Goal: Task Accomplishment & Management: Manage account settings

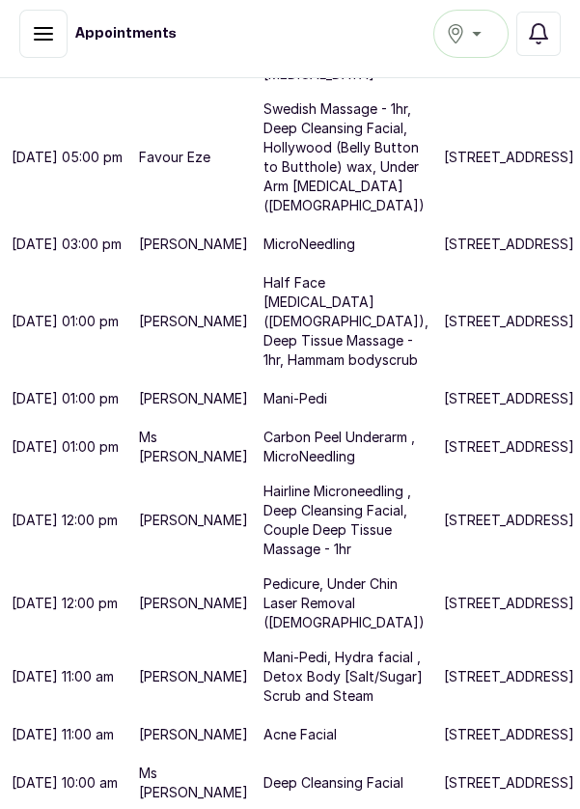
scroll to position [1054, 0]
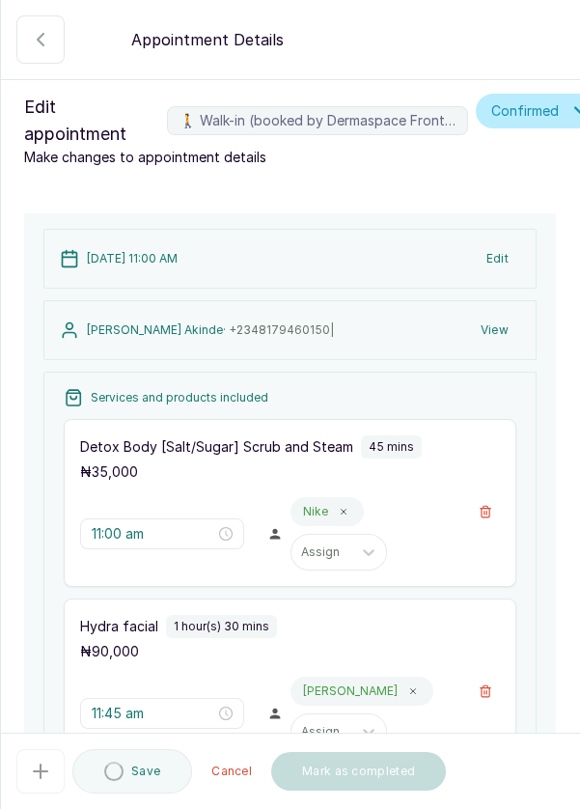
click at [494, 504] on button "🚶 Walk-in (booked by Dermaspace Frontdesk)" at bounding box center [485, 511] width 29 height 29
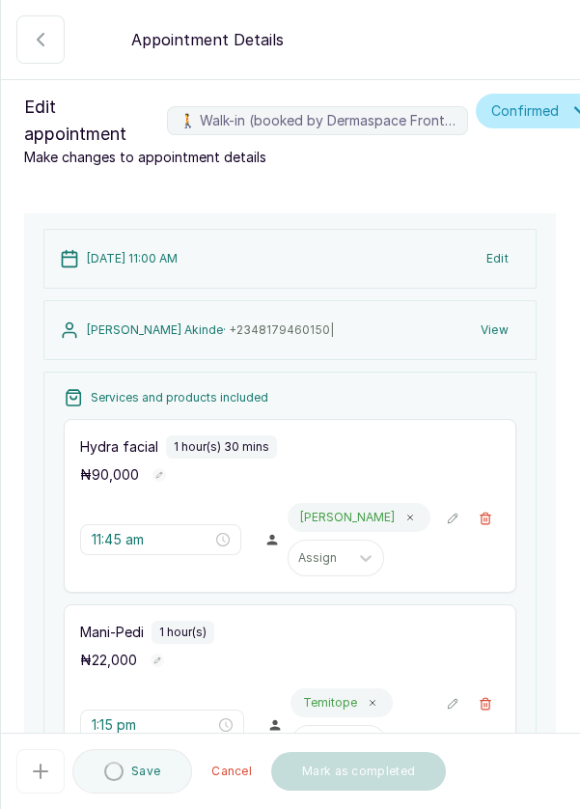
click at [483, 512] on icon "button" at bounding box center [486, 518] width 11 height 12
type input "11:45 am"
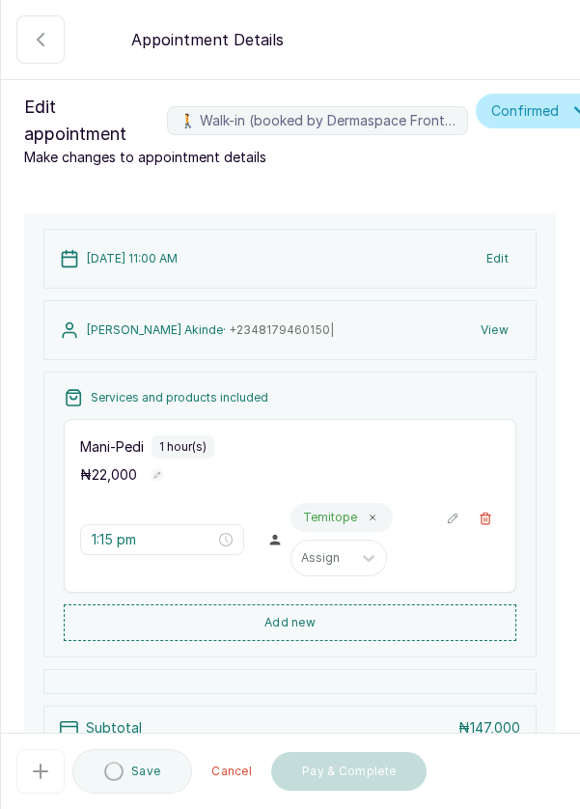
click at [490, 519] on icon "button" at bounding box center [486, 518] width 14 height 14
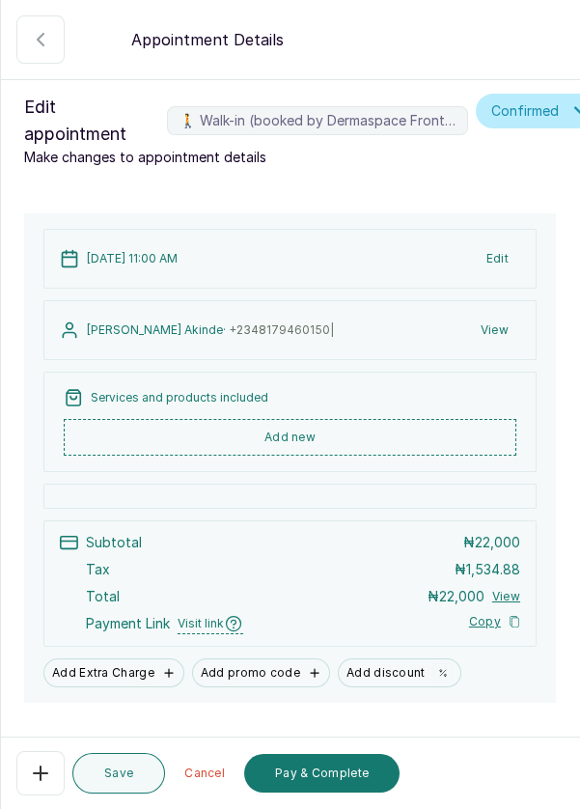
click at [373, 426] on button "Add new" at bounding box center [290, 437] width 453 height 37
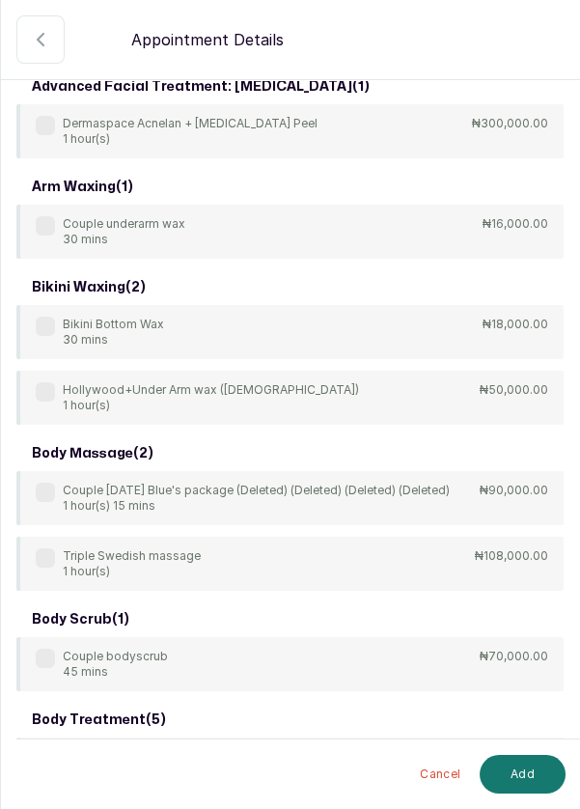
scroll to position [0, 0]
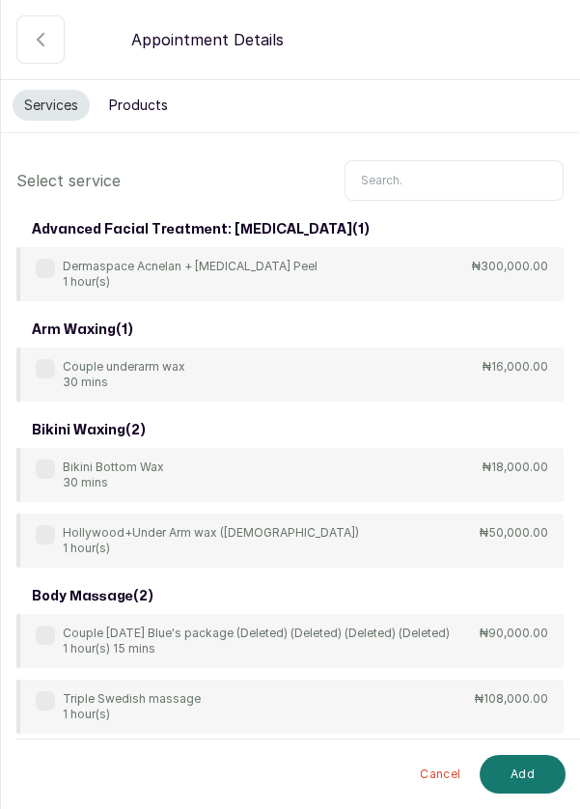
click at [451, 181] on input "text" at bounding box center [454, 180] width 219 height 41
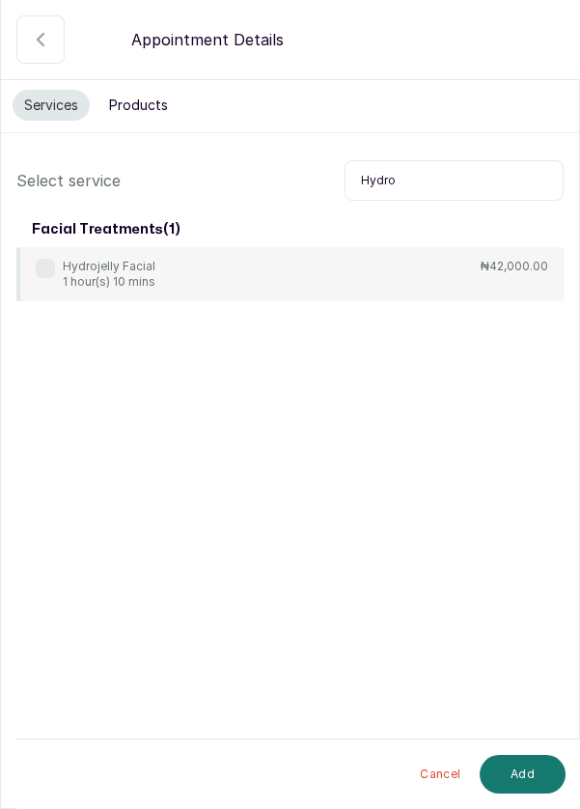
type input "Hydro"
click at [51, 267] on label at bounding box center [45, 268] width 19 height 19
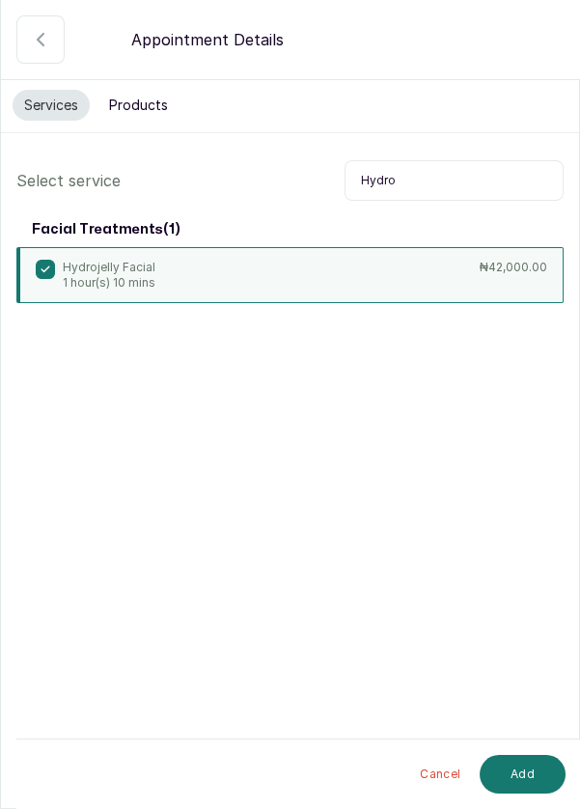
click at [522, 776] on button "Add" at bounding box center [523, 774] width 86 height 39
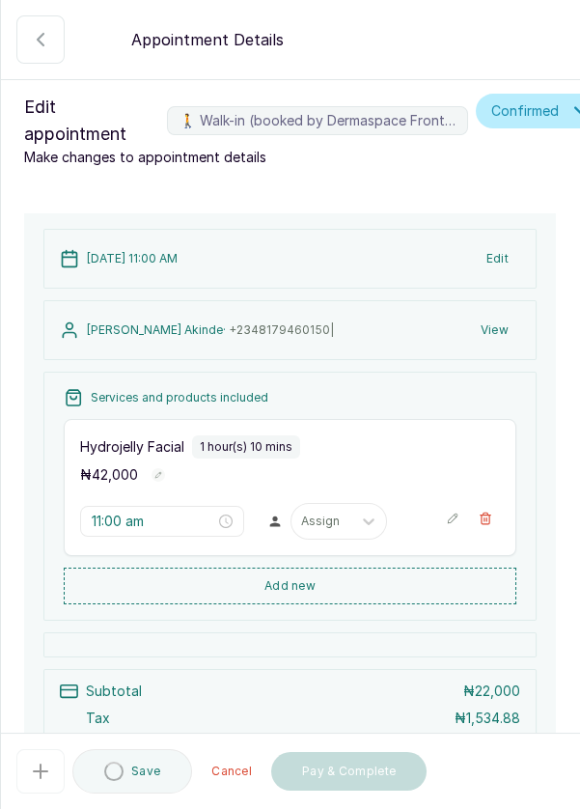
type input "11:00 am"
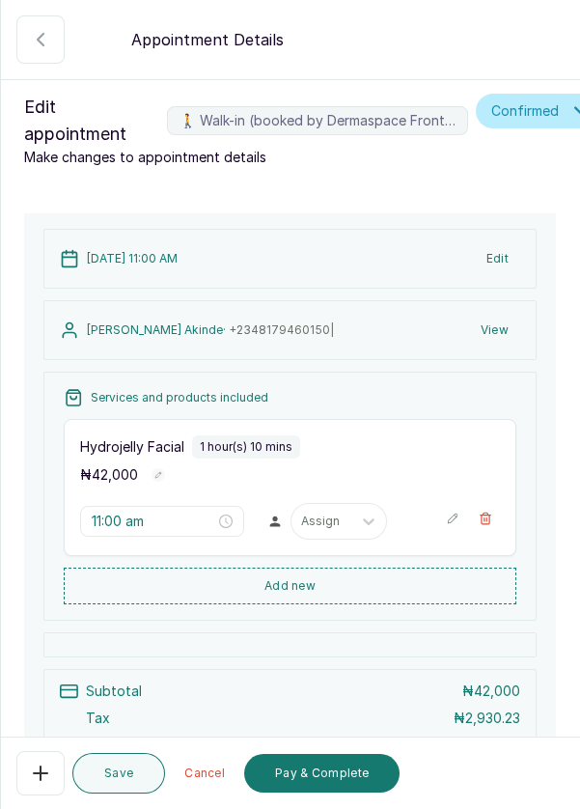
click at [387, 588] on button "Add new" at bounding box center [290, 585] width 453 height 37
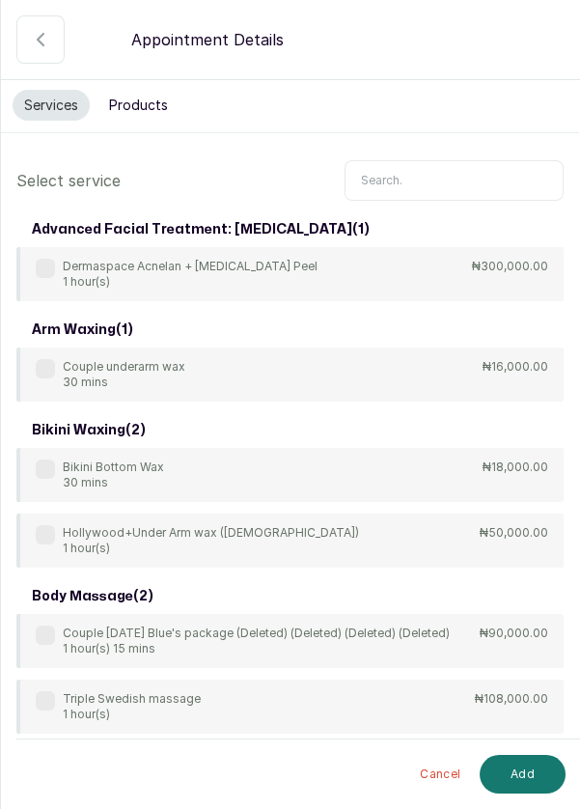
click at [152, 99] on button "Products" at bounding box center [138, 105] width 82 height 31
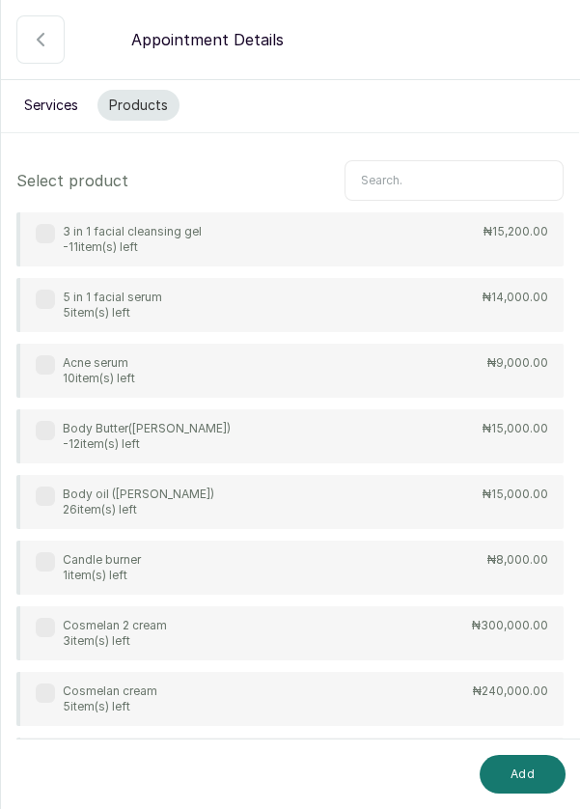
click at [478, 178] on input "text" at bounding box center [454, 180] width 219 height 41
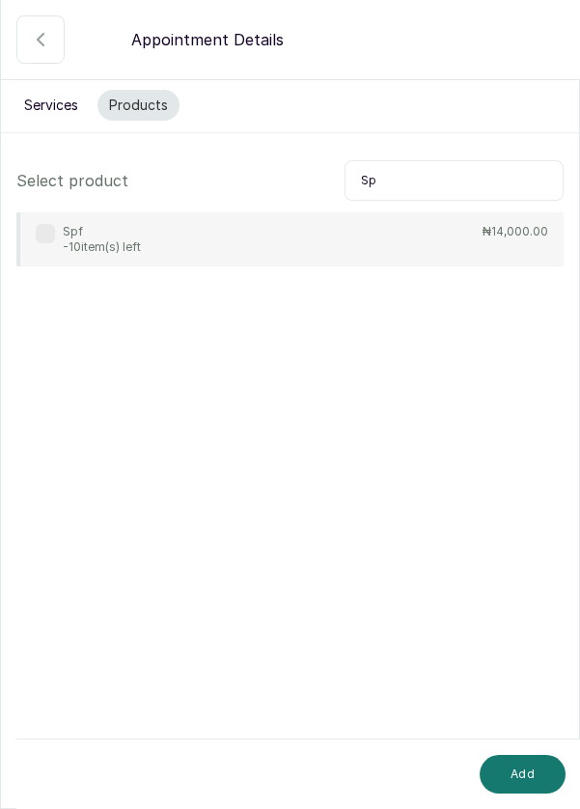
type input "S"
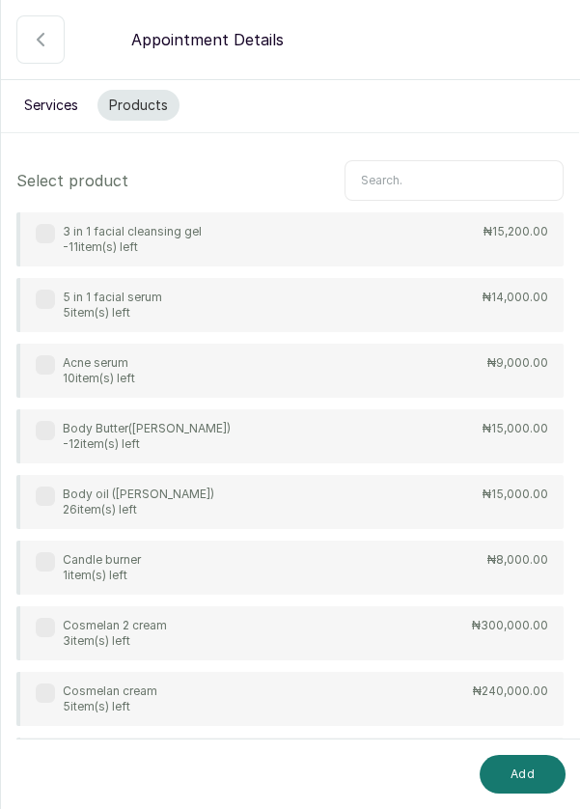
click at [34, 39] on icon "button" at bounding box center [40, 39] width 23 height 23
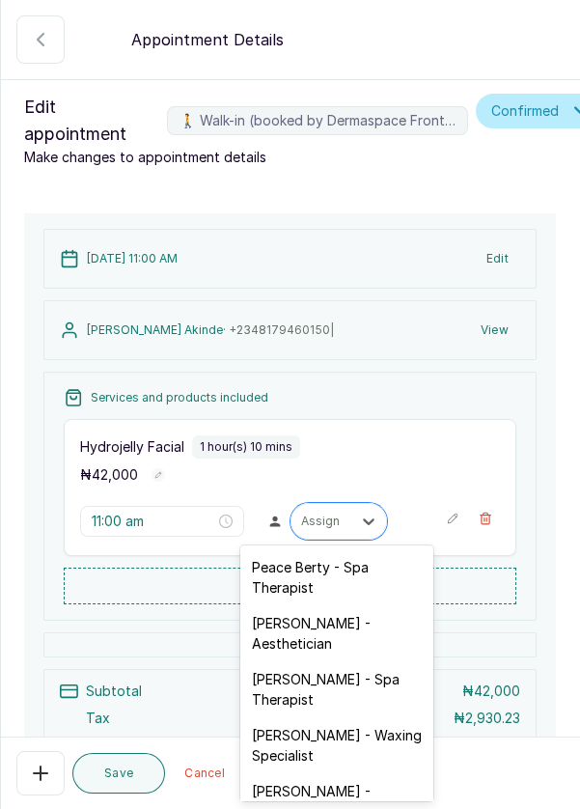
scroll to position [10, 0]
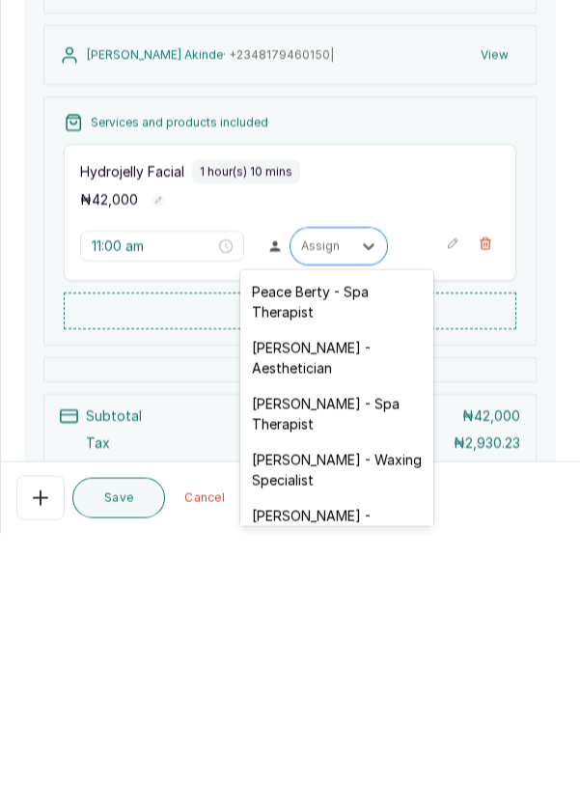
click at [346, 626] on div "[PERSON_NAME] - Aesthetician" at bounding box center [336, 633] width 193 height 56
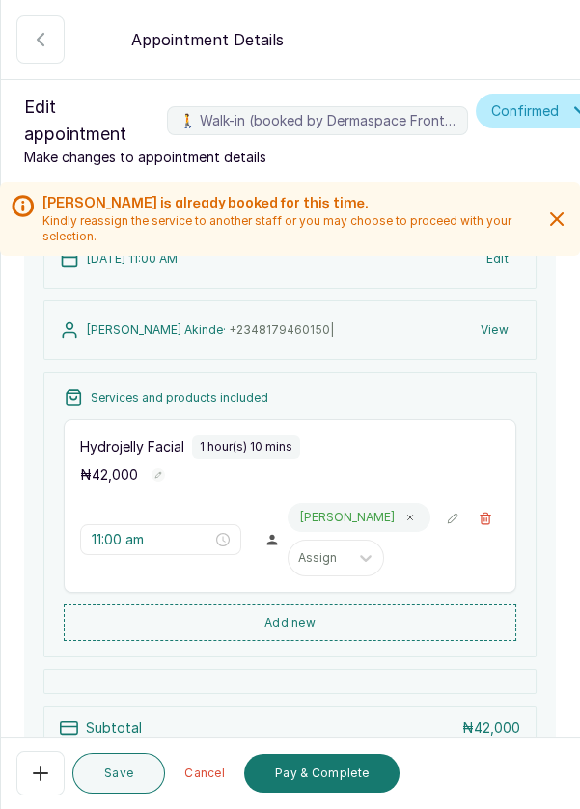
click at [125, 772] on button "Save" at bounding box center [118, 773] width 93 height 41
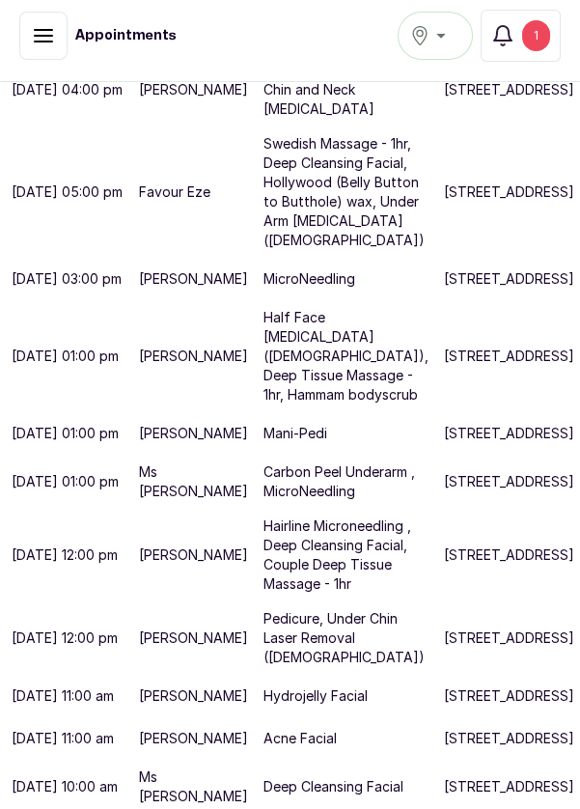
scroll to position [1031, 0]
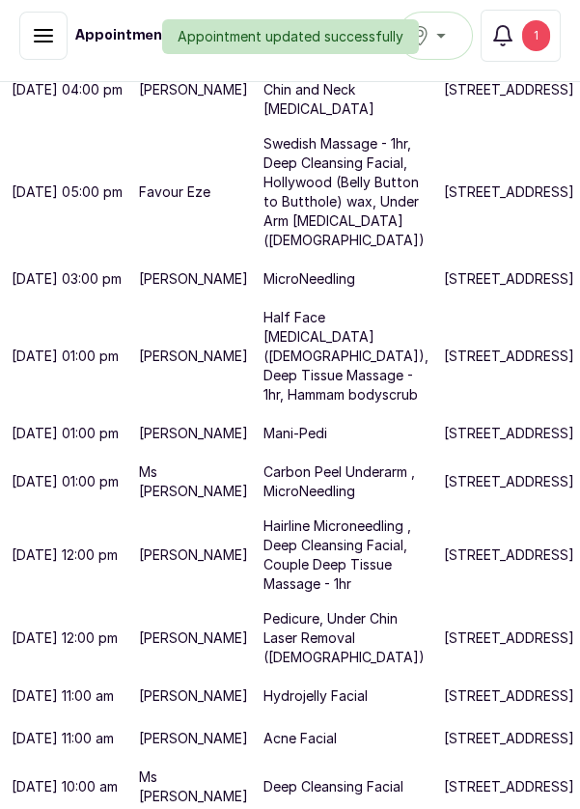
click at [541, 35] on div "Appointment updated successfully" at bounding box center [290, 36] width 580 height 35
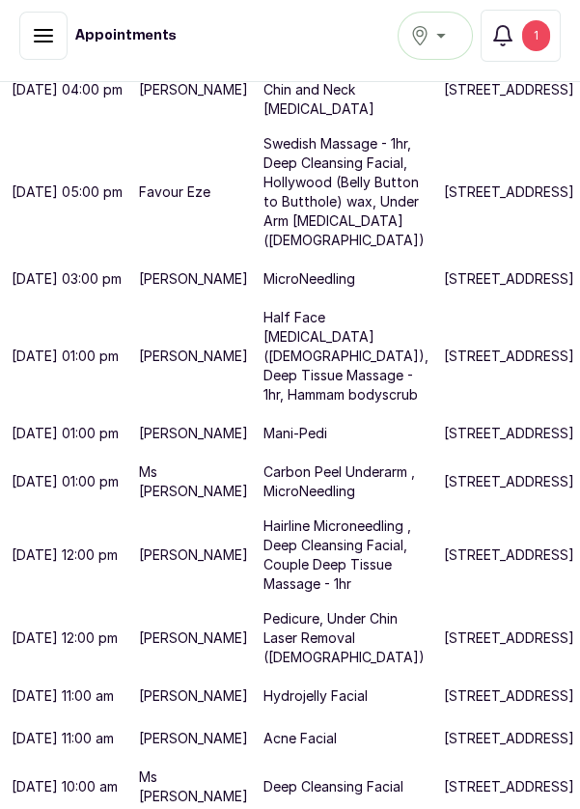
click at [542, 35] on div "1" at bounding box center [536, 35] width 28 height 31
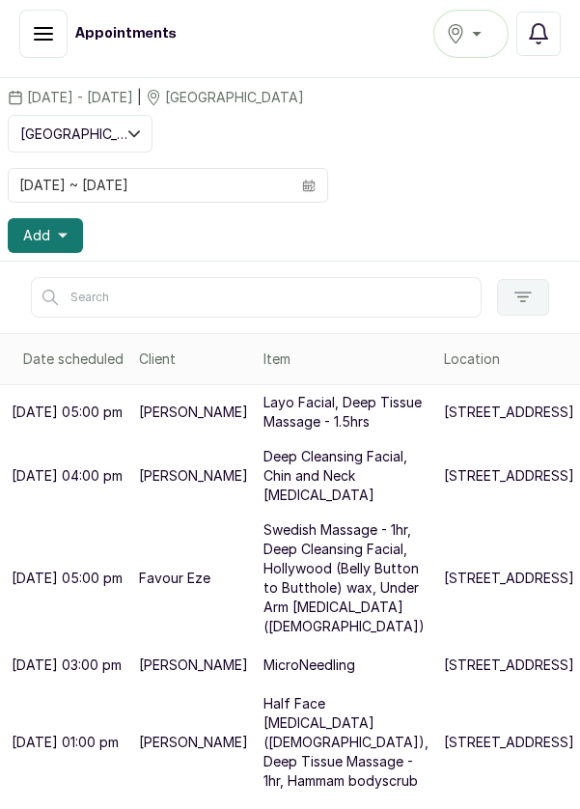
scroll to position [0, 0]
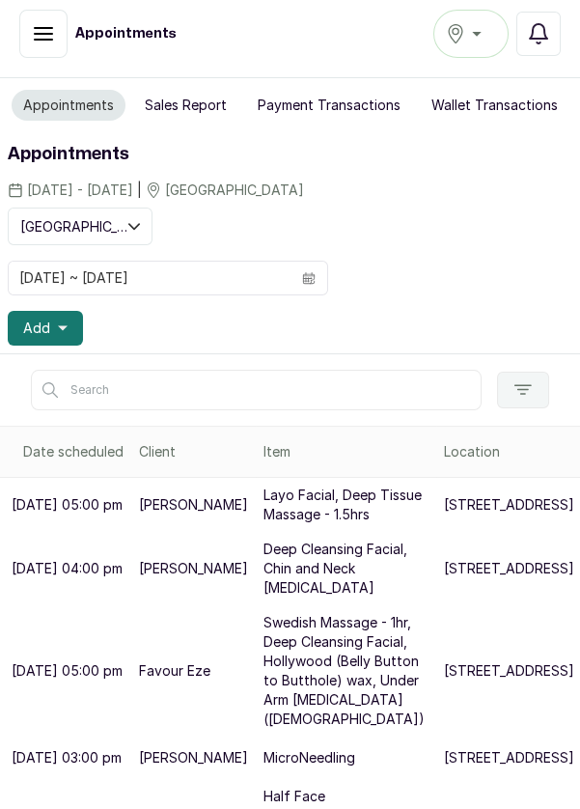
click at [32, 35] on icon "button" at bounding box center [43, 33] width 23 height 23
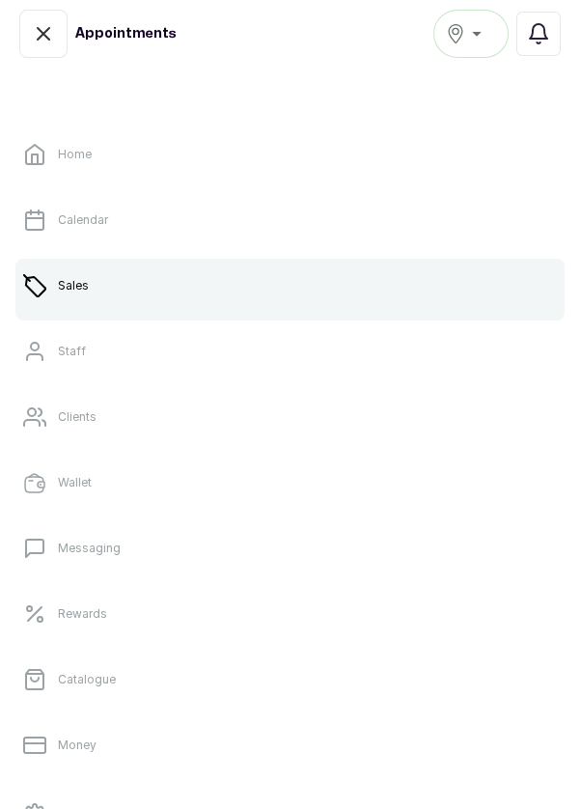
click at [156, 691] on link "Catalogue" at bounding box center [289, 679] width 549 height 54
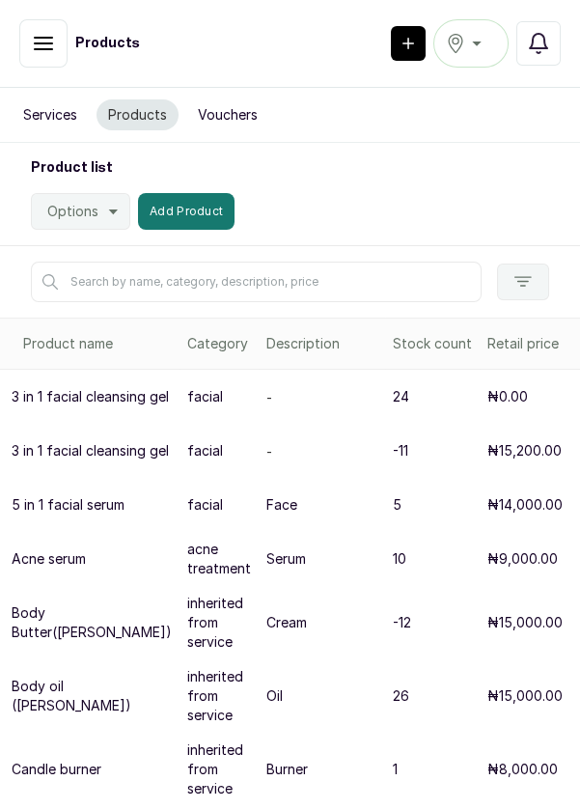
click at [35, 51] on icon "button" at bounding box center [43, 43] width 23 height 23
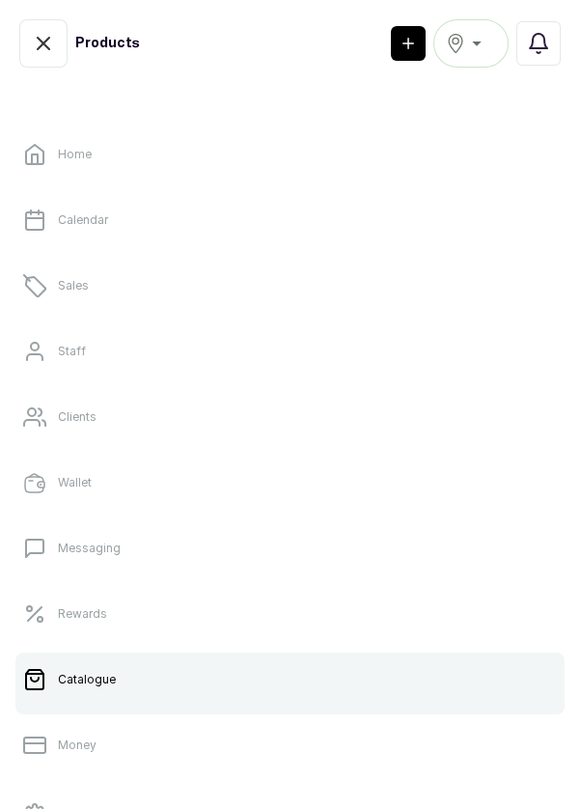
click at [362, 285] on link "Sales" at bounding box center [289, 286] width 549 height 54
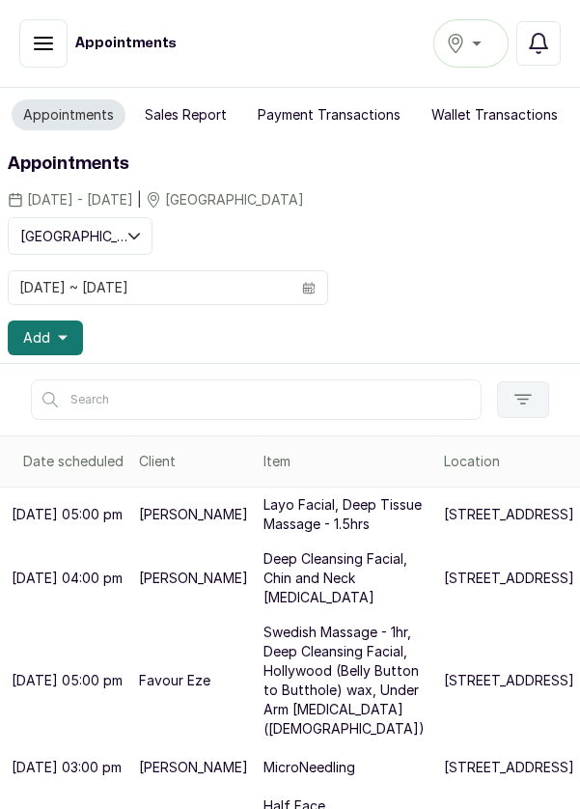
scroll to position [99, 0]
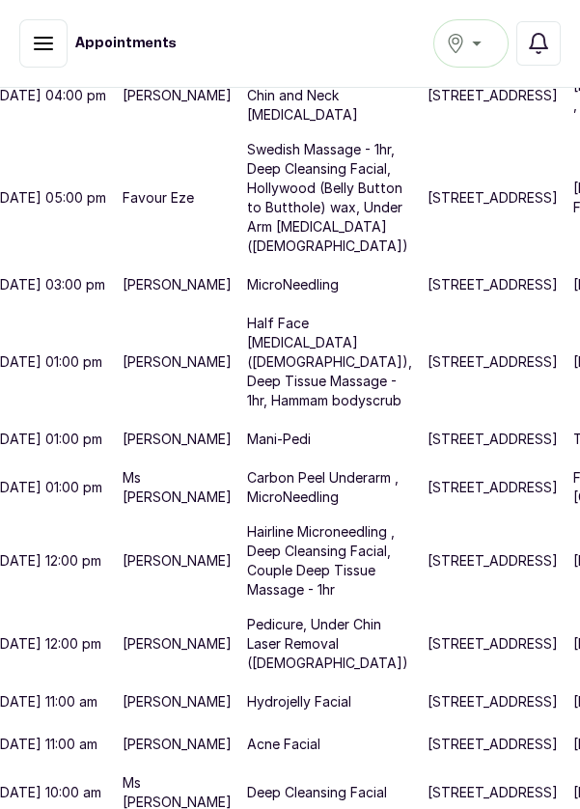
scroll to position [725, 100]
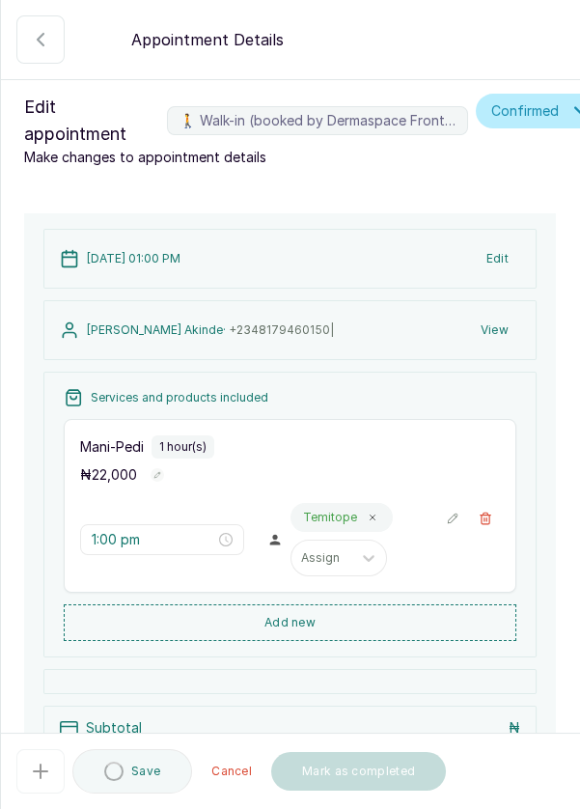
click at [487, 515] on icon "button" at bounding box center [486, 518] width 14 height 14
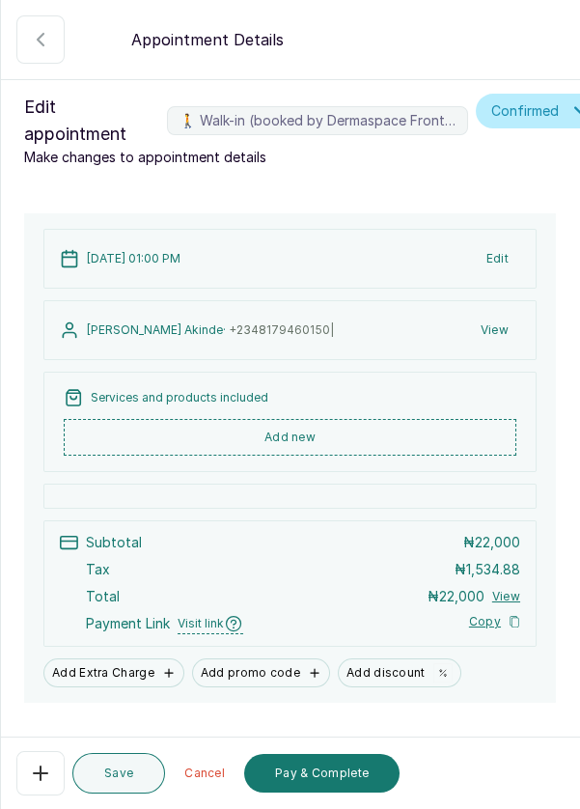
click at [428, 431] on button "Add new" at bounding box center [290, 437] width 453 height 37
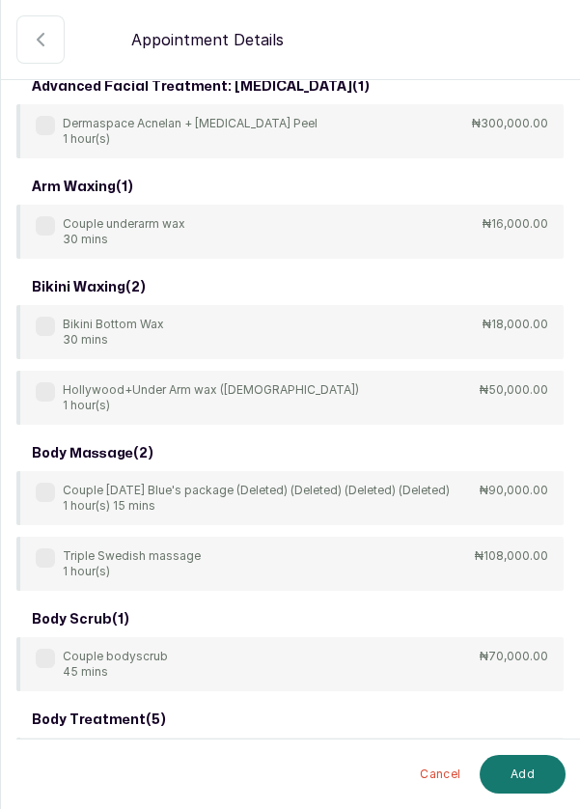
scroll to position [0, 0]
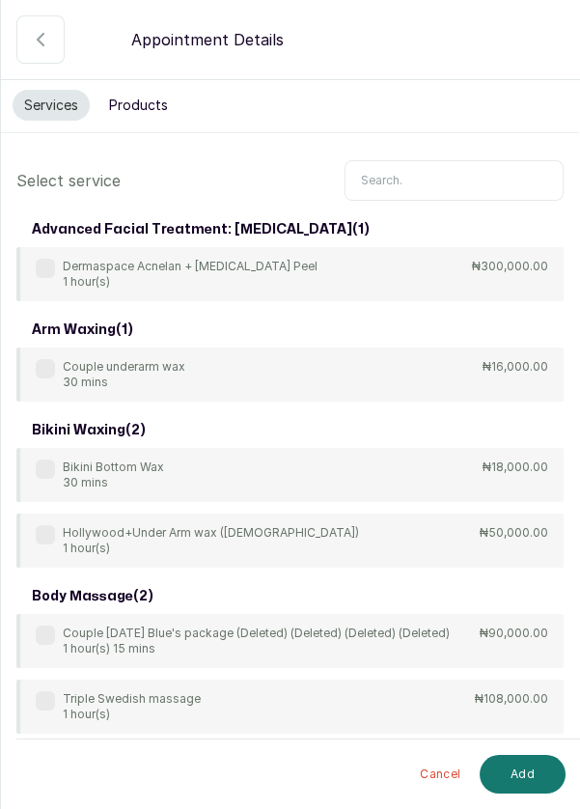
click at [467, 179] on input "text" at bounding box center [454, 180] width 219 height 41
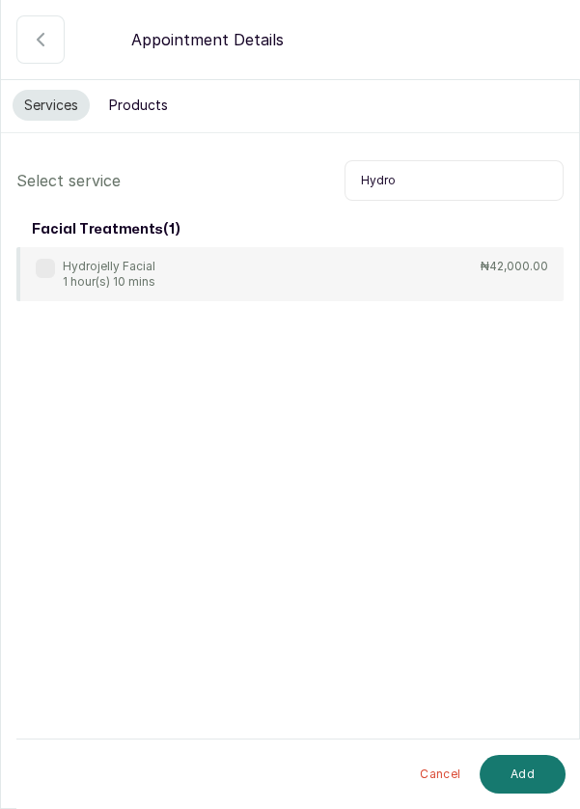
type input "Hydro"
click at [43, 262] on label at bounding box center [45, 268] width 19 height 19
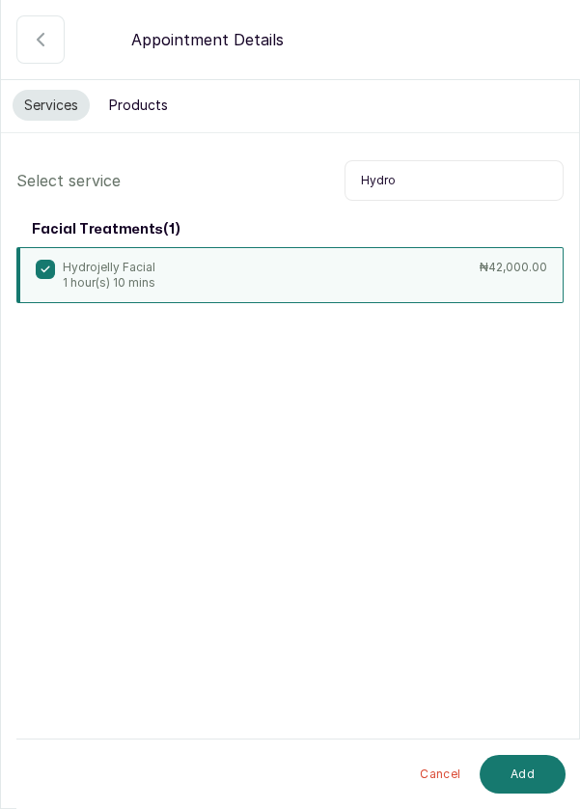
click at [527, 784] on button "Add" at bounding box center [523, 774] width 86 height 39
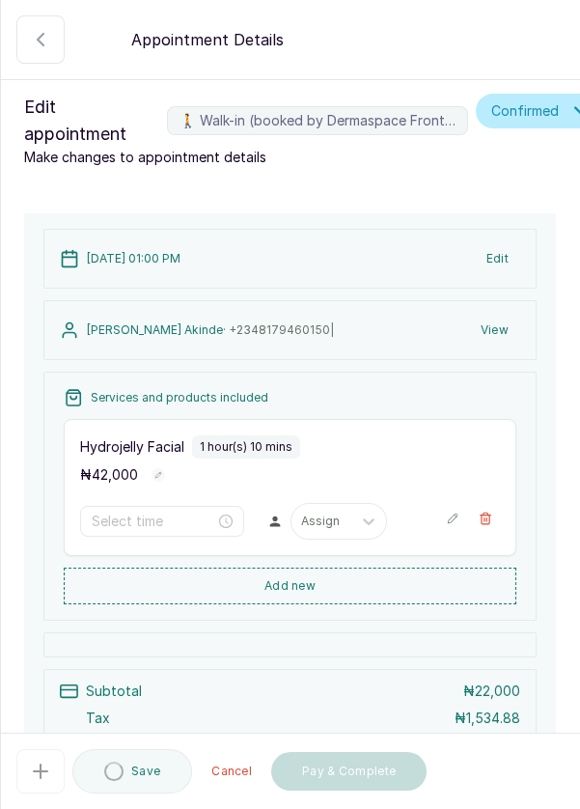
type input "1:00 pm"
click at [401, 588] on button "Add new" at bounding box center [290, 585] width 453 height 37
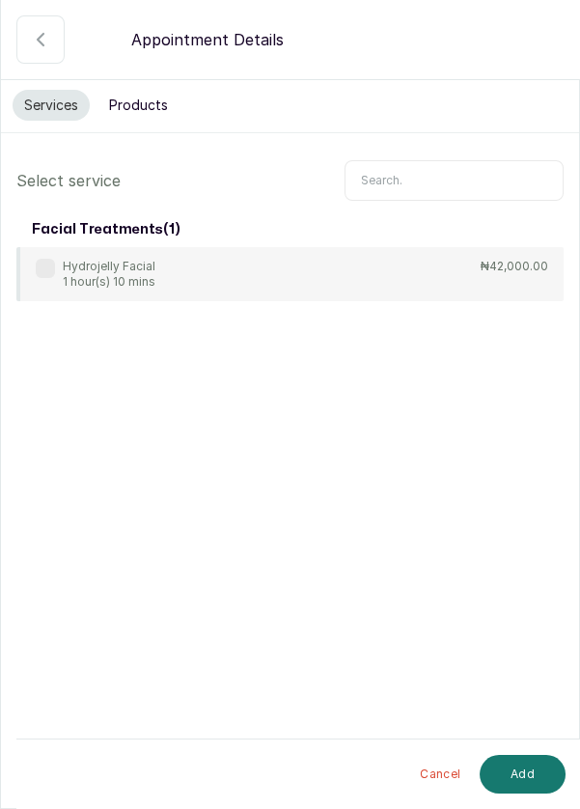
scroll to position [93, 0]
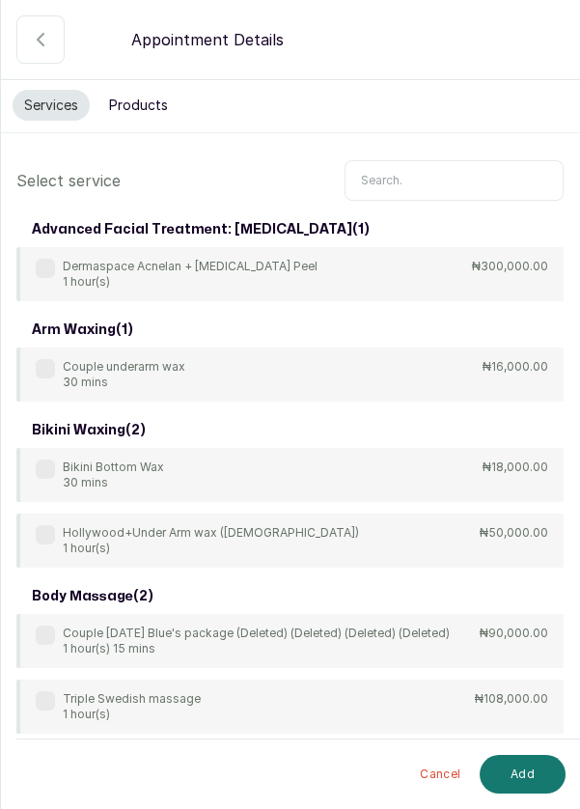
click at [434, 160] on input "text" at bounding box center [454, 180] width 219 height 41
type input "Spf"
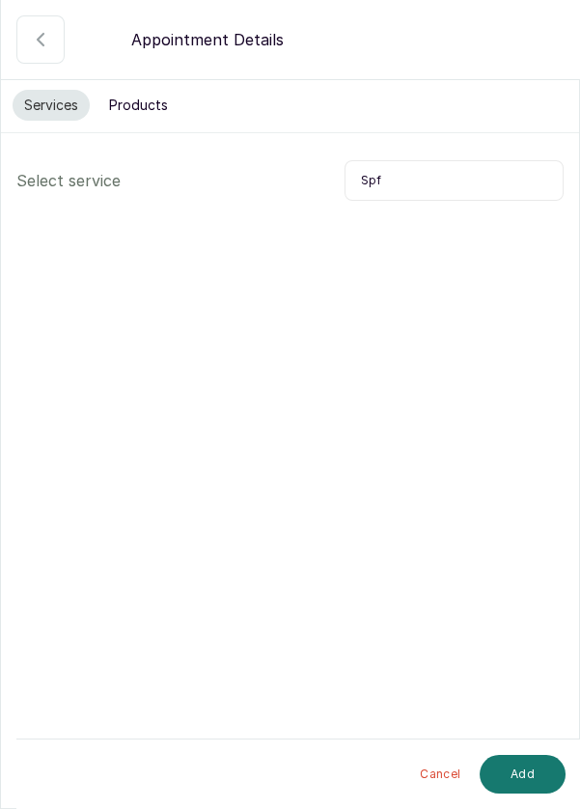
scroll to position [12, 0]
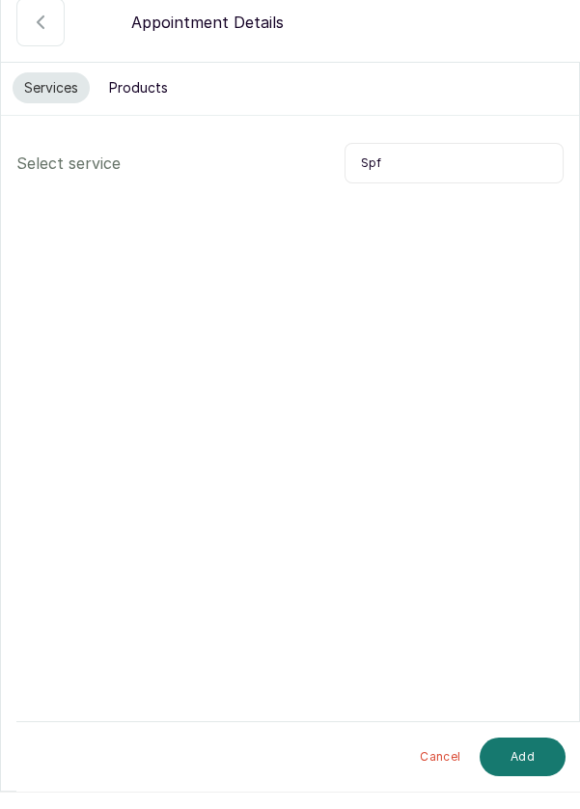
click at [153, 90] on button "Products" at bounding box center [138, 105] width 82 height 31
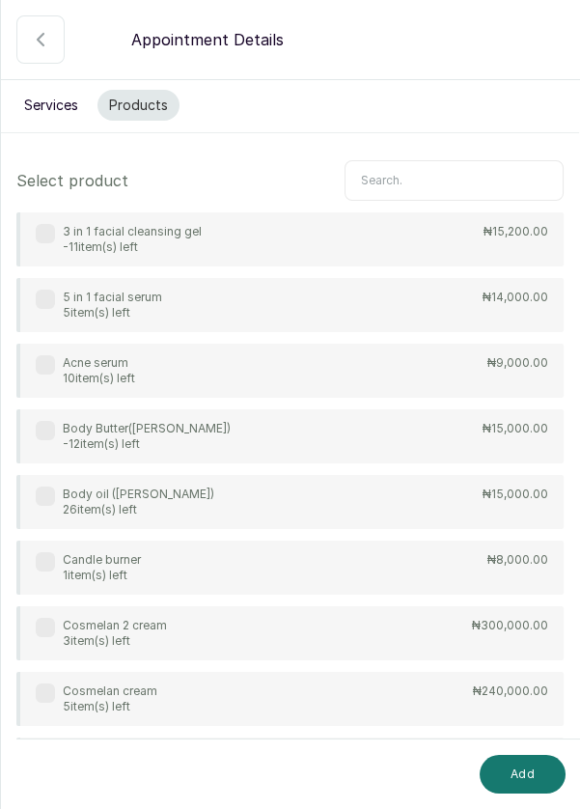
click at [439, 166] on input "text" at bounding box center [454, 180] width 219 height 41
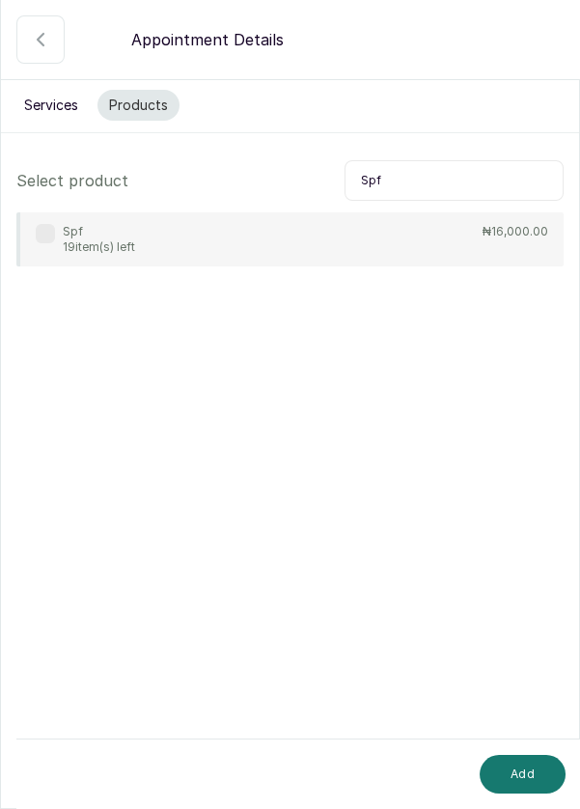
type input "Spf"
click at [34, 221] on div "Spf 19 item(s) left ₦16,000.00" at bounding box center [289, 239] width 547 height 54
click at [533, 771] on button "Add" at bounding box center [523, 774] width 86 height 39
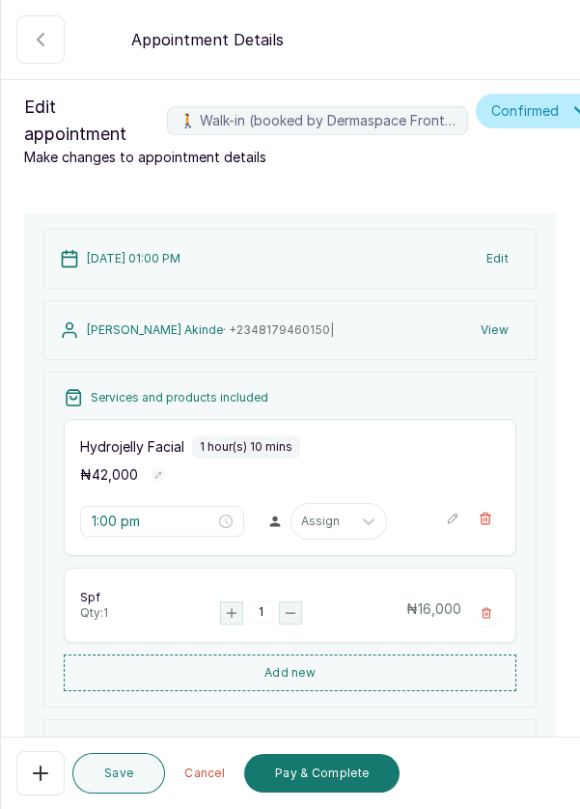
click at [350, 661] on button "Add new" at bounding box center [290, 672] width 453 height 37
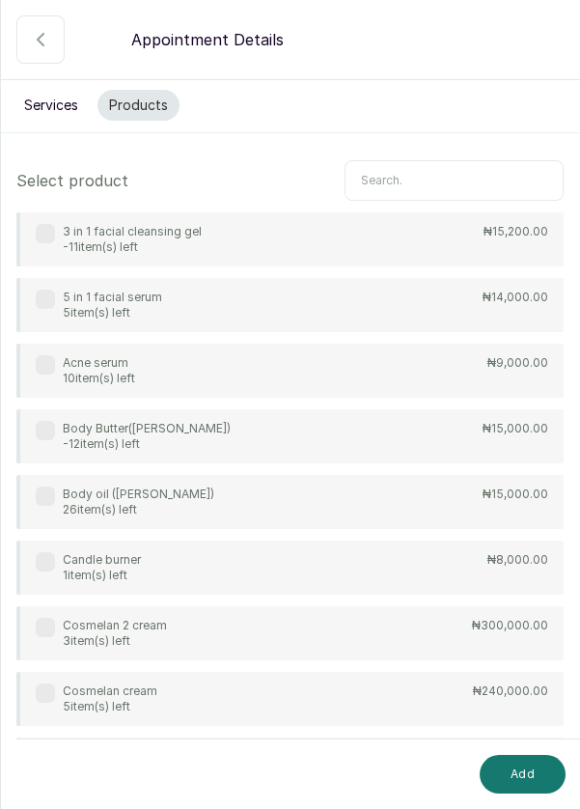
click at [432, 168] on input "text" at bounding box center [454, 180] width 219 height 41
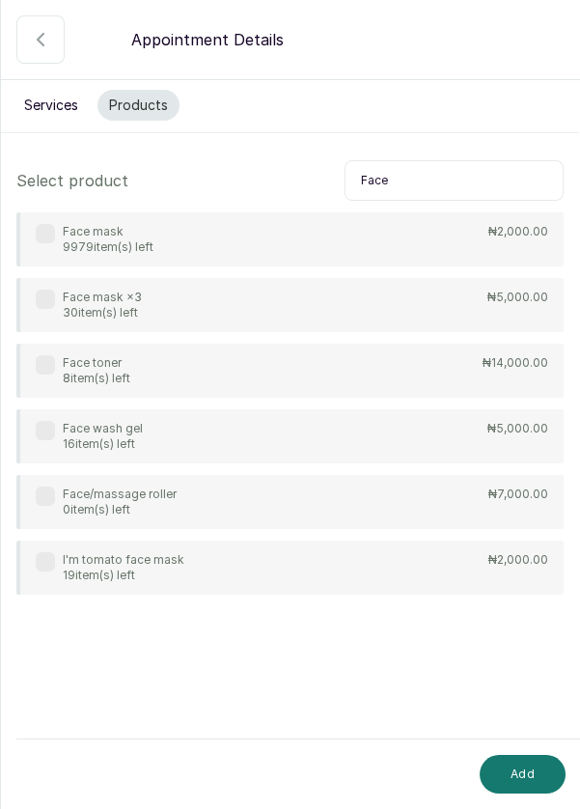
type input "Face"
click at [43, 290] on label at bounding box center [45, 299] width 19 height 19
click at [38, 224] on label at bounding box center [45, 233] width 19 height 19
click at [515, 775] on button "Add" at bounding box center [523, 774] width 86 height 39
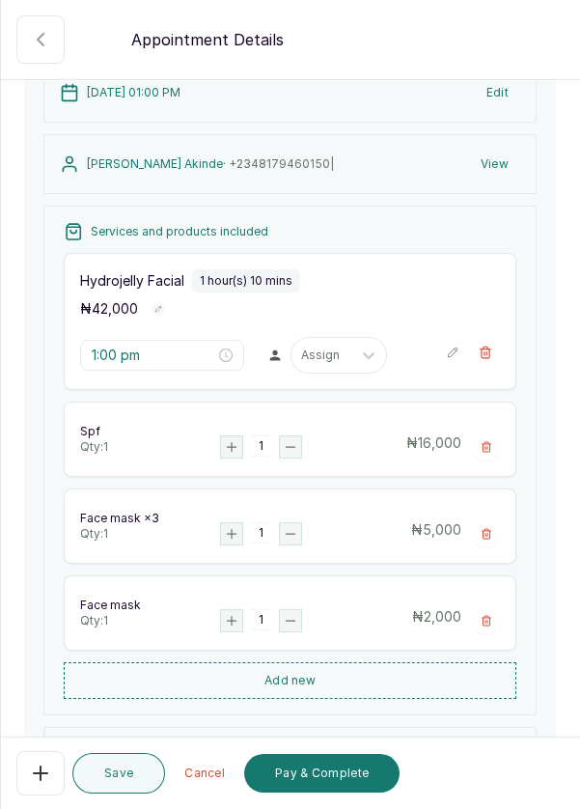
scroll to position [167, 0]
click at [235, 522] on rect "button" at bounding box center [231, 532] width 21 height 21
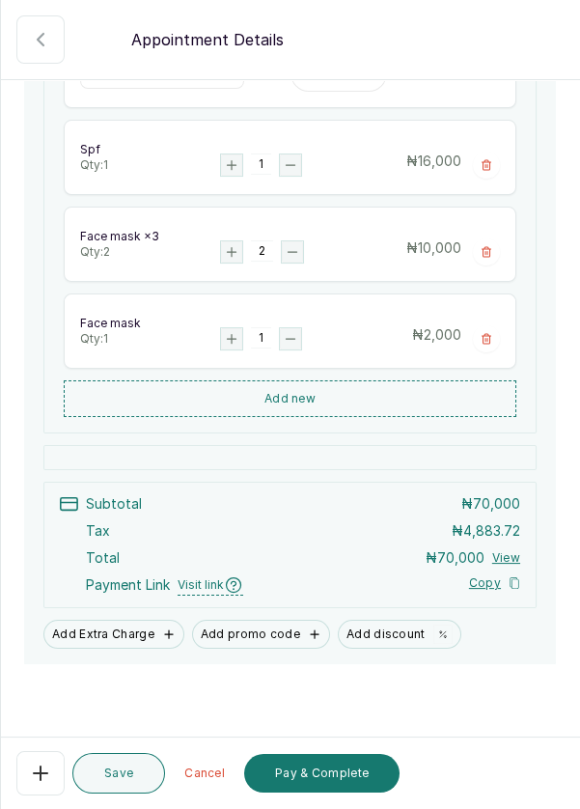
click at [229, 241] on rect "button" at bounding box center [231, 251] width 21 height 21
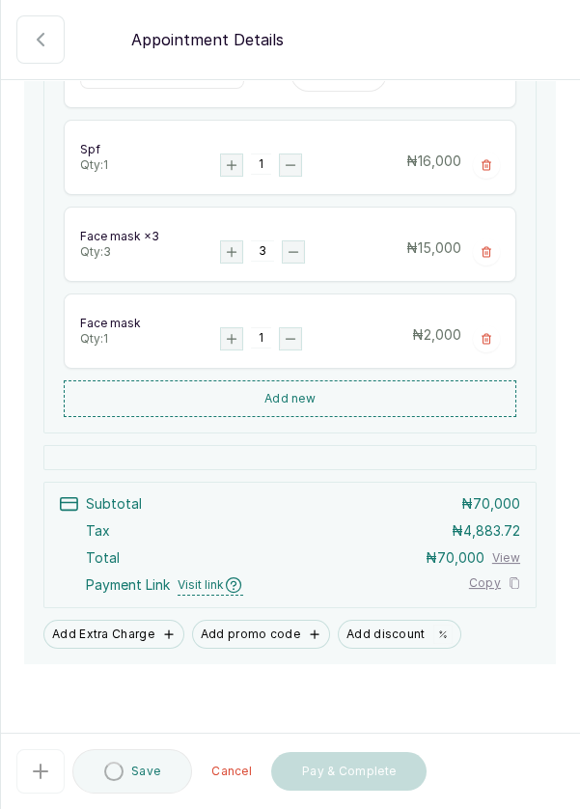
click at [230, 334] on icon "button" at bounding box center [231, 338] width 9 height 9
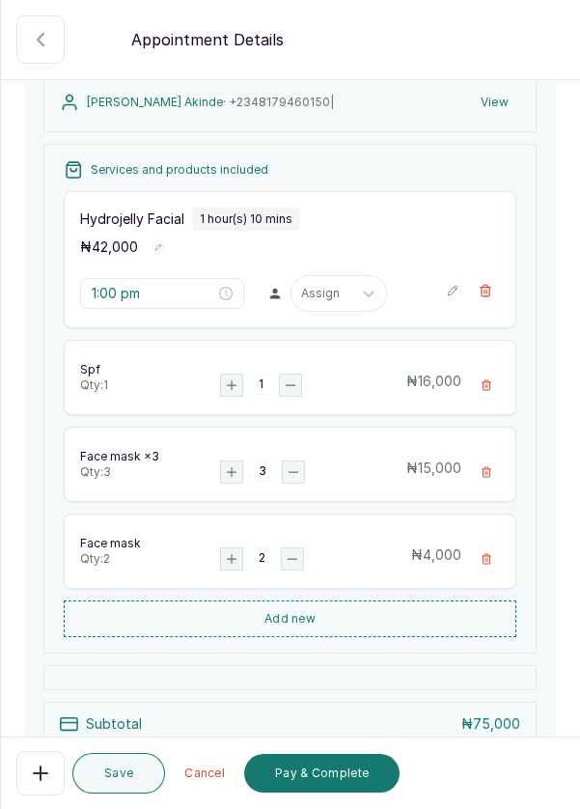
scroll to position [288, 0]
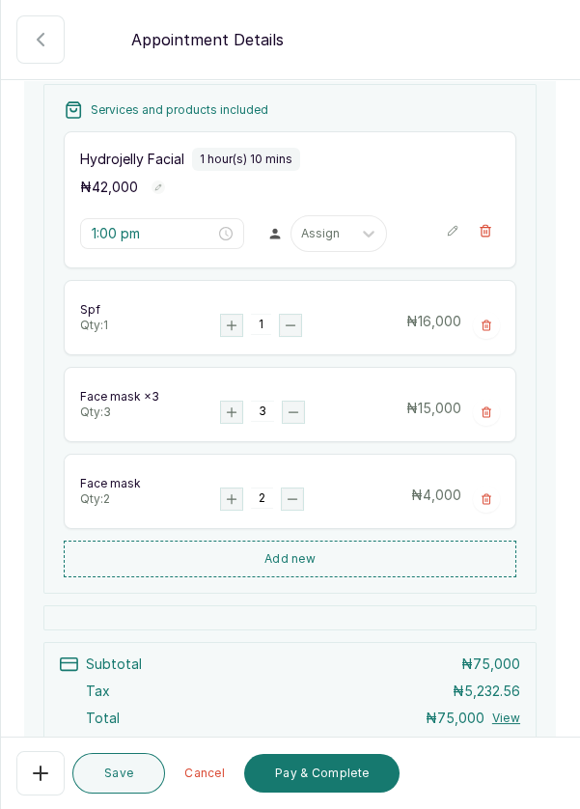
click at [122, 774] on button "Save" at bounding box center [118, 773] width 93 height 41
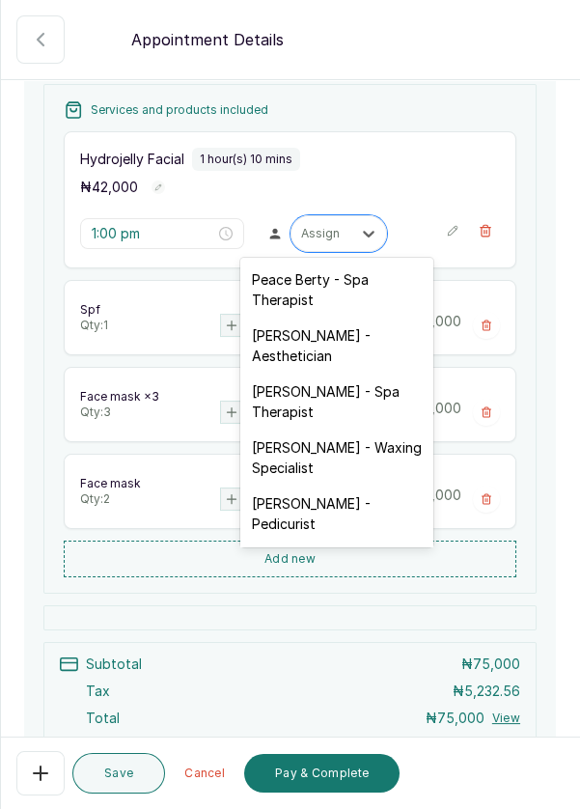
click at [327, 344] on div "[PERSON_NAME] - Aesthetician" at bounding box center [336, 346] width 193 height 56
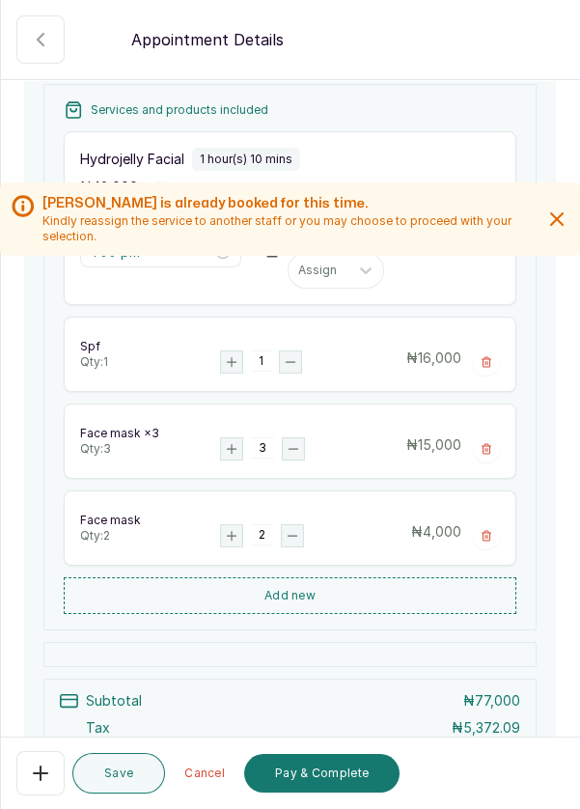
click at [105, 768] on button "Save" at bounding box center [118, 773] width 93 height 41
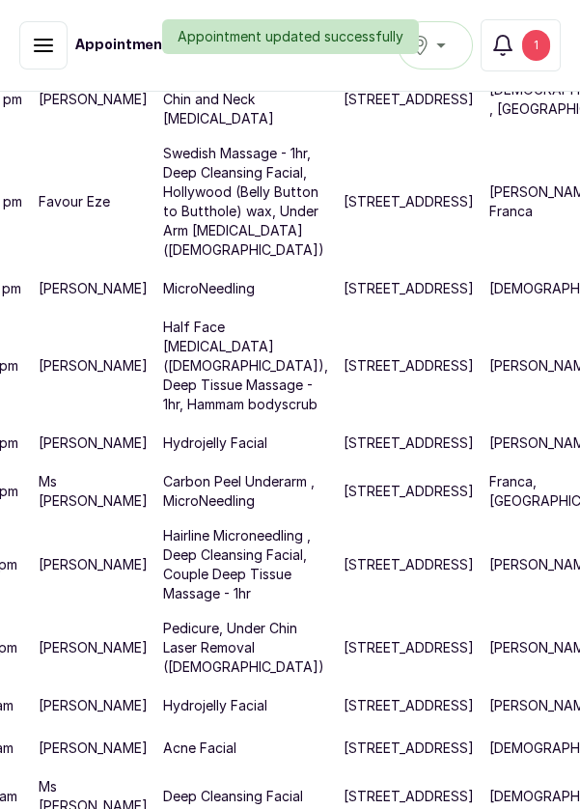
click at [544, 43] on div "Appointment updated successfully" at bounding box center [290, 36] width 580 height 35
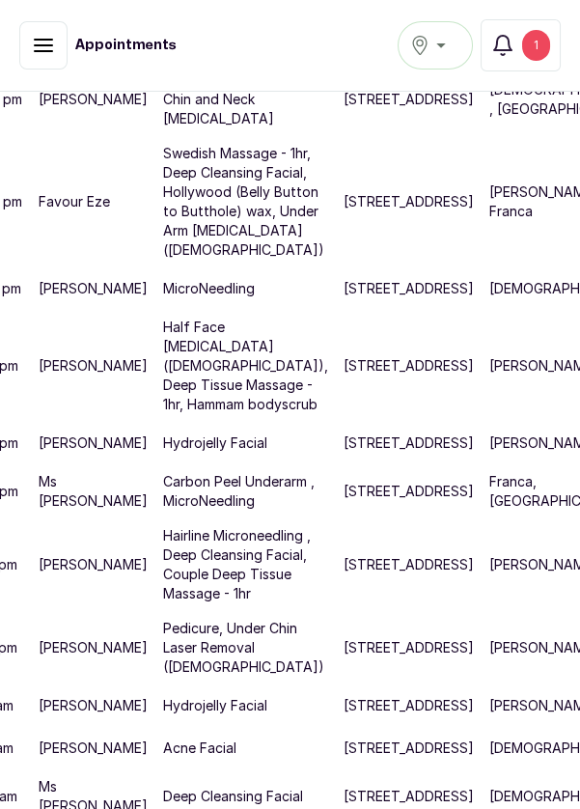
scroll to position [1031, 100]
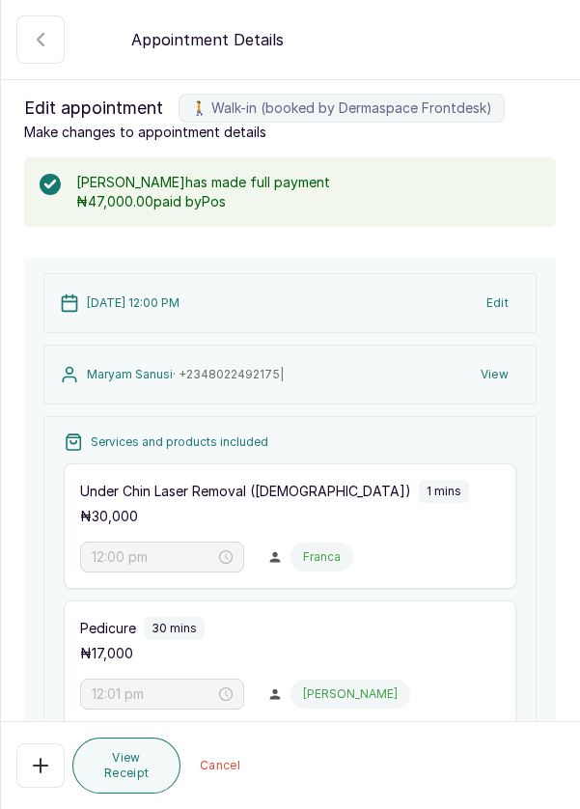
click at [32, 41] on icon "button" at bounding box center [40, 39] width 23 height 23
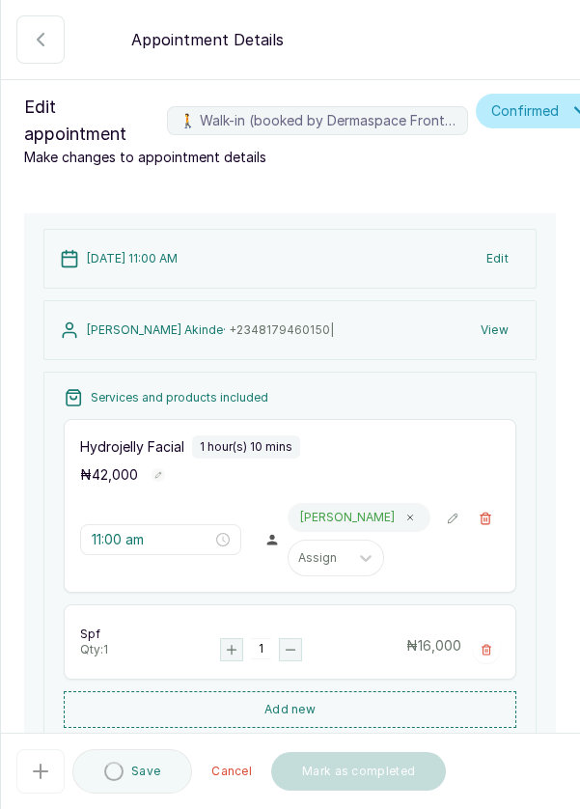
type input "11:00 am"
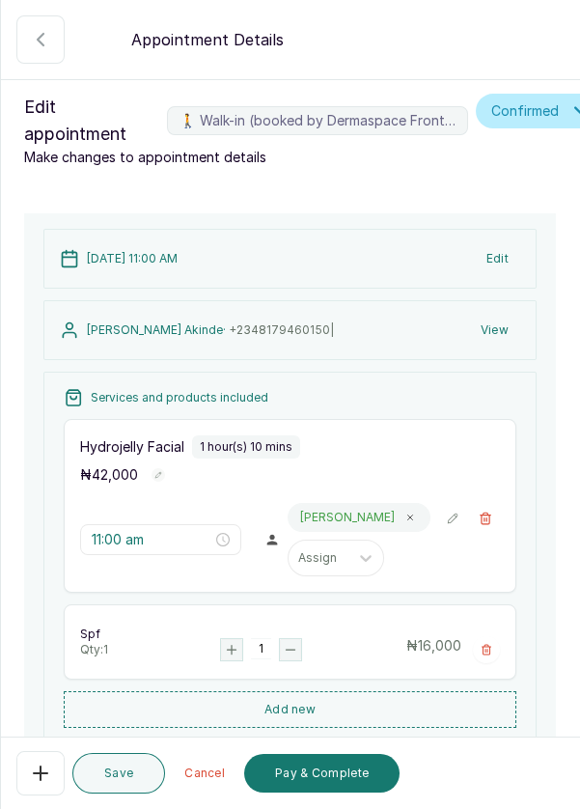
scroll to position [221, 0]
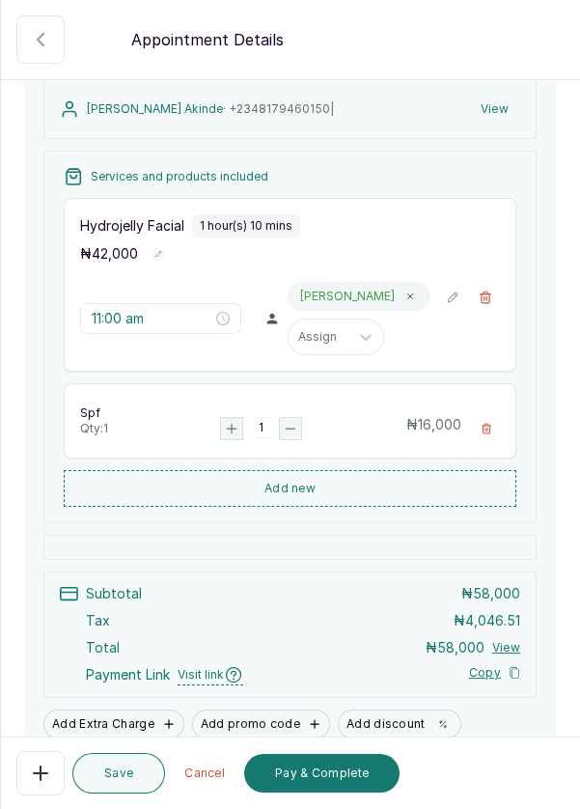
click at [331, 495] on button "Add new" at bounding box center [290, 488] width 453 height 37
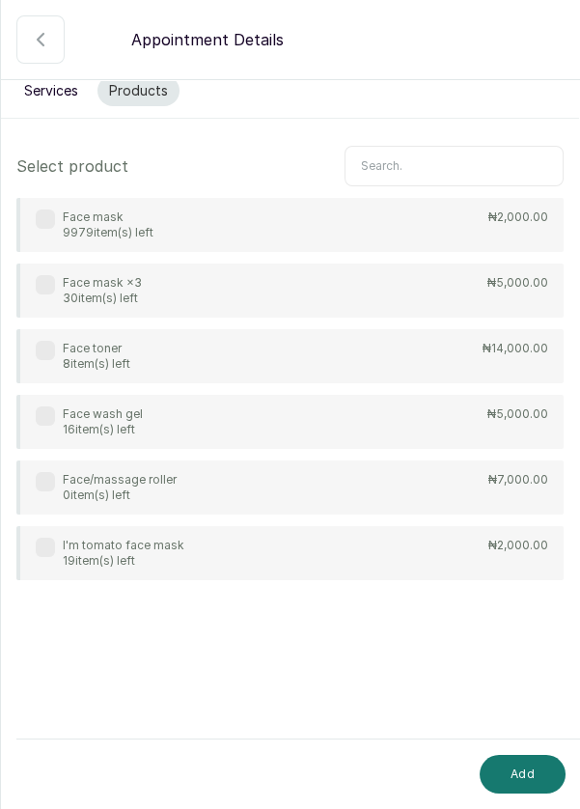
scroll to position [0, 0]
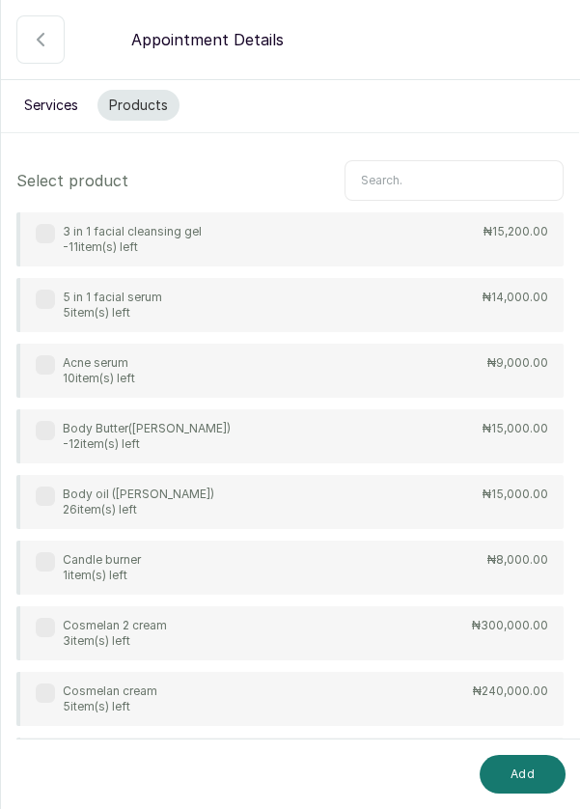
click at [427, 177] on input "text" at bounding box center [454, 180] width 219 height 41
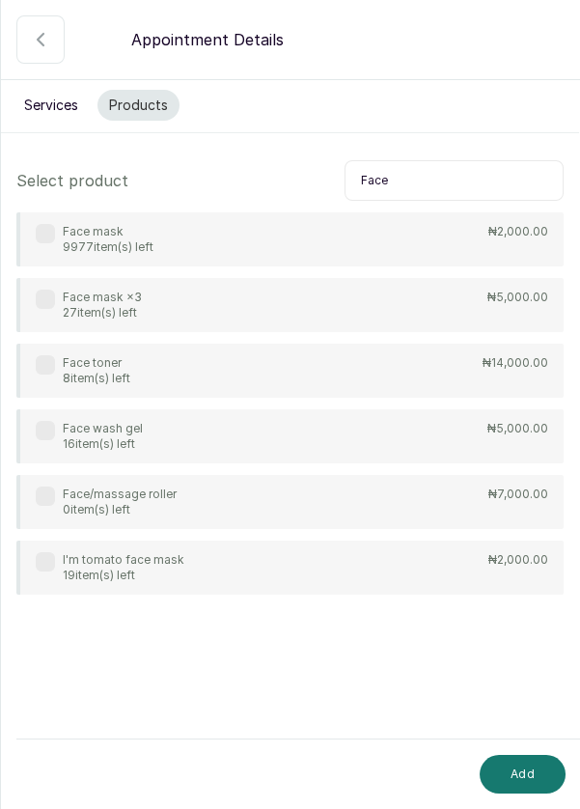
type input "Face"
click at [32, 299] on div "Face mask ×3 27 item(s) left ₦5,000.00" at bounding box center [289, 305] width 547 height 54
click at [38, 255] on div "Face mask 9977 item(s) left ₦2,000.00" at bounding box center [289, 239] width 547 height 54
click at [515, 775] on button "Add" at bounding box center [523, 774] width 86 height 39
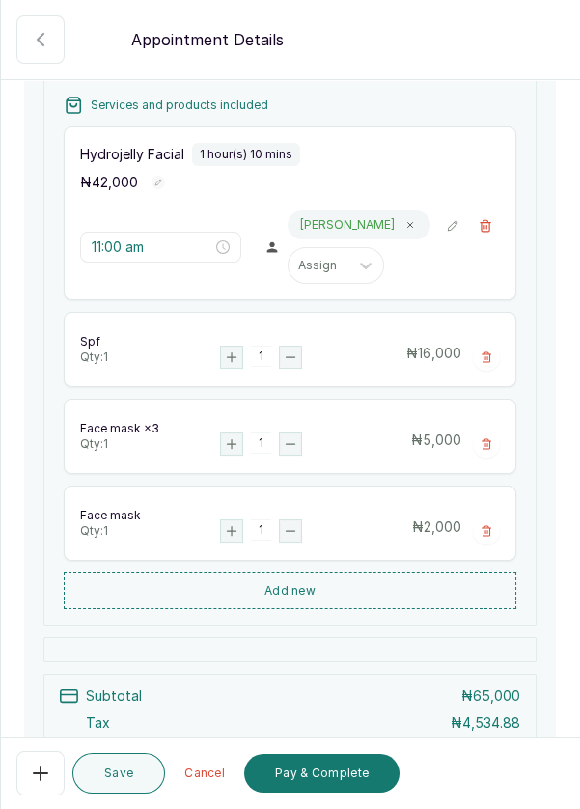
scroll to position [296, 0]
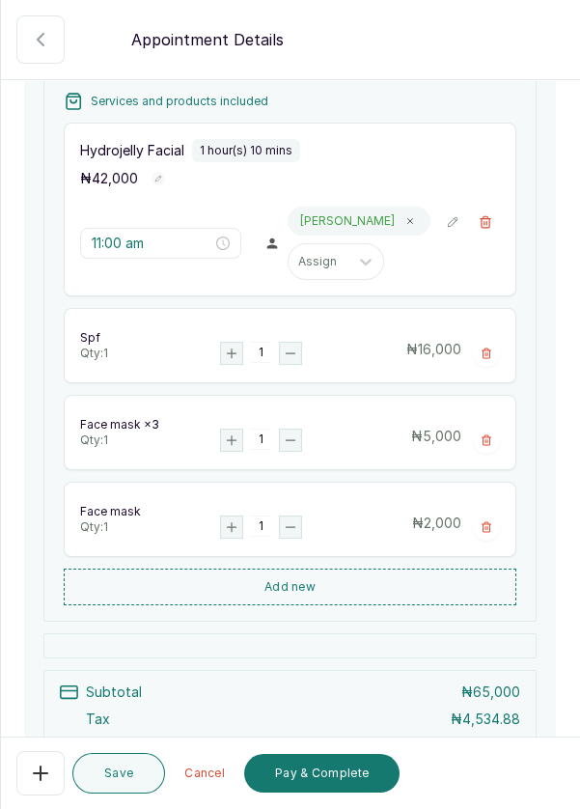
click at [230, 435] on icon "button" at bounding box center [231, 439] width 9 height 9
click at [222, 439] on rect "button" at bounding box center [231, 439] width 21 height 21
click at [235, 517] on rect "button" at bounding box center [231, 526] width 21 height 21
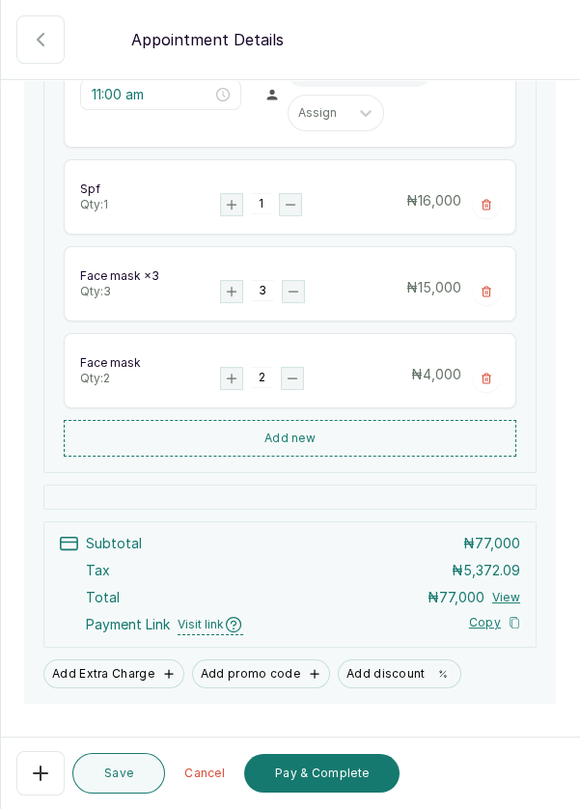
scroll to position [437, 0]
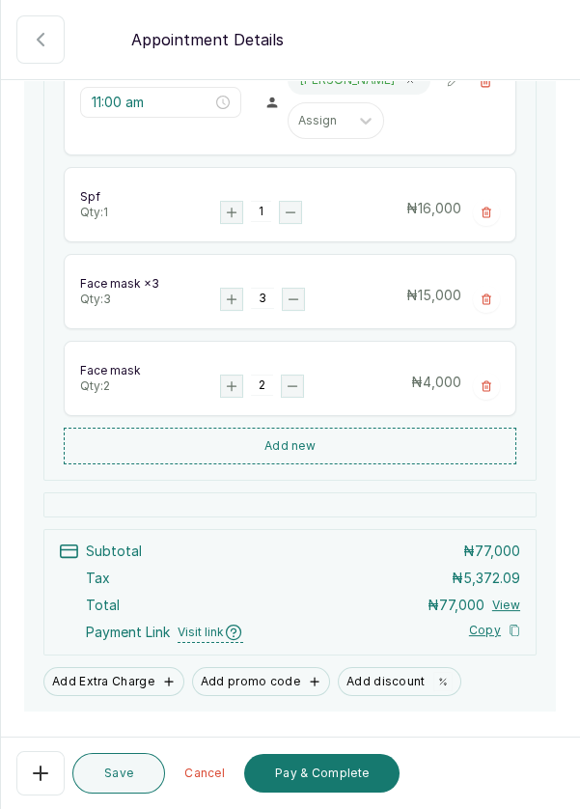
click at [323, 771] on button "Pay & Complete" at bounding box center [321, 773] width 155 height 39
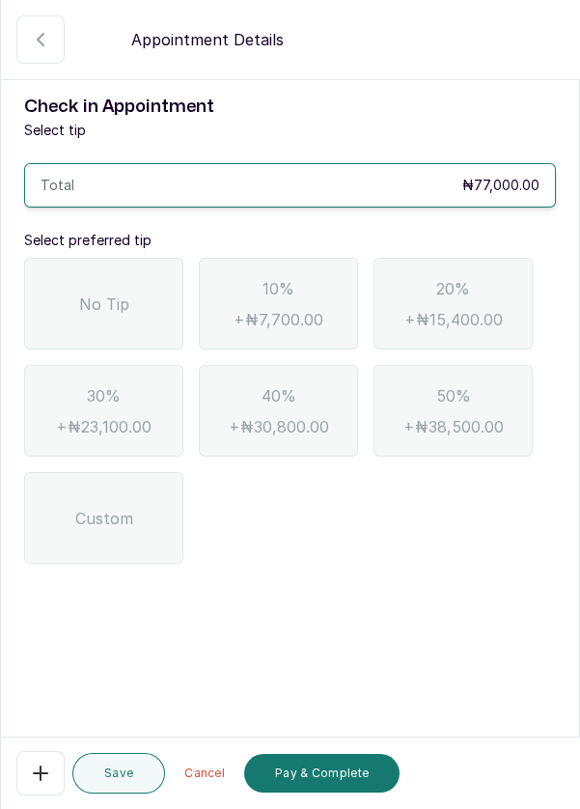
scroll to position [0, 0]
click at [72, 298] on div "No Tip" at bounding box center [103, 304] width 159 height 92
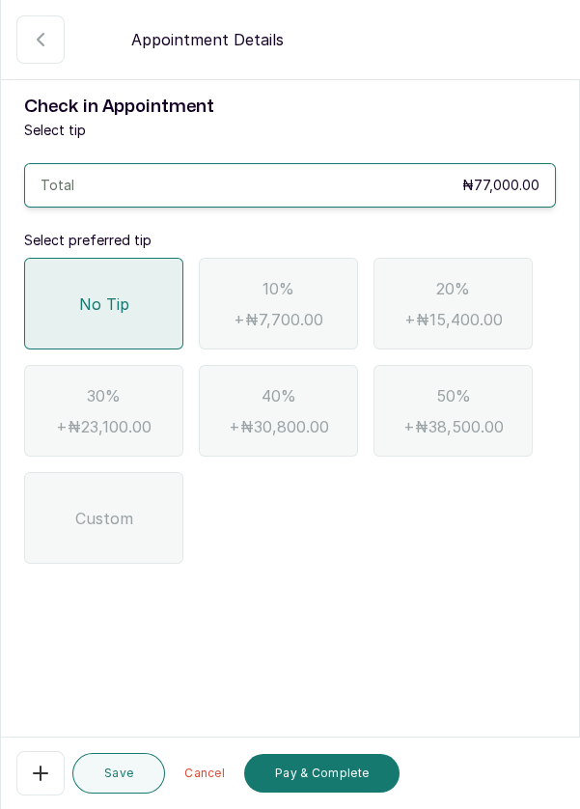
click at [337, 779] on button "Pay & Complete" at bounding box center [321, 773] width 155 height 39
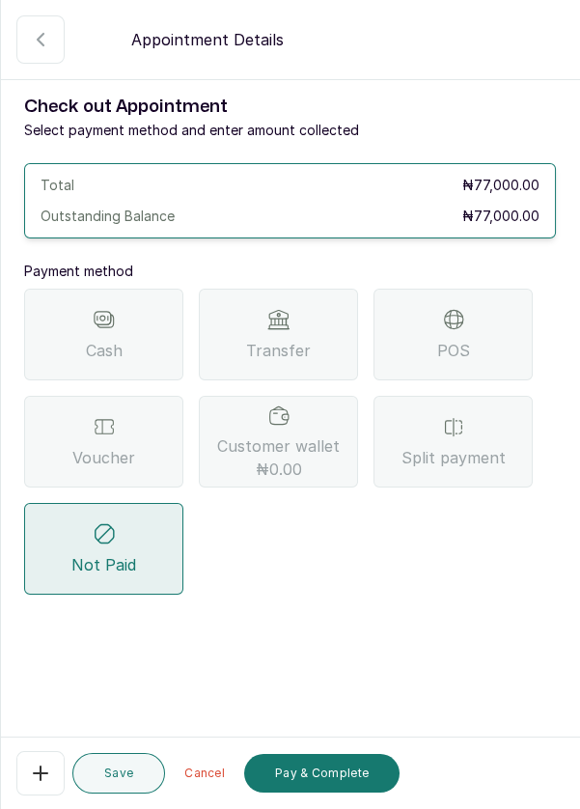
click at [501, 323] on div "POS" at bounding box center [452, 335] width 159 height 92
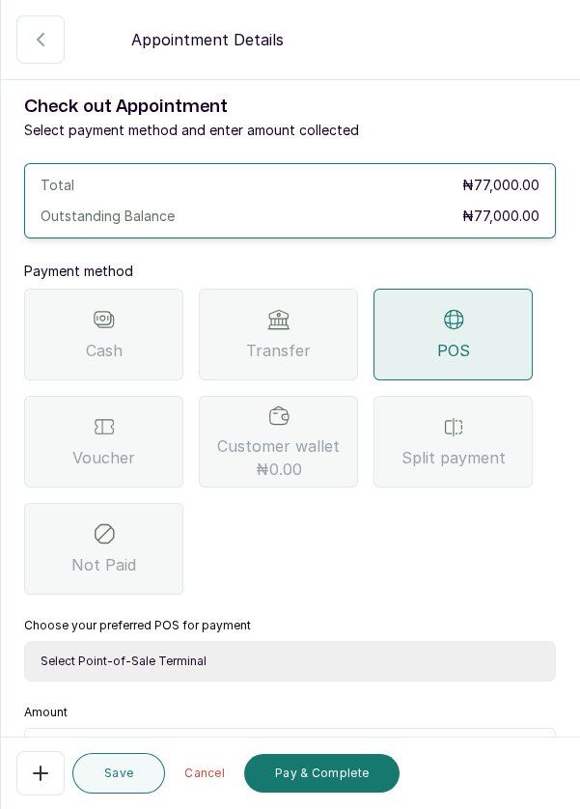
click at [309, 666] on select "Select Point-of-Sale Terminal Pos- Flutterwave Zenith Bank POS - Paga Paga POS …" at bounding box center [290, 661] width 532 height 41
select select "ea021b39-a6bc-4e4d-b5d1-02cb72451b32"
click at [24, 641] on select "Select Point-of-Sale Terminal Pos- Flutterwave Zenith Bank POS - Paga Paga POS …" at bounding box center [290, 661] width 532 height 41
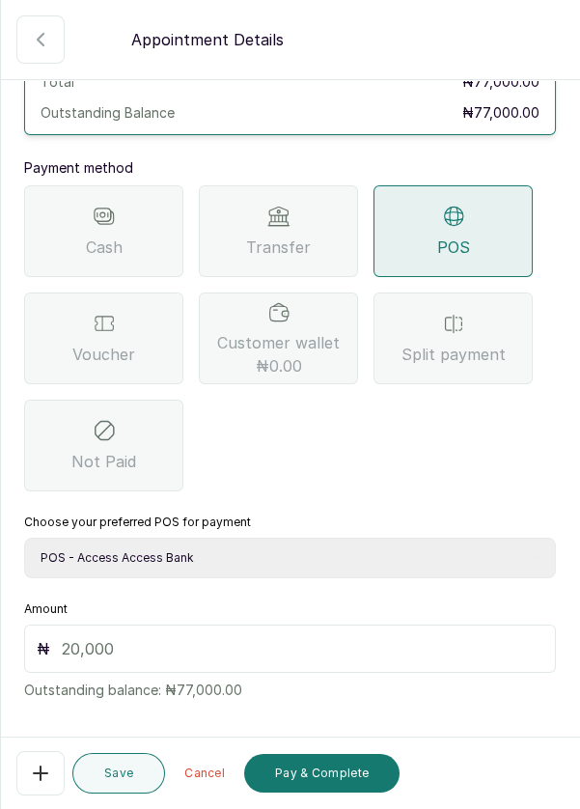
scroll to position [127, 0]
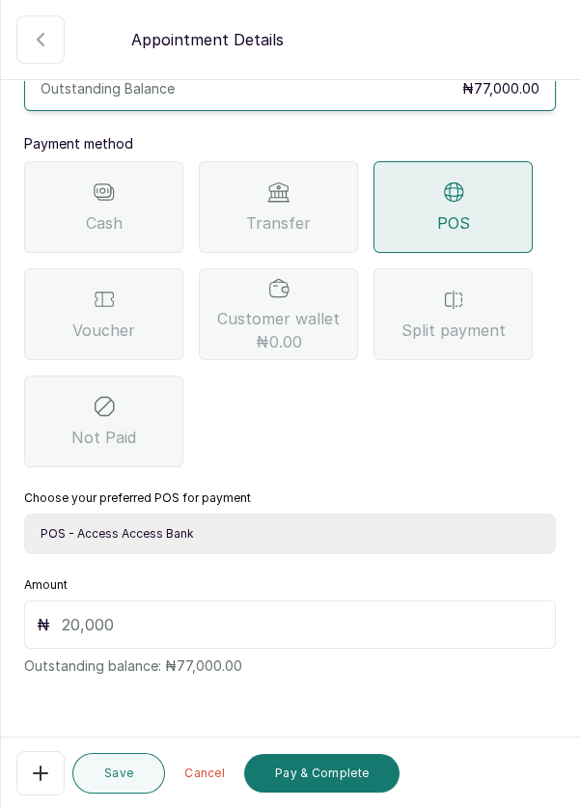
click at [234, 621] on input "text" at bounding box center [303, 624] width 482 height 23
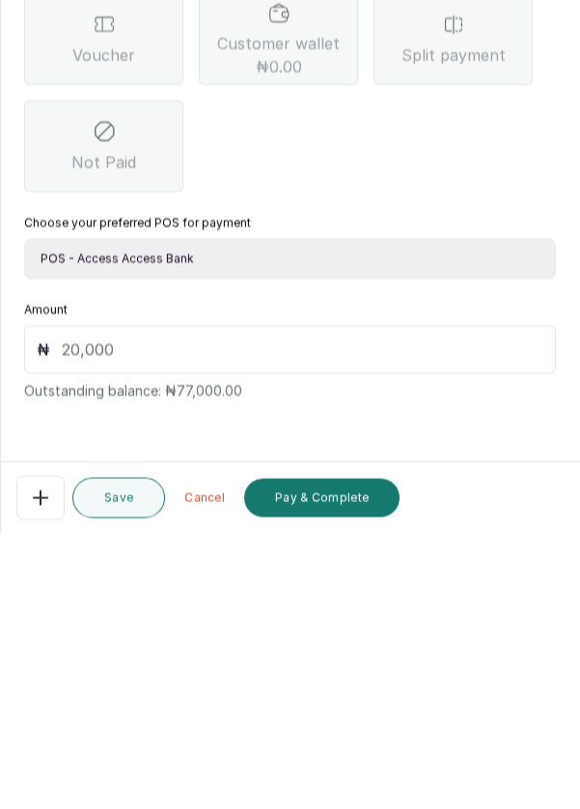
scroll to position [79, 0]
type input "7"
type input "770"
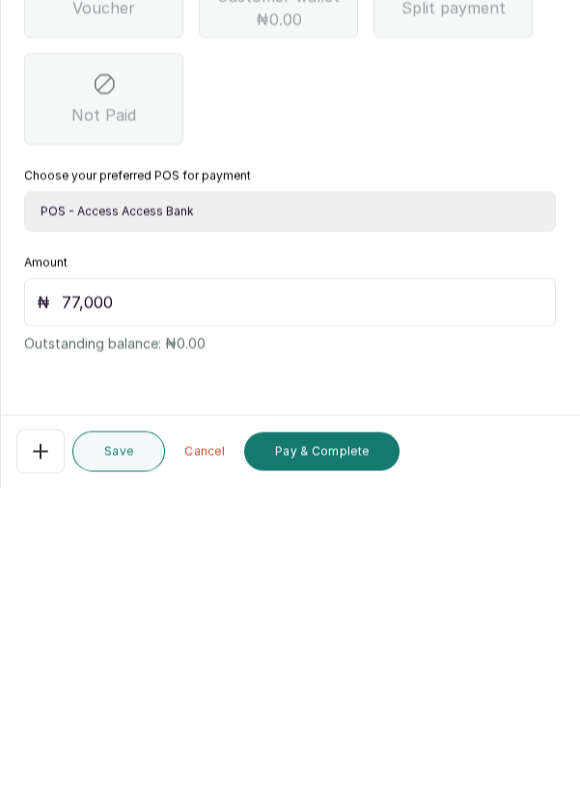
scroll to position [93, 0]
type input "77,000"
click at [311, 770] on button "Pay & Complete" at bounding box center [321, 773] width 155 height 39
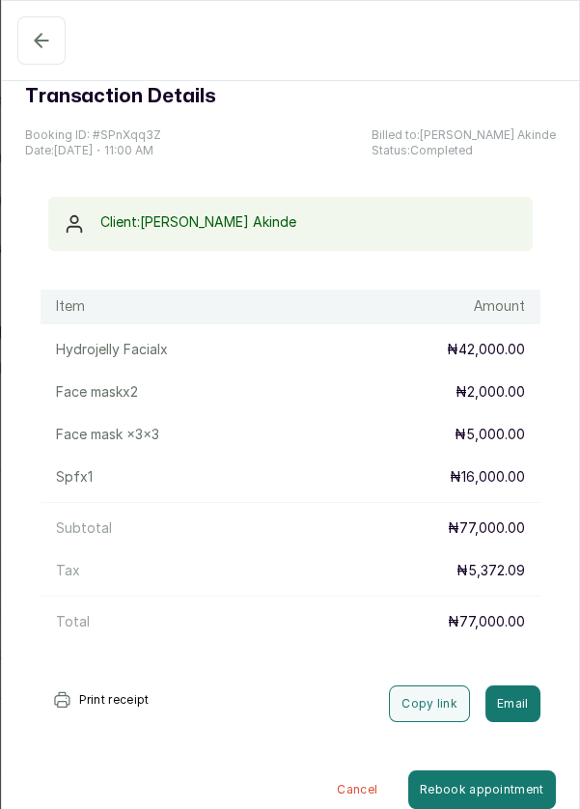
click at [45, 42] on icon "button" at bounding box center [41, 40] width 23 height 23
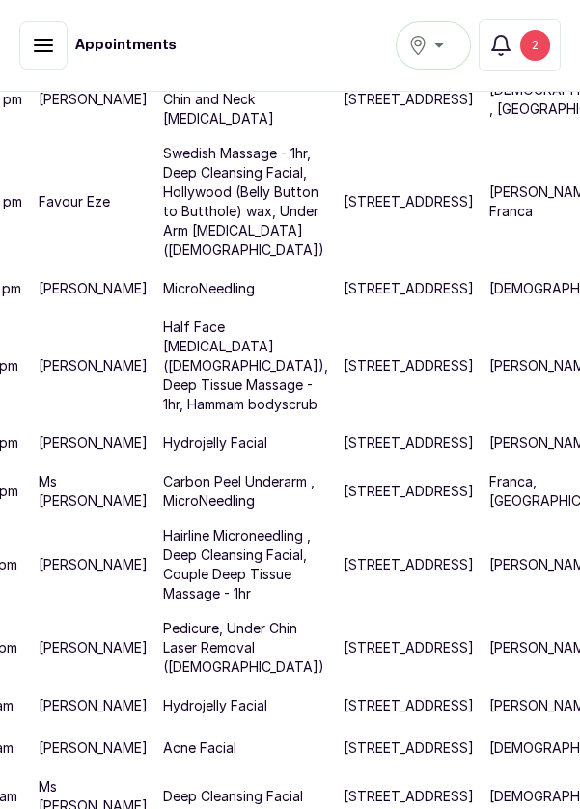
click at [544, 42] on div "2" at bounding box center [535, 45] width 30 height 31
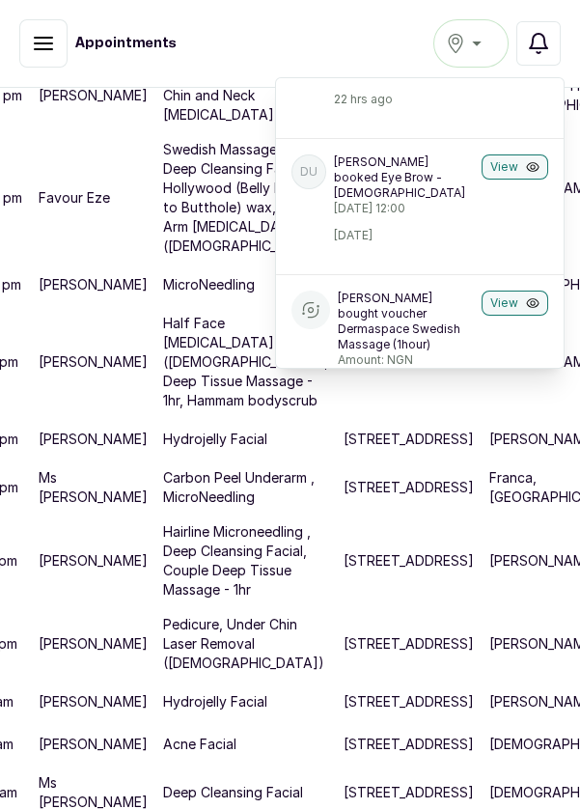
scroll to position [193, 0]
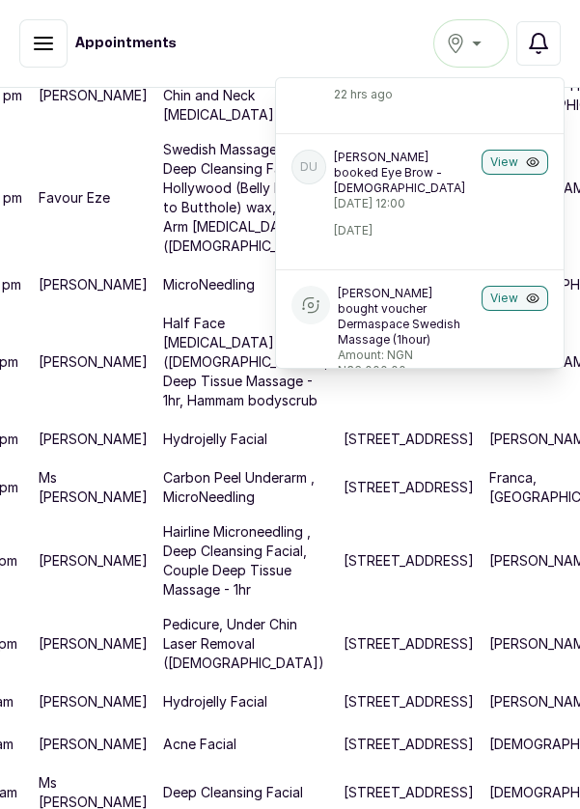
click at [490, 192] on div "DU Didi Udom booked Eye Brow - Female Thursday, 09 October 2025, 12:00 yesterda…" at bounding box center [420, 193] width 288 height 121
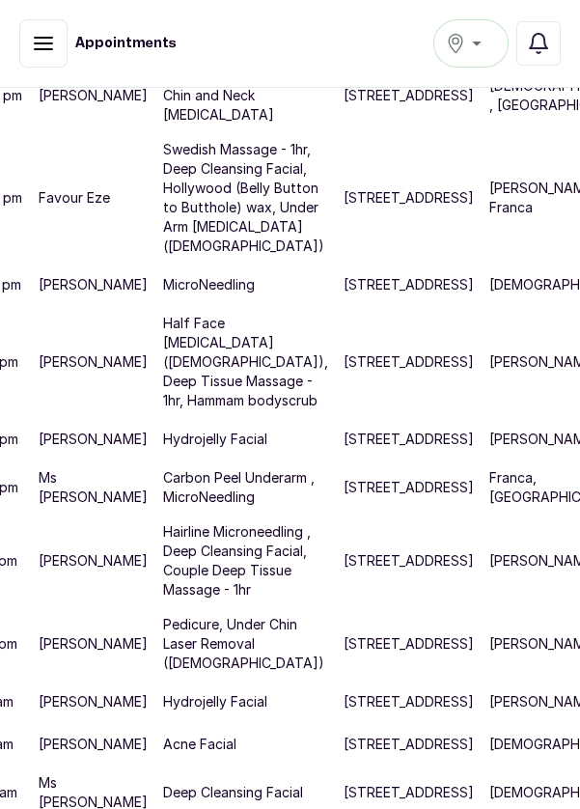
click at [489, 551] on p "Rosemary , Rosemary , susan" at bounding box center [543, 560] width 109 height 19
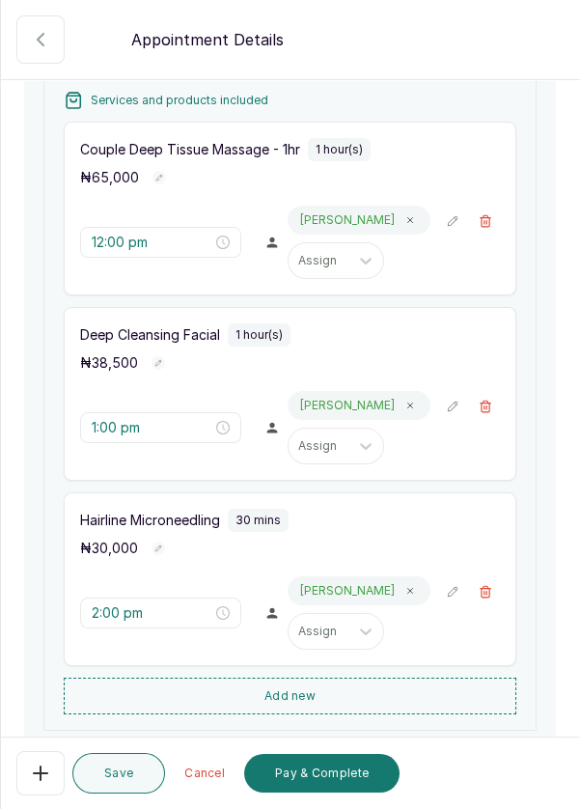
scroll to position [295, 0]
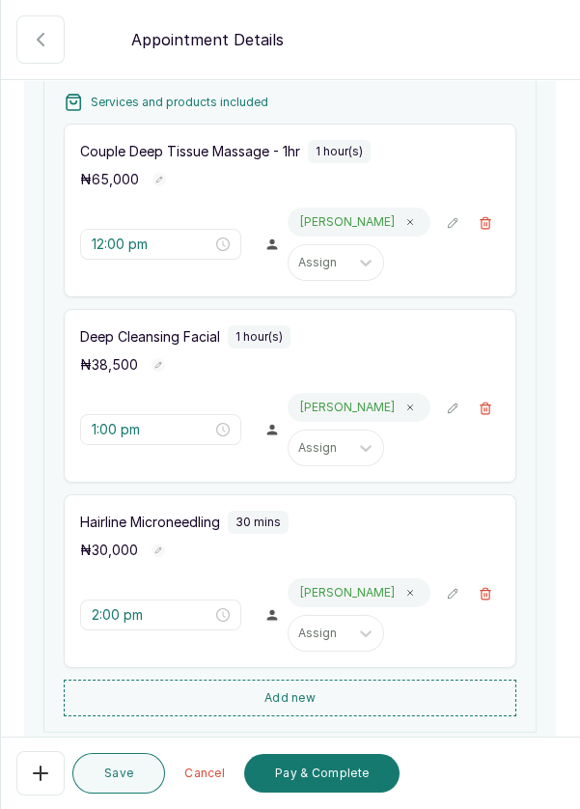
click at [190, 583] on div "2:00 pm Rosemary Assign" at bounding box center [255, 614] width 350 height 73
click at [323, 703] on button "Add new" at bounding box center [290, 697] width 453 height 37
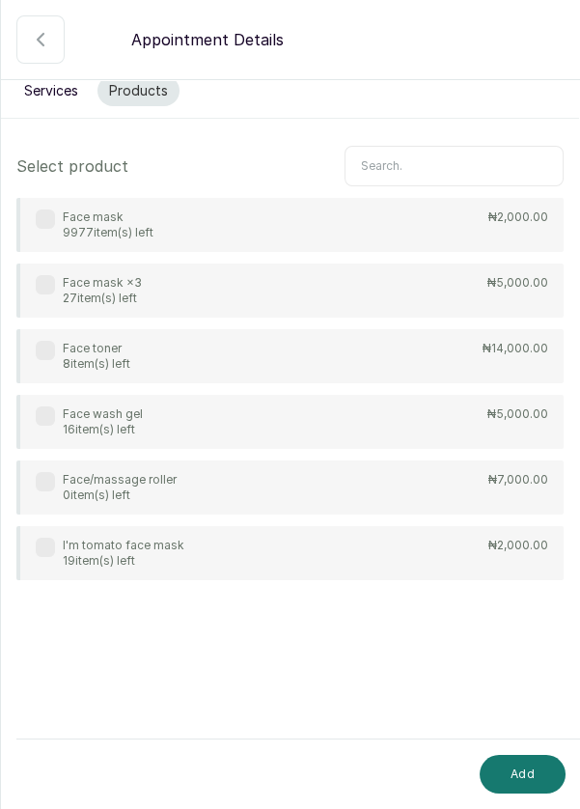
scroll to position [0, 0]
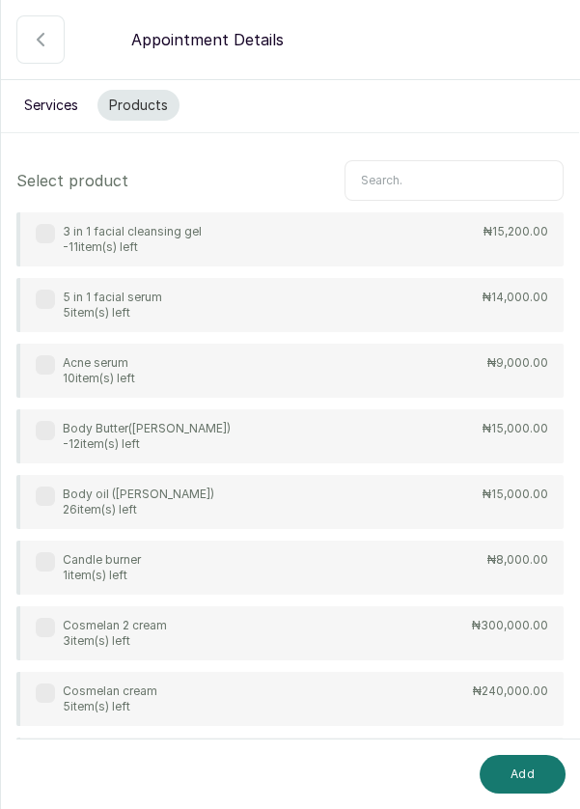
click at [37, 117] on button "Services" at bounding box center [51, 105] width 77 height 31
click at [40, 110] on button "Services" at bounding box center [51, 105] width 77 height 31
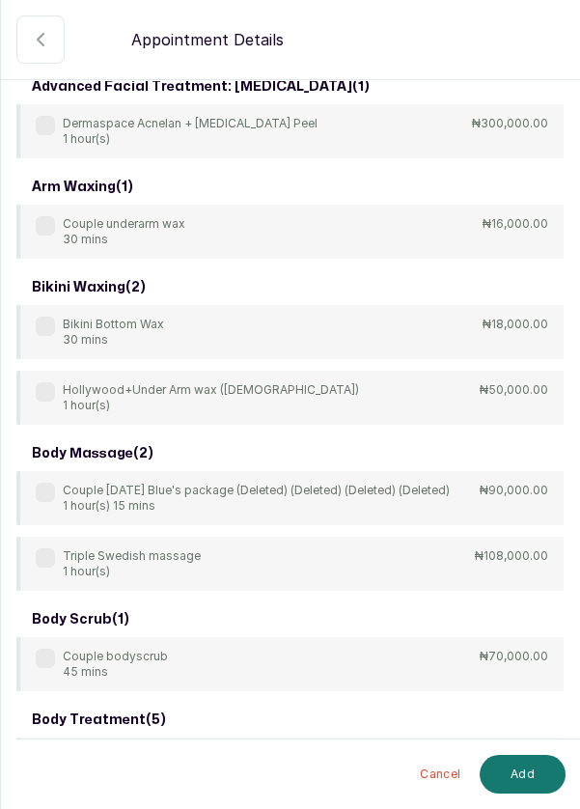
scroll to position [19, 0]
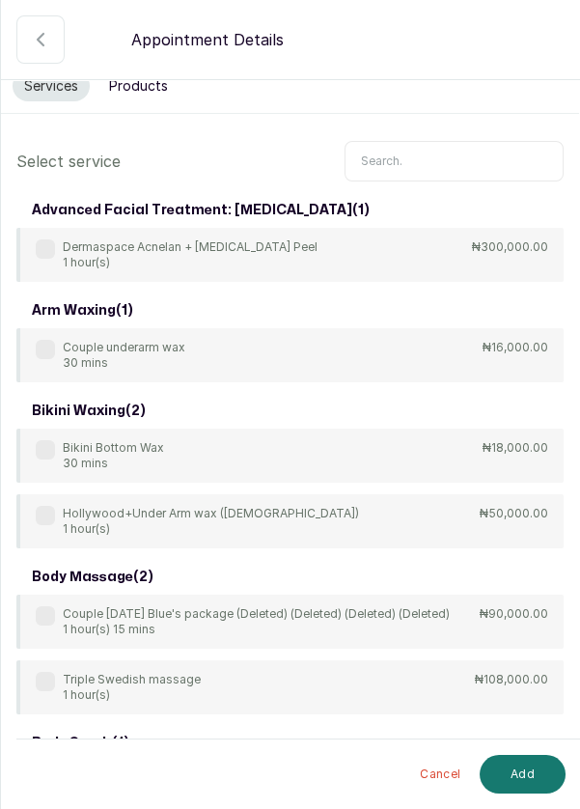
click at [432, 160] on input "text" at bounding box center [454, 161] width 219 height 41
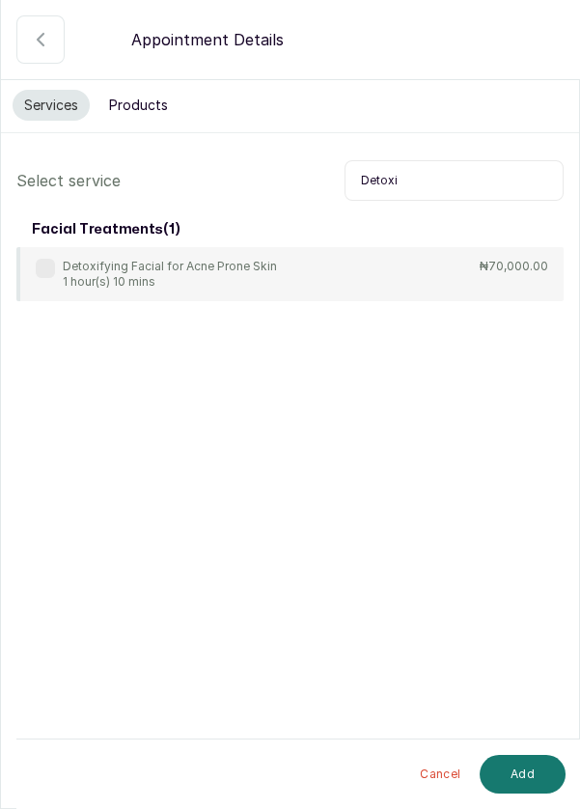
scroll to position [20, 0]
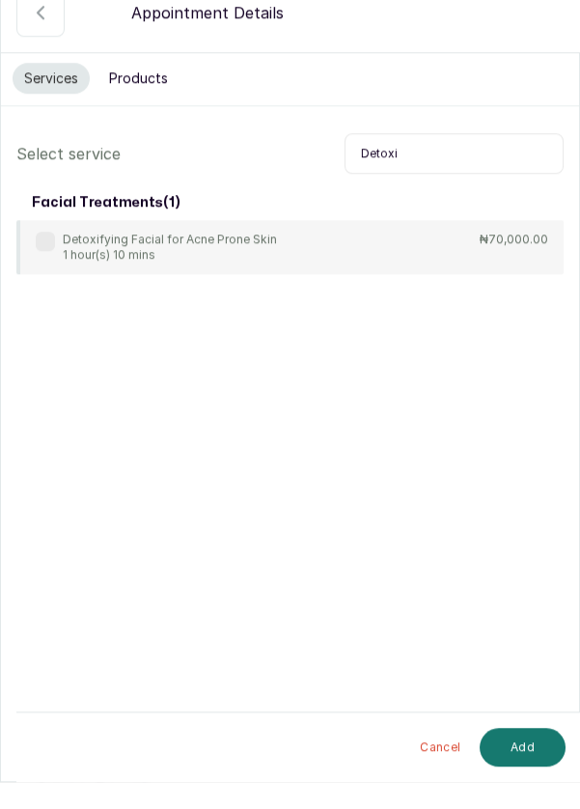
type input "Detoxi"
click at [41, 259] on label at bounding box center [45, 268] width 19 height 19
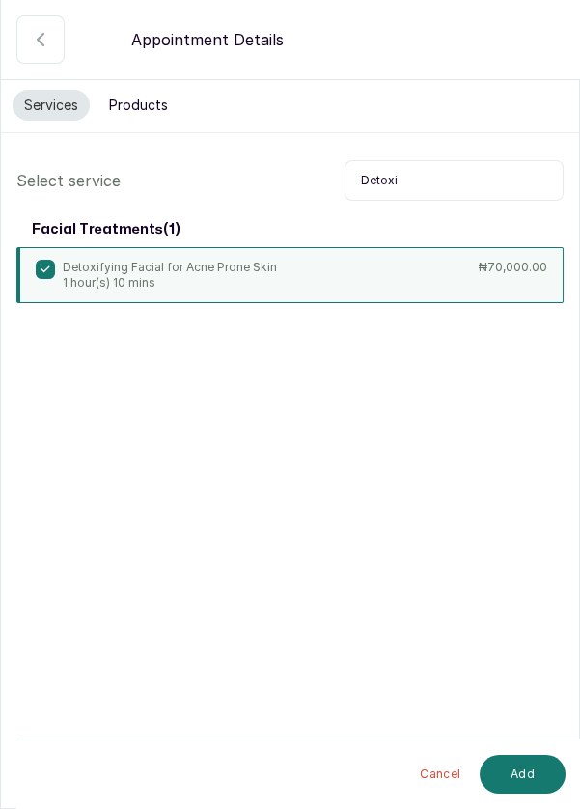
click at [532, 772] on button "Add" at bounding box center [523, 774] width 86 height 39
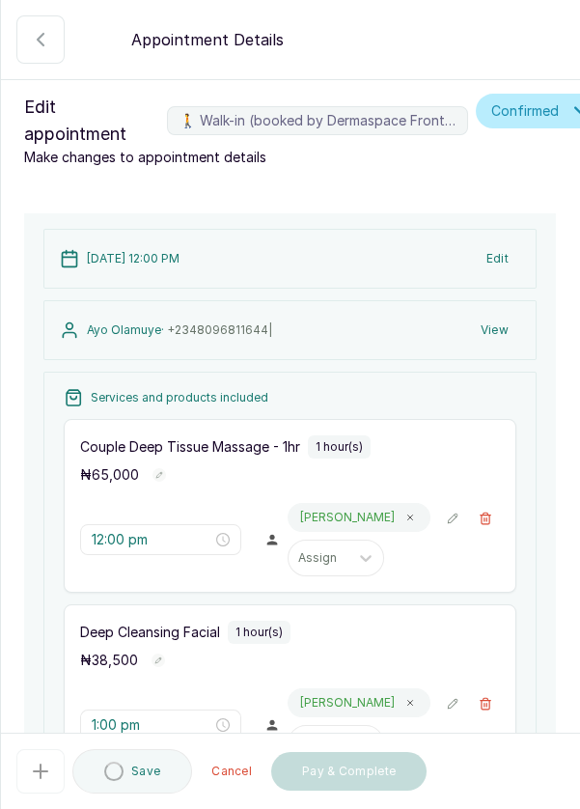
type input "2:30 pm"
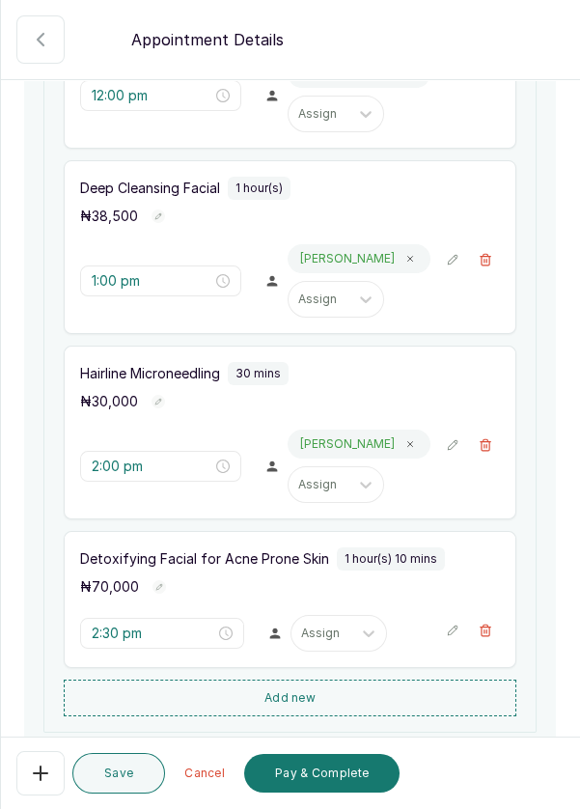
scroll to position [487, 0]
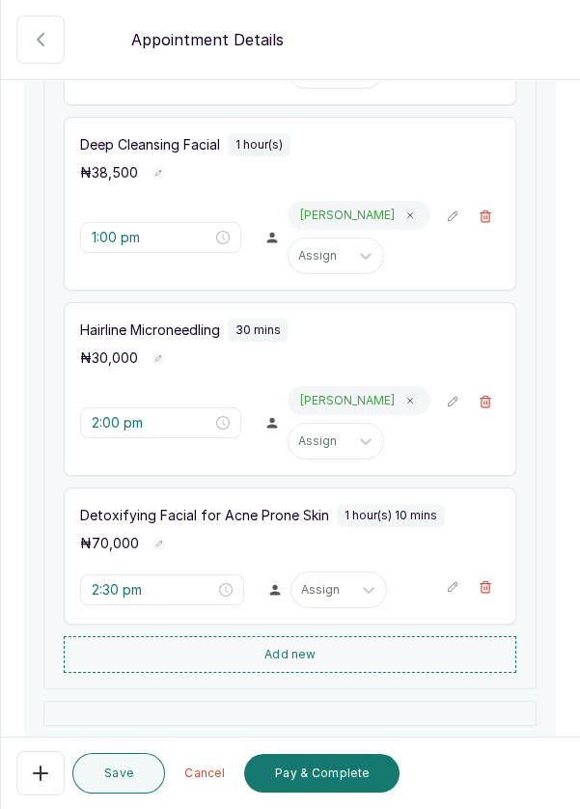
click at [332, 652] on button "Add new" at bounding box center [290, 654] width 453 height 37
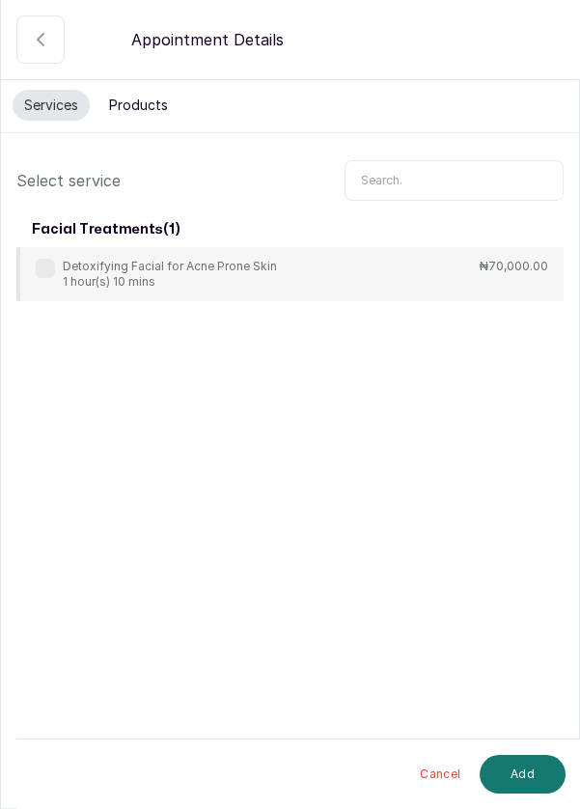
scroll to position [93, 0]
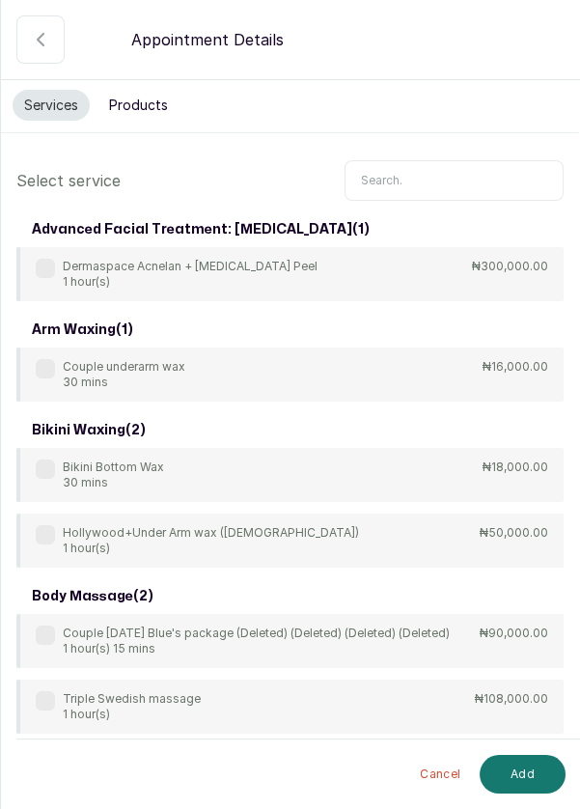
click at [410, 160] on input "text" at bounding box center [454, 180] width 219 height 41
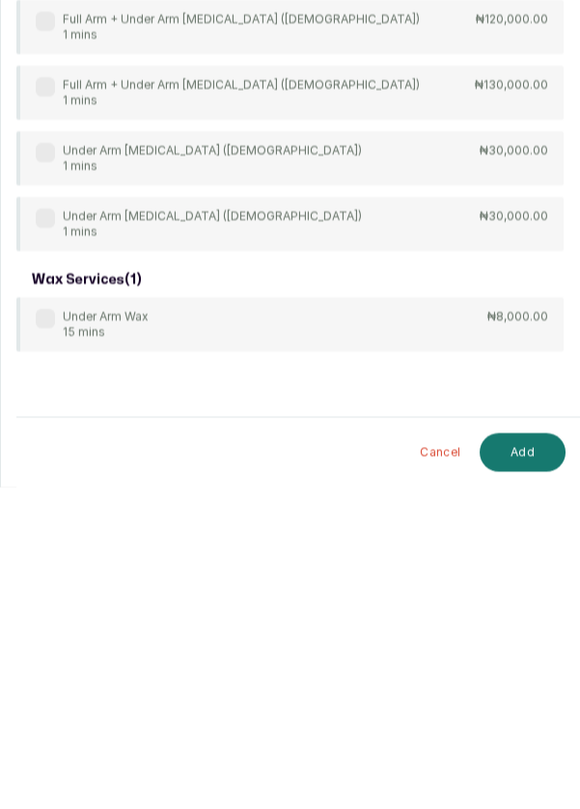
scroll to position [20, 0]
type input "Under arm"
click at [40, 631] on label at bounding box center [45, 640] width 19 height 19
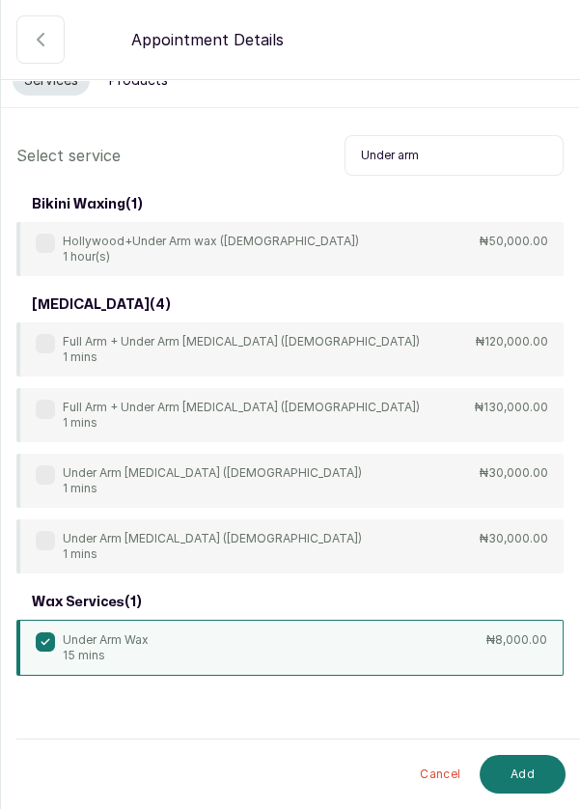
click at [513, 764] on button "Add" at bounding box center [523, 774] width 86 height 39
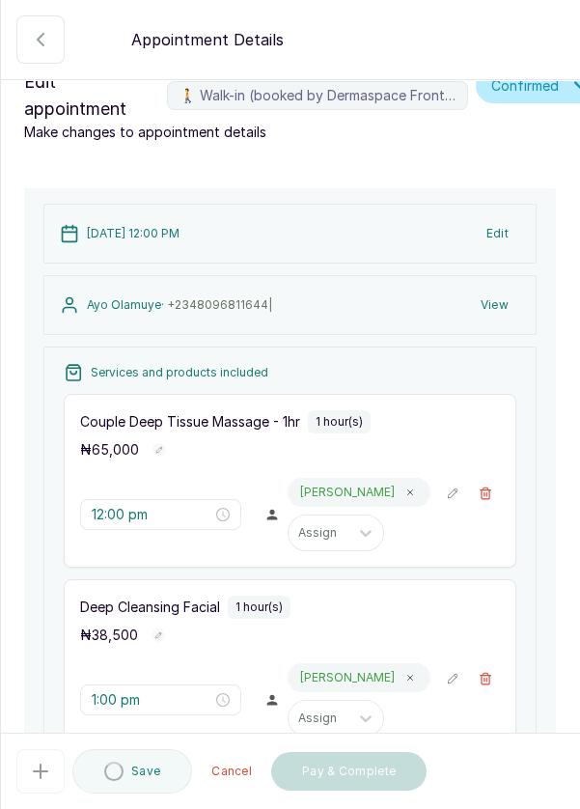
type input "3:40 pm"
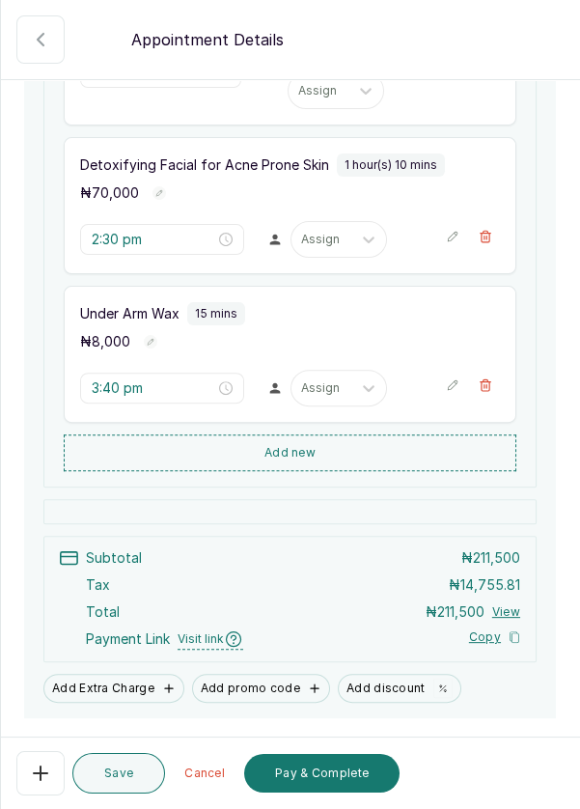
scroll to position [835, 0]
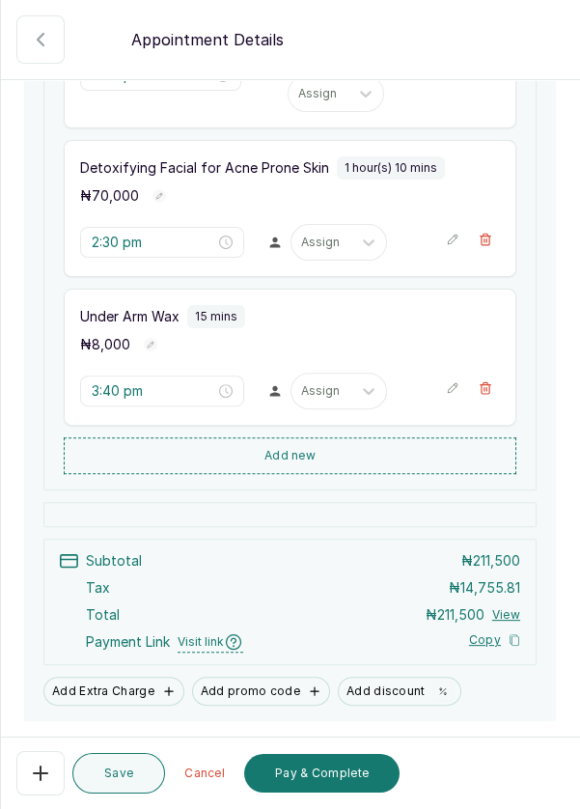
click at [130, 676] on button "Add Extra Charge" at bounding box center [113, 690] width 141 height 29
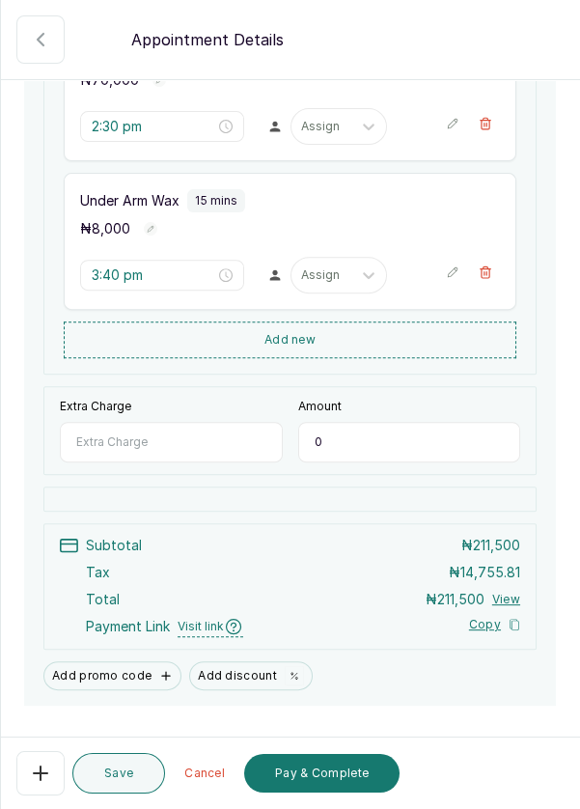
scroll to position [953, 0]
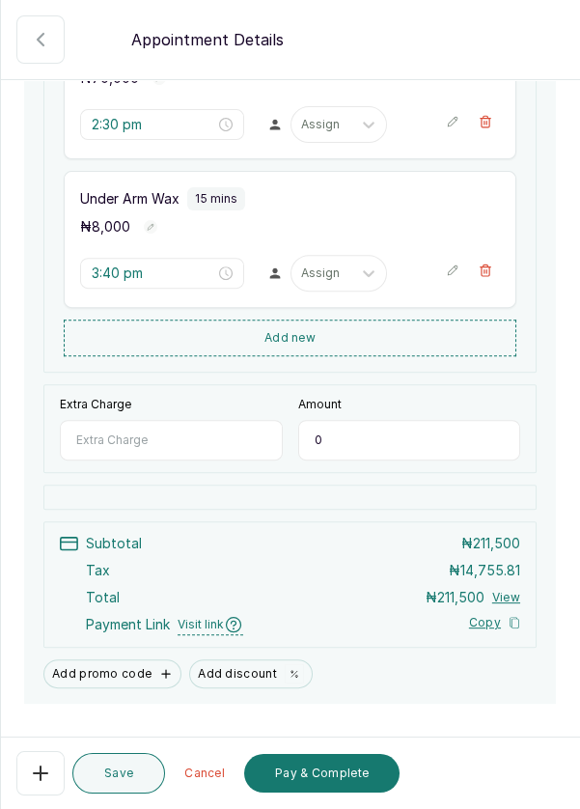
click at [97, 420] on input "Extra Charge" at bounding box center [171, 440] width 223 height 41
type input "Exosome"
click at [360, 420] on input "0" at bounding box center [409, 440] width 223 height 41
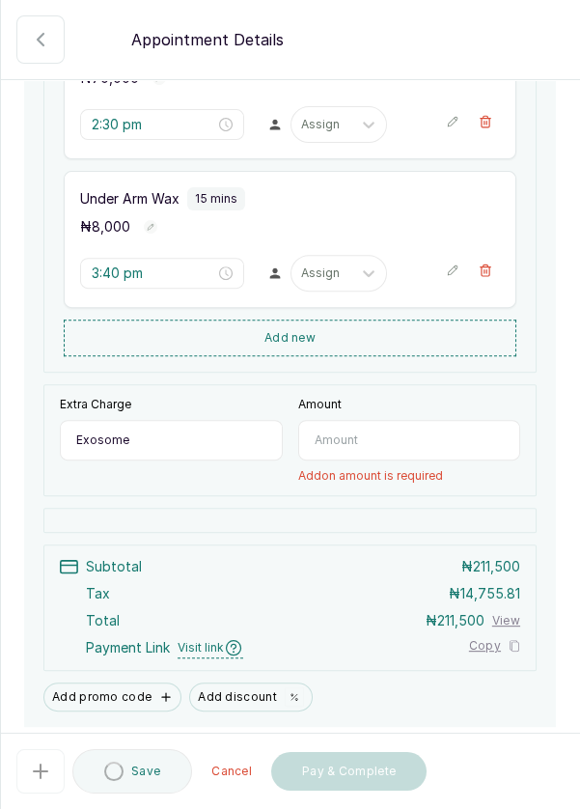
type input "2"
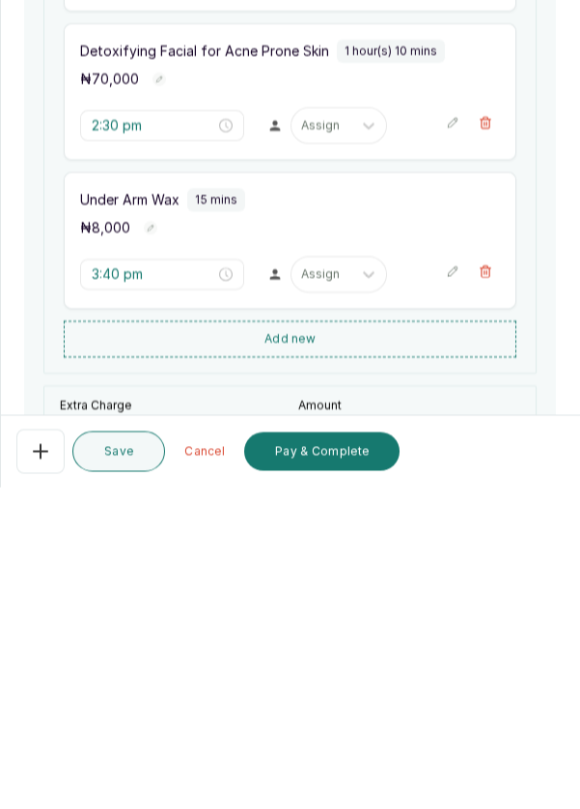
scroll to position [626, 0]
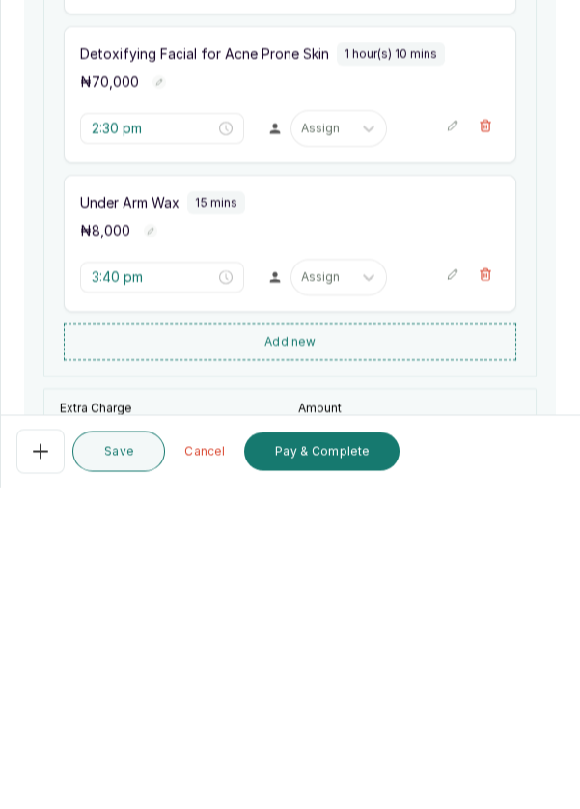
type input "20,000"
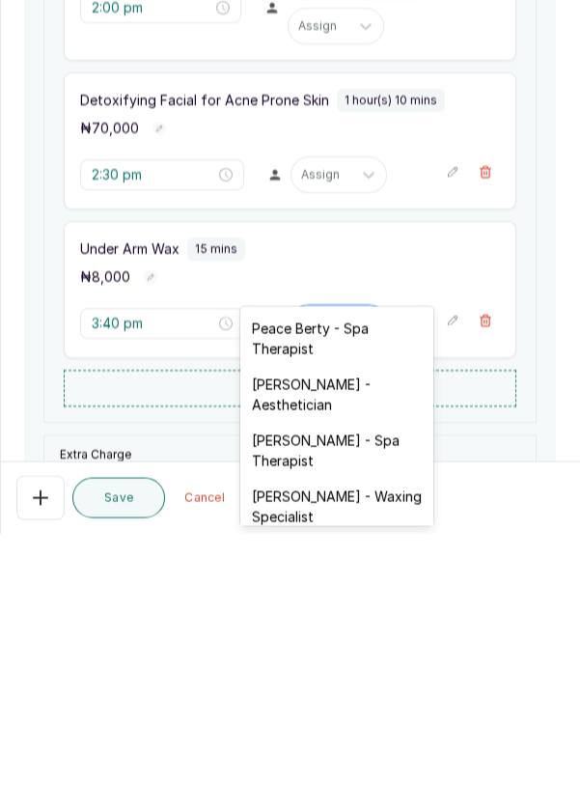
click at [347, 667] on div "[PERSON_NAME] - Aesthetician" at bounding box center [336, 670] width 193 height 56
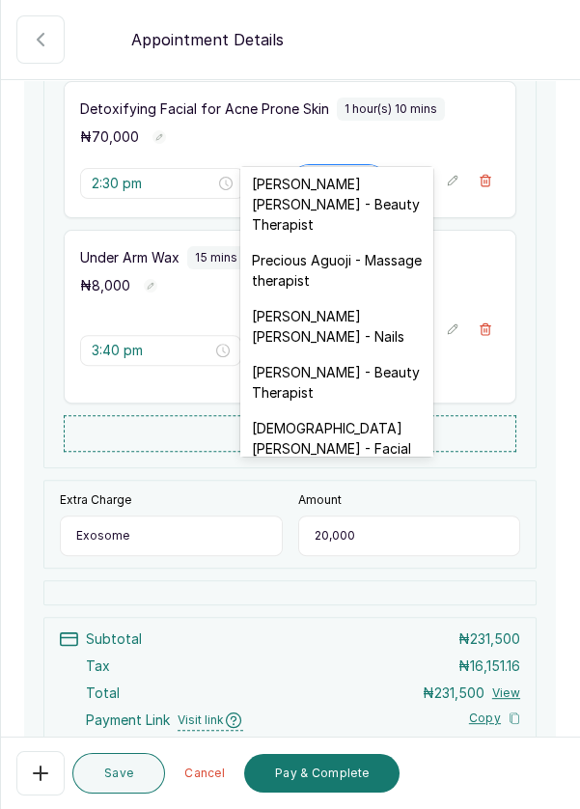
scroll to position [796, 0]
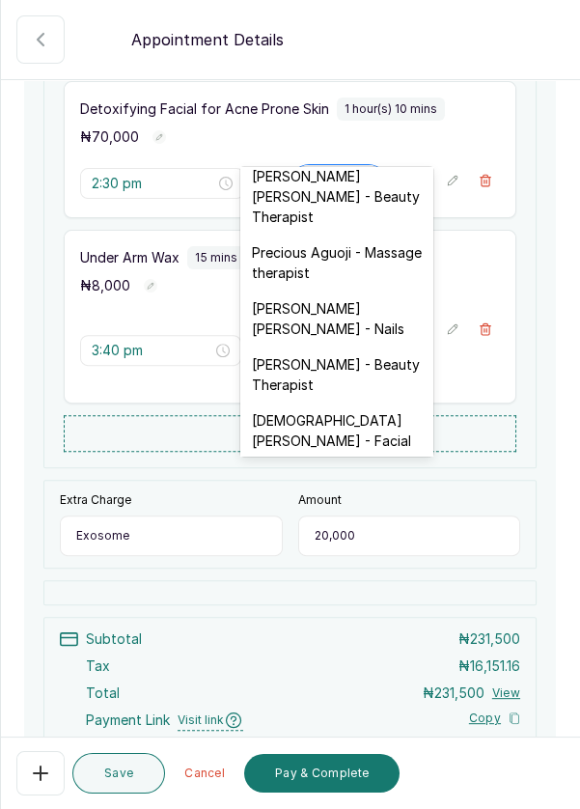
click at [349, 402] on div "[DEMOGRAPHIC_DATA][PERSON_NAME] - Facial" at bounding box center [336, 430] width 193 height 56
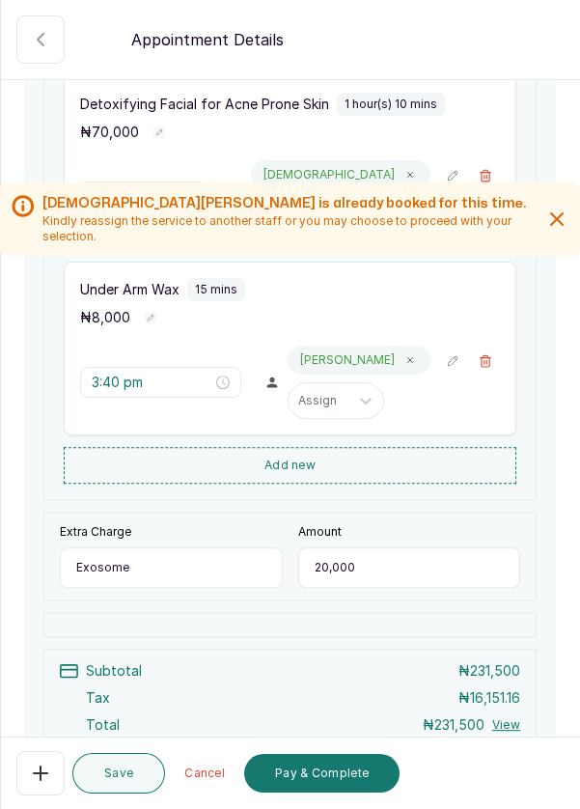
scroll to position [922, 0]
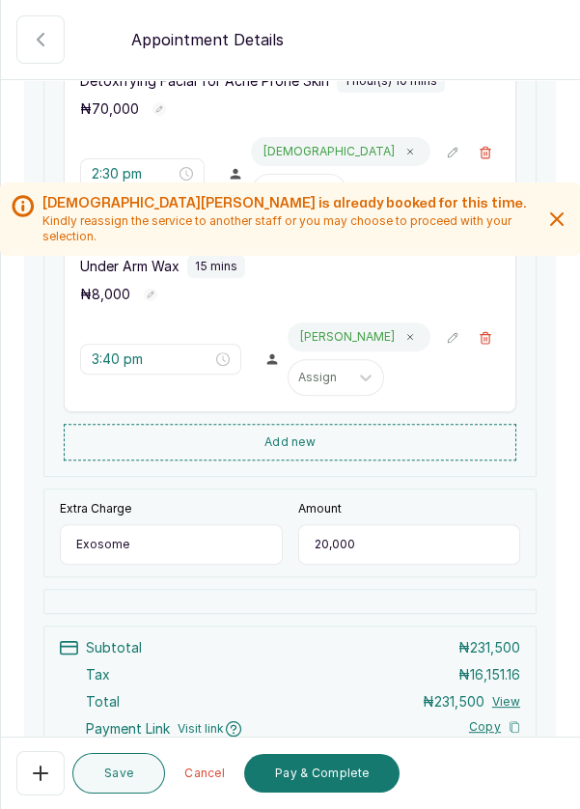
click at [259, 770] on button "Add discount" at bounding box center [251, 777] width 124 height 29
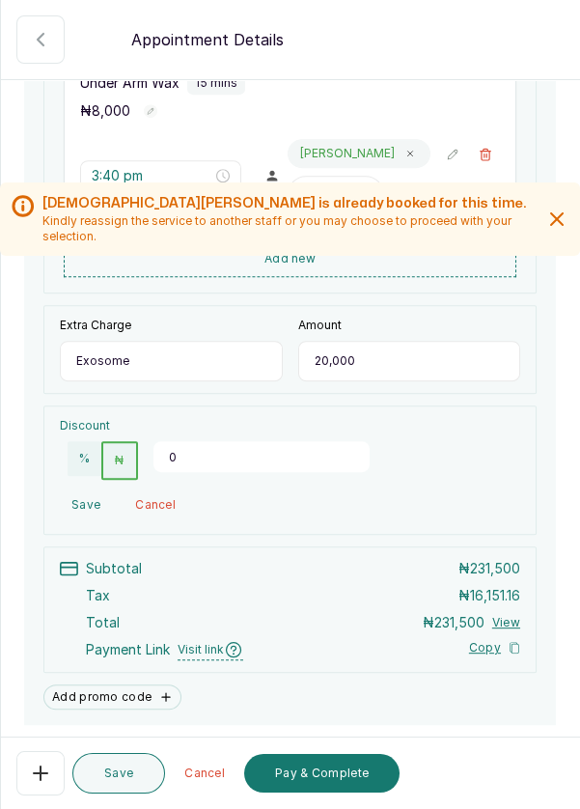
scroll to position [1160, 0]
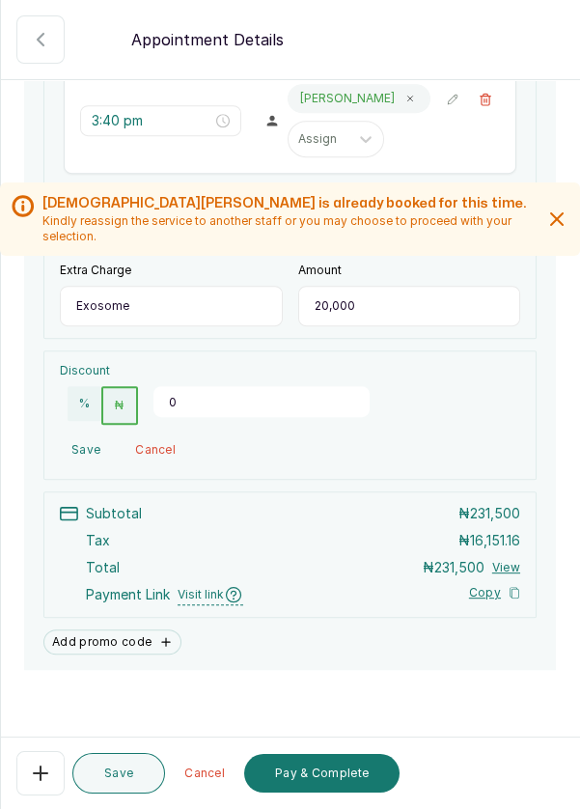
click at [187, 391] on input "0" at bounding box center [261, 401] width 216 height 31
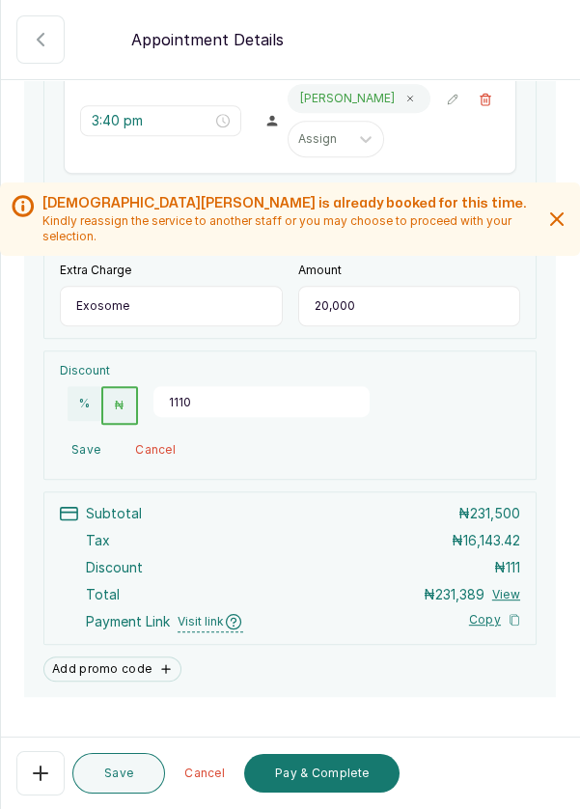
type input "11100"
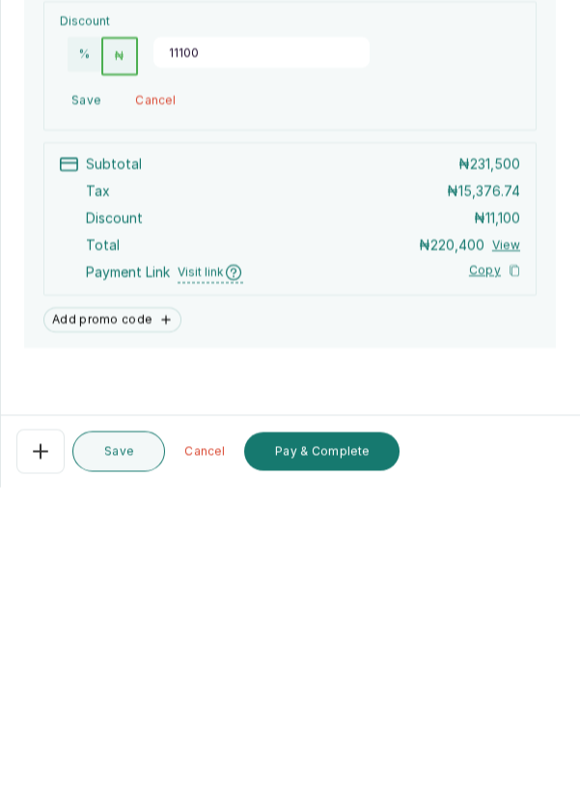
scroll to position [75, 0]
click at [327, 780] on button "Pay & Complete" at bounding box center [321, 773] width 155 height 39
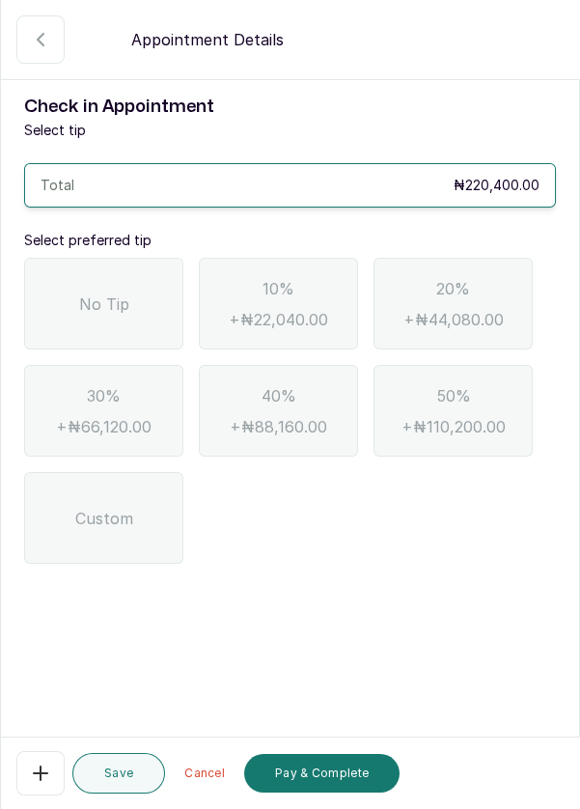
scroll to position [93, 0]
click at [90, 292] on span "No Tip" at bounding box center [104, 303] width 50 height 23
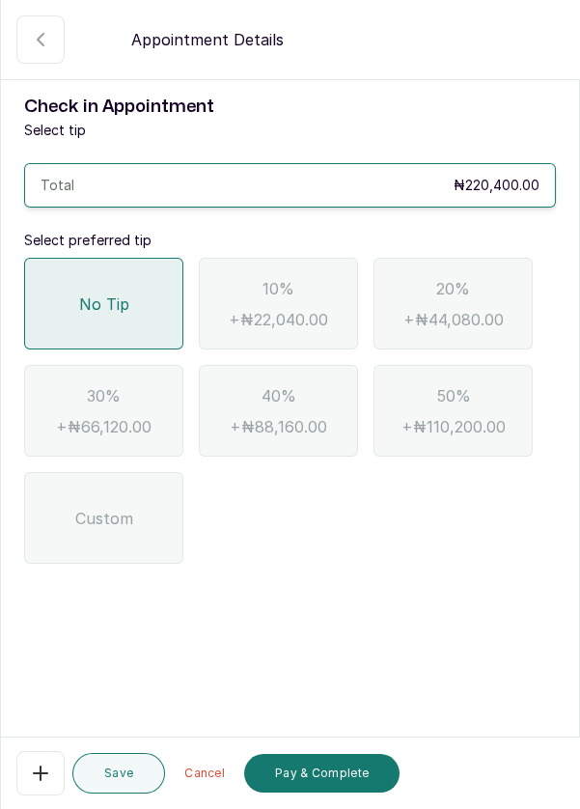
click at [344, 770] on button "Pay & Complete" at bounding box center [321, 773] width 155 height 39
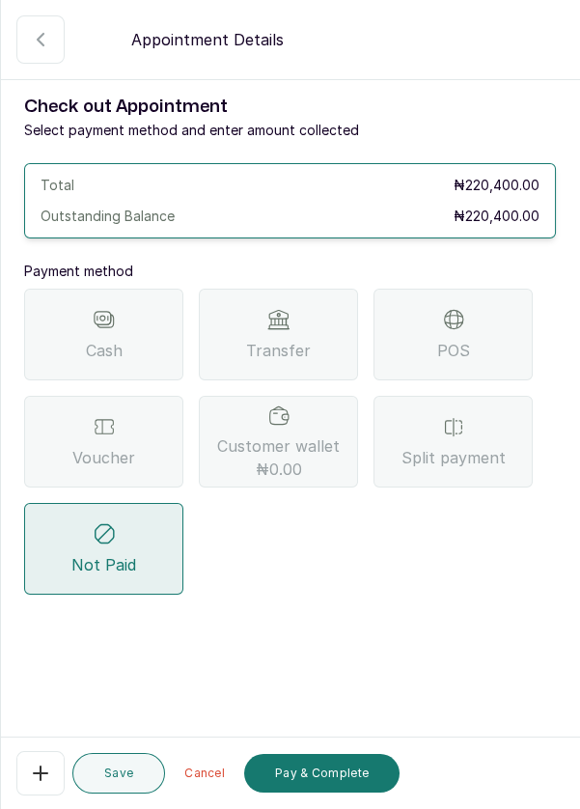
click at [465, 446] on span "Split payment" at bounding box center [453, 457] width 104 height 23
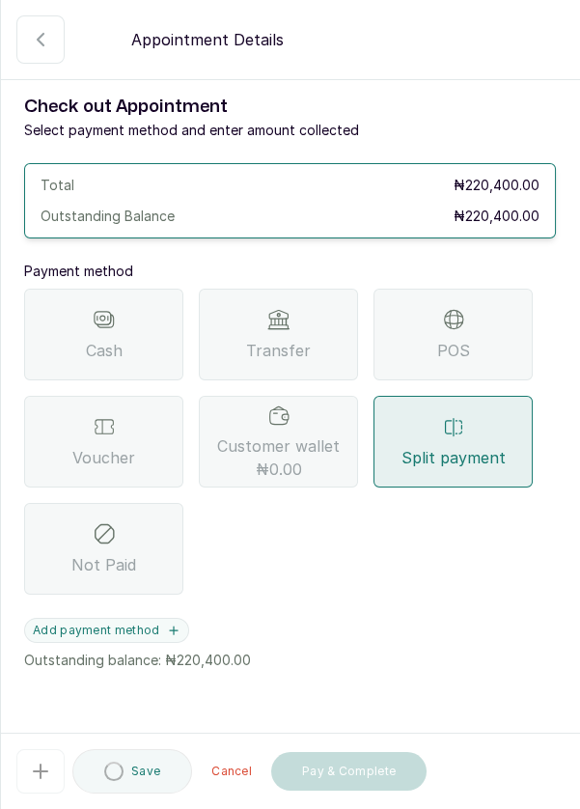
click at [148, 618] on button "Add payment method" at bounding box center [106, 630] width 165 height 25
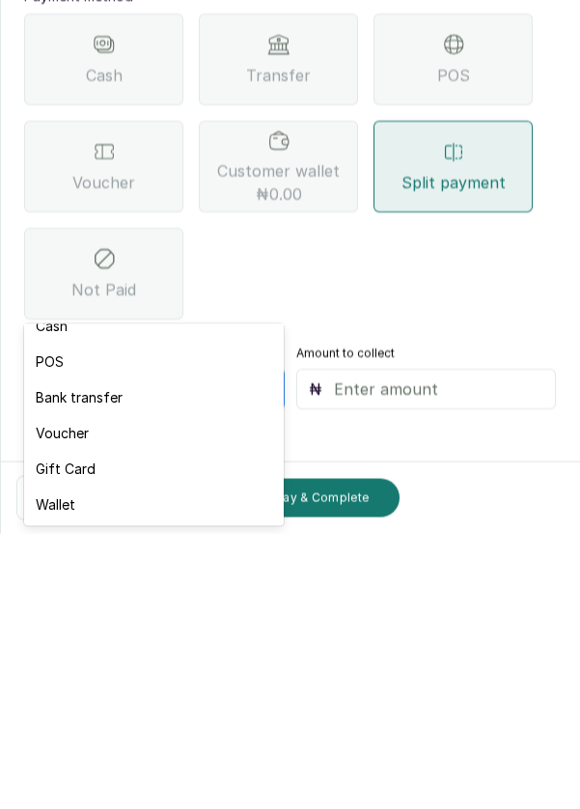
scroll to position [38, 0]
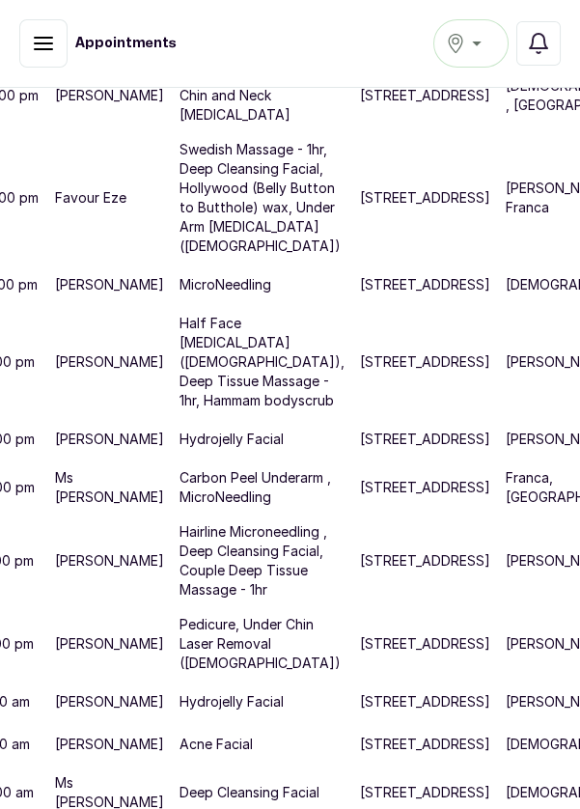
scroll to position [655, 100]
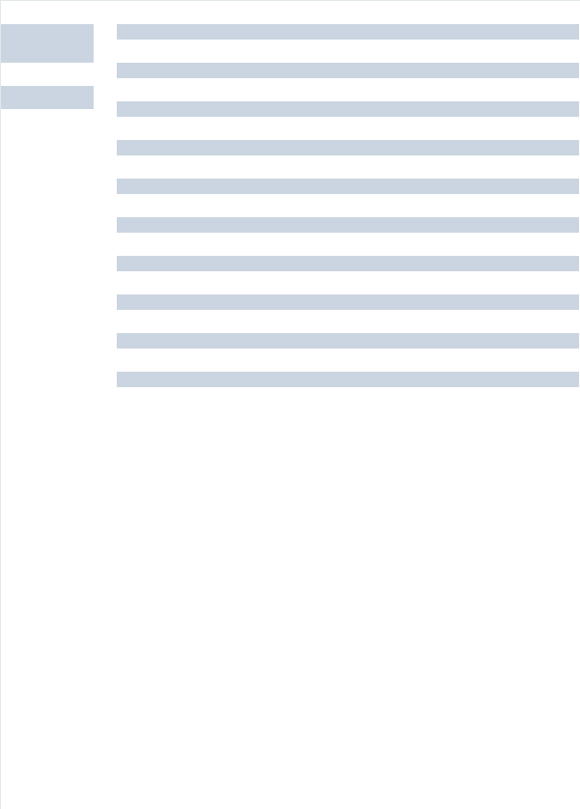
click at [422, 638] on div at bounding box center [348, 428] width 462 height 809
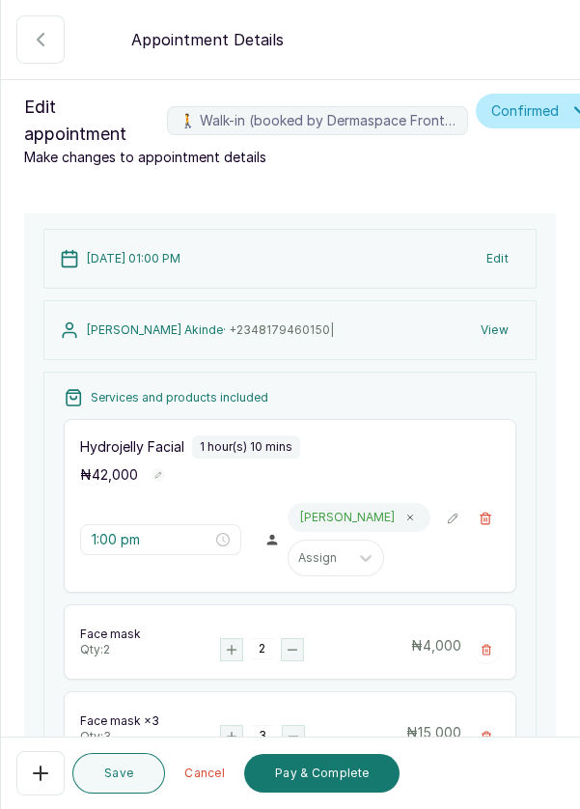
click at [340, 782] on button "Pay & Complete" at bounding box center [321, 773] width 155 height 39
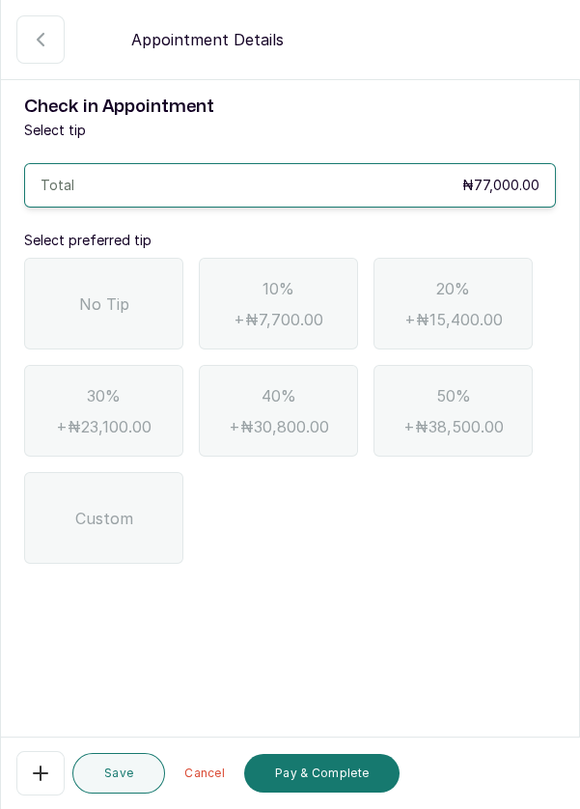
click at [76, 304] on div "No Tip" at bounding box center [103, 304] width 159 height 92
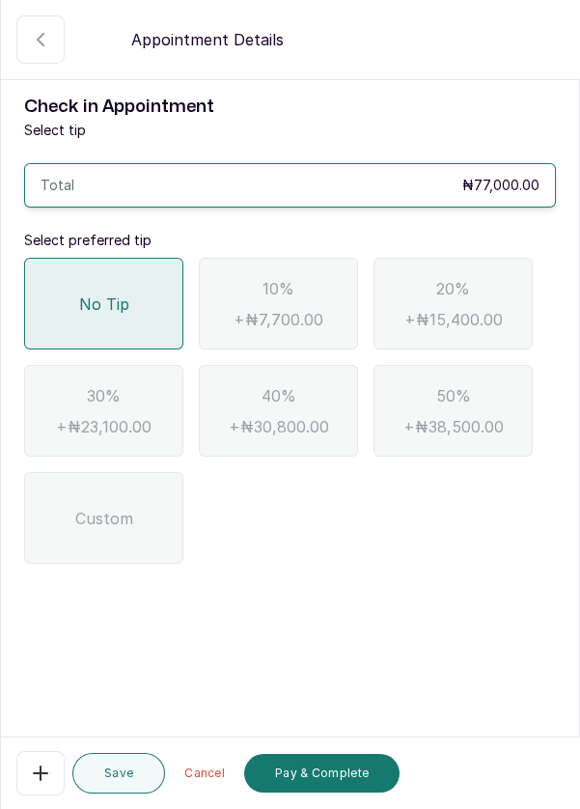
click at [338, 775] on button "Pay & Complete" at bounding box center [321, 773] width 155 height 39
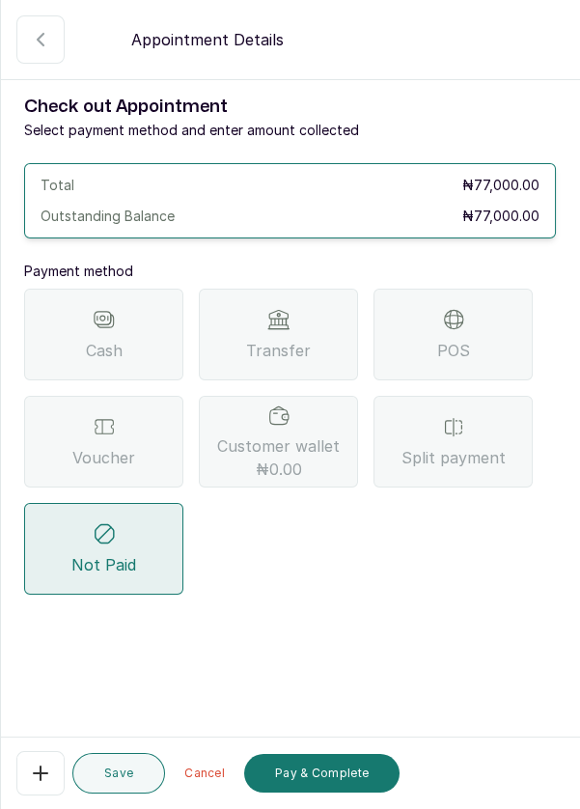
click at [509, 352] on div "POS" at bounding box center [452, 335] width 159 height 92
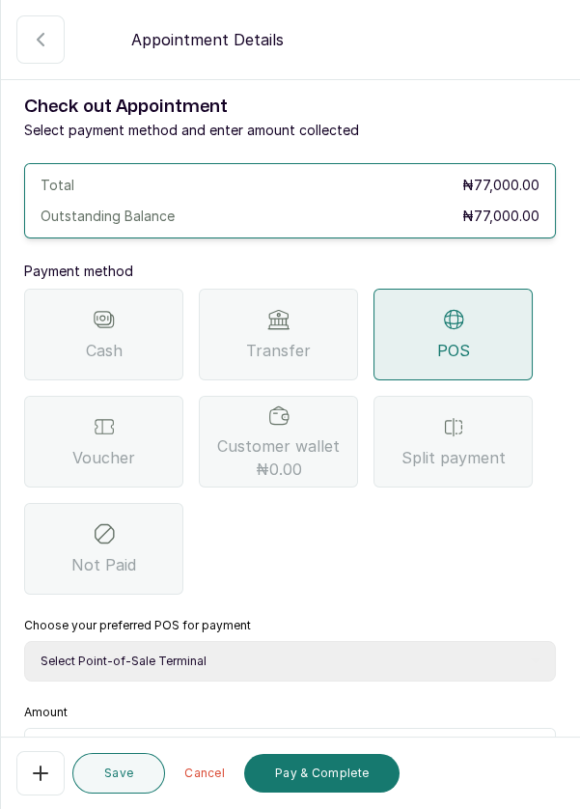
click at [340, 670] on select "Select Point-of-Sale Terminal Pos- Flutterwave Zenith Bank POS - Paga Paga POS …" at bounding box center [290, 661] width 532 height 41
select select "ea021b39-a6bc-4e4d-b5d1-02cb72451b32"
click at [24, 641] on select "Select Point-of-Sale Terminal Pos- Flutterwave Zenith Bank POS - Paga Paga POS …" at bounding box center [290, 661] width 532 height 41
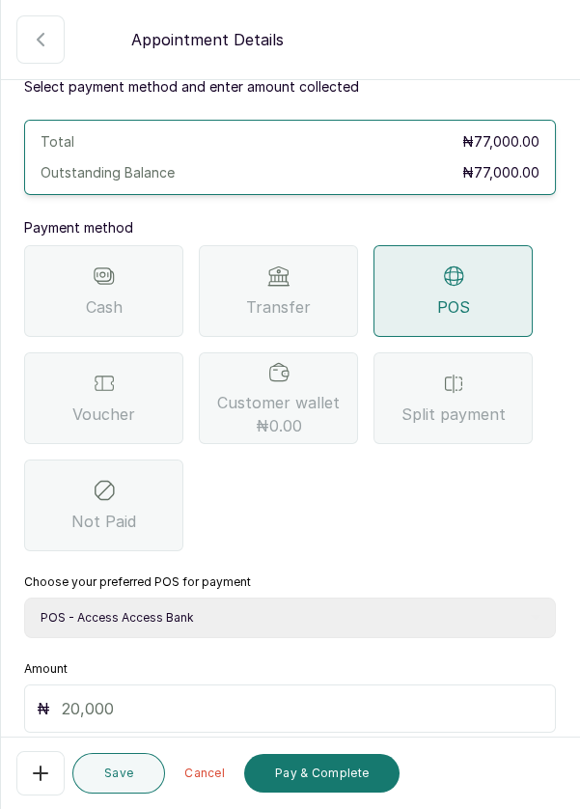
scroll to position [127, 0]
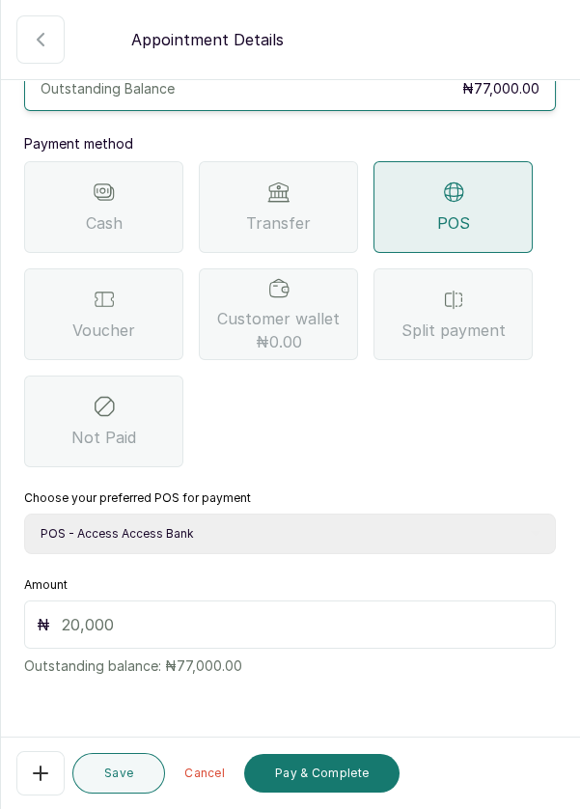
click at [239, 614] on input "text" at bounding box center [303, 624] width 482 height 23
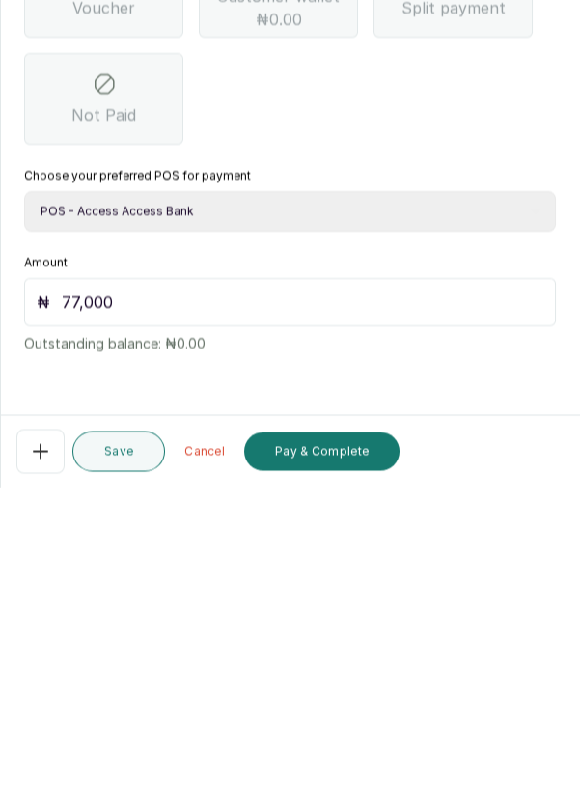
scroll to position [93, 0]
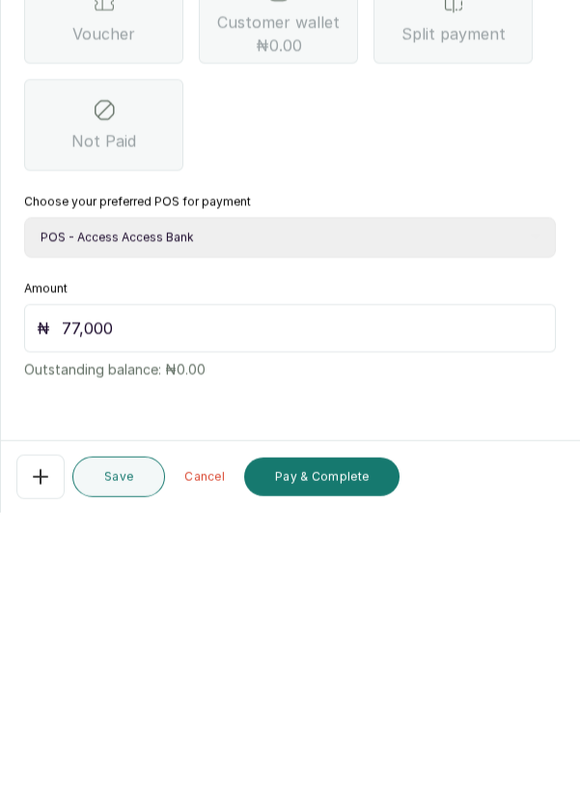
type input "77,000"
click at [320, 768] on button "Pay & Complete" at bounding box center [321, 773] width 155 height 39
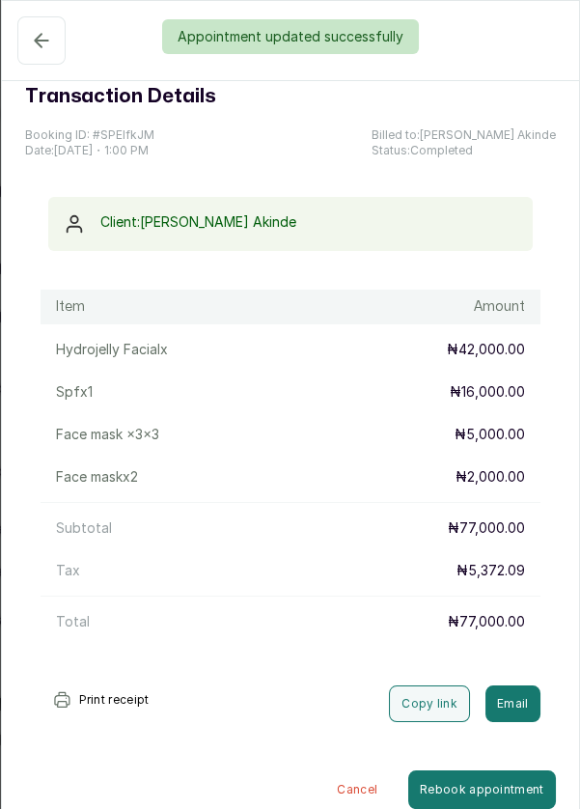
click at [31, 33] on div "Appointment updated successfully" at bounding box center [290, 36] width 580 height 35
click at [38, 43] on div "Appointment updated successfully" at bounding box center [290, 36] width 580 height 35
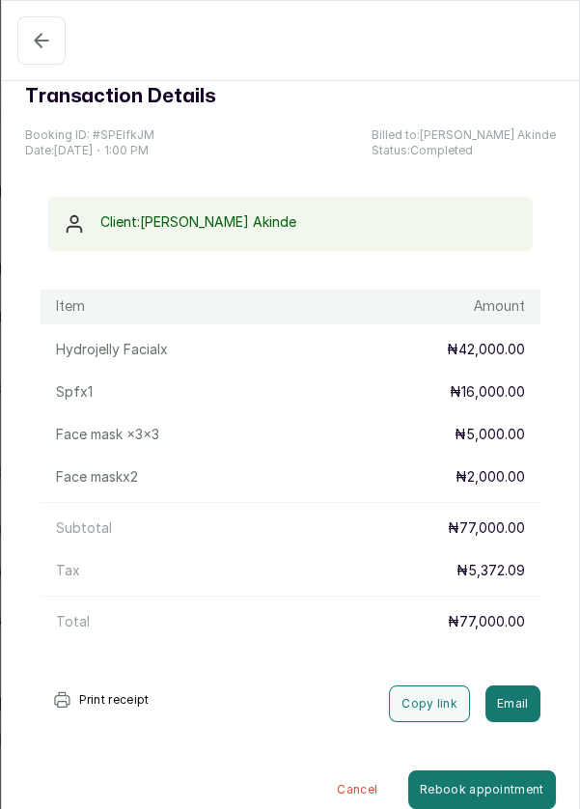
click at [30, 41] on icon "button" at bounding box center [41, 40] width 23 height 23
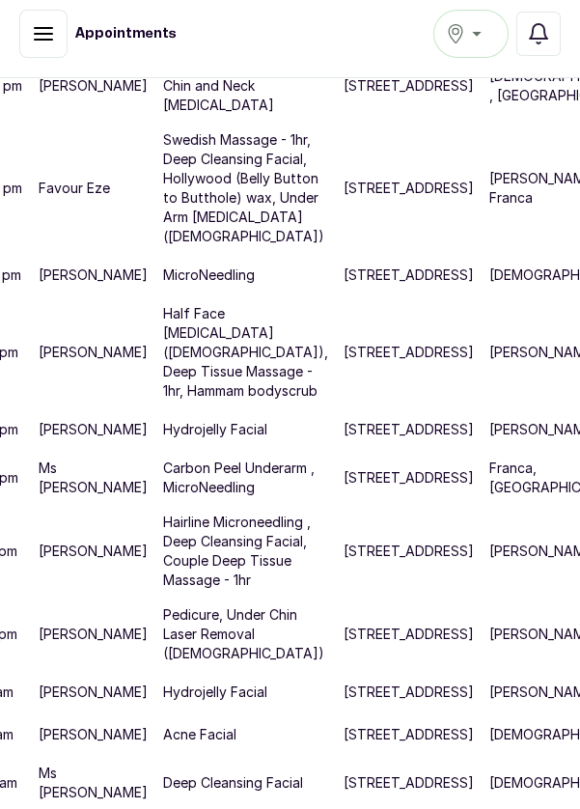
scroll to position [646, 100]
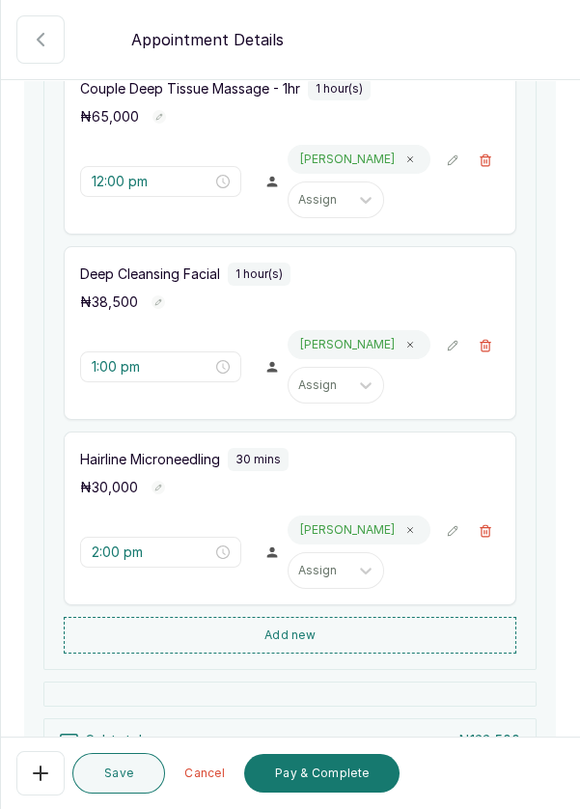
scroll to position [370, 0]
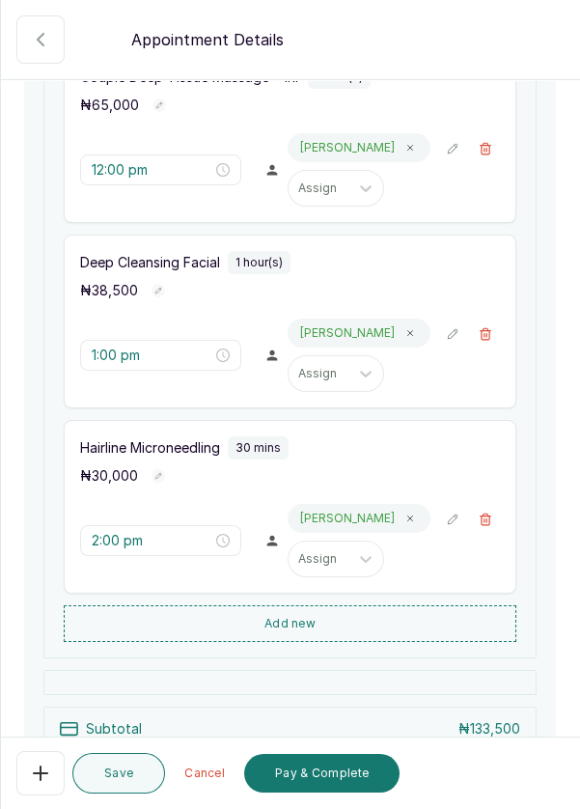
click at [352, 623] on button "Add new" at bounding box center [290, 623] width 453 height 37
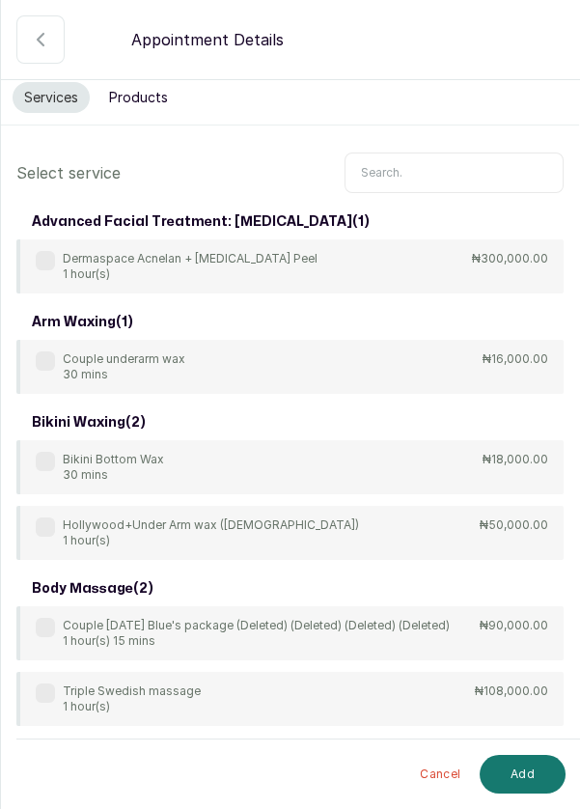
scroll to position [0, 0]
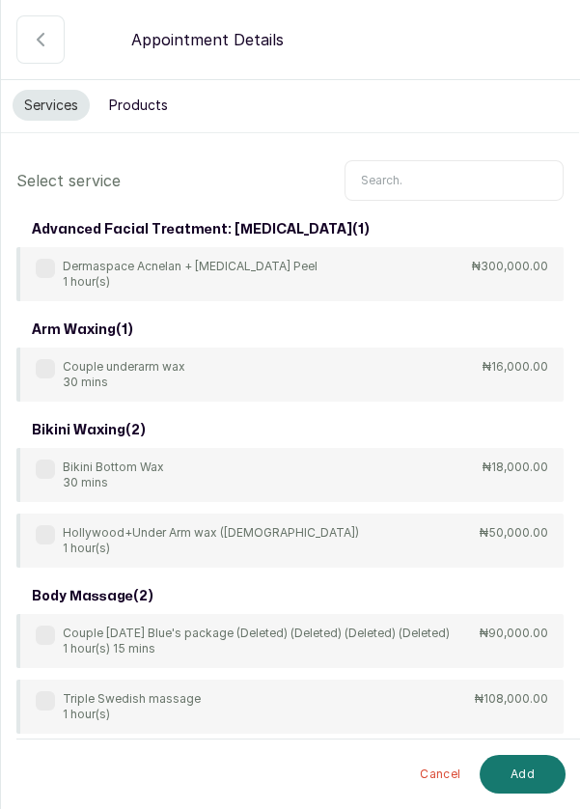
click at [411, 179] on input "text" at bounding box center [454, 180] width 219 height 41
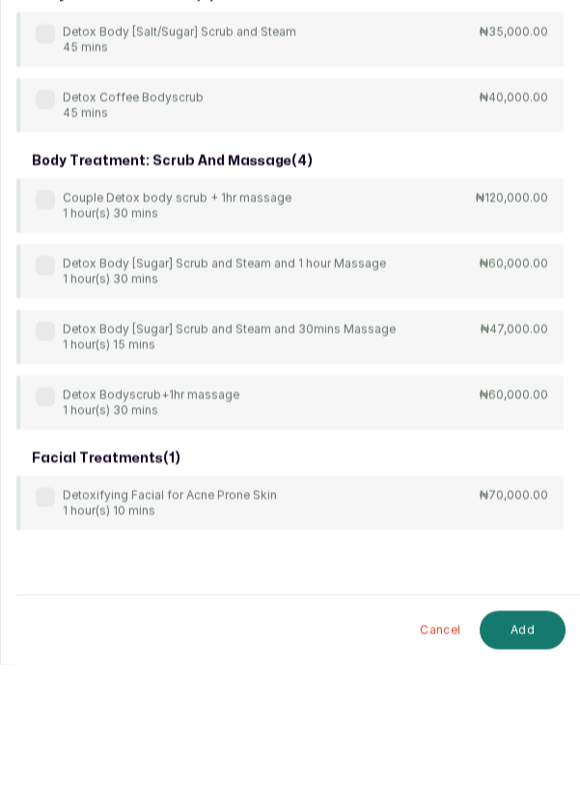
scroll to position [1, 0]
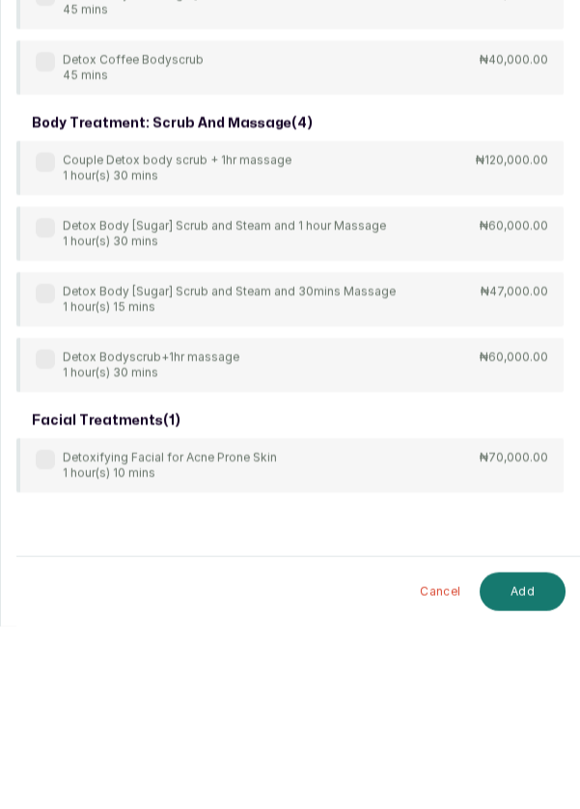
click at [28, 640] on div "Detoxifying Facial for Acne Prone Skin 1 hour(s) 10 mins ₦70,000.00" at bounding box center [289, 648] width 547 height 54
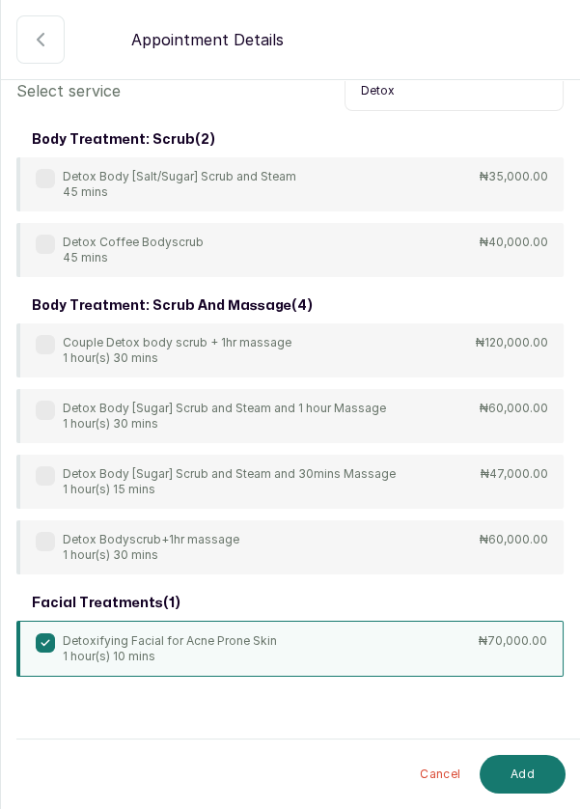
click at [439, 91] on input "Detox" at bounding box center [454, 90] width 219 height 41
type input "D"
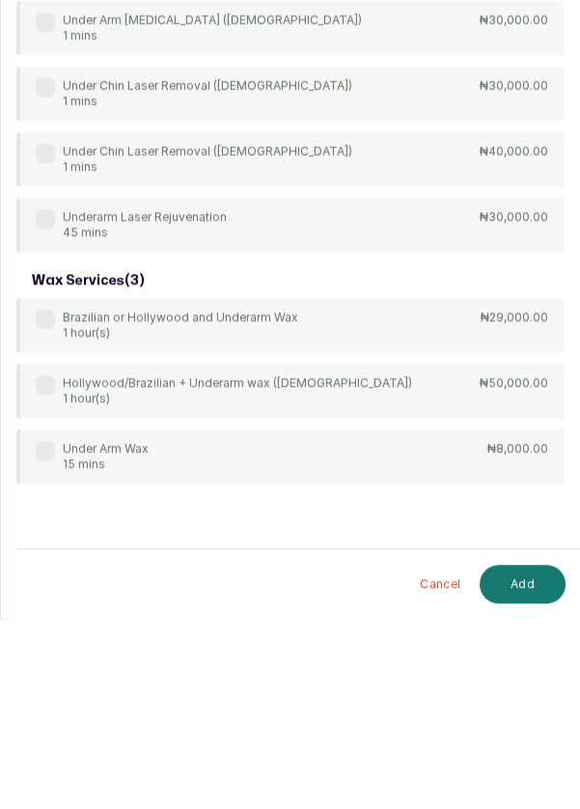
type input "Under"
click at [46, 652] on div "arm waxing ( 1 ) Couple underarm wax 30 mins ₦16,000.00 bikini waxing ( 1 ) Hol…" at bounding box center [289, 133] width 547 height 1081
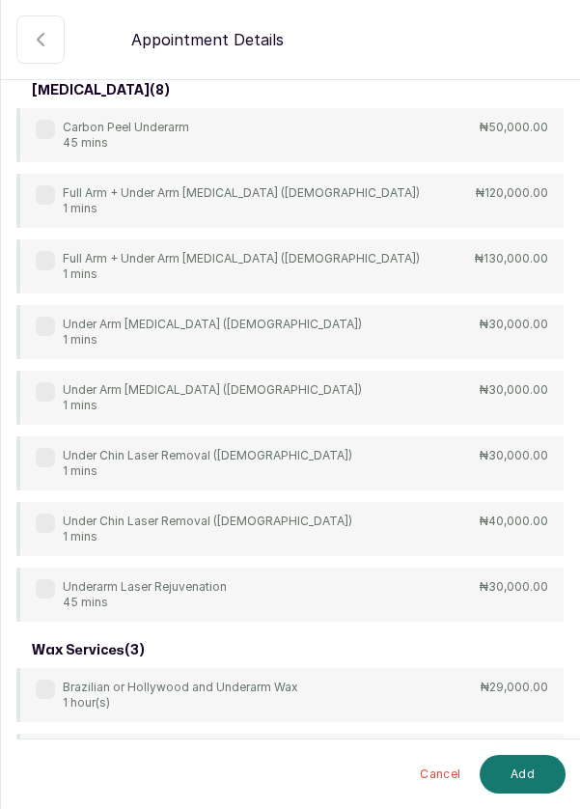
scroll to position [620, 0]
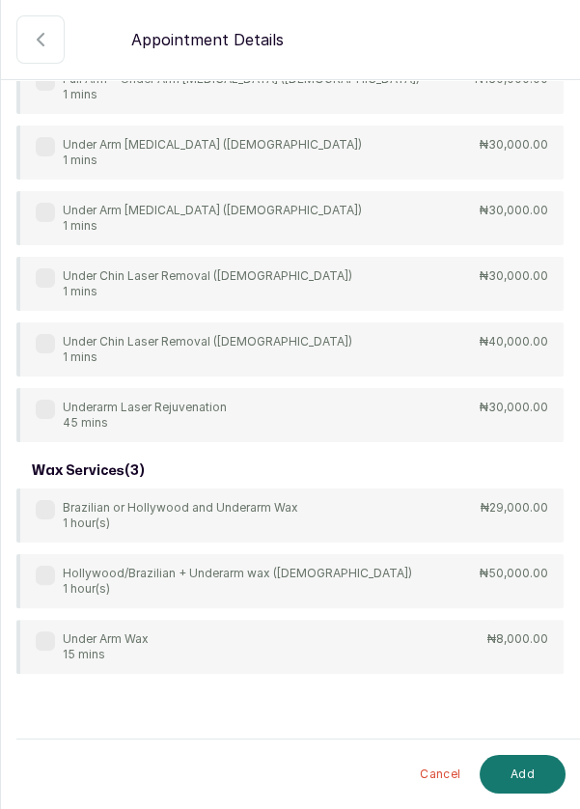
click at [24, 647] on div "Under Arm Wax 15 mins ₦8,000.00" at bounding box center [289, 647] width 547 height 54
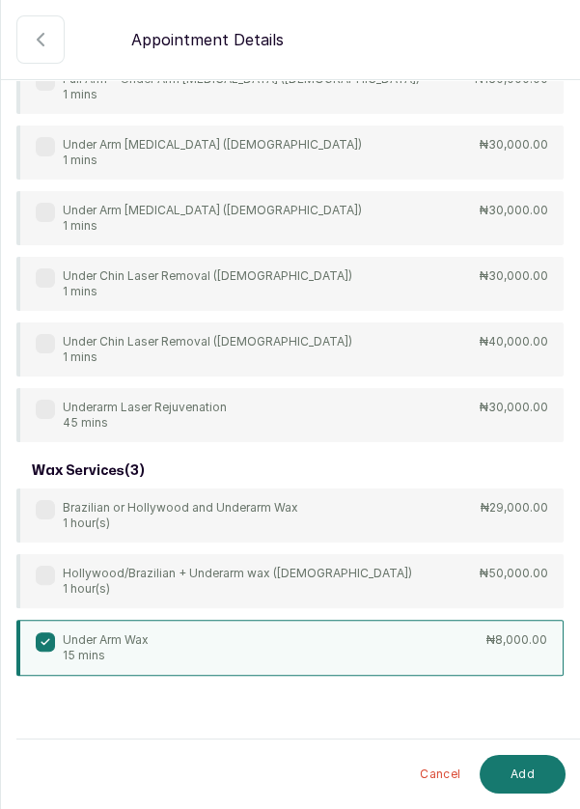
click at [1, 621] on div "Select service Under arm waxing ( 1 ) Couple underarm wax 30 mins ₦16,000.00 bi…" at bounding box center [290, 108] width 578 height 1166
click at [533, 787] on button "Add" at bounding box center [523, 774] width 86 height 39
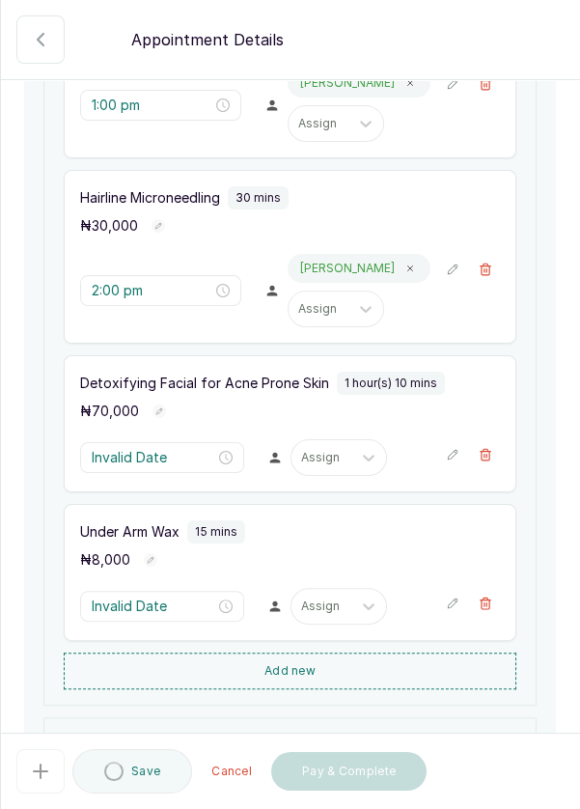
type input "2:30 pm"
type input "3:40 pm"
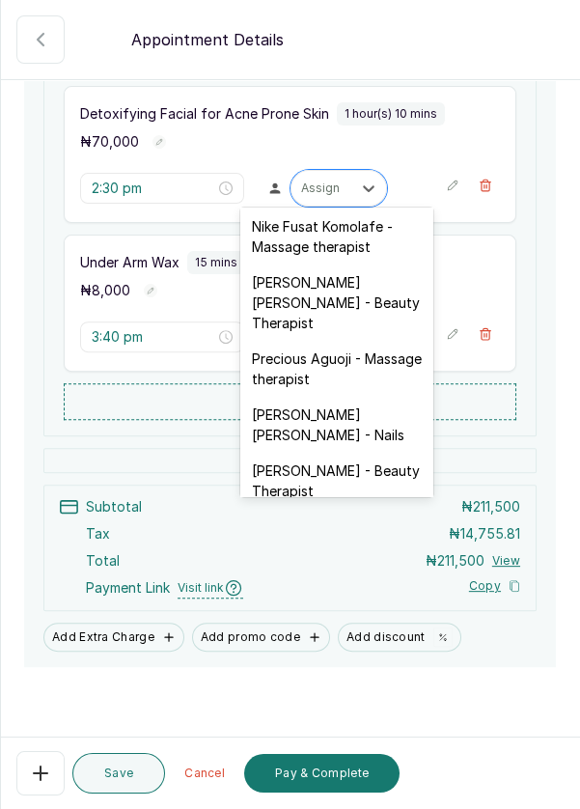
scroll to position [796, 0]
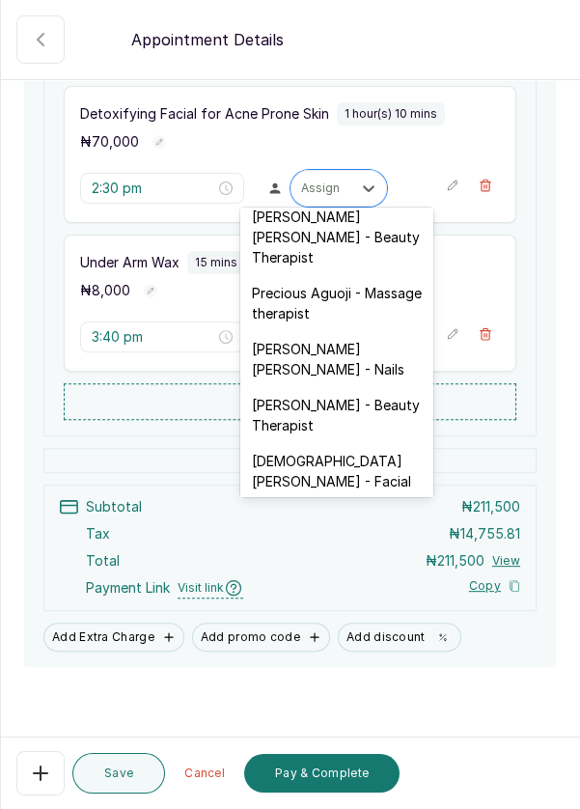
click at [326, 443] on div "[DEMOGRAPHIC_DATA][PERSON_NAME] - Facial" at bounding box center [336, 471] width 193 height 56
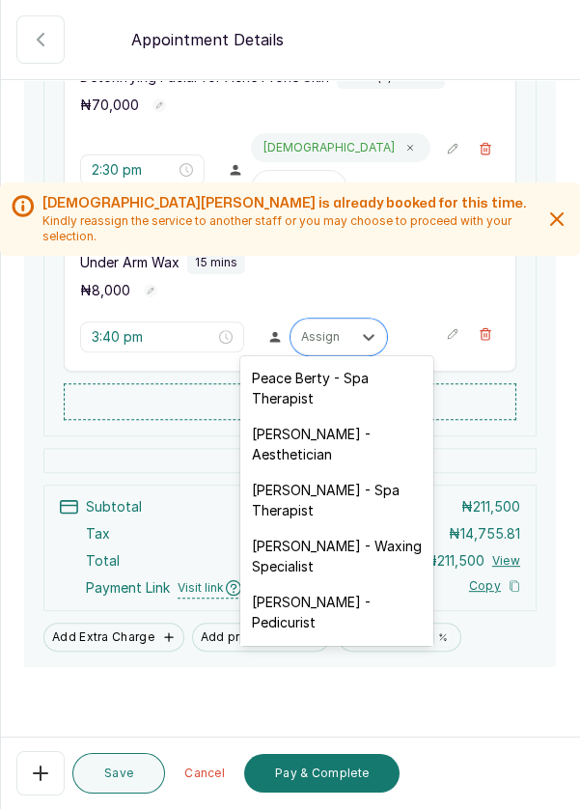
scroll to position [925, 0]
click at [316, 450] on div "[PERSON_NAME] - Aesthetician" at bounding box center [336, 444] width 193 height 56
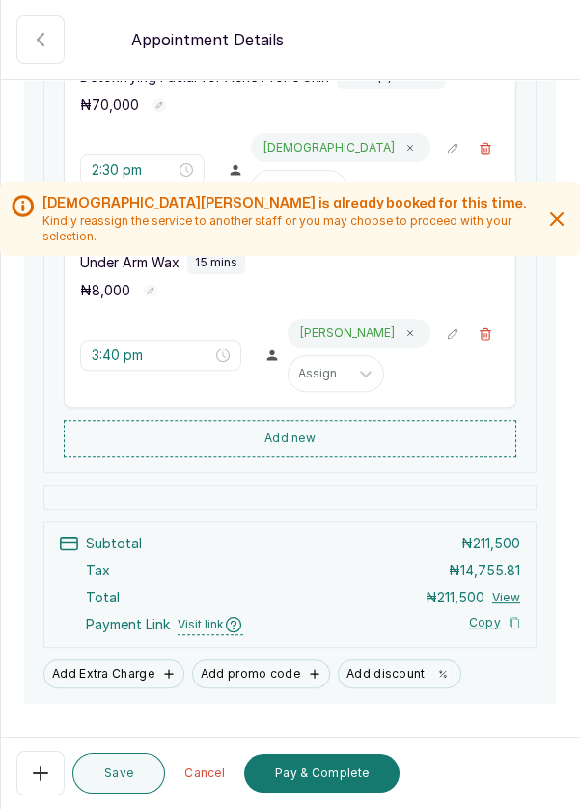
click at [145, 667] on button "Add Extra Charge" at bounding box center [113, 673] width 141 height 29
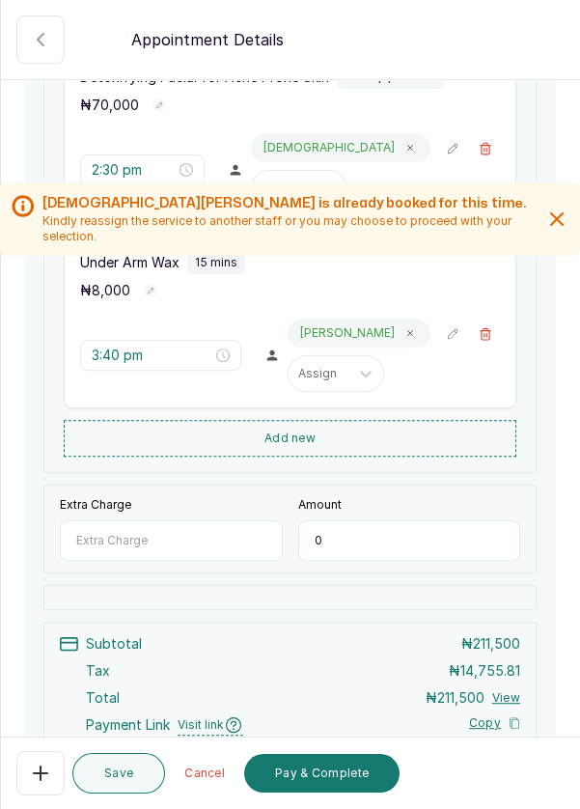
click at [183, 532] on input "Extra Charge" at bounding box center [171, 540] width 223 height 41
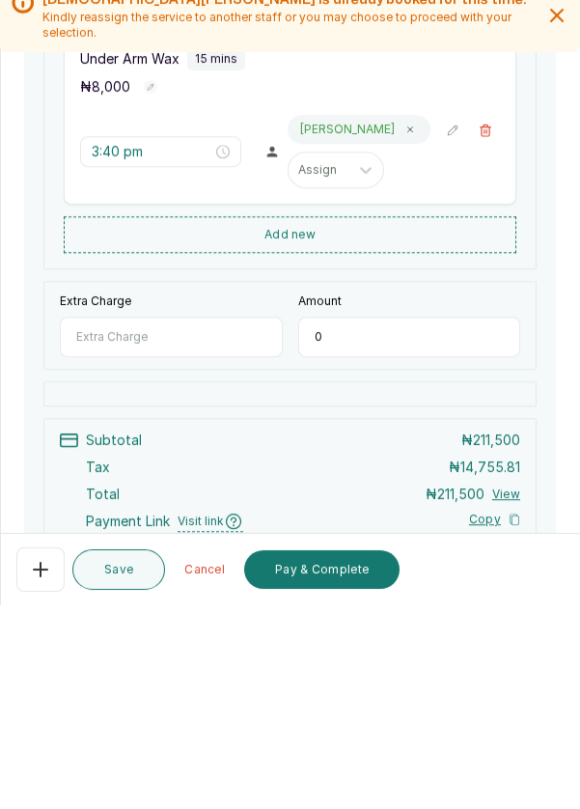
scroll to position [10, 0]
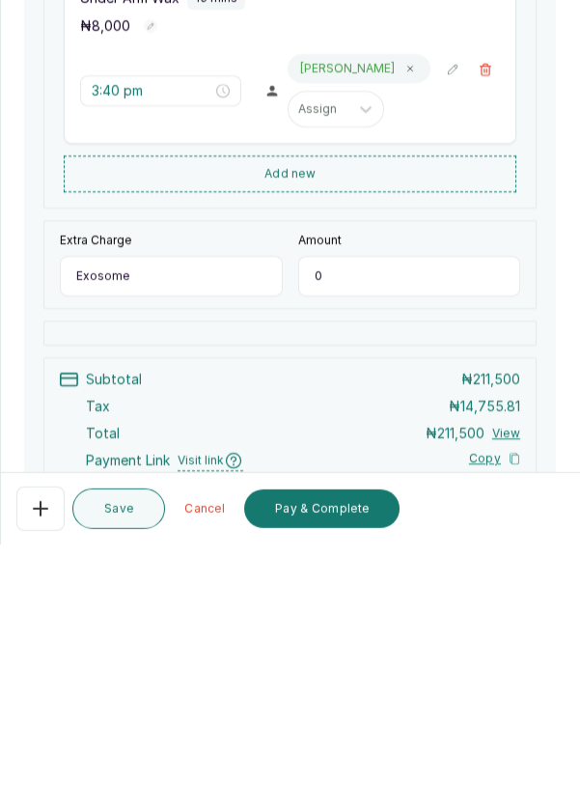
type input "Exosome"
click at [331, 536] on input "0" at bounding box center [409, 540] width 223 height 41
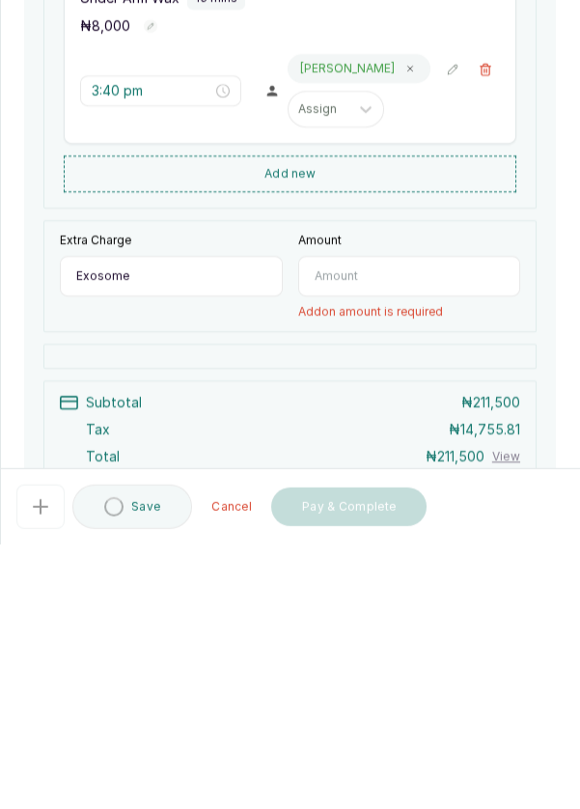
type input "2"
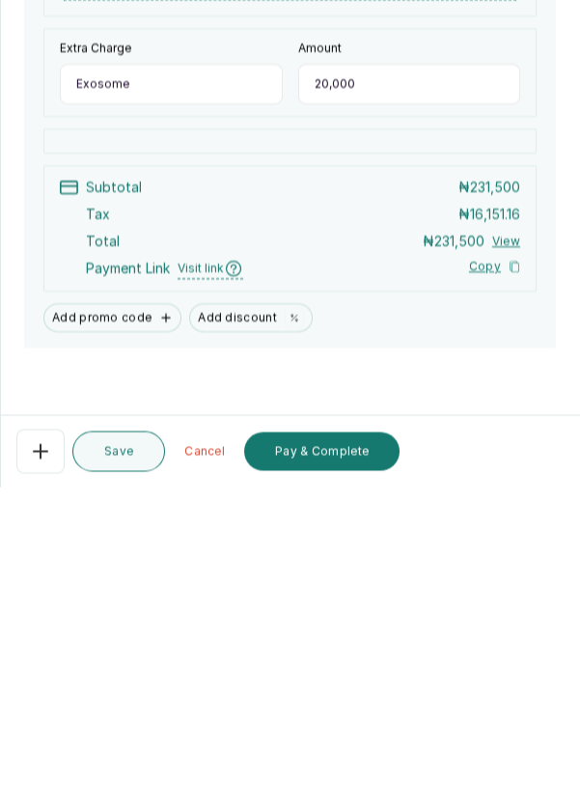
scroll to position [91, 0]
type input "20,000"
click at [227, 625] on button "Add discount" at bounding box center [251, 639] width 124 height 29
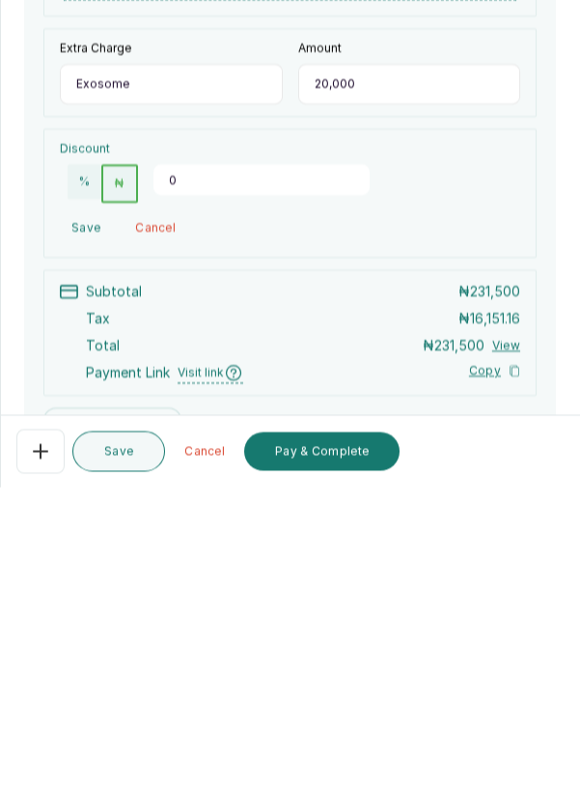
scroll to position [10, 0]
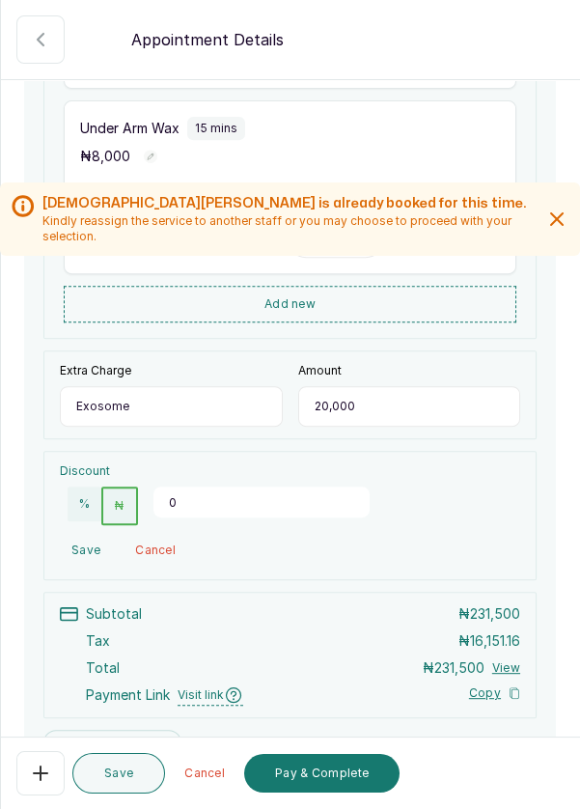
click at [186, 486] on input "0" at bounding box center [261, 501] width 216 height 31
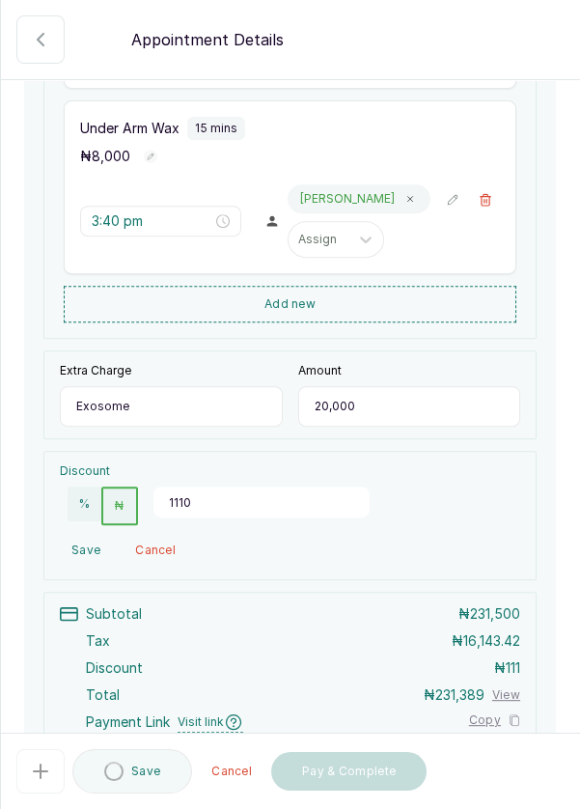
type input "11100"
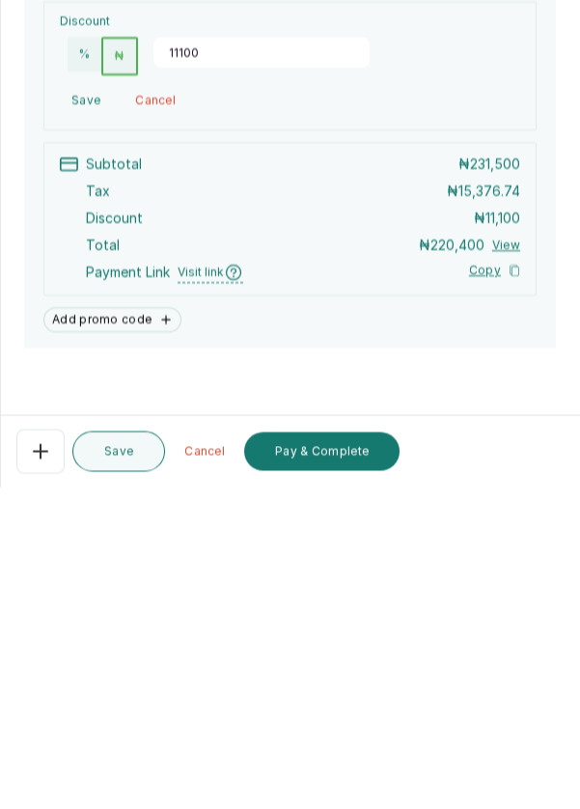
click at [296, 779] on button "Pay & Complete" at bounding box center [321, 773] width 155 height 39
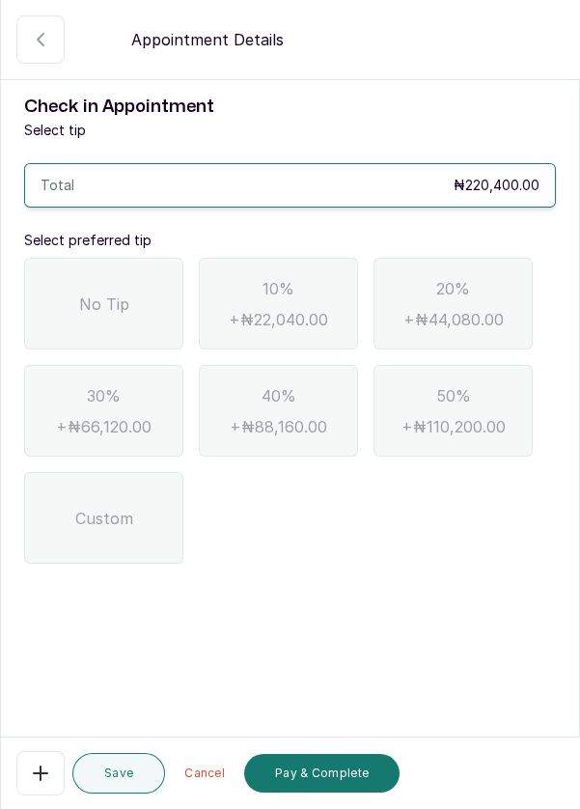
scroll to position [0, 0]
click at [122, 292] on span "No Tip" at bounding box center [104, 303] width 50 height 23
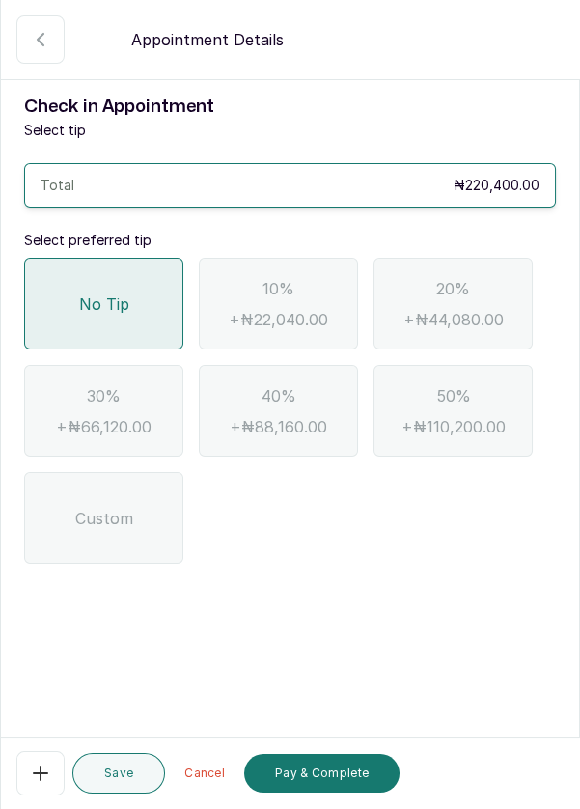
click at [313, 778] on button "Pay & Complete" at bounding box center [321, 773] width 155 height 39
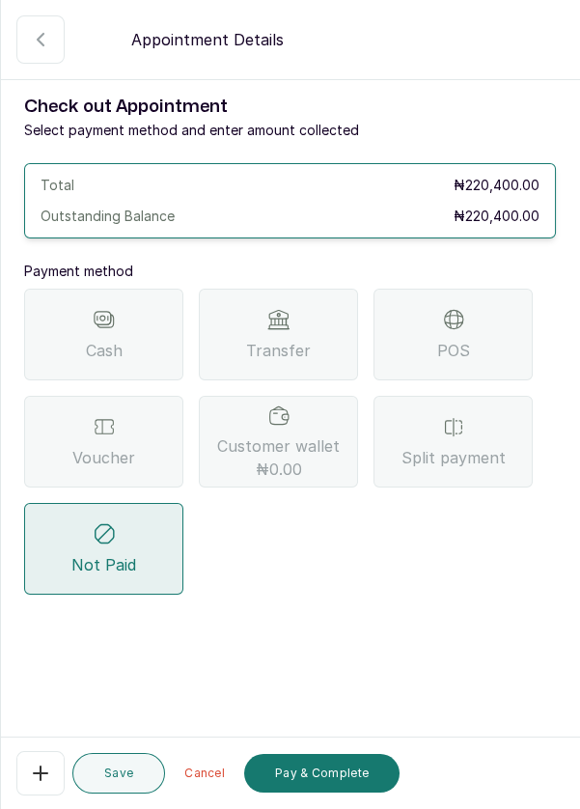
click at [481, 396] on div "Split payment" at bounding box center [452, 442] width 159 height 92
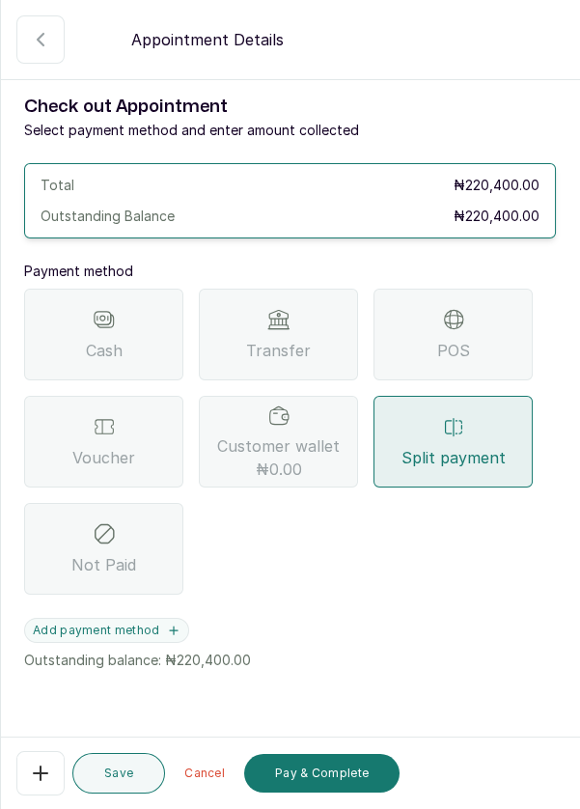
click at [159, 618] on button "Add payment method" at bounding box center [106, 630] width 165 height 25
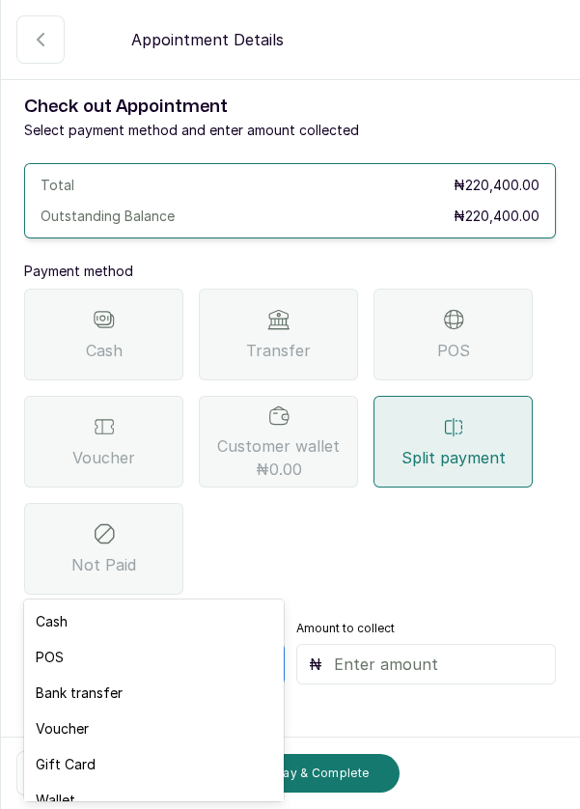
scroll to position [10, 0]
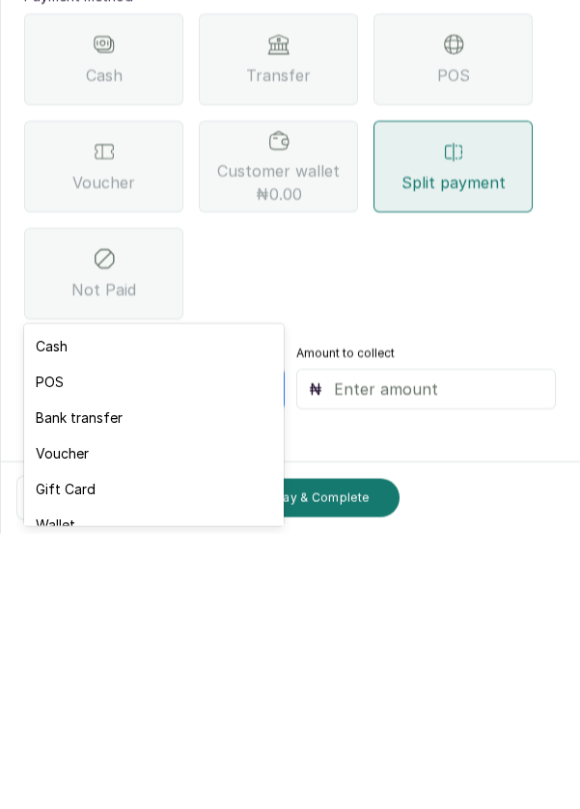
click at [39, 659] on div "POS" at bounding box center [153, 657] width 259 height 36
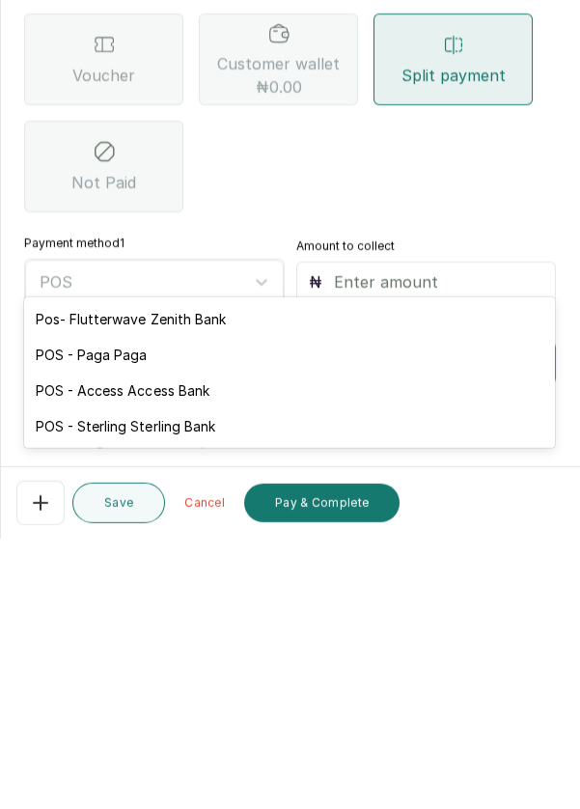
click at [202, 666] on div "POS - Access Access Bank" at bounding box center [289, 661] width 531 height 36
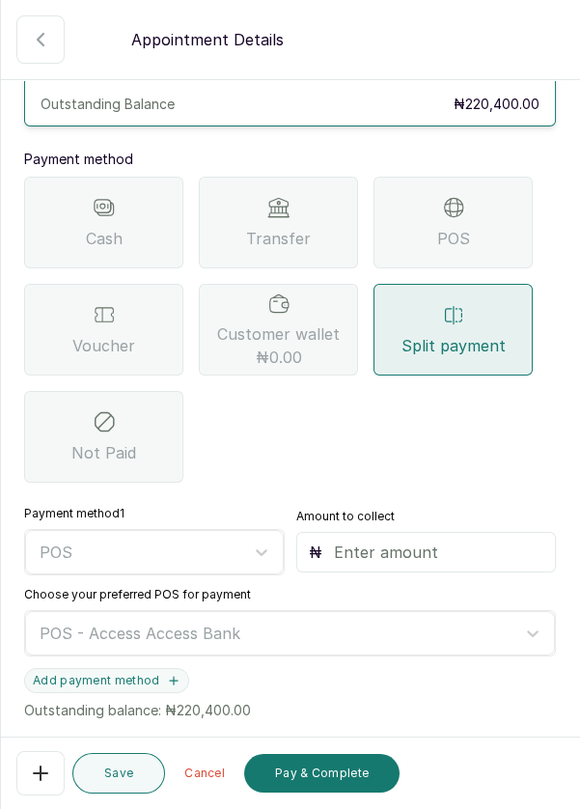
click at [407, 540] on input "text" at bounding box center [439, 551] width 210 height 23
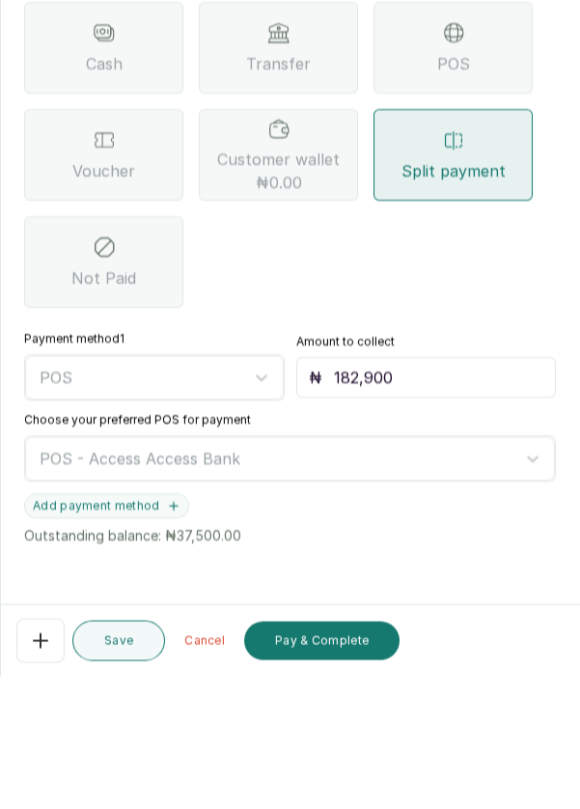
type input "182,900"
click at [152, 625] on button "Add payment method" at bounding box center [106, 637] width 165 height 25
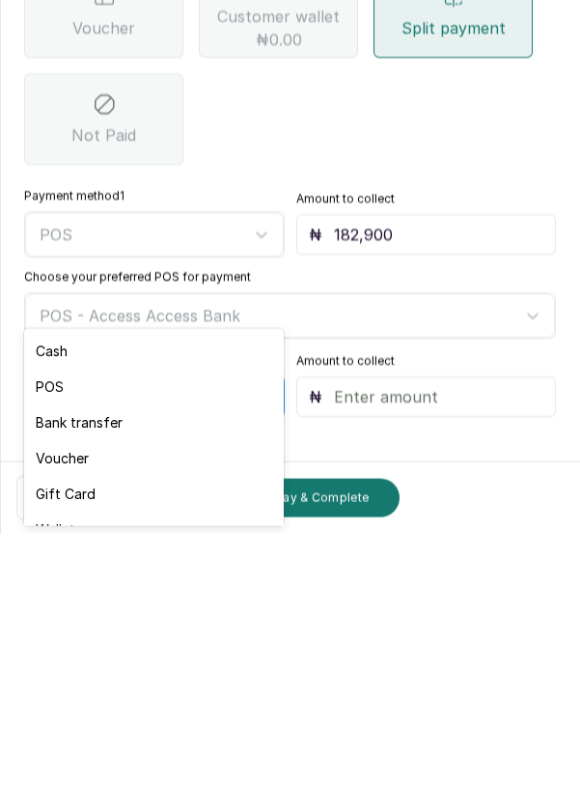
click at [58, 733] on div "Voucher" at bounding box center [153, 733] width 259 height 36
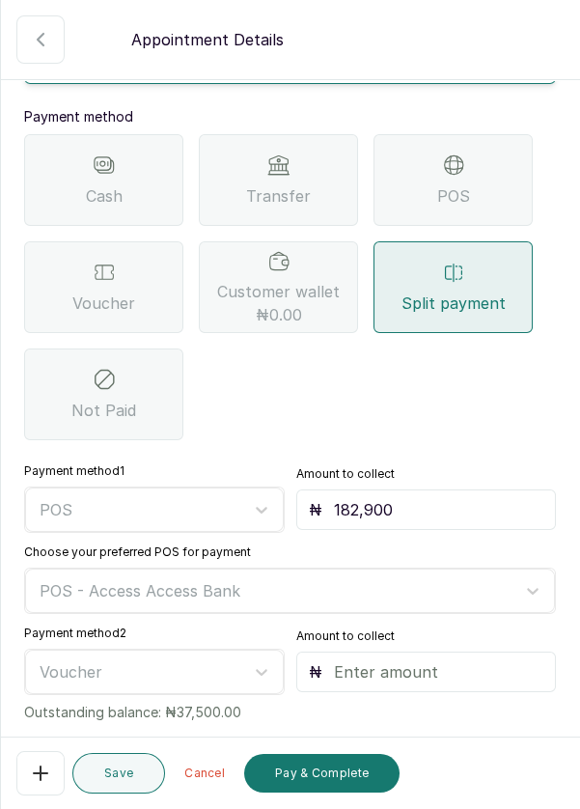
click at [378, 660] on input "text" at bounding box center [439, 671] width 210 height 23
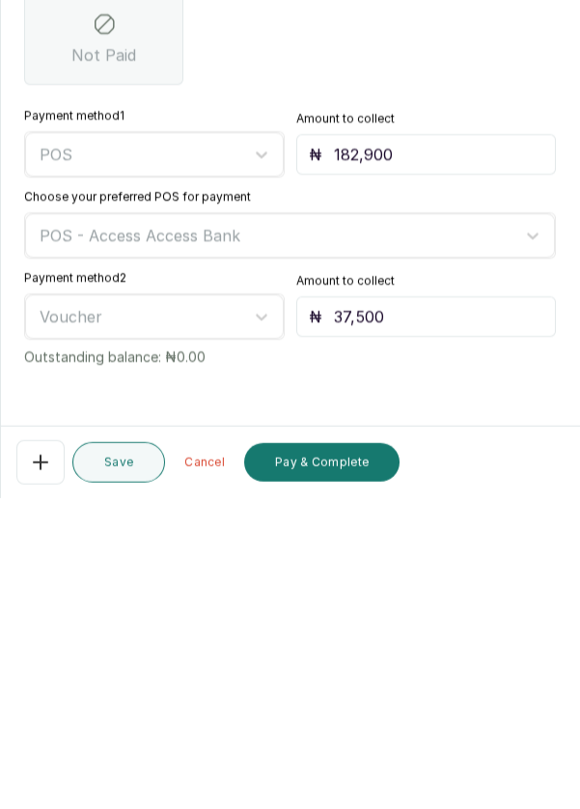
type input "37,500"
click at [316, 770] on button "Pay & Complete" at bounding box center [321, 773] width 155 height 39
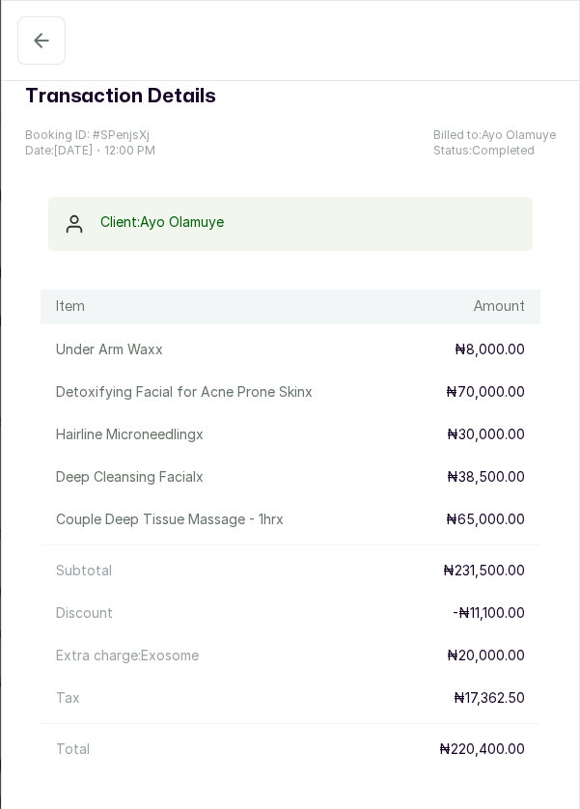
click at [38, 37] on icon "button" at bounding box center [41, 40] width 13 height 13
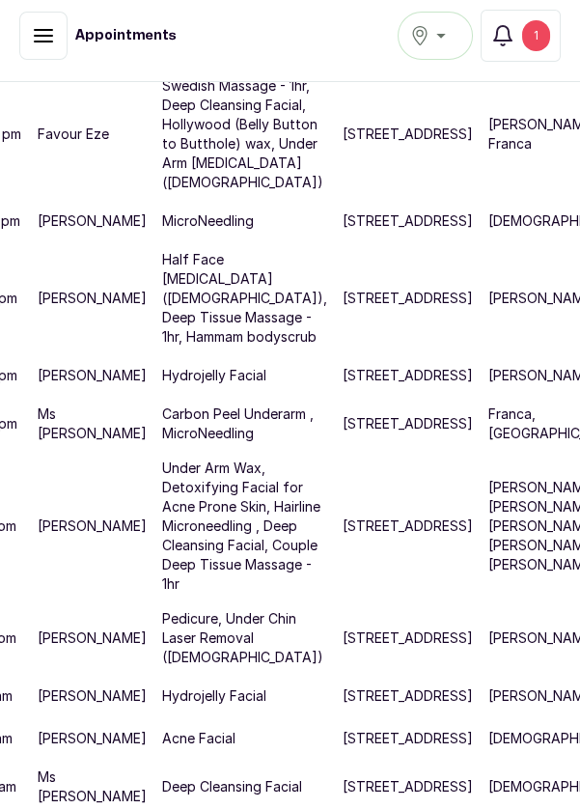
scroll to position [941, 101]
click at [542, 37] on div "1" at bounding box center [536, 35] width 28 height 31
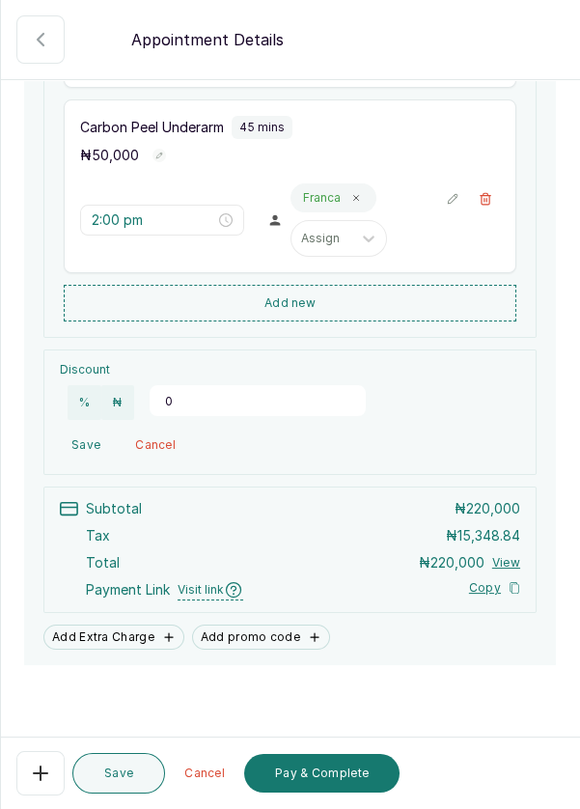
scroll to position [506, 0]
click at [316, 781] on button "Pay & Complete" at bounding box center [321, 773] width 155 height 39
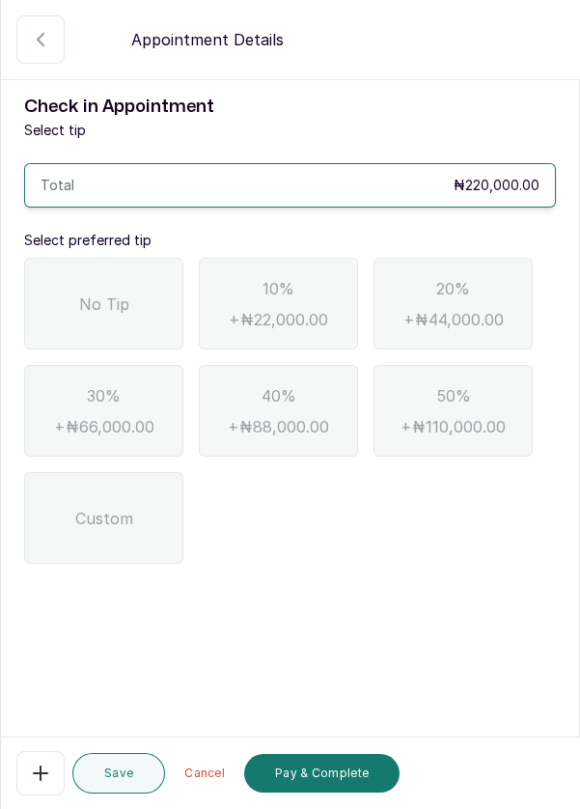
scroll to position [0, 0]
click at [97, 297] on span "No Tip" at bounding box center [104, 303] width 50 height 23
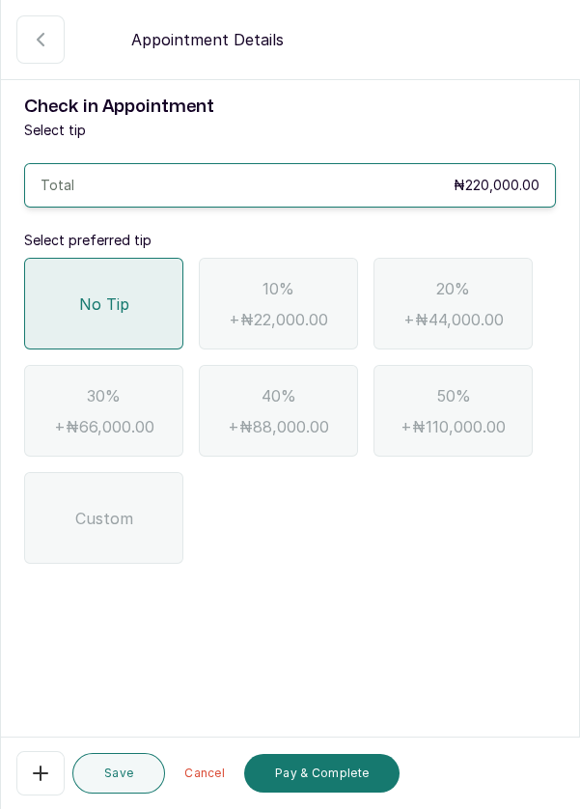
click at [324, 766] on button "Pay & Complete" at bounding box center [321, 773] width 155 height 39
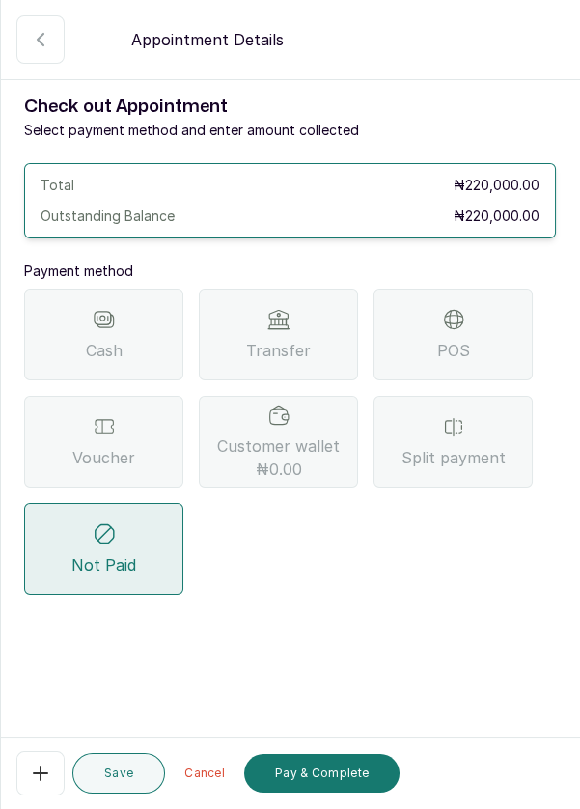
click at [472, 359] on div "POS" at bounding box center [452, 335] width 159 height 92
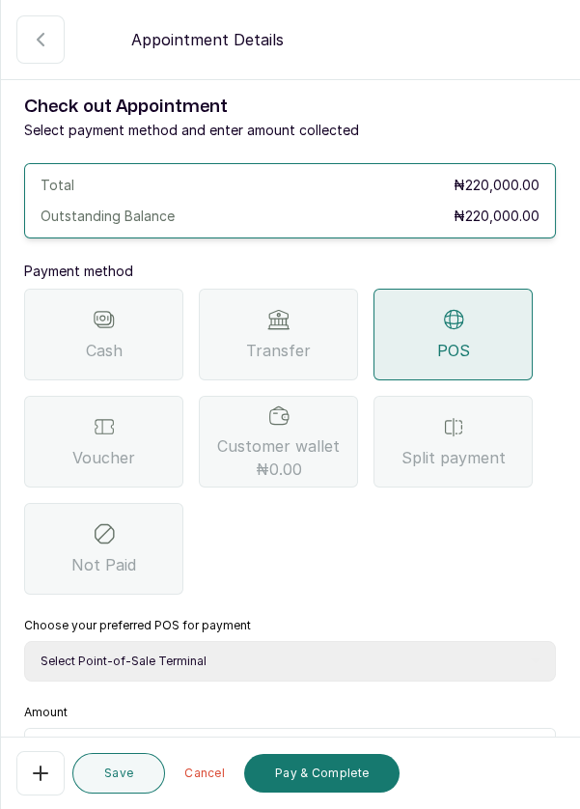
click at [191, 660] on select "Select Point-of-Sale Terminal Pos- Flutterwave Zenith Bank POS - Paga Paga POS …" at bounding box center [290, 661] width 532 height 41
select select "ea021b39-a6bc-4e4d-b5d1-02cb72451b32"
click at [24, 641] on select "Select Point-of-Sale Terminal Pos- Flutterwave Zenith Bank POS - Paga Paga POS …" at bounding box center [290, 661] width 532 height 41
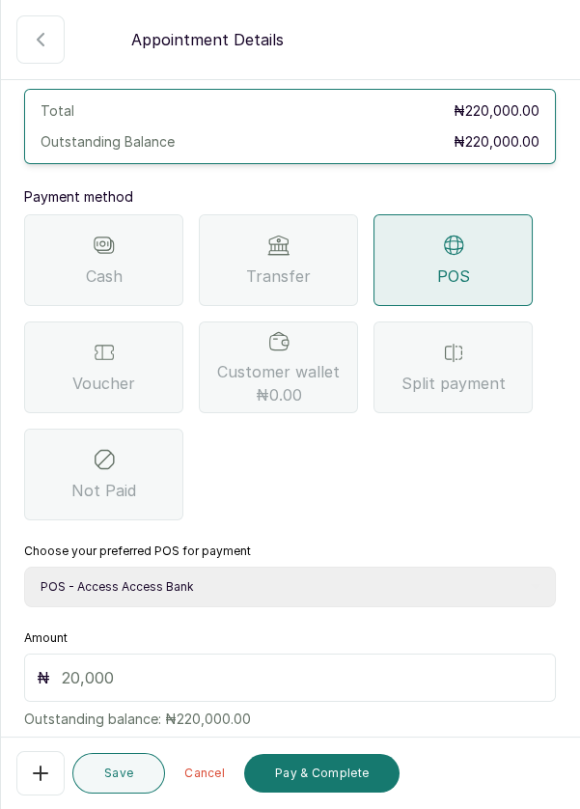
scroll to position [127, 0]
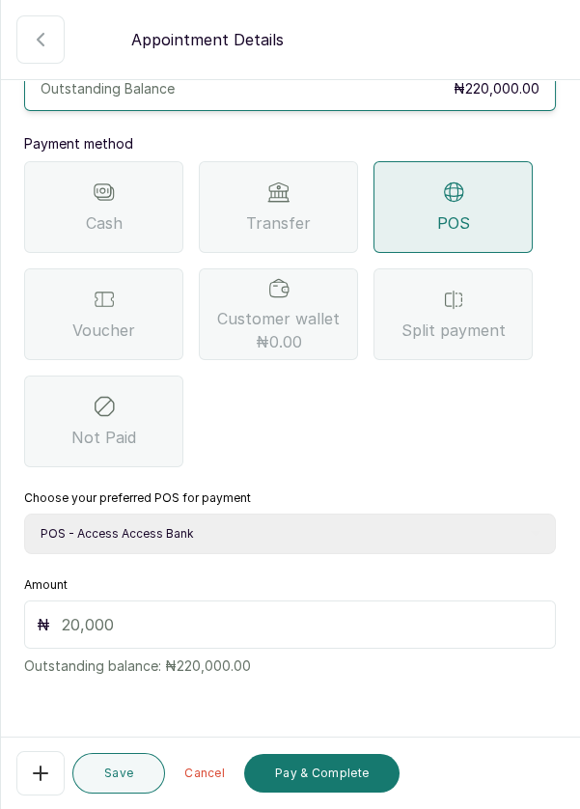
click at [255, 632] on input "text" at bounding box center [303, 624] width 482 height 23
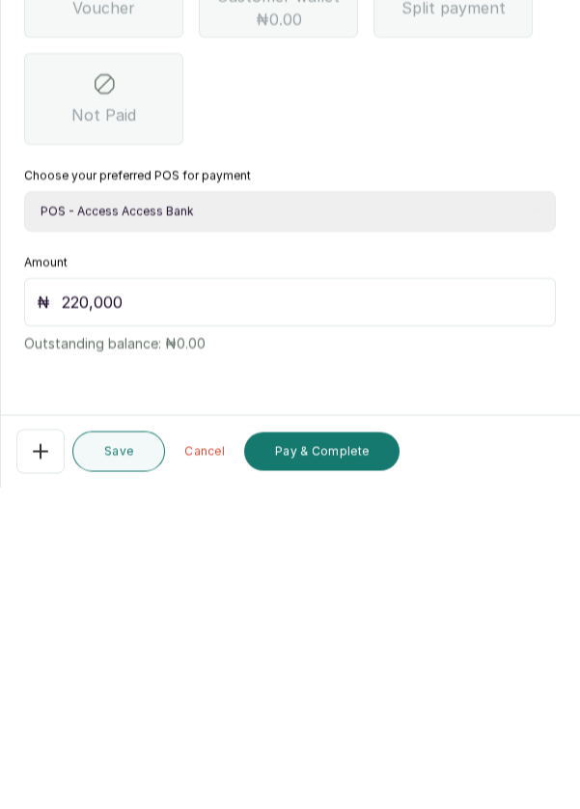
scroll to position [10, 0]
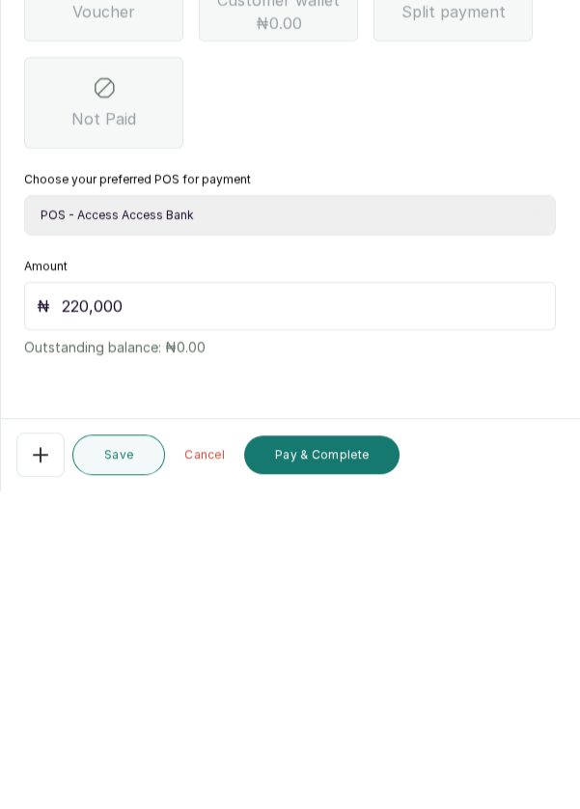
type input "220,000"
click at [300, 773] on button "Pay & Complete" at bounding box center [321, 773] width 155 height 39
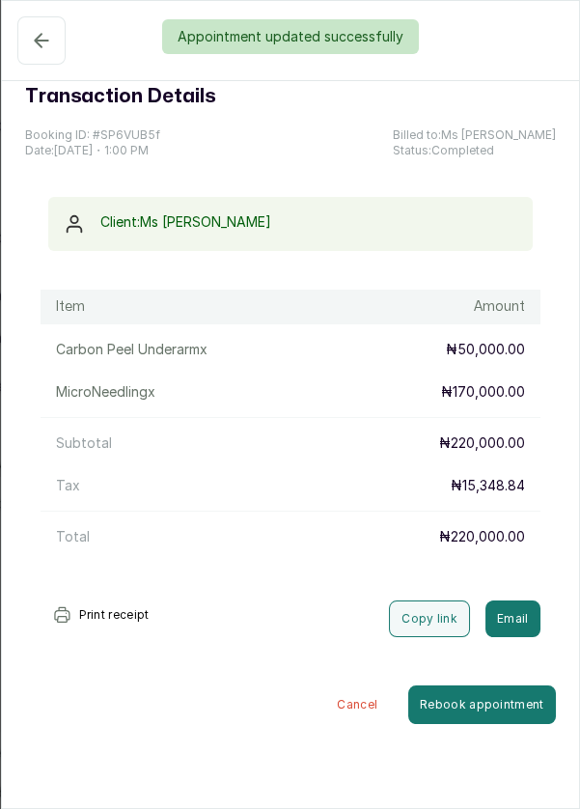
click at [28, 50] on div "Appointment updated successfully" at bounding box center [290, 36] width 580 height 35
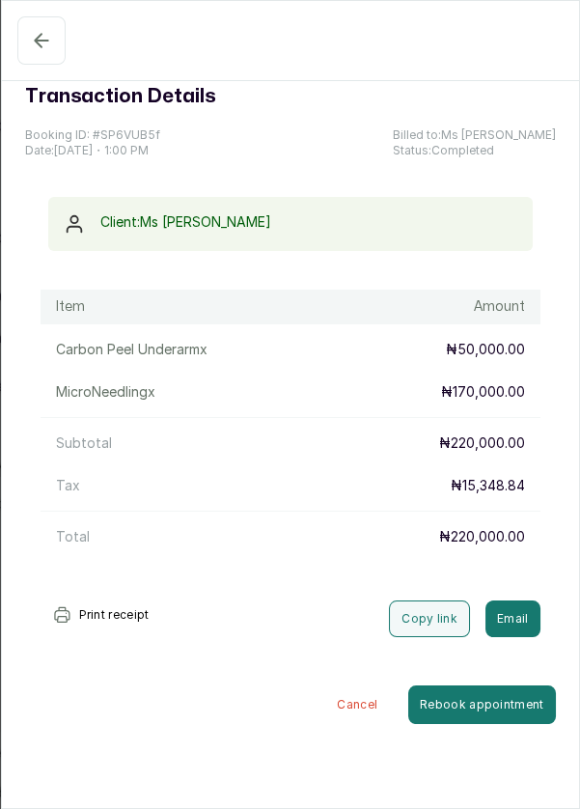
click at [33, 44] on icon "button" at bounding box center [41, 40] width 23 height 23
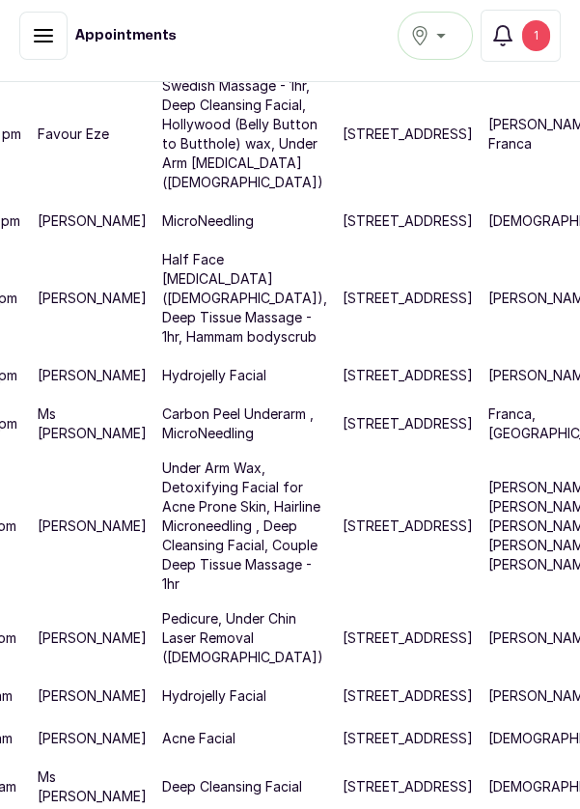
click at [545, 42] on div "1" at bounding box center [536, 35] width 28 height 31
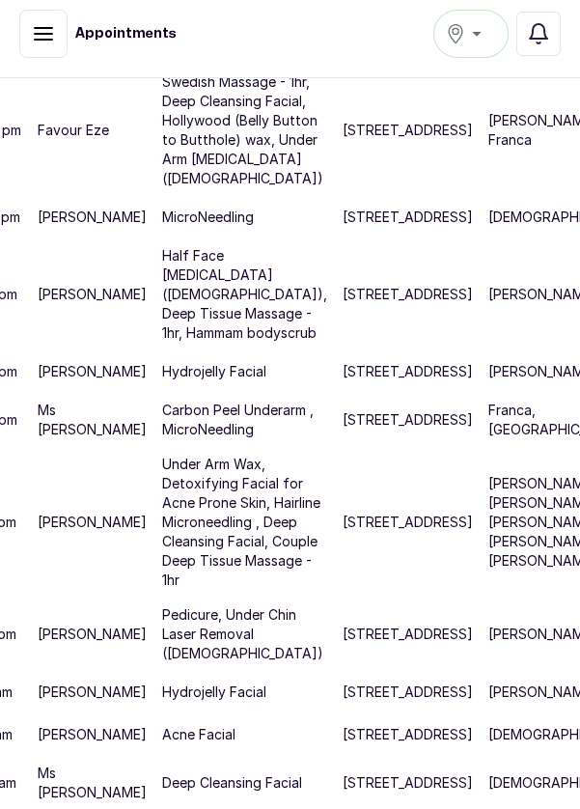
scroll to position [775, 101]
click at [488, 304] on p "Franca, Mary , Nike" at bounding box center [562, 294] width 148 height 19
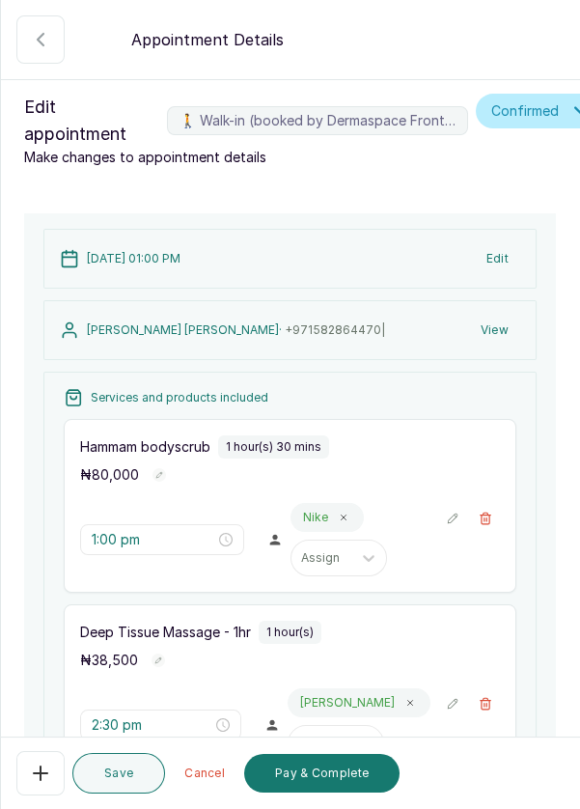
scroll to position [332, 0]
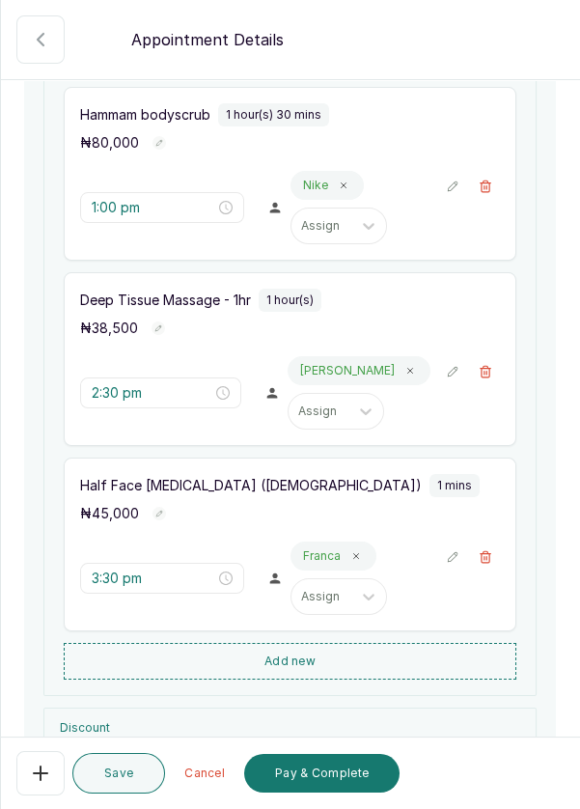
click at [495, 192] on button "🚶 Walk-in (booked by Dermaspace Frontdesk)" at bounding box center [485, 186] width 29 height 29
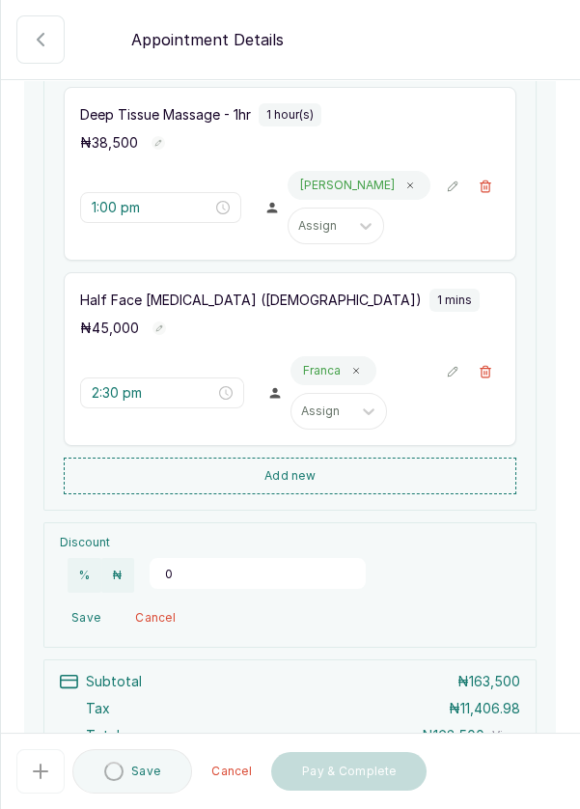
type input "2:30 pm"
type input "3:30 pm"
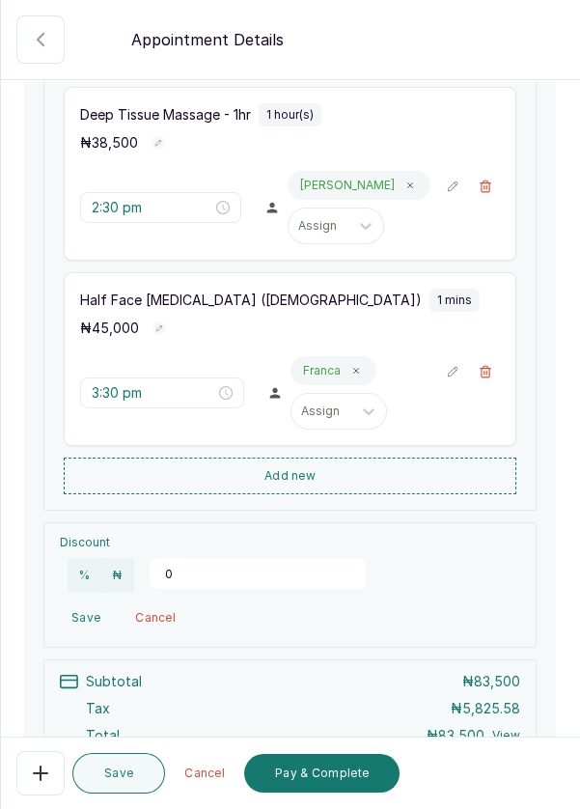
click at [493, 181] on button "🚶 Walk-in (booked by Dermaspace Frontdesk)" at bounding box center [485, 186] width 29 height 29
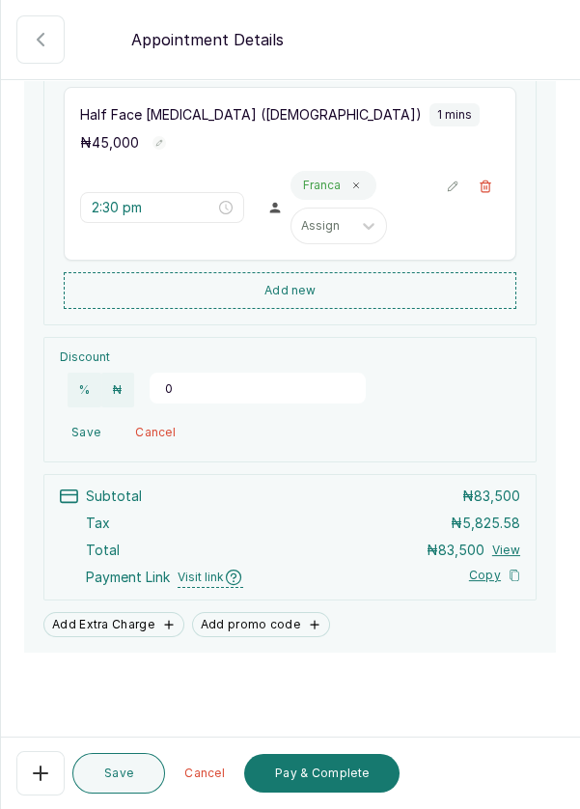
type input "3:30 pm"
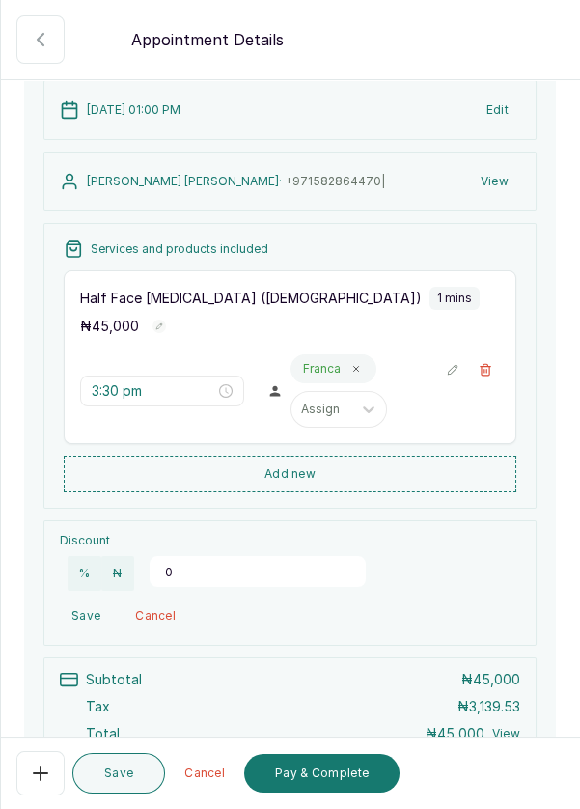
scroll to position [142, 0]
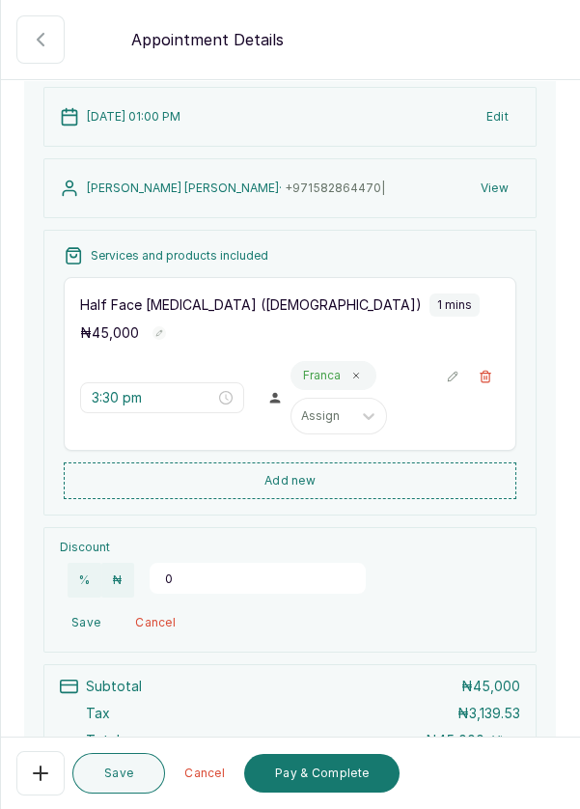
click at [343, 777] on button "Pay & Complete" at bounding box center [321, 773] width 155 height 39
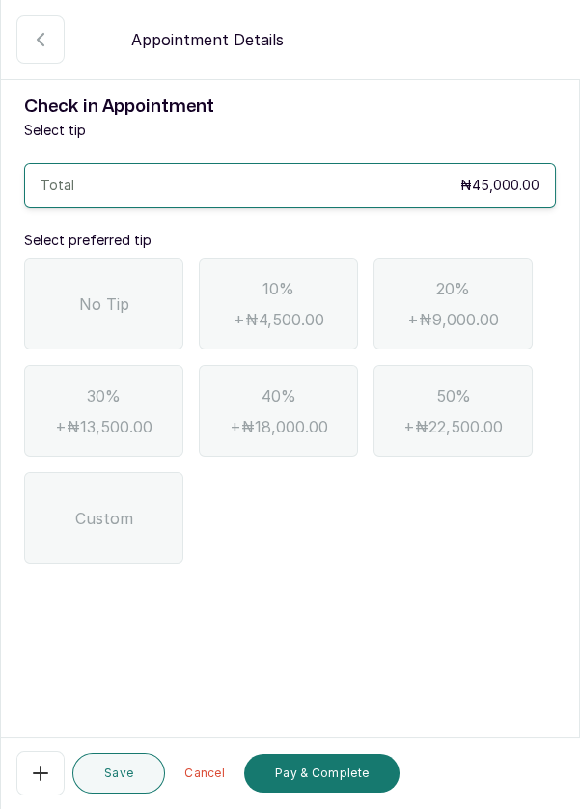
scroll to position [0, 0]
click at [87, 315] on div "No Tip" at bounding box center [103, 304] width 159 height 92
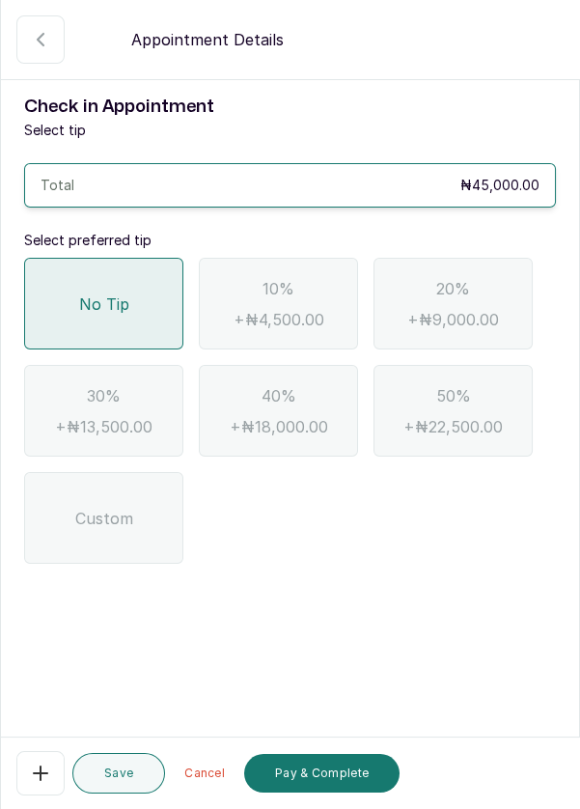
click at [359, 771] on button "Pay & Complete" at bounding box center [321, 773] width 155 height 39
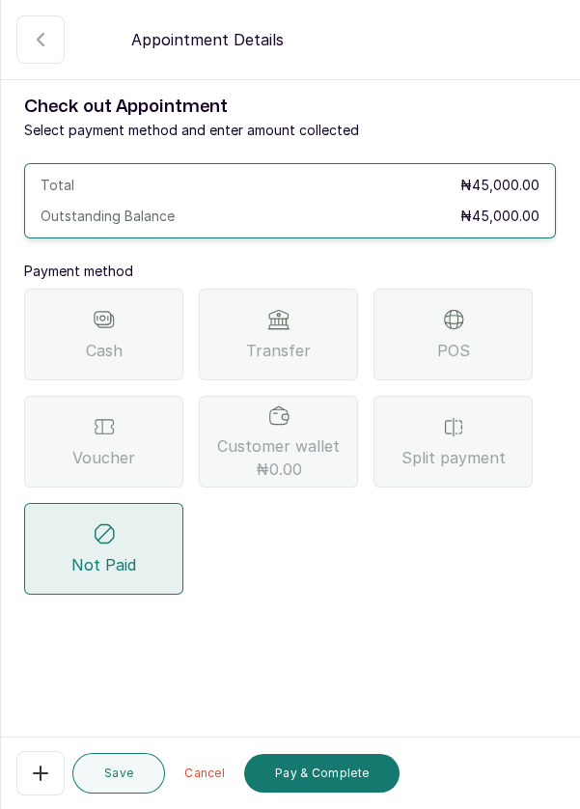
click at [495, 337] on div "POS" at bounding box center [452, 335] width 159 height 92
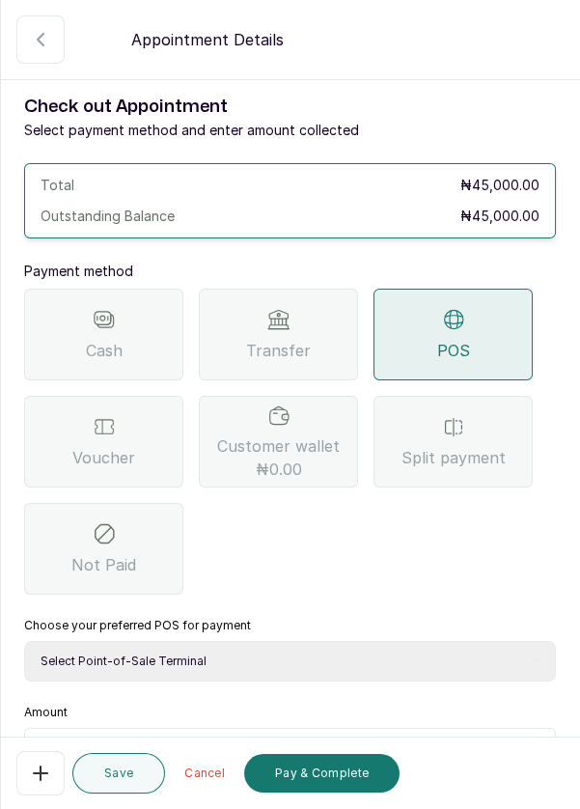
click at [333, 656] on select "Select Point-of-Sale Terminal Pos- Flutterwave Zenith Bank POS - Paga Paga POS …" at bounding box center [290, 661] width 532 height 41
select select "ea021b39-a6bc-4e4d-b5d1-02cb72451b32"
click at [24, 641] on select "Select Point-of-Sale Terminal Pos- Flutterwave Zenith Bank POS - Paga Paga POS …" at bounding box center [290, 661] width 532 height 41
click at [332, 548] on div "Cash Transfer POS Voucher Customer wallet ₦0.00 Split payment Not Paid" at bounding box center [290, 442] width 532 height 306
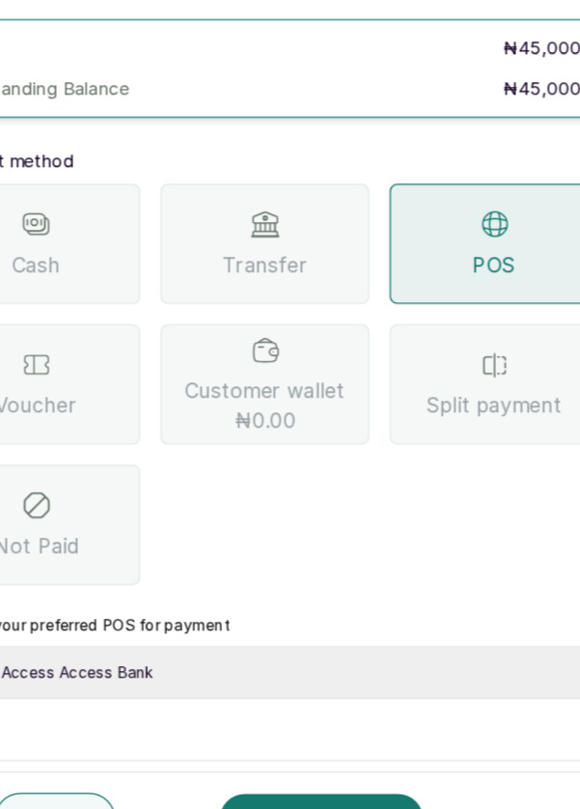
scroll to position [41, 0]
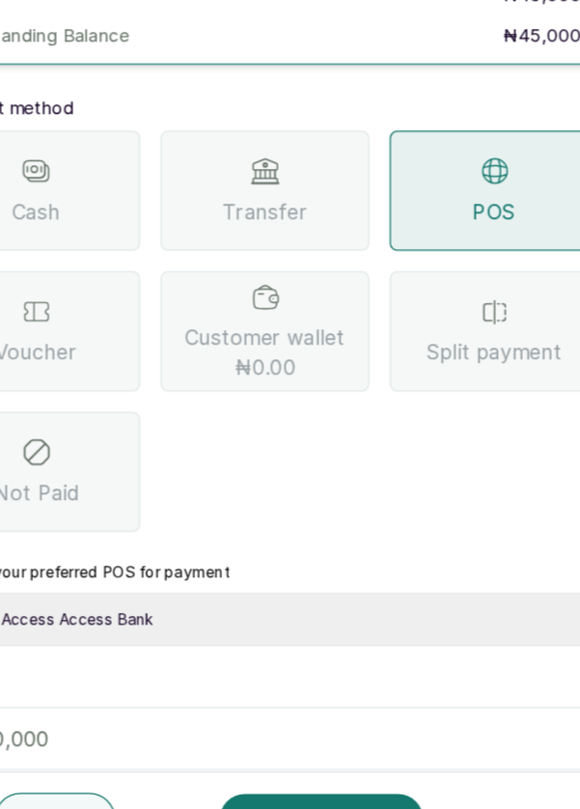
click at [227, 713] on input "text" at bounding box center [303, 711] width 482 height 23
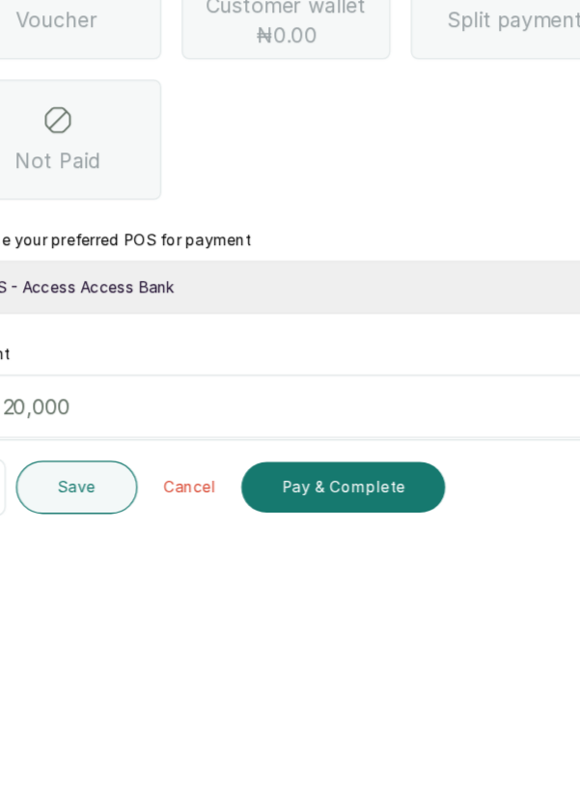
scroll to position [93, 0]
type input "45,000"
click at [309, 761] on button "Pay & Complete" at bounding box center [321, 773] width 155 height 39
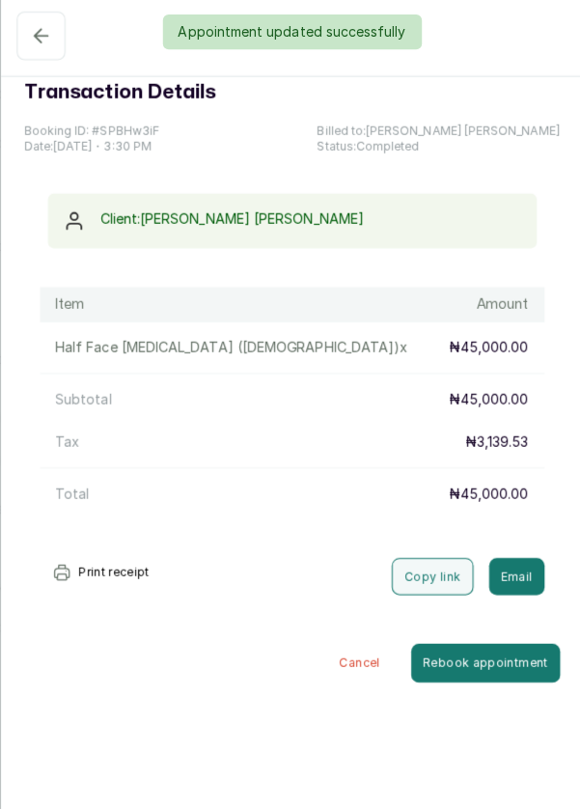
scroll to position [16, 0]
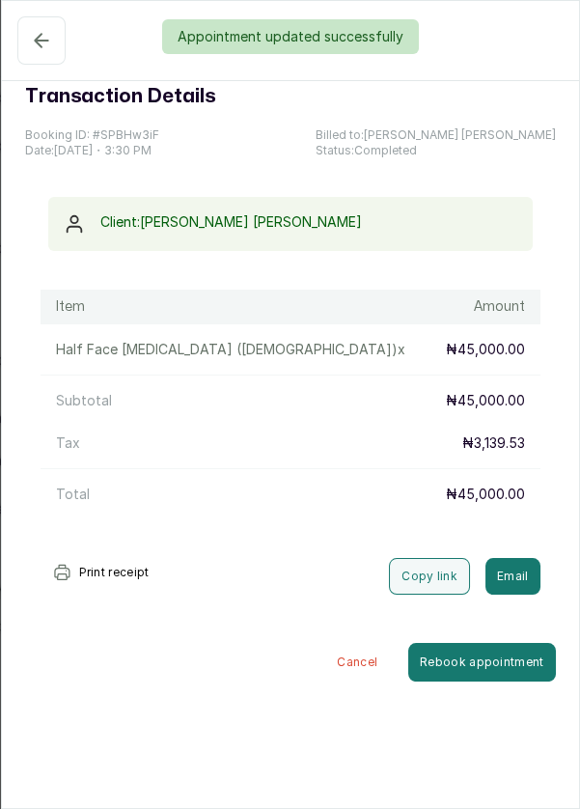
click at [32, 41] on div "Appointment updated successfully" at bounding box center [290, 36] width 580 height 35
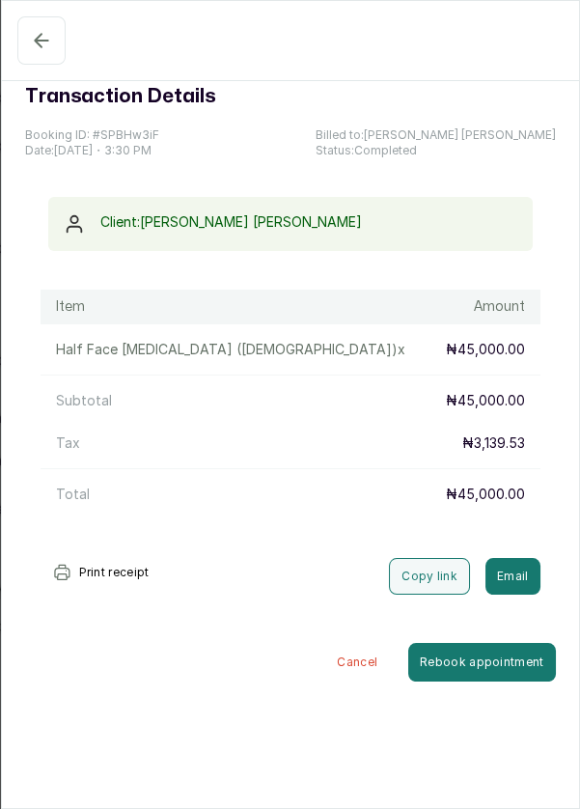
click at [36, 42] on icon "button" at bounding box center [41, 40] width 13 height 13
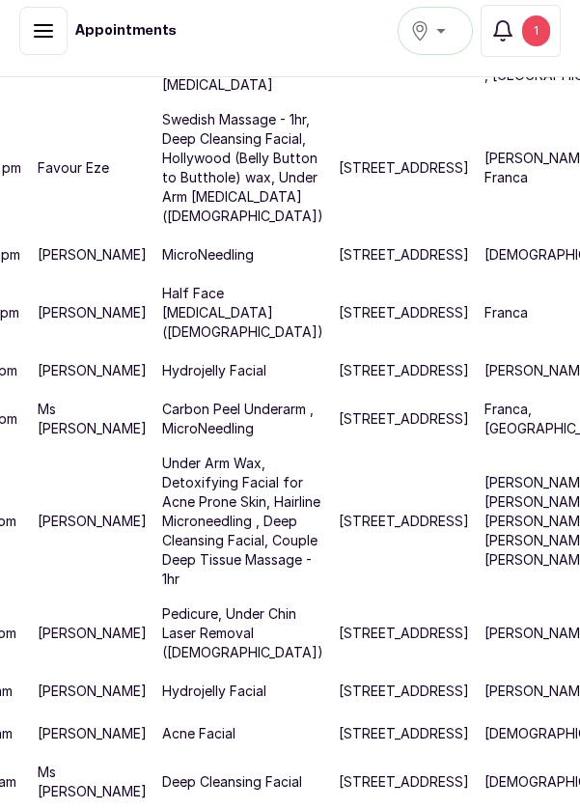
scroll to position [617, 101]
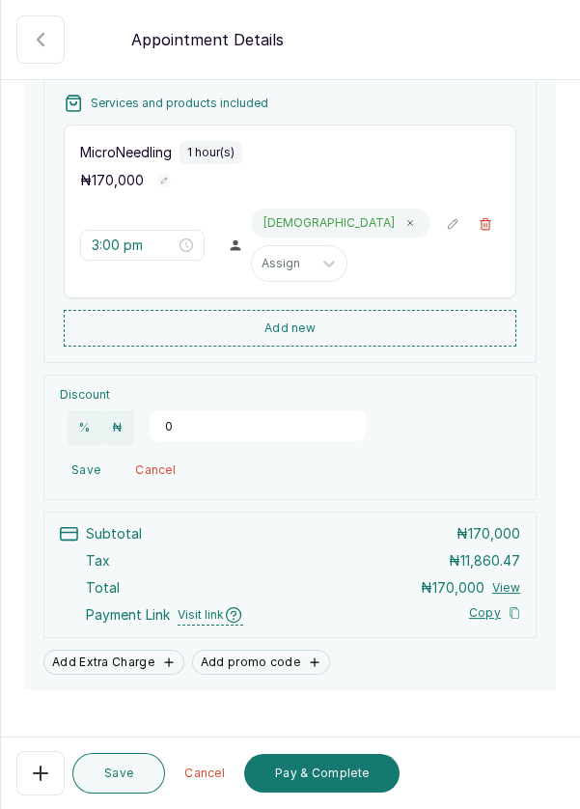
scroll to position [320, 0]
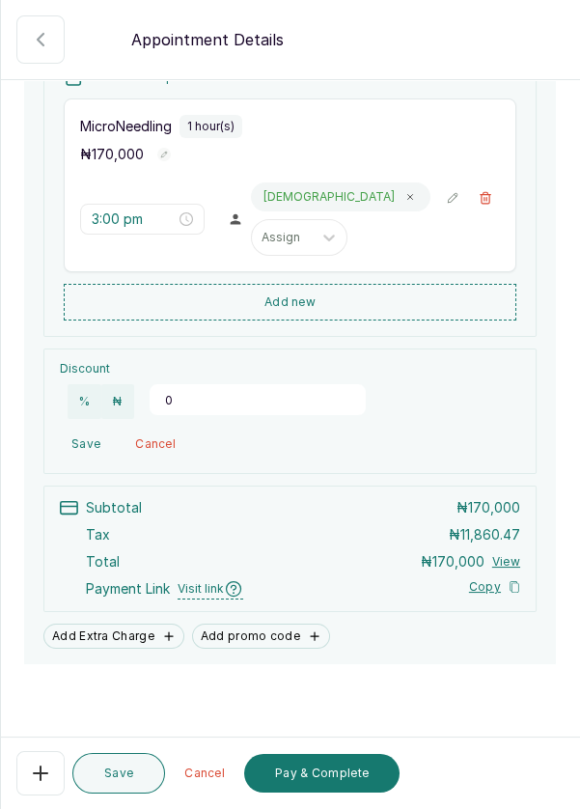
click at [323, 784] on button "Pay & Complete" at bounding box center [321, 773] width 155 height 39
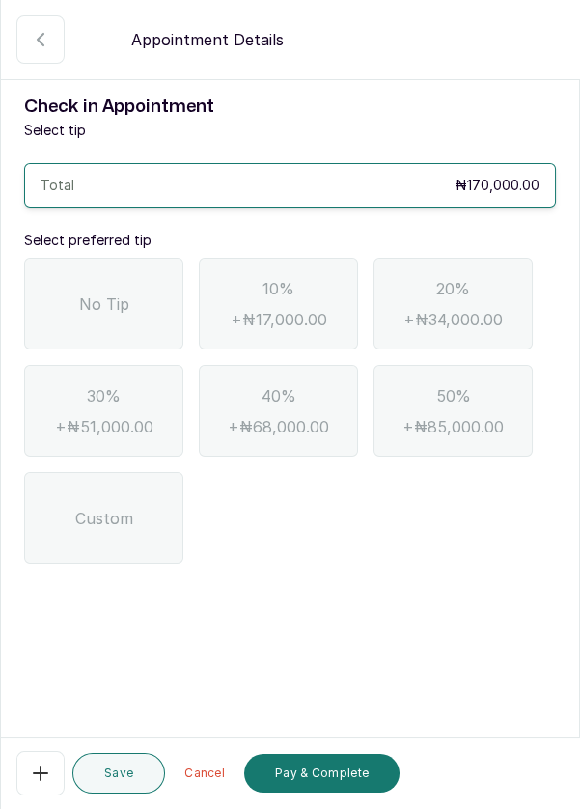
scroll to position [0, 0]
click at [574, 541] on div "Check in Appointment Select tip Total ₦170,000.00 Select preferred tip No Tip 1…" at bounding box center [290, 328] width 578 height 501
click at [53, 320] on div "No Tip" at bounding box center [103, 304] width 159 height 92
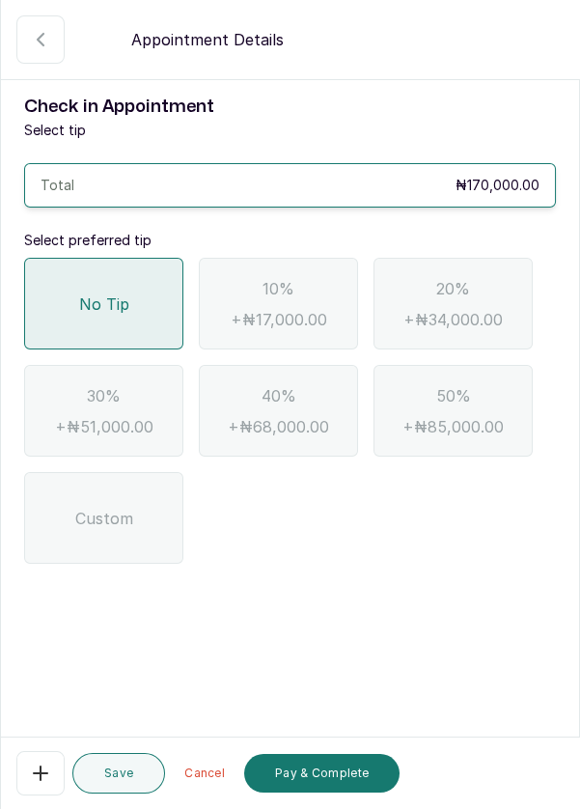
click at [334, 765] on button "Pay & Complete" at bounding box center [321, 773] width 155 height 39
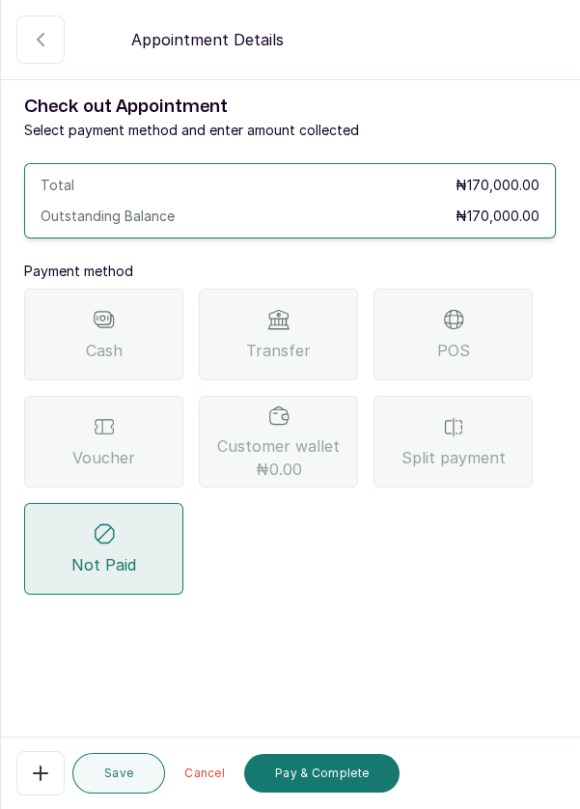
click at [282, 339] on span "Transfer" at bounding box center [278, 350] width 65 height 23
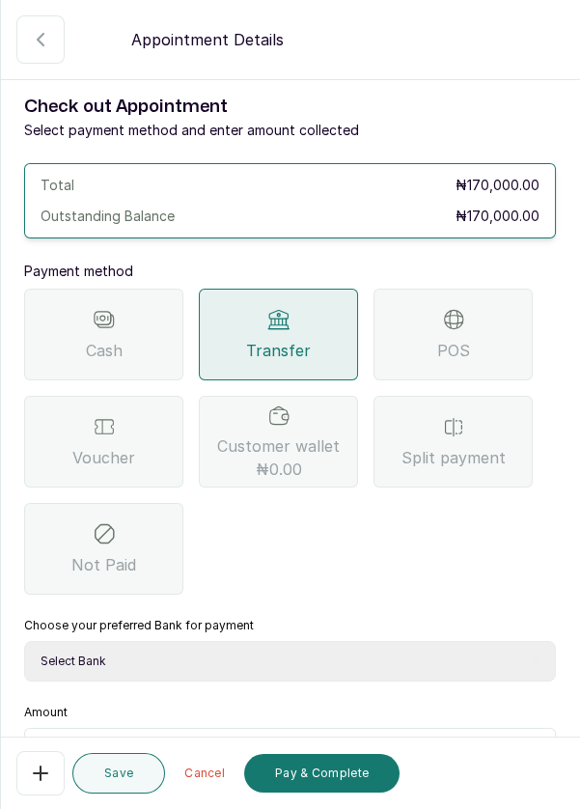
click at [251, 663] on select "Select Bank DERMASPACE ESTHETIC & WELLNESS CENT Sterling Bank DERMASPACEEST/DER…" at bounding box center [290, 661] width 532 height 41
select select "818ea5c0-5b47-4751-8f35-6fc14409c533"
click at [24, 641] on select "Select Bank DERMASPACE ESTHETIC & WELLNESS CENT Sterling Bank DERMASPACEEST/DER…" at bounding box center [290, 661] width 532 height 41
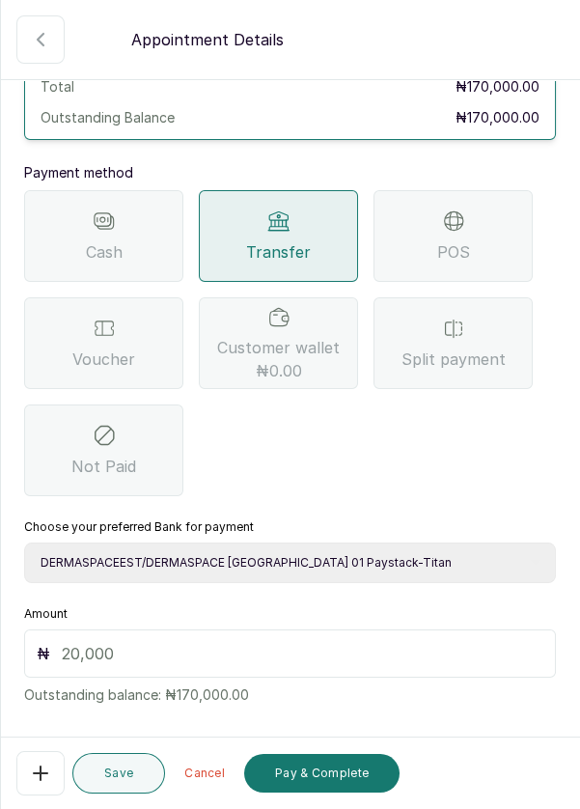
scroll to position [127, 0]
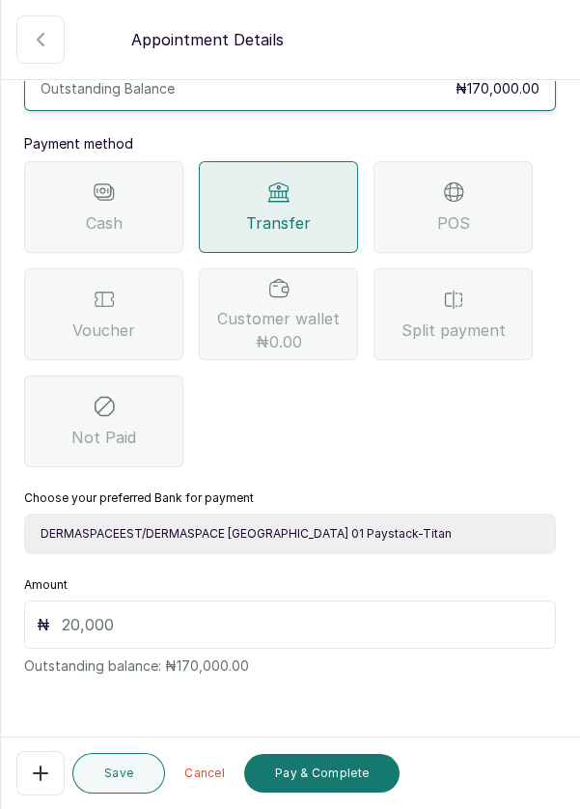
click at [276, 628] on input "text" at bounding box center [303, 624] width 482 height 23
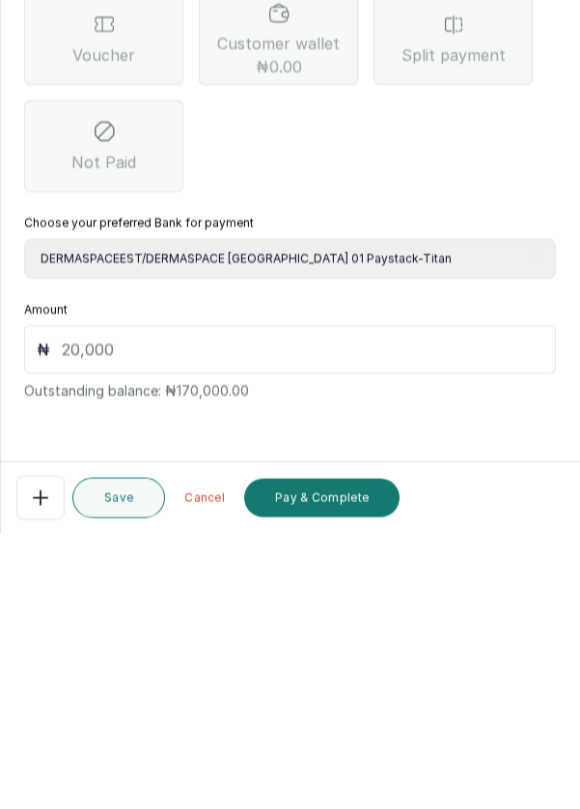
scroll to position [79, 0]
type input "170"
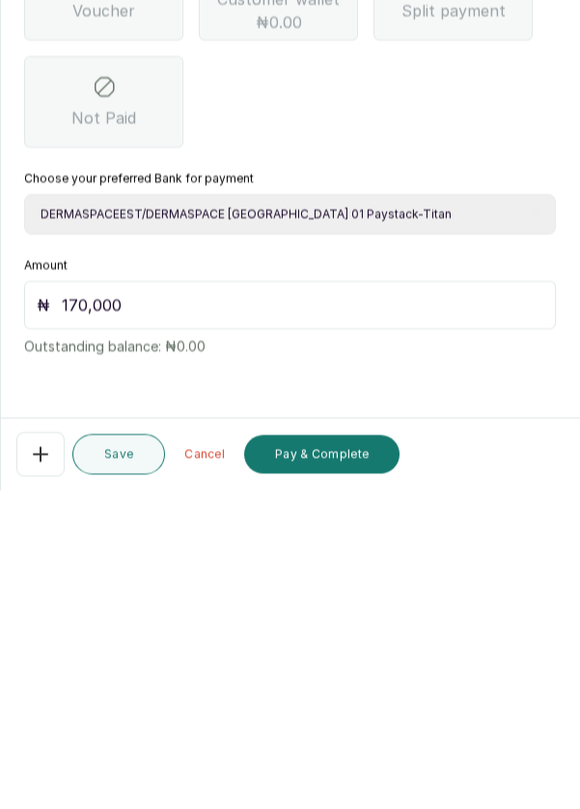
scroll to position [93, 0]
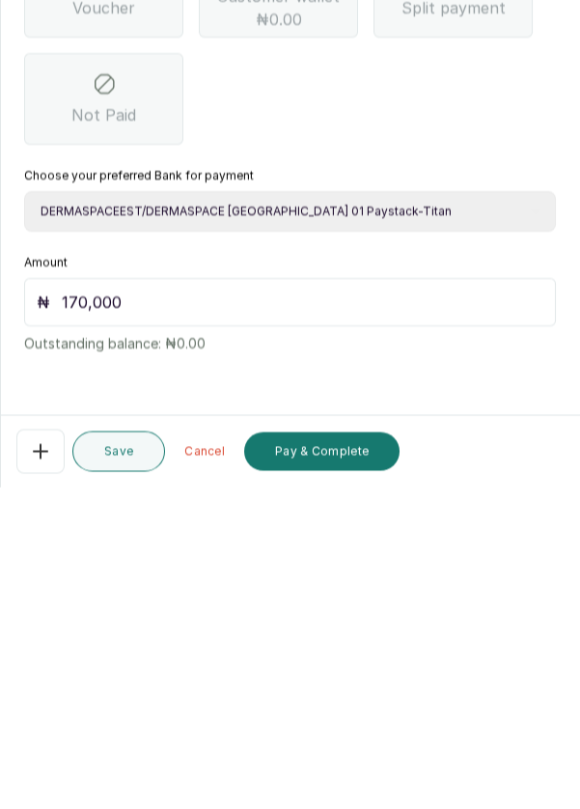
type input "170,000"
click at [326, 771] on button "Pay & Complete" at bounding box center [321, 773] width 155 height 39
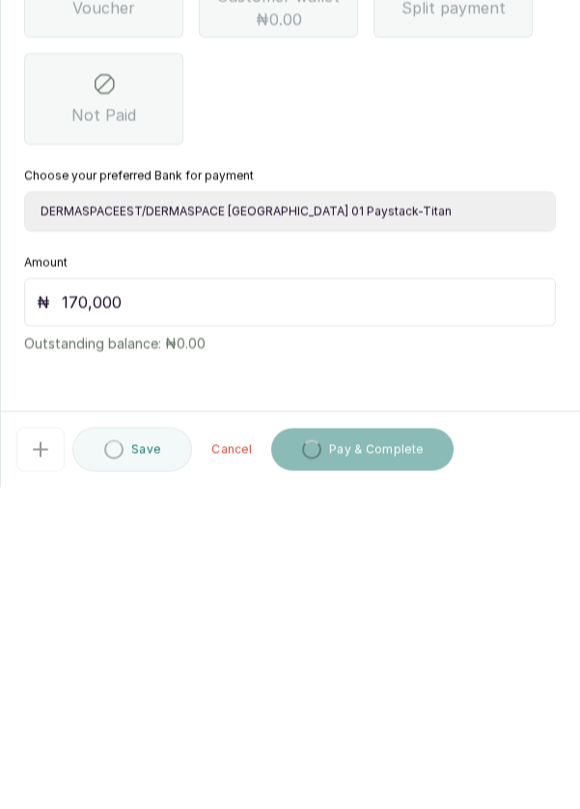
scroll to position [16, 0]
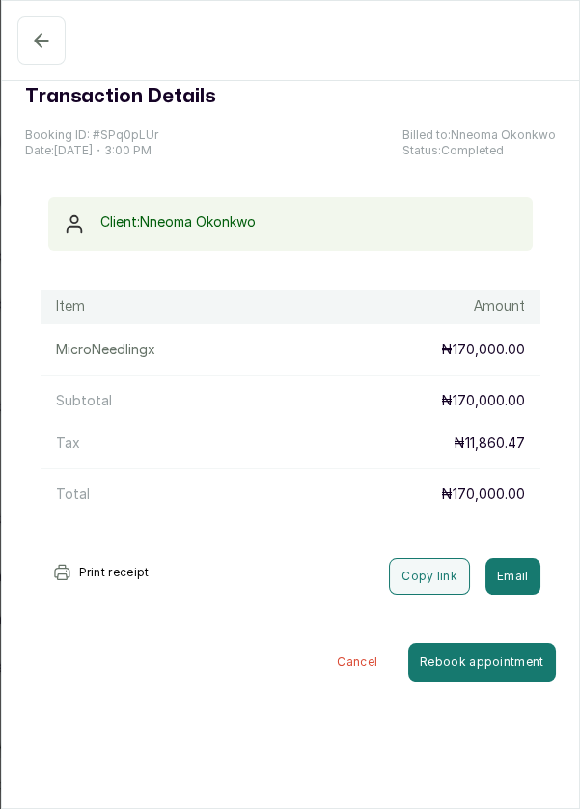
click at [35, 38] on icon "button" at bounding box center [41, 40] width 13 height 13
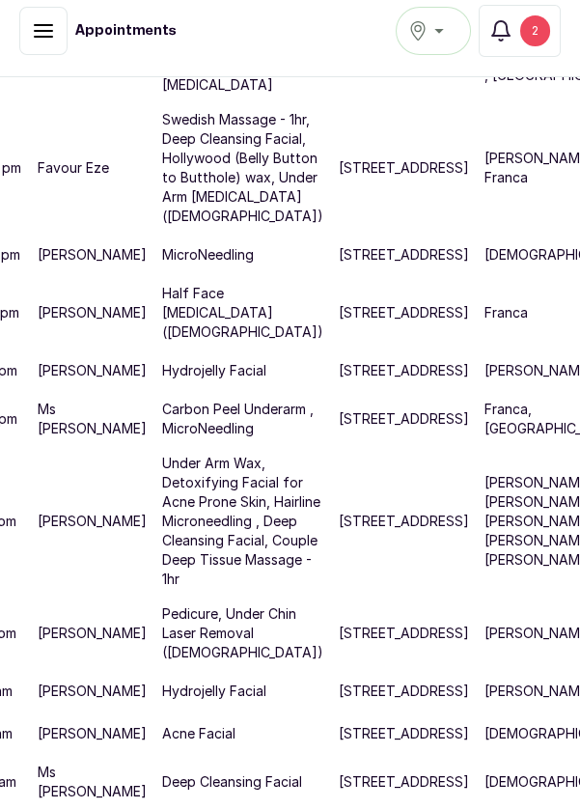
click at [544, 30] on div "2" at bounding box center [535, 30] width 30 height 31
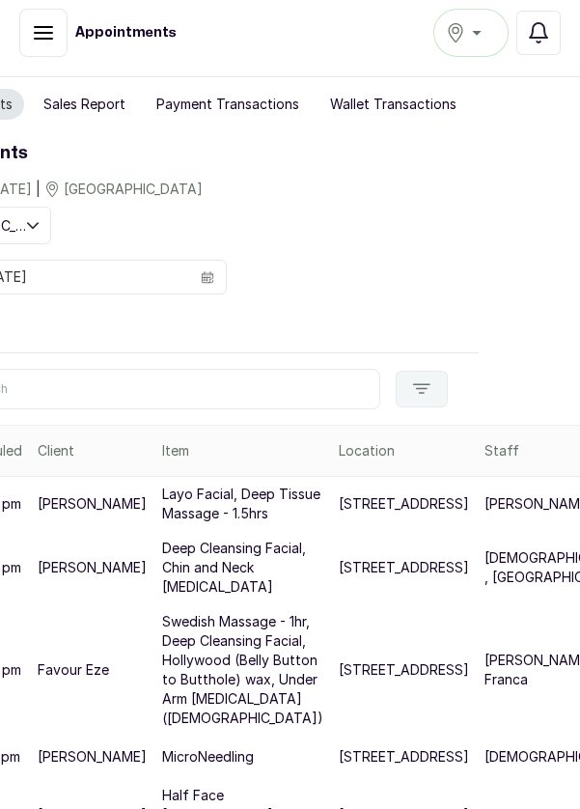
scroll to position [0, 0]
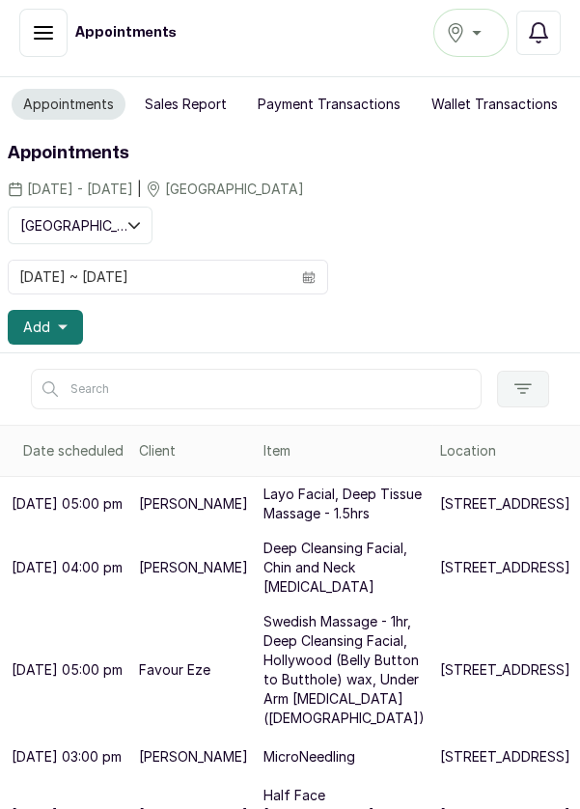
click at [40, 326] on span "Add" at bounding box center [36, 327] width 27 height 19
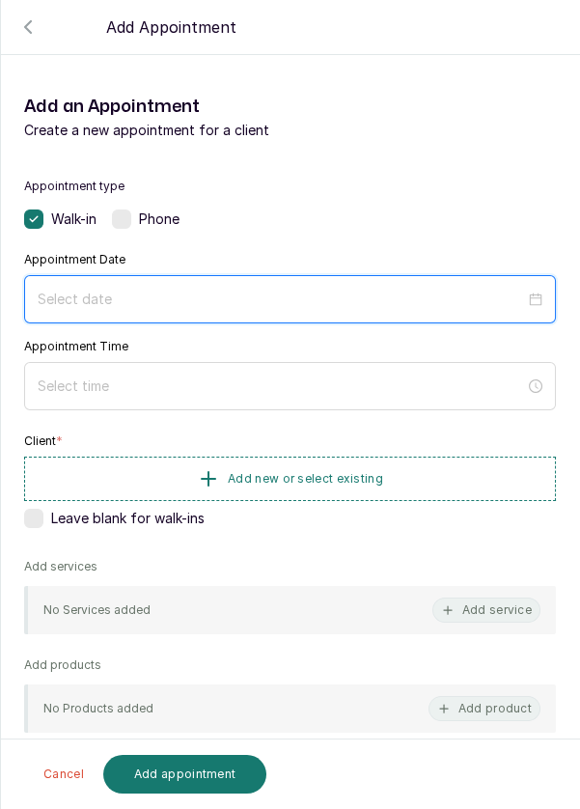
click at [317, 304] on input at bounding box center [281, 299] width 487 height 21
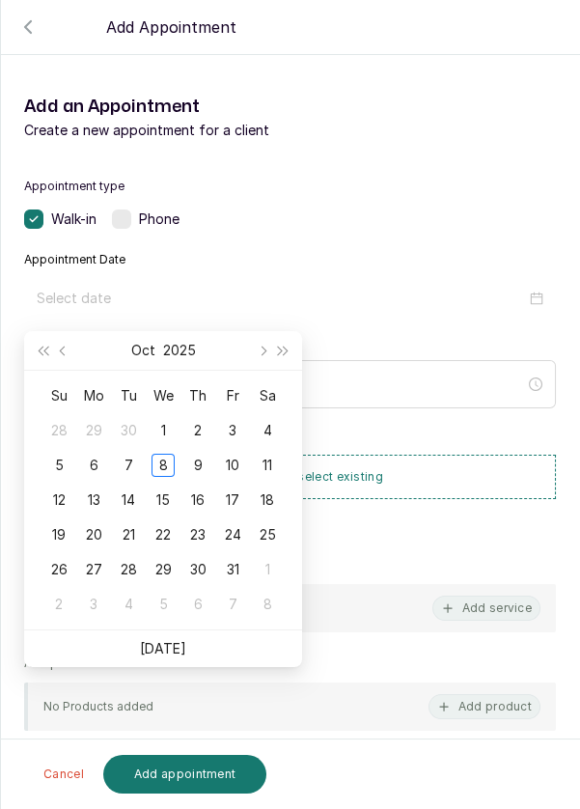
click at [173, 455] on div "8" at bounding box center [163, 465] width 23 height 23
type input "2025/10/08"
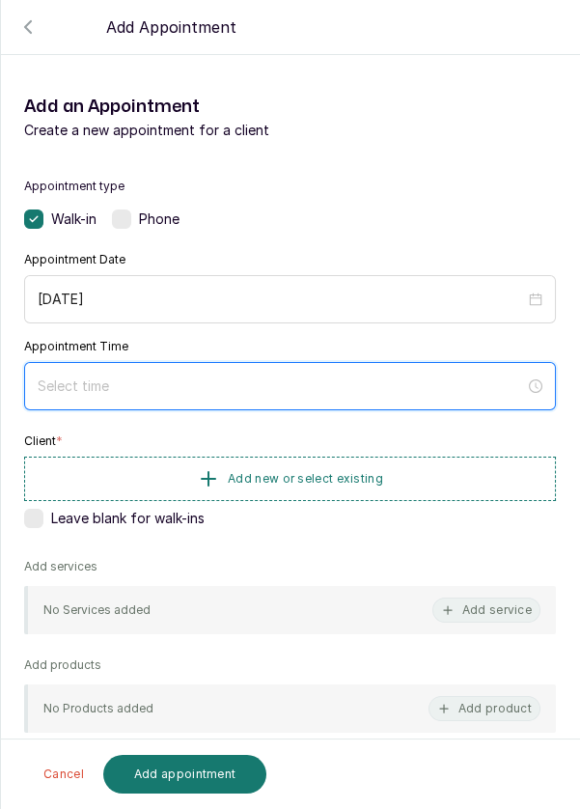
click at [294, 390] on input at bounding box center [281, 385] width 487 height 21
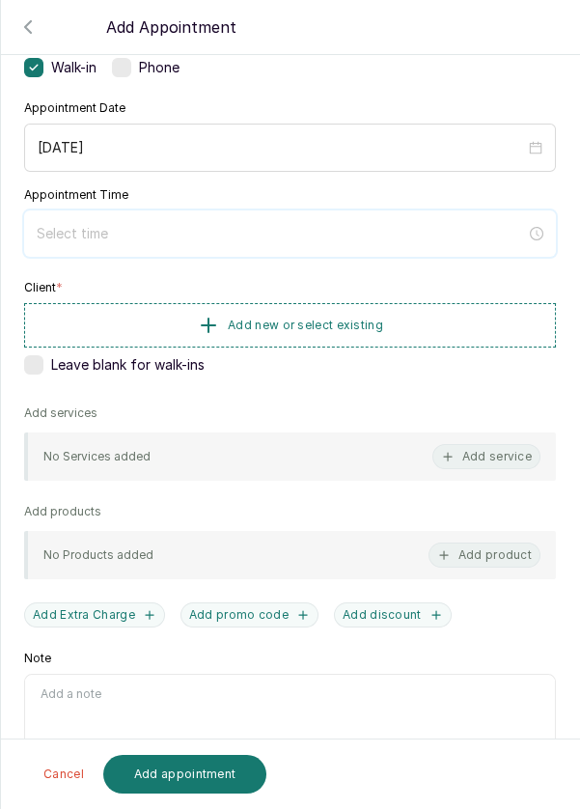
scroll to position [154, 0]
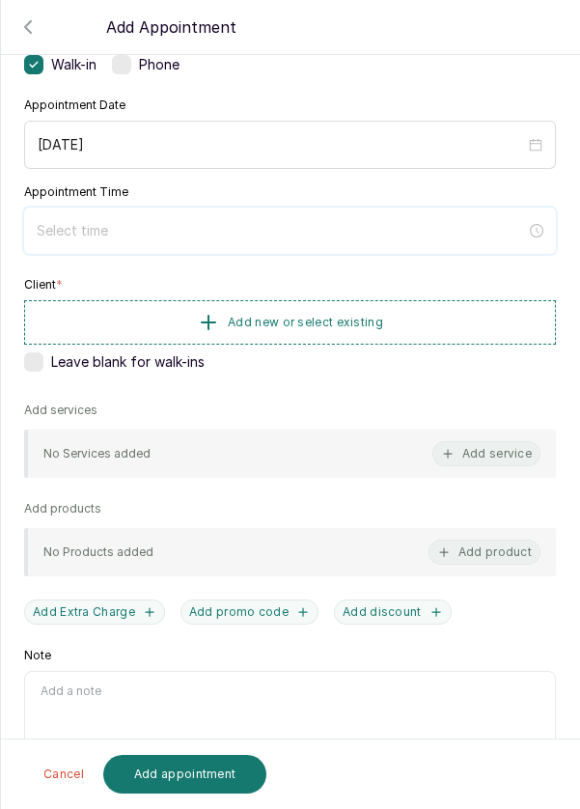
click at [286, 208] on div at bounding box center [290, 230] width 532 height 46
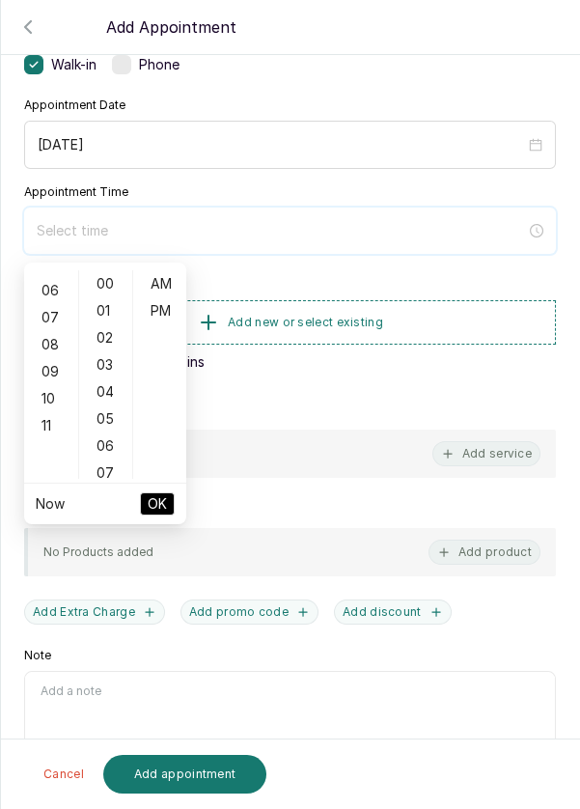
scroll to position [157, 0]
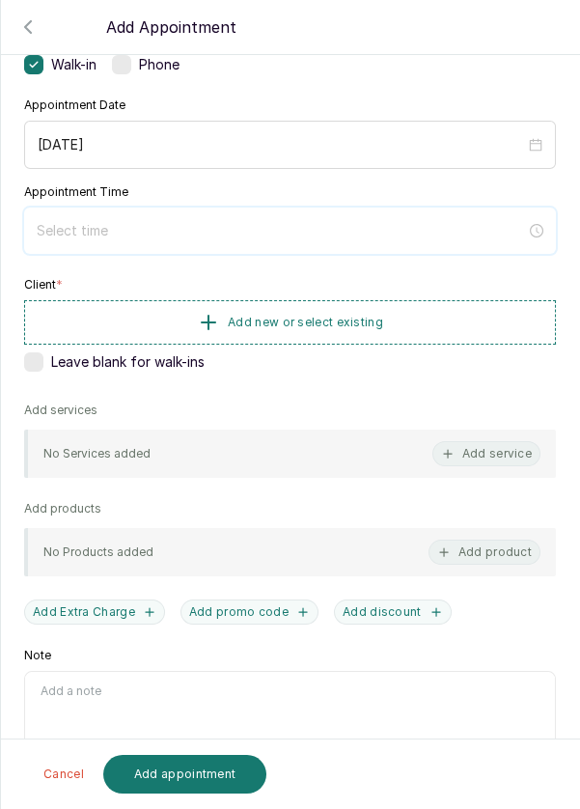
click at [232, 234] on input at bounding box center [281, 230] width 489 height 21
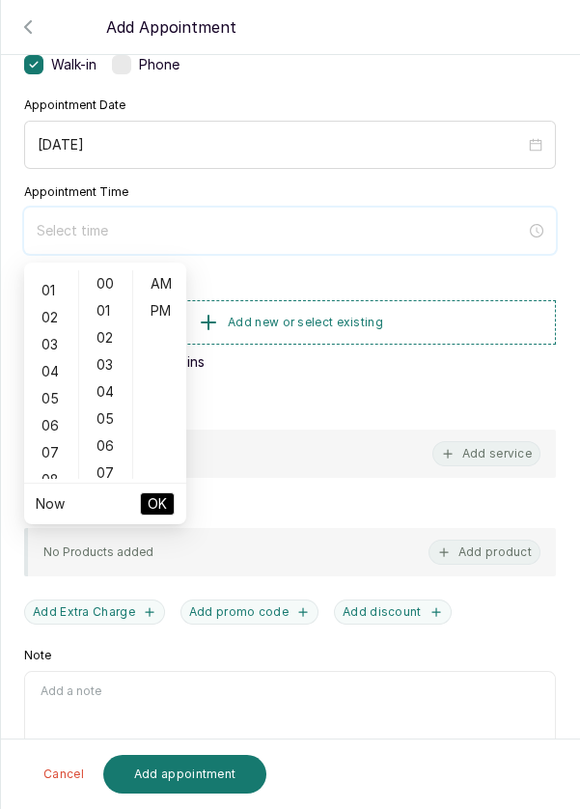
scroll to position [0, 0]
click at [49, 310] on div "01" at bounding box center [51, 310] width 46 height 27
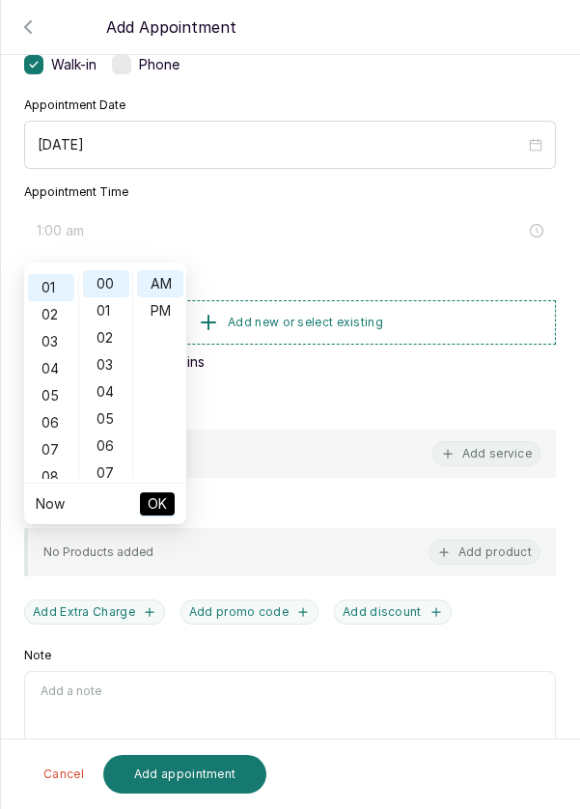
scroll to position [26, 0]
click at [110, 432] on div "06" at bounding box center [106, 445] width 46 height 27
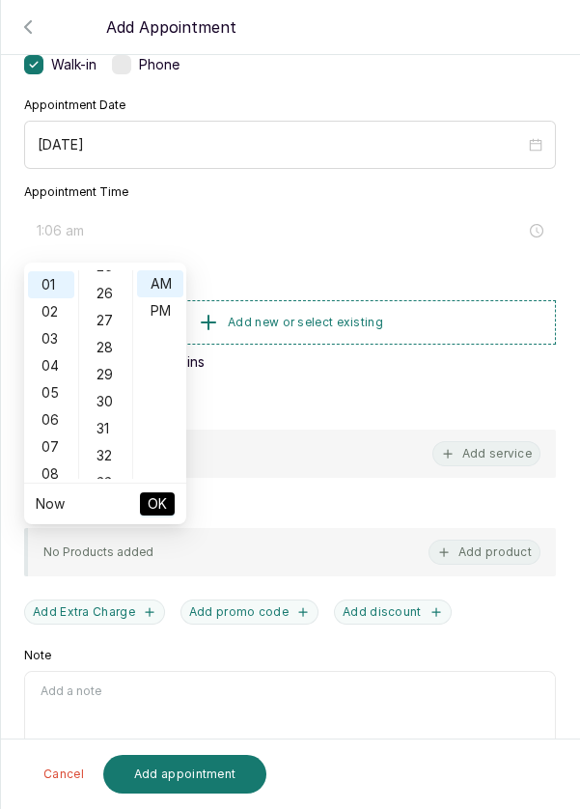
scroll to position [708, 0]
click at [102, 378] on div "30" at bounding box center [106, 386] width 46 height 27
click at [171, 310] on div "PM" at bounding box center [160, 310] width 46 height 27
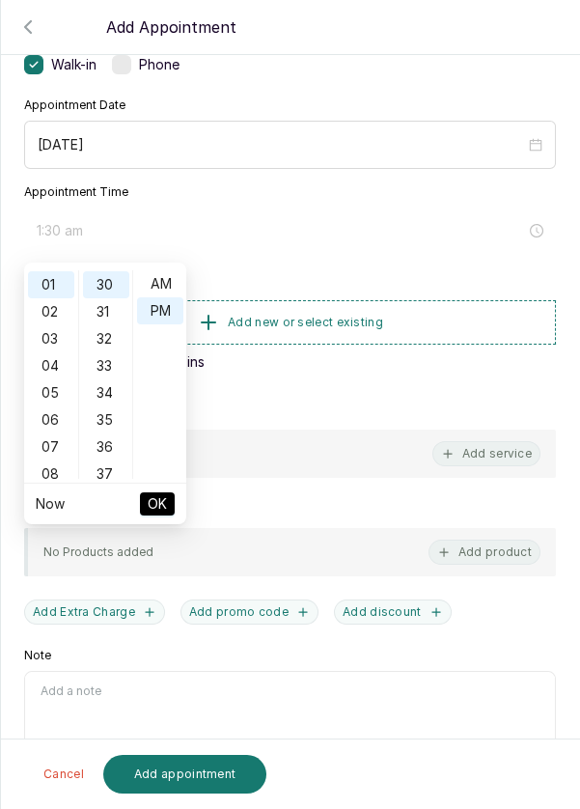
type input "1:30 pm"
click at [166, 506] on span "OK" at bounding box center [157, 503] width 19 height 37
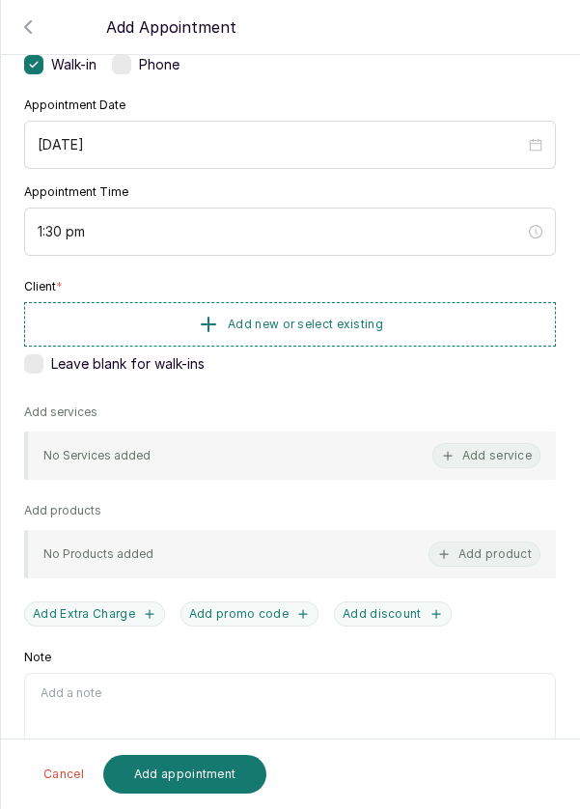
click at [259, 329] on button "Add new or select existing" at bounding box center [290, 324] width 532 height 44
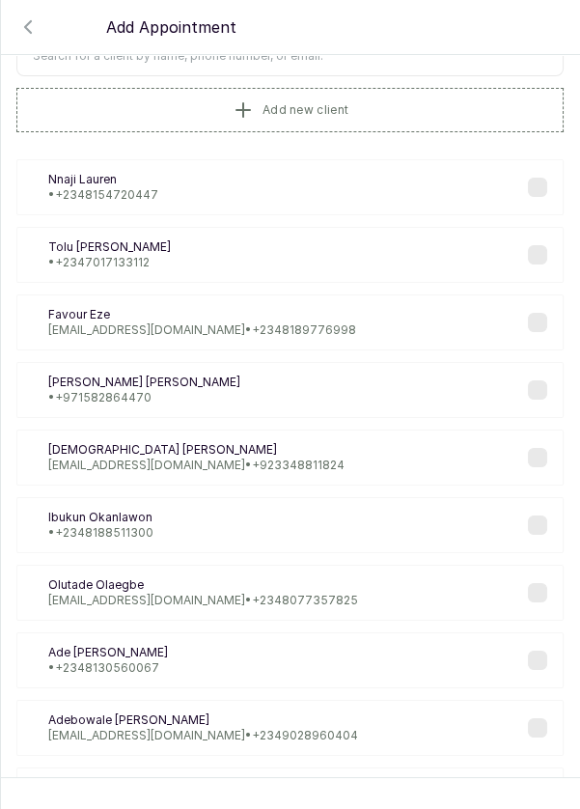
scroll to position [0, 0]
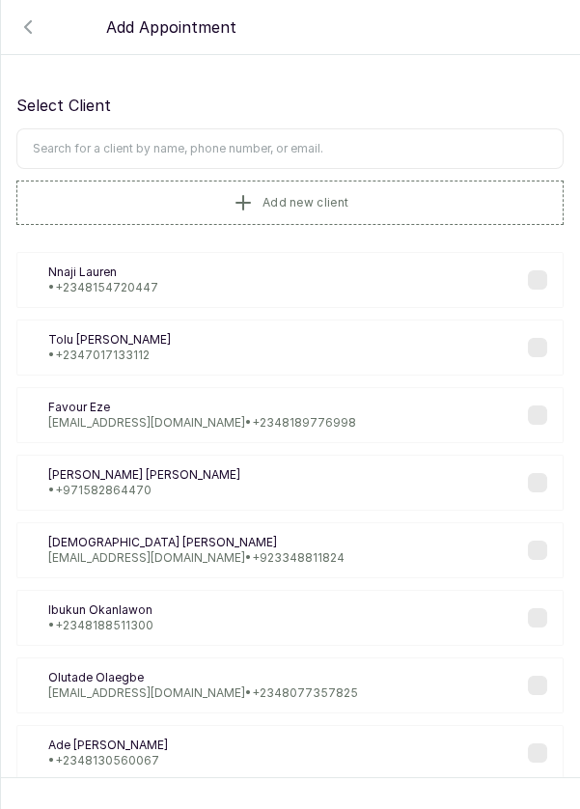
click at [70, 140] on input "text" at bounding box center [289, 148] width 547 height 41
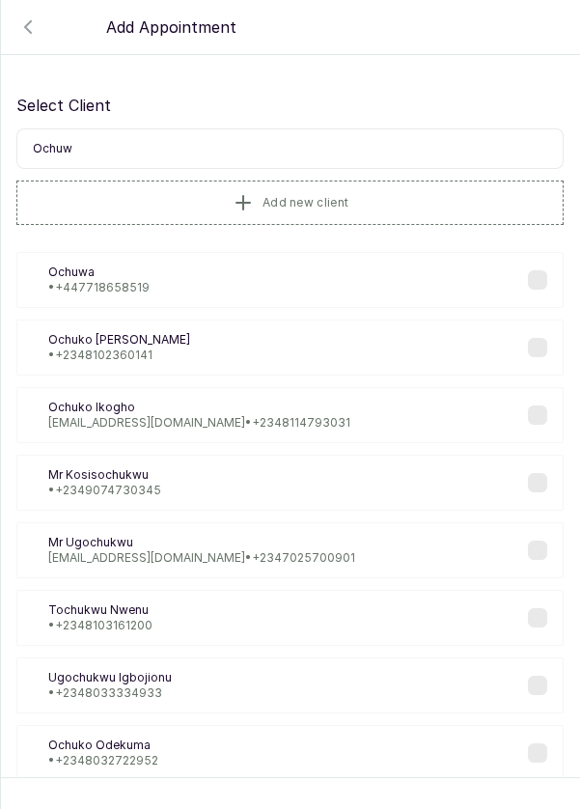
type input "Ochuwa"
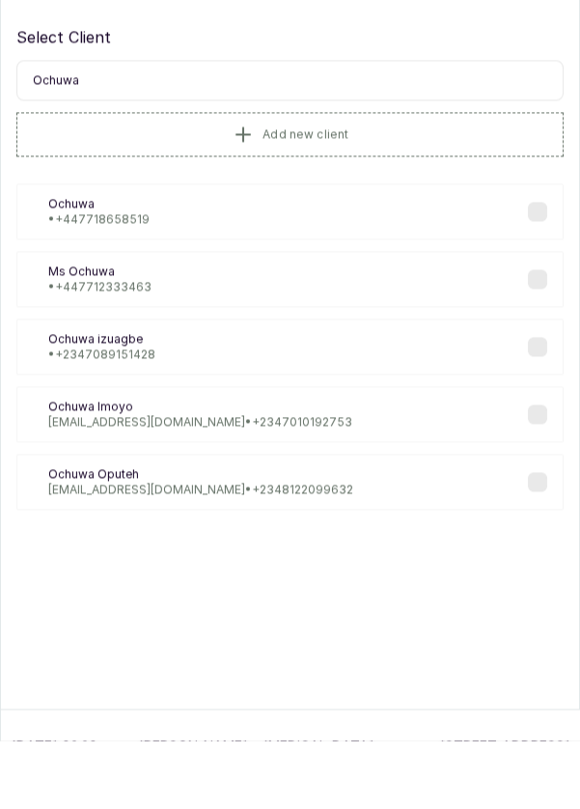
scroll to position [16, 0]
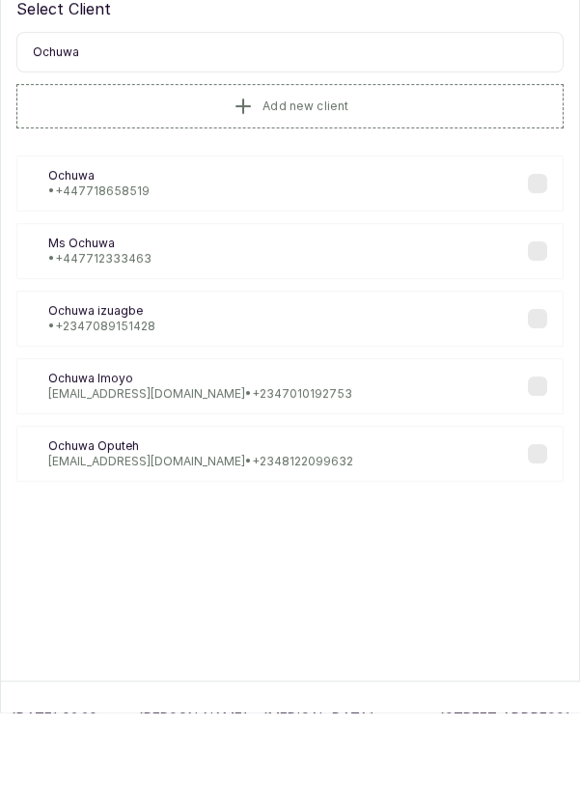
click at [312, 490] on div "OI Ochuwa Imoyo oshuwa27@gmail.com • +234 7010192753" at bounding box center [289, 483] width 547 height 56
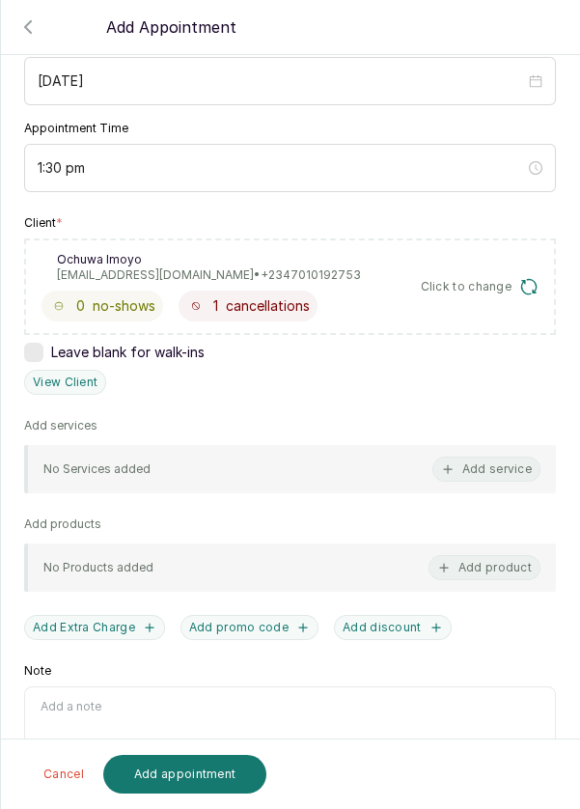
scroll to position [221, 0]
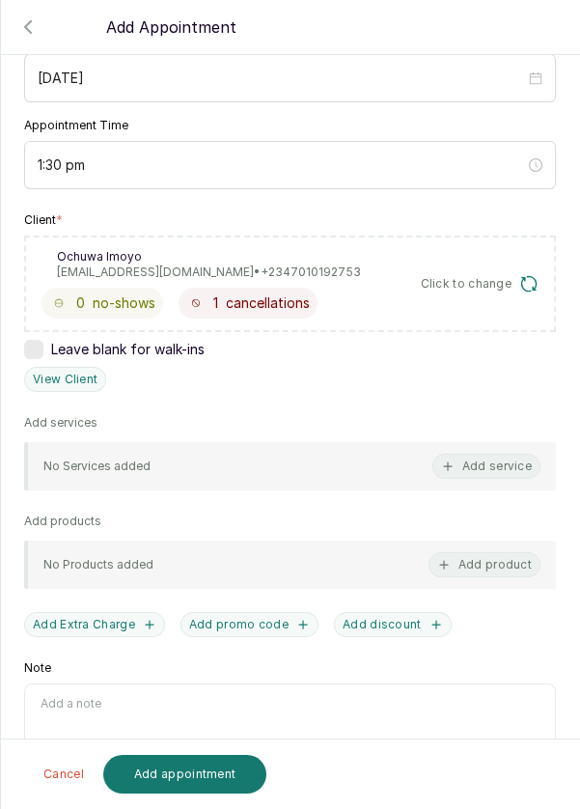
click at [437, 469] on button "Add service" at bounding box center [486, 466] width 108 height 25
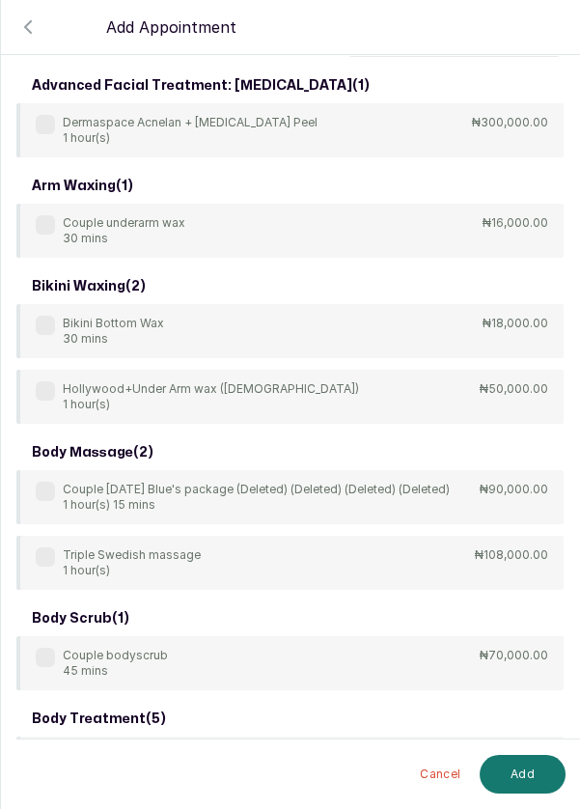
scroll to position [0, 0]
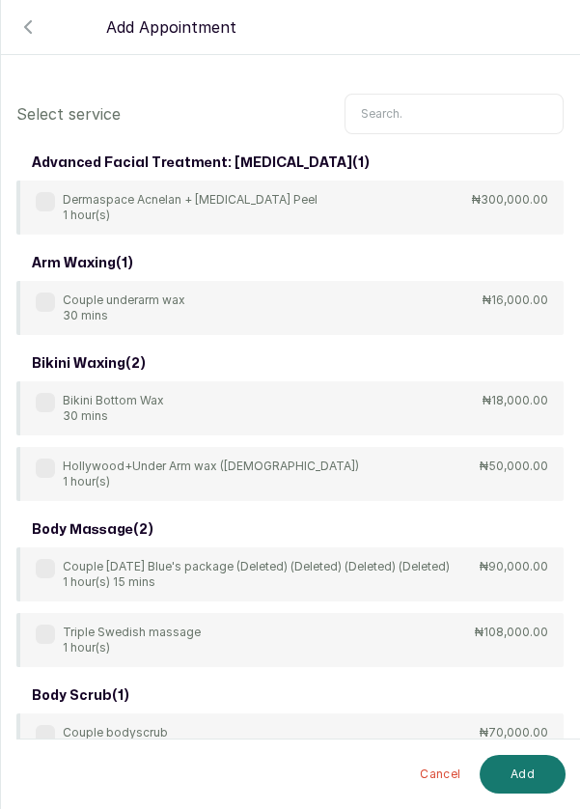
click at [425, 116] on input "text" at bounding box center [454, 114] width 219 height 41
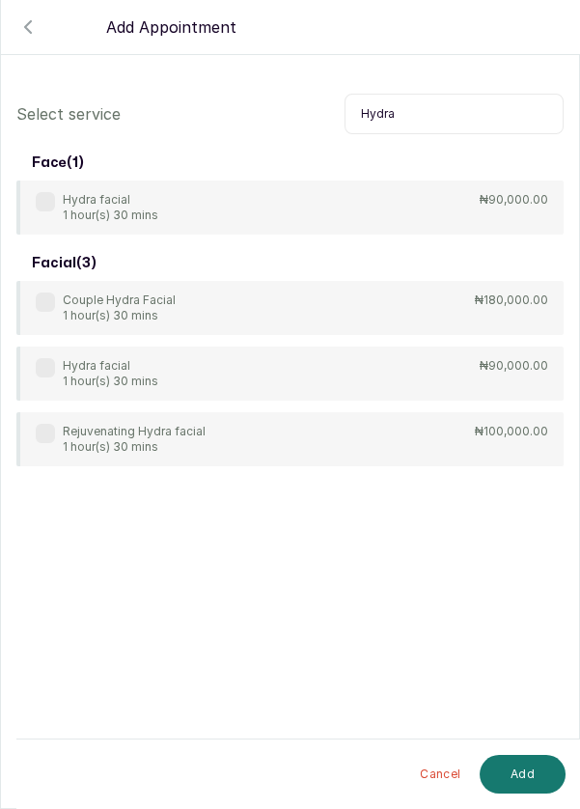
type input "Hydra"
click at [49, 206] on label at bounding box center [45, 201] width 19 height 19
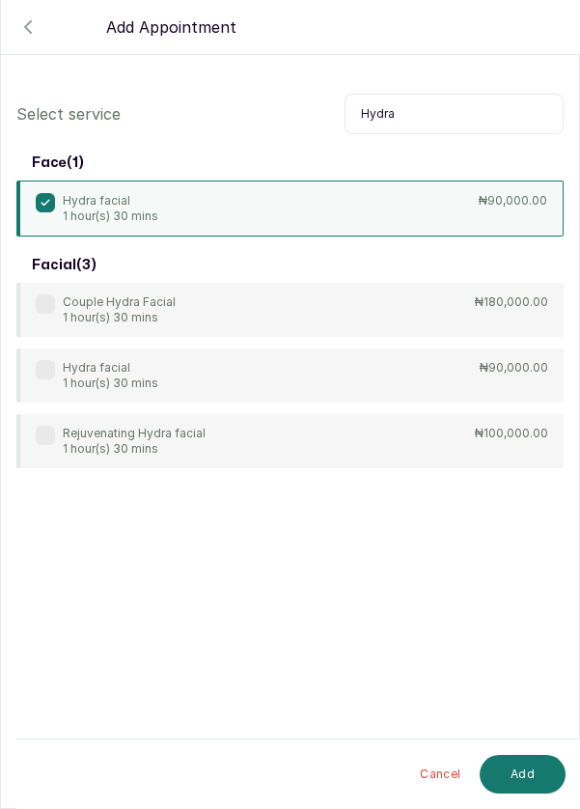
click at [516, 775] on button "Add" at bounding box center [523, 774] width 86 height 39
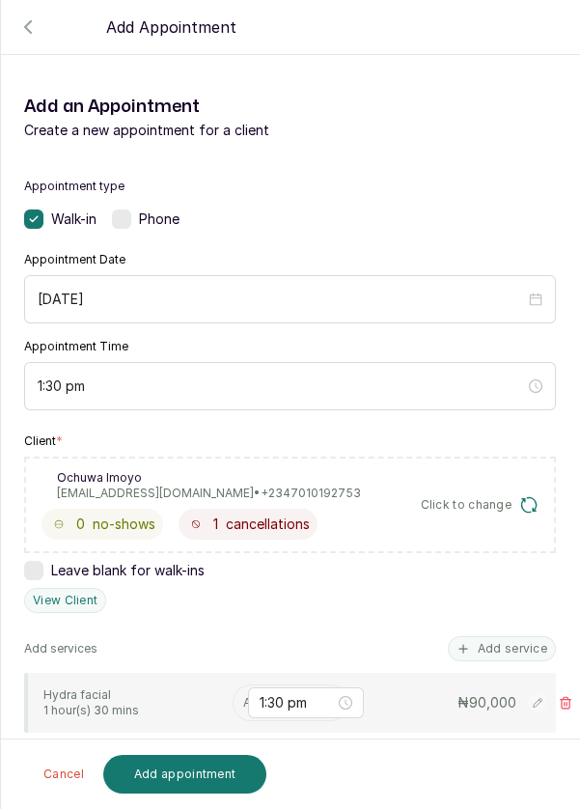
click at [243, 698] on input "text" at bounding box center [244, 703] width 3 height 14
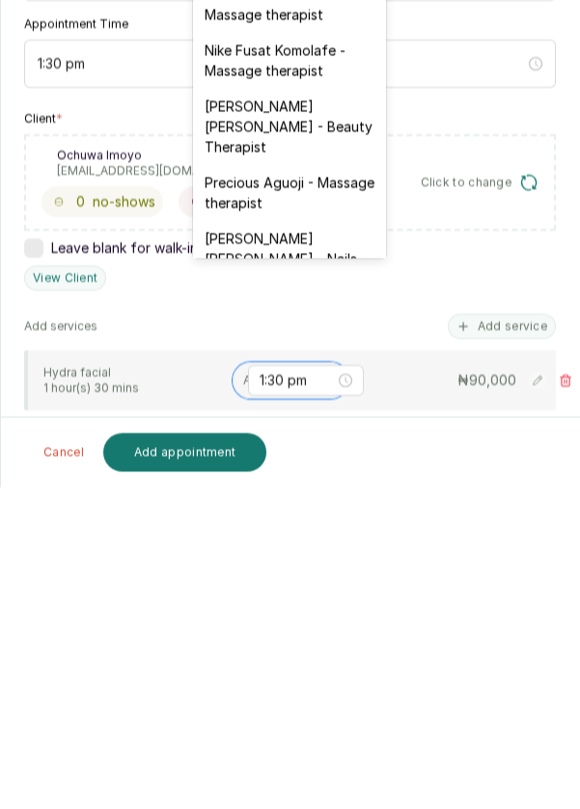
scroll to position [745, 0]
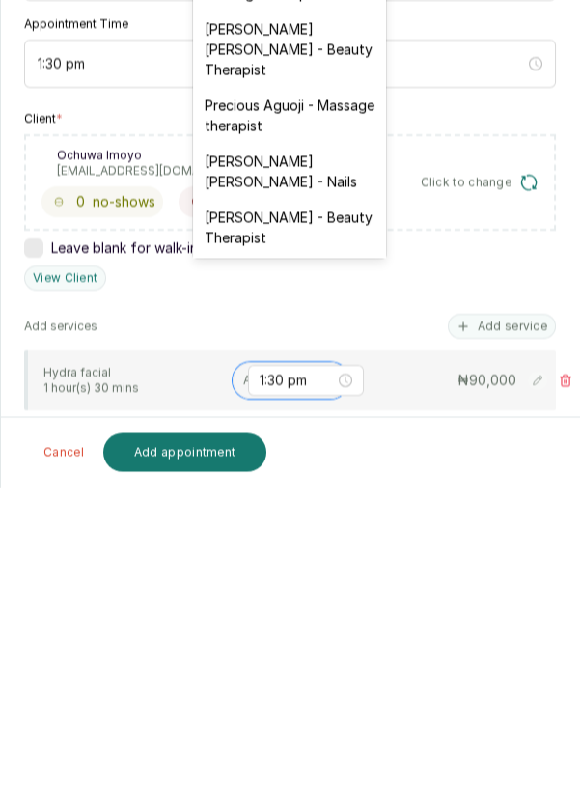
click at [293, 577] on div "[DEMOGRAPHIC_DATA][PERSON_NAME] - Facial" at bounding box center [289, 605] width 193 height 56
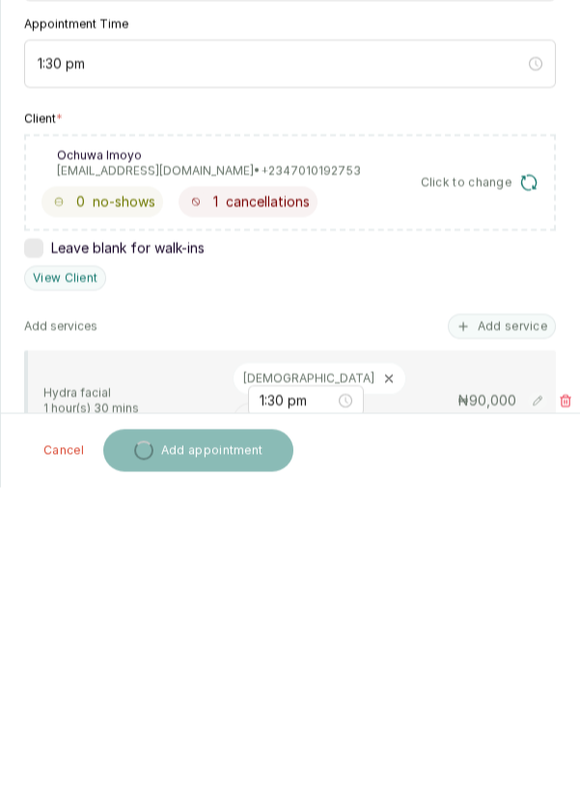
scroll to position [16, 0]
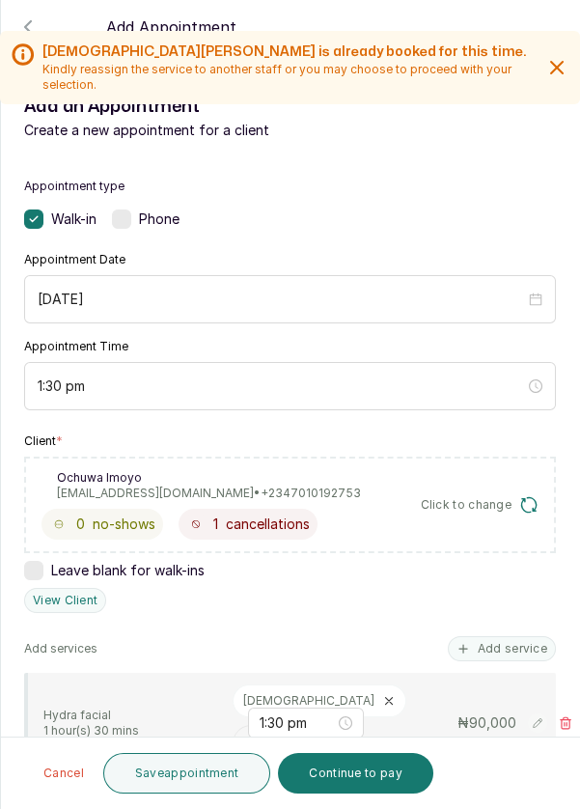
click at [370, 783] on button "Continue to pay" at bounding box center [355, 773] width 155 height 41
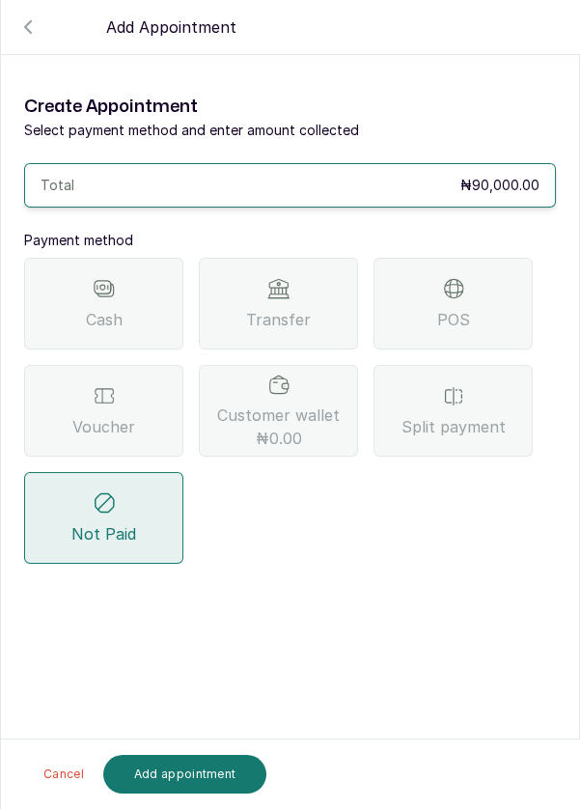
click at [469, 258] on div "POS" at bounding box center [452, 304] width 159 height 92
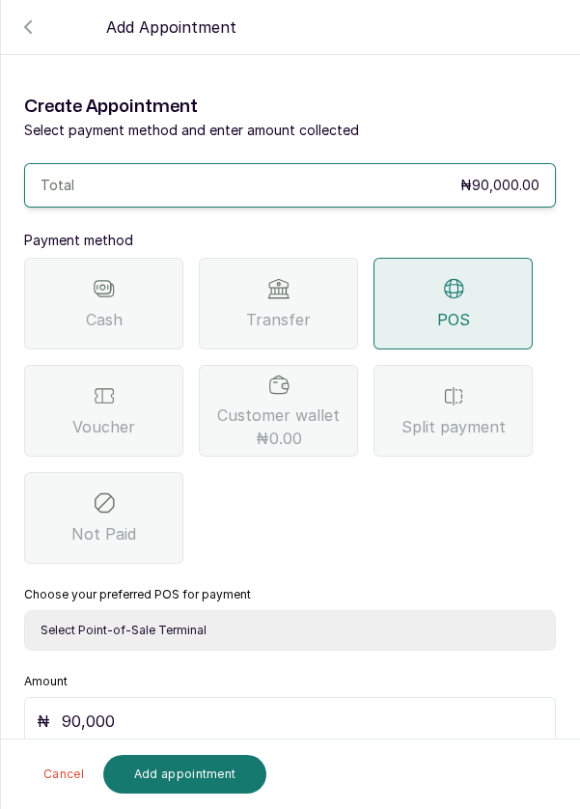
click at [278, 610] on select "Select Point-of-Sale Terminal Pos- Flutterwave Zenith Bank POS - Paga Paga POS …" at bounding box center [290, 630] width 532 height 41
select select "ea021b39-a6bc-4e4d-b5d1-02cb72451b32"
click at [24, 610] on select "Select Point-of-Sale Terminal Pos- Flutterwave Zenith Bank POS - Paga Paga POS …" at bounding box center [290, 630] width 532 height 41
click at [195, 783] on button "Add appointment" at bounding box center [185, 774] width 164 height 39
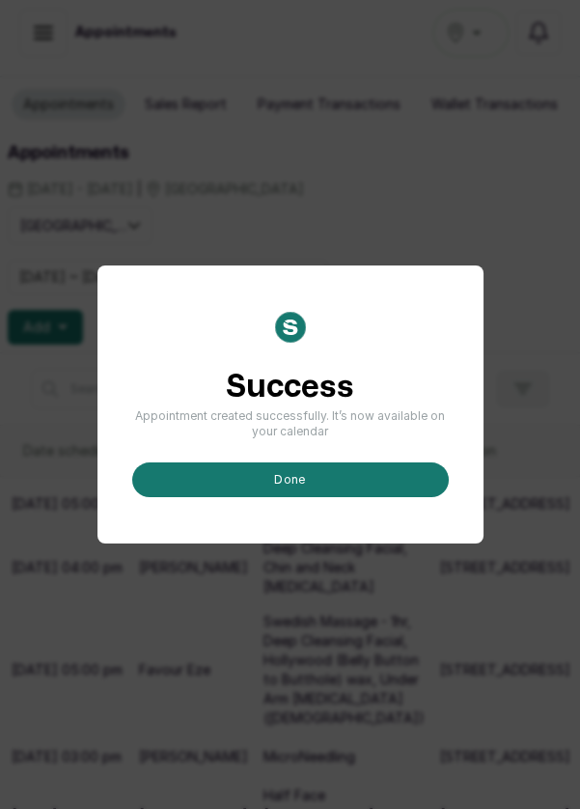
click at [364, 497] on button "done" at bounding box center [290, 479] width 317 height 35
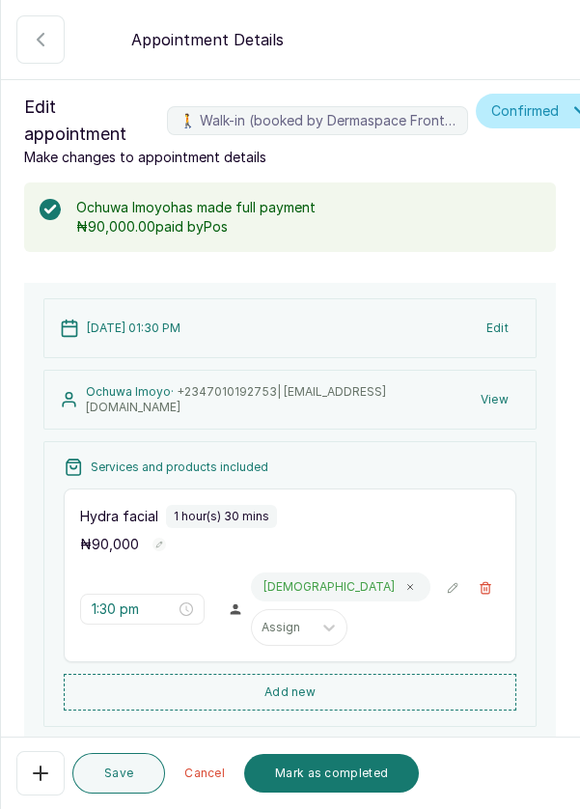
click at [323, 775] on button "Mark as completed" at bounding box center [331, 773] width 175 height 39
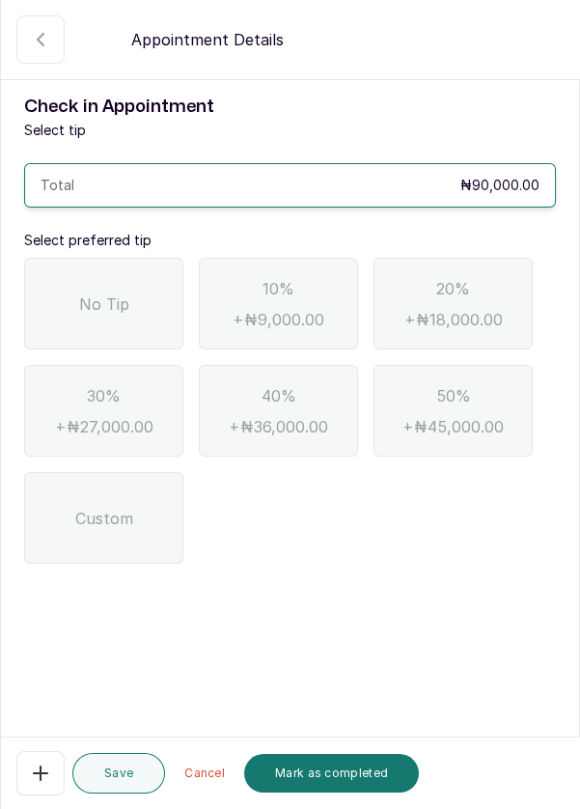
click at [113, 311] on span "No Tip" at bounding box center [104, 303] width 50 height 23
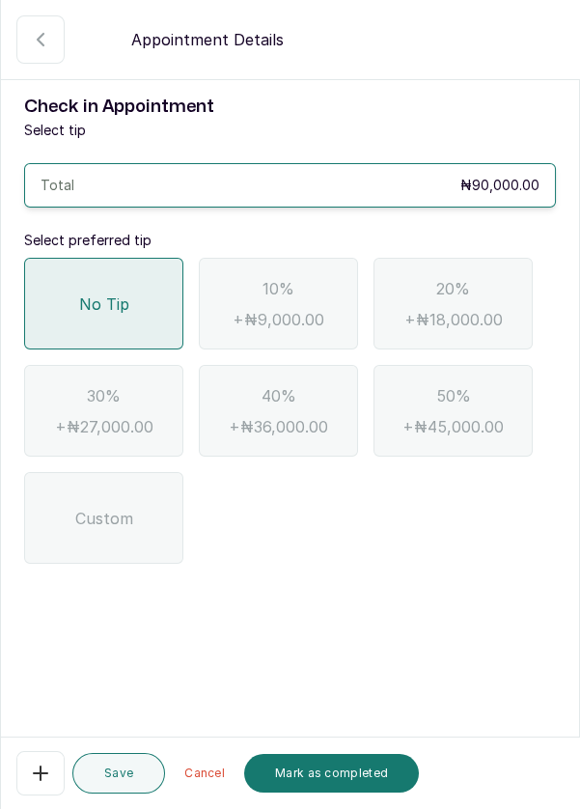
click at [345, 771] on button "Mark as completed" at bounding box center [331, 773] width 175 height 39
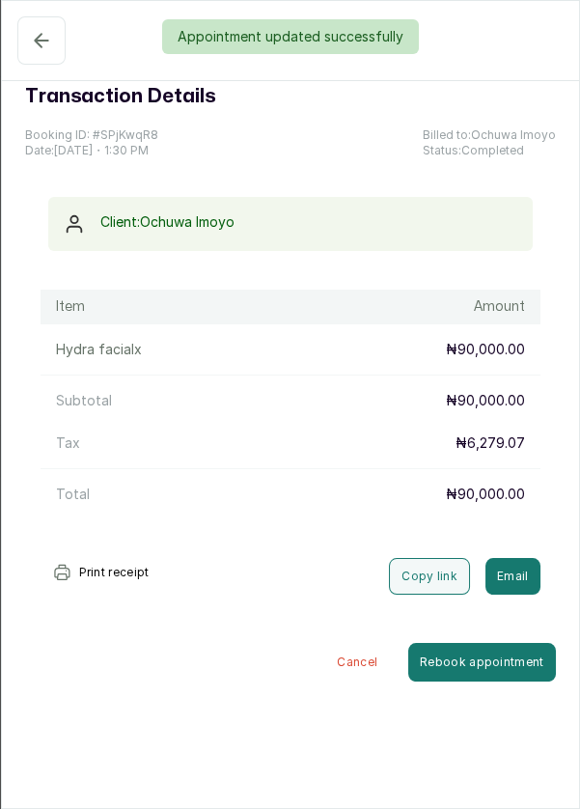
click at [30, 55] on button "Completed" at bounding box center [41, 40] width 48 height 48
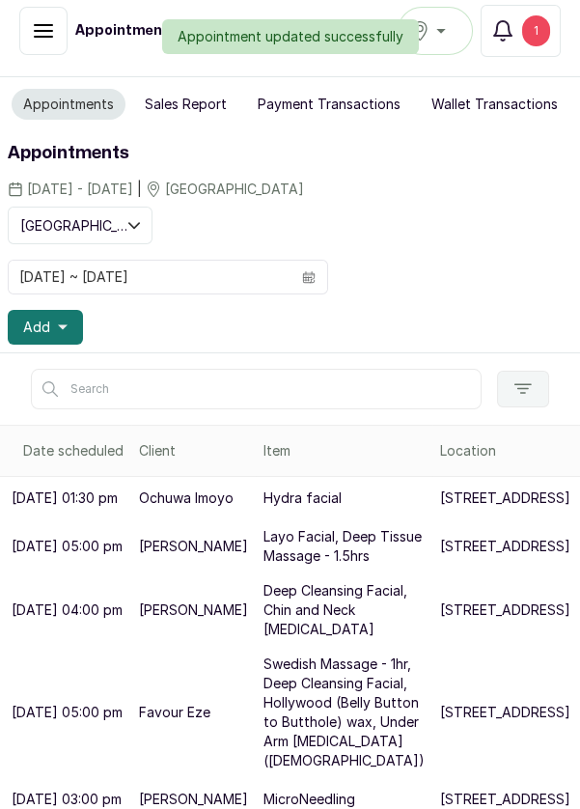
click at [543, 35] on div "Appointment updated successfully" at bounding box center [290, 36] width 580 height 35
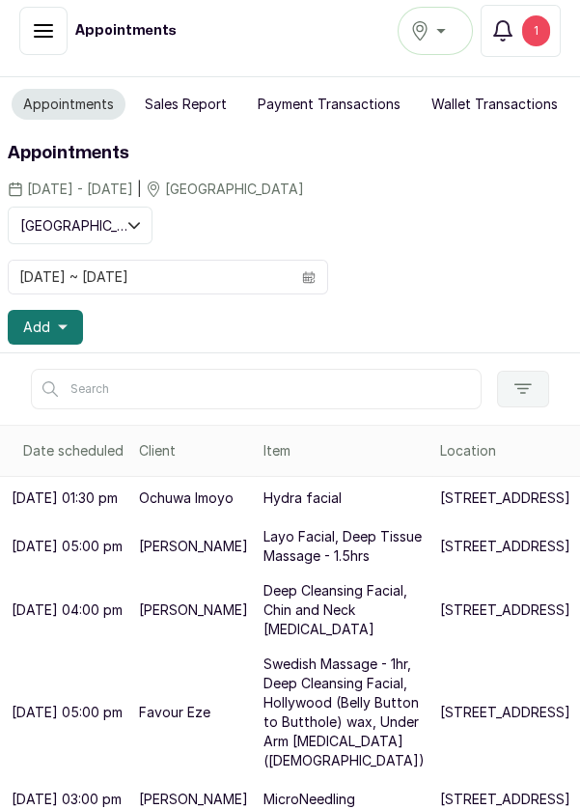
click at [536, 28] on div "1" at bounding box center [536, 30] width 28 height 31
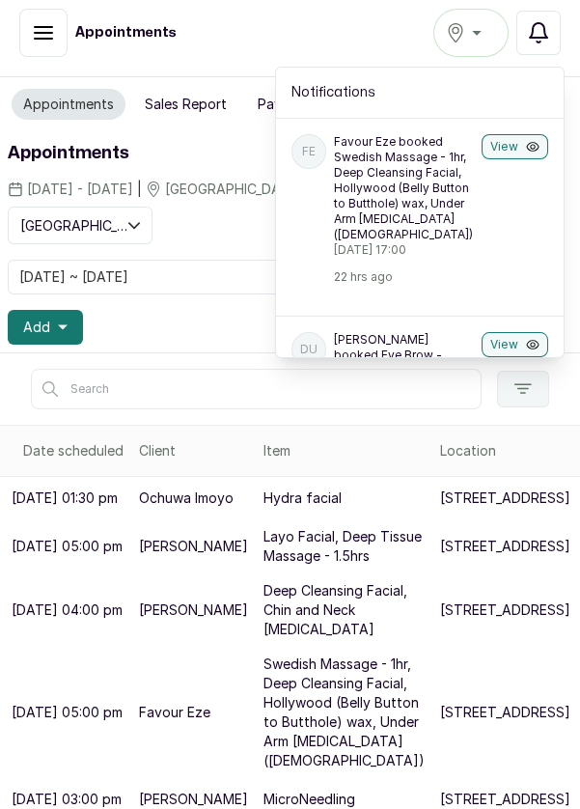
click at [52, 330] on button "Add" at bounding box center [45, 327] width 75 height 35
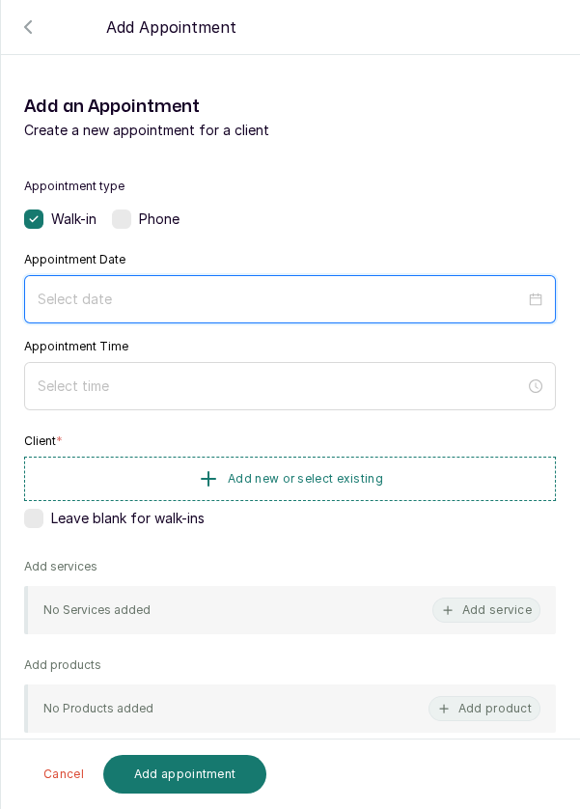
click at [150, 293] on input at bounding box center [281, 299] width 487 height 21
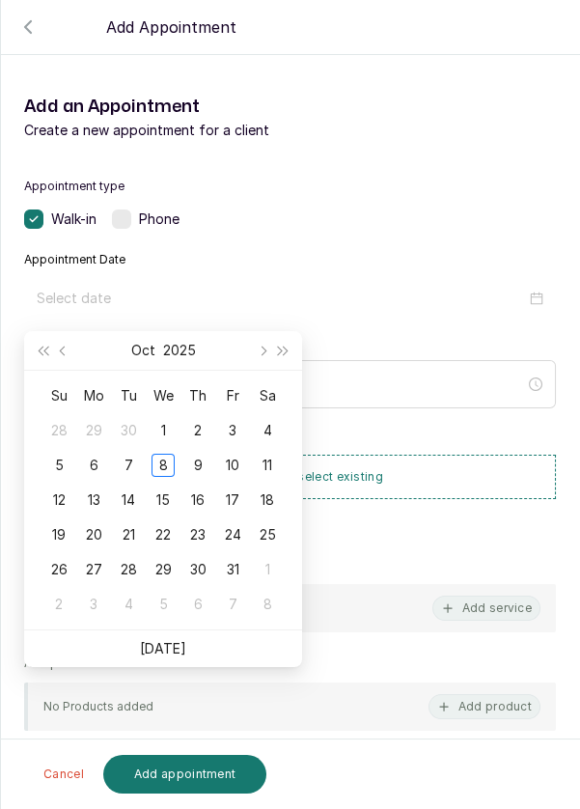
click at [161, 458] on div "8" at bounding box center [163, 465] width 23 height 23
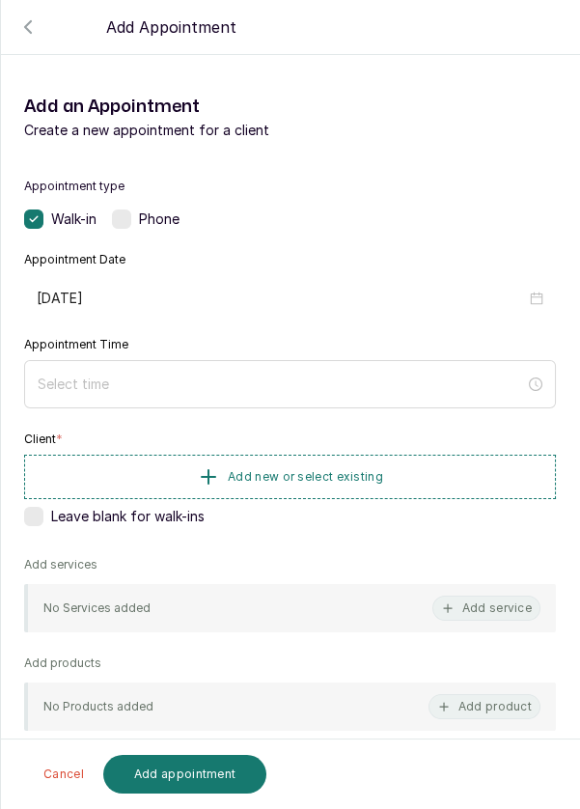
type input "2025/10/08"
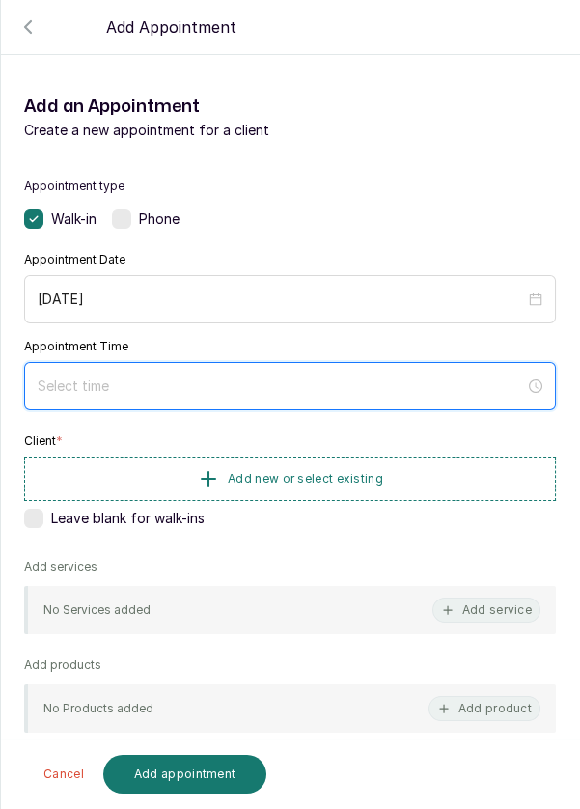
click at [288, 383] on input at bounding box center [281, 385] width 487 height 21
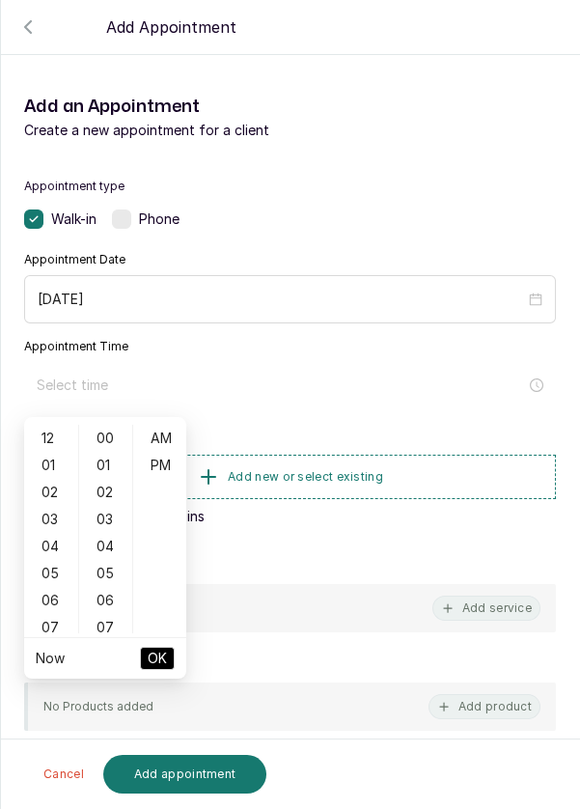
click at [46, 456] on div "01" at bounding box center [51, 465] width 46 height 27
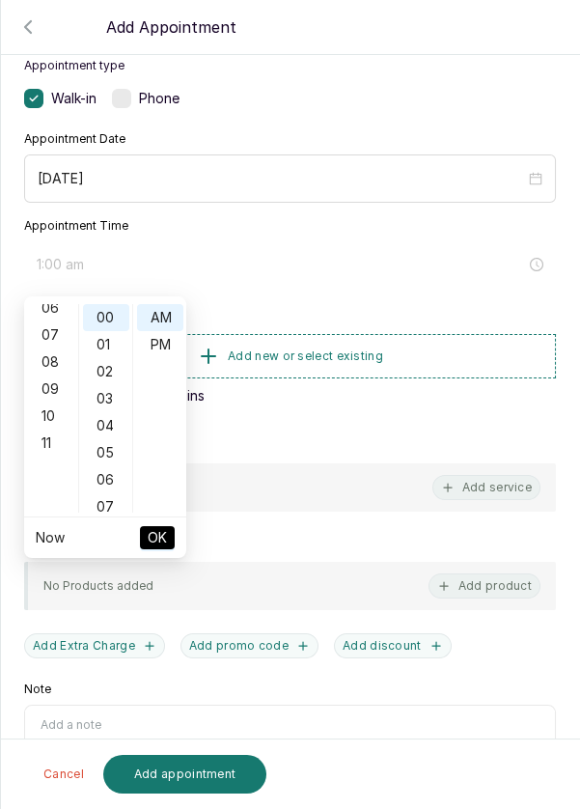
scroll to position [189, 0]
click at [38, 422] on div "11" at bounding box center [51, 425] width 46 height 27
click at [153, 337] on div "PM" at bounding box center [160, 344] width 46 height 27
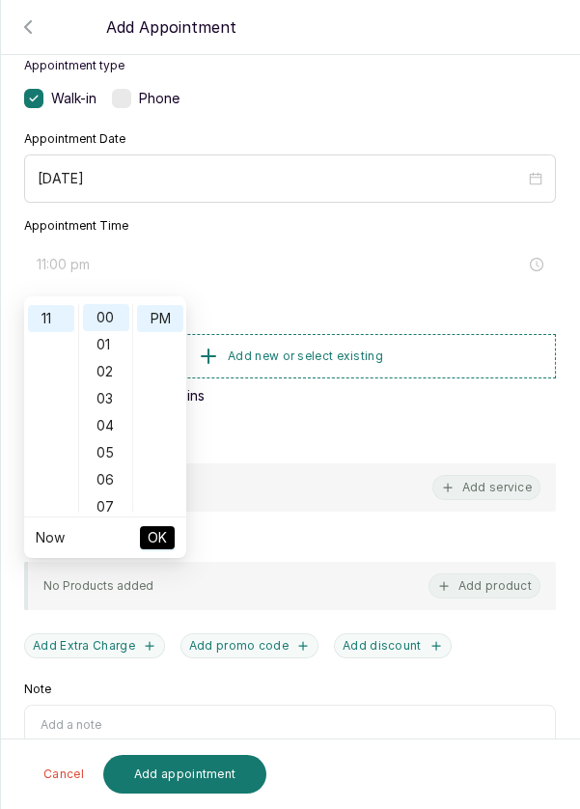
click at [163, 315] on div "PM" at bounding box center [160, 318] width 46 height 27
click at [163, 373] on ul "AM PM" at bounding box center [159, 408] width 54 height 208
click at [169, 305] on div "AM" at bounding box center [160, 317] width 46 height 27
type input "11:00 am"
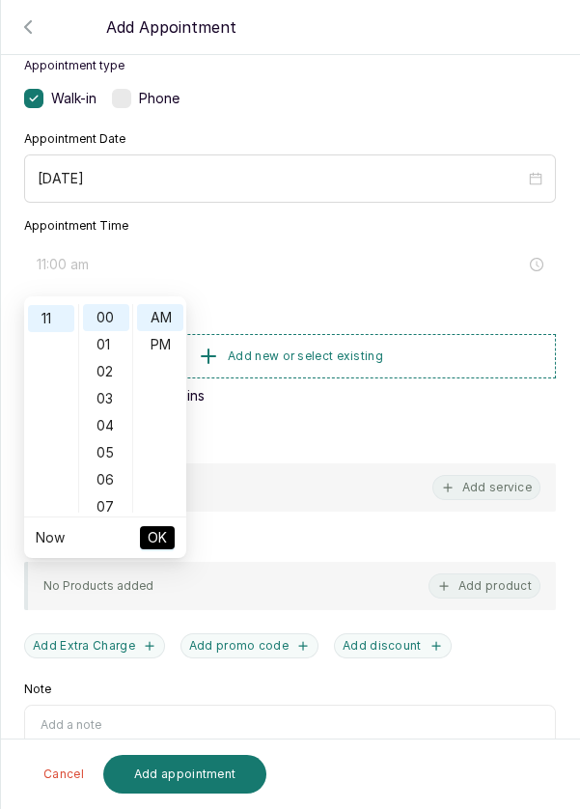
click at [160, 535] on span "OK" at bounding box center [157, 537] width 19 height 37
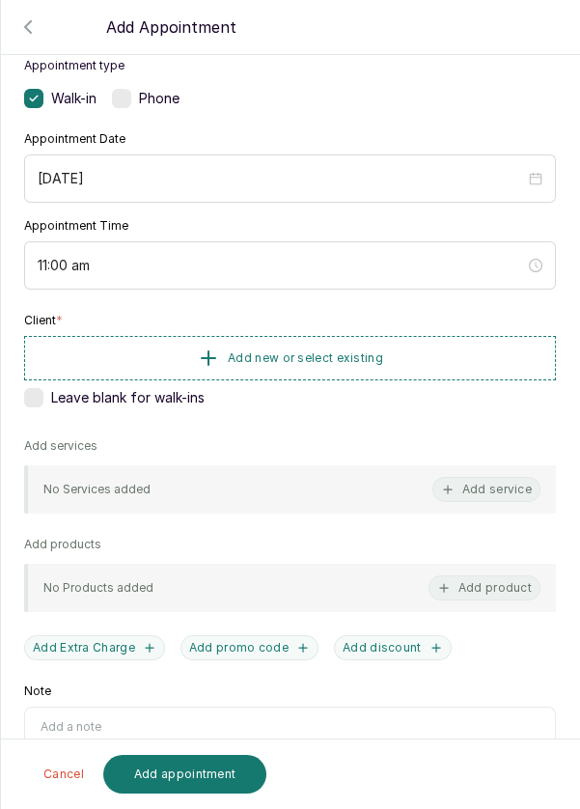
click at [327, 338] on button "Add new or select existing" at bounding box center [290, 358] width 532 height 44
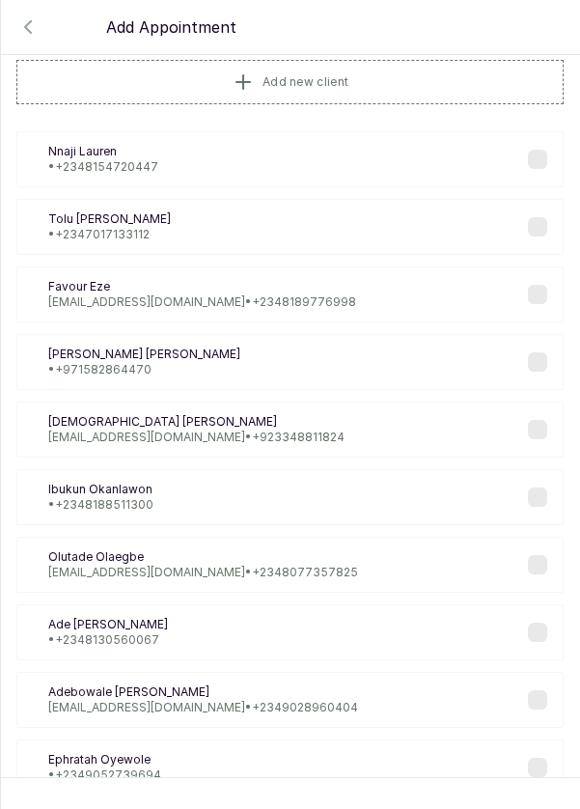
scroll to position [43, 0]
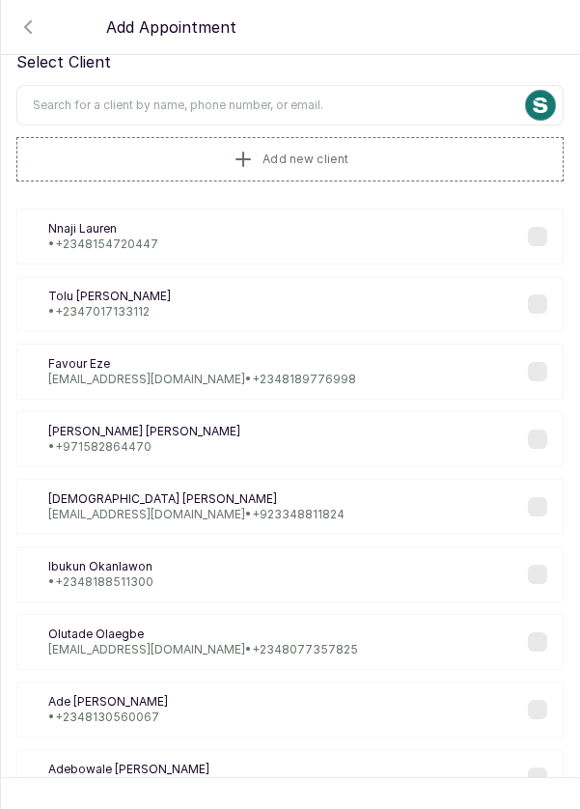
click at [357, 101] on input "text" at bounding box center [289, 105] width 547 height 41
type input "Y"
type input "Mayowa"
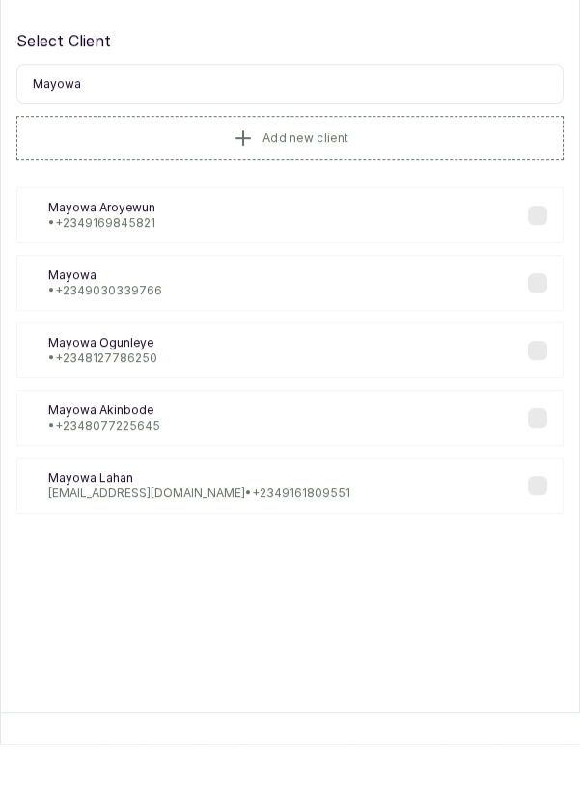
scroll to position [16, 0]
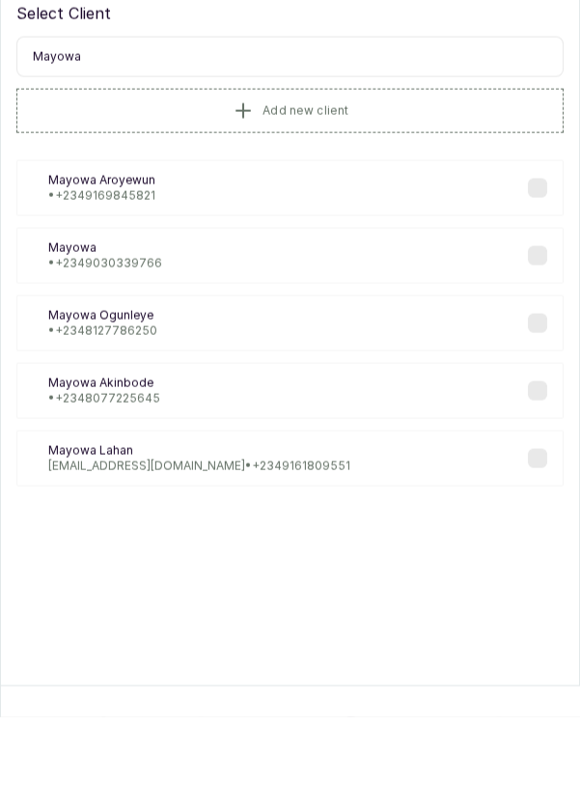
click at [209, 485] on div "MA Mayowa Akinbode • +234 8077225645" at bounding box center [289, 483] width 547 height 56
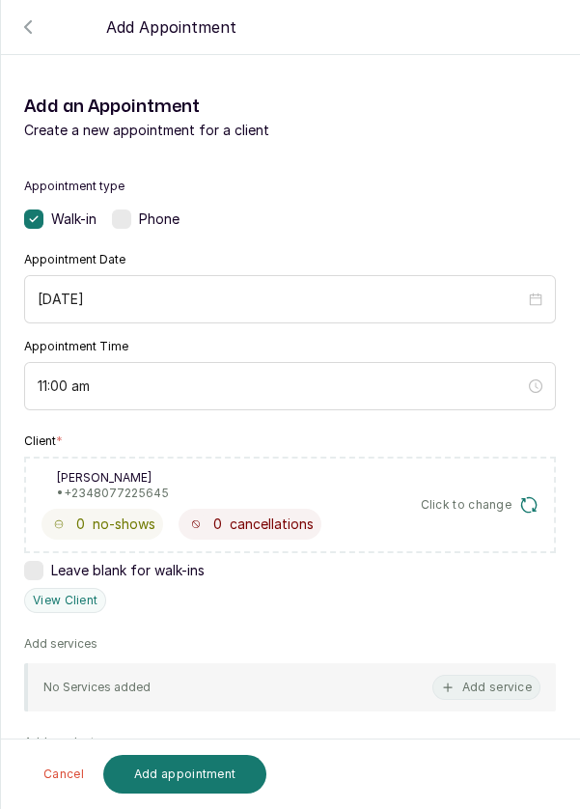
click at [463, 684] on button "Add service" at bounding box center [486, 687] width 108 height 25
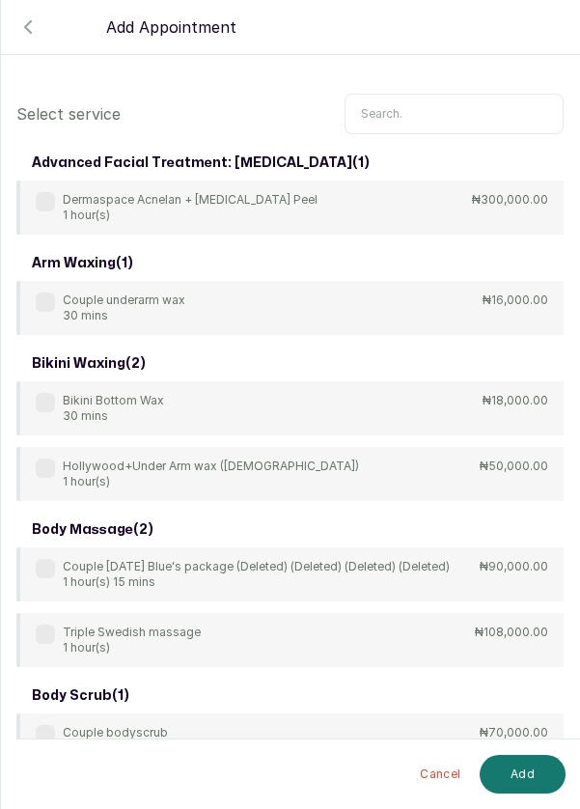
scroll to position [0, 0]
click at [430, 116] on input "text" at bounding box center [454, 114] width 219 height 41
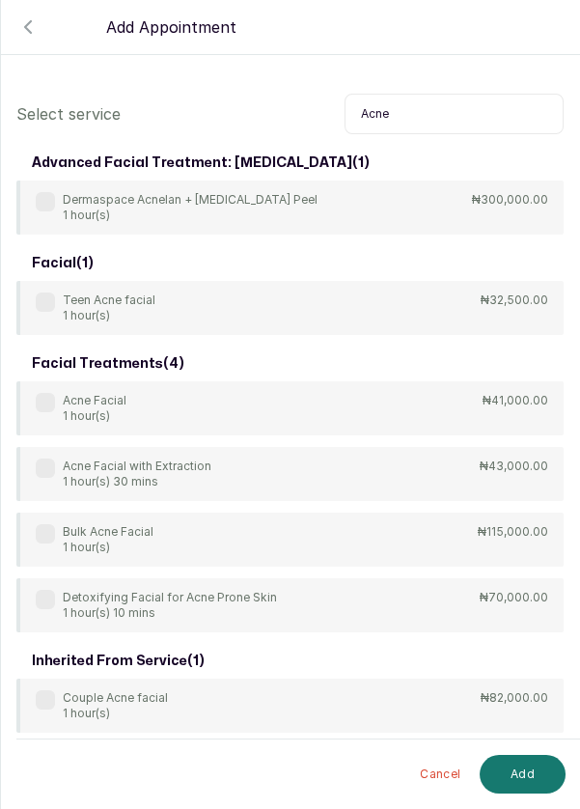
type input "Acne"
click at [40, 405] on label at bounding box center [45, 402] width 19 height 19
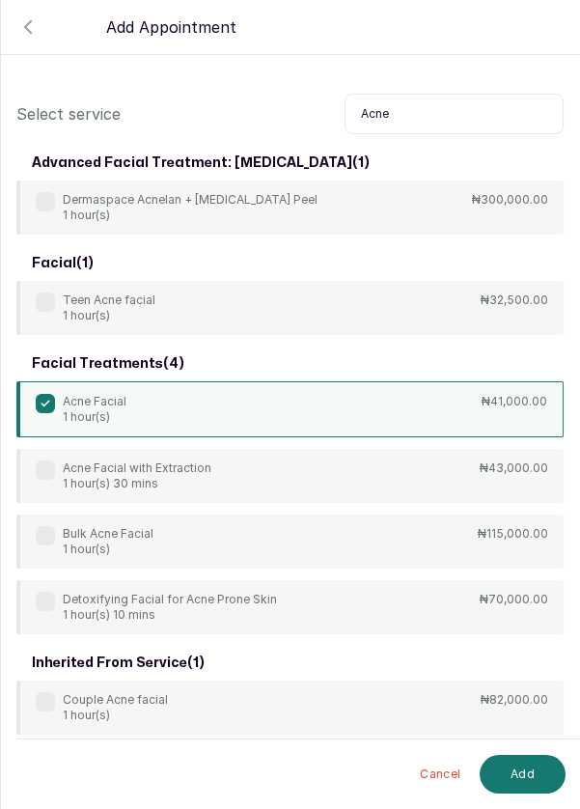
click at [530, 775] on button "Add" at bounding box center [523, 774] width 86 height 39
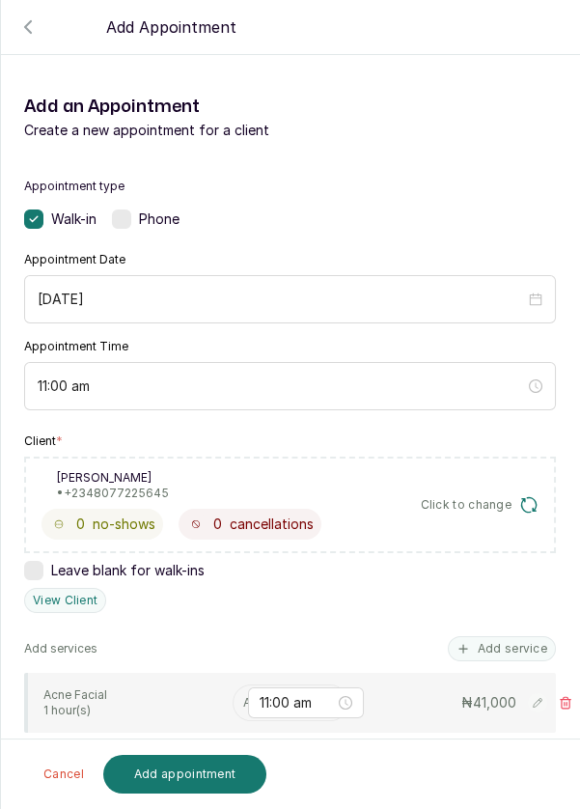
click at [243, 702] on input "text" at bounding box center [244, 703] width 3 height 14
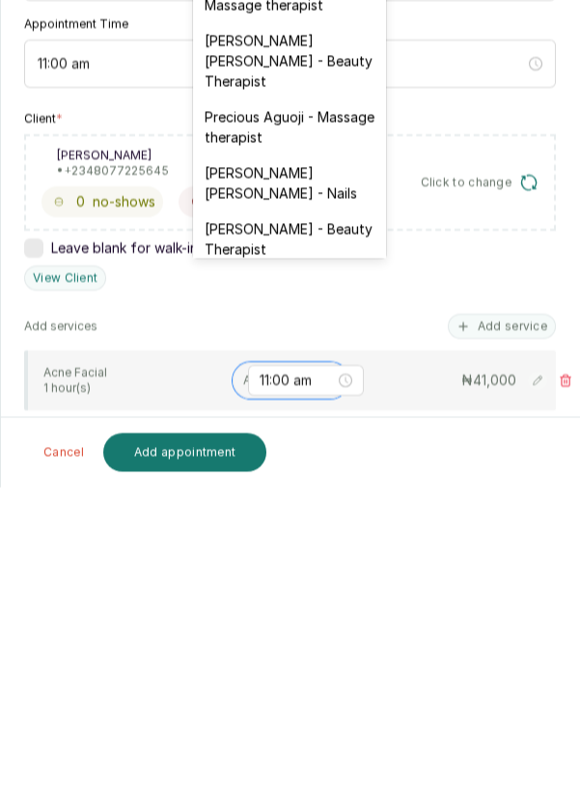
scroll to position [753, 0]
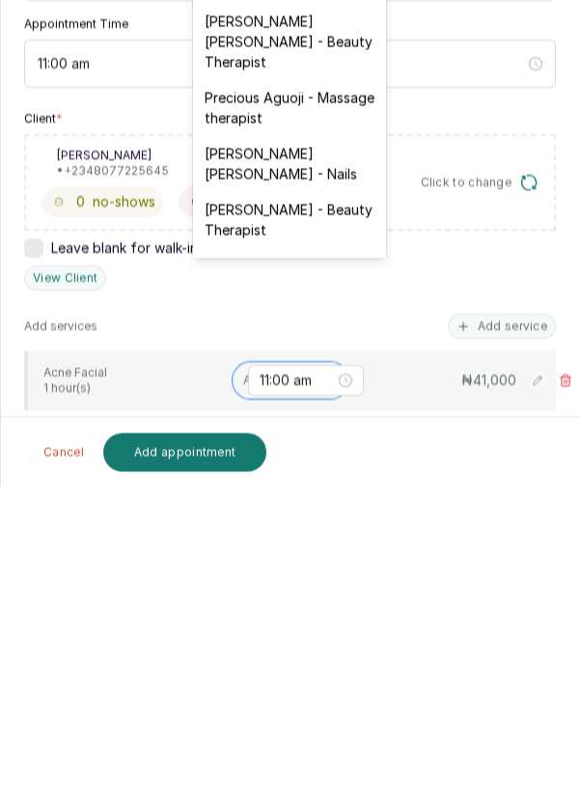
click at [293, 569] on div "[DEMOGRAPHIC_DATA][PERSON_NAME] - Facial" at bounding box center [289, 597] width 193 height 56
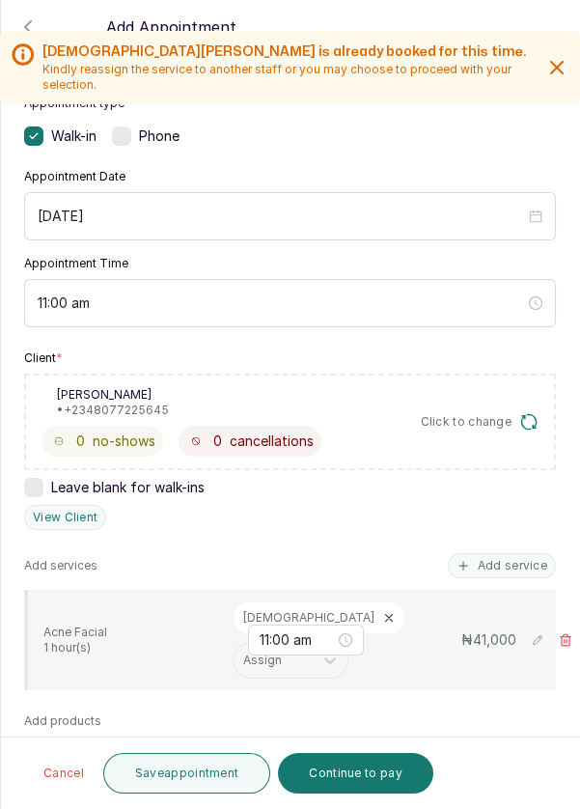
scroll to position [78, 0]
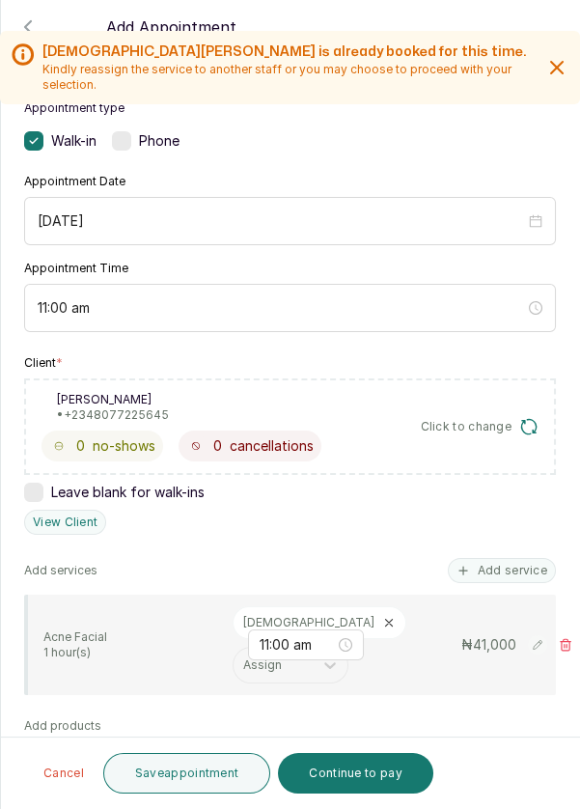
click at [339, 773] on button "Continue to pay" at bounding box center [355, 773] width 155 height 41
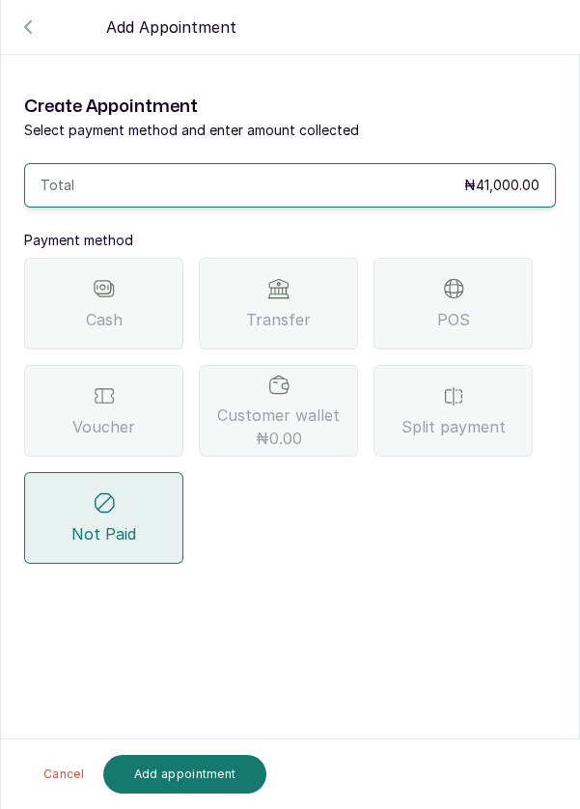
scroll to position [0, 0]
click at [288, 308] on span "Transfer" at bounding box center [278, 319] width 65 height 23
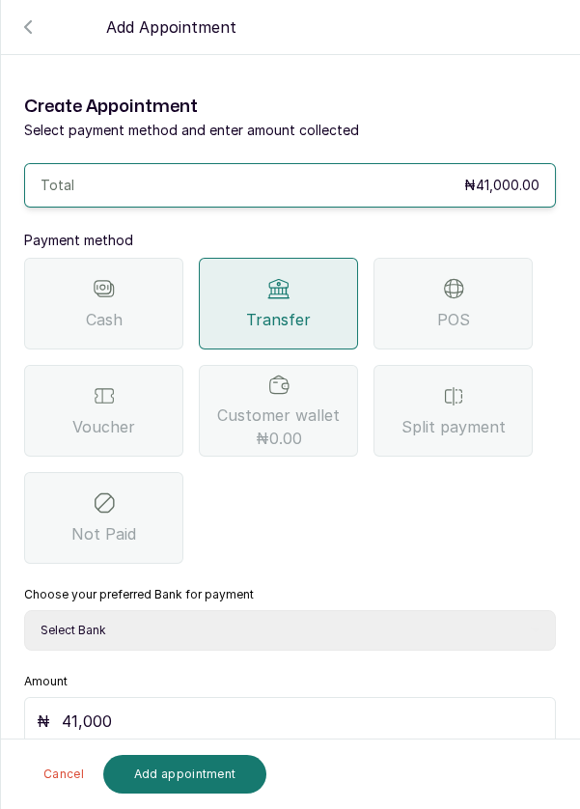
click at [217, 610] on select "Select Bank DERMASPACE ESTHETIC & WELLNESS CENT Sterling Bank DERMASPACEEST/DER…" at bounding box center [290, 630] width 532 height 41
select select "2e74708a-ec72-4623-8678-53c89a685e54"
click at [24, 610] on select "Select Bank DERMASPACE ESTHETIC & WELLNESS CENT Sterling Bank DERMASPACEEST/DER…" at bounding box center [290, 630] width 532 height 41
click at [201, 771] on button "Add appointment" at bounding box center [185, 774] width 164 height 39
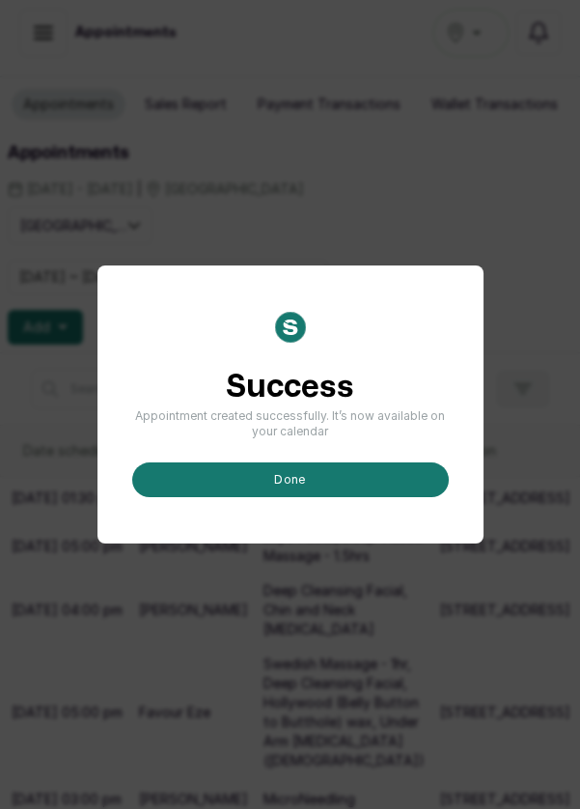
click at [365, 497] on button "done" at bounding box center [290, 479] width 317 height 35
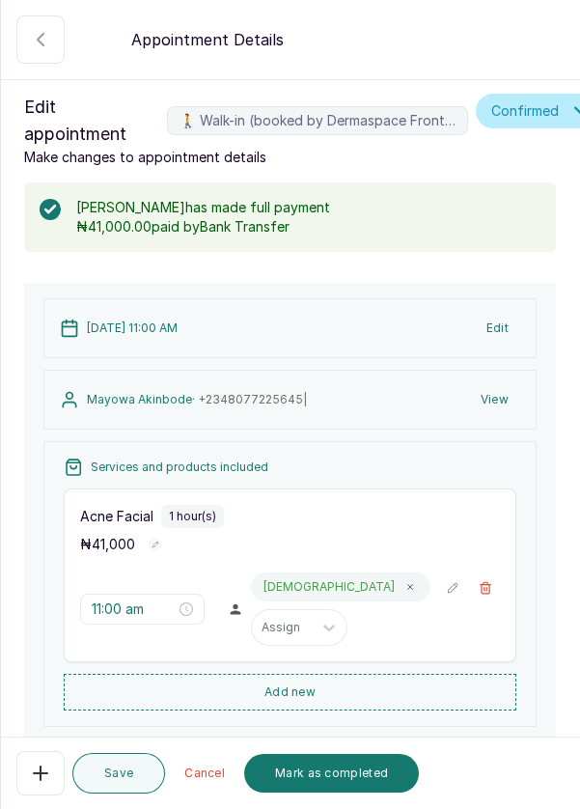
click at [346, 778] on button "Mark as completed" at bounding box center [331, 773] width 175 height 39
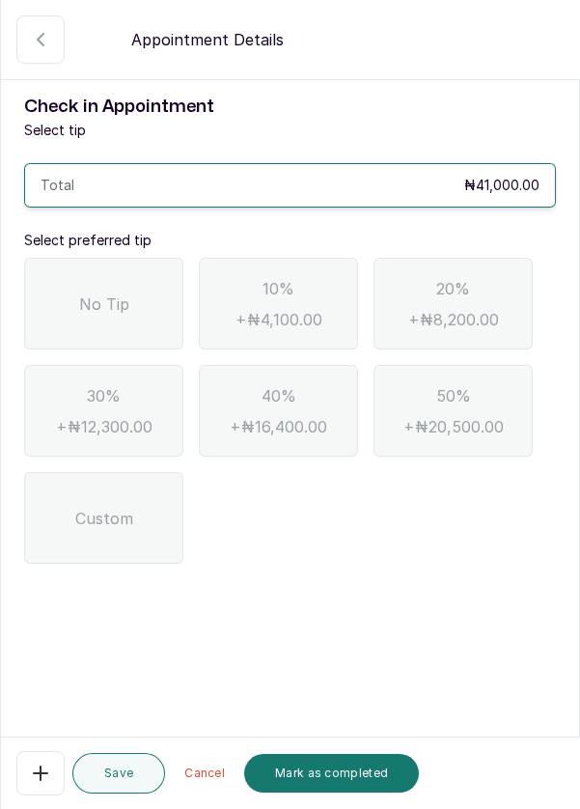
click at [85, 288] on div "No Tip" at bounding box center [103, 304] width 159 height 92
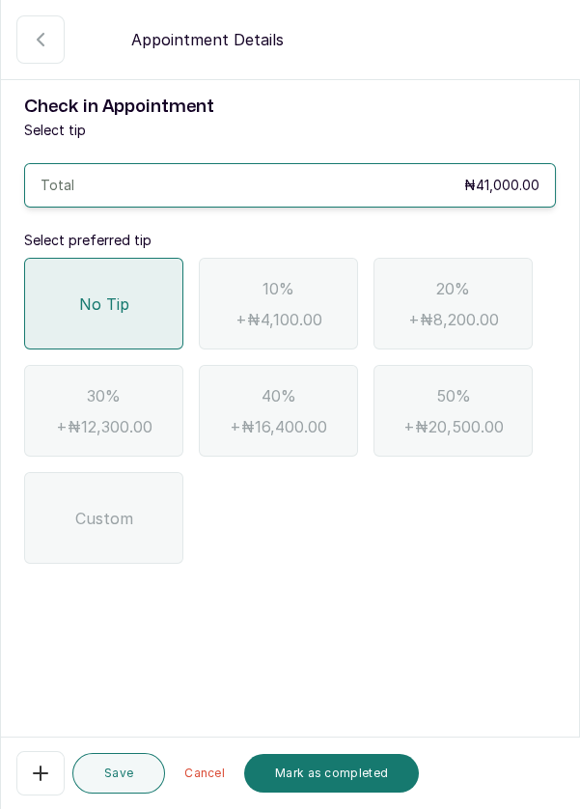
click at [359, 790] on button "Mark as completed" at bounding box center [331, 773] width 175 height 39
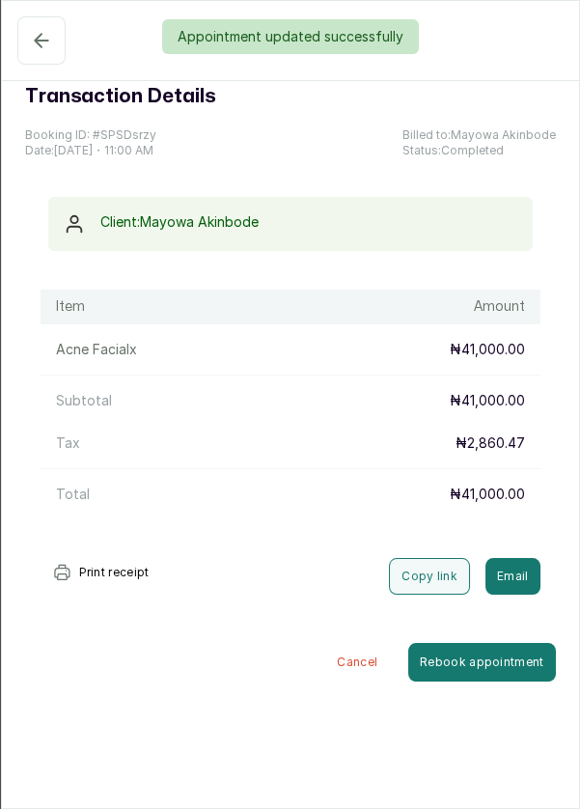
click at [23, 22] on div "Appointment updated successfully" at bounding box center [290, 36] width 580 height 35
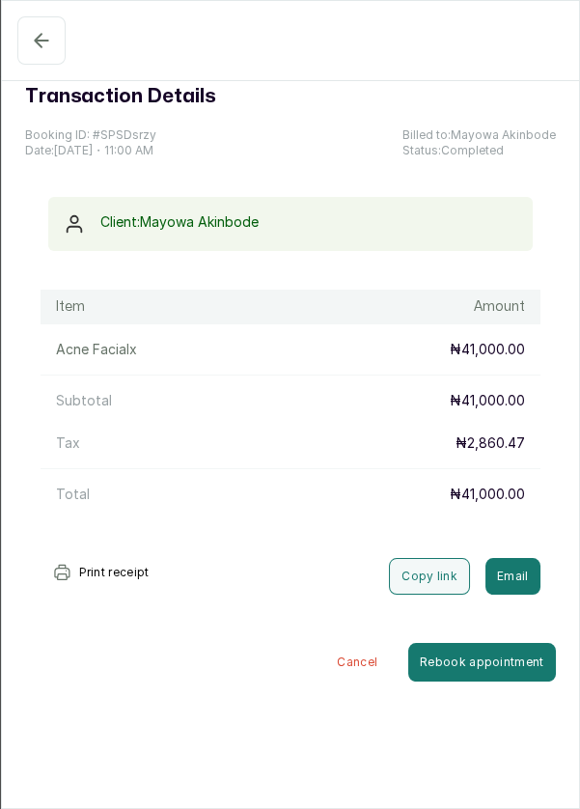
click at [39, 41] on icon "button" at bounding box center [41, 40] width 23 height 23
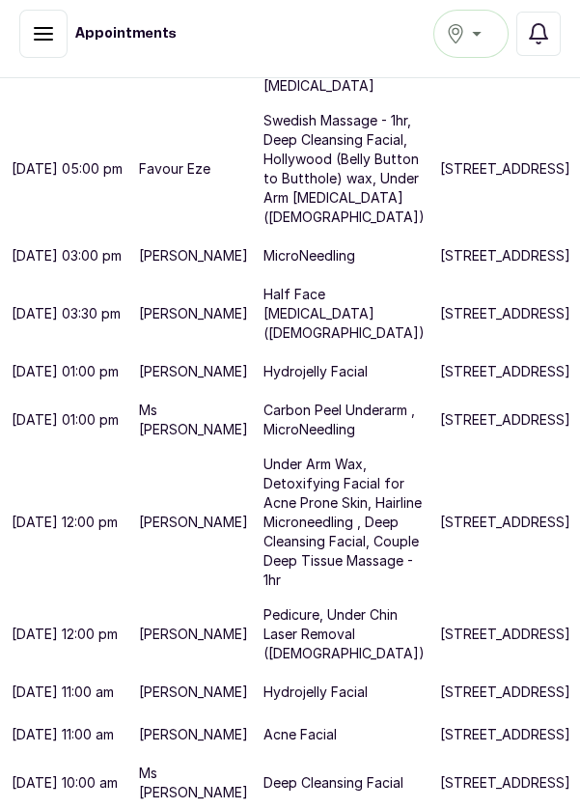
scroll to position [960, 0]
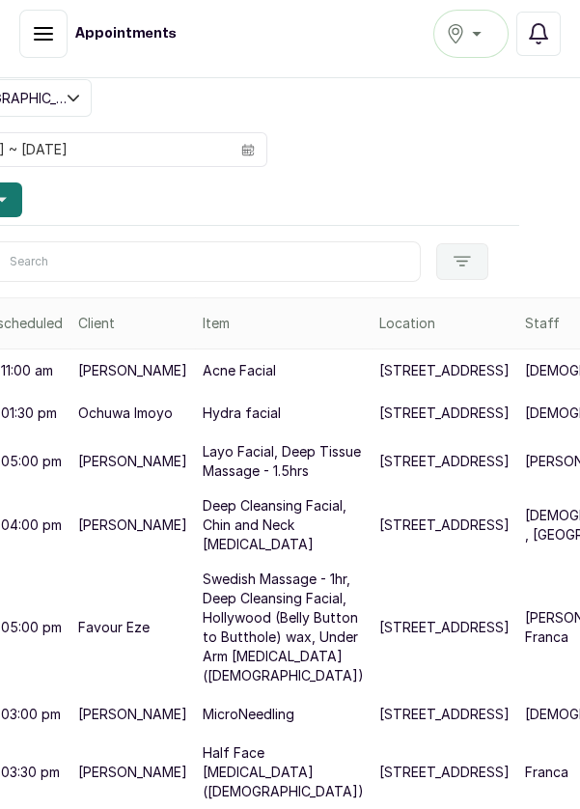
scroll to position [128, 101]
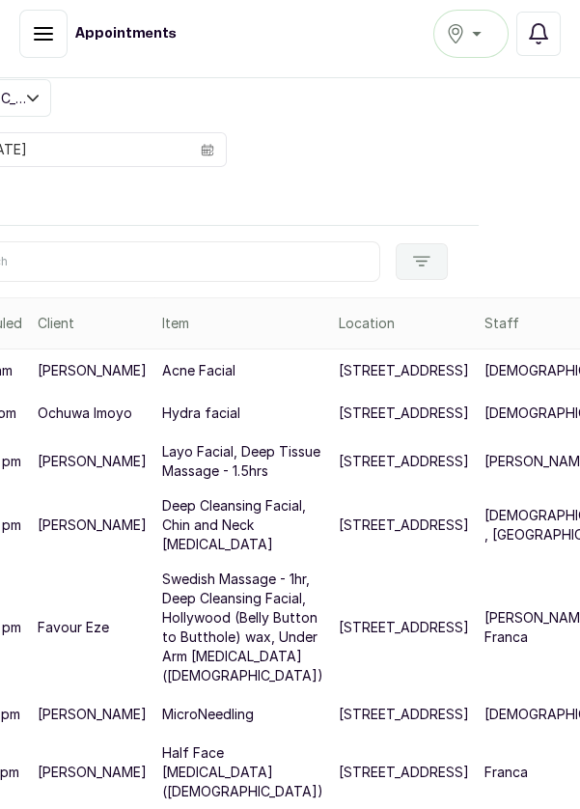
click at [484, 380] on p "[DEMOGRAPHIC_DATA]" at bounding box center [559, 370] width 151 height 19
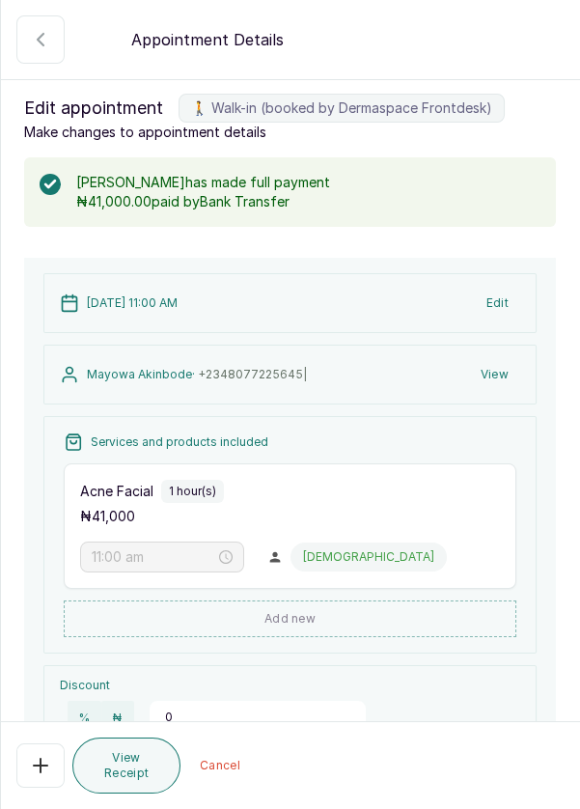
click at [35, 777] on icon "button" at bounding box center [40, 765] width 23 height 23
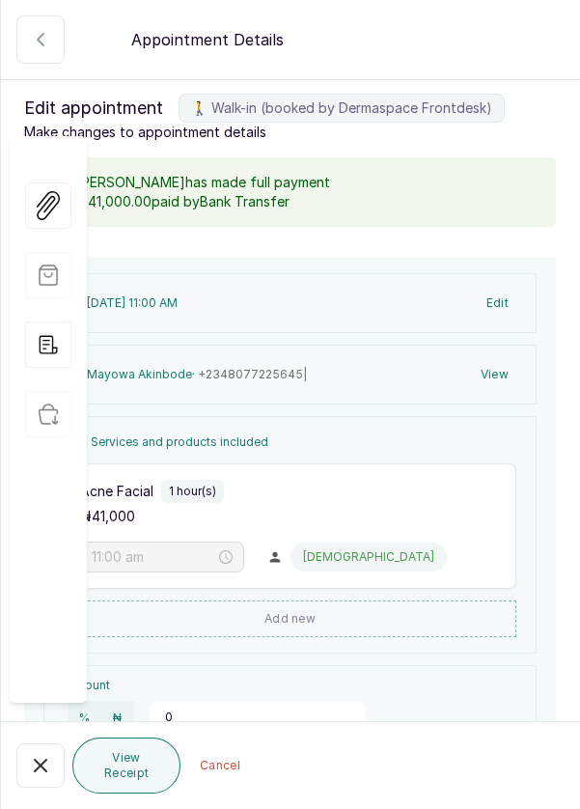
click at [555, 501] on div "8 Oct 2025, 11:00 AM Edit Mayowa Akinbode · +234 8077225645 | View Services and…" at bounding box center [290, 619] width 532 height 722
click at [468, 483] on div "Acne Facial 1 hour(s)" at bounding box center [290, 491] width 420 height 23
click at [448, 513] on div "₦ 41,000" at bounding box center [290, 516] width 420 height 19
click at [34, 42] on icon "button" at bounding box center [40, 39] width 23 height 23
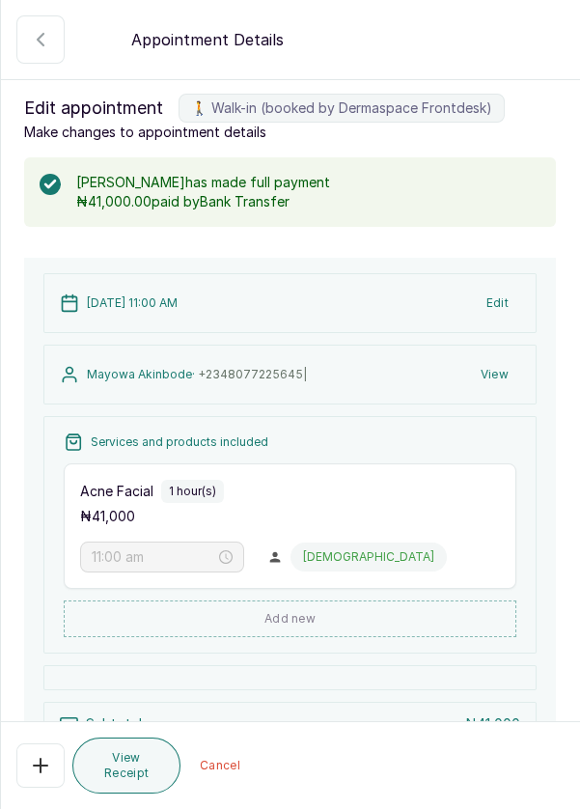
click at [35, 772] on icon "button" at bounding box center [41, 766] width 14 height 14
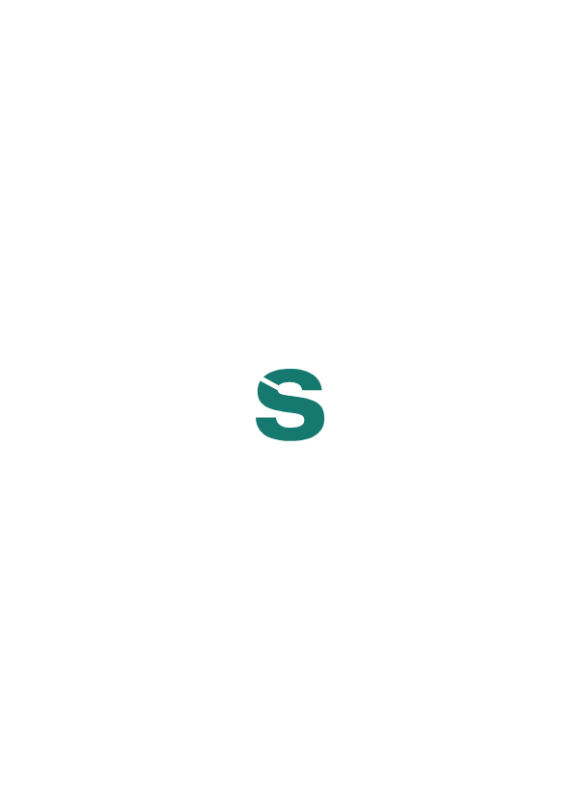
scroll to position [10, 0]
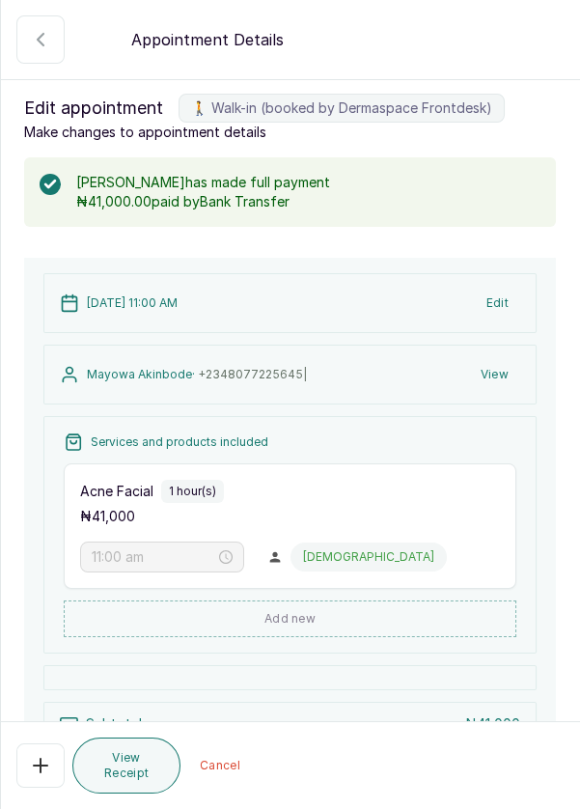
click at [27, 759] on button "🚶 Walk-in (booked by Dermaspace Frontdesk)" at bounding box center [40, 765] width 48 height 44
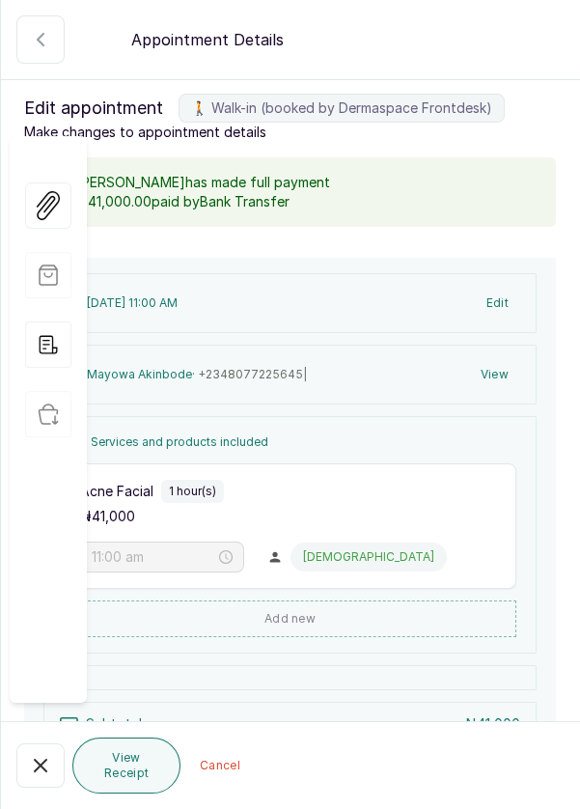
click at [533, 480] on div "Services and products included Acne Facial 1 hour(s) ₦ 41,000 11:00 am Christia…" at bounding box center [289, 534] width 493 height 237
click at [192, 416] on div "Services and products included Acne Facial 1 hour(s) ₦ 41,000 11:00 am Christia…" at bounding box center [289, 534] width 493 height 237
click at [538, 466] on div "8 Oct 2025, 11:00 AM Edit Mayowa Akinbode · +234 8077225645 | View Services and…" at bounding box center [290, 570] width 532 height 625
click at [440, 446] on div "Services and products included" at bounding box center [290, 441] width 453 height 19
click at [399, 453] on div "Services and products included Acne Facial 1 hour(s) ₦ 41,000 11:00 am Christia…" at bounding box center [289, 534] width 493 height 237
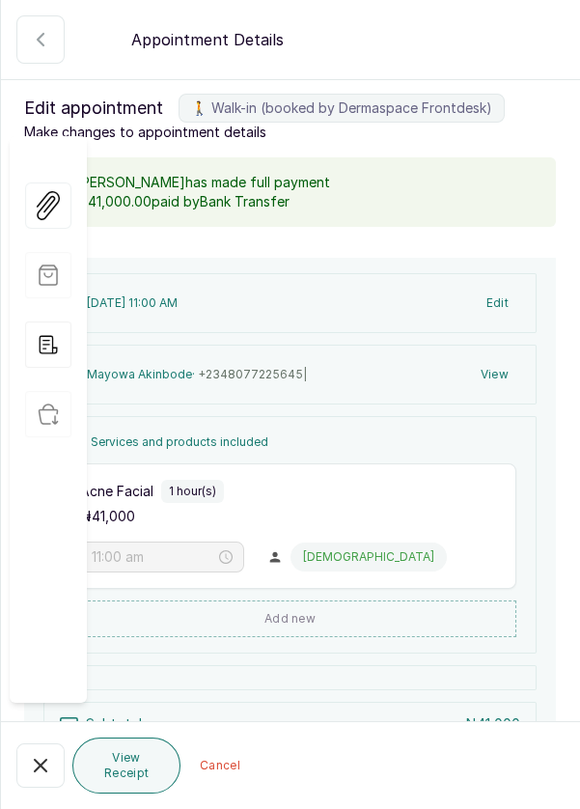
click at [343, 522] on div "₦ 41,000" at bounding box center [290, 516] width 420 height 19
click at [36, 767] on icon "button" at bounding box center [40, 765] width 23 height 23
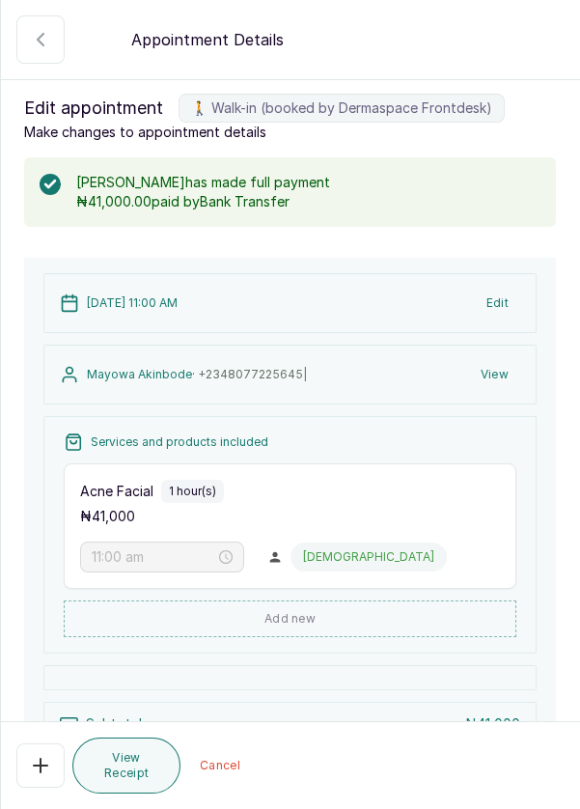
click at [29, 36] on icon "button" at bounding box center [40, 39] width 23 height 23
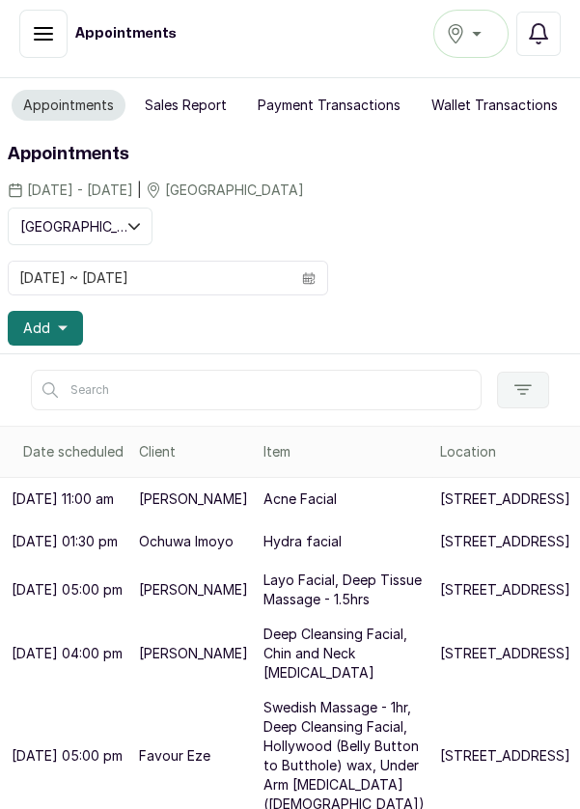
click at [208, 116] on button "Sales Report" at bounding box center [185, 105] width 105 height 31
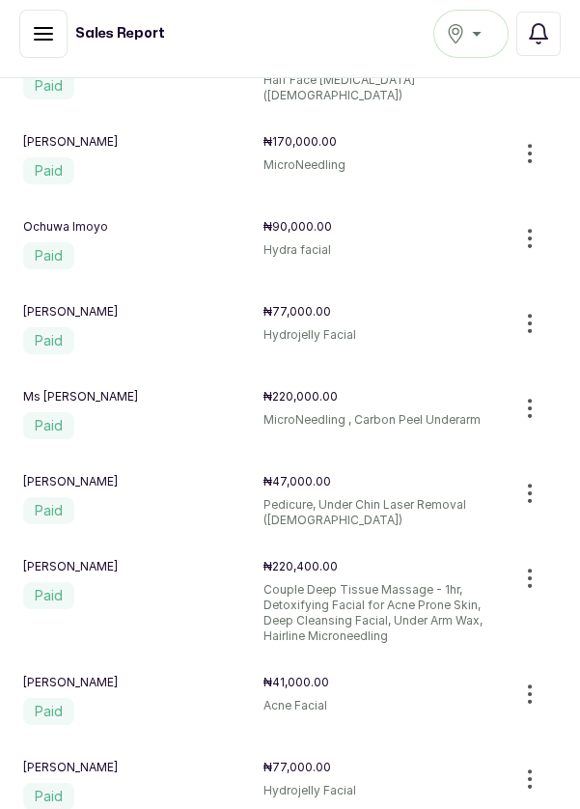
scroll to position [650, 0]
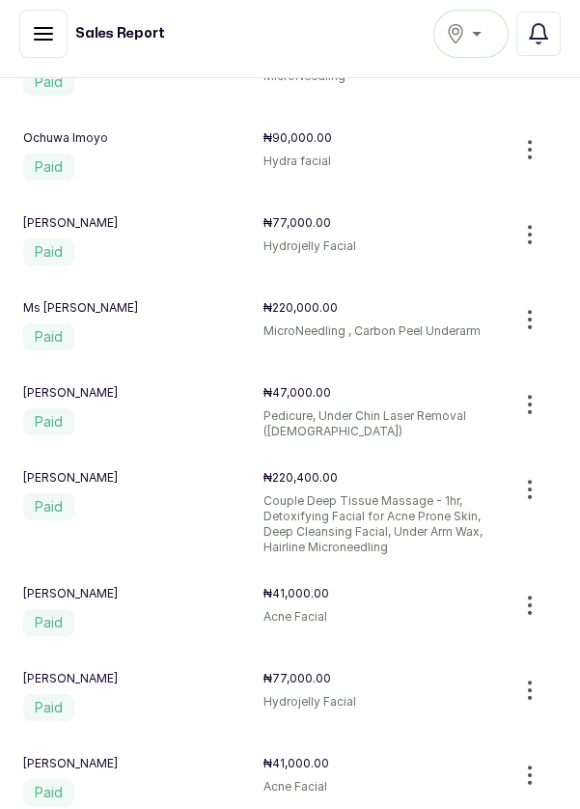
click at [538, 594] on icon "button" at bounding box center [529, 605] width 23 height 23
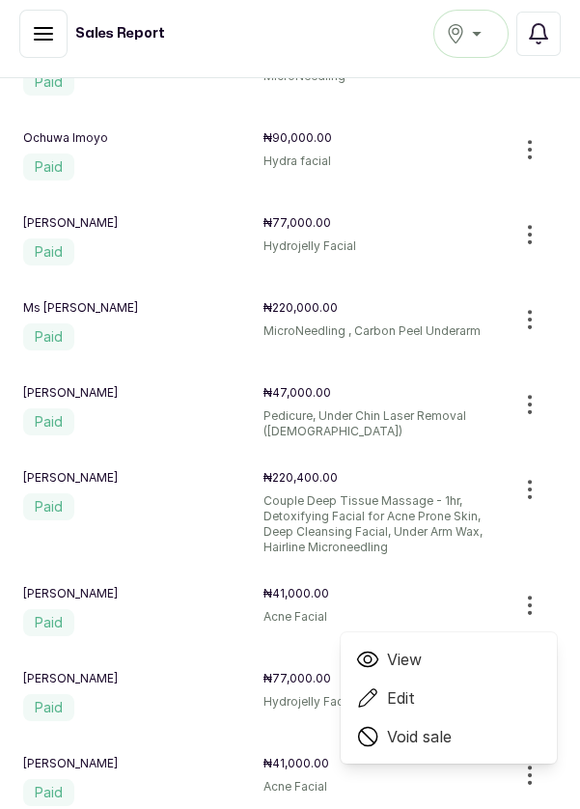
click at [449, 730] on span "Void sale" at bounding box center [419, 736] width 65 height 23
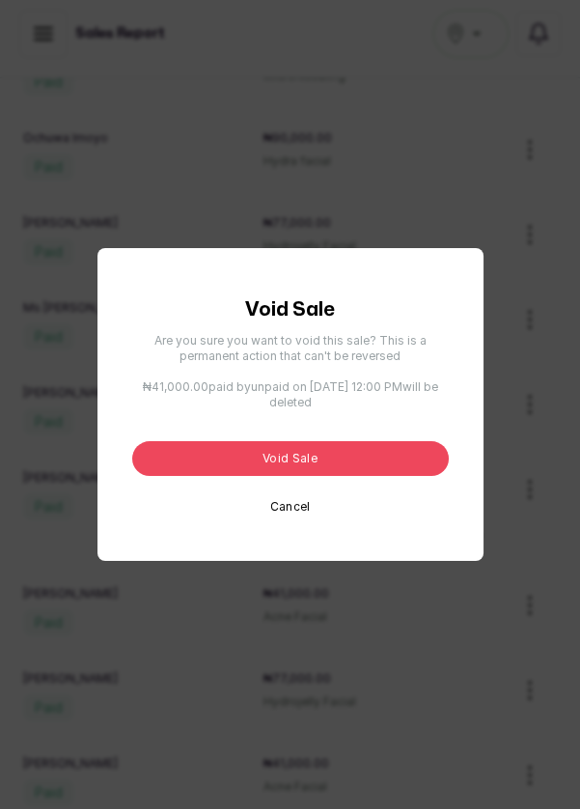
click at [362, 476] on button "Void sale" at bounding box center [290, 458] width 317 height 35
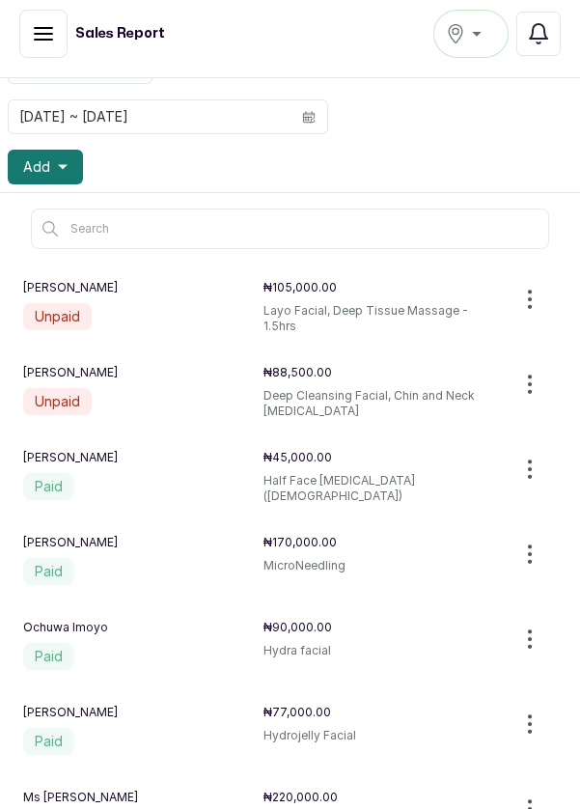
scroll to position [0, 0]
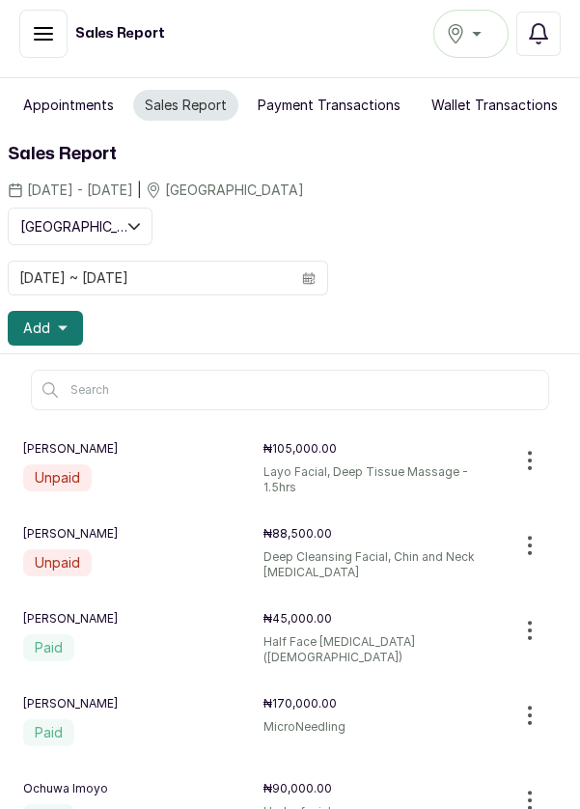
click at [47, 110] on button "Appointments" at bounding box center [69, 105] width 114 height 31
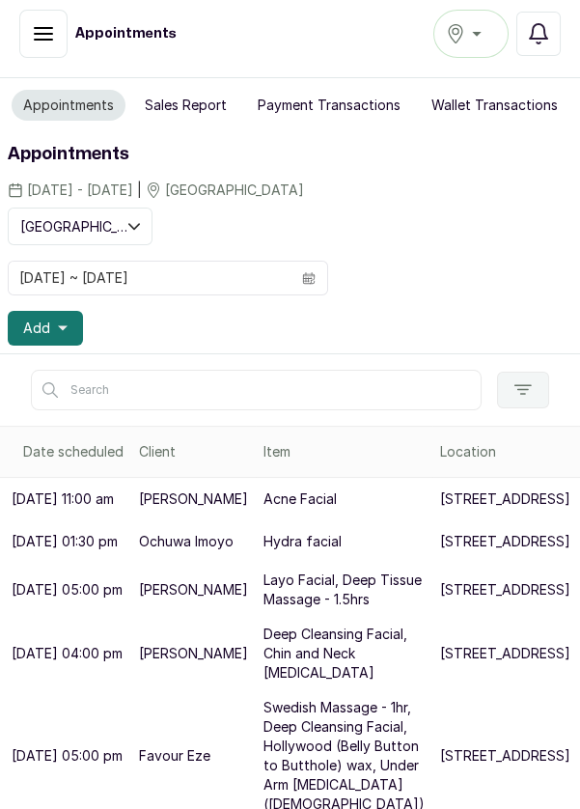
click at [194, 106] on button "Sales Report" at bounding box center [185, 105] width 105 height 31
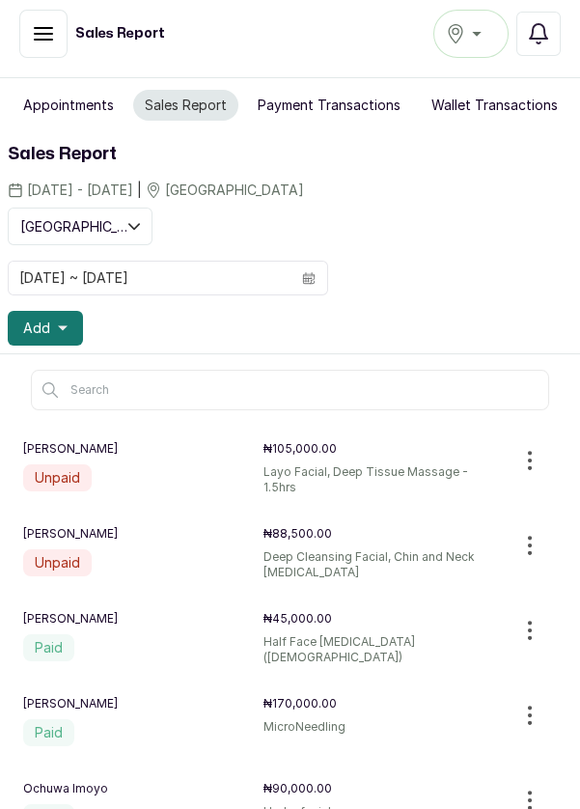
click at [174, 99] on button "Sales Report" at bounding box center [185, 105] width 105 height 31
click at [80, 90] on button "Appointments" at bounding box center [69, 105] width 114 height 31
click at [76, 112] on button "Appointments" at bounding box center [69, 105] width 114 height 31
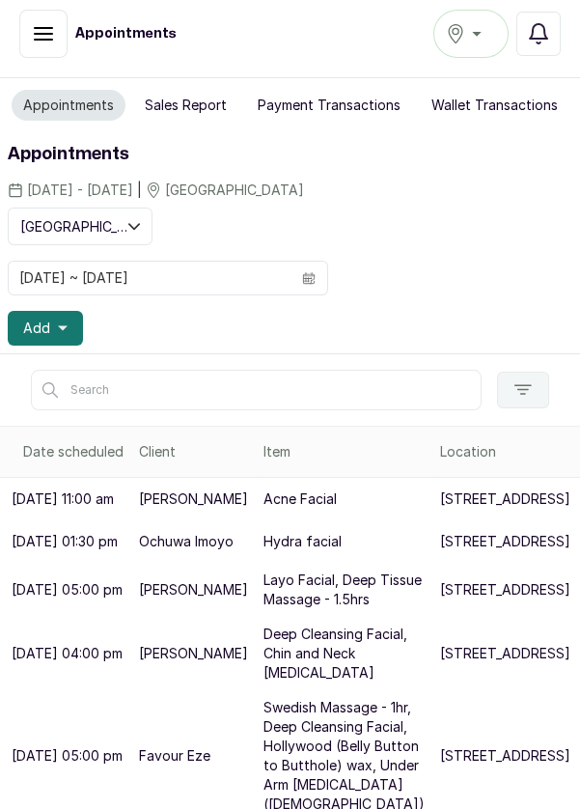
click at [51, 326] on button "Add" at bounding box center [45, 328] width 75 height 35
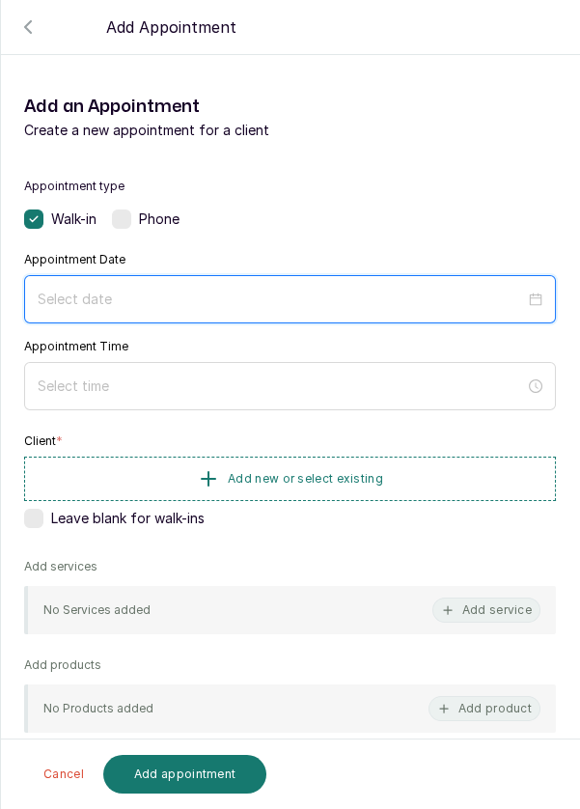
click at [261, 300] on input at bounding box center [281, 299] width 487 height 21
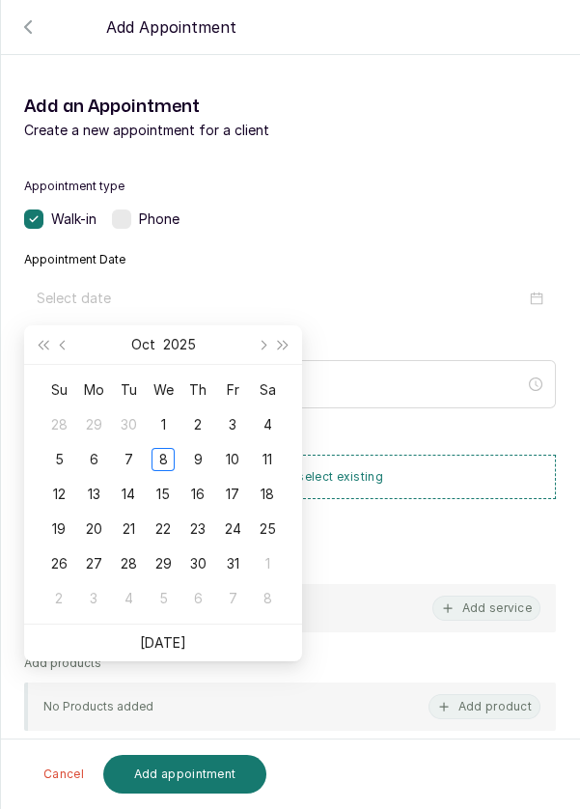
click at [158, 456] on div "8" at bounding box center [163, 459] width 23 height 23
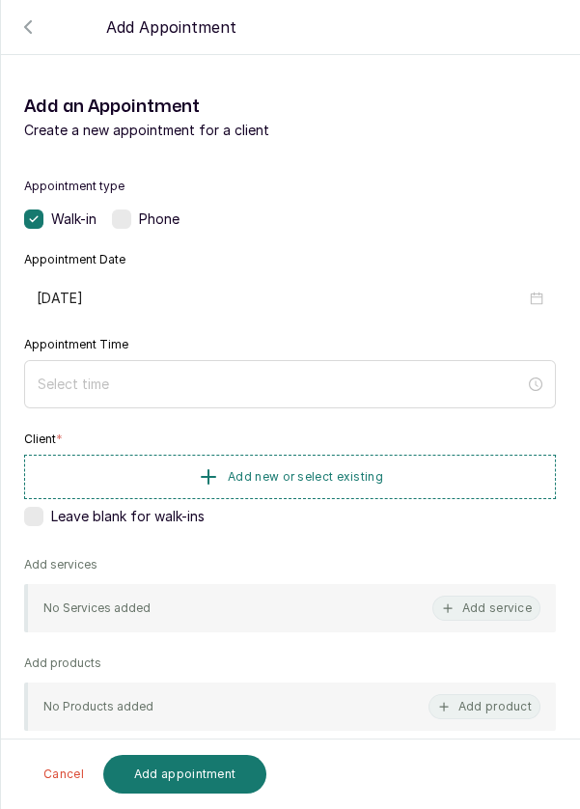
type input "2025/10/08"
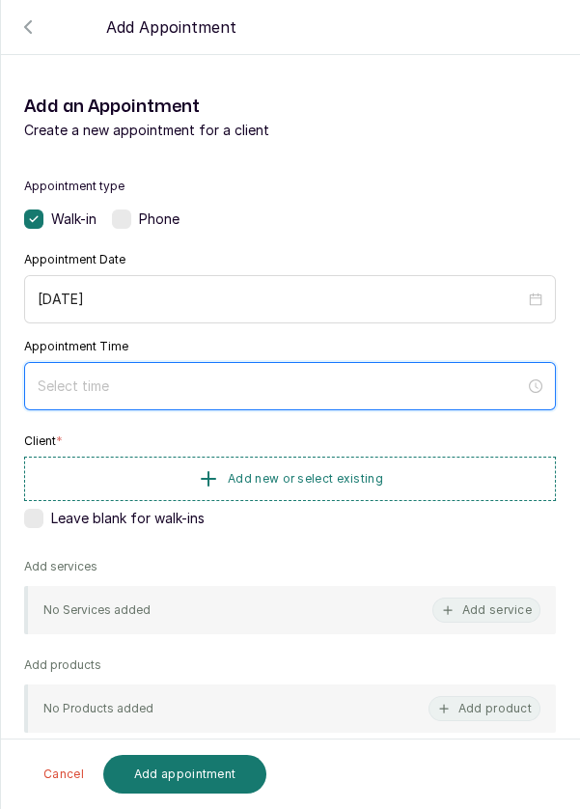
click at [49, 376] on input at bounding box center [281, 385] width 487 height 21
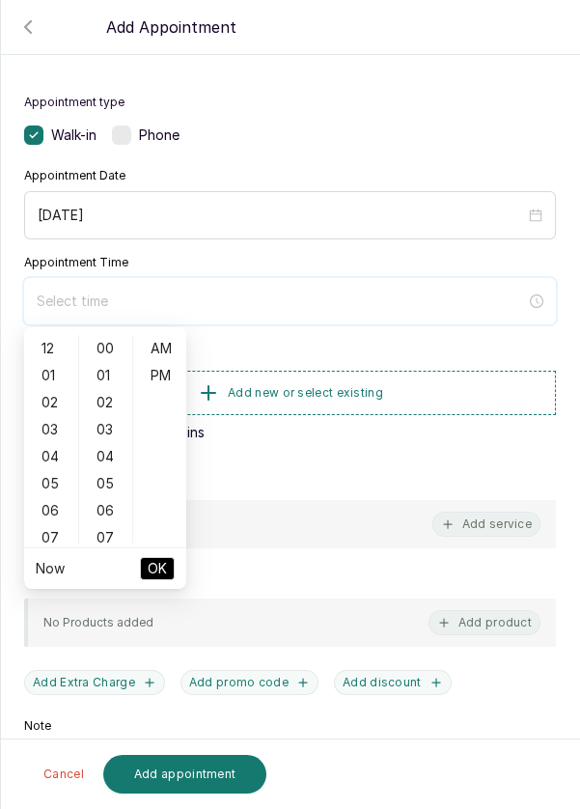
scroll to position [156, 0]
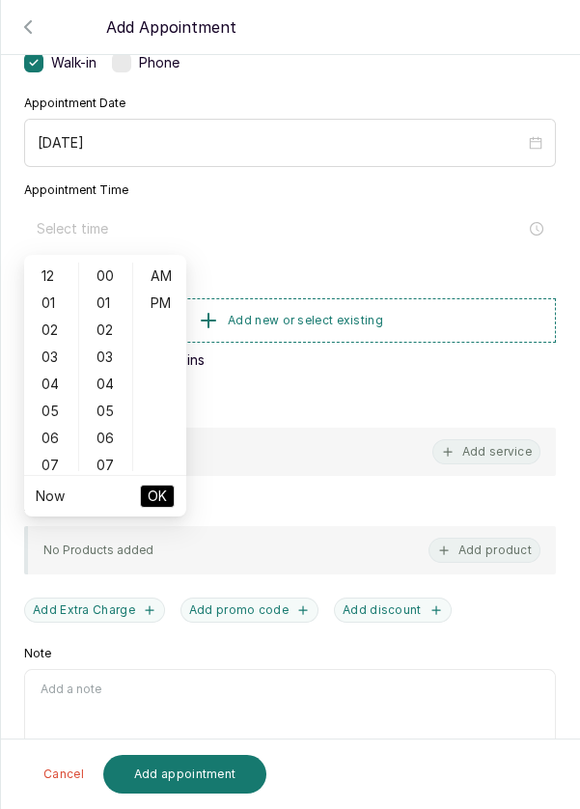
click at [39, 414] on div "05" at bounding box center [51, 411] width 46 height 27
click at [101, 408] on div "05" at bounding box center [106, 411] width 46 height 27
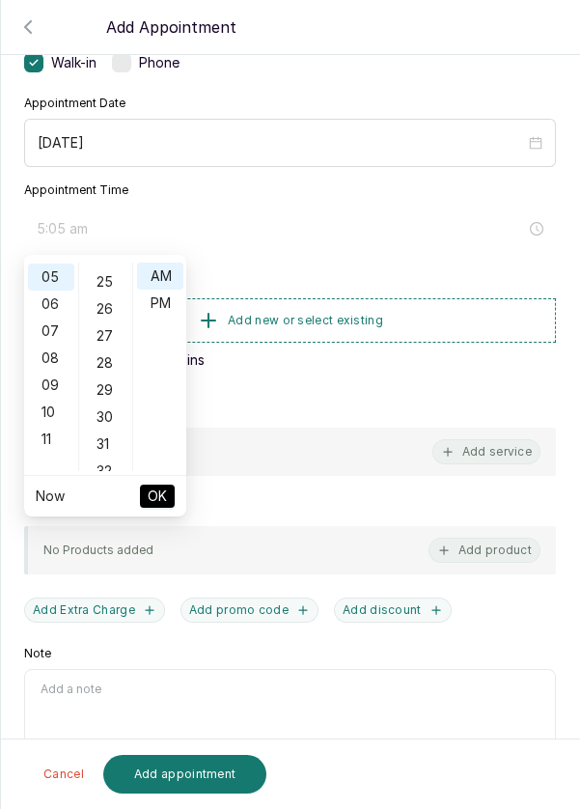
scroll to position [667, 0]
click at [96, 417] on div "30" at bounding box center [106, 419] width 46 height 27
click at [164, 309] on div "PM" at bounding box center [160, 303] width 46 height 27
type input "5:30 pm"
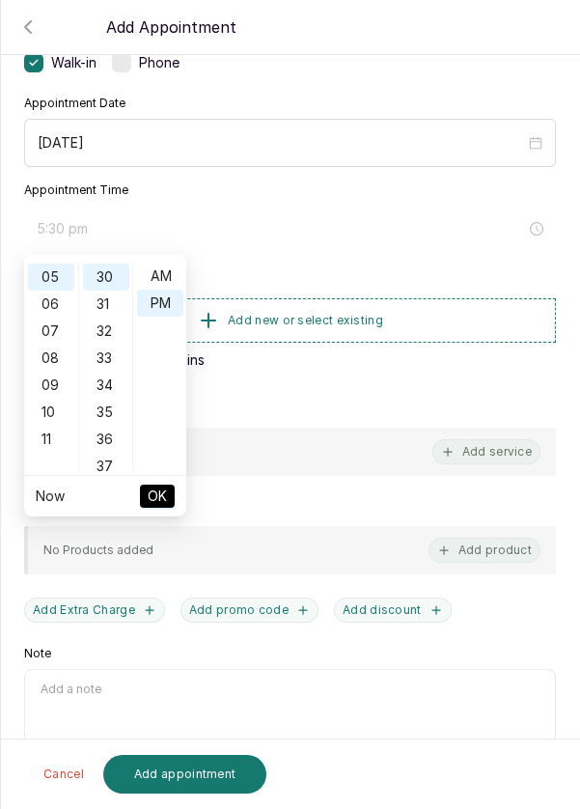
scroll to position [26, 0]
click at [158, 503] on span "OK" at bounding box center [157, 496] width 19 height 37
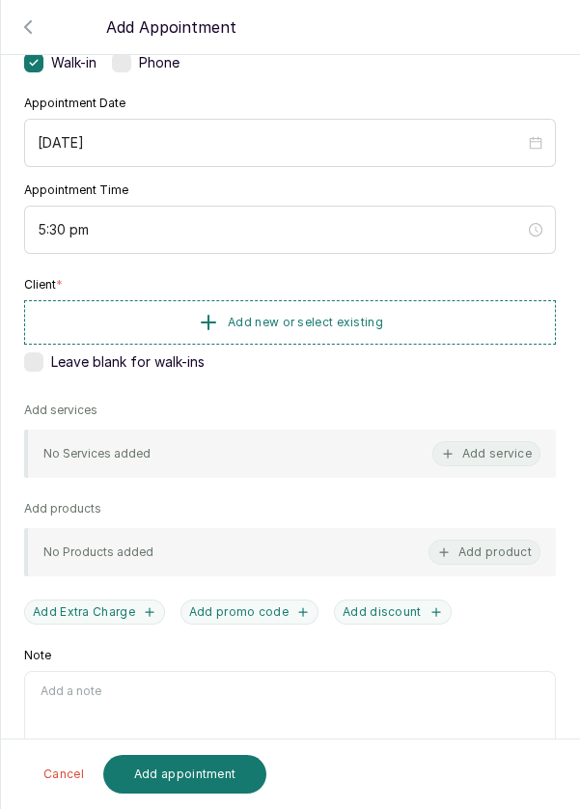
click at [378, 316] on span "Add new or select existing" at bounding box center [305, 322] width 155 height 15
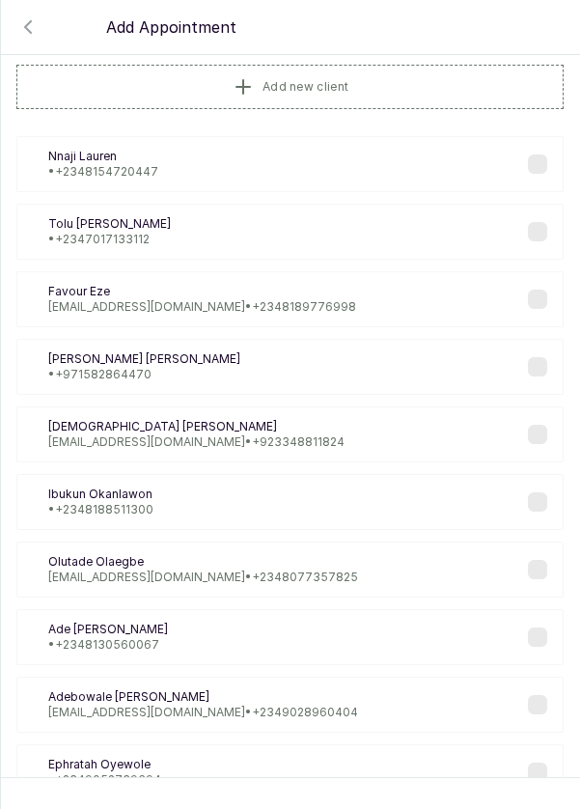
scroll to position [0, 0]
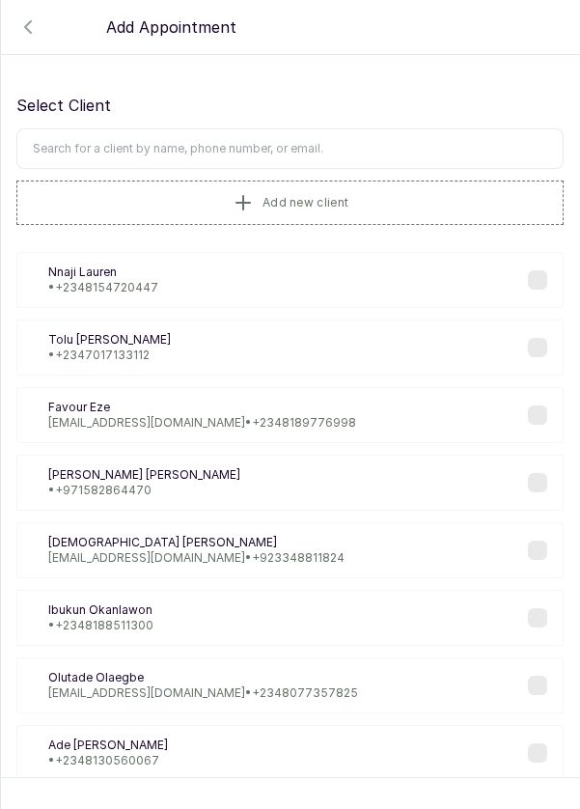
click at [324, 148] on input "text" at bounding box center [289, 148] width 547 height 41
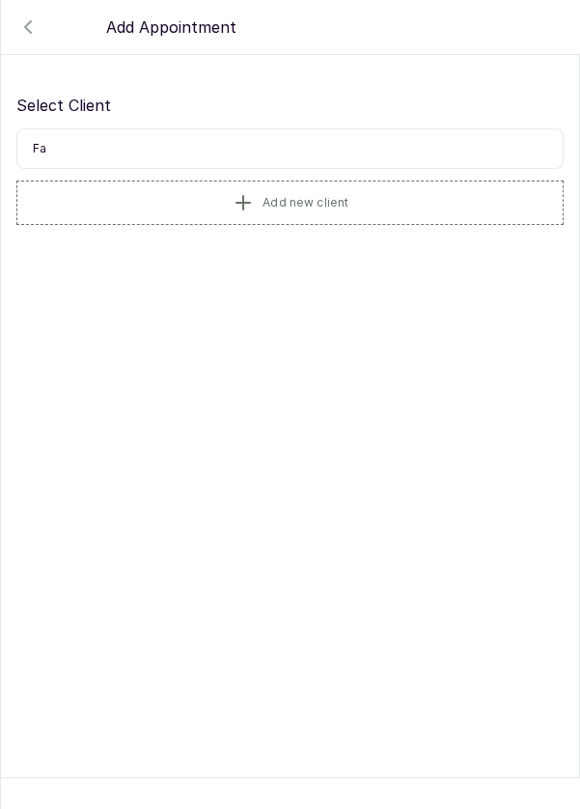
type input "F"
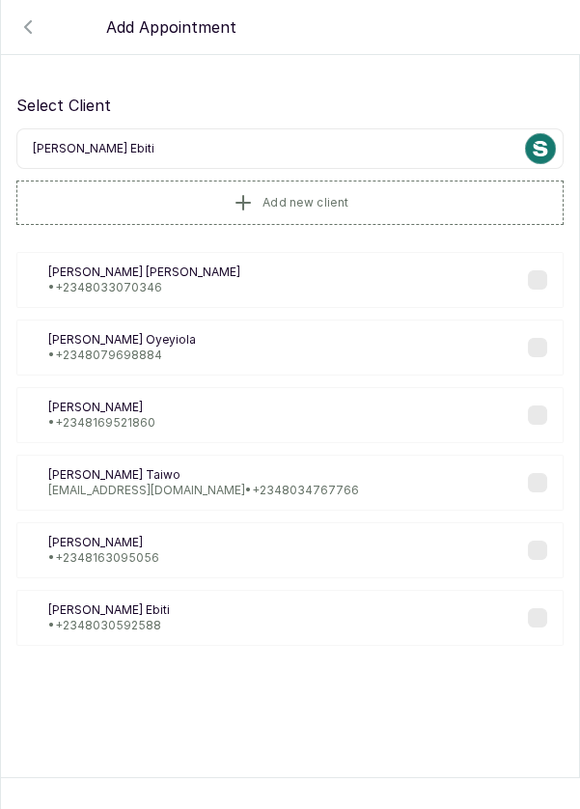
type input "[PERSON_NAME] Ebiti"
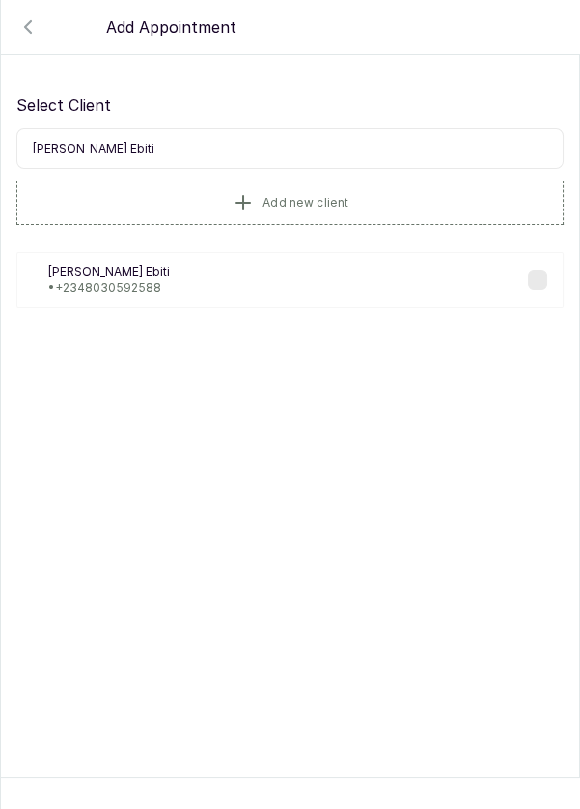
click at [110, 273] on p "Abimbola Ebiti" at bounding box center [109, 271] width 122 height 15
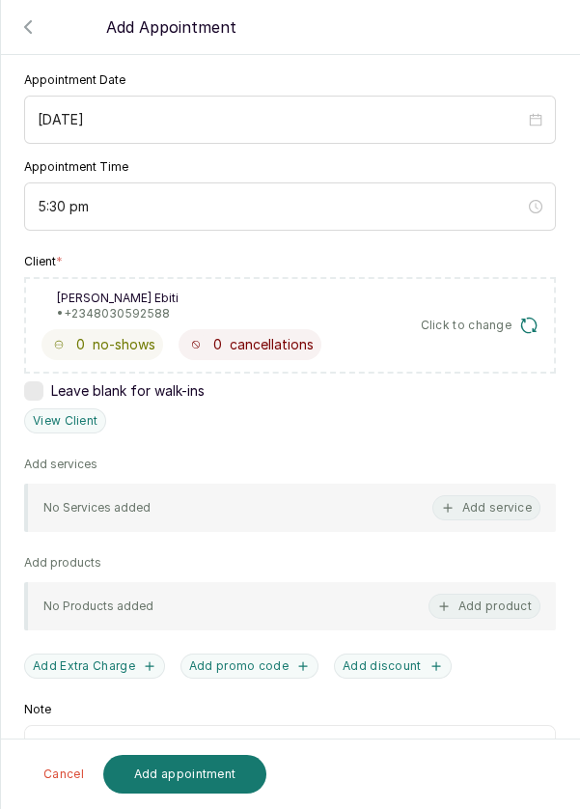
scroll to position [180, 0]
click at [399, 504] on div "No Services added Add service" at bounding box center [290, 507] width 532 height 48
click at [482, 512] on button "Add service" at bounding box center [486, 506] width 108 height 25
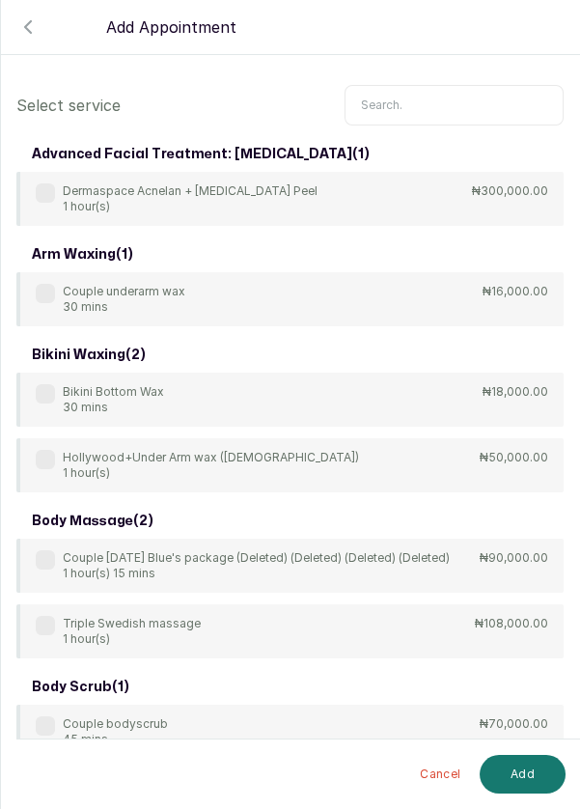
scroll to position [9, 0]
click at [393, 97] on input "text" at bounding box center [454, 105] width 219 height 41
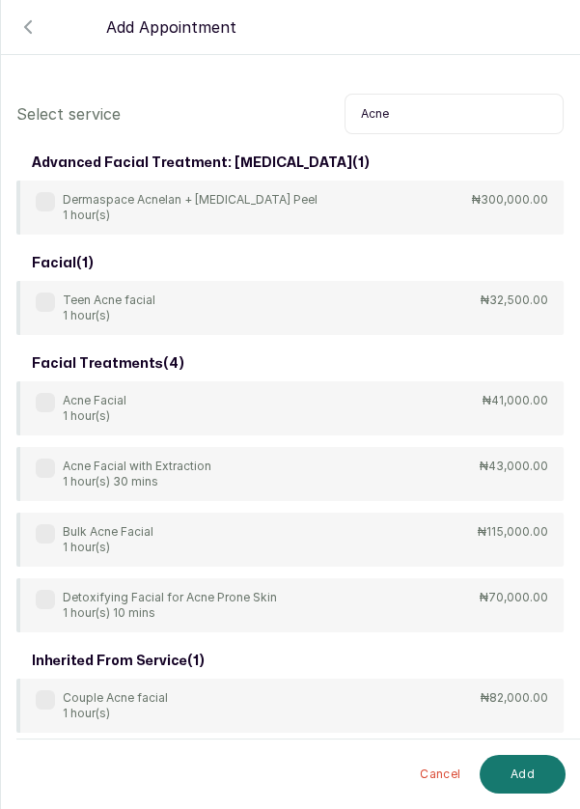
type input "Acne"
click at [36, 395] on label at bounding box center [45, 402] width 19 height 19
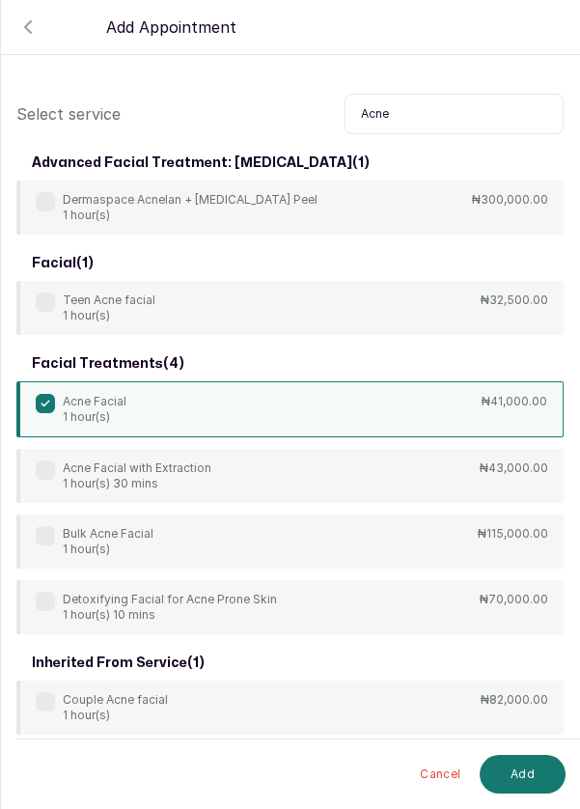
click at [512, 786] on button "Add" at bounding box center [523, 774] width 86 height 39
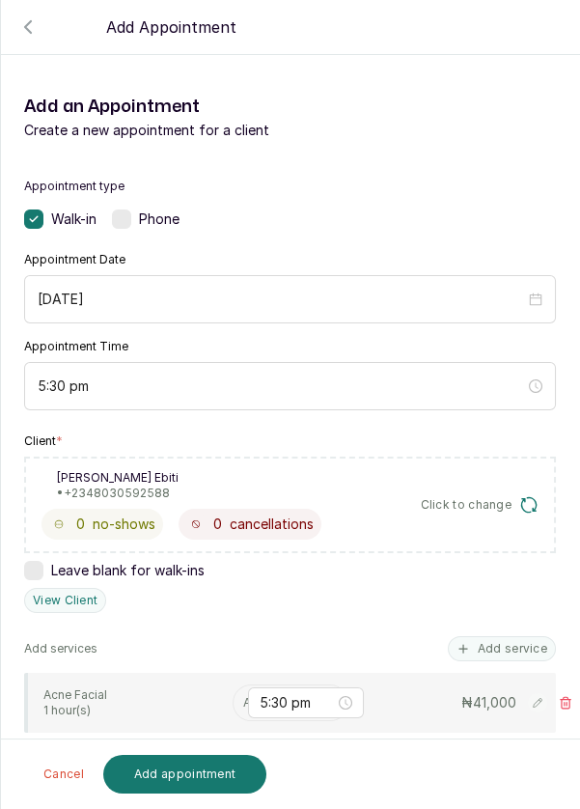
click at [243, 696] on input "text" at bounding box center [244, 703] width 3 height 14
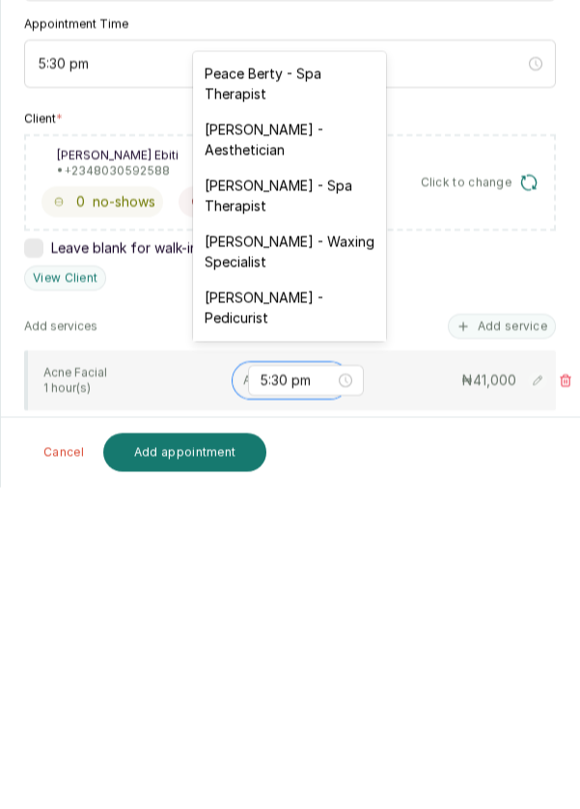
scroll to position [93, 0]
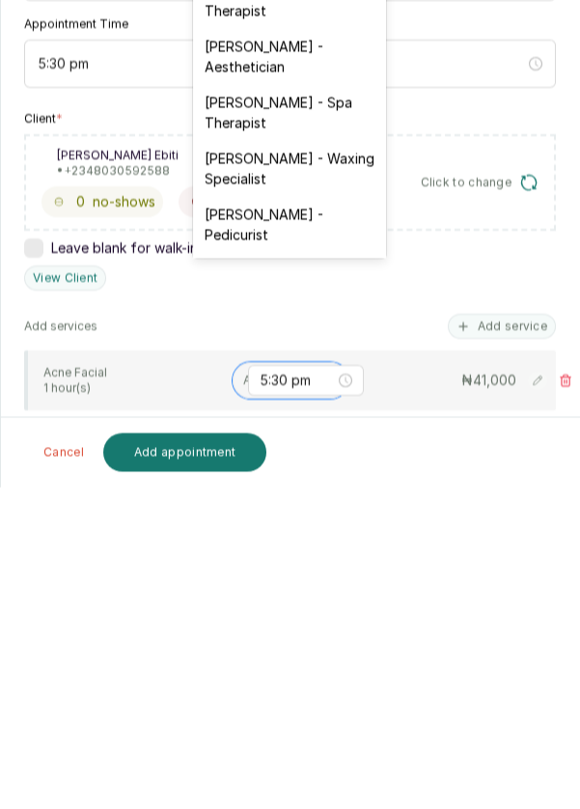
click at [306, 383] on div "[PERSON_NAME] - Aesthetician" at bounding box center [289, 378] width 193 height 56
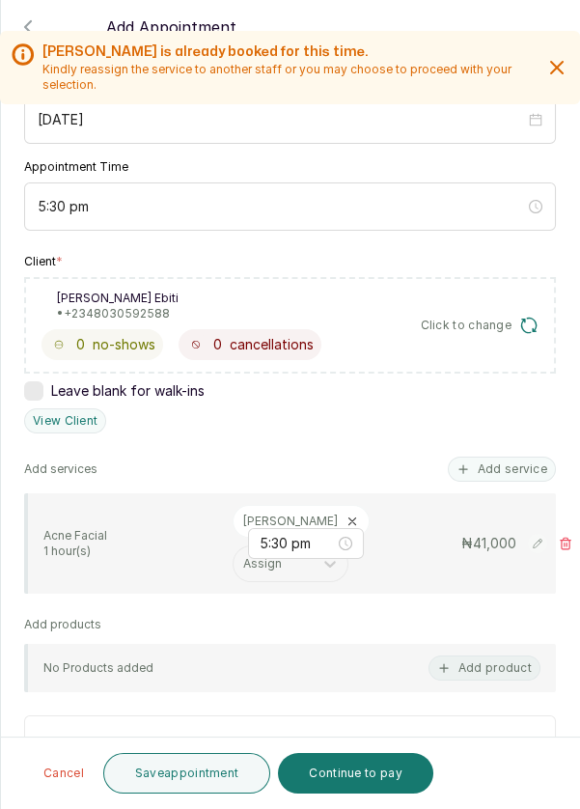
scroll to position [184, 0]
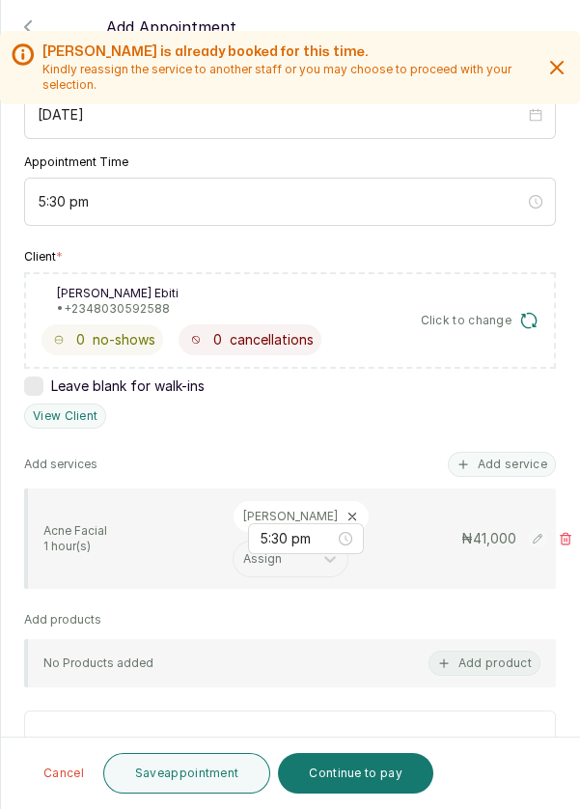
click at [154, 773] on button "Save appointment" at bounding box center [187, 773] width 168 height 41
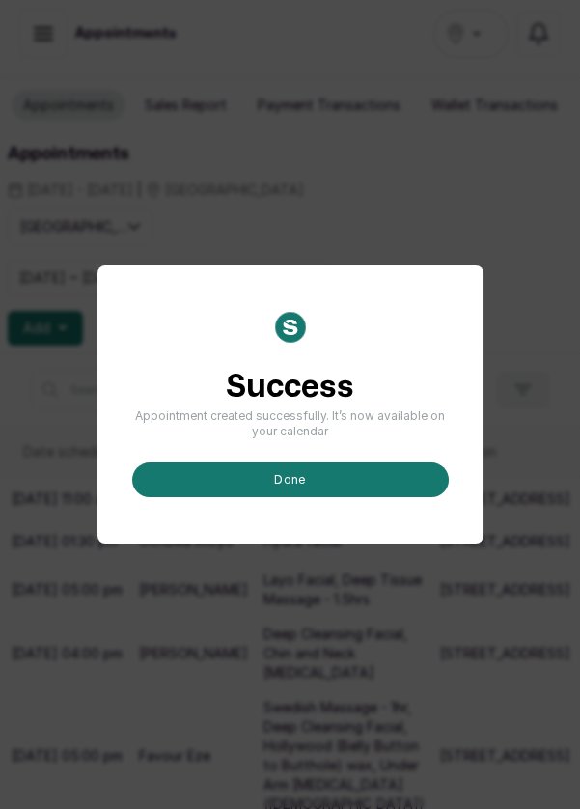
click at [366, 497] on button "done" at bounding box center [290, 479] width 317 height 35
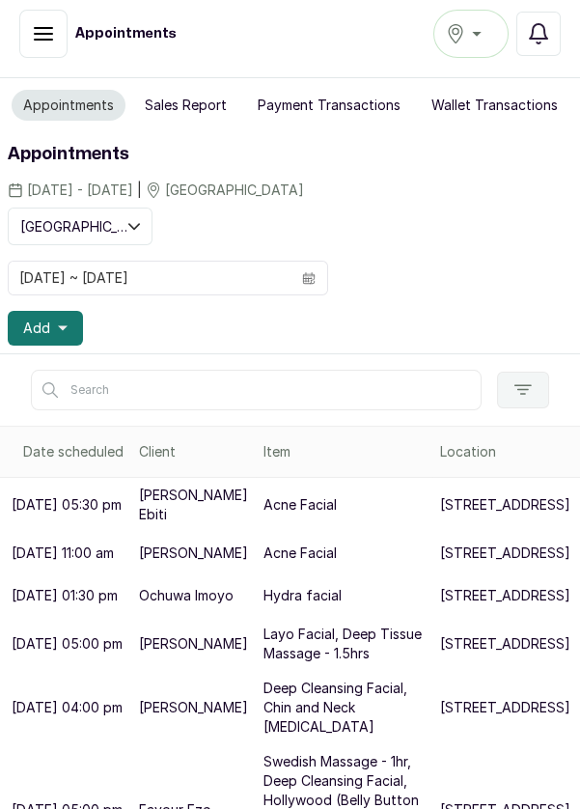
click at [69, 335] on button "Add" at bounding box center [45, 328] width 75 height 35
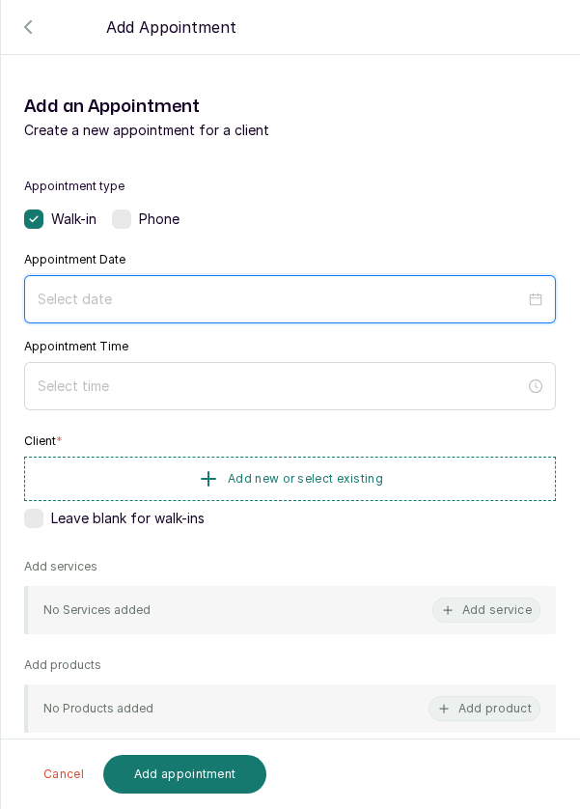
click at [152, 303] on input at bounding box center [281, 299] width 487 height 21
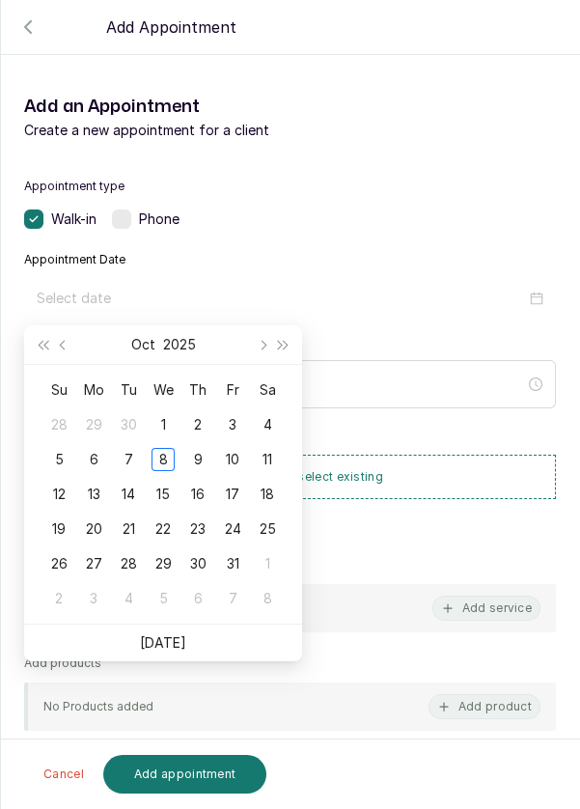
click at [196, 456] on div "9" at bounding box center [197, 459] width 23 height 23
type input "[DATE]"
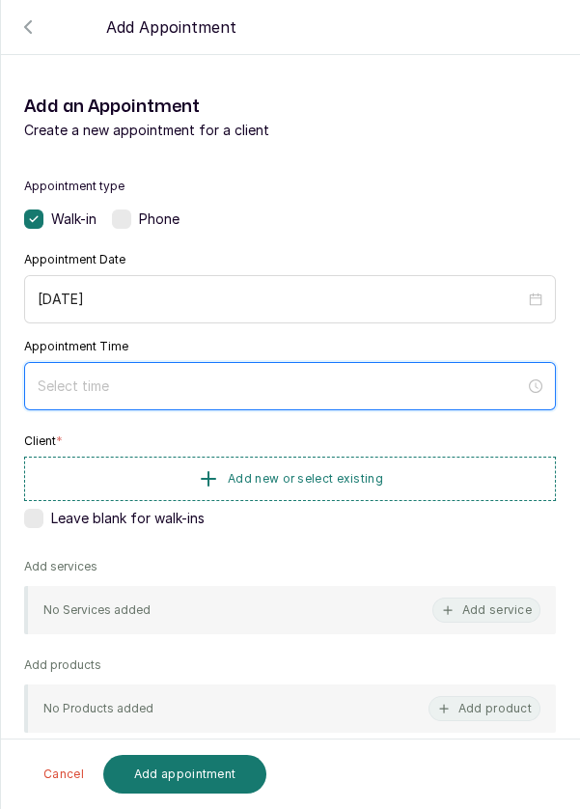
click at [245, 382] on input at bounding box center [281, 385] width 487 height 21
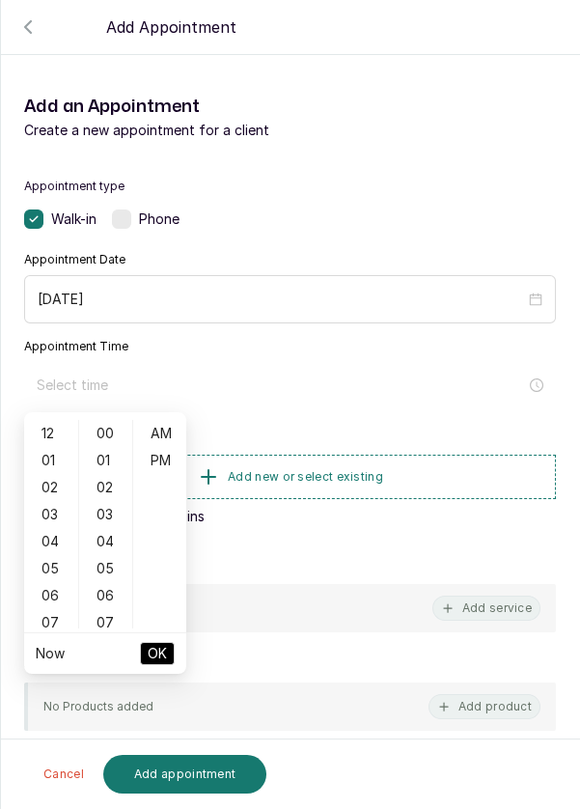
click at [48, 460] on div "01" at bounding box center [51, 460] width 46 height 27
click at [52, 485] on div "10" at bounding box center [51, 479] width 46 height 27
type input "10:00 am"
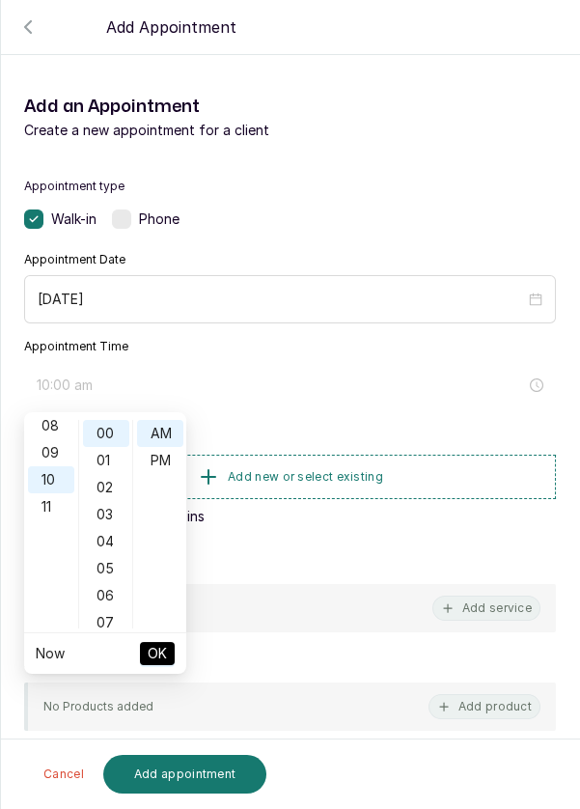
scroll to position [270, 0]
click at [167, 661] on button "OK" at bounding box center [157, 653] width 35 height 23
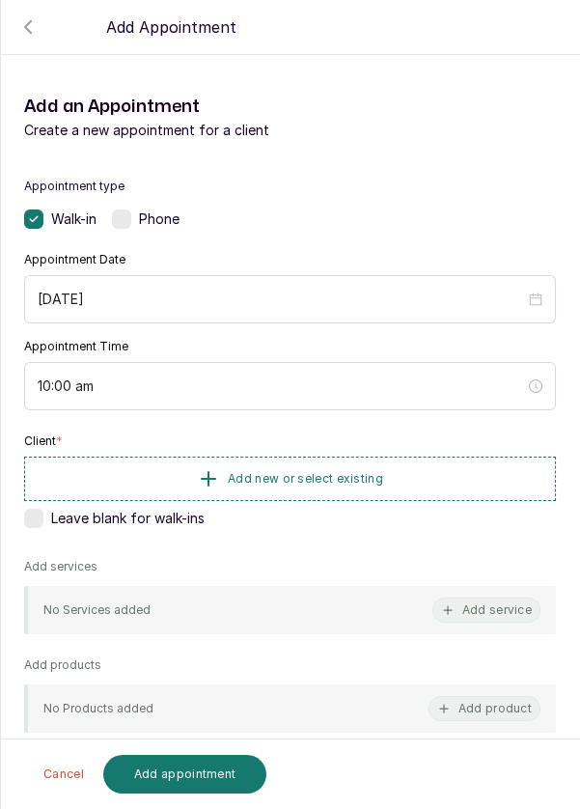
click at [256, 478] on span "Add new or select existing" at bounding box center [305, 478] width 155 height 15
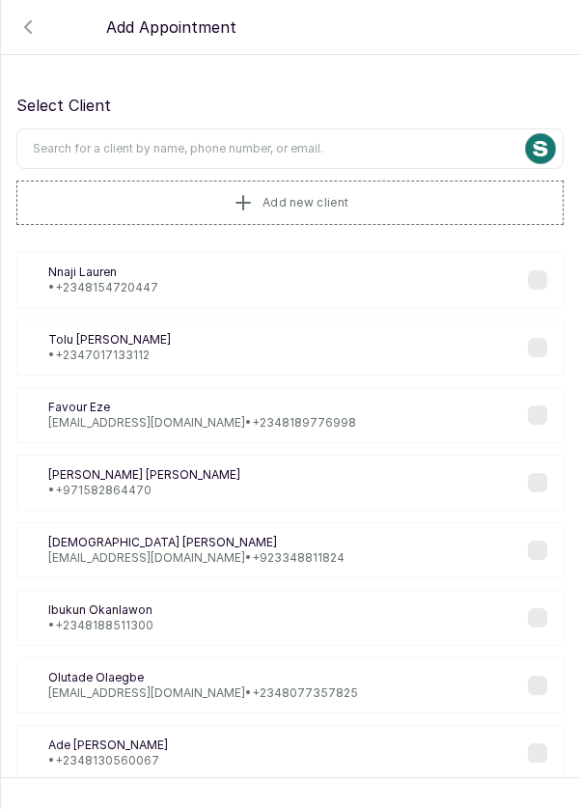
click at [288, 152] on input "text" at bounding box center [289, 148] width 547 height 41
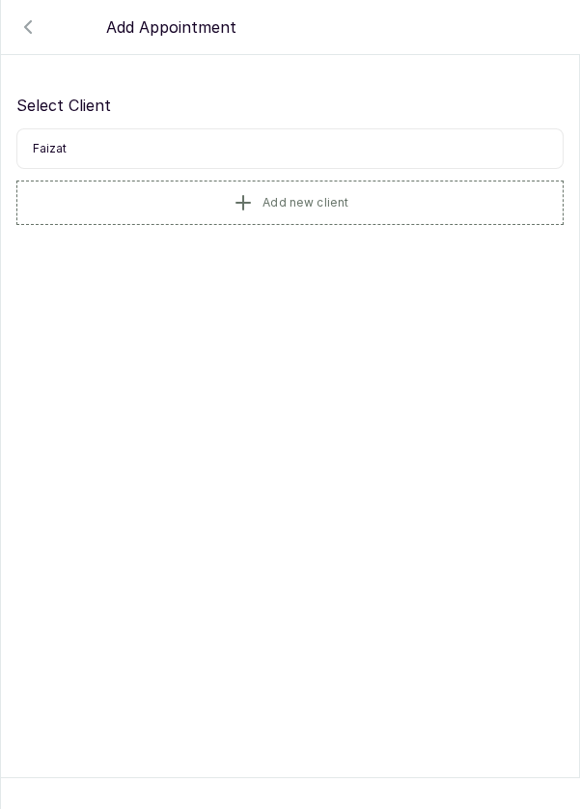
type input "Faiza"
click at [322, 207] on span "Add new client" at bounding box center [305, 202] width 86 height 15
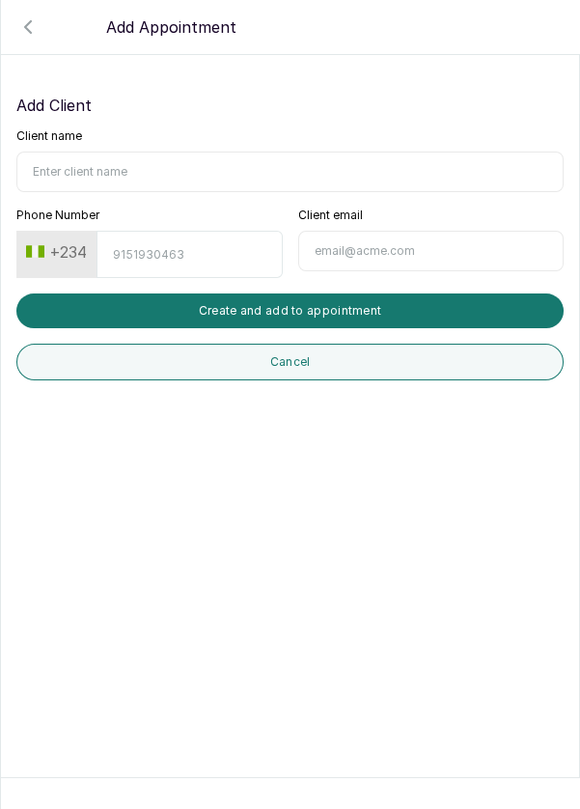
click at [194, 175] on input "Client name" at bounding box center [289, 172] width 547 height 41
type input "Faizat"
click at [176, 256] on input "Phone Number" at bounding box center [189, 254] width 185 height 47
type input "8186542967"
click at [287, 316] on button "Create and add to appointment" at bounding box center [289, 310] width 547 height 35
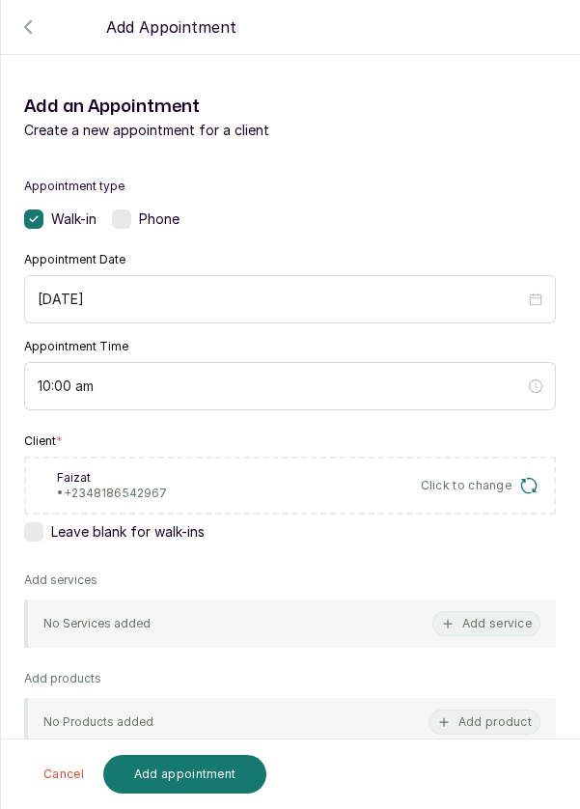
click at [375, 629] on div "No Services added Add service" at bounding box center [290, 623] width 532 height 48
click at [465, 621] on button "Add service" at bounding box center [486, 623] width 108 height 25
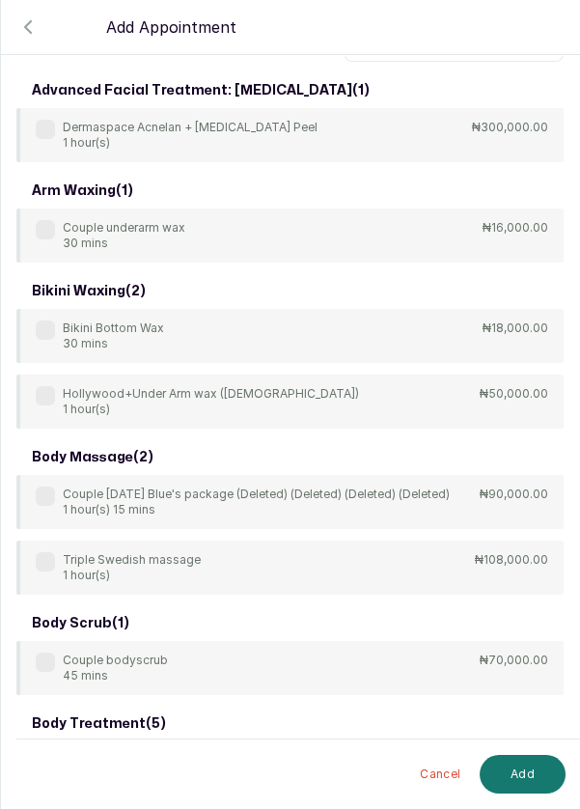
scroll to position [0, 0]
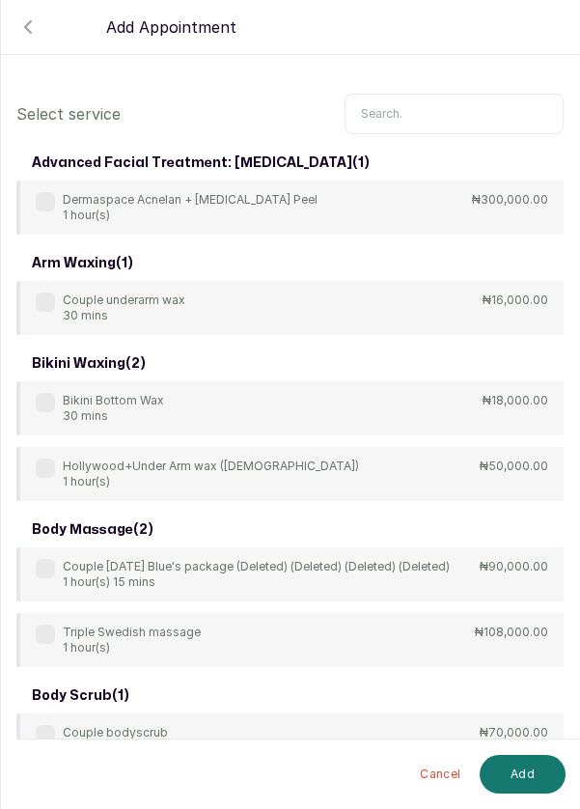
click at [426, 117] on input "text" at bounding box center [454, 114] width 219 height 41
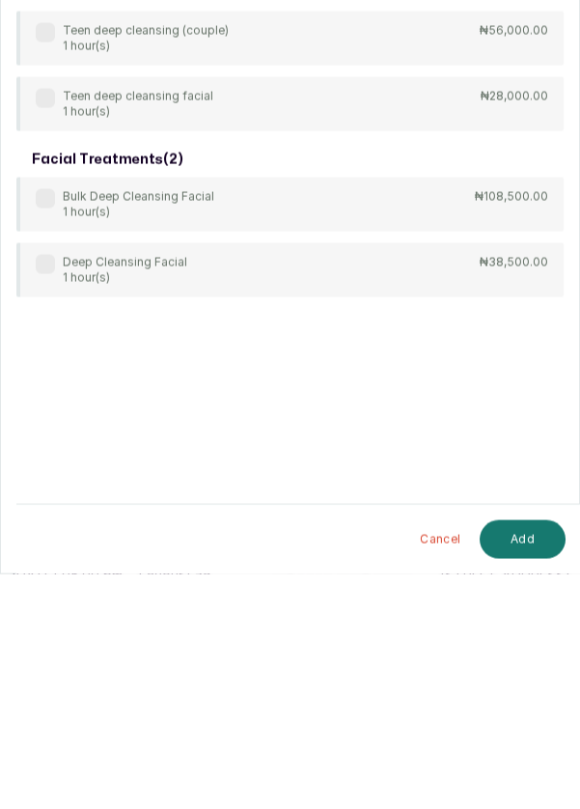
scroll to position [10, 0]
click at [39, 510] on div "Deep Cleansing Facial 1 hour(s)" at bounding box center [112, 504] width 152 height 31
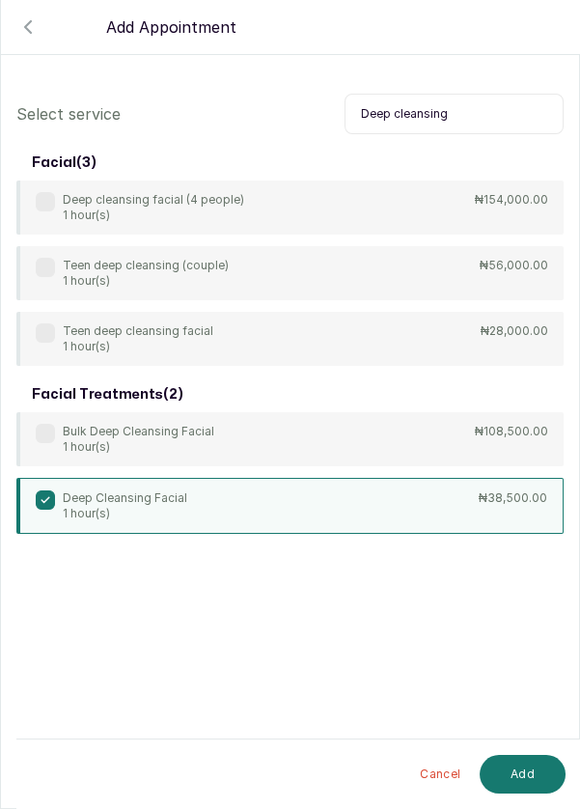
click at [503, 118] on input "Deep cleansing" at bounding box center [454, 114] width 219 height 41
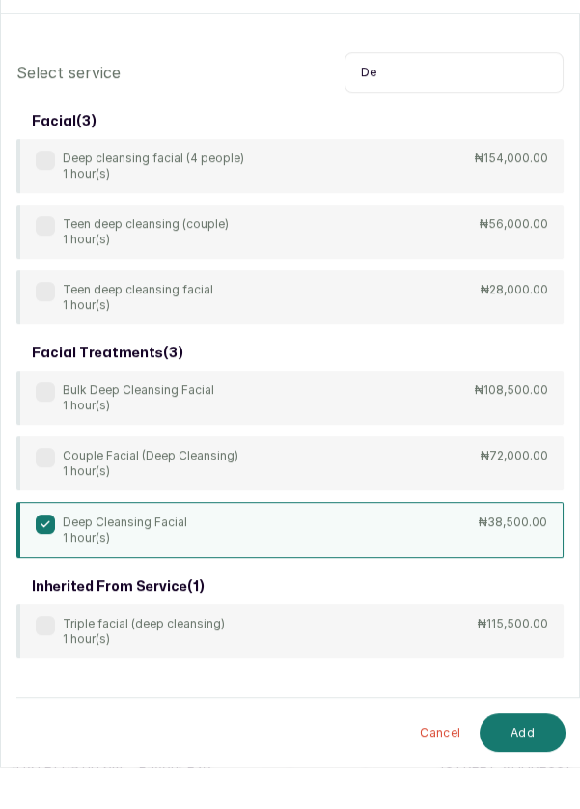
type input "D"
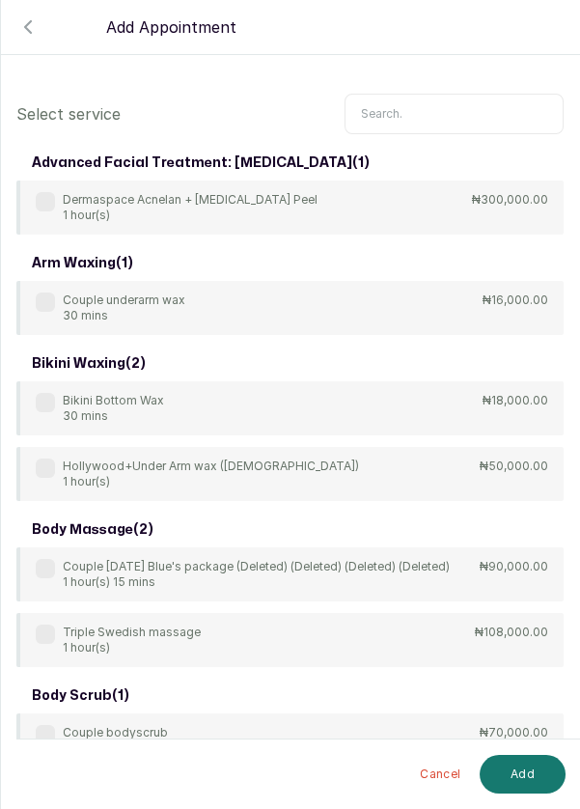
click at [403, 107] on input "text" at bounding box center [454, 114] width 219 height 41
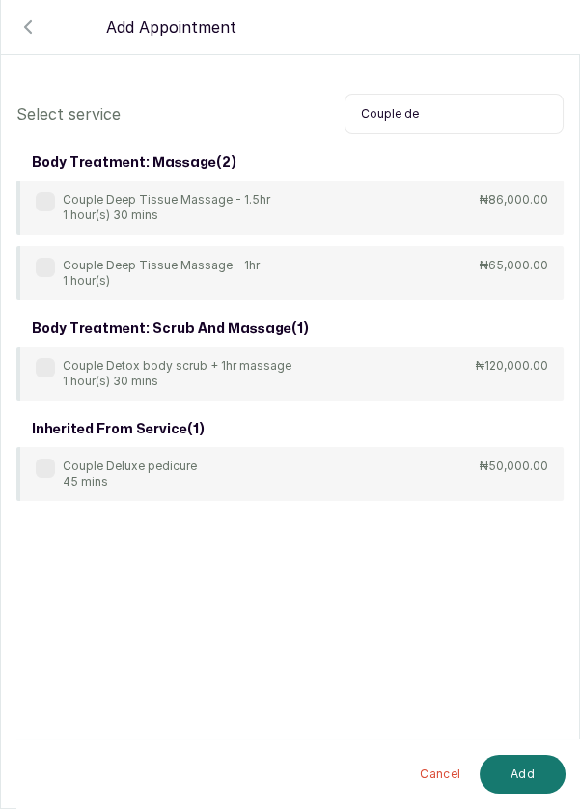
type input "Couple de"
click at [41, 269] on label at bounding box center [45, 267] width 19 height 19
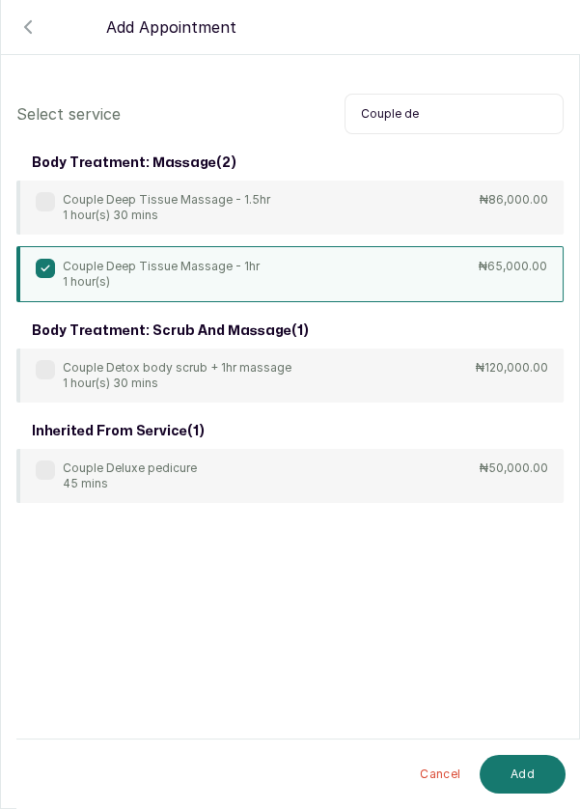
click at [522, 777] on button "Add" at bounding box center [523, 774] width 86 height 39
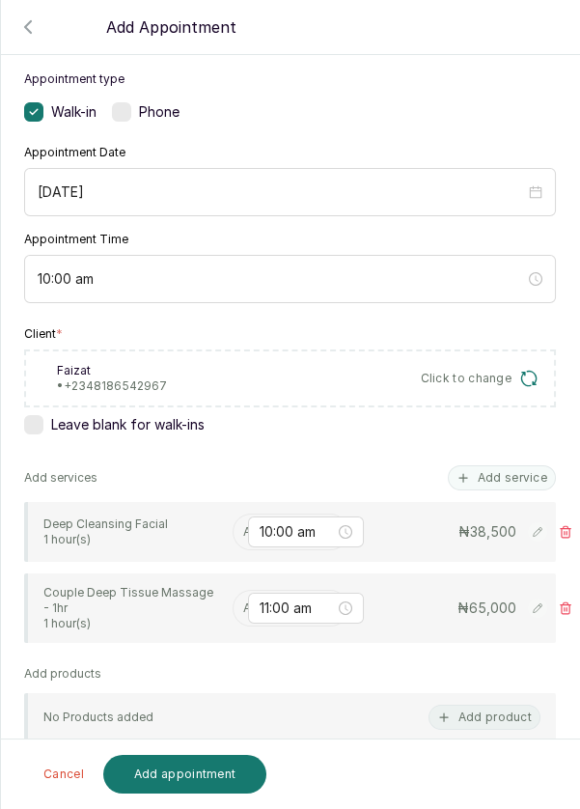
scroll to position [179, 0]
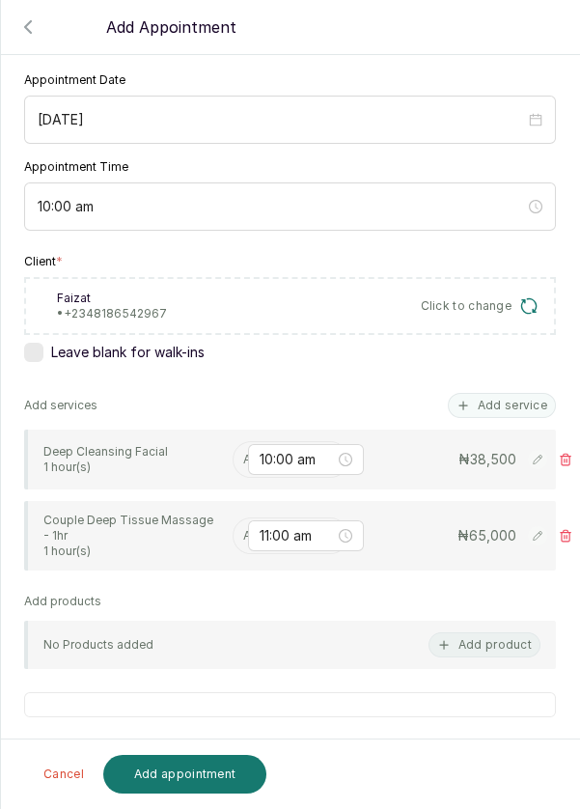
click at [503, 406] on button "Add service" at bounding box center [502, 405] width 108 height 25
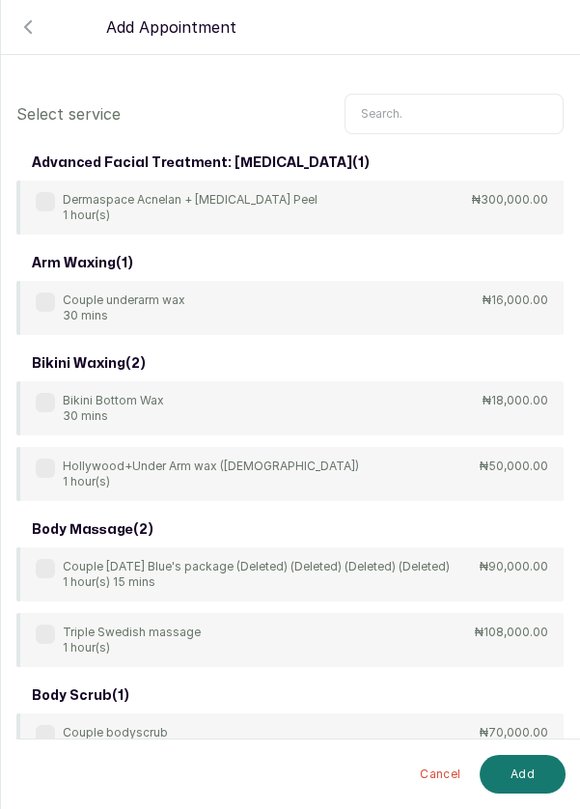
scroll to position [0, 0]
click at [434, 112] on input "text" at bounding box center [454, 114] width 219 height 41
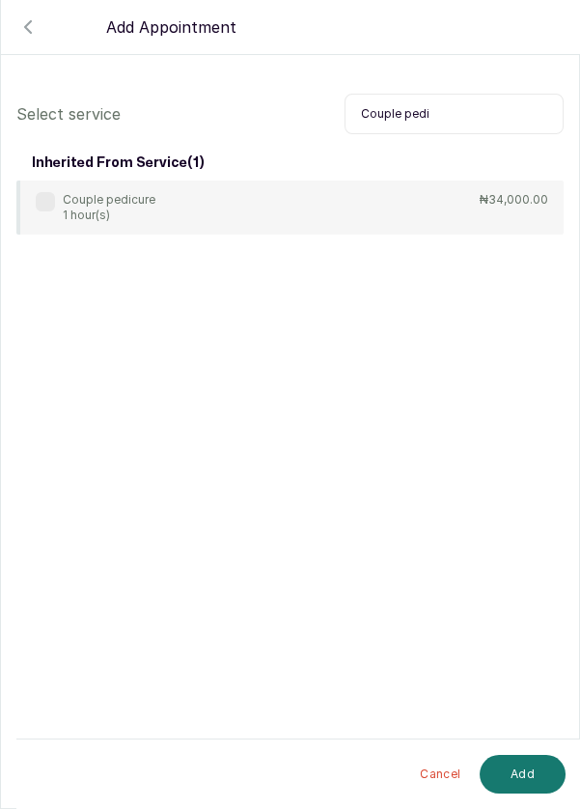
type input "Couple pedi"
click at [36, 196] on label at bounding box center [45, 201] width 19 height 19
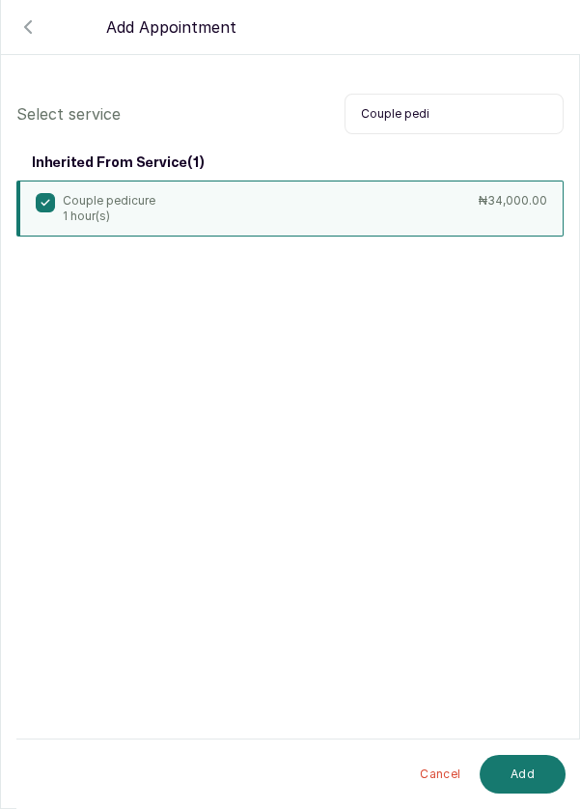
click at [520, 771] on button "Add" at bounding box center [523, 774] width 86 height 39
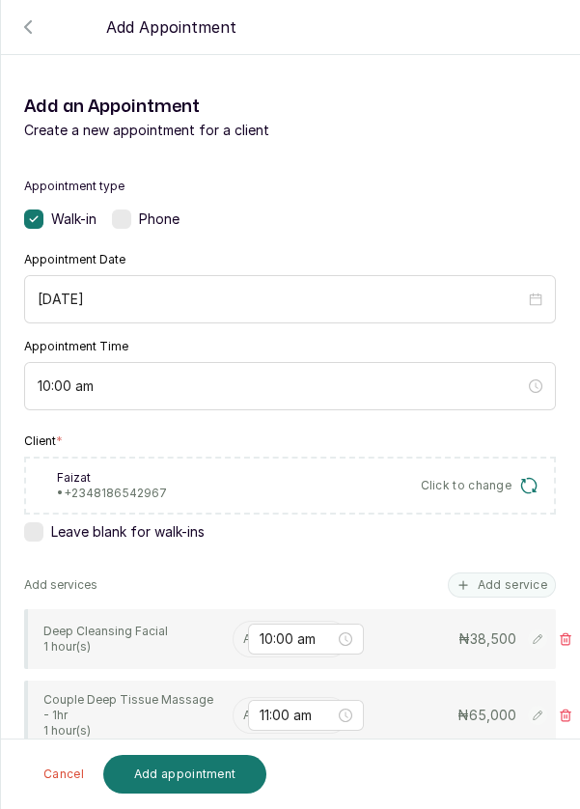
click at [243, 635] on input "text" at bounding box center [244, 639] width 3 height 14
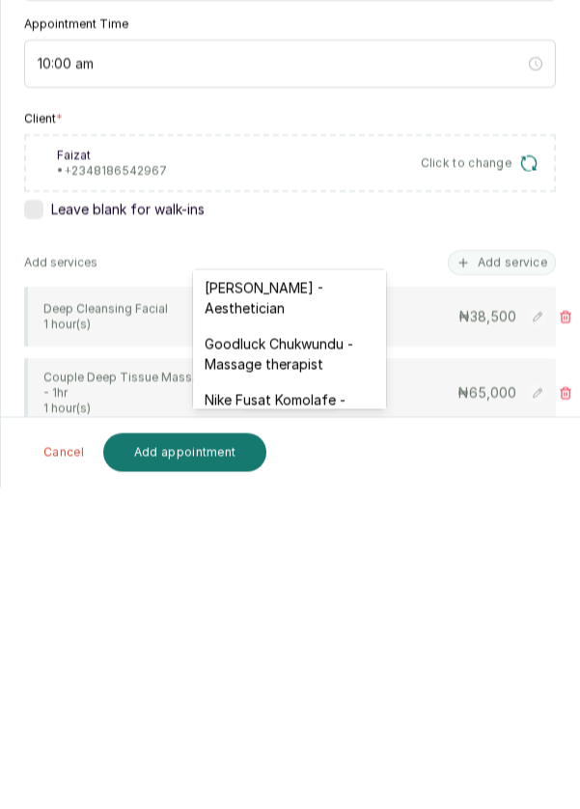
scroll to position [619, 0]
click at [291, 711] on div "Nike Fusat Komolafe - Massage therapist" at bounding box center [289, 732] width 193 height 56
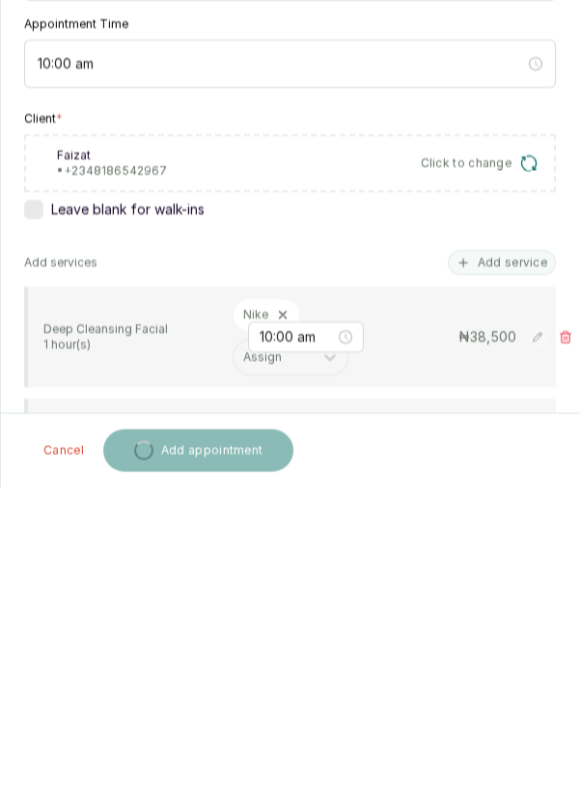
scroll to position [10, 0]
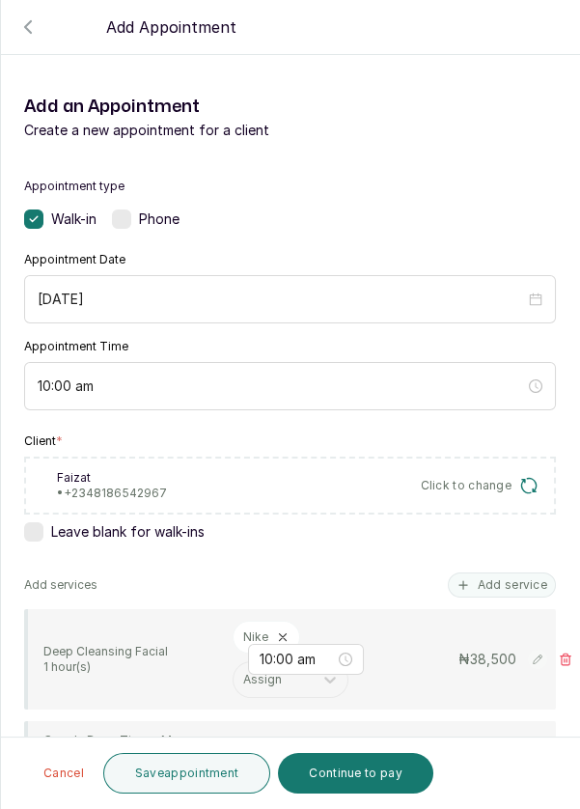
click at [243, 749] on input "text" at bounding box center [244, 756] width 3 height 14
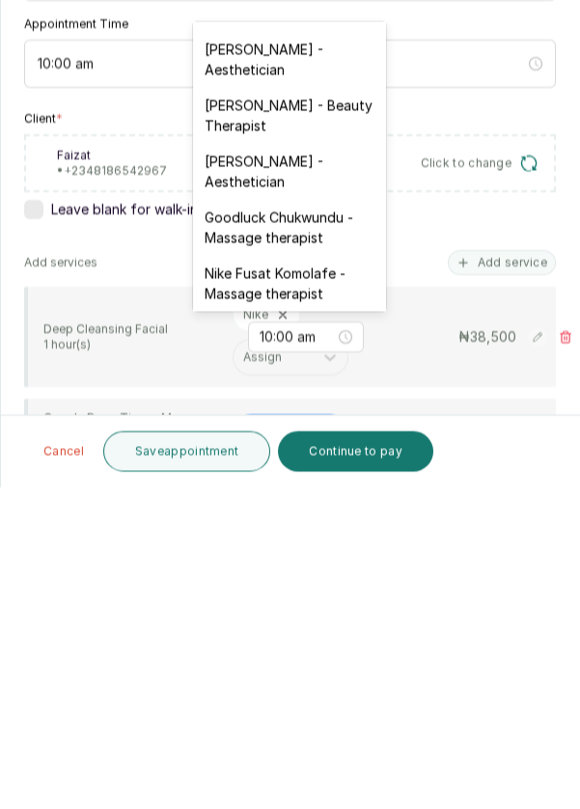
scroll to position [518, 0]
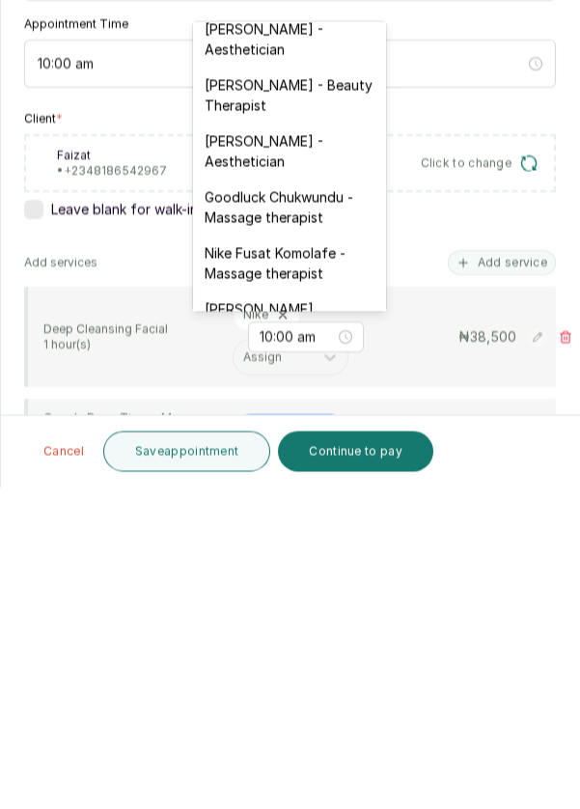
click at [285, 567] on div "Nike Fusat Komolafe - Massage therapist" at bounding box center [289, 585] width 193 height 56
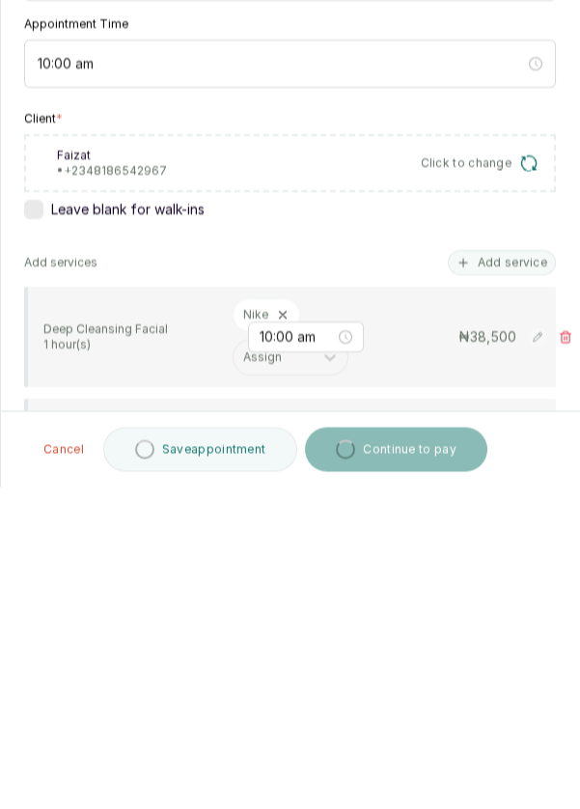
scroll to position [10, 0]
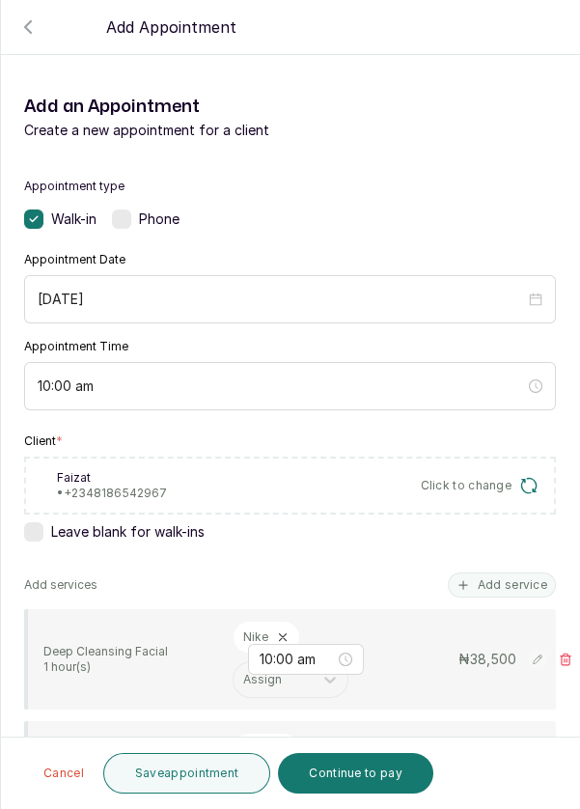
click at [285, 630] on icon at bounding box center [283, 637] width 14 height 14
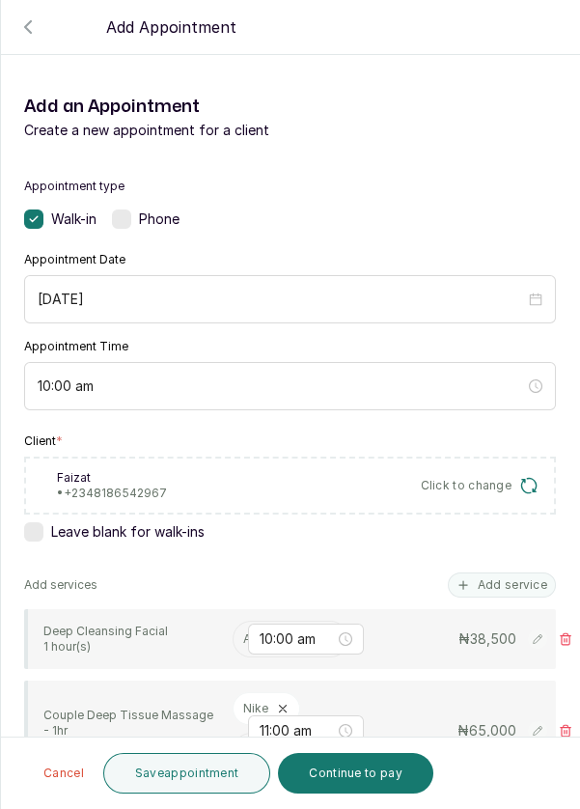
click at [243, 632] on input "text" at bounding box center [244, 639] width 3 height 14
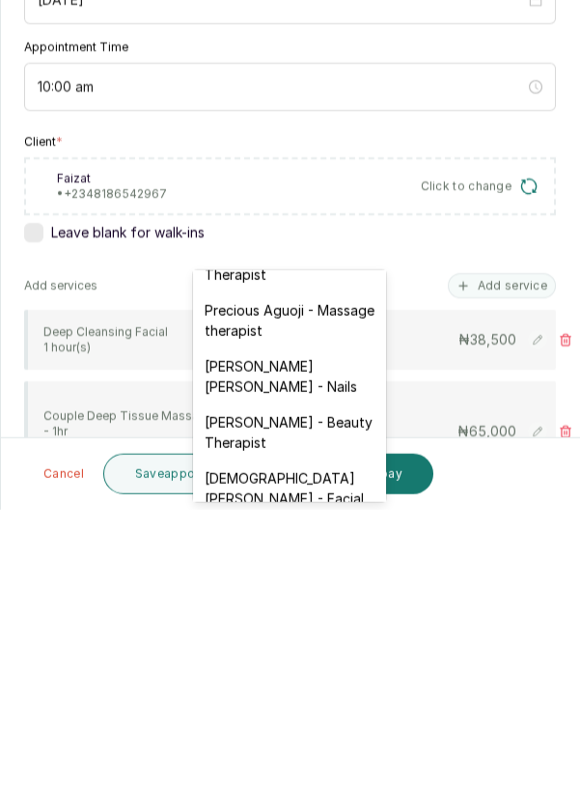
scroll to position [853, 0]
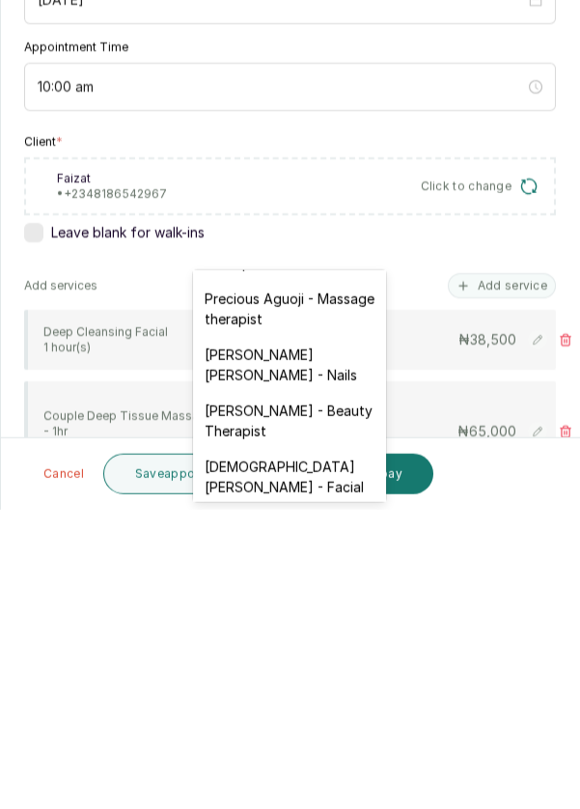
click at [301, 748] on div "[DEMOGRAPHIC_DATA][PERSON_NAME] - Facial" at bounding box center [289, 776] width 193 height 56
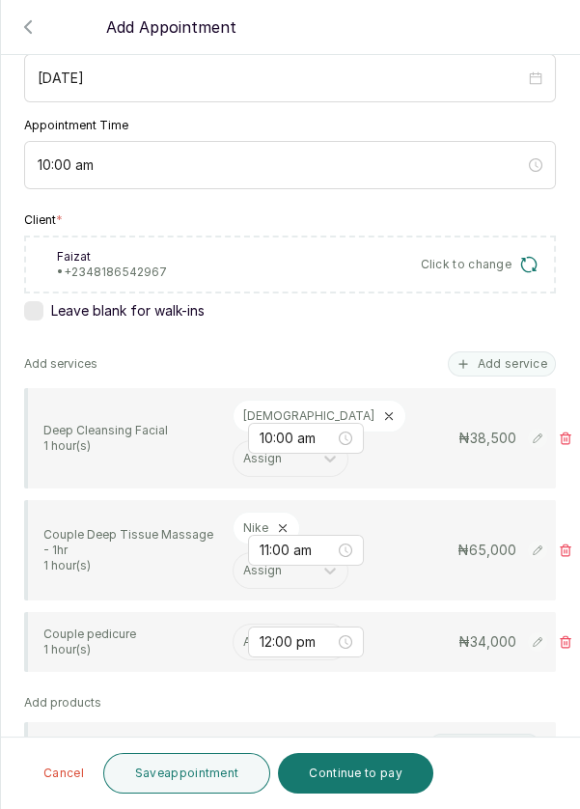
scroll to position [224, 0]
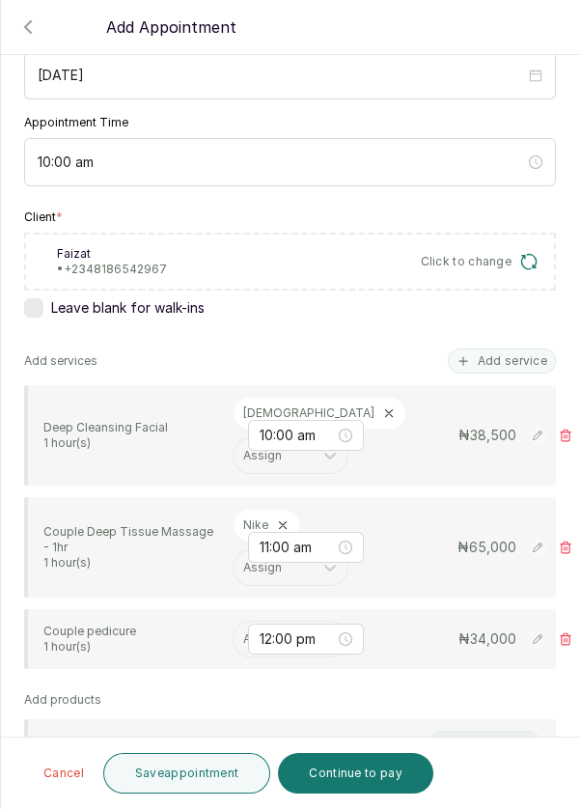
click at [243, 632] on input "text" at bounding box center [244, 639] width 3 height 14
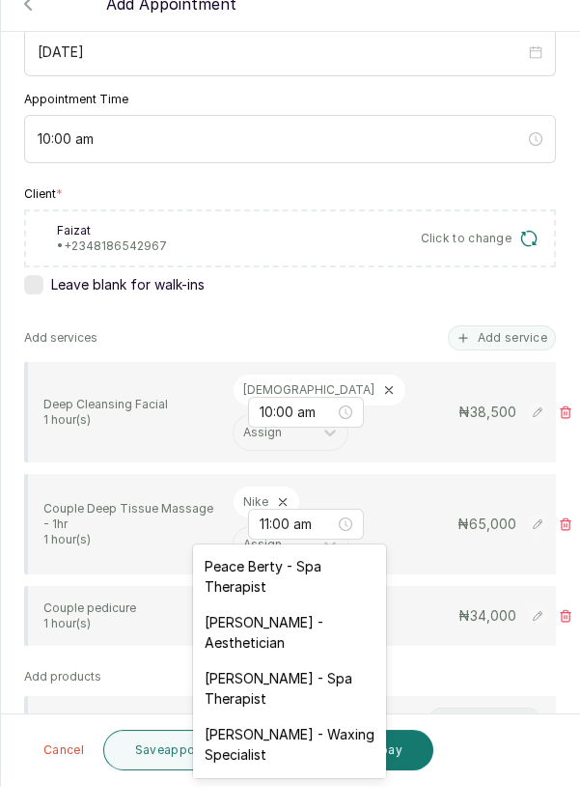
scroll to position [10, 0]
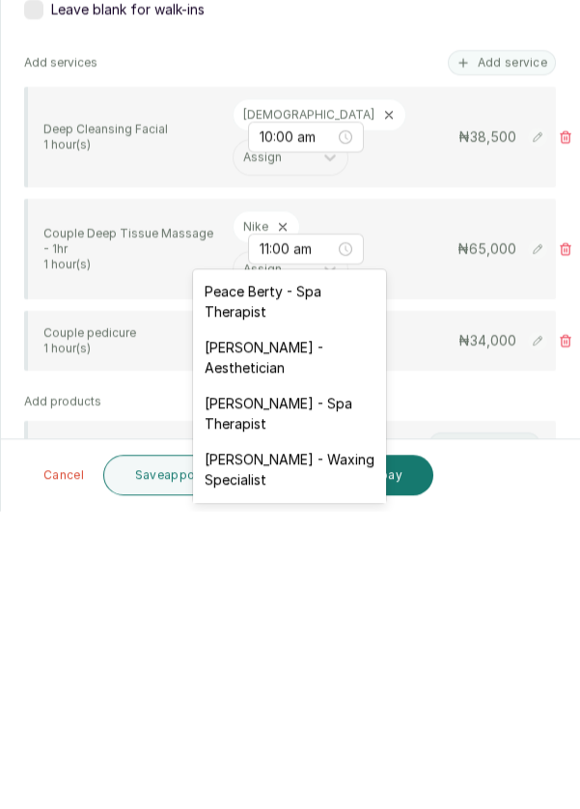
click at [233, 592] on div "Peace Berty - Spa Therapist" at bounding box center [289, 599] width 193 height 56
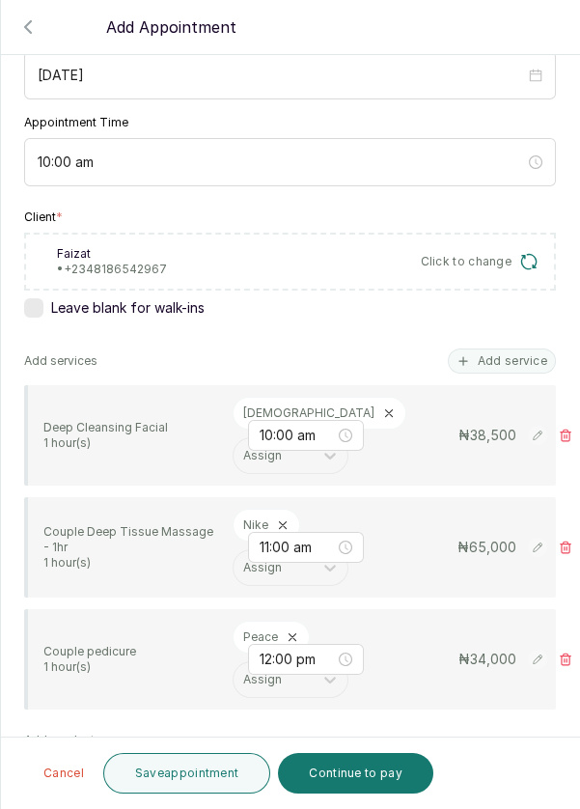
click at [483, 348] on button "Add service" at bounding box center [502, 360] width 108 height 25
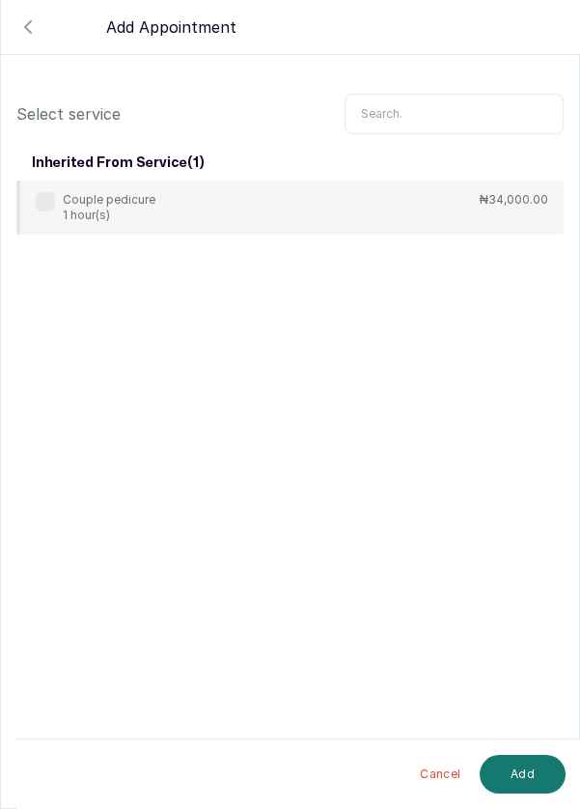
scroll to position [78, 0]
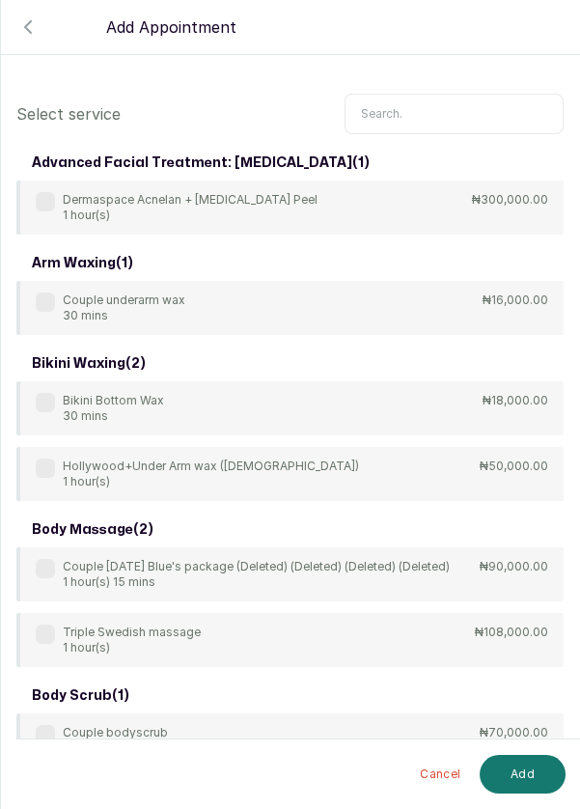
click at [35, 33] on icon "button" at bounding box center [27, 26] width 23 height 23
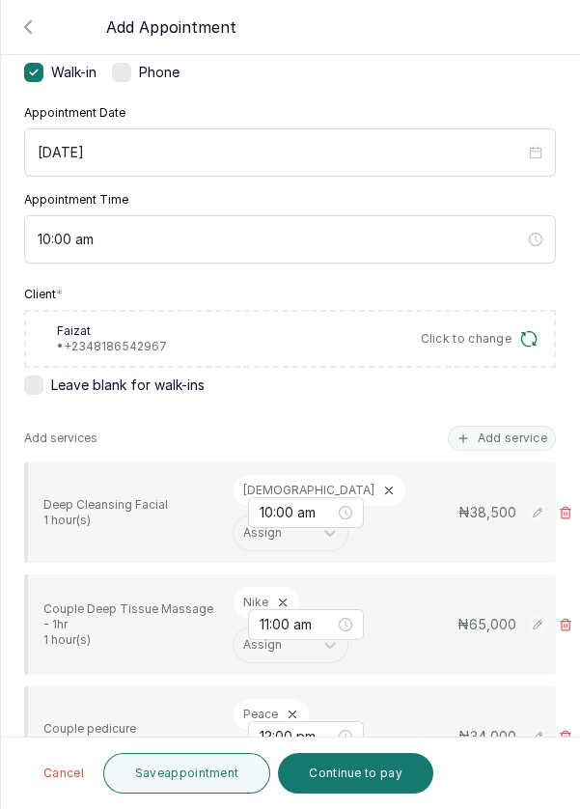
scroll to position [159, 0]
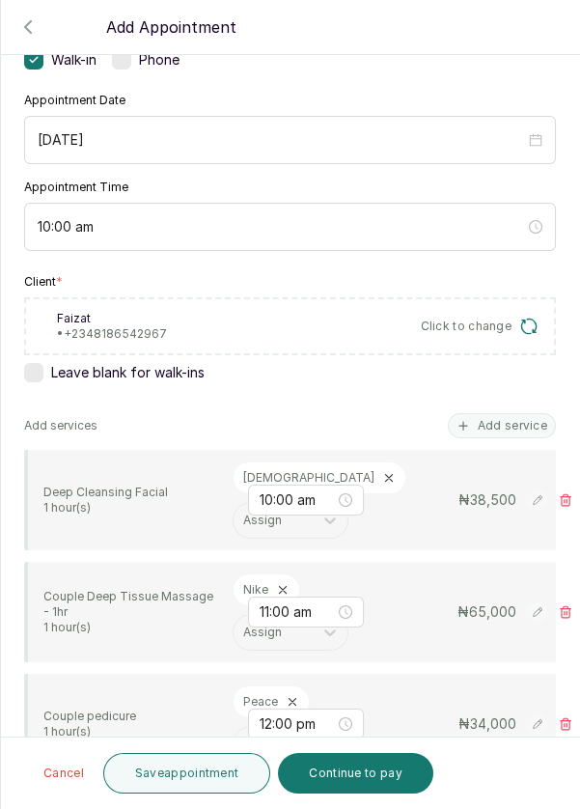
click at [178, 783] on button "Save appointment" at bounding box center [187, 773] width 168 height 41
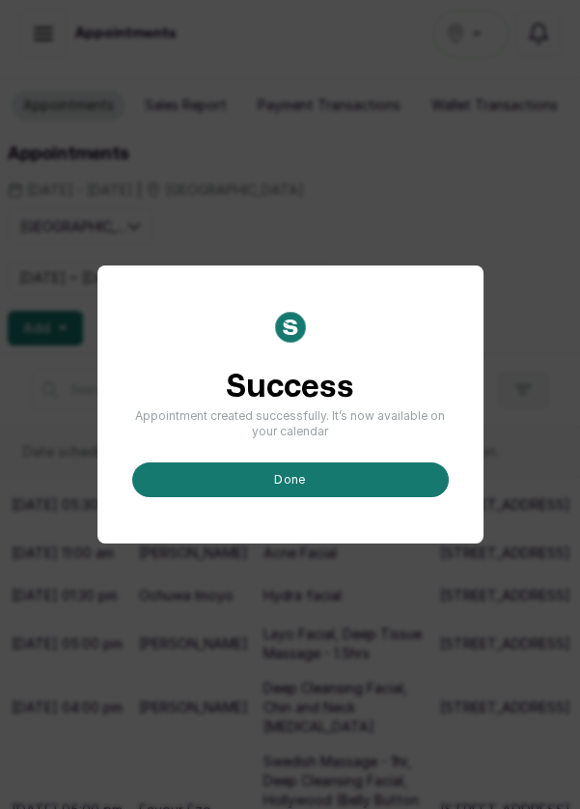
click at [352, 497] on button "done" at bounding box center [290, 479] width 317 height 35
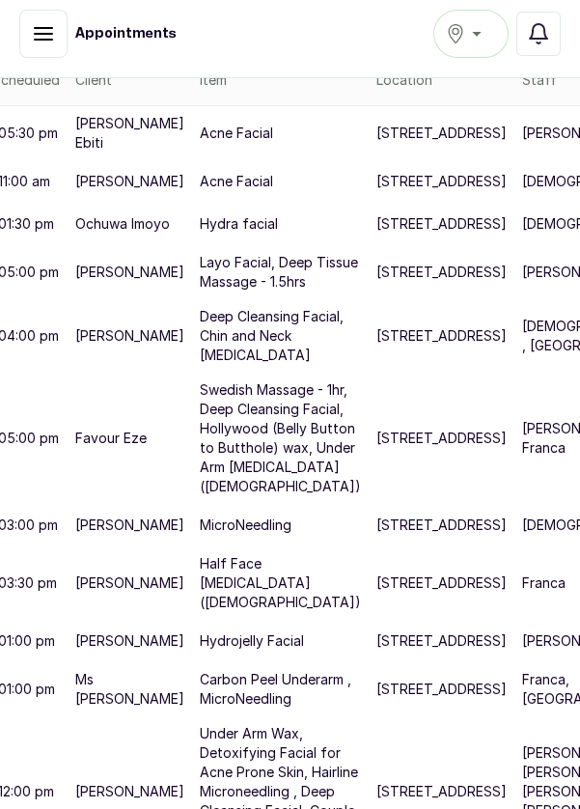
scroll to position [372, 101]
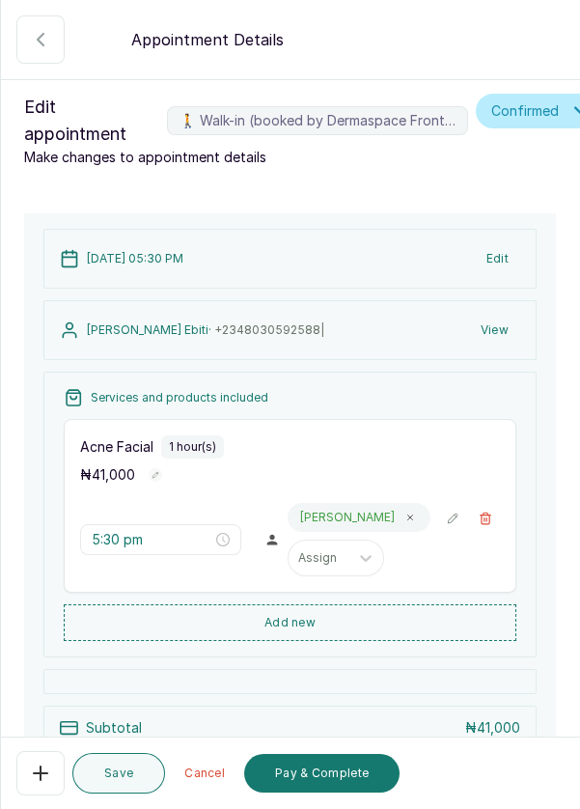
click at [328, 787] on button "Pay & Complete" at bounding box center [321, 773] width 155 height 39
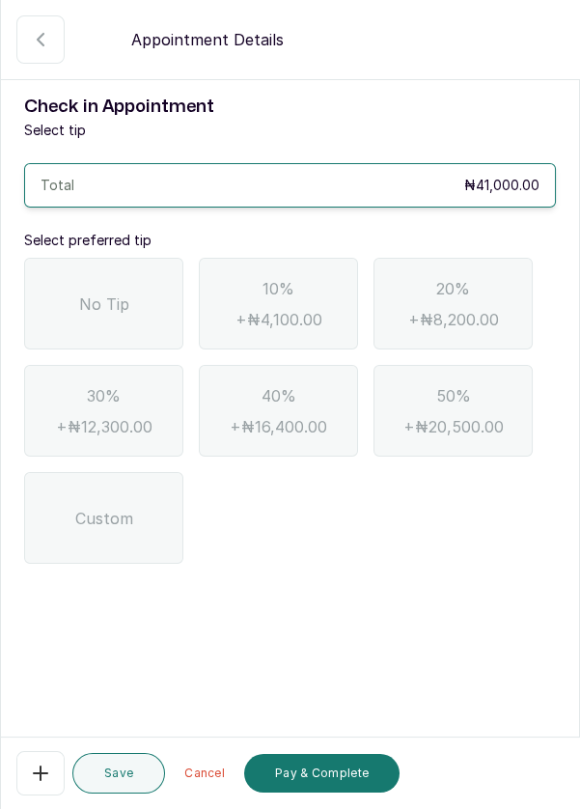
click at [110, 316] on div "No Tip" at bounding box center [103, 304] width 159 height 92
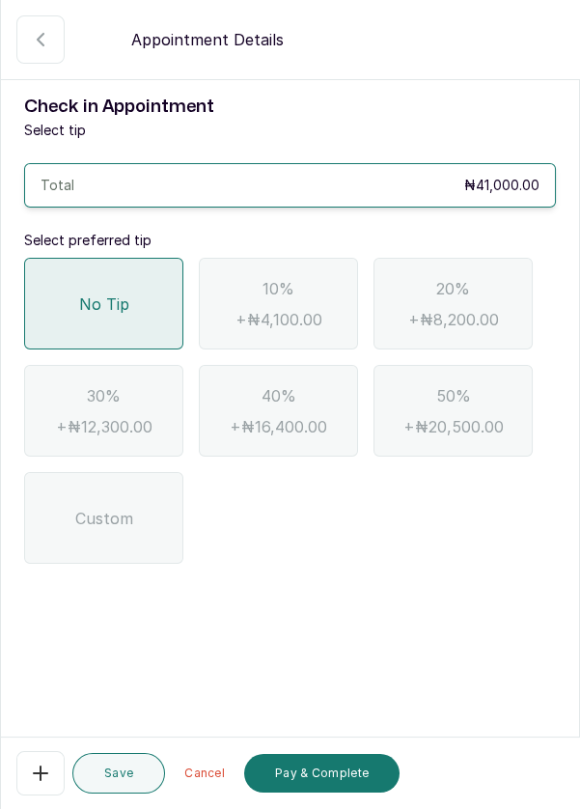
click at [332, 778] on button "Pay & Complete" at bounding box center [321, 773] width 155 height 39
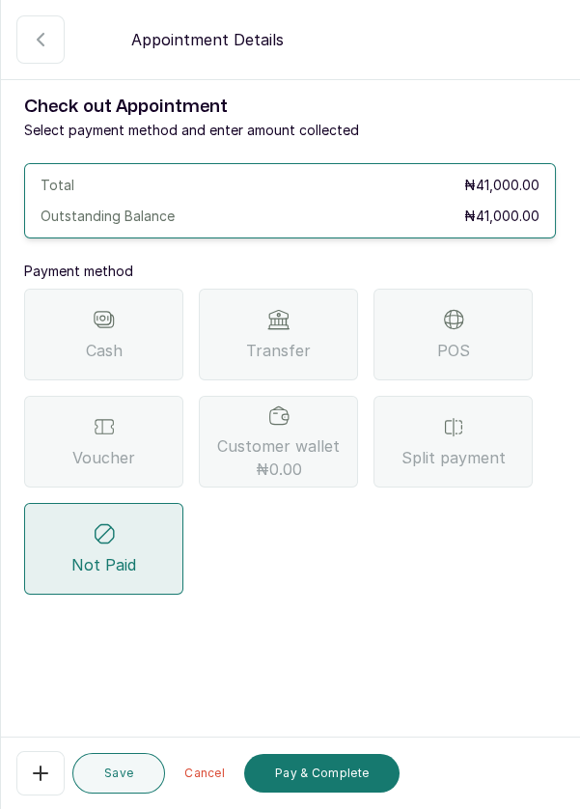
click at [27, 401] on div "Voucher" at bounding box center [103, 442] width 159 height 92
click at [24, 431] on div "Voucher" at bounding box center [103, 442] width 159 height 92
click at [26, 445] on div "Voucher" at bounding box center [103, 442] width 159 height 92
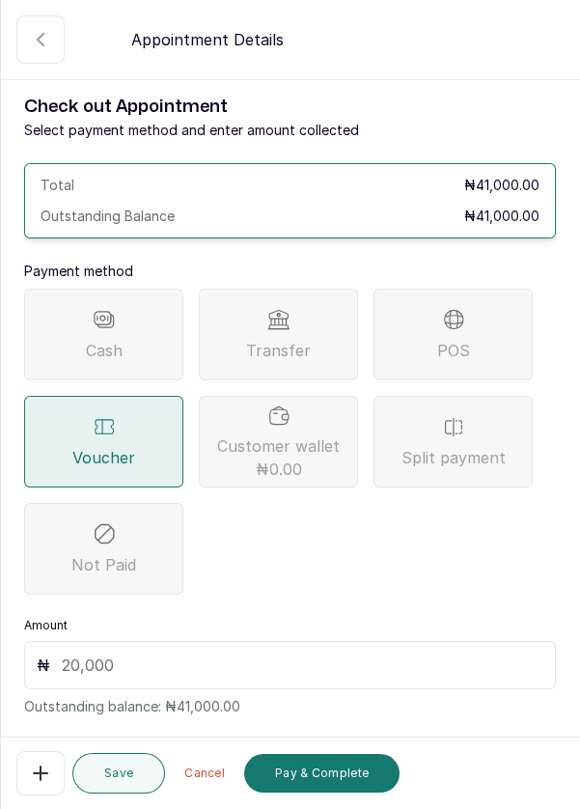
click at [579, 712] on section "Back Appointment Details Check out Appointment Select payment method and enter …" at bounding box center [290, 404] width 580 height 809
click at [466, 326] on div "POS" at bounding box center [452, 335] width 159 height 92
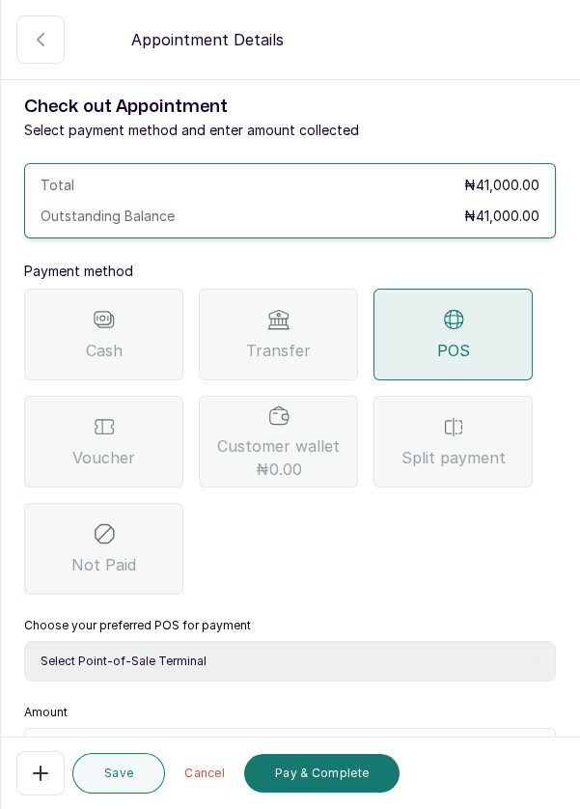
click at [244, 661] on select "Select Point-of-Sale Terminal Pos- Flutterwave Zenith Bank POS - Paga Paga POS …" at bounding box center [290, 661] width 532 height 41
select select "ea021b39-a6bc-4e4d-b5d1-02cb72451b32"
click at [24, 641] on select "Select Point-of-Sale Terminal Pos- Flutterwave Zenith Bank POS - Paga Paga POS …" at bounding box center [290, 661] width 532 height 41
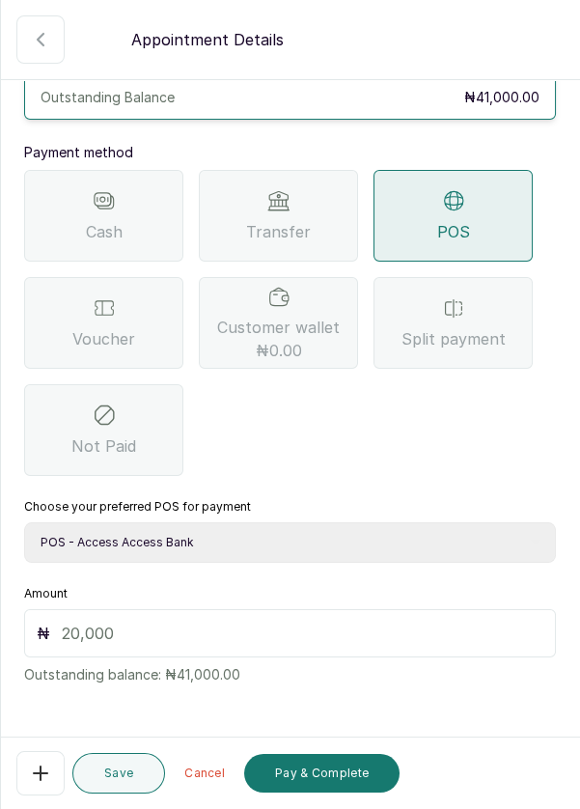
scroll to position [127, 0]
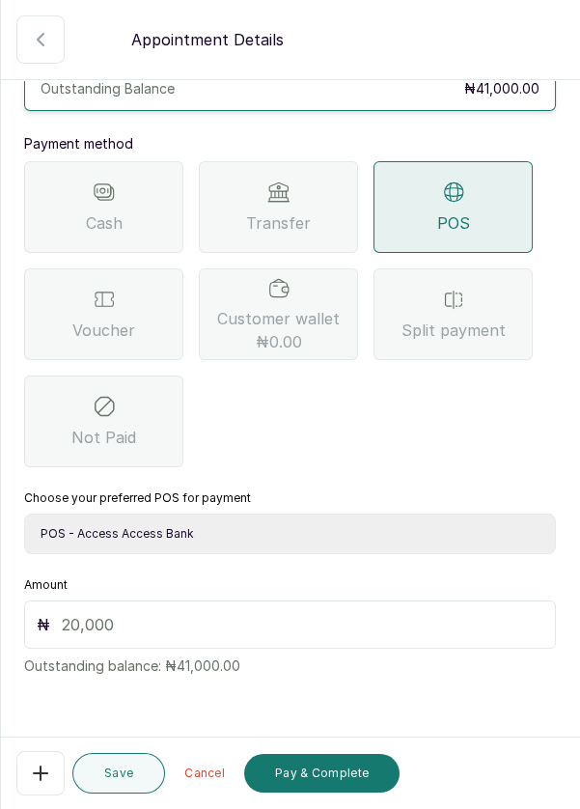
click at [208, 623] on input "text" at bounding box center [303, 624] width 482 height 23
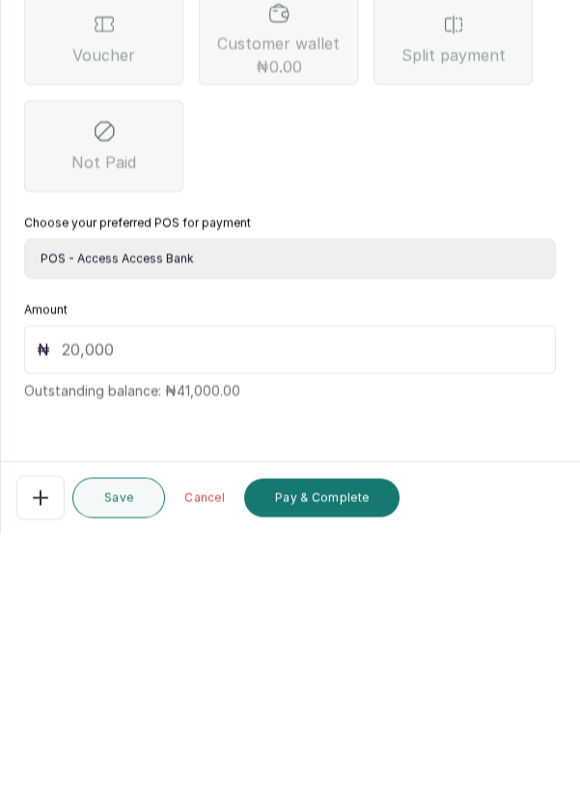
scroll to position [79, 0]
type input "41"
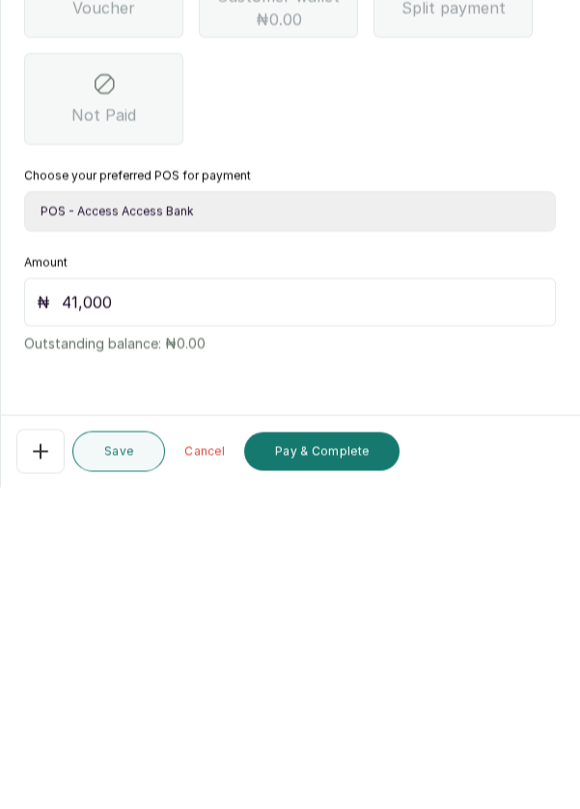
scroll to position [93, 0]
type input "41,000"
click at [322, 775] on button "Pay & Complete" at bounding box center [321, 773] width 155 height 39
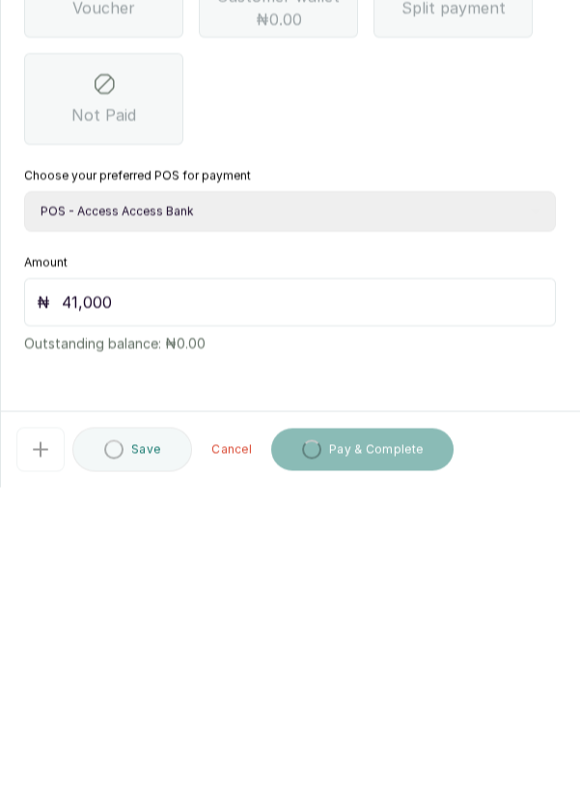
scroll to position [10, 0]
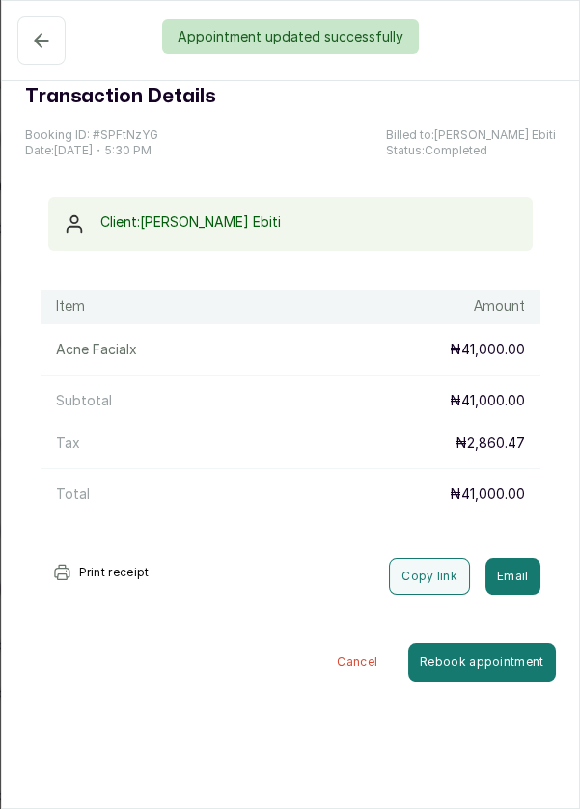
click at [30, 42] on div "Appointment updated successfully" at bounding box center [290, 36] width 580 height 35
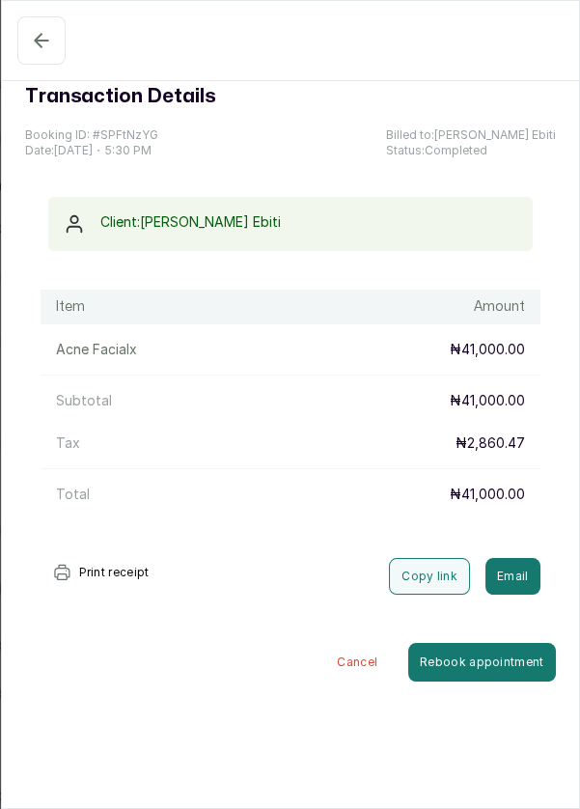
click at [34, 33] on icon "button" at bounding box center [41, 40] width 23 height 23
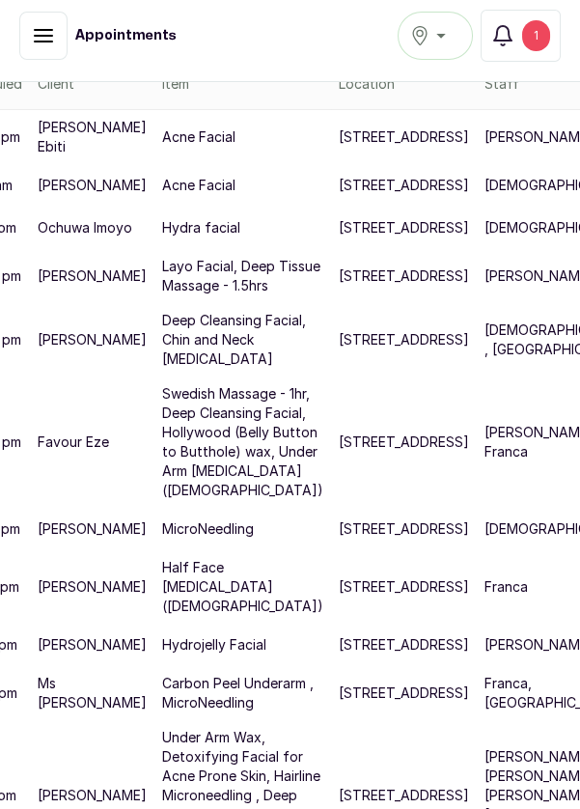
click at [484, 359] on p "Christiana , Franca" at bounding box center [559, 339] width 151 height 39
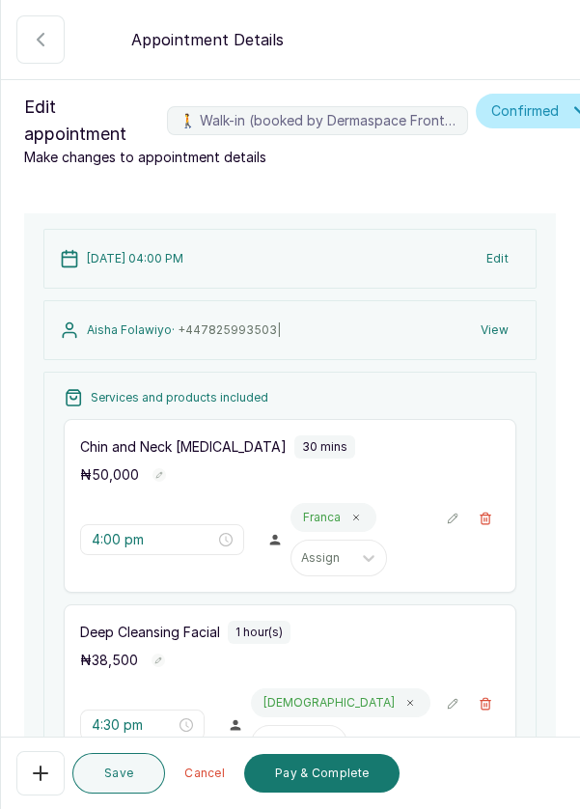
click at [495, 703] on button "🚶 Walk-in (booked by Dermaspace Frontdesk)" at bounding box center [485, 703] width 29 height 29
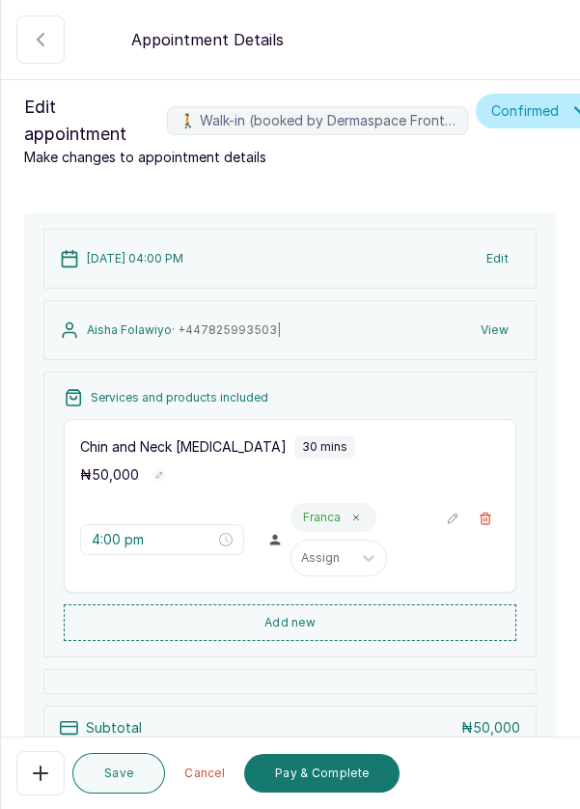
click at [341, 621] on button "Add new" at bounding box center [290, 622] width 453 height 37
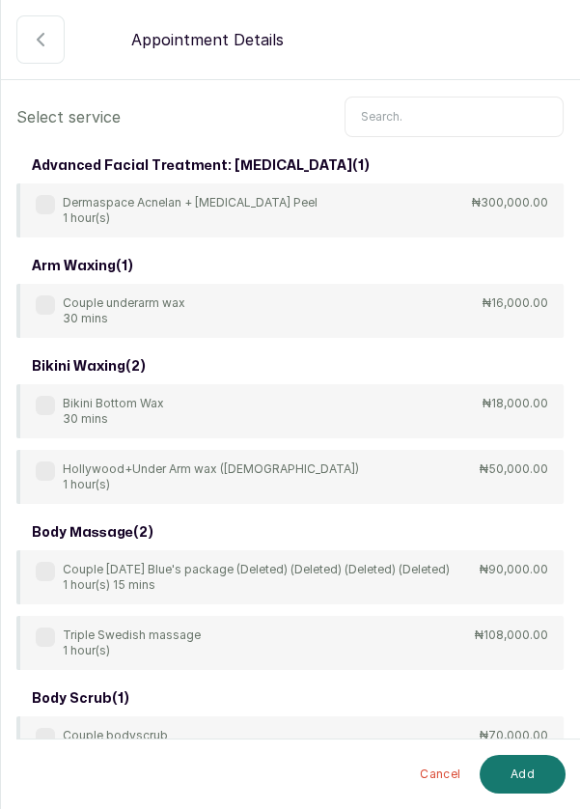
scroll to position [58, 0]
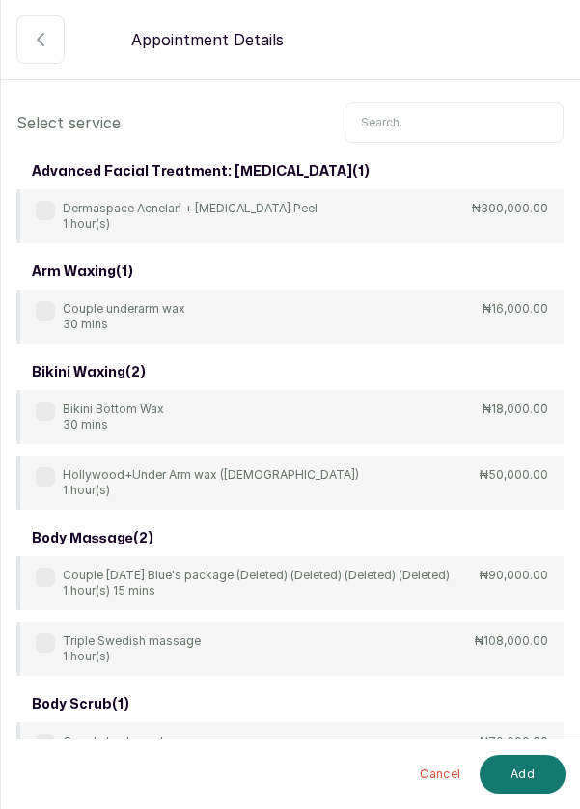
click at [449, 124] on input "text" at bounding box center [454, 122] width 219 height 41
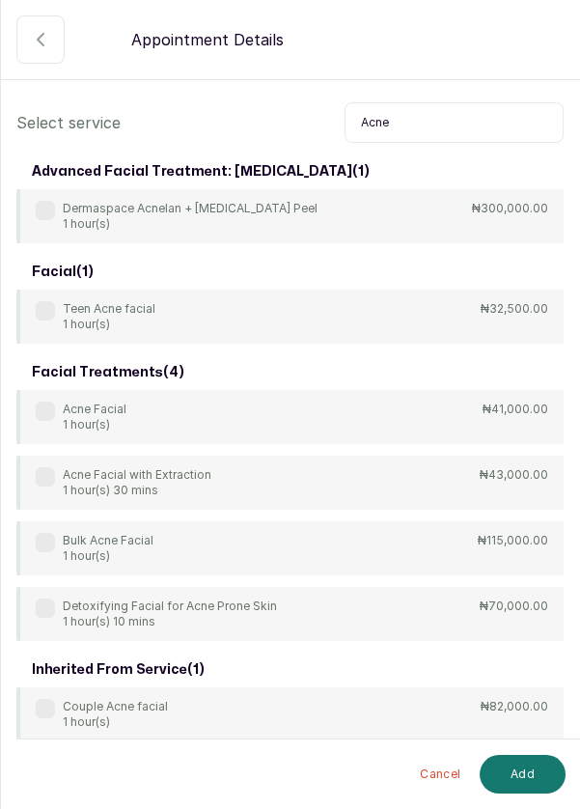
click at [41, 418] on label at bounding box center [45, 410] width 19 height 19
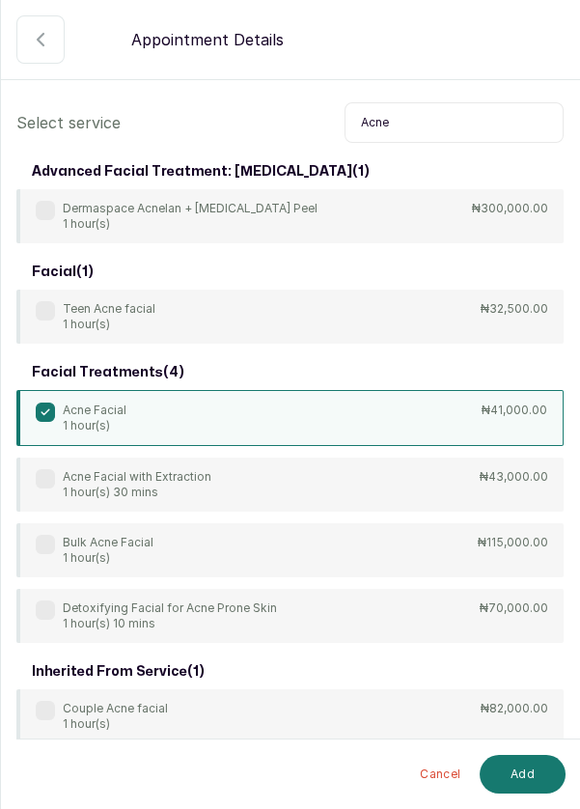
click at [448, 124] on input "Acne" at bounding box center [454, 122] width 219 height 41
type input "A"
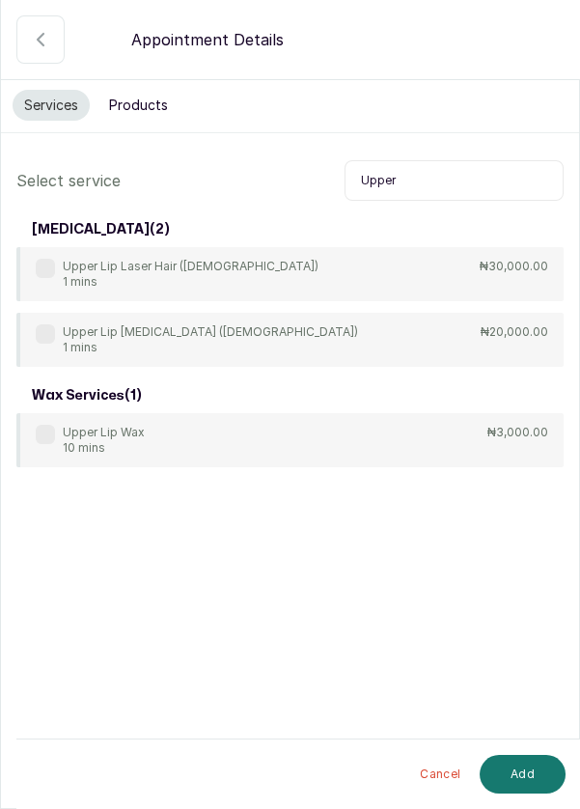
scroll to position [59, 0]
type input "Upper"
click at [36, 324] on div "Upper Lip Laser Hair Removal (Female) 1 mins" at bounding box center [197, 339] width 322 height 31
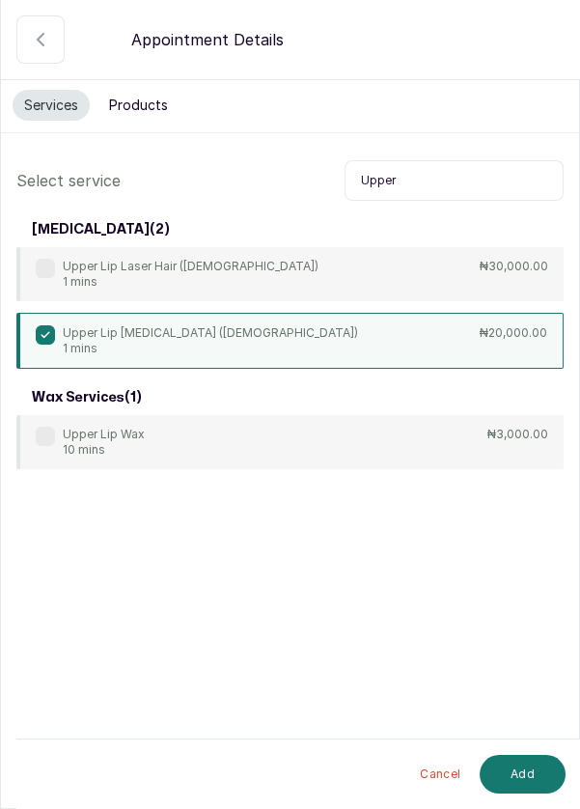
click at [516, 787] on button "Add" at bounding box center [523, 774] width 86 height 39
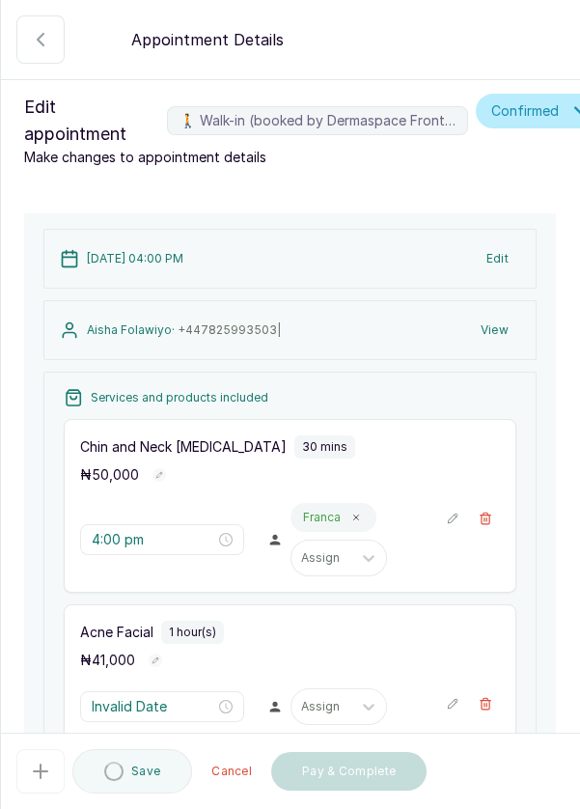
type input "4:30 pm"
type input "5:30 pm"
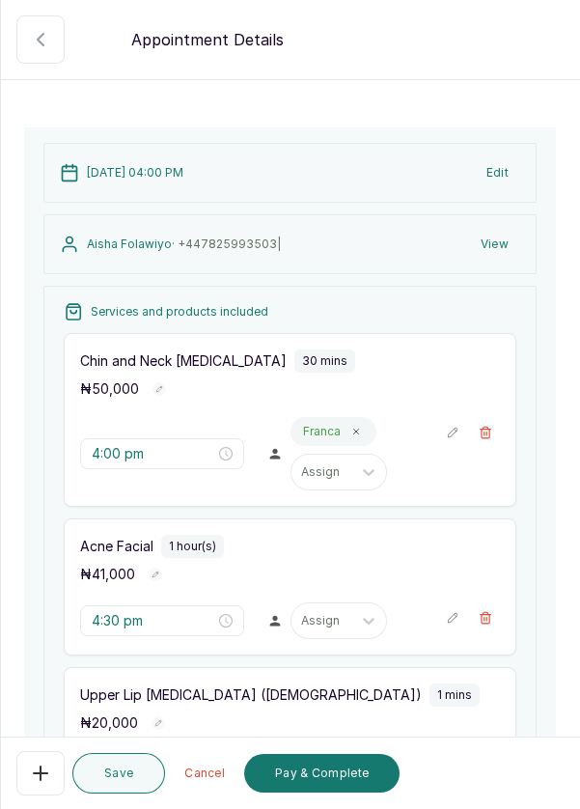
click at [527, 345] on div "Services and products included Chin and Neck Laser Hair Removal 30 mins ₦ 50,00…" at bounding box center [289, 577] width 493 height 583
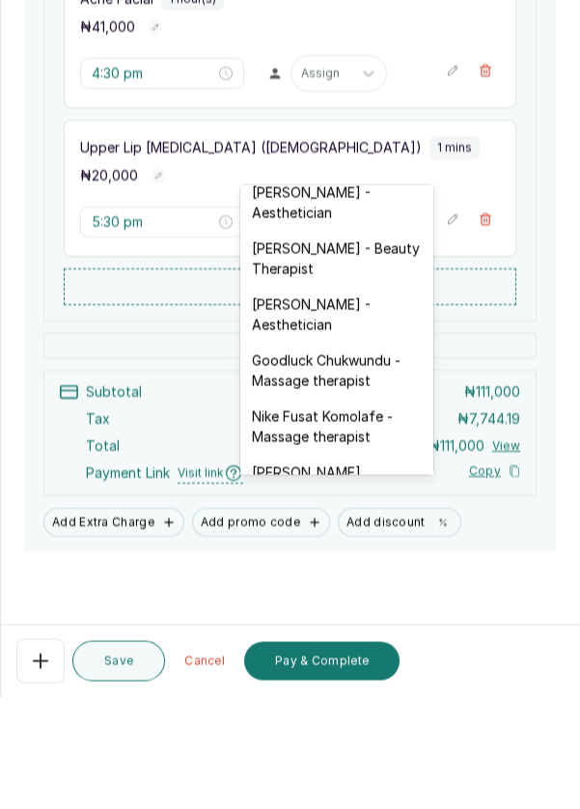
scroll to position [501, 0]
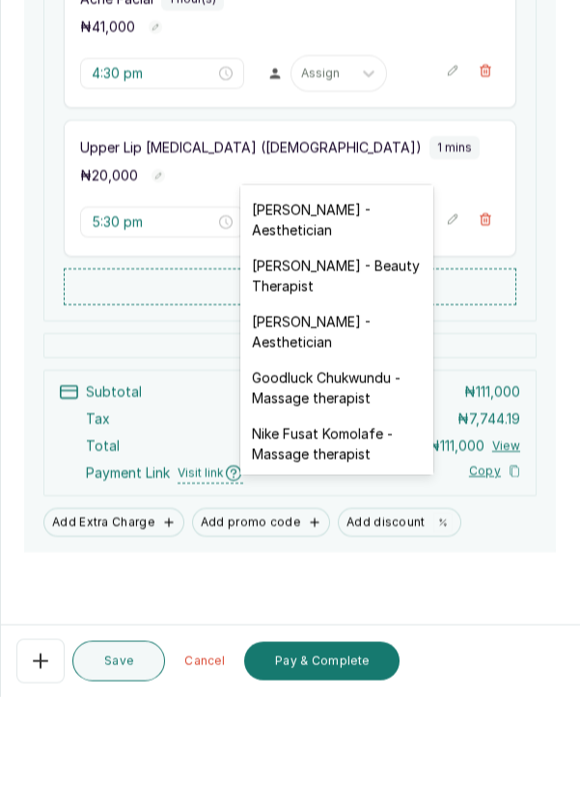
click at [327, 429] on div "[PERSON_NAME] - Aesthetician" at bounding box center [336, 444] width 193 height 56
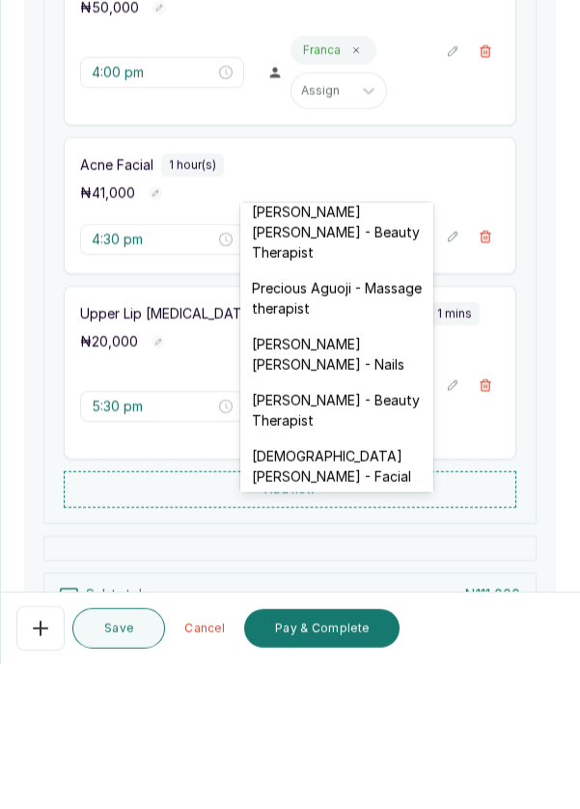
scroll to position [10, 0]
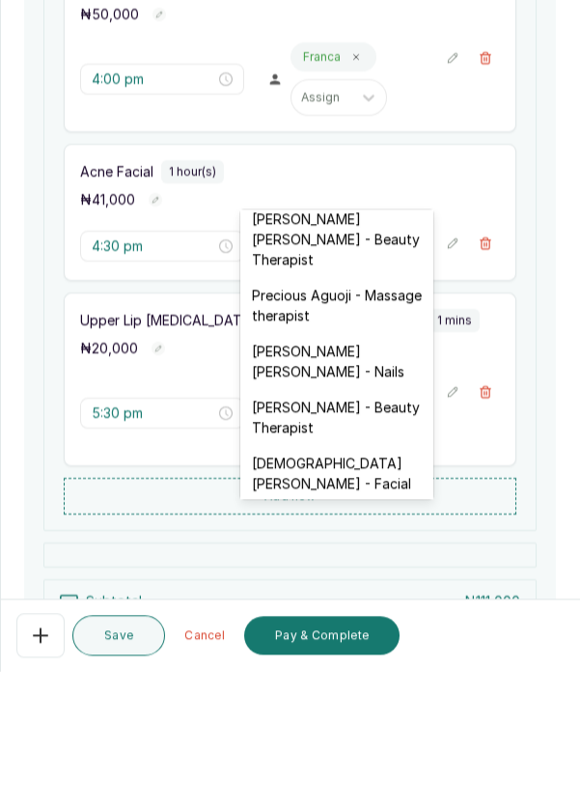
click at [341, 583] on div "[DEMOGRAPHIC_DATA][PERSON_NAME] - Facial" at bounding box center [336, 611] width 193 height 56
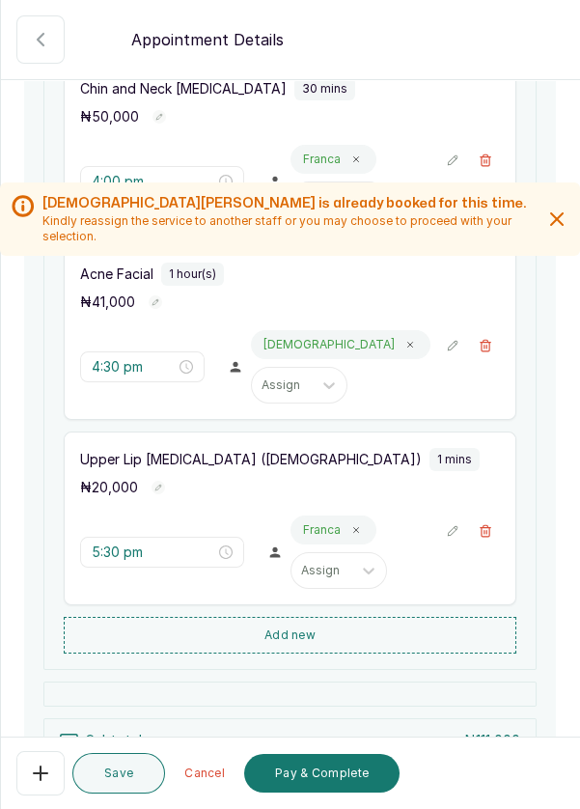
scroll to position [345, 0]
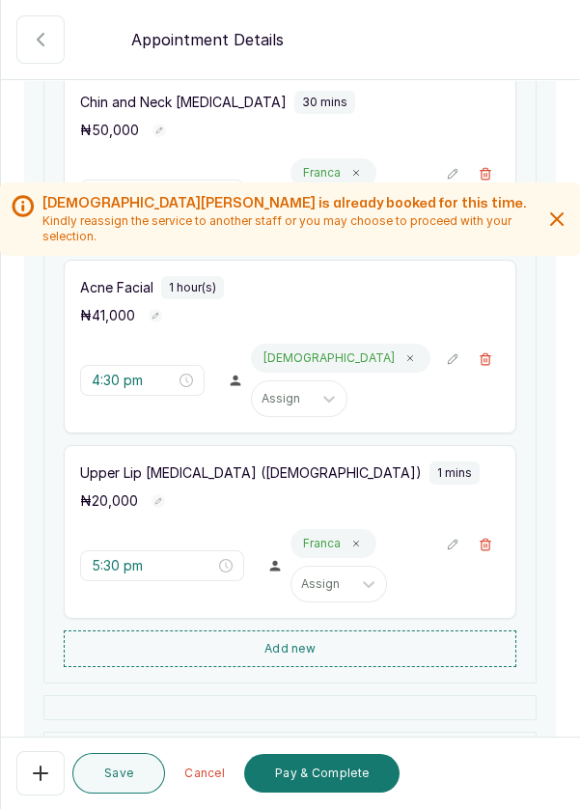
click at [352, 775] on button "Pay & Complete" at bounding box center [321, 773] width 155 height 39
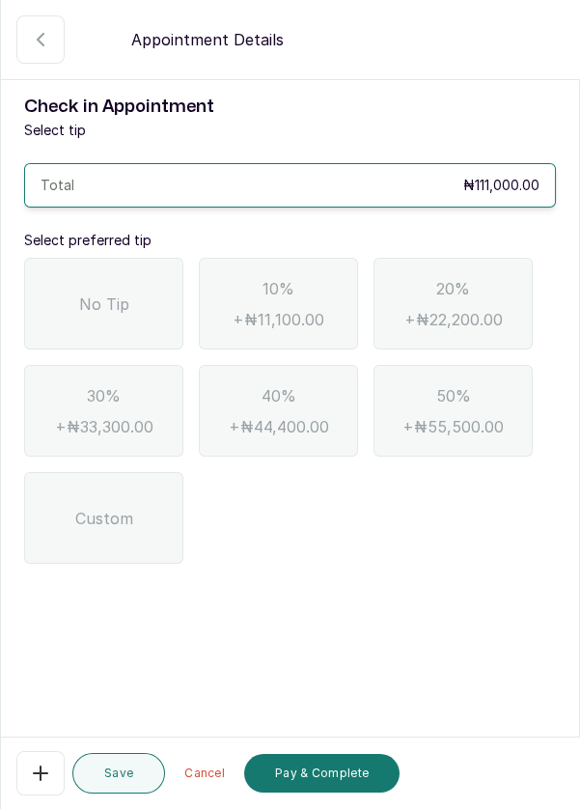
scroll to position [93, 0]
click at [91, 258] on div "No Tip" at bounding box center [103, 304] width 159 height 92
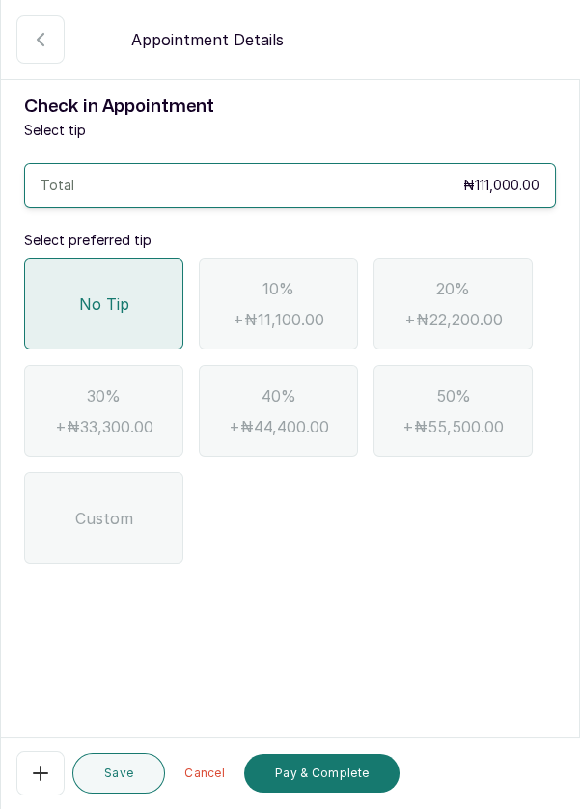
click at [329, 787] on button "Pay & Complete" at bounding box center [321, 773] width 155 height 39
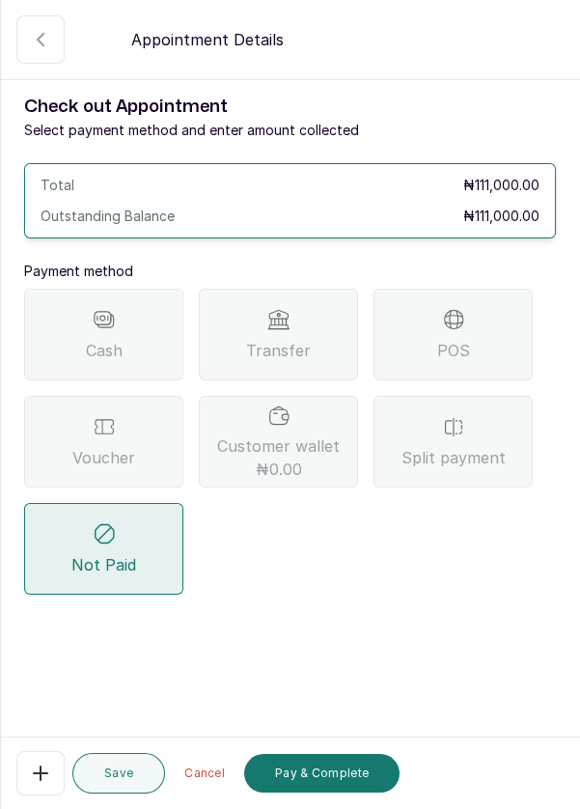
click at [318, 289] on div "Transfer" at bounding box center [278, 335] width 159 height 92
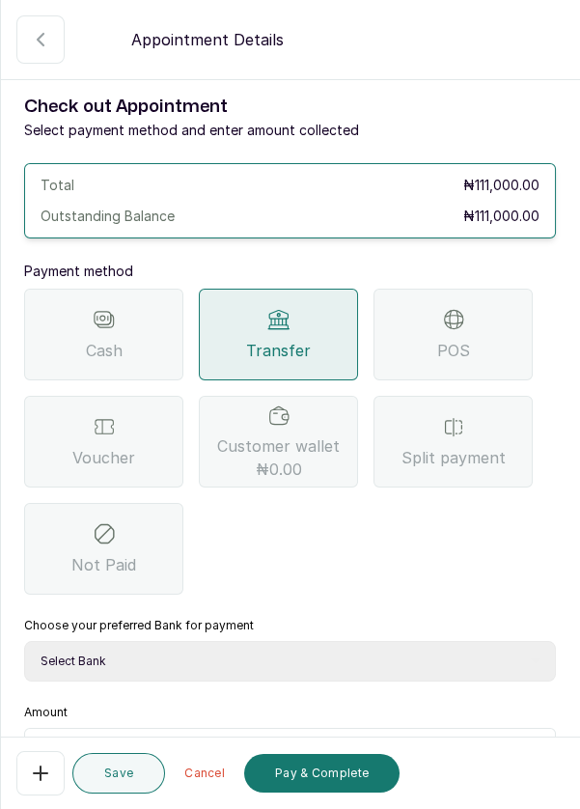
click at [238, 641] on select "Select Bank DERMASPACE ESTHETIC & WELLNESS CENT Sterling Bank DERMASPACEEST/DER…" at bounding box center [290, 661] width 532 height 41
select select "818ea5c0-5b47-4751-8f35-6fc14409c533"
click at [24, 641] on select "Select Bank DERMASPACE ESTHETIC & WELLNESS CENT Sterling Bank DERMASPACEEST/DER…" at bounding box center [290, 661] width 532 height 41
click at [193, 740] on input "text" at bounding box center [303, 751] width 482 height 23
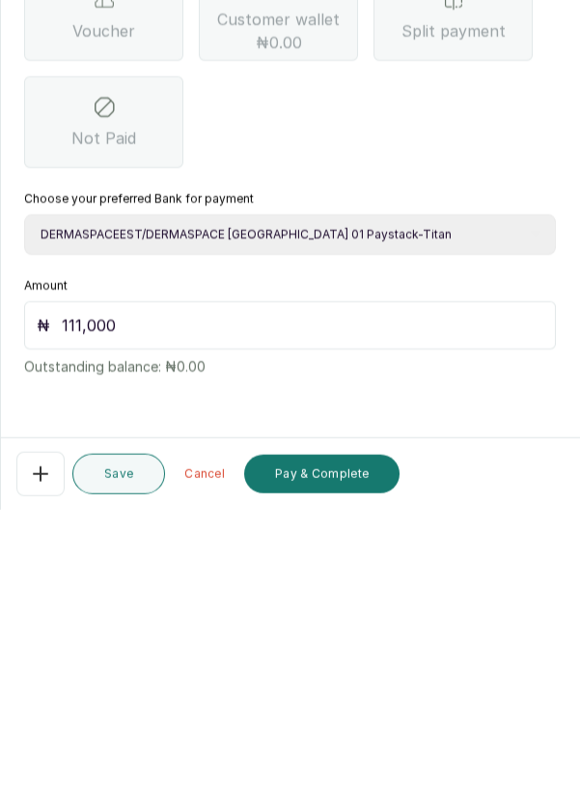
scroll to position [10, 0]
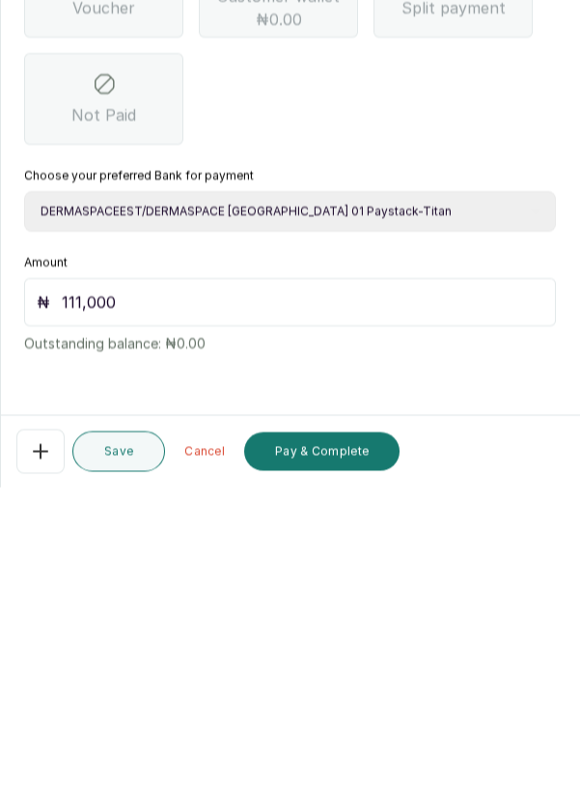
type input "111,000"
click at [310, 778] on button "Pay & Complete" at bounding box center [321, 773] width 155 height 39
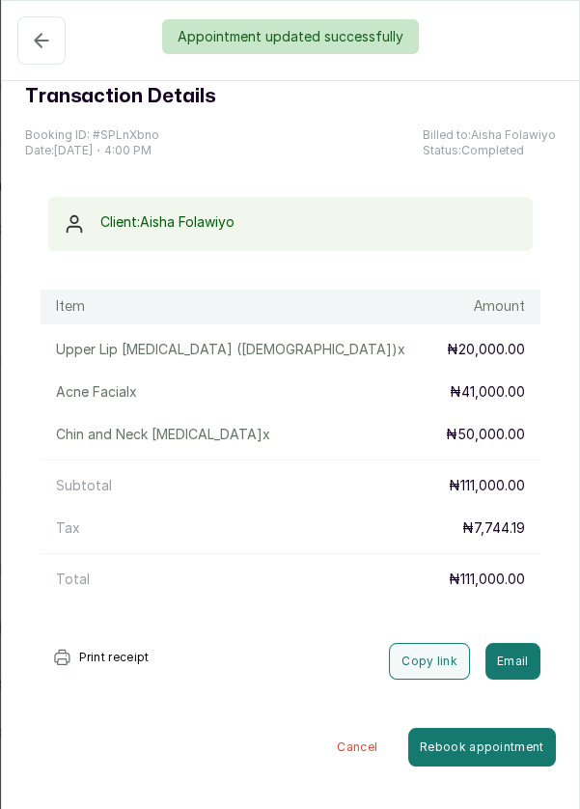
click at [32, 55] on button "Completed" at bounding box center [41, 40] width 48 height 48
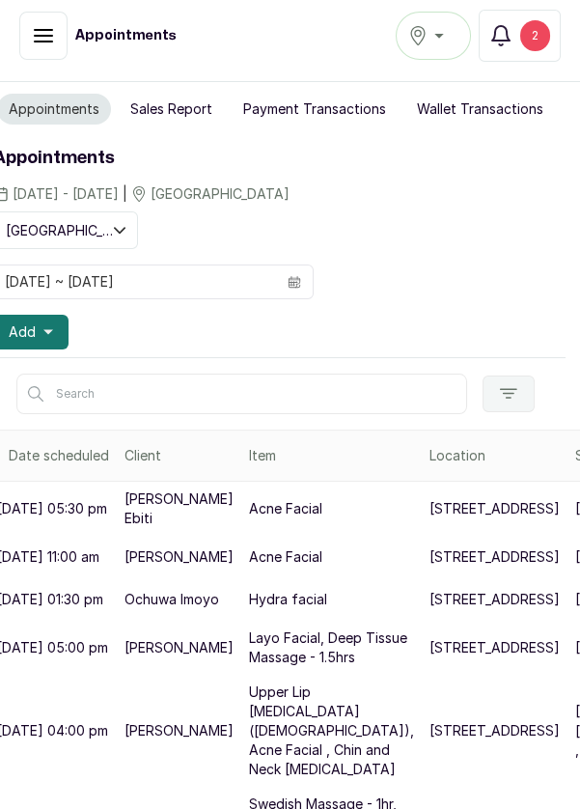
scroll to position [0, 0]
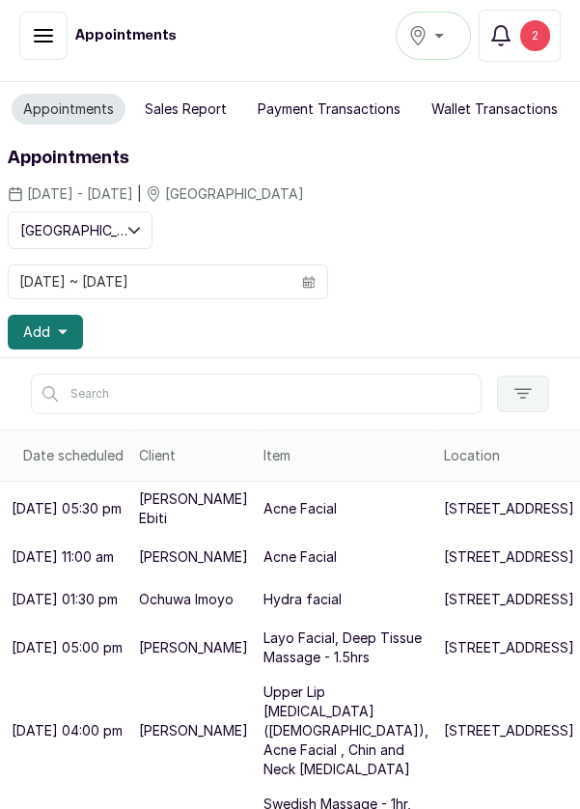
click at [61, 330] on icon "button" at bounding box center [63, 332] width 10 height 5
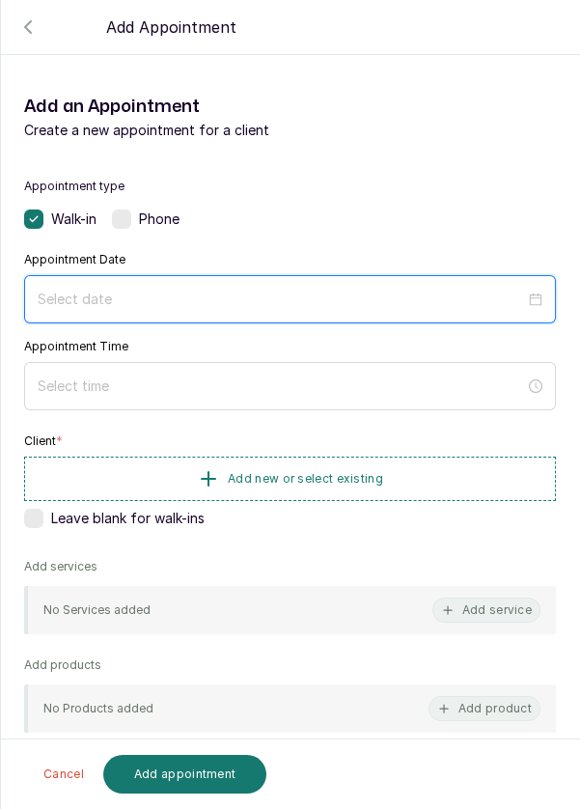
click at [436, 292] on input at bounding box center [281, 299] width 487 height 21
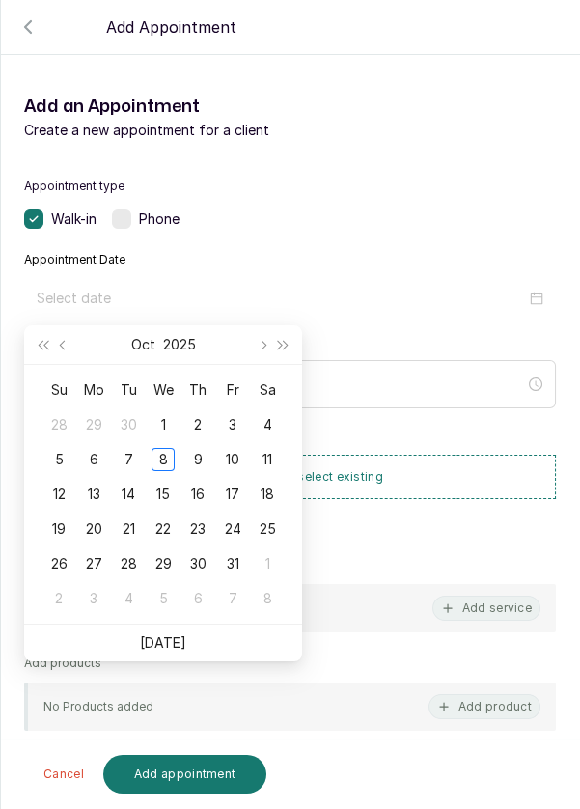
click at [199, 461] on div "9" at bounding box center [197, 459] width 23 height 23
type input "[DATE]"
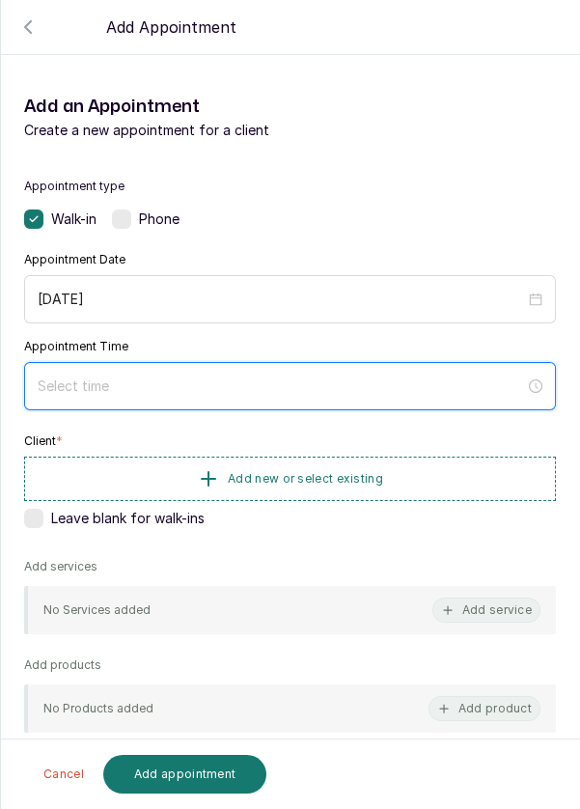
click at [319, 380] on input at bounding box center [281, 385] width 487 height 21
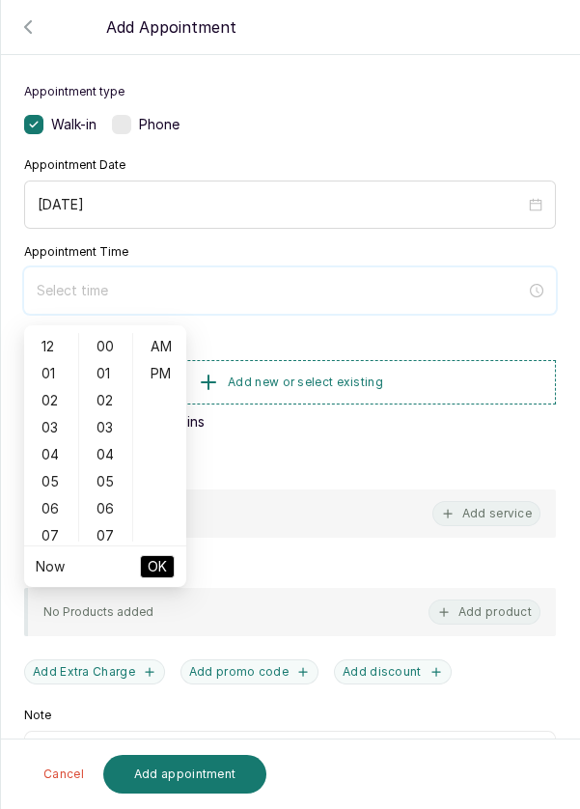
scroll to position [77, 0]
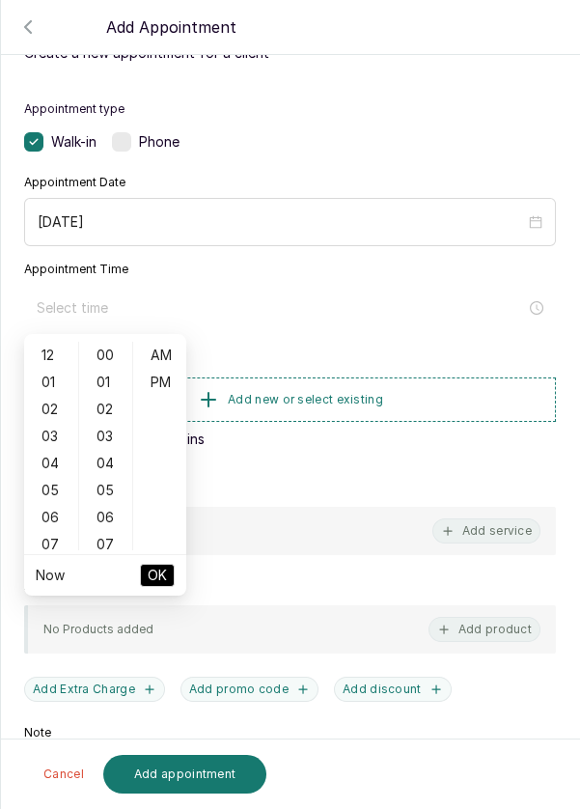
click at [39, 352] on div "12" at bounding box center [51, 355] width 46 height 27
click at [166, 392] on div "PM" at bounding box center [160, 382] width 46 height 27
type input "12:00 pm"
click at [169, 580] on button "OK" at bounding box center [157, 575] width 35 height 23
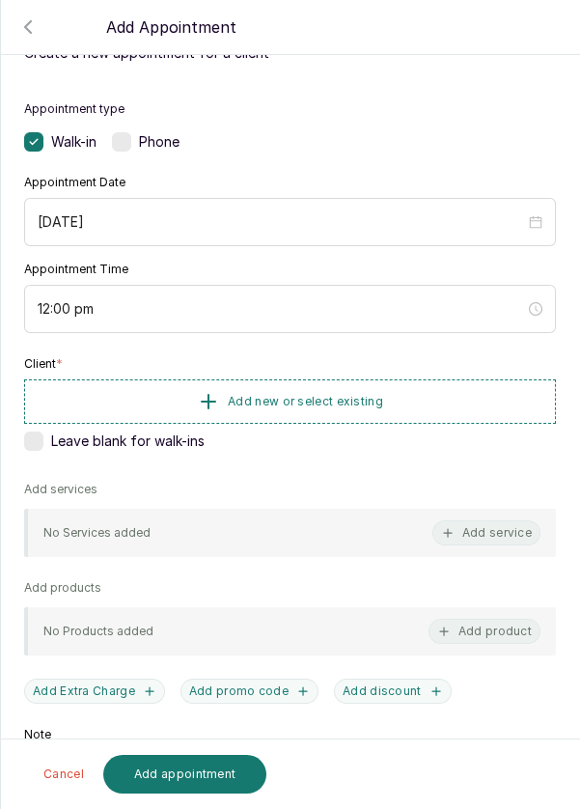
click at [346, 396] on span "Add new or select existing" at bounding box center [305, 401] width 155 height 15
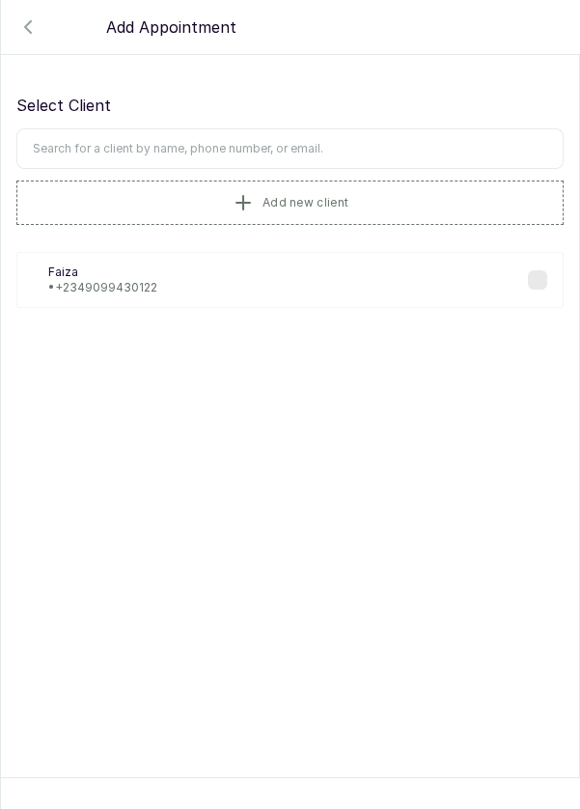
scroll to position [0, 0]
click at [315, 152] on input "text" at bounding box center [289, 148] width 547 height 41
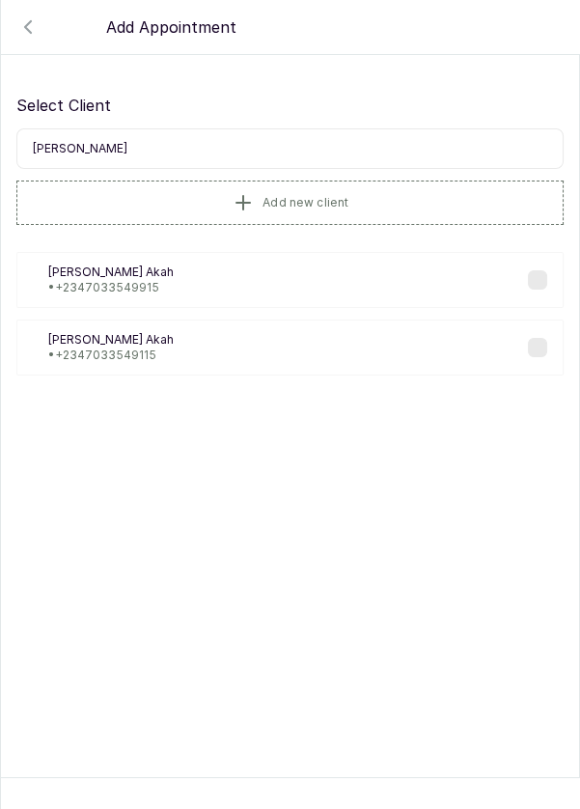
type input "Amanda Ak"
click at [200, 358] on div "AA Amanda Akah • +234 7033549115" at bounding box center [289, 347] width 547 height 56
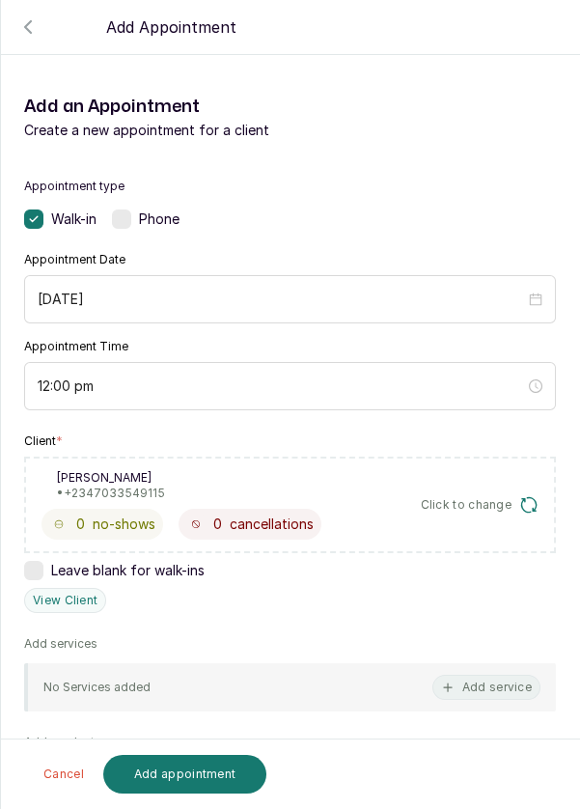
click at [456, 689] on button "Add service" at bounding box center [486, 687] width 108 height 25
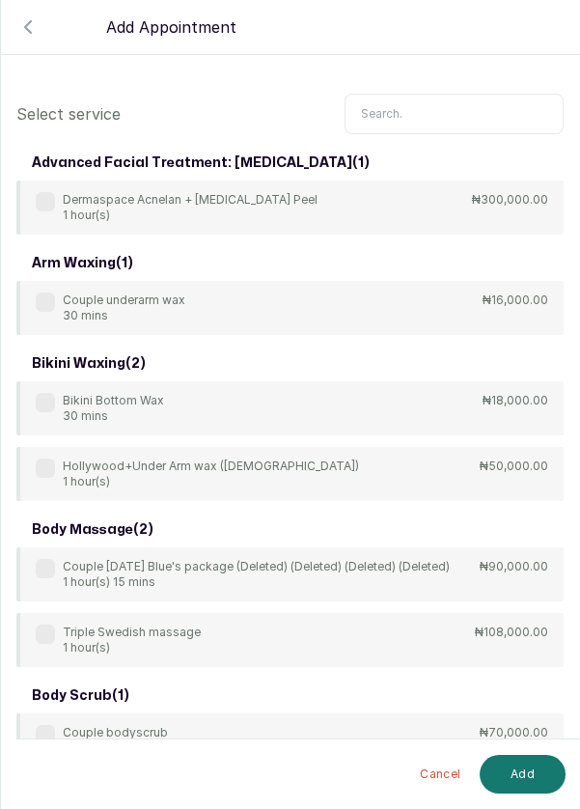
click at [403, 107] on input "text" at bounding box center [454, 114] width 219 height 41
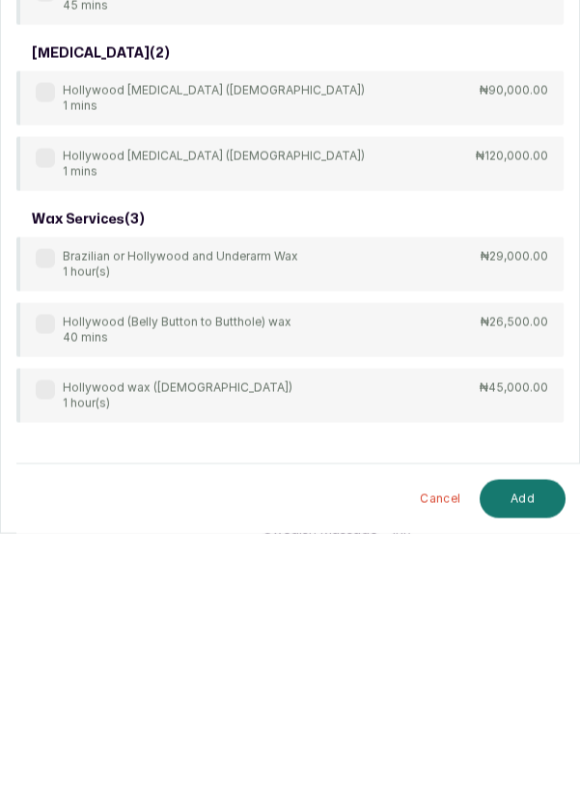
scroll to position [10, 0]
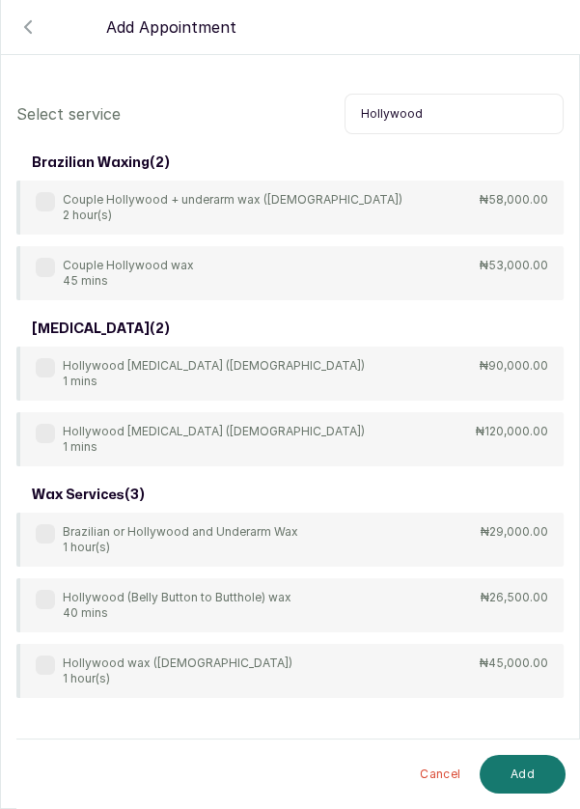
click at [36, 358] on div "Hollywood Laser Hair Removal (female) 1 mins" at bounding box center [200, 373] width 329 height 31
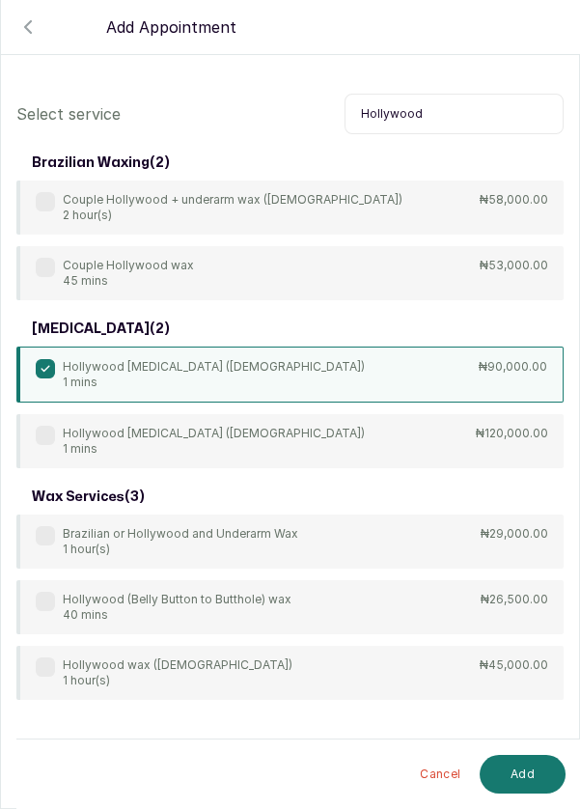
click at [457, 94] on input "Hollywood" at bounding box center [454, 114] width 219 height 41
type input "H"
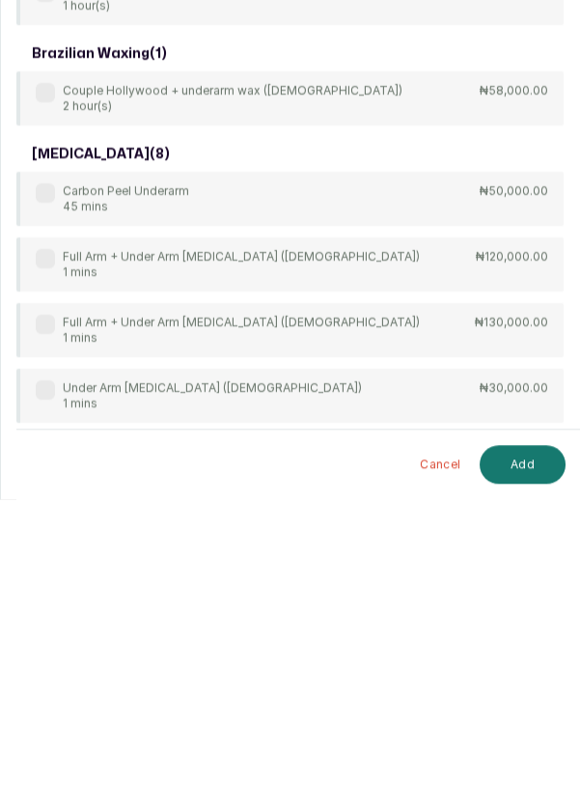
type input "Under"
click at [49, 690] on div "Under Arm Laser Hair Removal (female) 1 mins" at bounding box center [199, 705] width 326 height 31
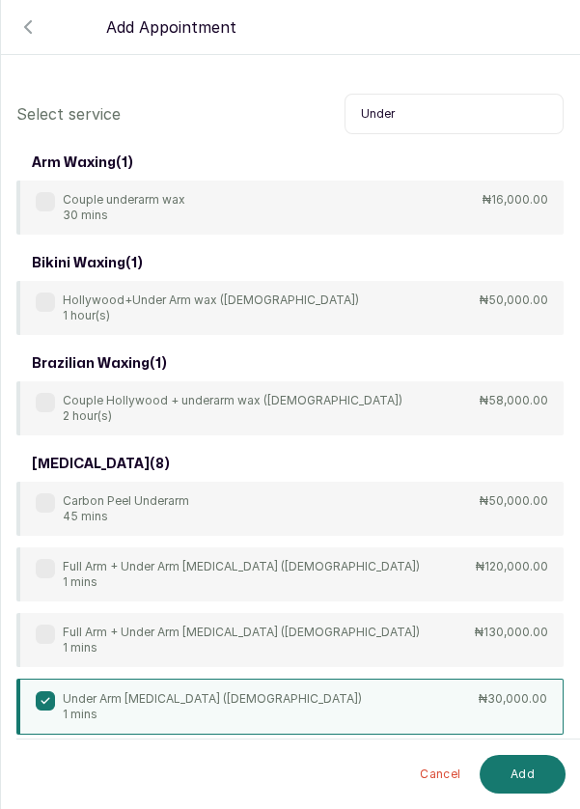
click at [524, 772] on button "Add" at bounding box center [523, 774] width 86 height 39
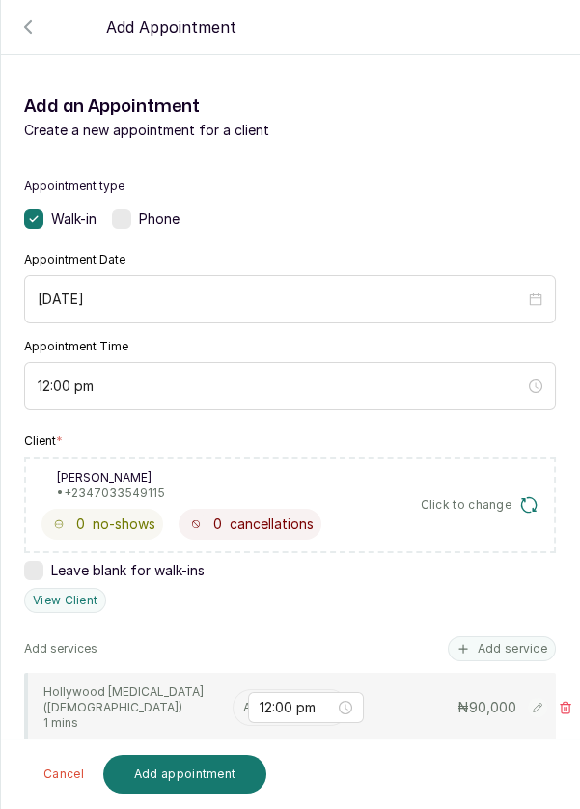
click at [243, 701] on input "text" at bounding box center [244, 708] width 3 height 14
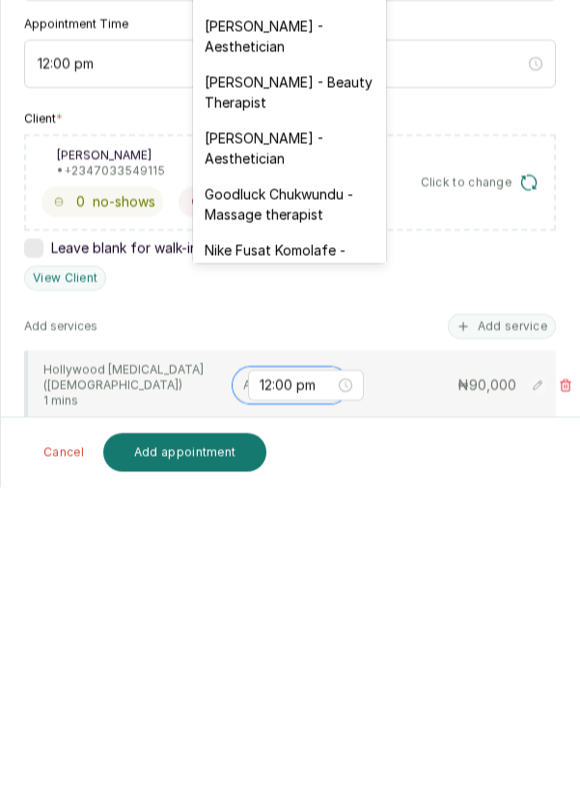
scroll to position [476, 0]
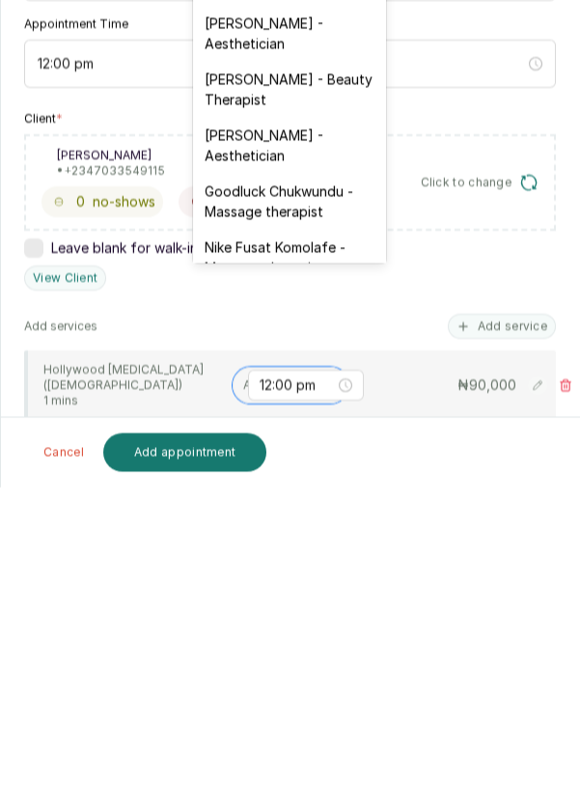
click at [270, 445] on div "[PERSON_NAME] - Aesthetician" at bounding box center [289, 467] width 193 height 56
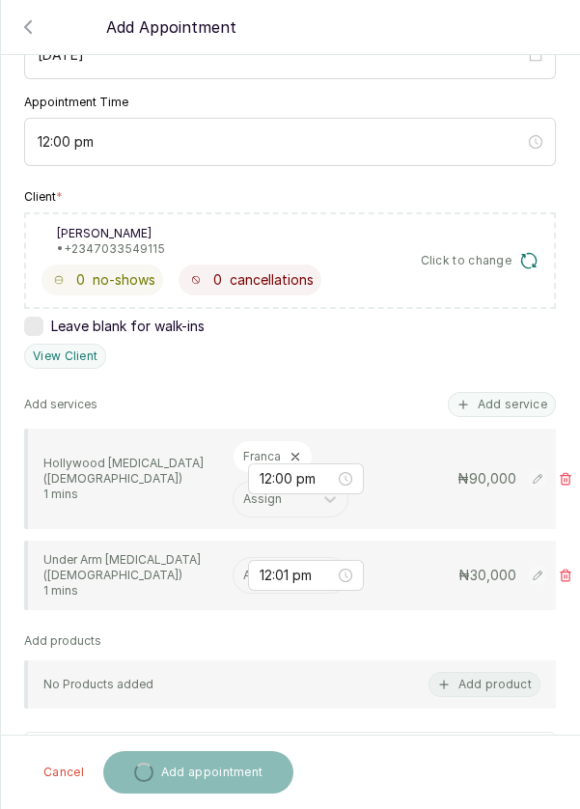
scroll to position [244, 0]
click at [243, 568] on input "text" at bounding box center [244, 575] width 3 height 14
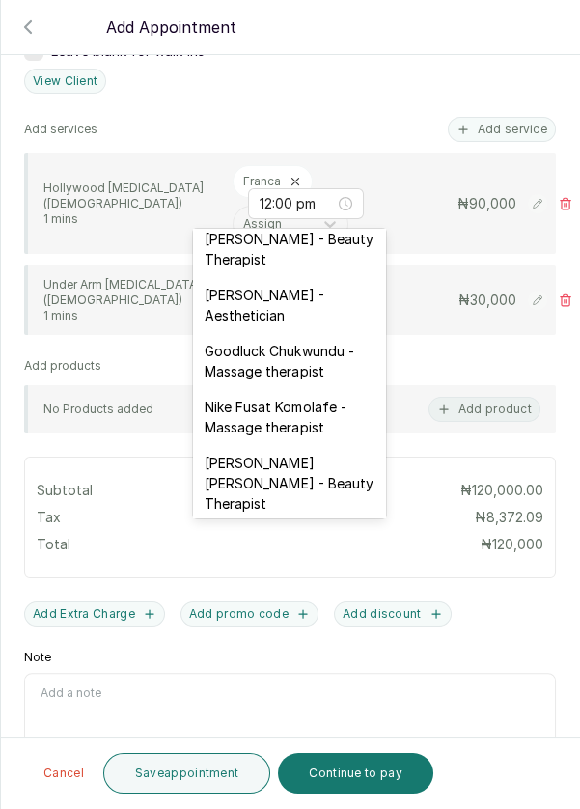
scroll to position [574, 0]
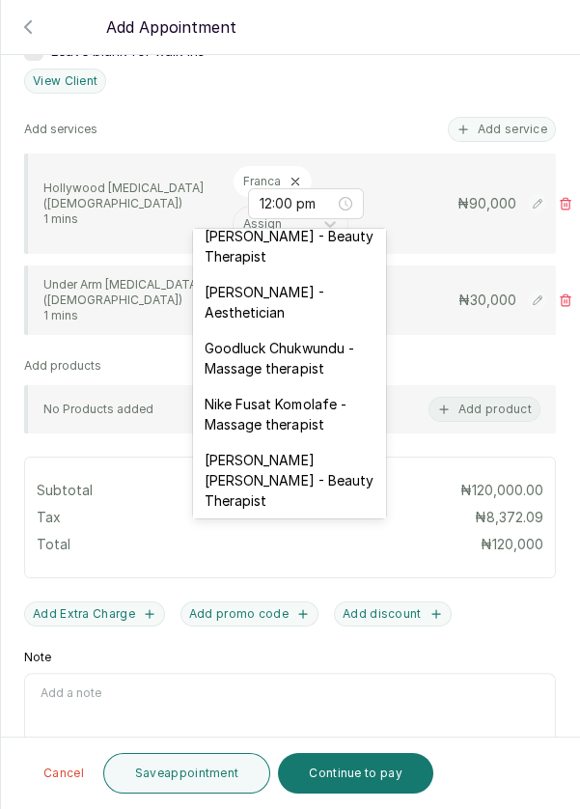
click at [290, 279] on div "[PERSON_NAME] - Aesthetician" at bounding box center [289, 302] width 193 height 56
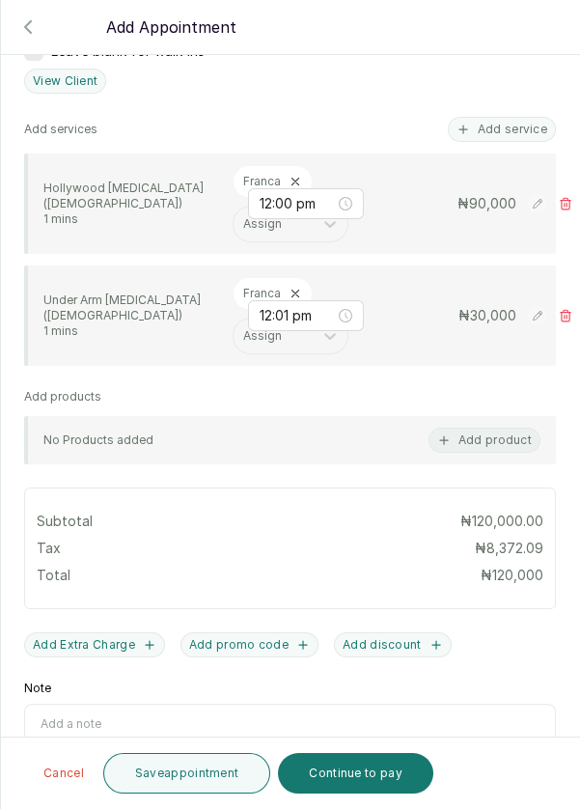
click at [193, 778] on button "Save appointment" at bounding box center [187, 773] width 168 height 41
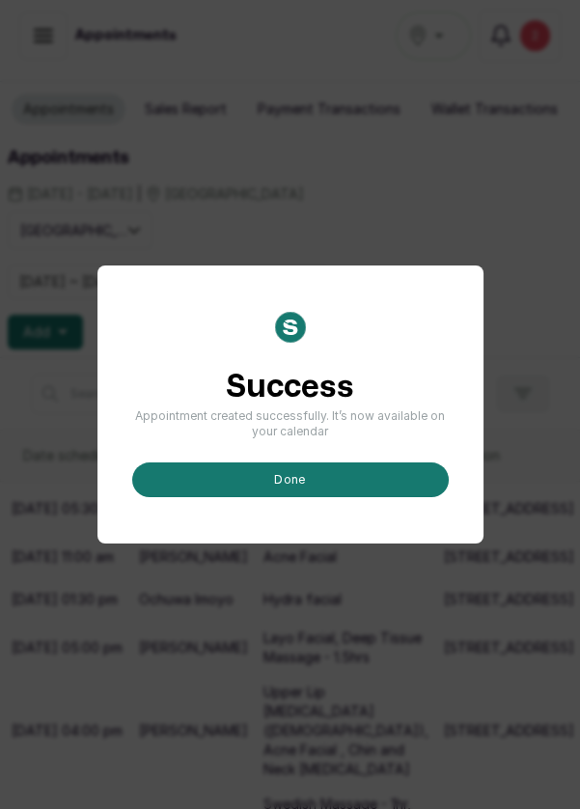
click at [329, 497] on button "done" at bounding box center [290, 479] width 317 height 35
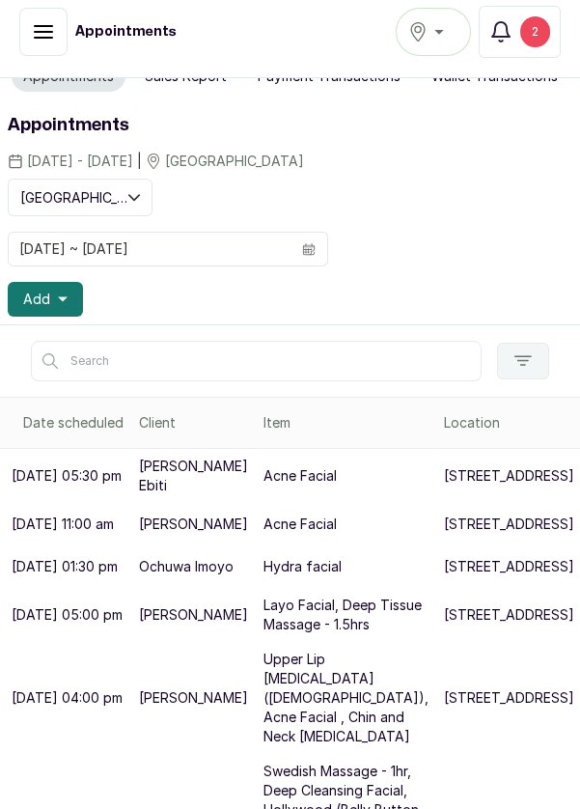
scroll to position [27, 0]
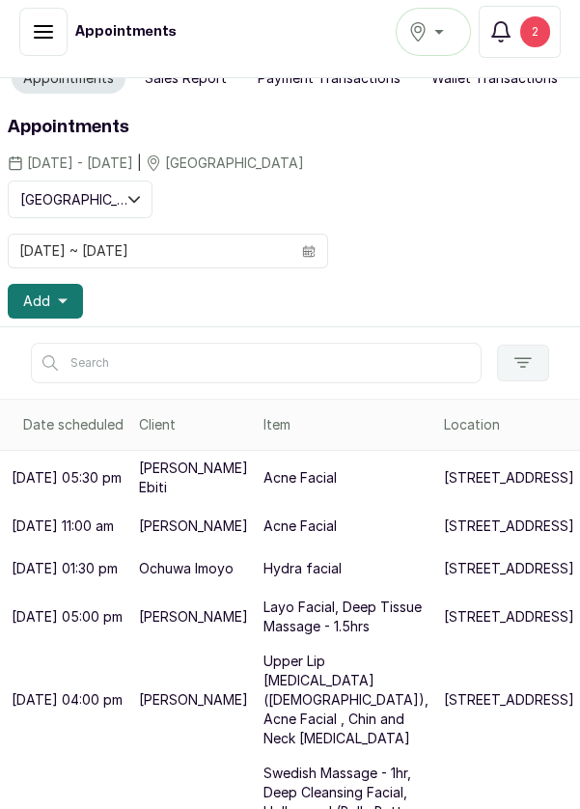
click at [541, 32] on div "2" at bounding box center [535, 31] width 30 height 31
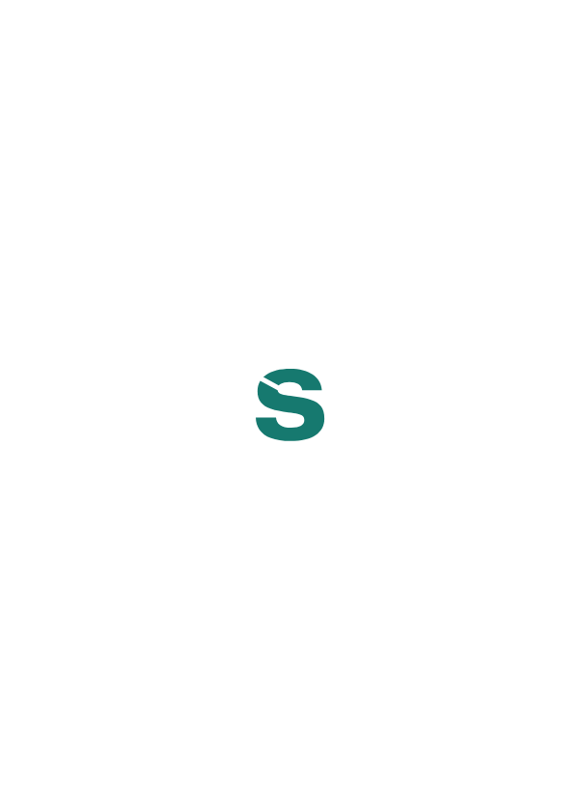
scroll to position [10, 0]
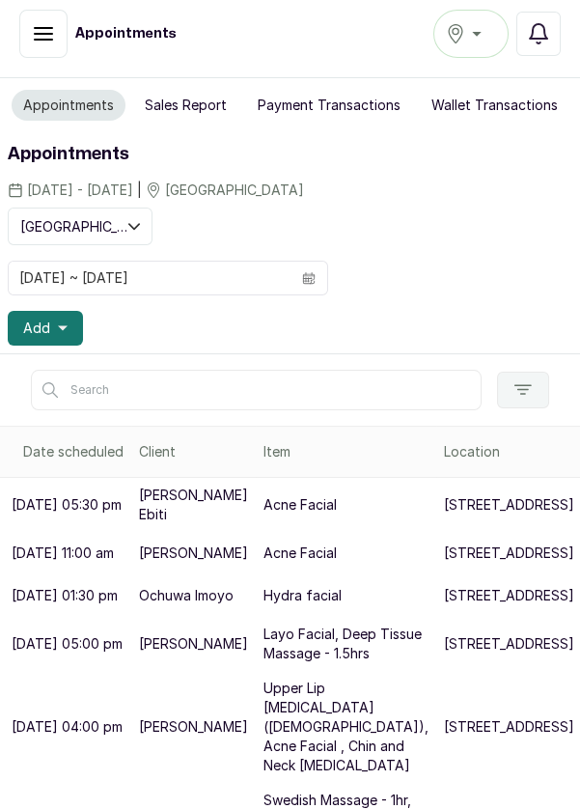
click at [52, 329] on button "Add" at bounding box center [45, 328] width 75 height 35
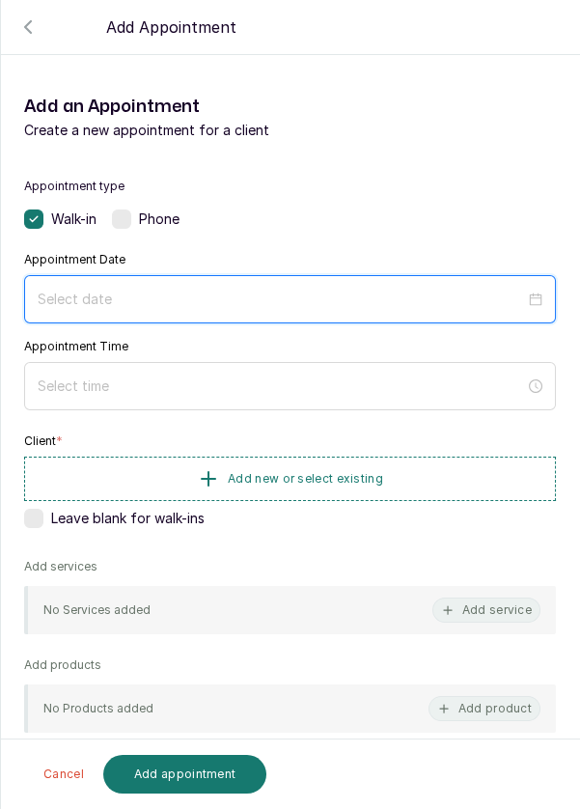
click at [330, 290] on input at bounding box center [281, 299] width 487 height 21
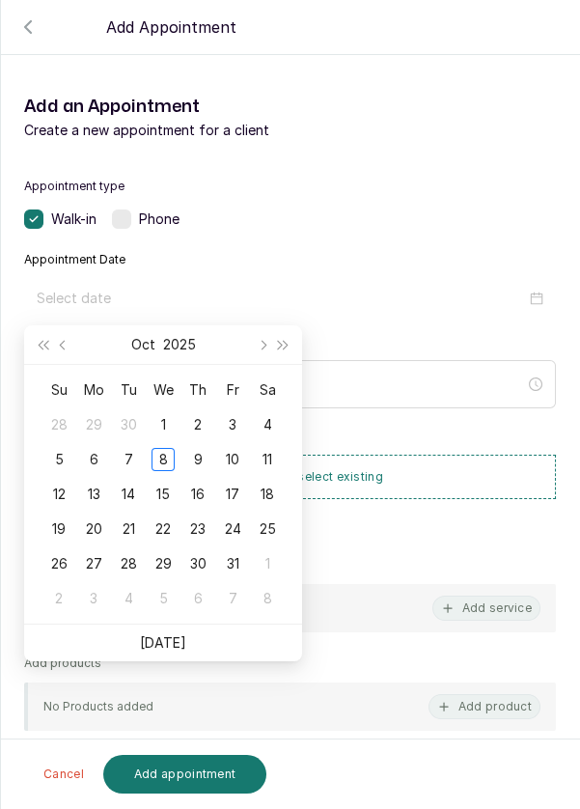
click at [198, 467] on div "9" at bounding box center [197, 459] width 23 height 23
type input "[DATE]"
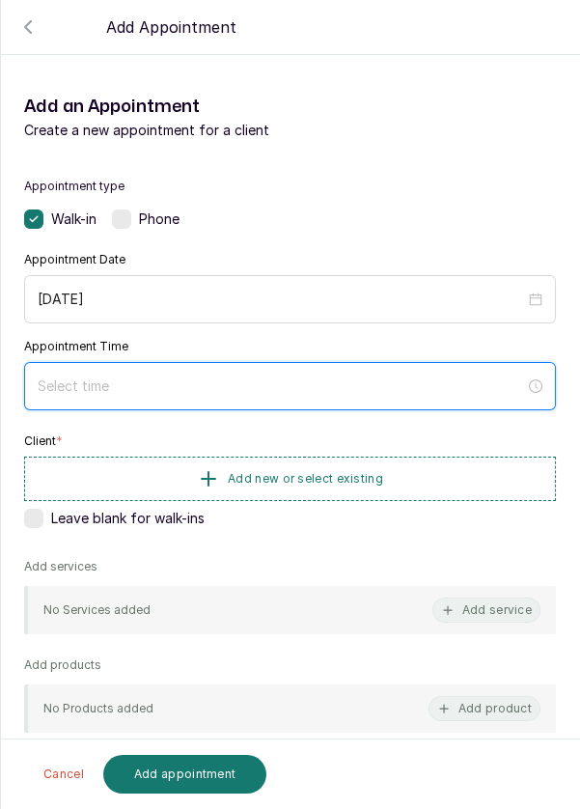
click at [183, 393] on input at bounding box center [281, 385] width 487 height 21
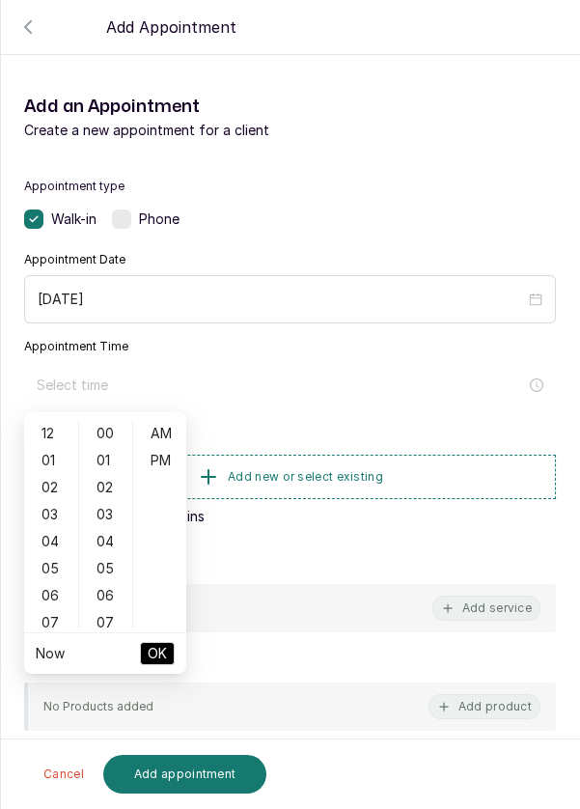
click at [41, 460] on div "01" at bounding box center [51, 460] width 46 height 27
click at [161, 472] on div "PM" at bounding box center [160, 460] width 46 height 27
type input "1:00 pm"
click at [156, 655] on span "OK" at bounding box center [157, 653] width 19 height 37
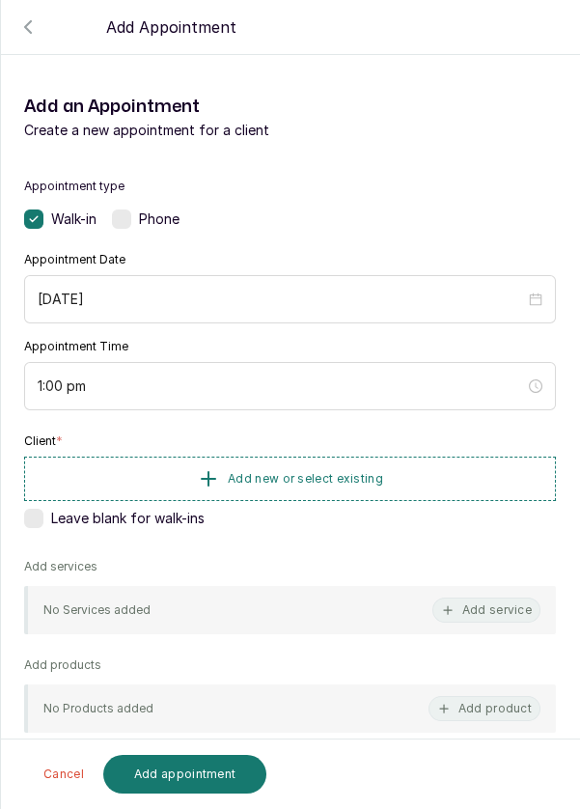
click at [279, 477] on span "Add new or select existing" at bounding box center [305, 478] width 155 height 15
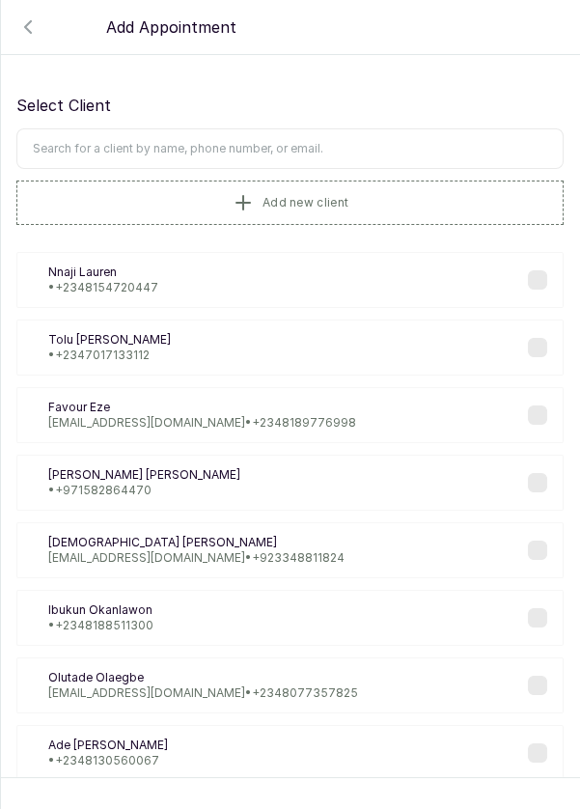
click at [260, 146] on input "text" at bounding box center [289, 148] width 547 height 41
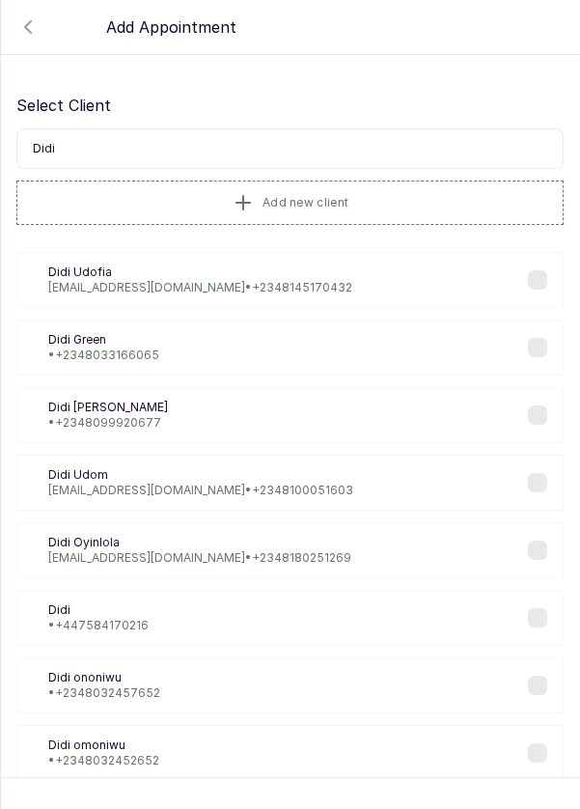
type input "Didi"
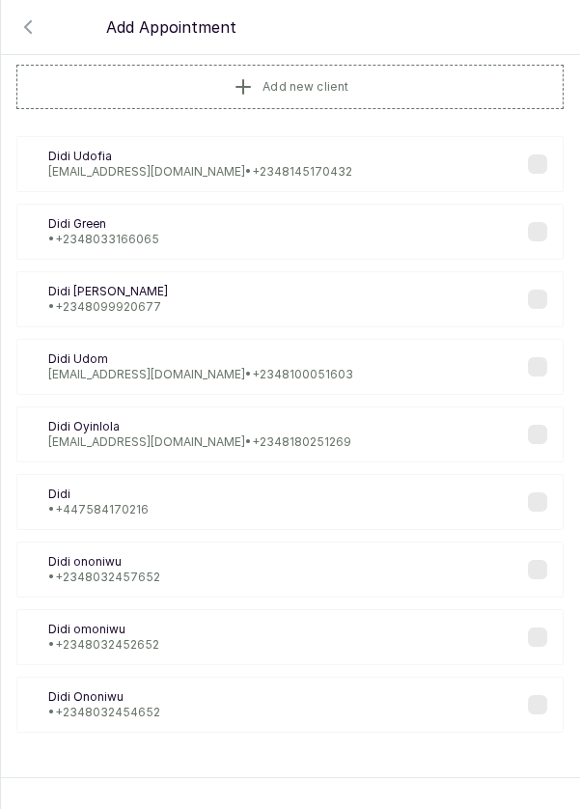
scroll to position [49, 0]
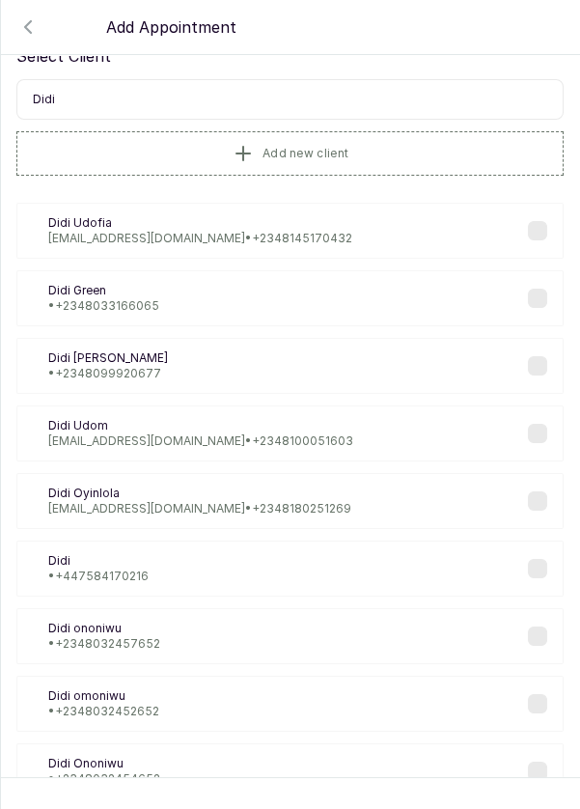
click at [297, 445] on div "DU [PERSON_NAME] [EMAIL_ADDRESS][DOMAIN_NAME] • [PHONE_NUMBER]" at bounding box center [289, 433] width 547 height 56
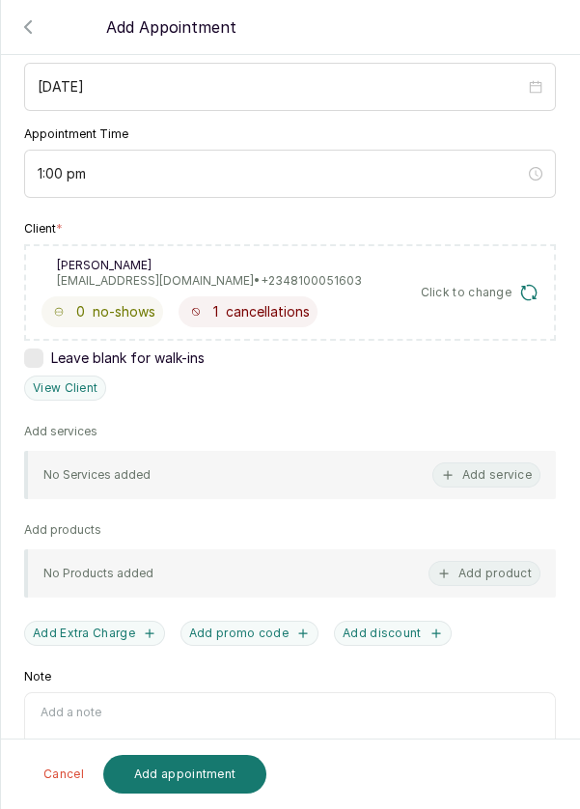
scroll to position [234, 0]
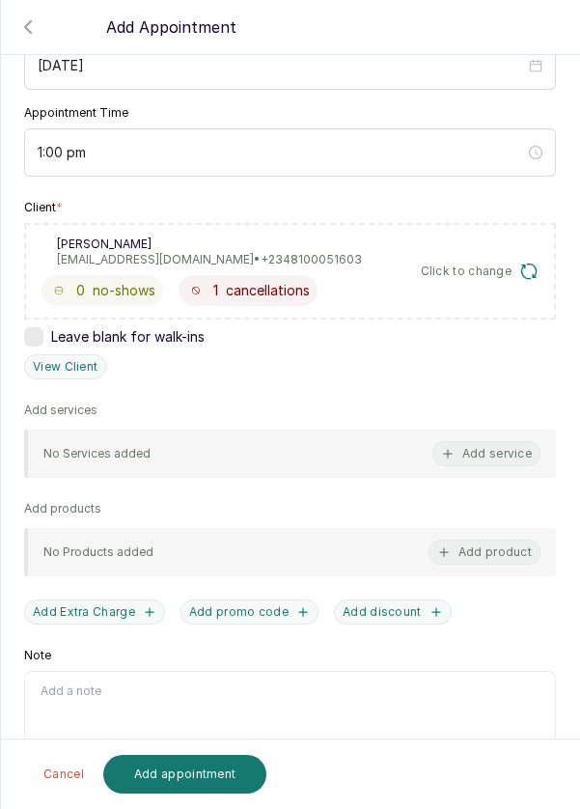
click at [474, 448] on button "Add service" at bounding box center [486, 453] width 108 height 25
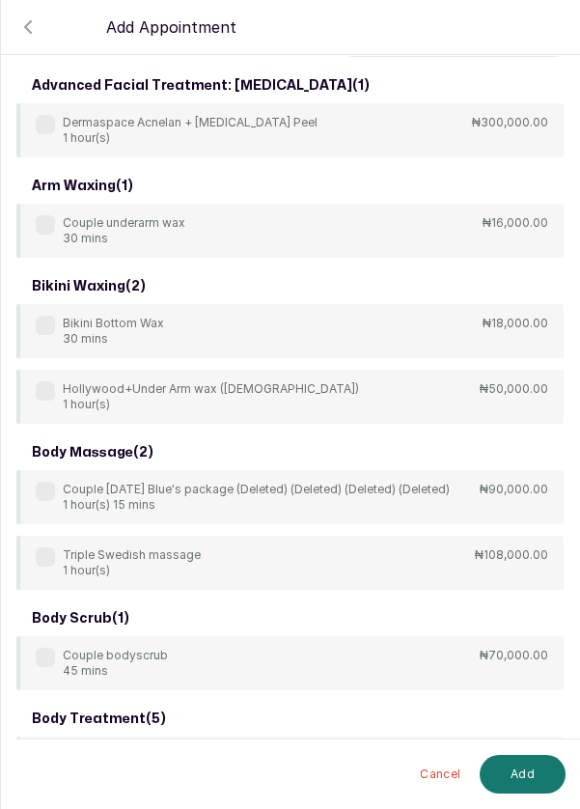
scroll to position [0, 0]
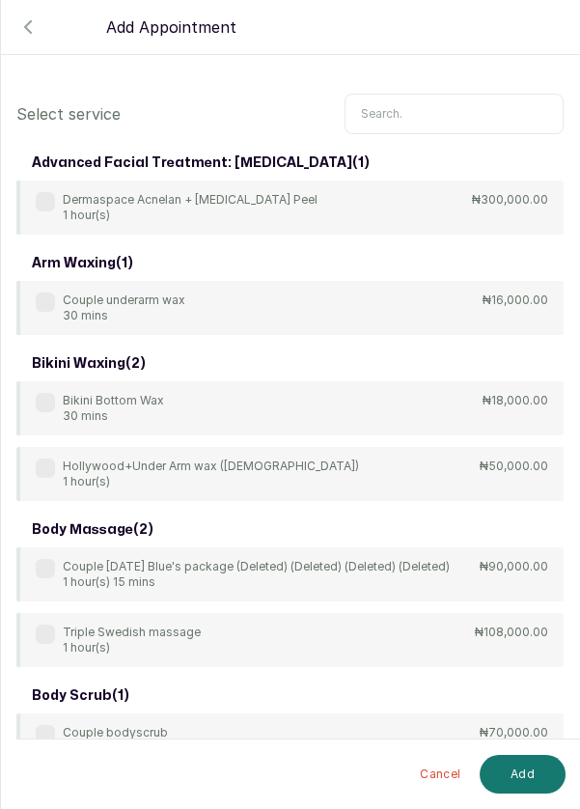
click at [389, 118] on input "text" at bounding box center [454, 114] width 219 height 41
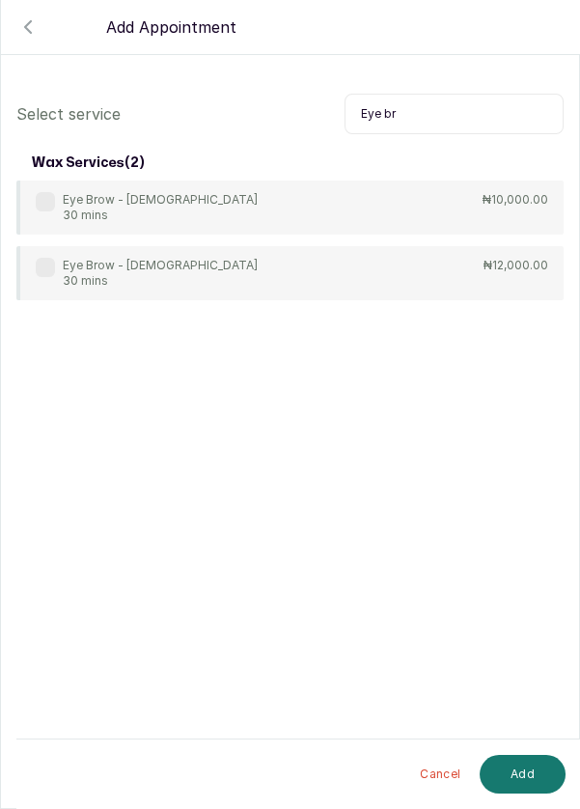
type input "Eye br"
click at [29, 204] on div "Eye Brow - [DEMOGRAPHIC_DATA] 30 mins ₦10,000.00" at bounding box center [289, 207] width 547 height 54
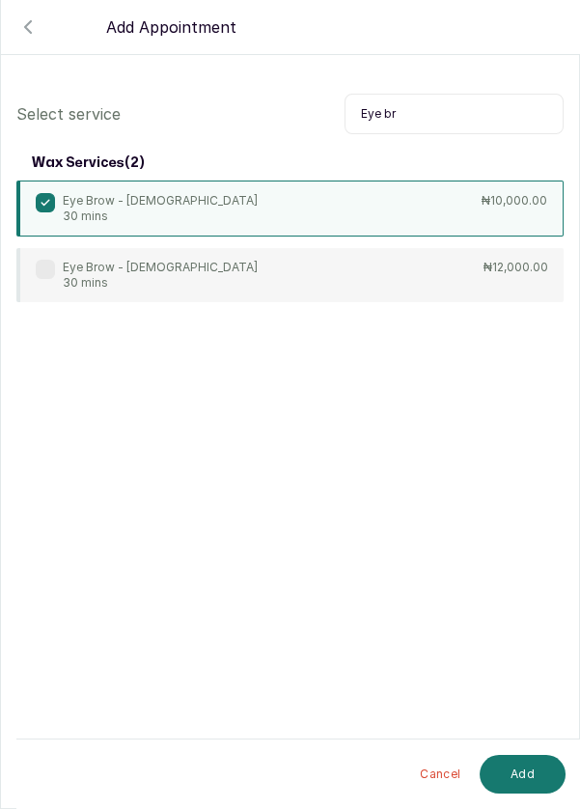
click at [428, 112] on input "Eye br" at bounding box center [454, 114] width 219 height 41
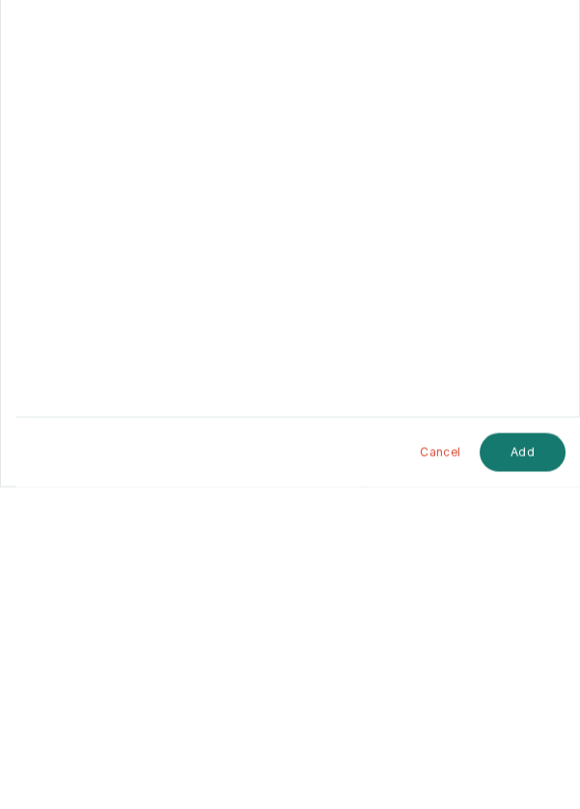
scroll to position [93, 0]
click at [533, 771] on button "Add" at bounding box center [523, 774] width 86 height 39
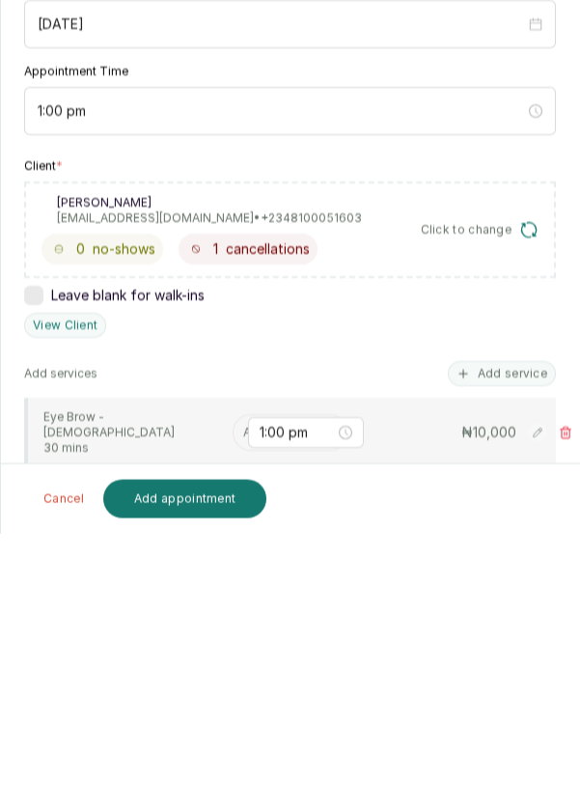
scroll to position [10, 0]
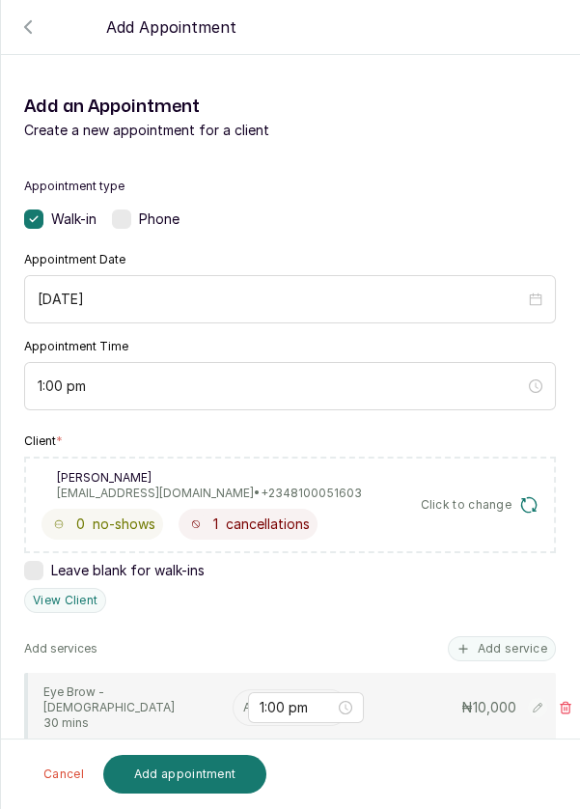
click at [243, 701] on input "text" at bounding box center [244, 708] width 3 height 14
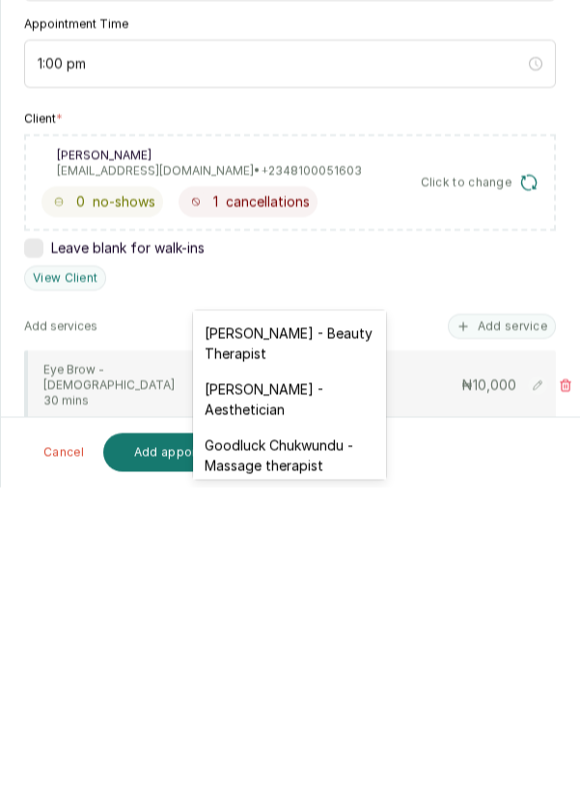
scroll to position [565, 0]
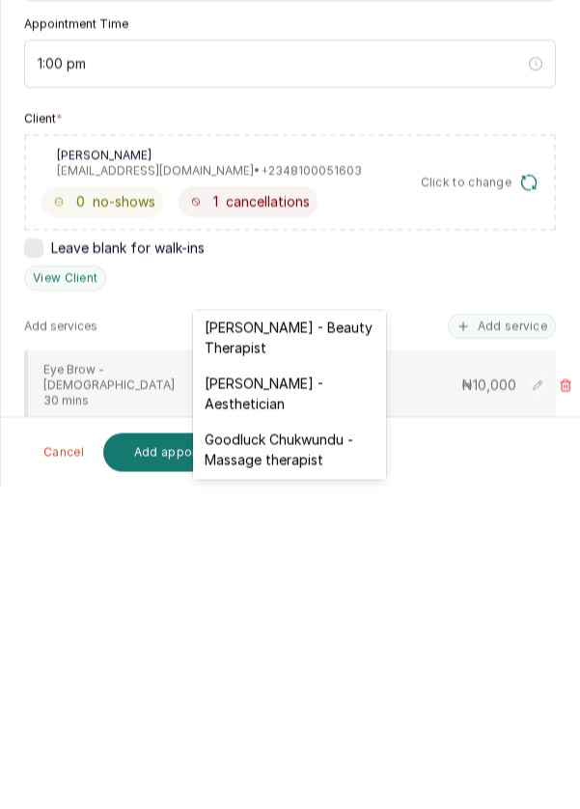
click at [267, 692] on div "[PERSON_NAME] - Aesthetician" at bounding box center [289, 715] width 193 height 56
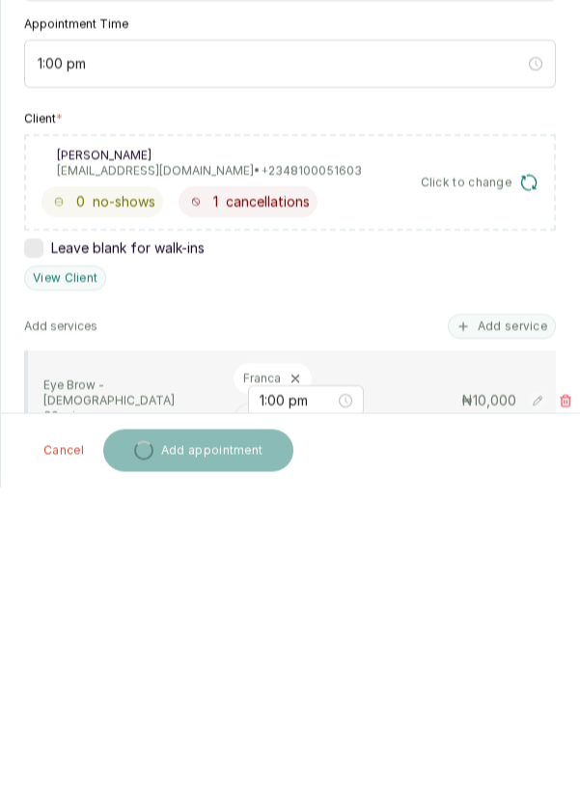
scroll to position [10, 0]
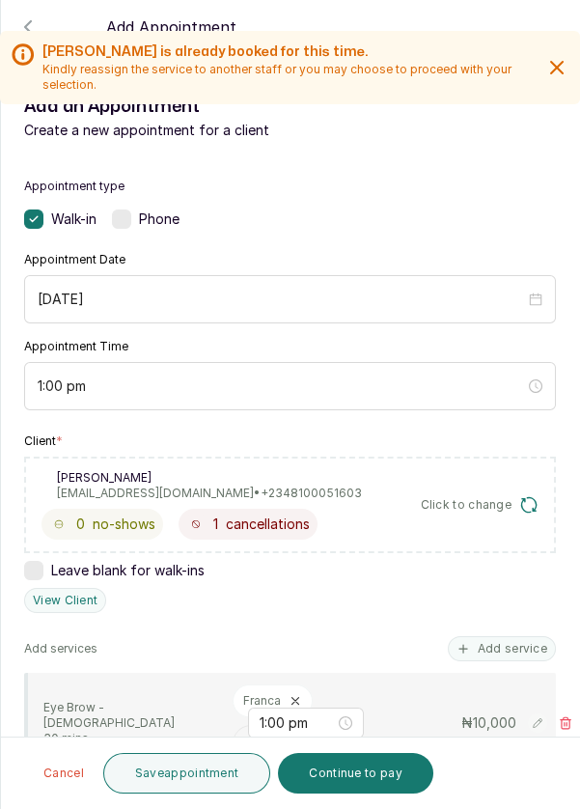
click at [195, 778] on button "Save appointment" at bounding box center [187, 773] width 168 height 41
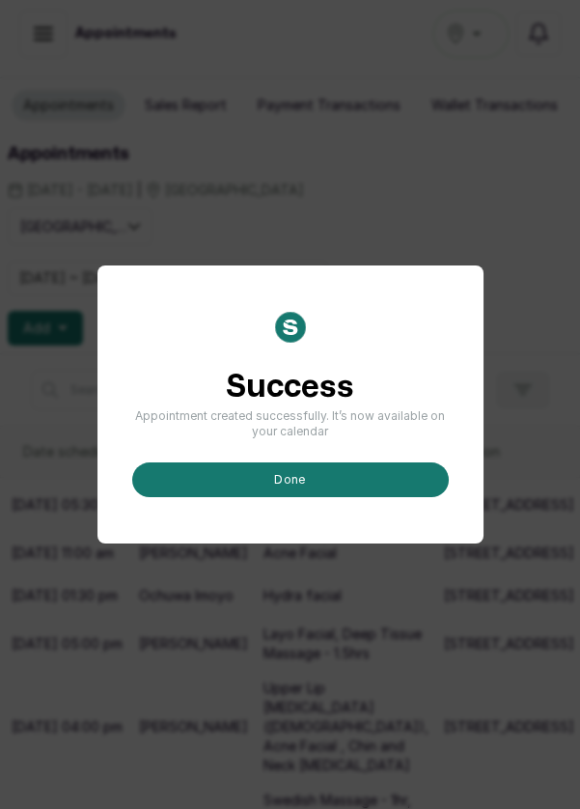
click at [318, 497] on button "done" at bounding box center [290, 479] width 317 height 35
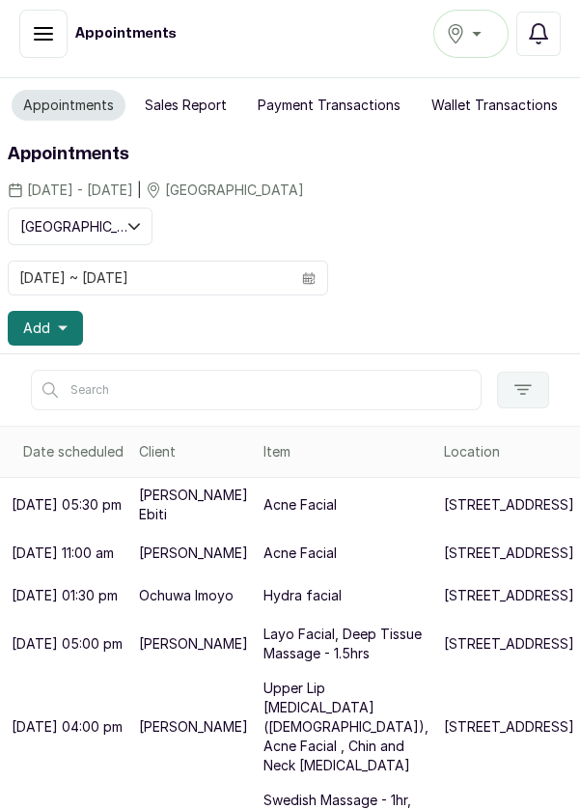
click at [55, 336] on button "Add" at bounding box center [45, 328] width 75 height 35
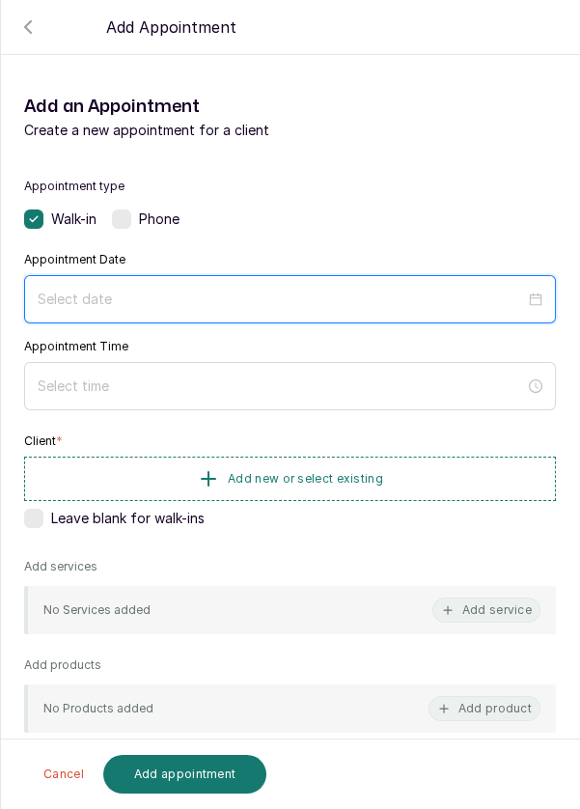
click at [313, 294] on input at bounding box center [281, 299] width 487 height 21
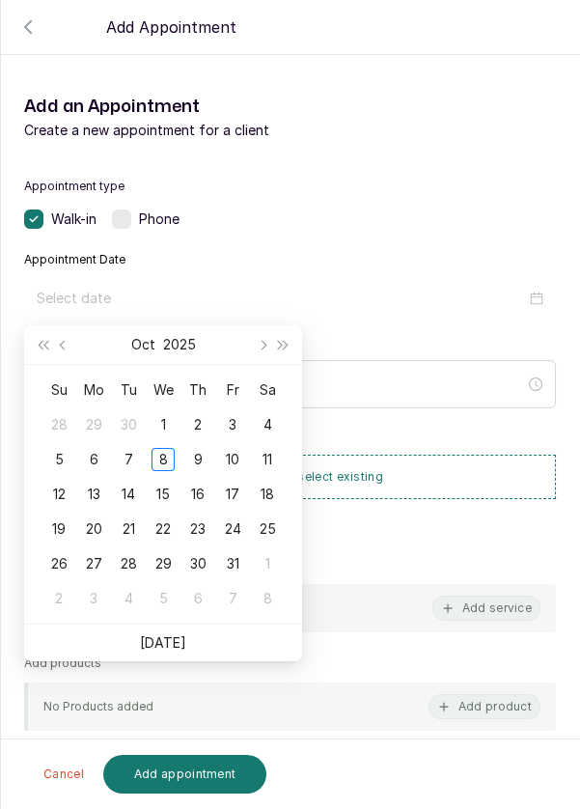
click at [198, 457] on div "9" at bounding box center [197, 459] width 23 height 23
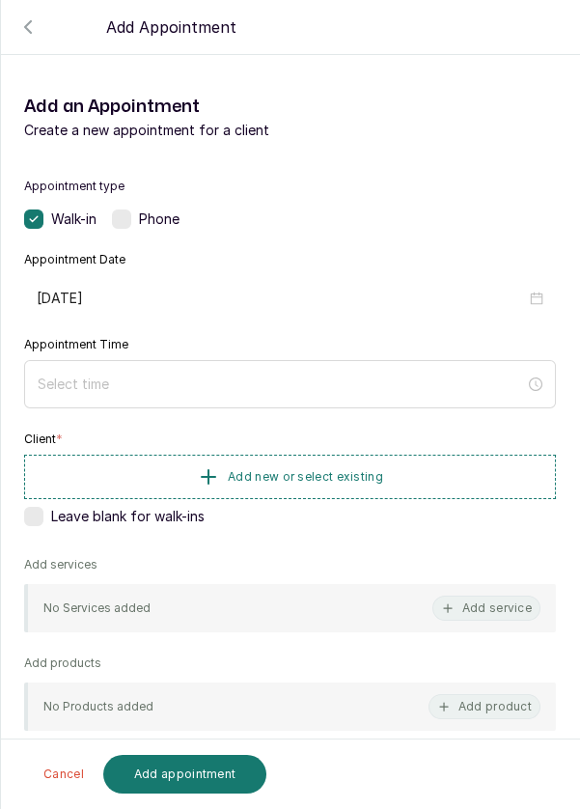
type input "[DATE]"
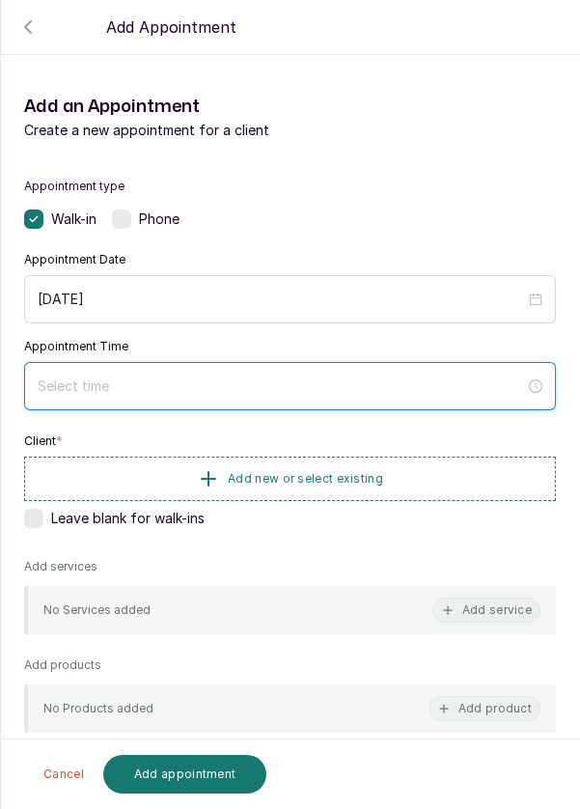
click at [234, 384] on input at bounding box center [281, 385] width 487 height 21
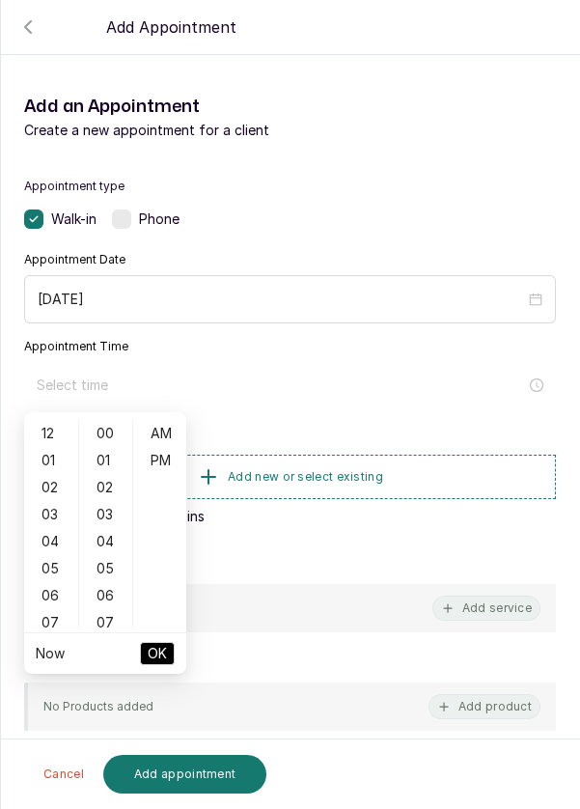
click at [43, 458] on div "01" at bounding box center [51, 460] width 46 height 27
click at [168, 463] on div "PM" at bounding box center [160, 460] width 46 height 27
type input "1:00 pm"
click at [160, 651] on span "OK" at bounding box center [157, 653] width 19 height 37
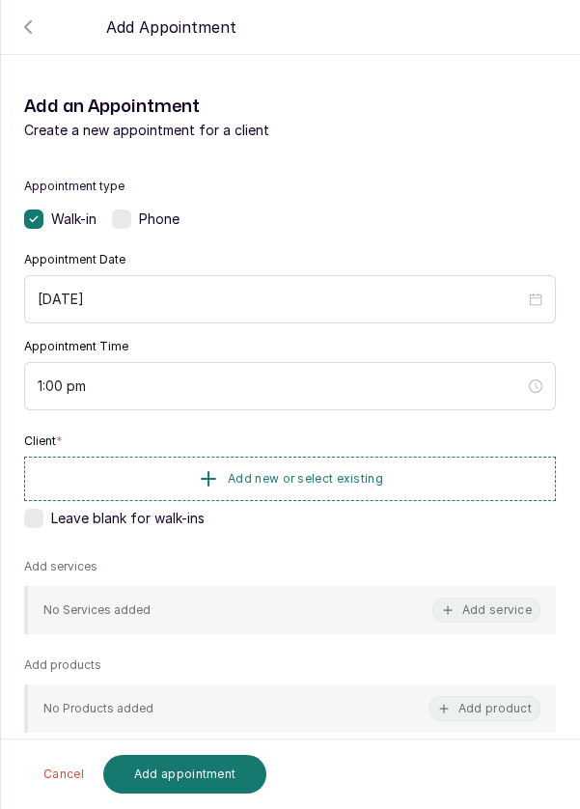
click at [302, 466] on button "Add new or select existing" at bounding box center [290, 478] width 532 height 44
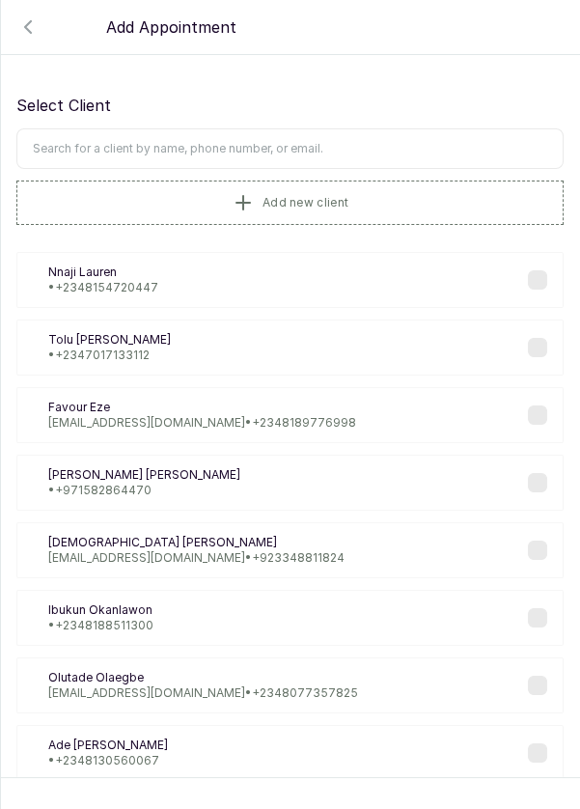
click at [352, 147] on input "text" at bounding box center [289, 148] width 547 height 41
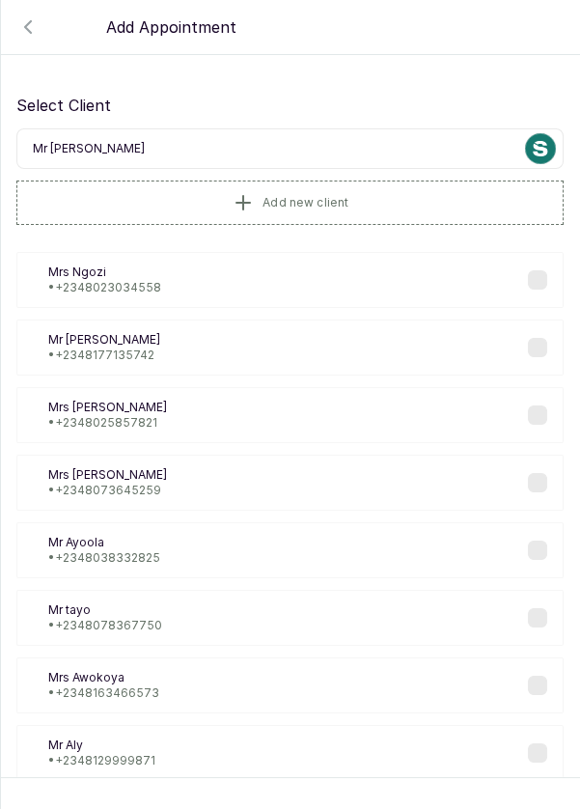
type input "Mr [PERSON_NAME]"
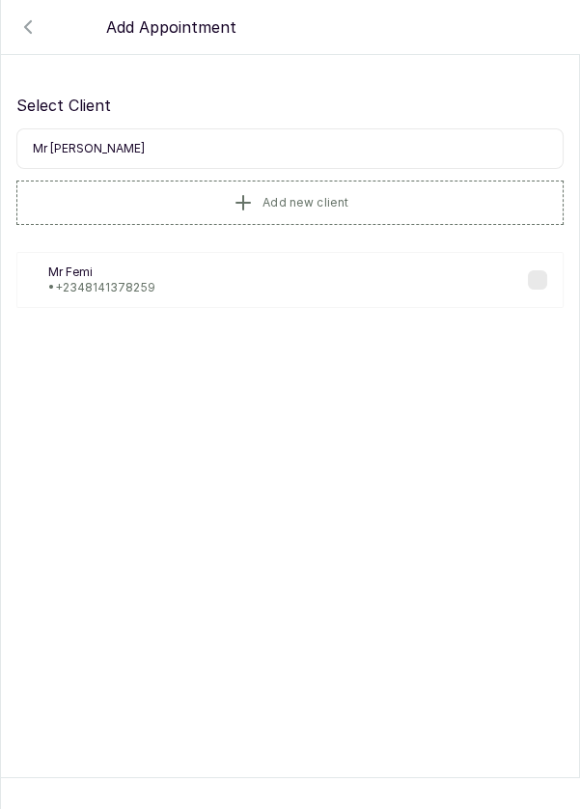
click at [119, 288] on p "• [PHONE_NUMBER]" at bounding box center [101, 287] width 107 height 15
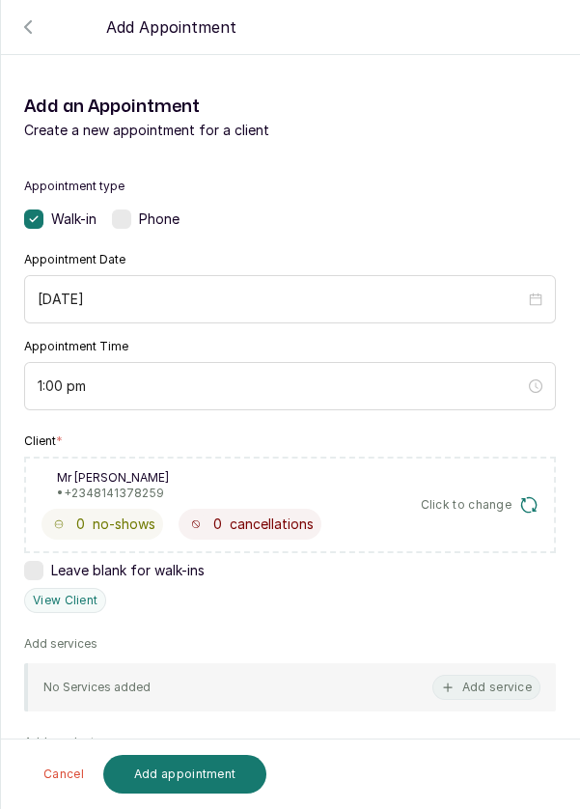
click at [470, 685] on button "Add service" at bounding box center [486, 687] width 108 height 25
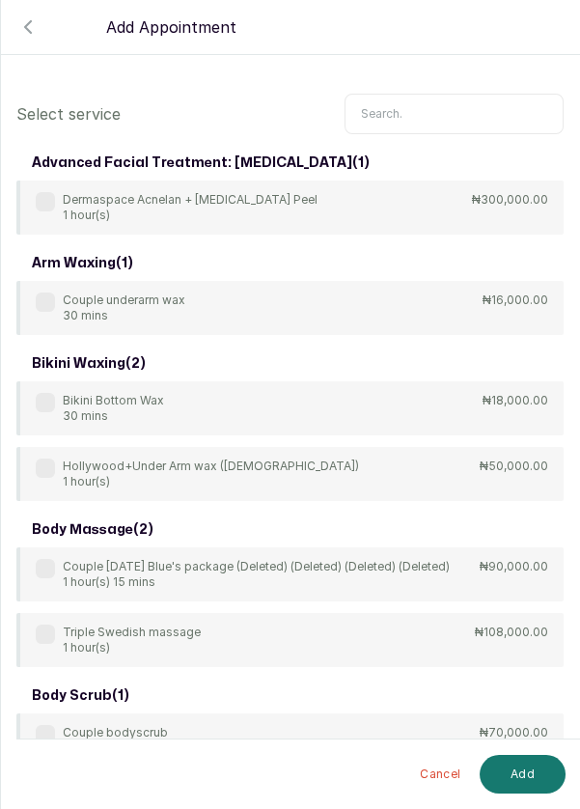
scroll to position [0, 0]
click at [436, 118] on input "text" at bounding box center [454, 114] width 219 height 41
click at [394, 109] on input "text" at bounding box center [454, 114] width 219 height 41
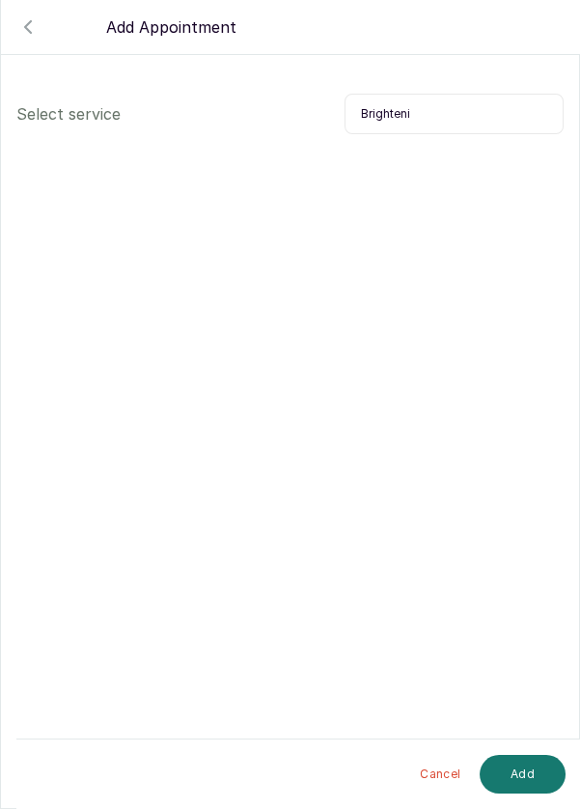
type input "Brighten"
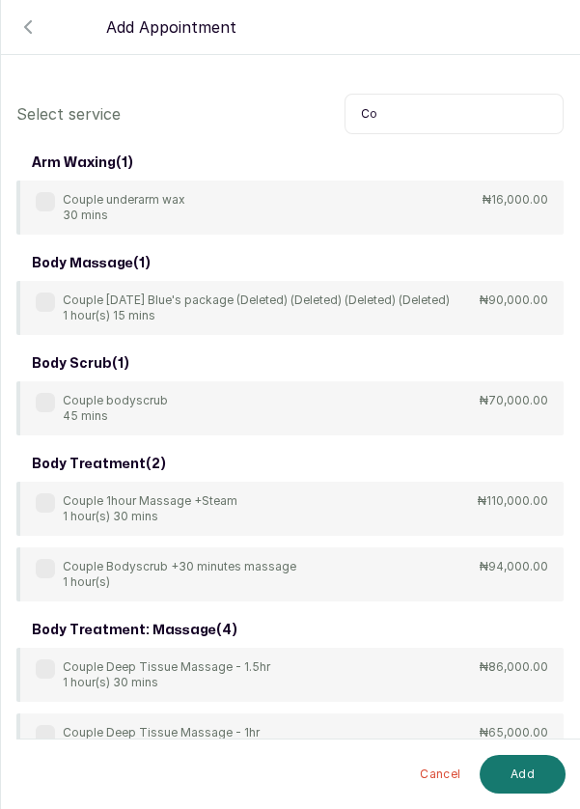
type input "C"
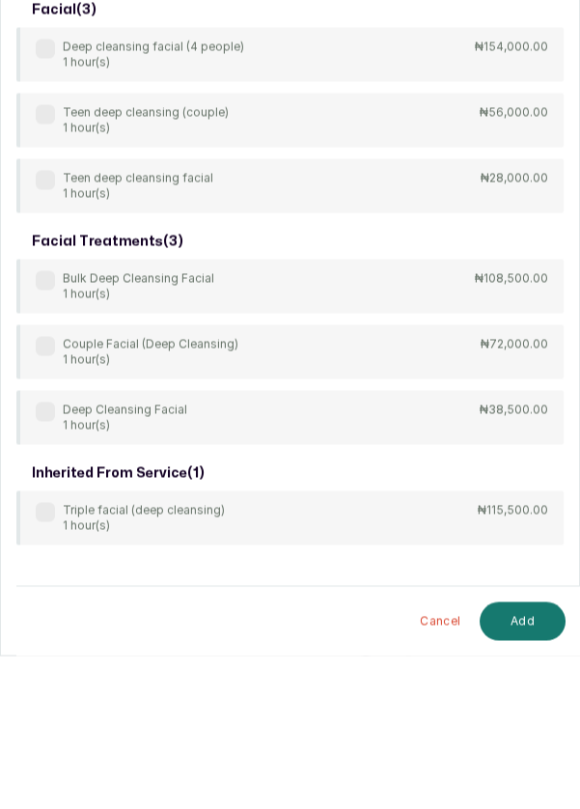
scroll to position [10, 0]
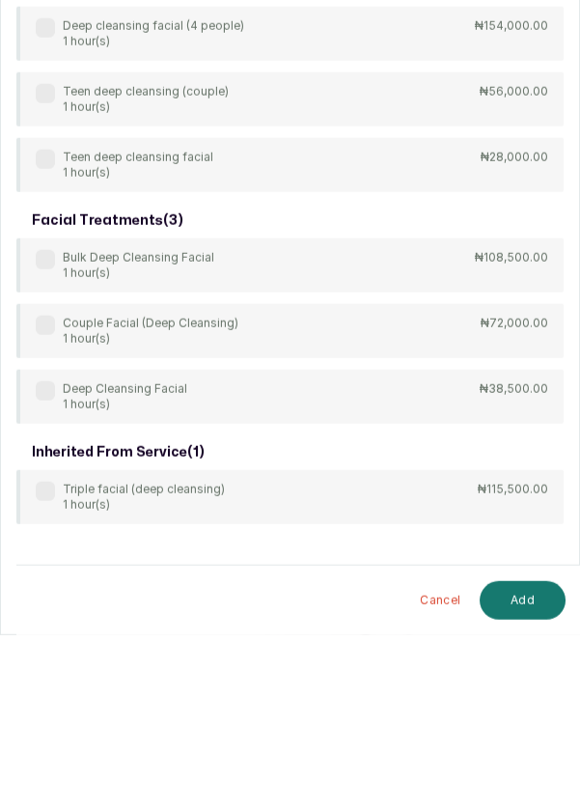
type input "Deep cleansing"
click at [32, 494] on div "Couple Facial (Deep Cleansing) 1 hour(s) ₦72,000.00" at bounding box center [289, 505] width 547 height 54
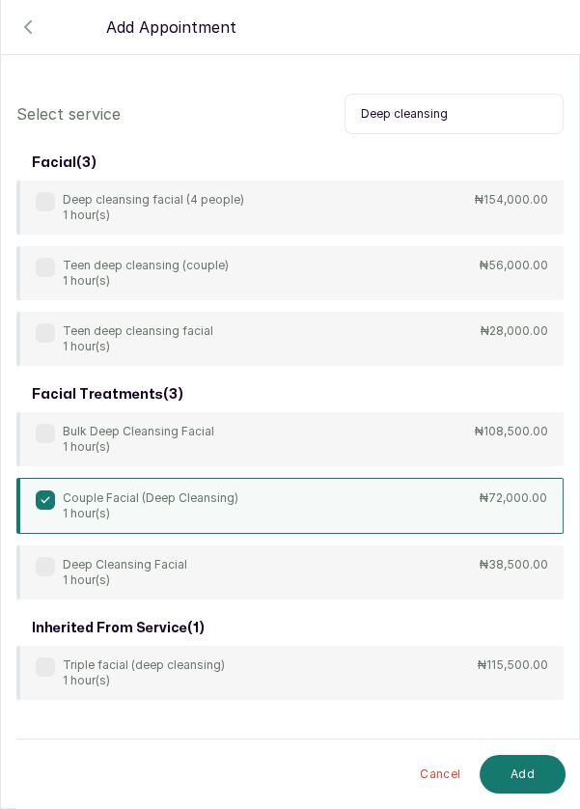
click at [508, 774] on button "Add" at bounding box center [523, 774] width 86 height 39
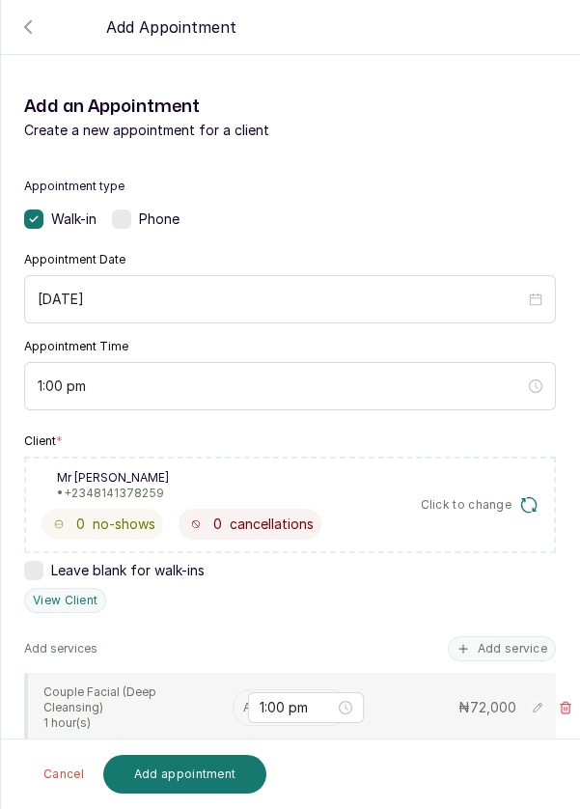
click at [244, 703] on input "text" at bounding box center [244, 708] width 3 height 14
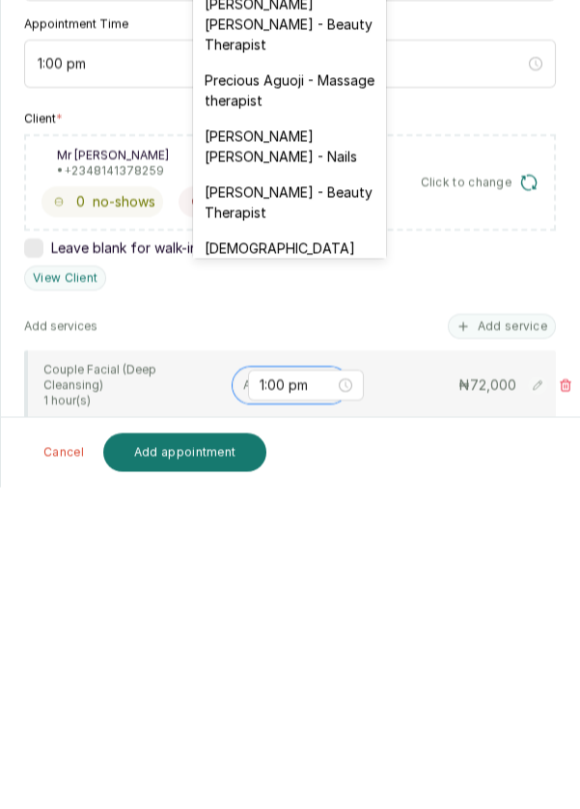
scroll to position [796, 0]
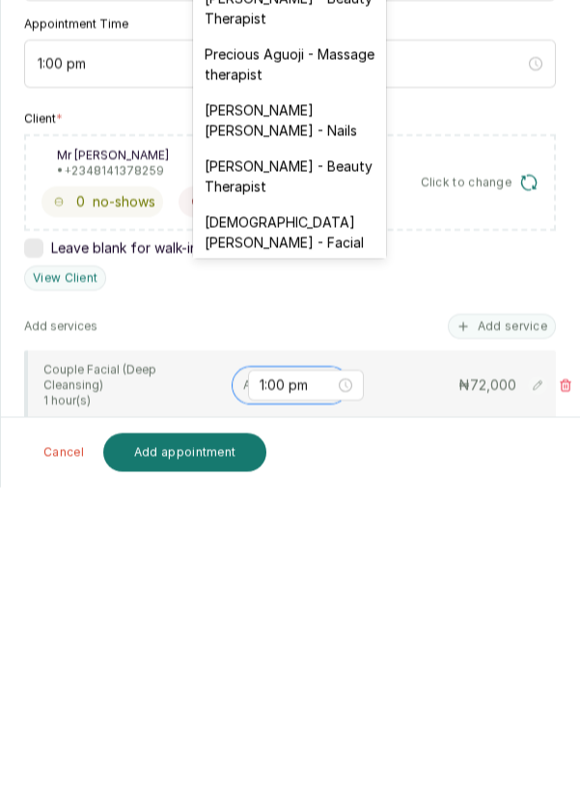
click at [279, 526] on div "[DEMOGRAPHIC_DATA][PERSON_NAME] - Facial" at bounding box center [289, 554] width 193 height 56
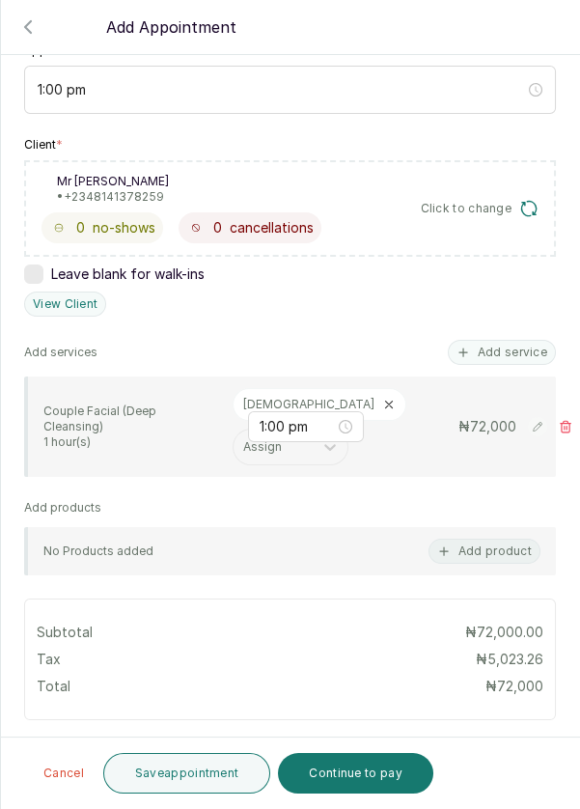
scroll to position [300, 0]
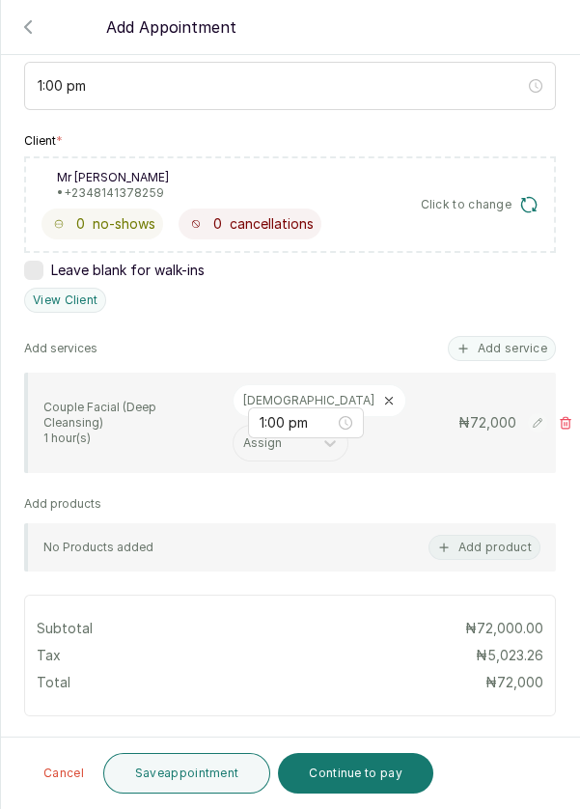
click at [181, 774] on button "Save appointment" at bounding box center [187, 773] width 168 height 41
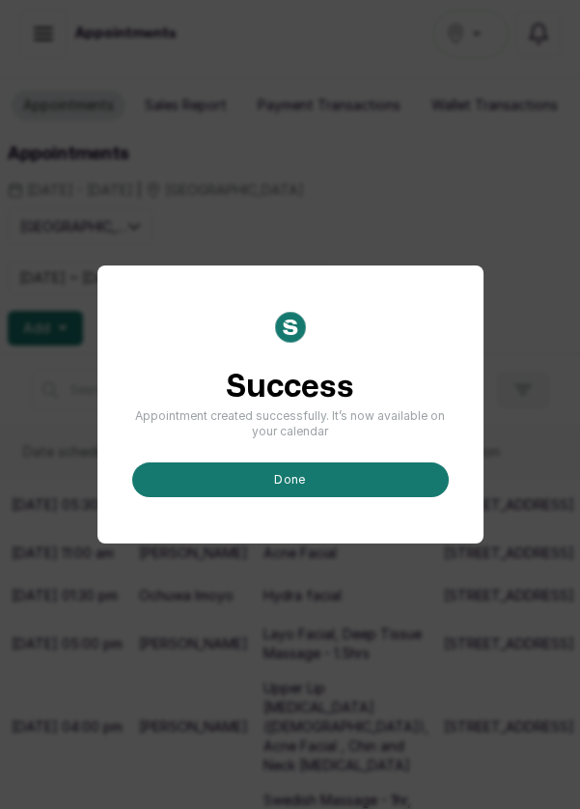
click at [280, 497] on button "done" at bounding box center [290, 479] width 317 height 35
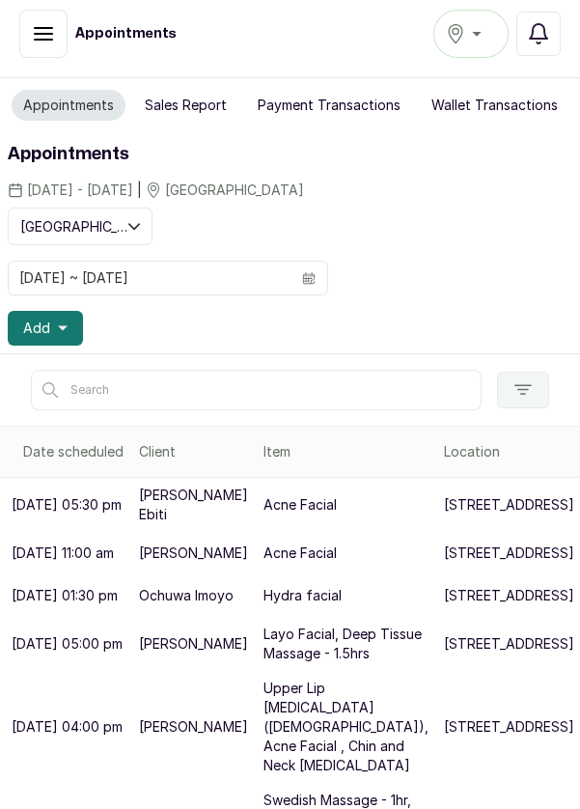
click at [49, 318] on button "Add" at bounding box center [45, 328] width 75 height 35
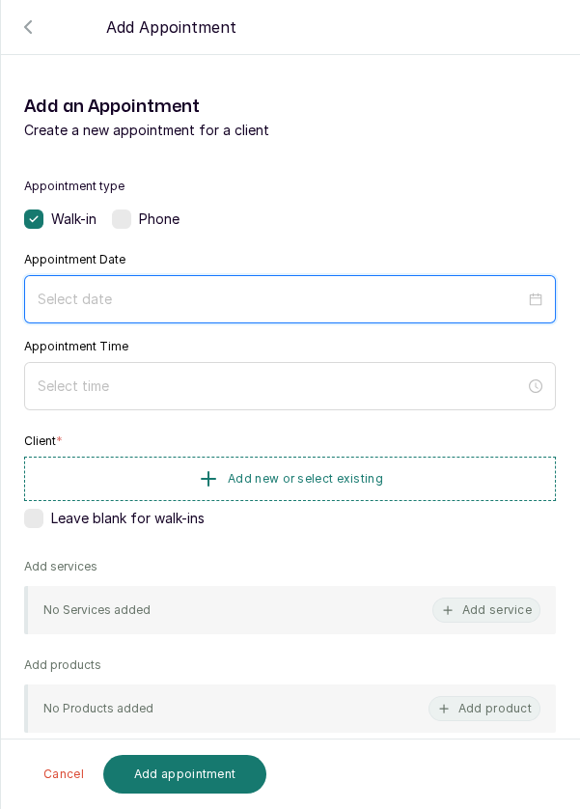
click at [50, 293] on input at bounding box center [281, 299] width 487 height 21
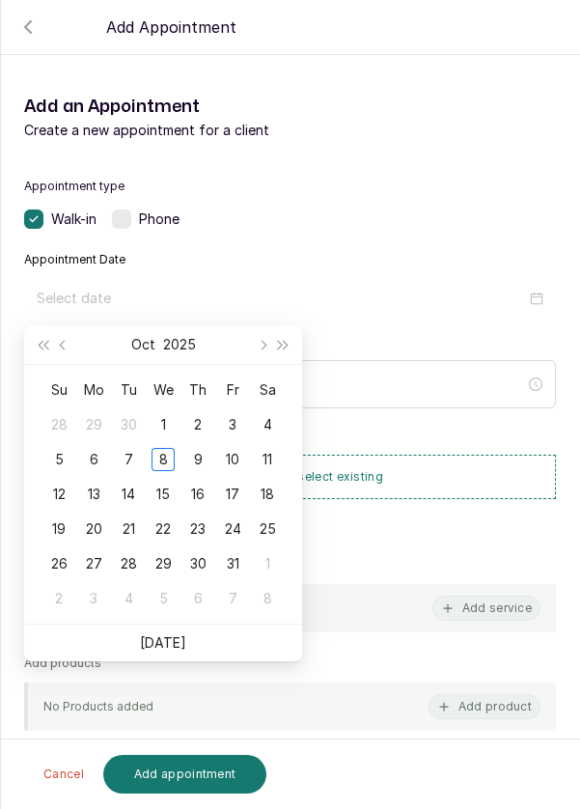
click at [200, 461] on div "9" at bounding box center [197, 459] width 23 height 23
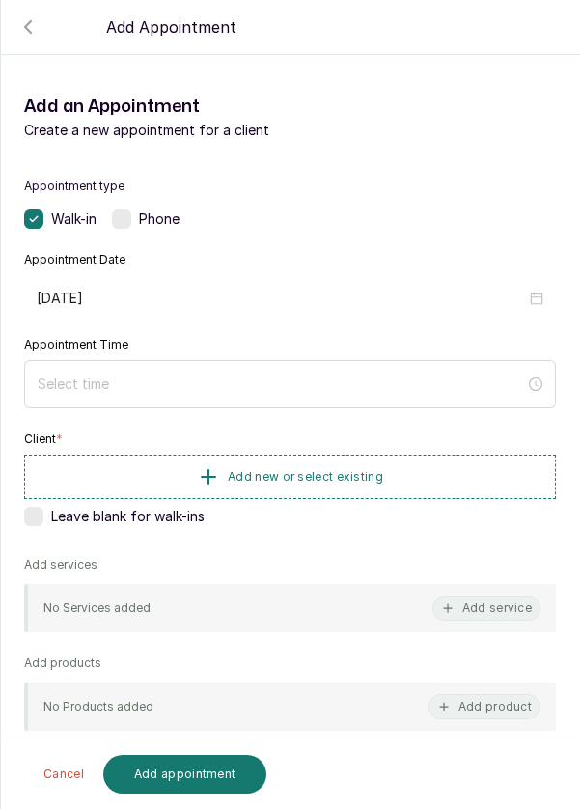
type input "[DATE]"
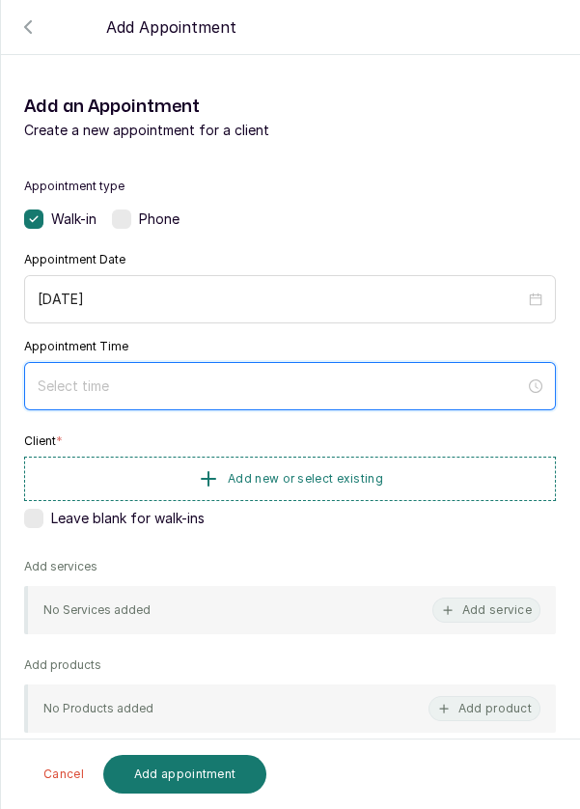
click at [310, 382] on input at bounding box center [281, 385] width 487 height 21
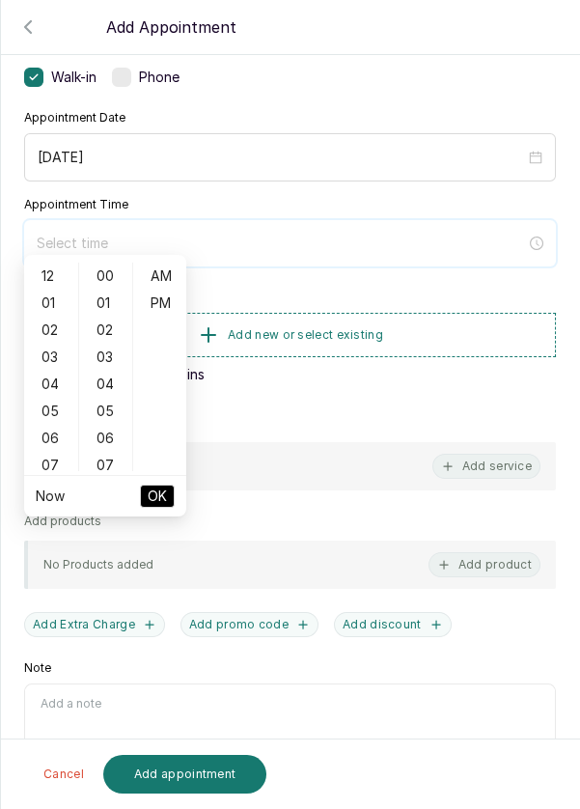
scroll to position [156, 0]
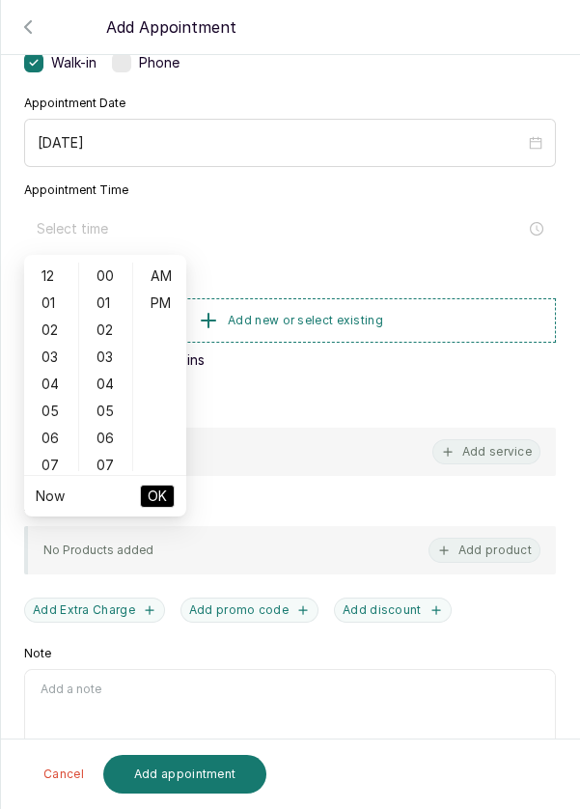
click at [47, 357] on div "03" at bounding box center [51, 357] width 46 height 27
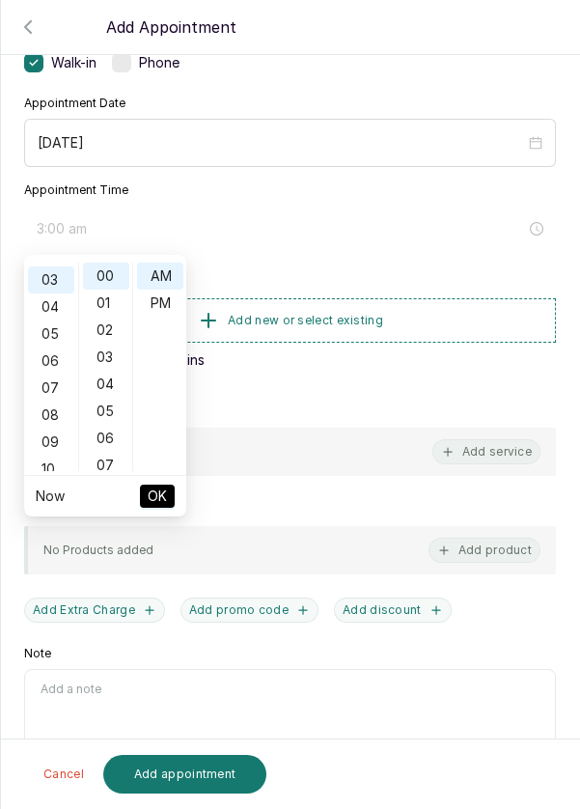
scroll to position [81, 0]
click at [163, 312] on div "PM" at bounding box center [160, 303] width 46 height 27
type input "3:00 pm"
click at [155, 507] on span "OK" at bounding box center [157, 496] width 19 height 37
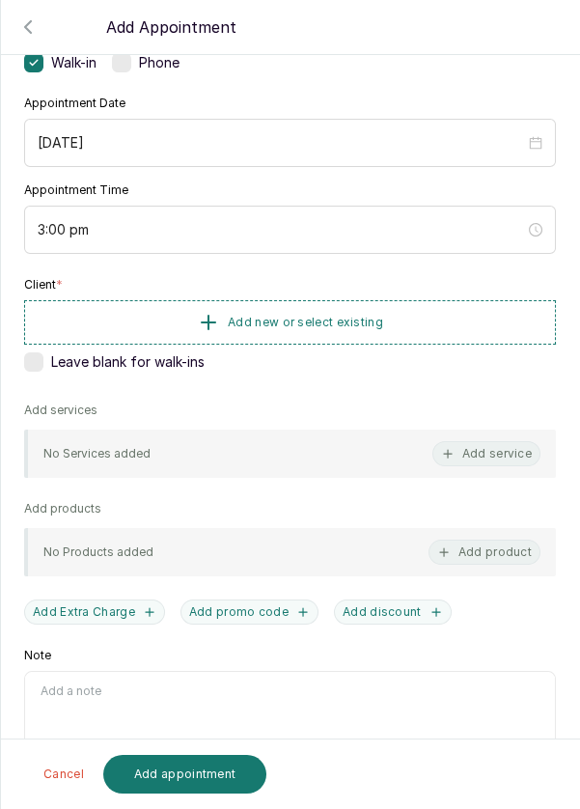
click at [299, 320] on span "Add new or select existing" at bounding box center [305, 322] width 155 height 15
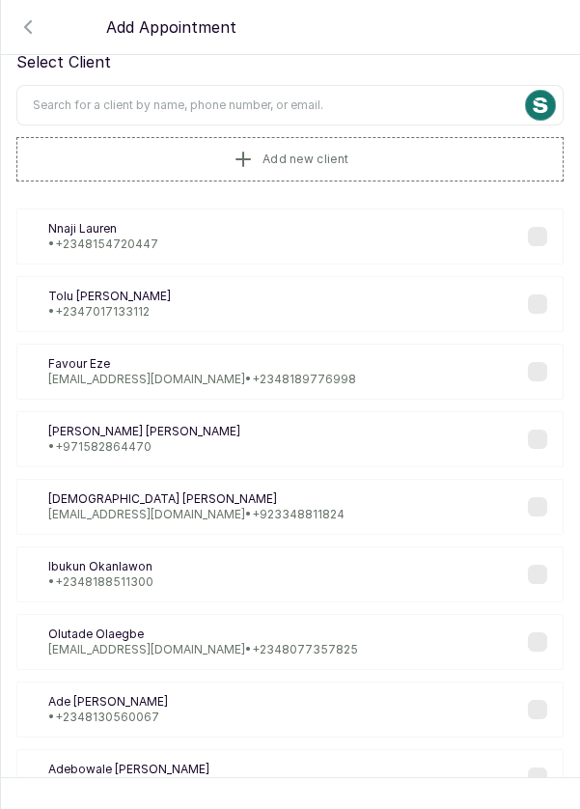
scroll to position [0, 0]
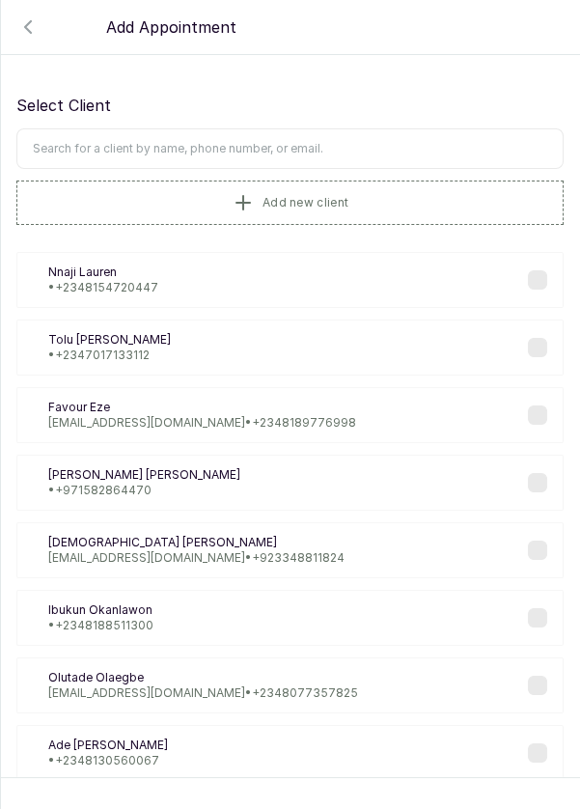
click at [302, 151] on input "text" at bounding box center [289, 148] width 547 height 41
type input "Chioma"
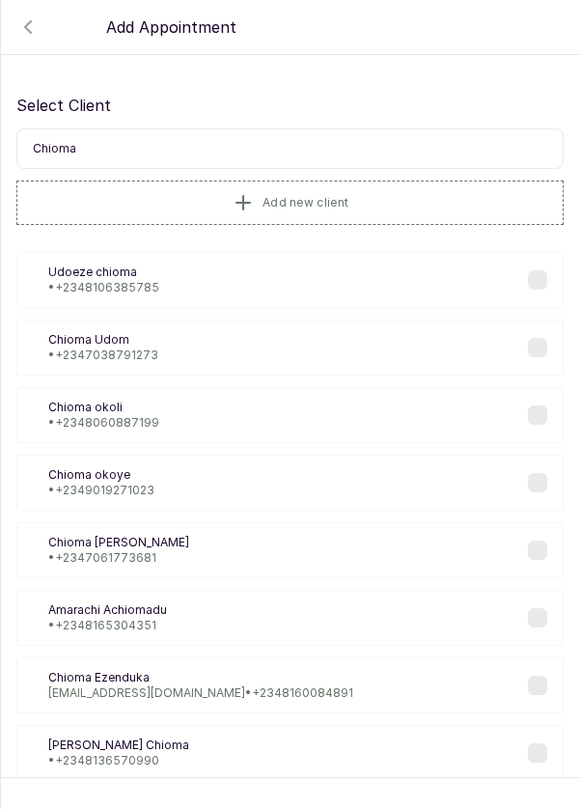
scroll to position [1, 0]
click at [347, 198] on span "Add new client" at bounding box center [305, 202] width 86 height 15
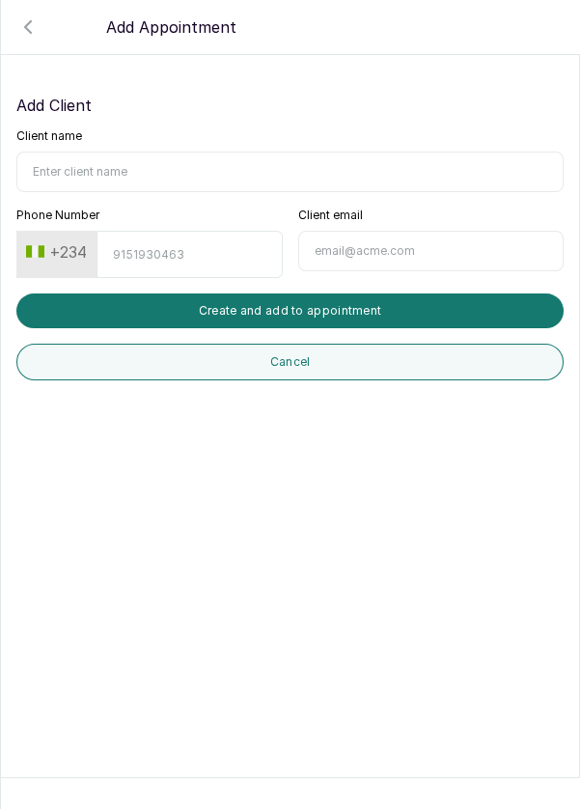
click at [184, 172] on input "Client name" at bounding box center [289, 172] width 547 height 41
type input "[PERSON_NAME]"
click at [162, 246] on input "Phone Number" at bounding box center [189, 254] width 185 height 47
type input "8033550046"
click at [361, 302] on button "Create and add to appointment" at bounding box center [289, 310] width 547 height 35
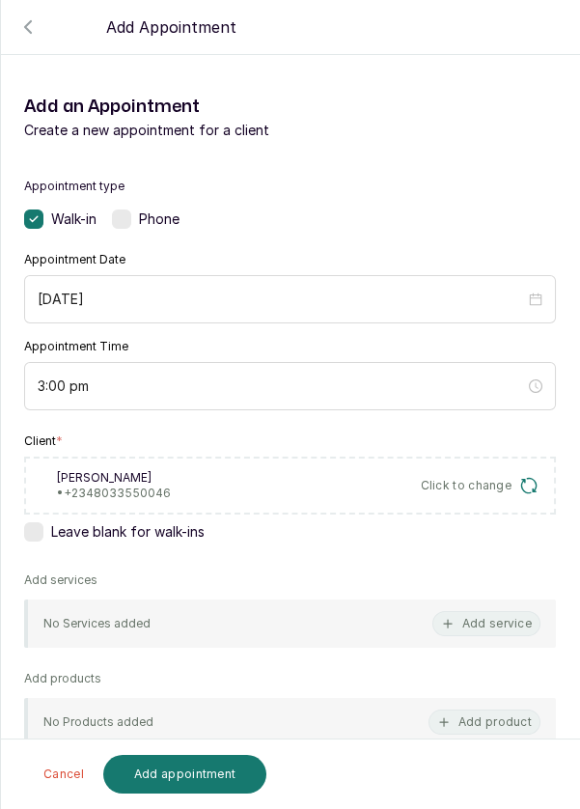
click at [405, 629] on div "No Services added Add service" at bounding box center [290, 623] width 532 height 48
click at [478, 624] on button "Add service" at bounding box center [486, 623] width 108 height 25
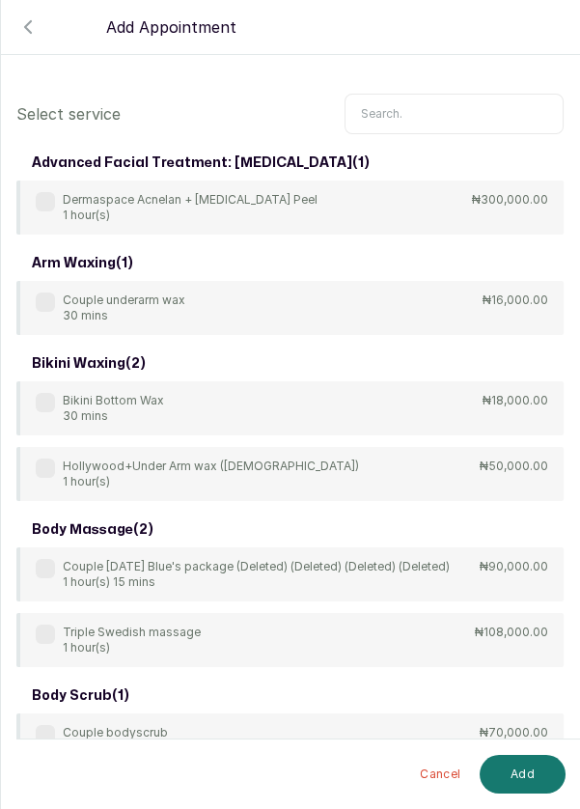
scroll to position [0, 0]
click at [399, 113] on input "text" at bounding box center [454, 114] width 219 height 41
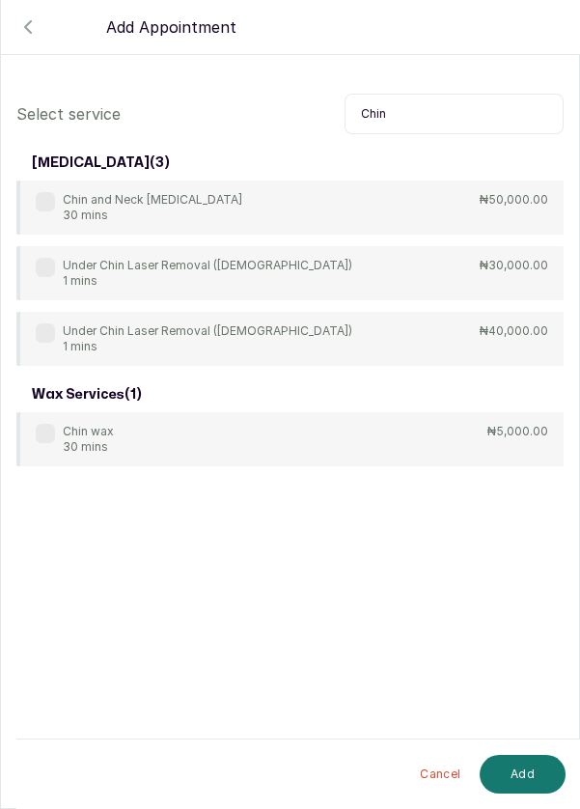
type input "Chin"
click at [31, 276] on div "Under Chin Laser Removal ([DEMOGRAPHIC_DATA]) 1 mins ₦30,000.00" at bounding box center [289, 273] width 547 height 54
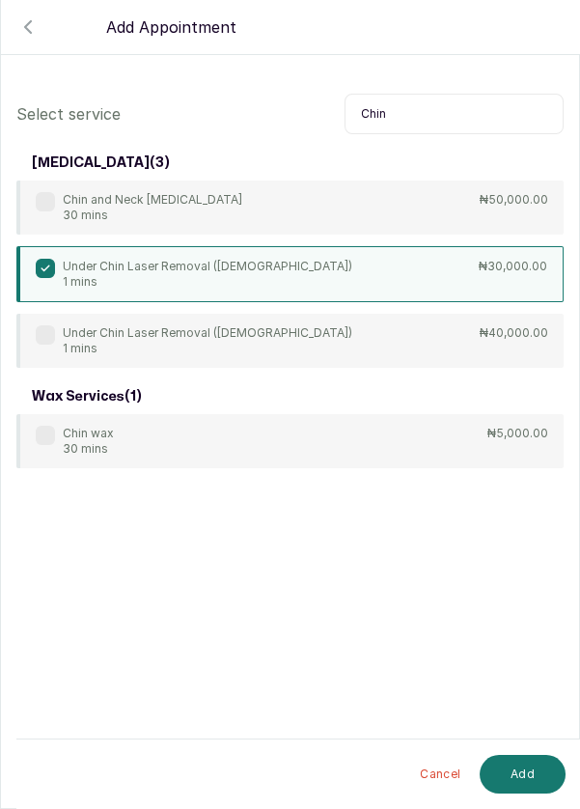
click at [531, 777] on button "Add" at bounding box center [523, 774] width 86 height 39
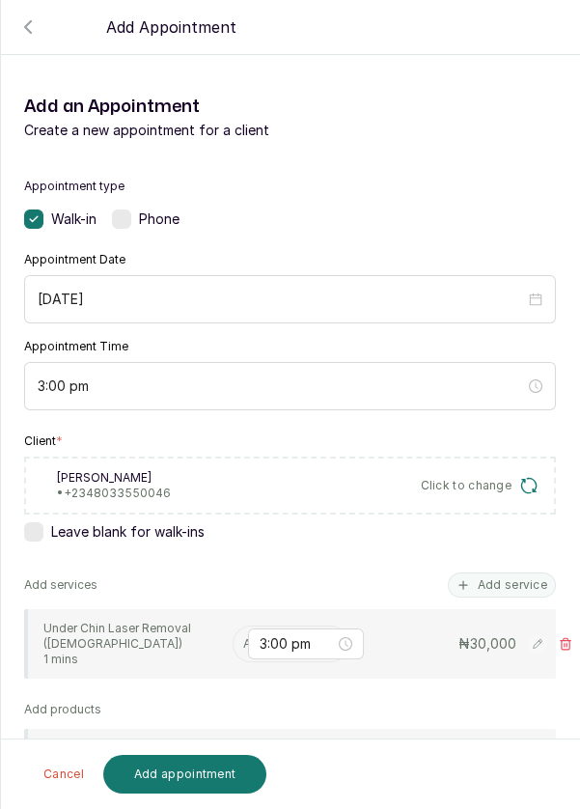
click at [243, 641] on input "text" at bounding box center [244, 644] width 3 height 14
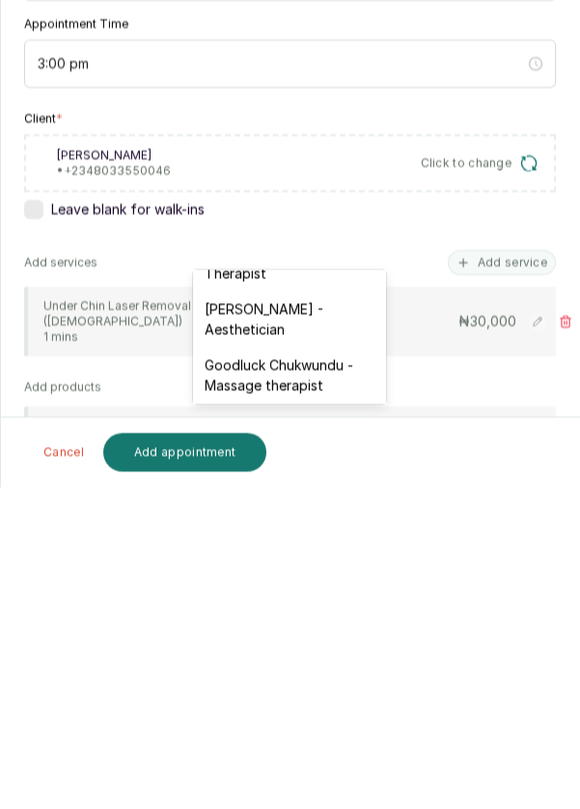
scroll to position [599, 0]
click at [273, 625] on div "[PERSON_NAME] - Aesthetician" at bounding box center [289, 640] width 193 height 56
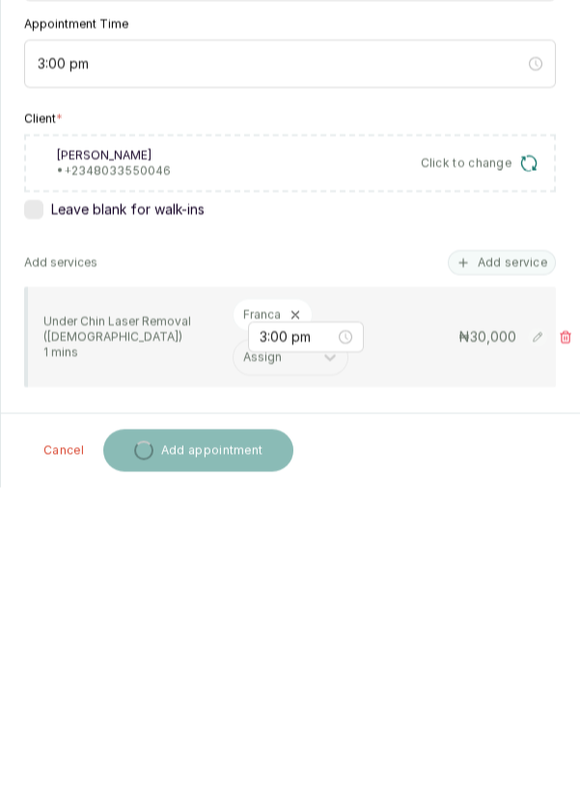
scroll to position [10, 0]
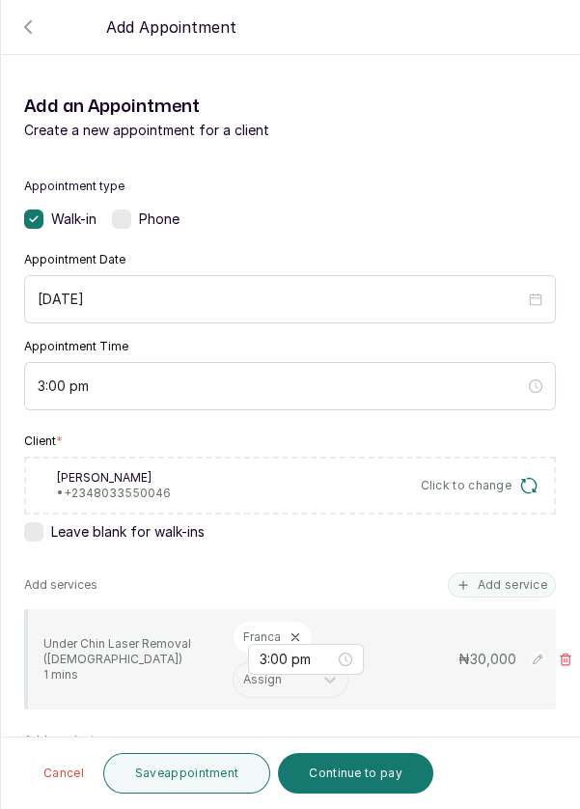
click at [201, 780] on button "Save appointment" at bounding box center [187, 773] width 168 height 41
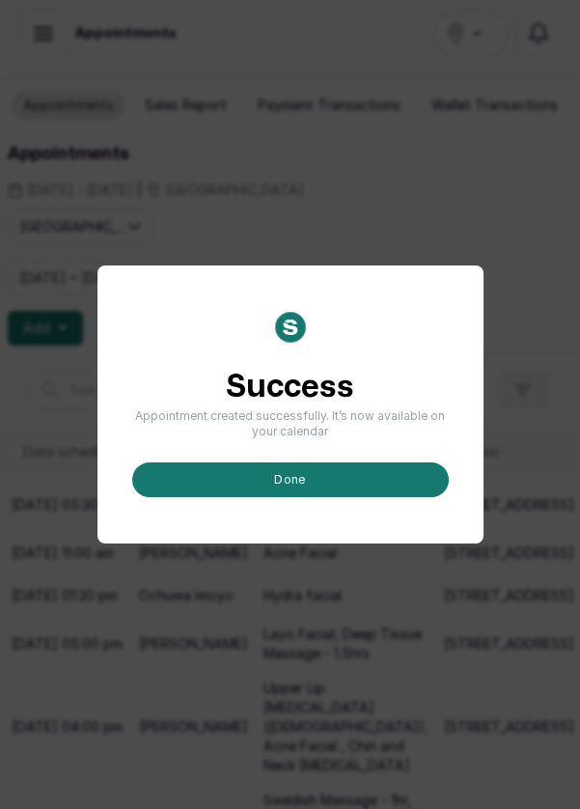
click at [353, 497] on button "done" at bounding box center [290, 479] width 317 height 35
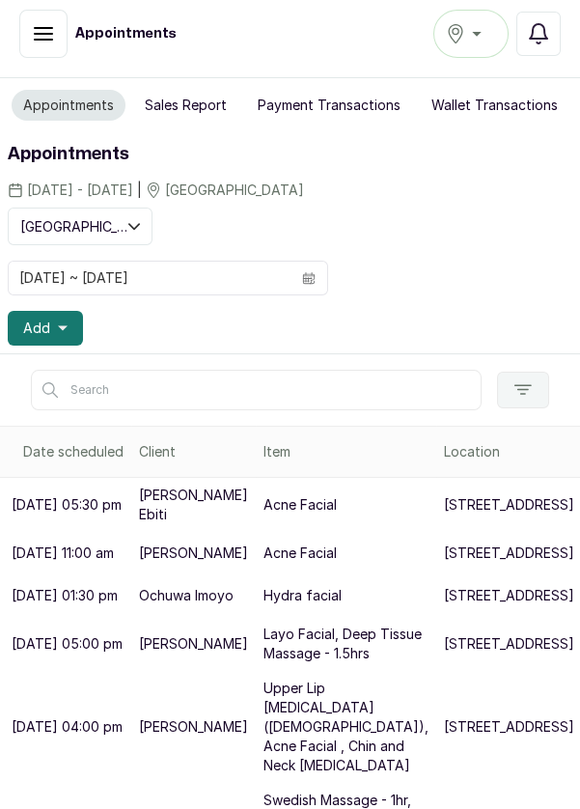
click at [65, 319] on button "Add" at bounding box center [45, 328] width 75 height 35
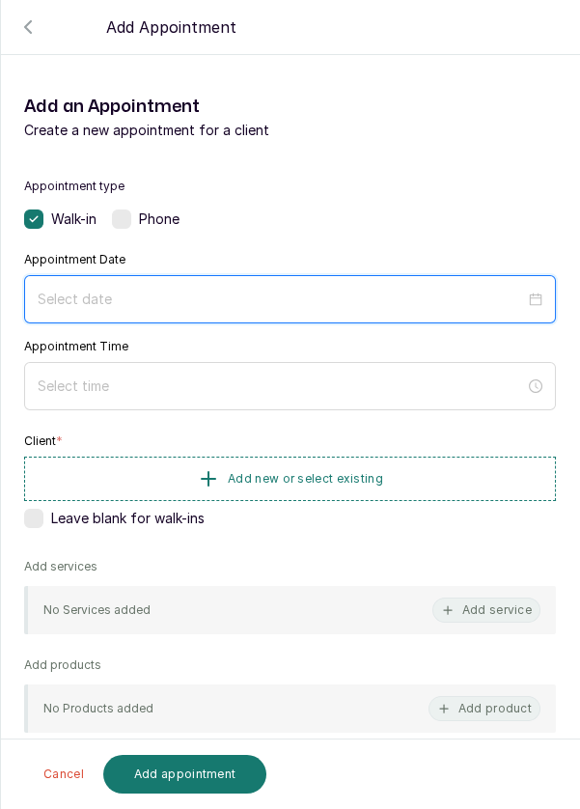
click at [309, 290] on input at bounding box center [281, 299] width 487 height 21
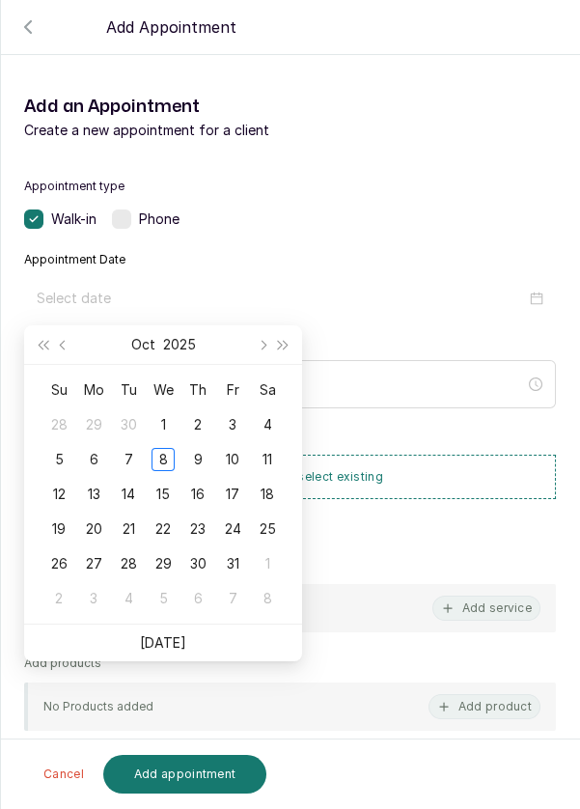
click at [199, 459] on div "9" at bounding box center [197, 459] width 23 height 23
type input "[DATE]"
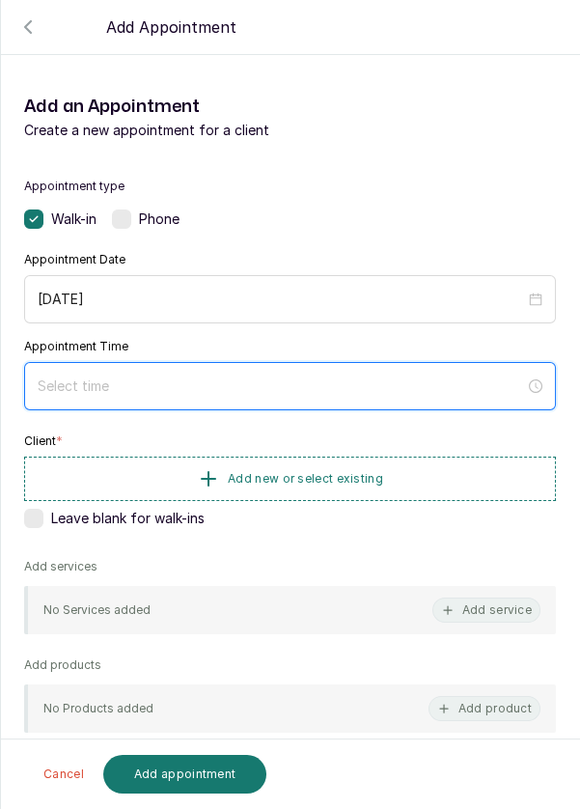
click at [180, 386] on input at bounding box center [281, 385] width 487 height 21
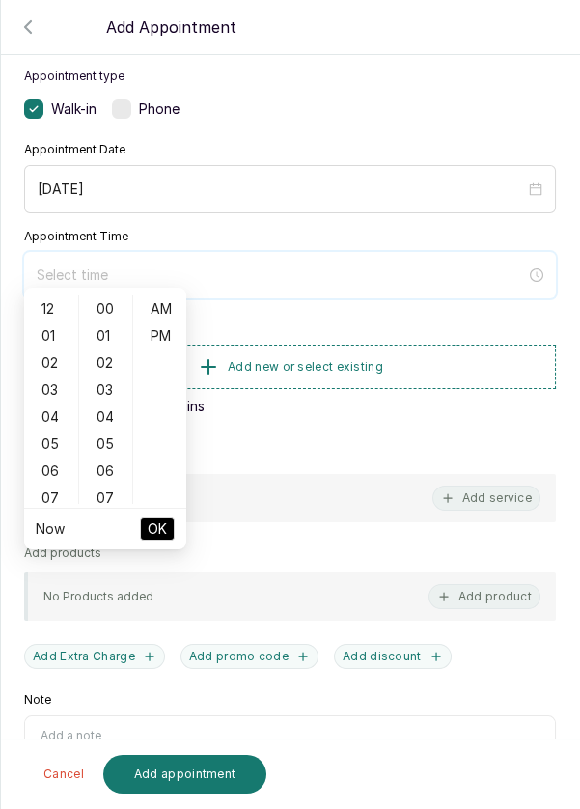
scroll to position [156, 0]
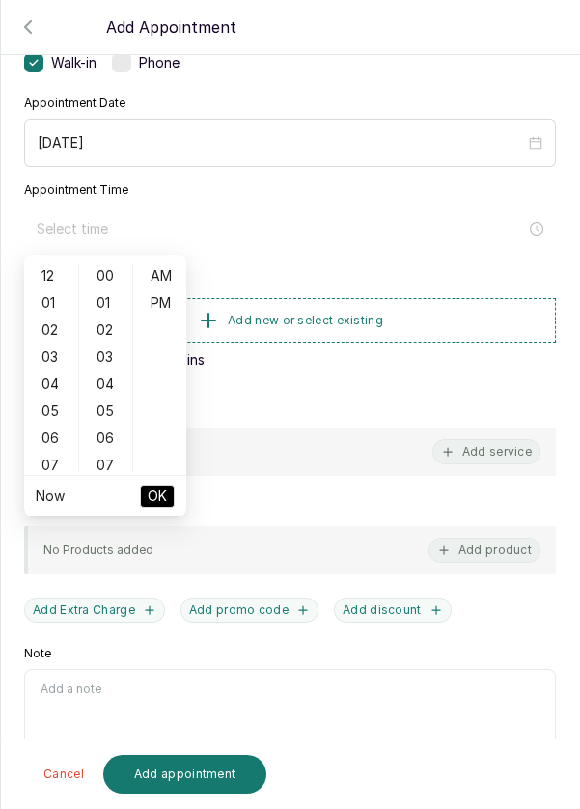
click at [54, 358] on div "03" at bounding box center [51, 357] width 46 height 27
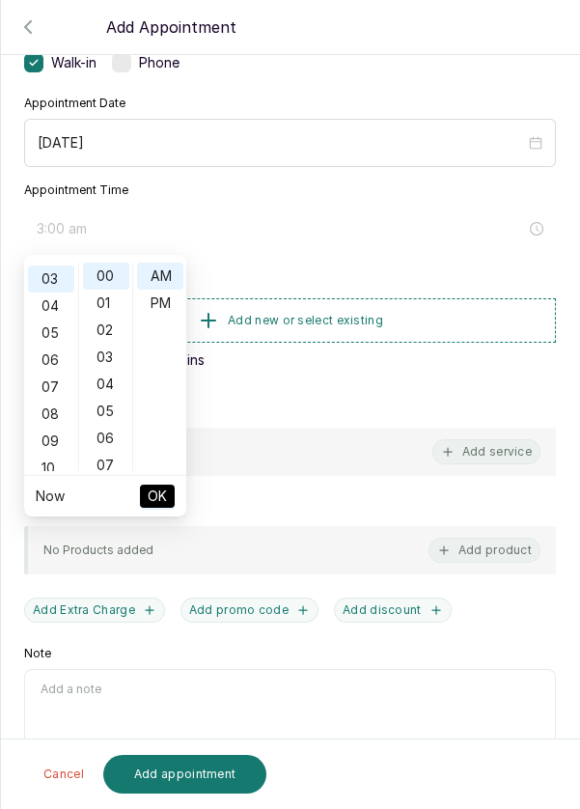
scroll to position [81, 0]
click at [160, 312] on div "PM" at bounding box center [160, 303] width 46 height 27
type input "3:00 pm"
click at [155, 501] on span "OK" at bounding box center [157, 496] width 19 height 37
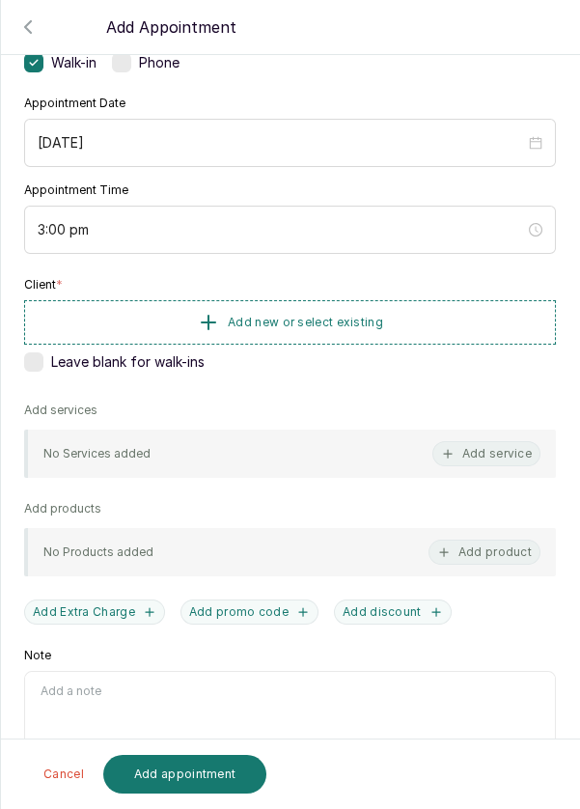
click at [305, 318] on span "Add new or select existing" at bounding box center [305, 322] width 155 height 15
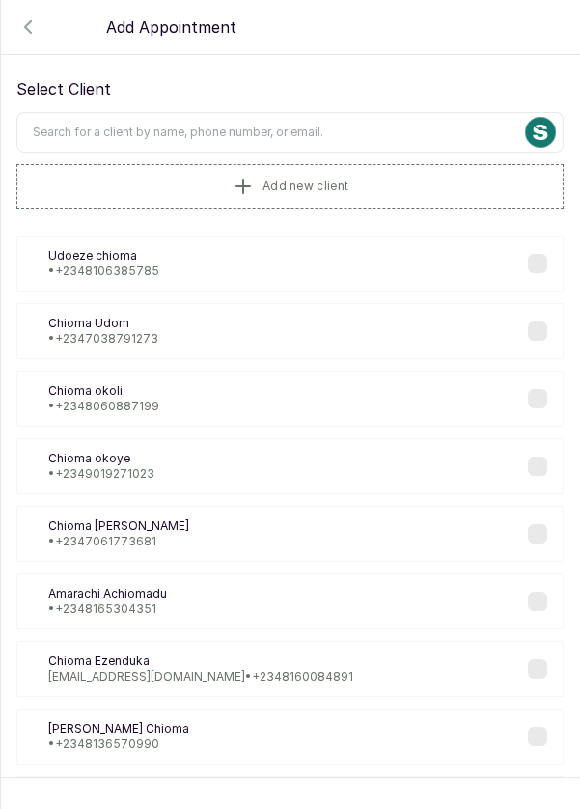
scroll to position [0, 0]
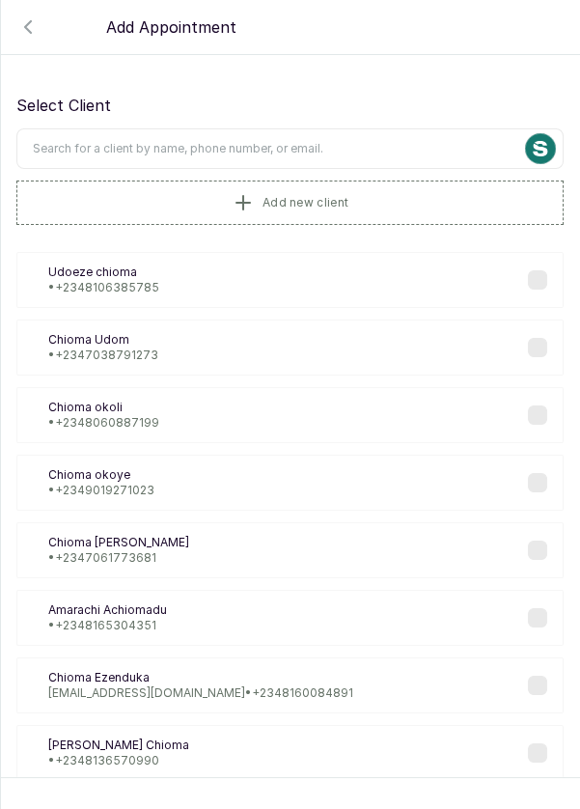
click at [296, 148] on input "text" at bounding box center [289, 148] width 547 height 41
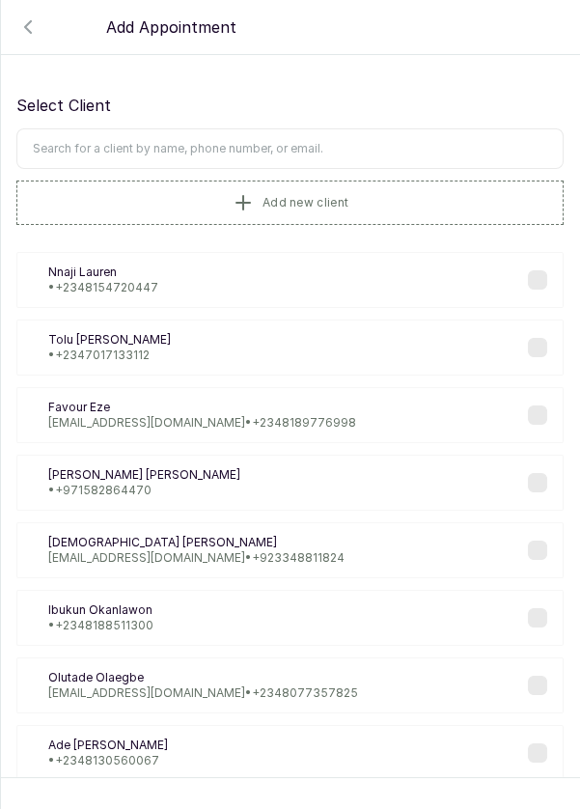
type input "O"
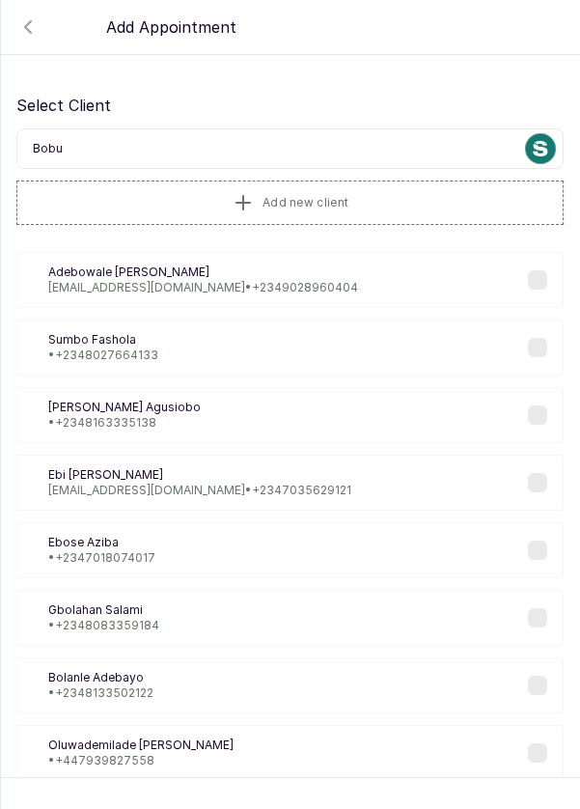
type input "Bobus"
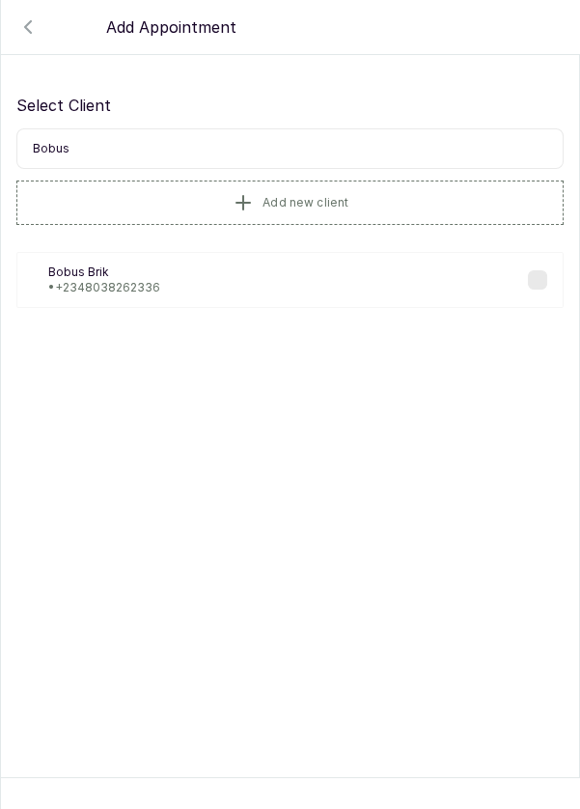
click at [122, 289] on p "• [PHONE_NUMBER]" at bounding box center [104, 287] width 112 height 15
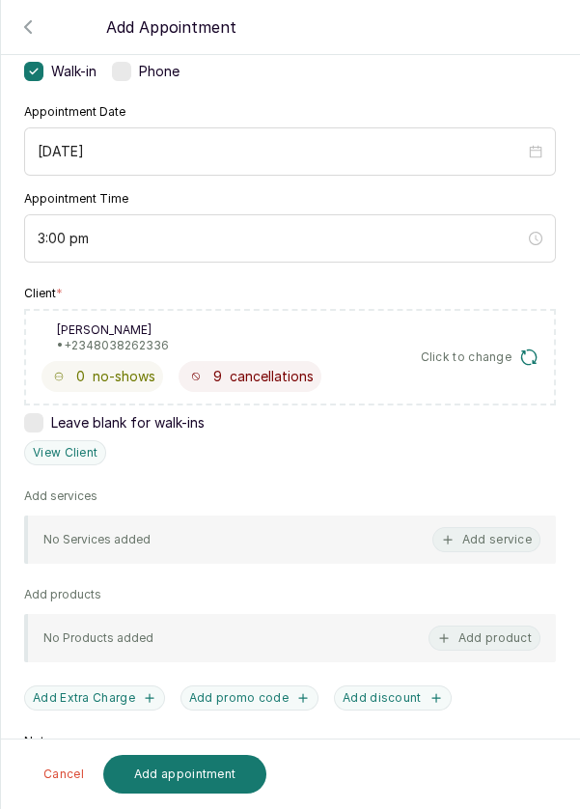
scroll to position [187, 0]
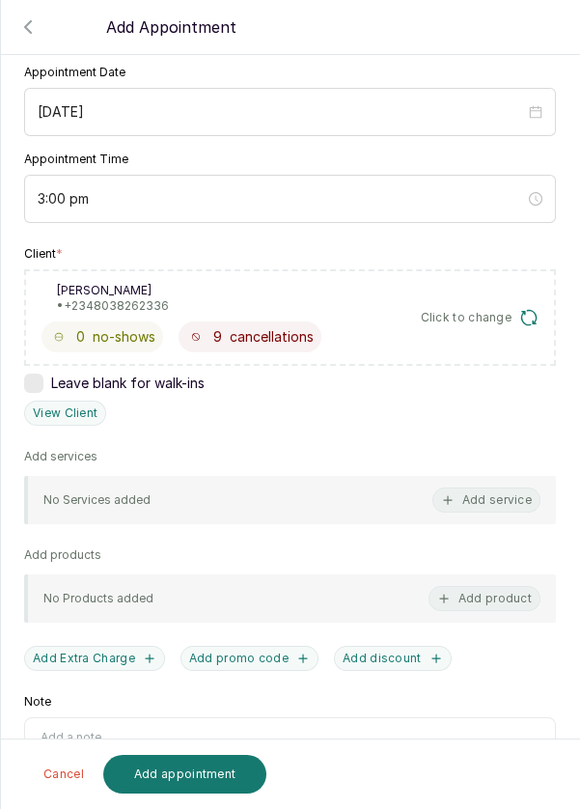
click at [496, 501] on button "Add service" at bounding box center [486, 499] width 108 height 25
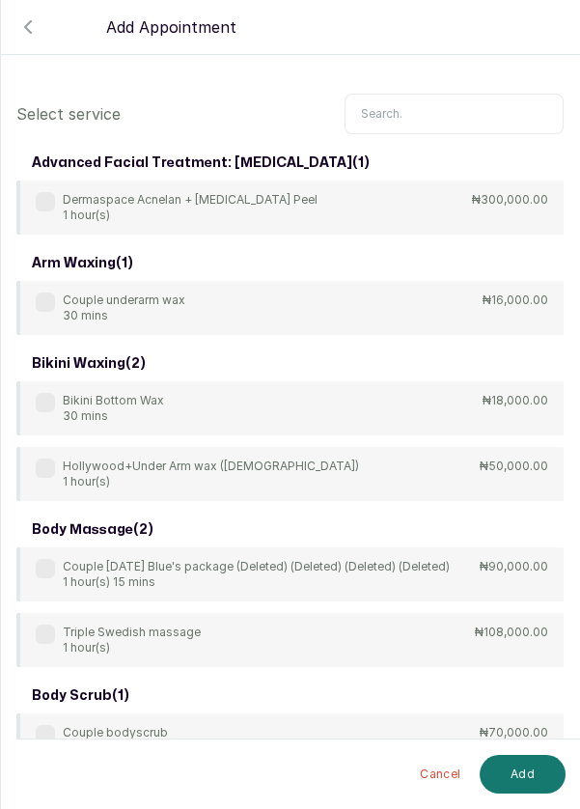
scroll to position [0, 0]
click at [380, 116] on input "text" at bounding box center [454, 114] width 219 height 41
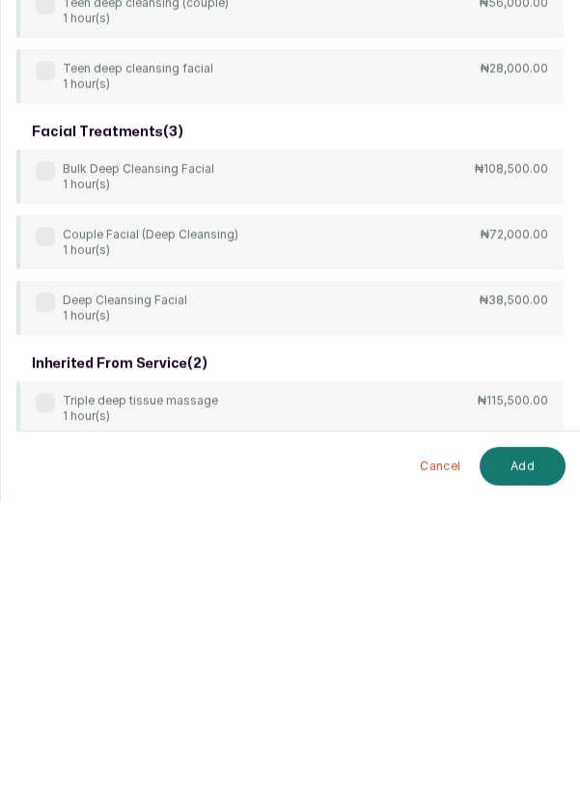
scroll to position [10, 0]
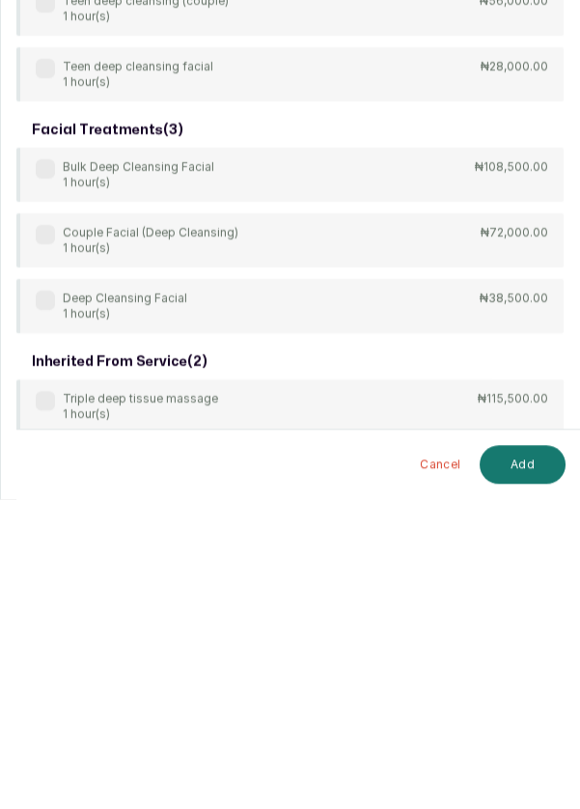
type input "Deep"
click at [35, 606] on div "body treatment: massage ( 9 ) 4Hands Deep Tissue Massage 45 mins ₦55,000.00 Bul…" at bounding box center [289, 187] width 547 height 1243
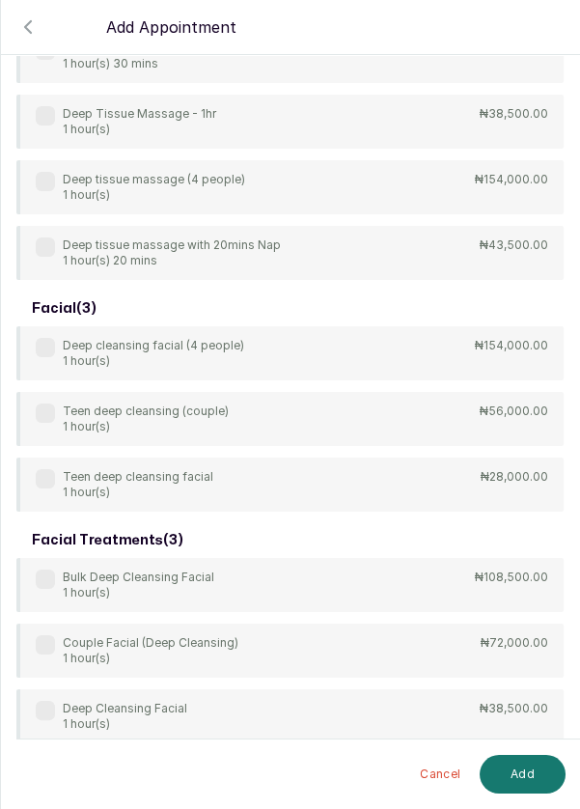
scroll to position [483, 0]
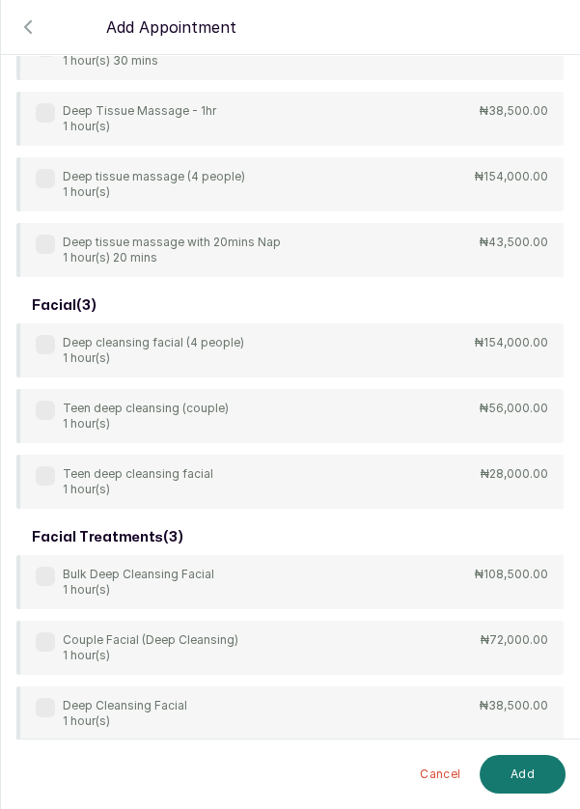
click at [41, 711] on label at bounding box center [45, 707] width 19 height 19
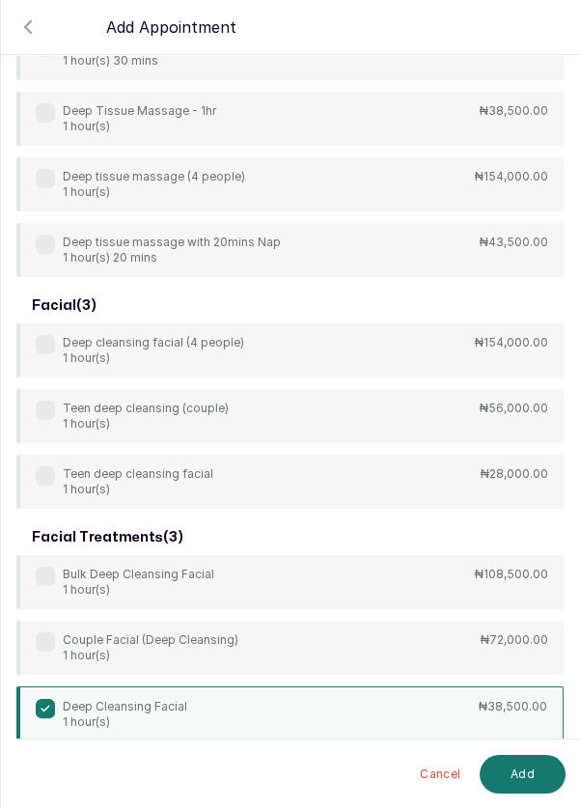
click at [526, 778] on button "Add" at bounding box center [523, 774] width 86 height 39
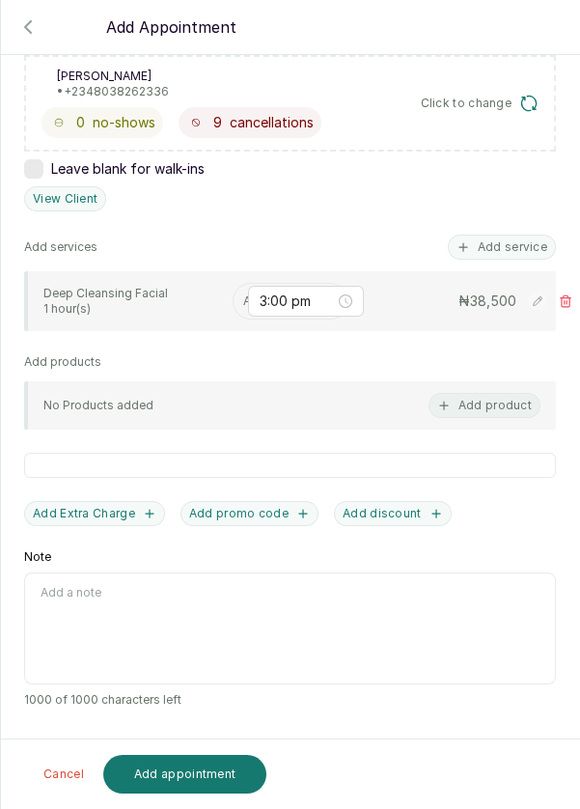
scroll to position [302, 0]
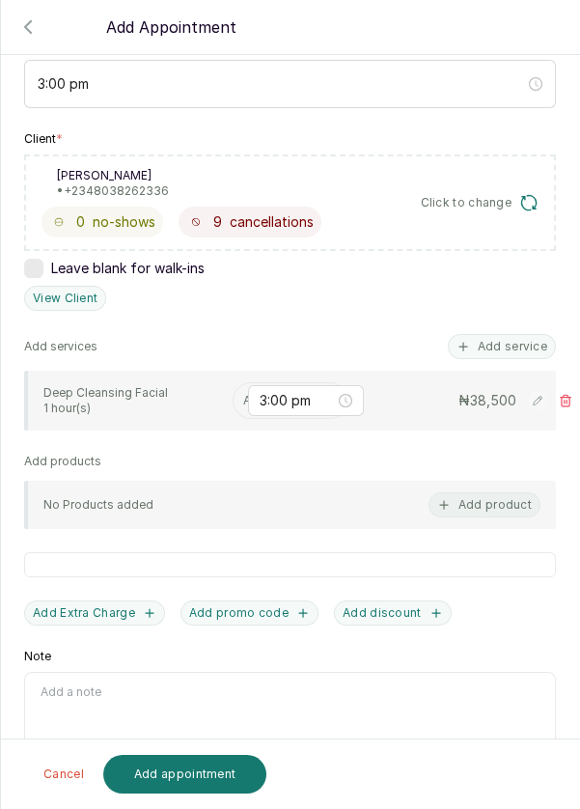
click at [243, 400] on input "text" at bounding box center [244, 401] width 3 height 14
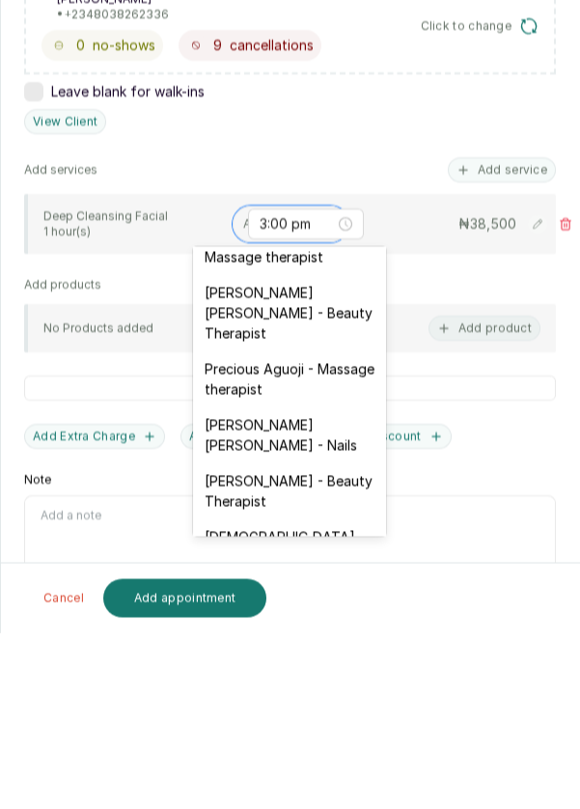
scroll to position [796, 0]
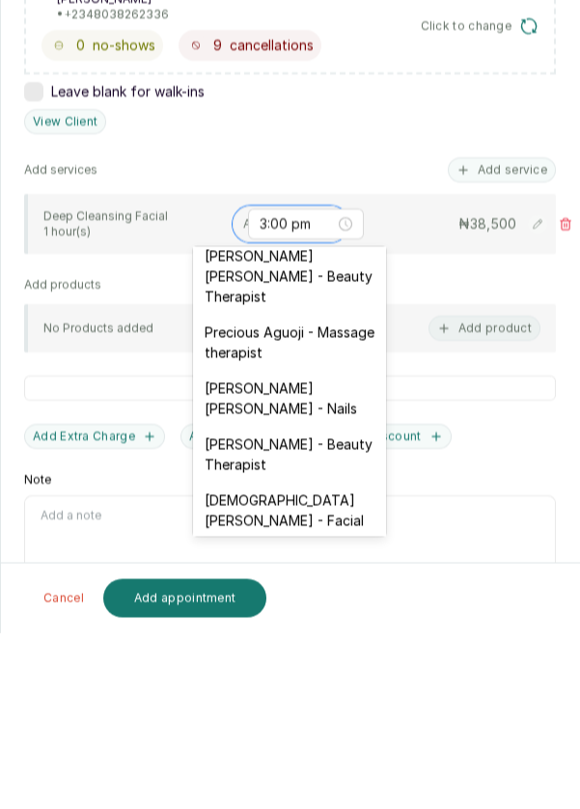
click at [293, 658] on div "[DEMOGRAPHIC_DATA][PERSON_NAME] - Facial" at bounding box center [289, 686] width 193 height 56
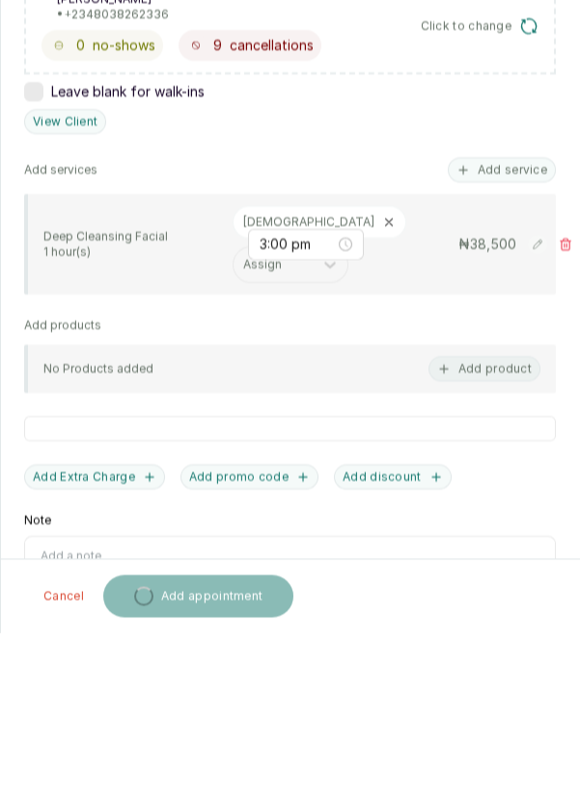
scroll to position [10, 0]
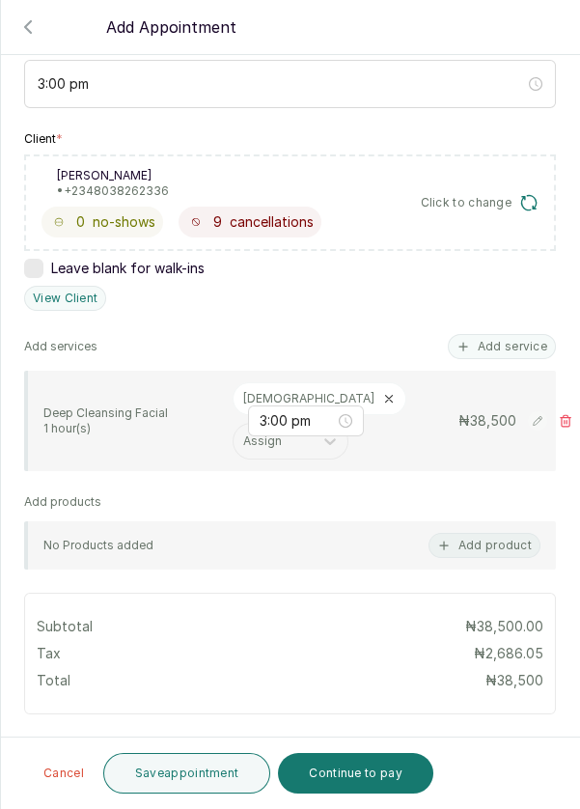
click at [202, 777] on button "Save appointment" at bounding box center [187, 773] width 168 height 41
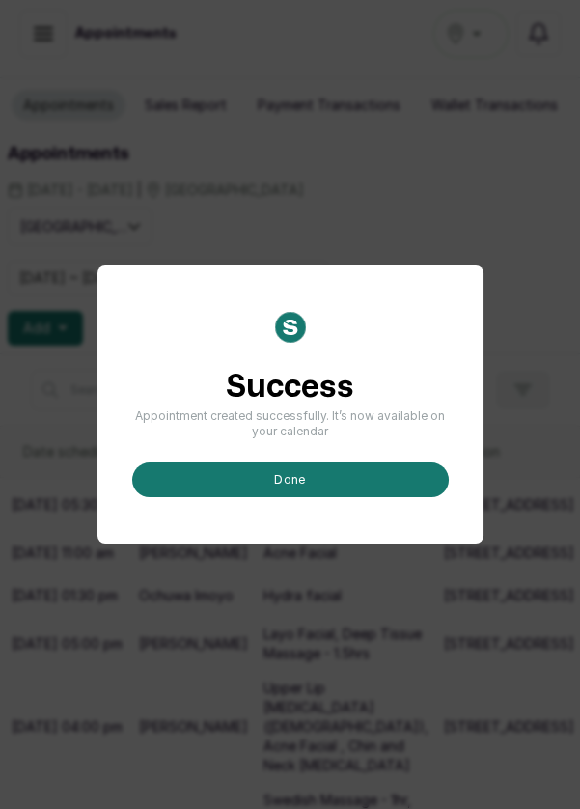
click at [313, 497] on button "done" at bounding box center [290, 479] width 317 height 35
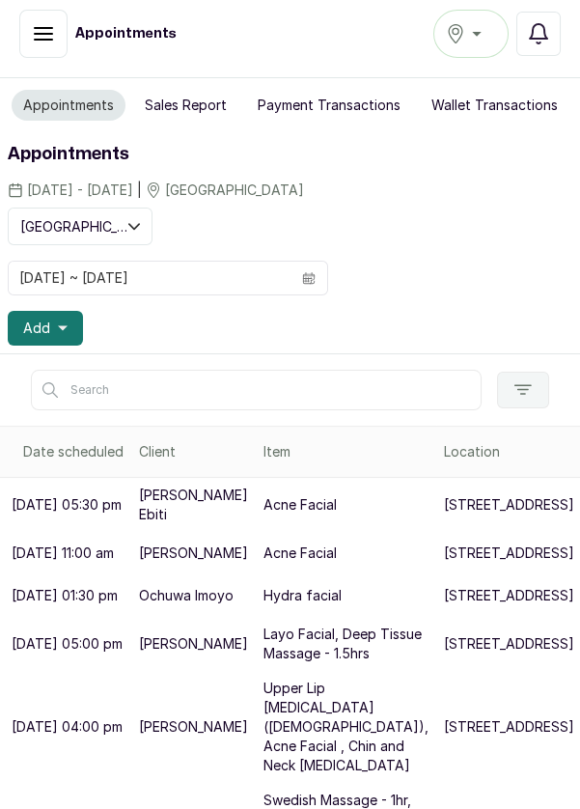
click at [55, 326] on button "Add" at bounding box center [45, 328] width 75 height 35
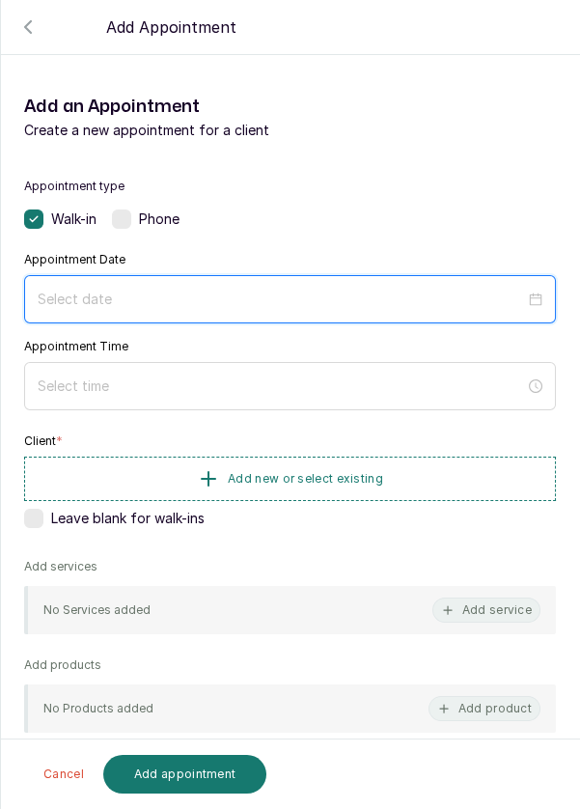
click at [390, 308] on input at bounding box center [281, 299] width 487 height 21
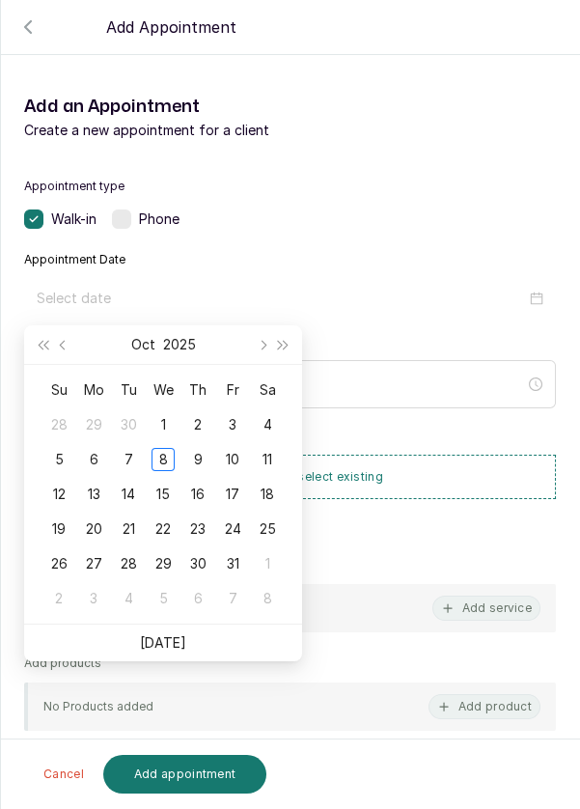
click at [203, 464] on div "9" at bounding box center [197, 459] width 23 height 23
type input "[DATE]"
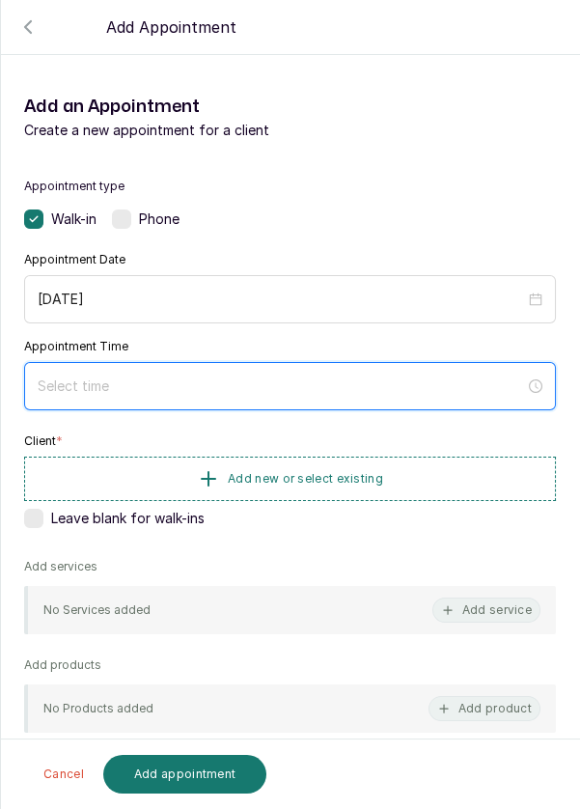
click at [285, 390] on input at bounding box center [281, 385] width 487 height 21
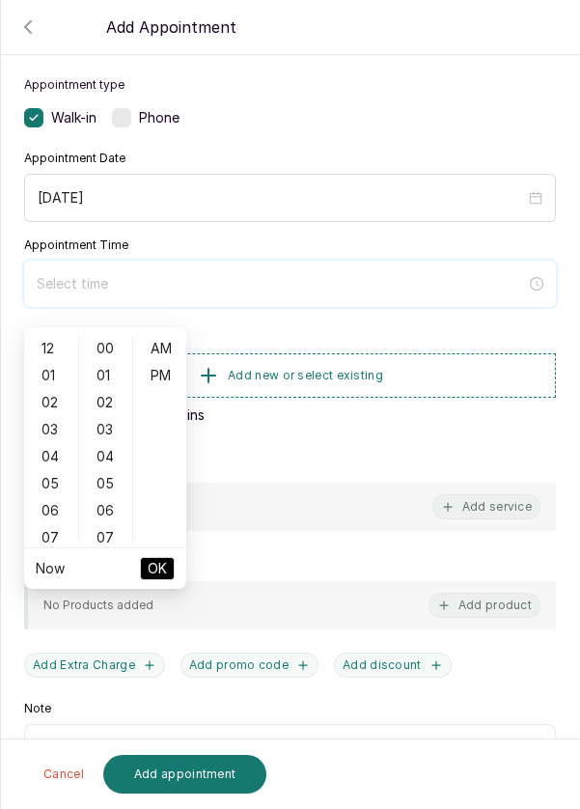
scroll to position [82, 0]
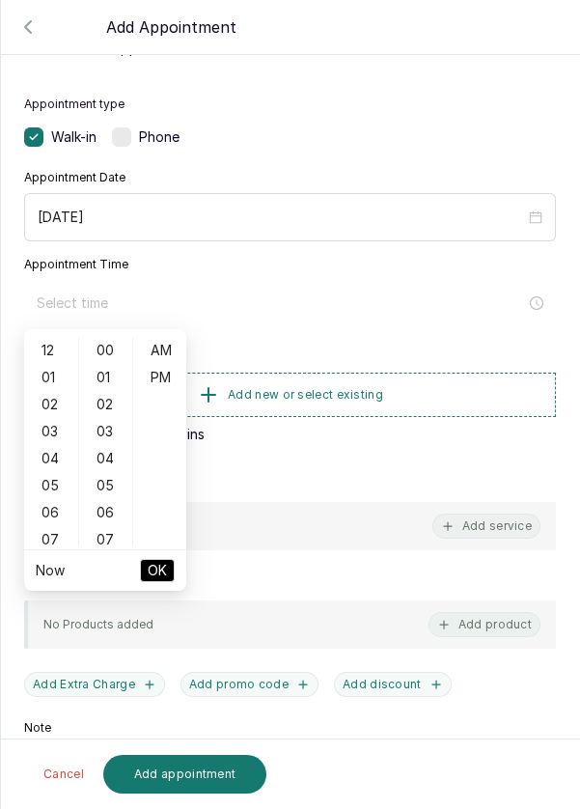
click at [50, 430] on div "03" at bounding box center [51, 431] width 46 height 27
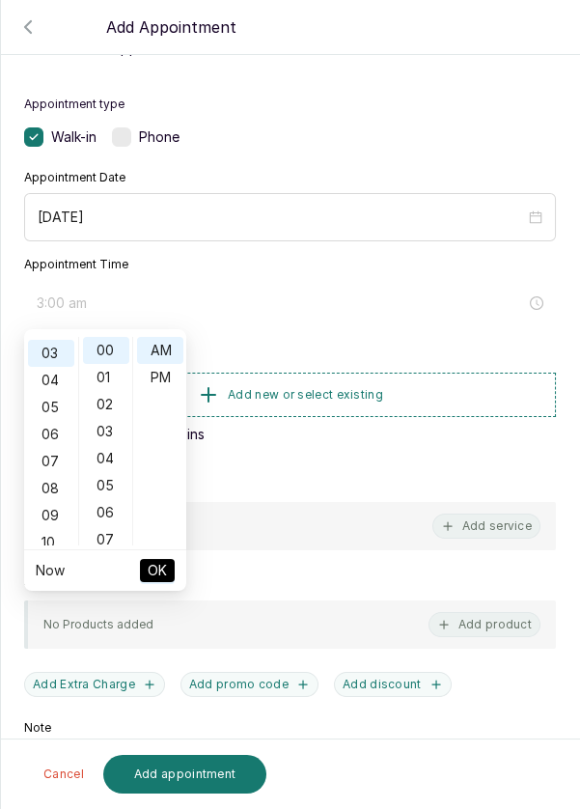
scroll to position [81, 0]
click at [113, 404] on div "02" at bounding box center [106, 404] width 46 height 27
click at [101, 504] on div "08" at bounding box center [106, 512] width 46 height 27
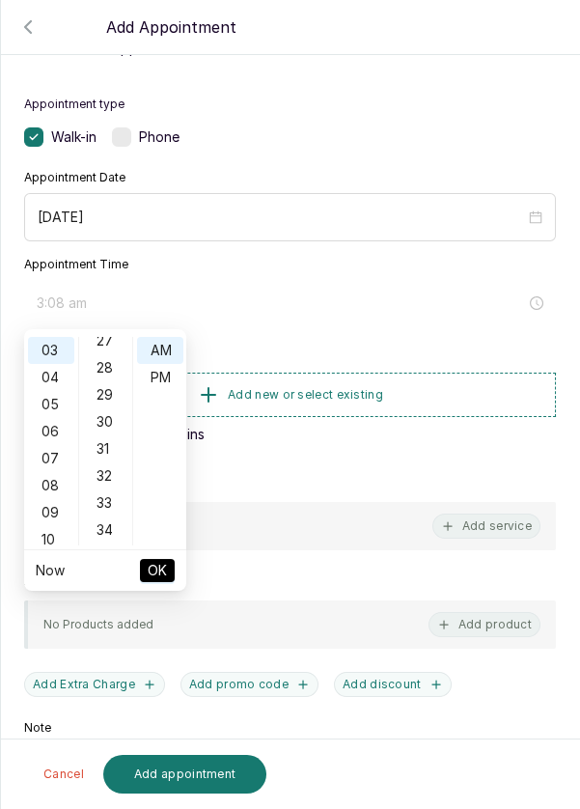
scroll to position [741, 0]
click at [107, 425] on div "30" at bounding box center [106, 419] width 46 height 27
click at [162, 378] on div "PM" at bounding box center [160, 377] width 46 height 27
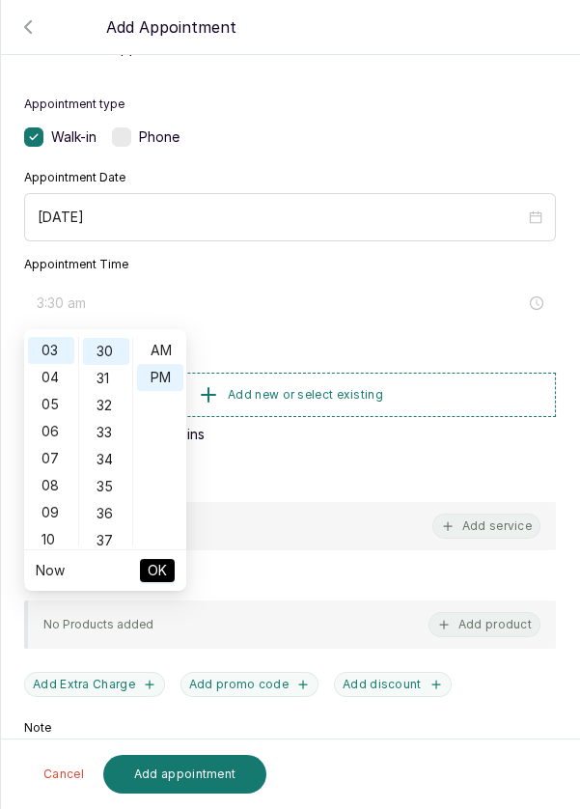
scroll to position [26, 0]
type input "3:30 pm"
click at [162, 582] on span "OK" at bounding box center [157, 570] width 19 height 37
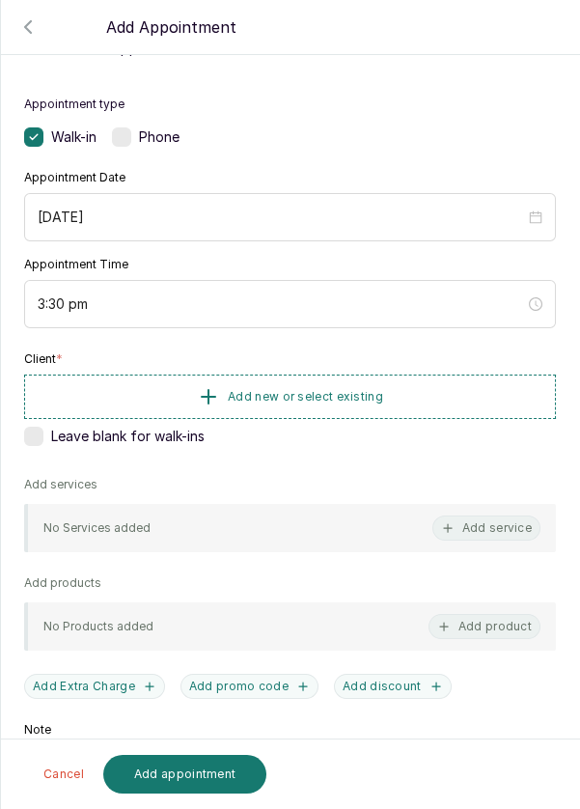
click at [309, 384] on button "Add new or select existing" at bounding box center [290, 396] width 532 height 44
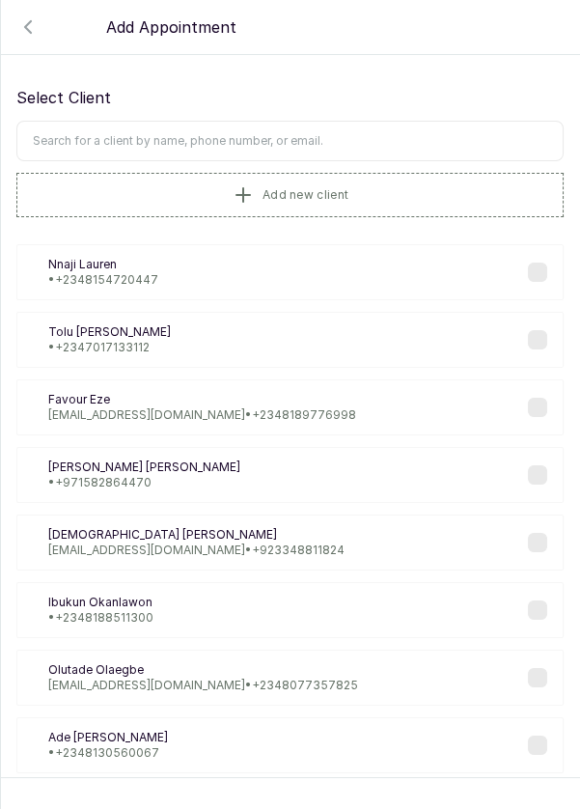
scroll to position [0, 0]
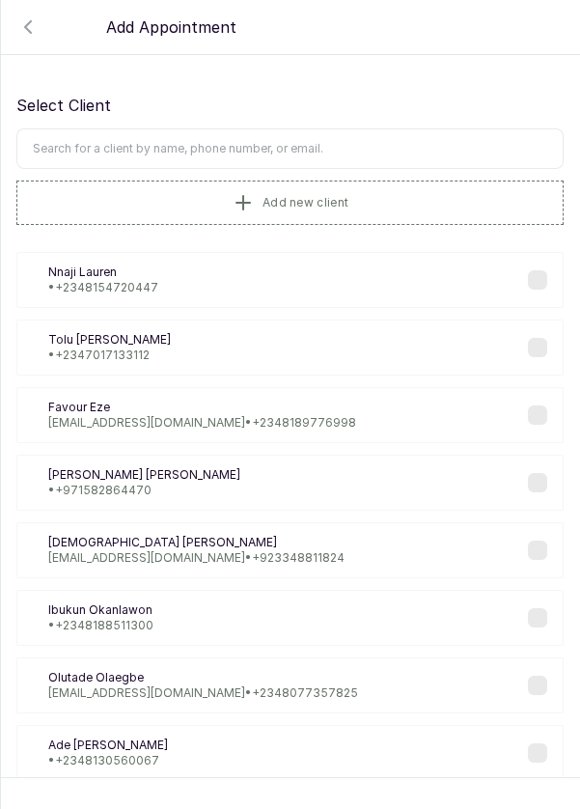
click at [404, 145] on input "text" at bounding box center [289, 148] width 547 height 41
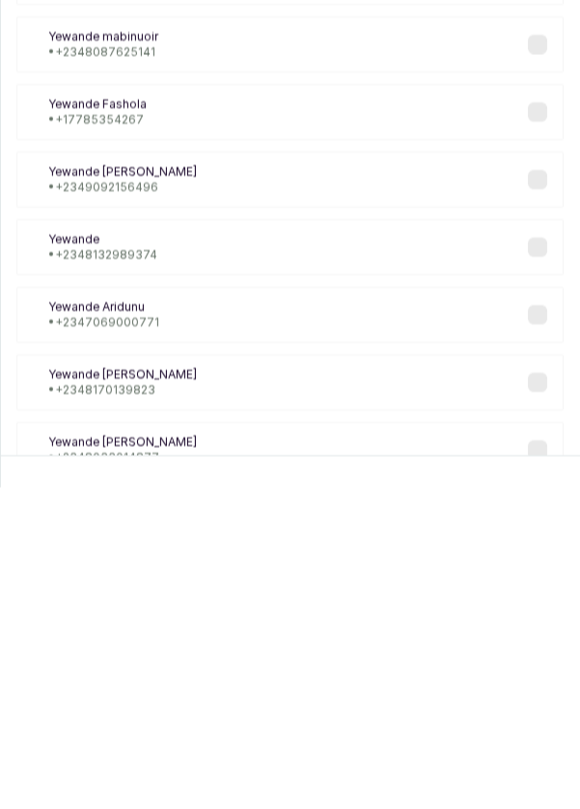
scroll to position [93, 0]
type input "Yewande"
click at [230, 676] on div "YA [PERSON_NAME] • [PHONE_NUMBER] Ye Yewande • [PHONE_NUMBER] Dy Dr [PERSON_NAM…" at bounding box center [289, 468] width 547 height 695
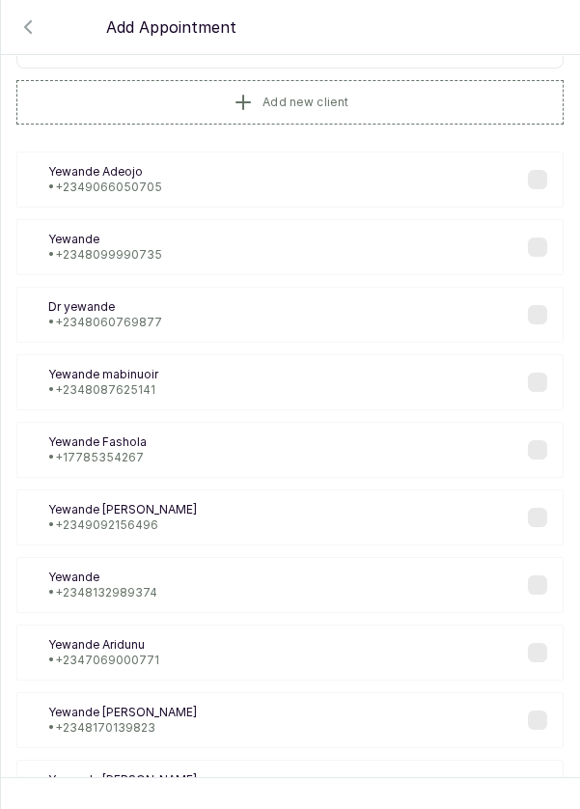
scroll to position [116, 0]
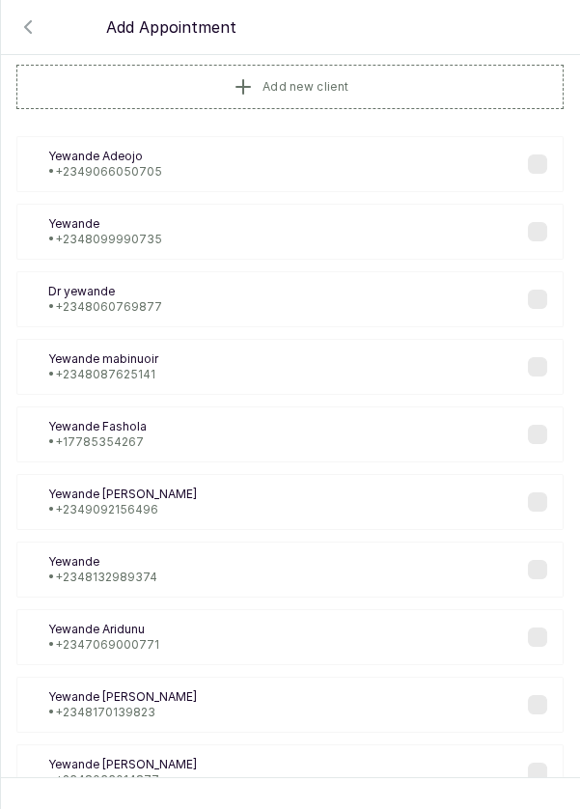
click at [152, 757] on p "[PERSON_NAME]" at bounding box center [122, 764] width 149 height 15
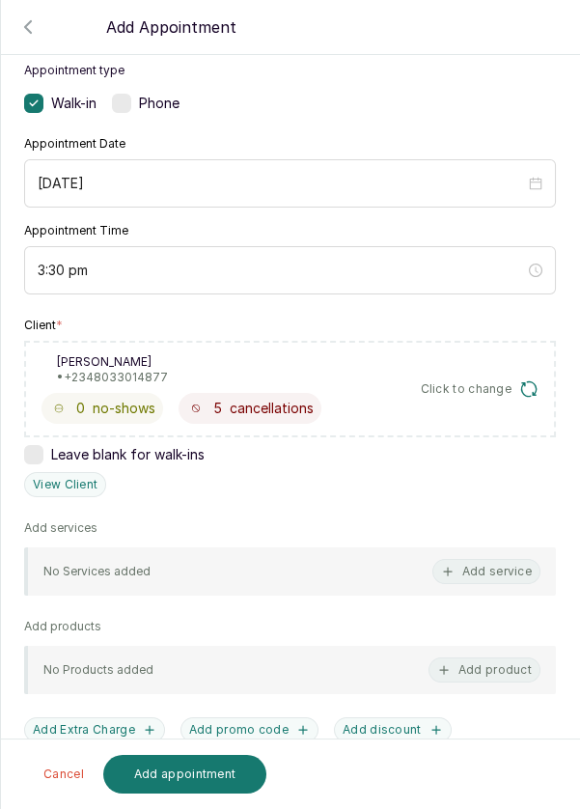
click at [483, 559] on button "Add service" at bounding box center [486, 571] width 108 height 25
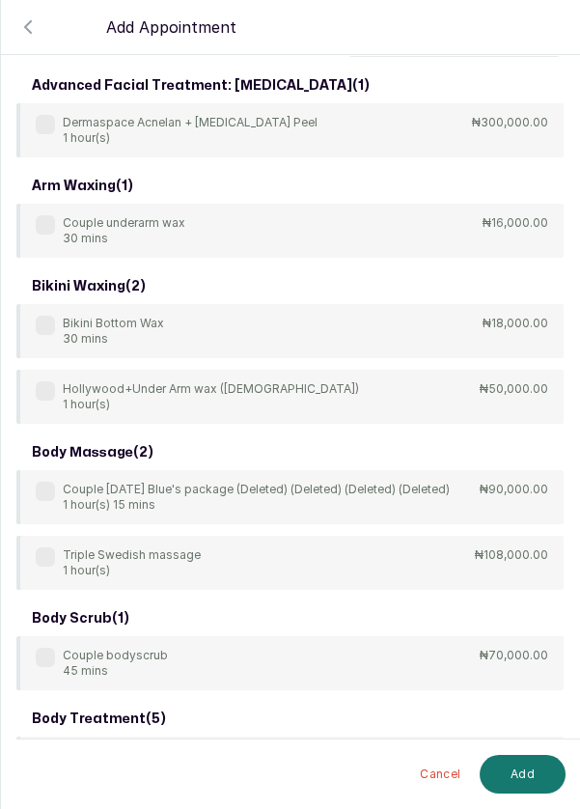
scroll to position [0, 0]
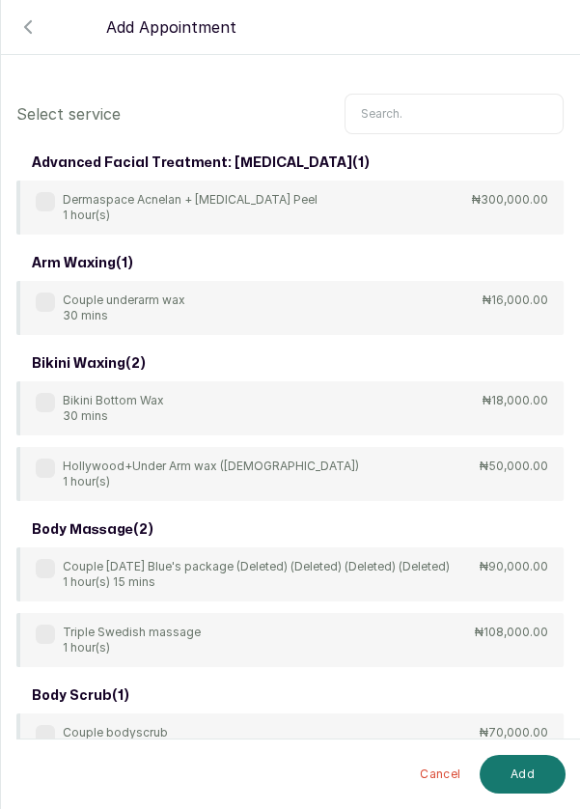
click at [432, 104] on input "text" at bounding box center [454, 114] width 219 height 41
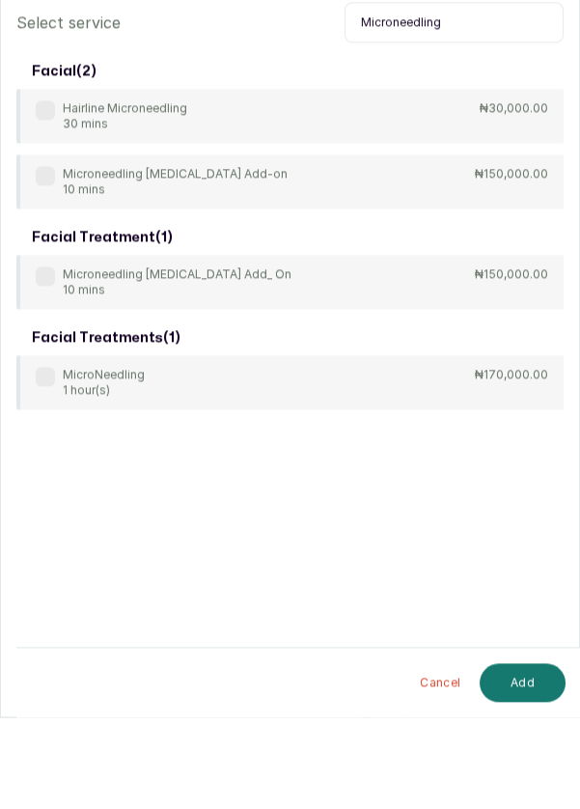
scroll to position [10, 0]
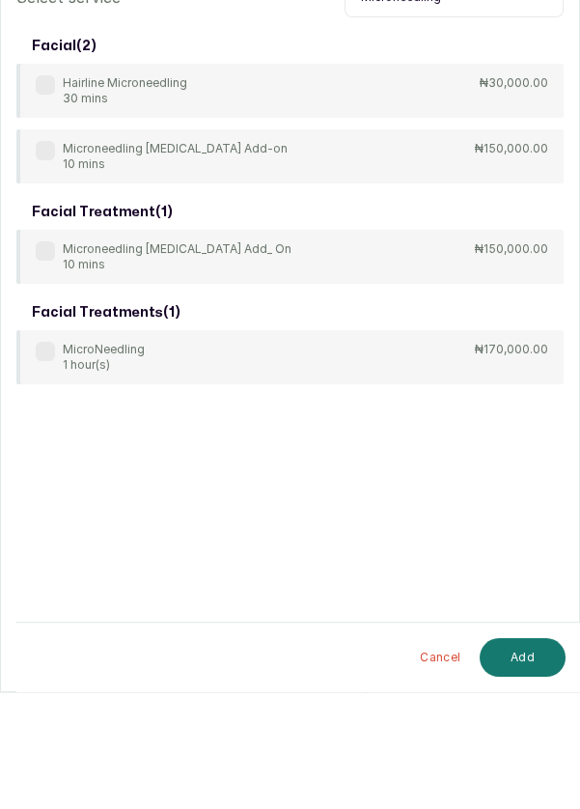
type input "Microneedling"
click at [41, 470] on label at bounding box center [45, 467] width 19 height 19
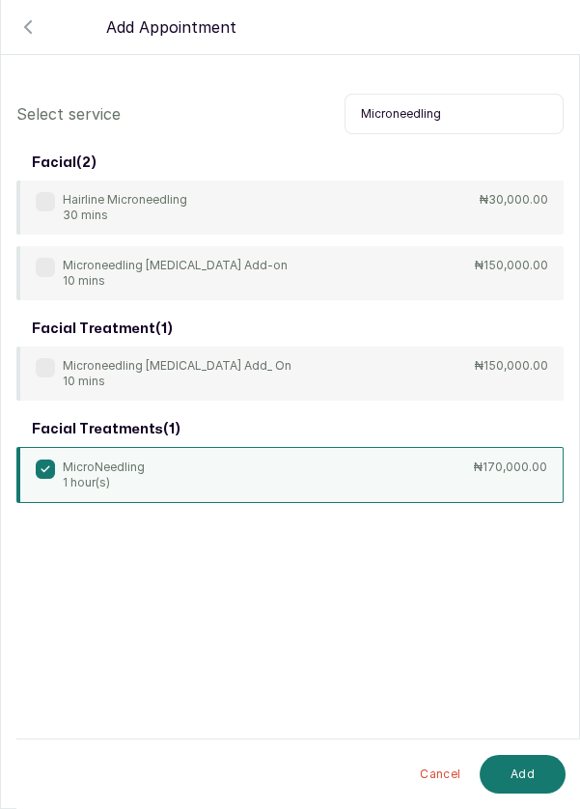
click at [511, 776] on button "Add" at bounding box center [523, 774] width 86 height 39
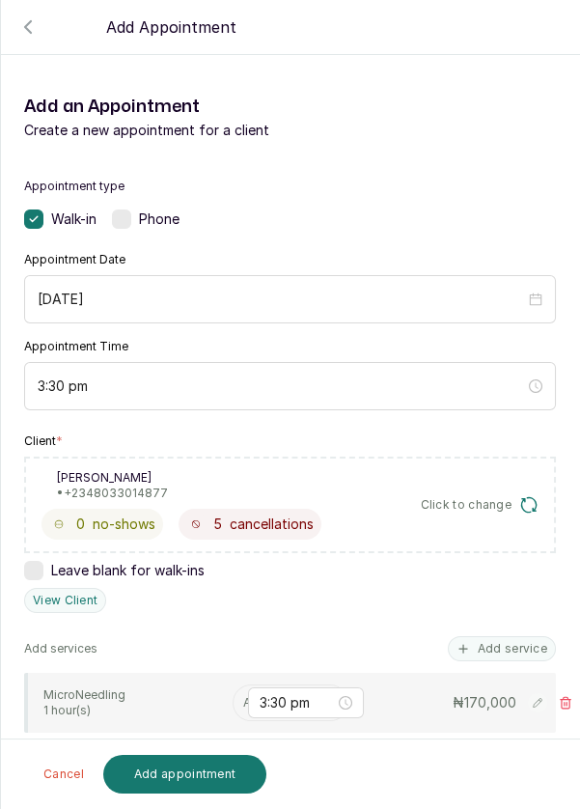
click at [243, 703] on input "text" at bounding box center [244, 703] width 3 height 14
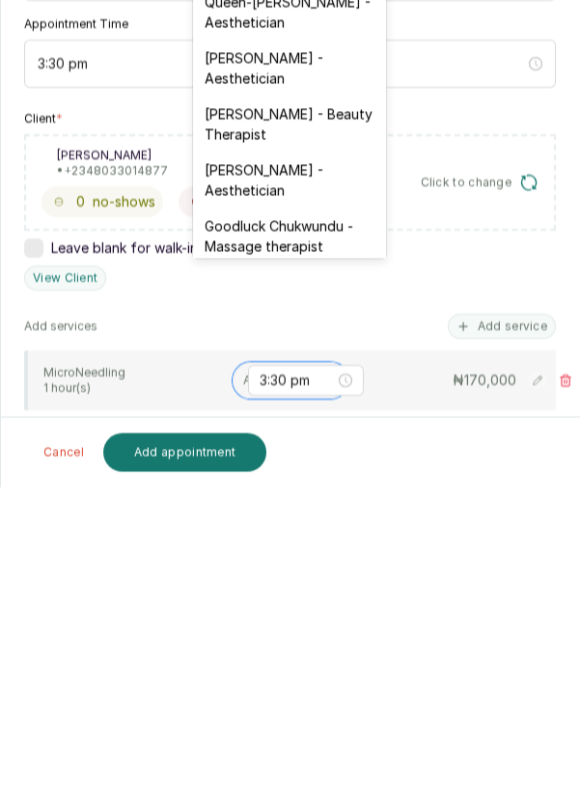
scroll to position [406, 0]
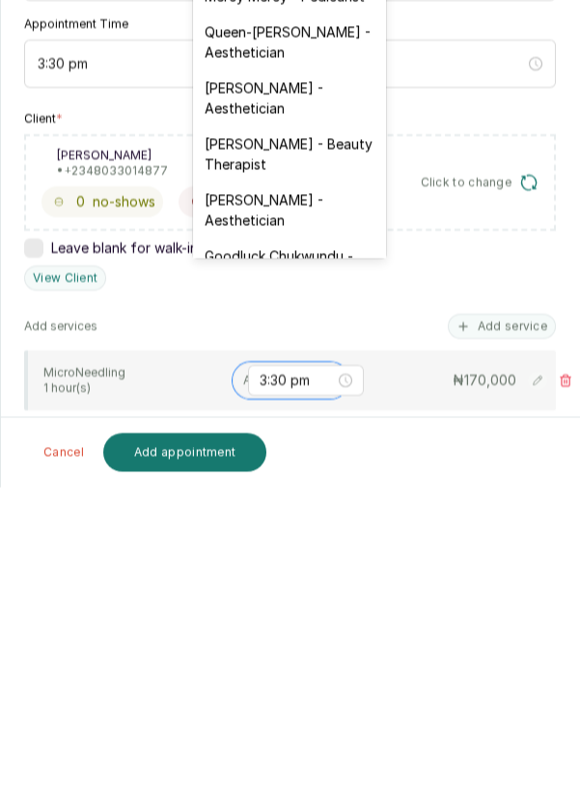
click at [273, 505] on div "[PERSON_NAME] - Aesthetician" at bounding box center [289, 532] width 193 height 56
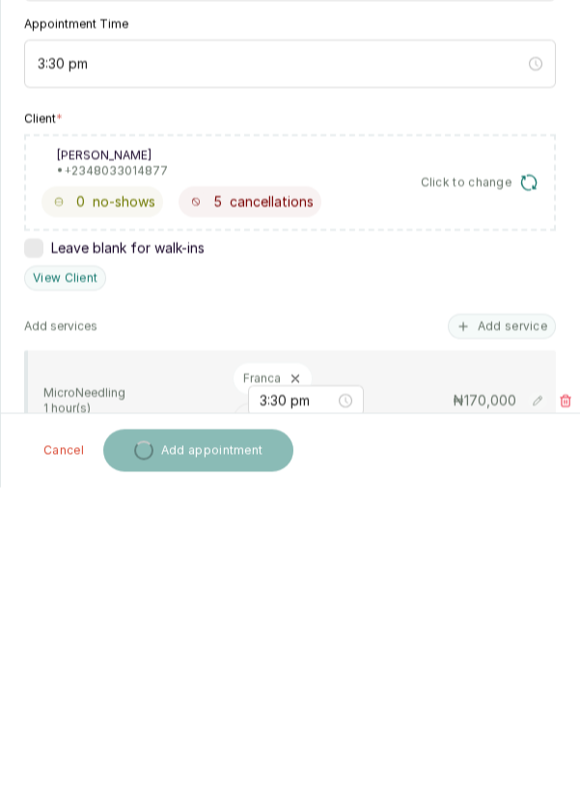
scroll to position [10, 0]
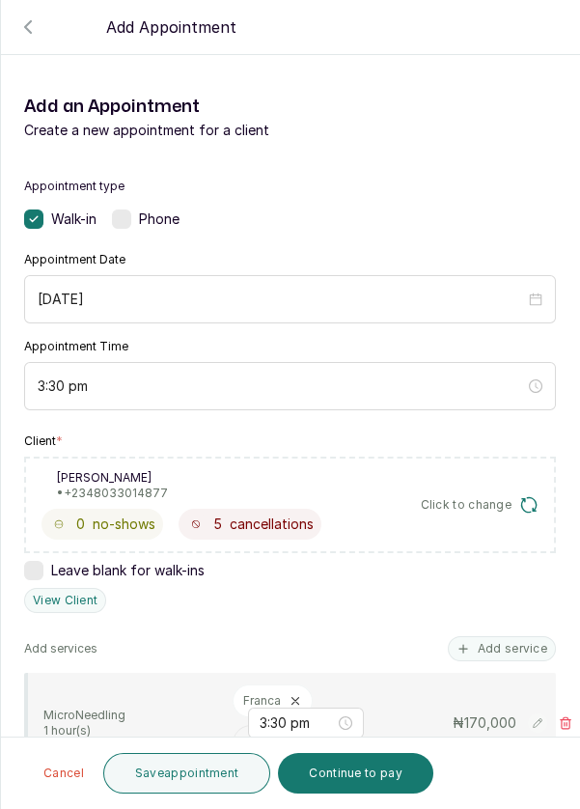
click at [207, 773] on button "Save appointment" at bounding box center [187, 773] width 168 height 41
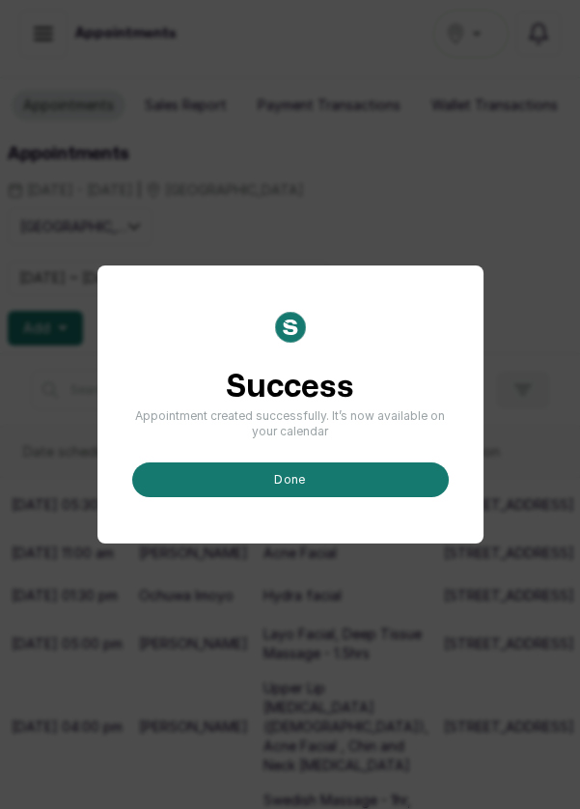
click at [353, 497] on button "done" at bounding box center [290, 479] width 317 height 35
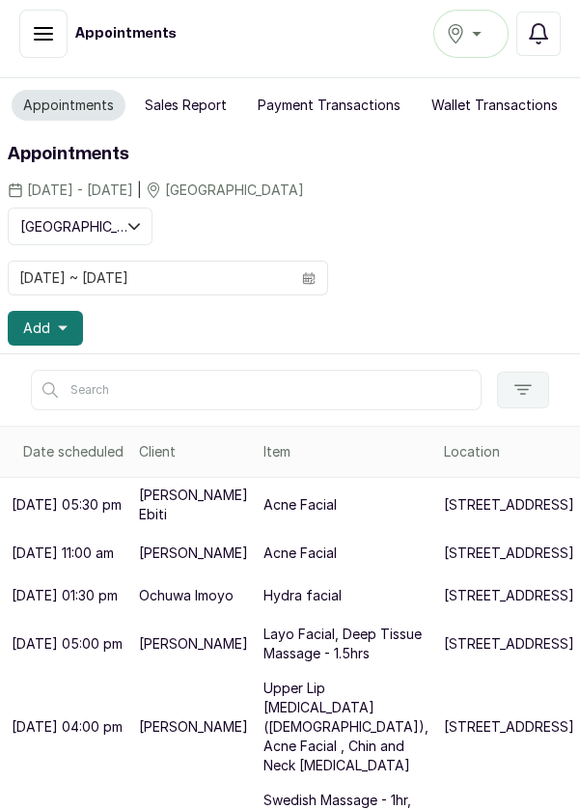
click at [61, 327] on icon "button" at bounding box center [63, 328] width 10 height 10
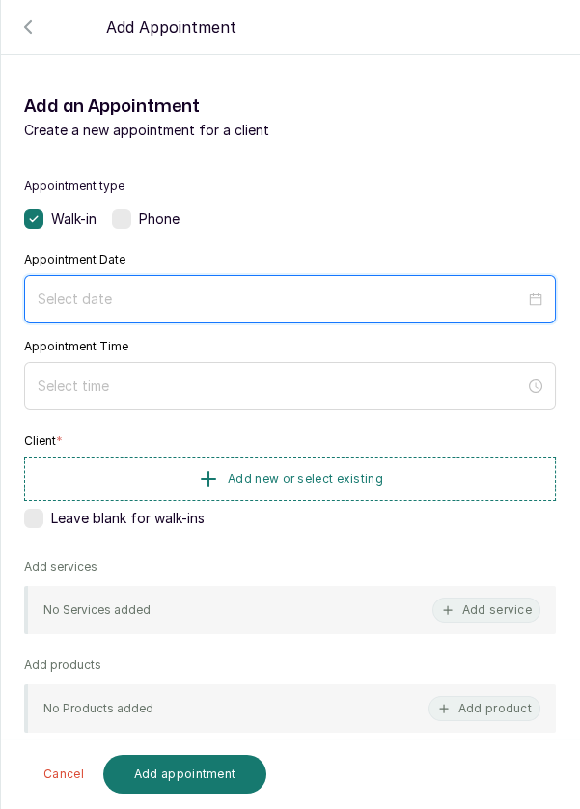
click at [456, 299] on input at bounding box center [281, 299] width 487 height 21
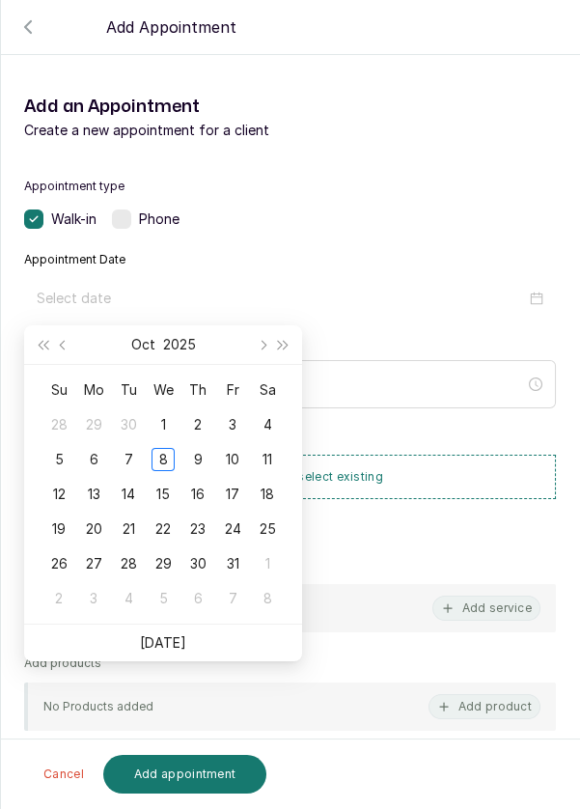
click at [197, 456] on div "9" at bounding box center [197, 459] width 23 height 23
type input "[DATE]"
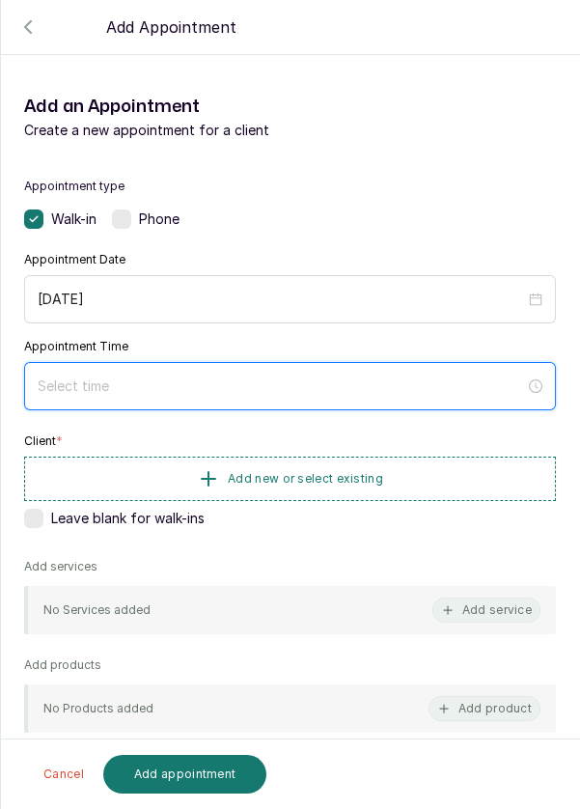
click at [265, 379] on input at bounding box center [281, 385] width 487 height 21
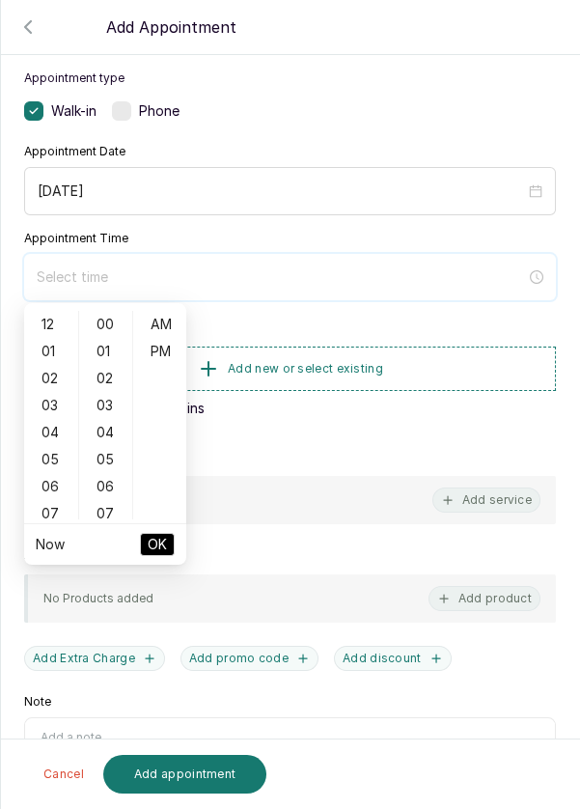
scroll to position [156, 0]
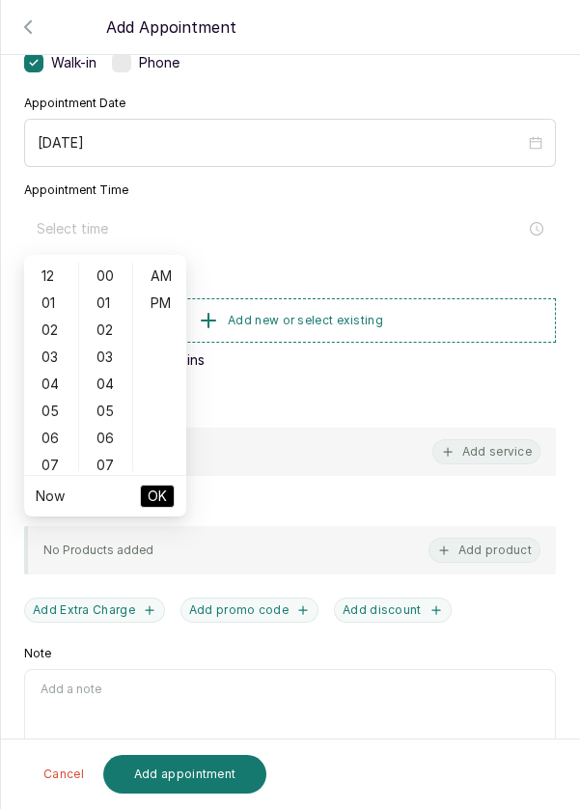
click at [52, 444] on div "06" at bounding box center [51, 438] width 46 height 27
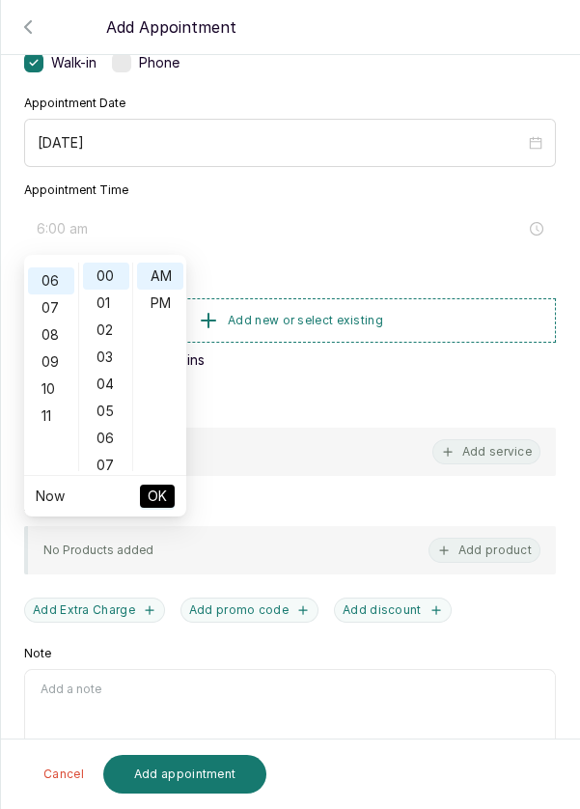
scroll to position [162, 0]
click at [163, 305] on div "PM" at bounding box center [160, 303] width 46 height 27
type input "6:00 pm"
click at [162, 499] on span "OK" at bounding box center [157, 496] width 19 height 37
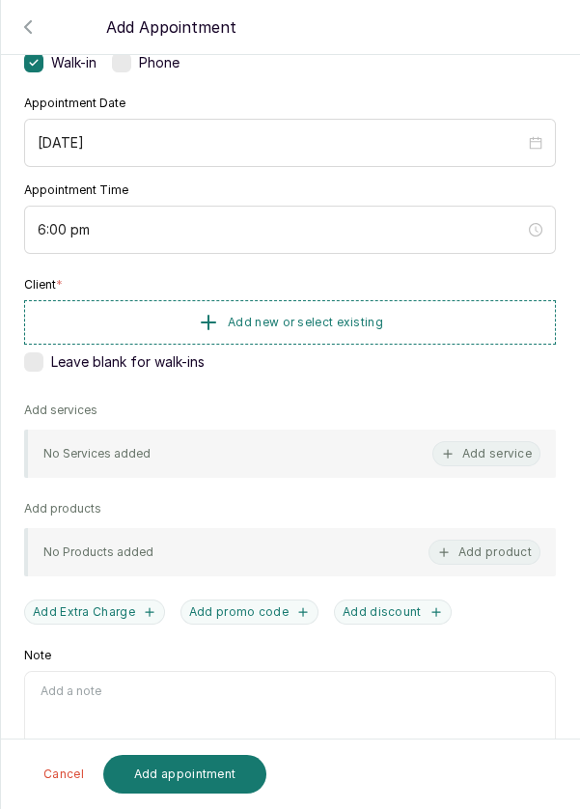
click at [268, 319] on span "Add new or select existing" at bounding box center [305, 322] width 155 height 15
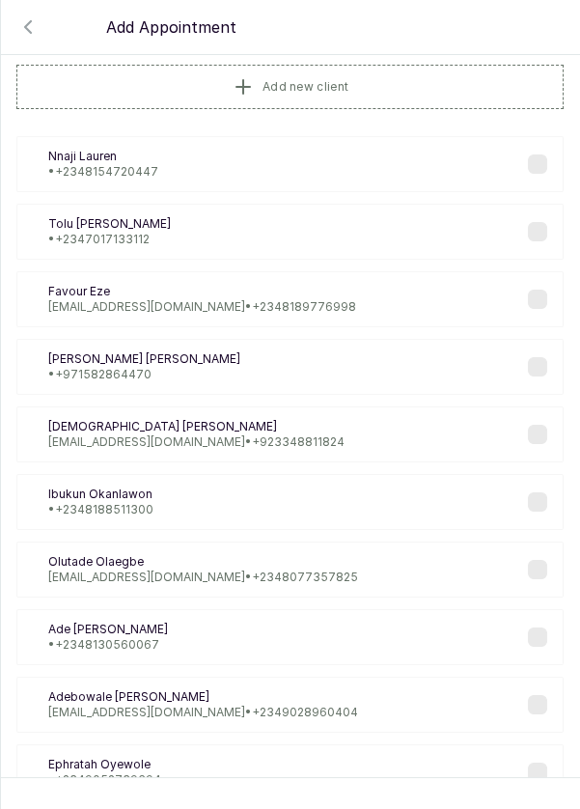
scroll to position [0, 0]
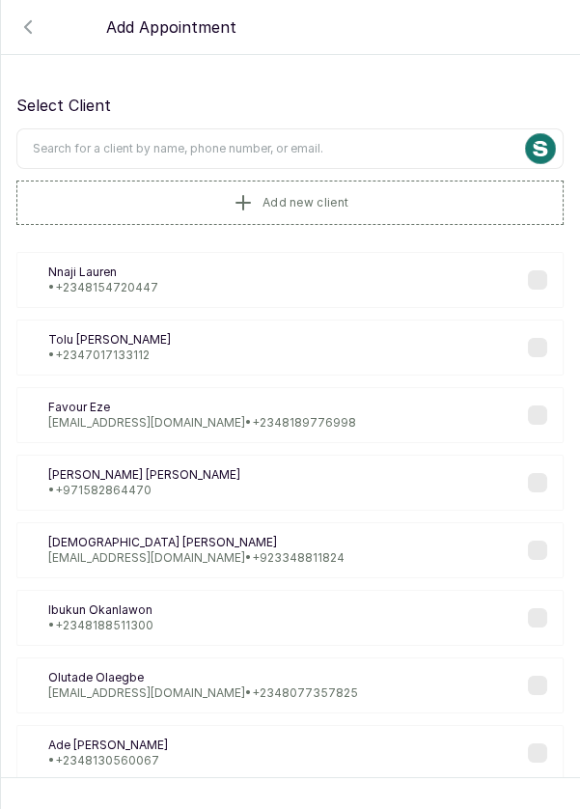
click at [297, 144] on input "text" at bounding box center [289, 148] width 547 height 41
type input "Y"
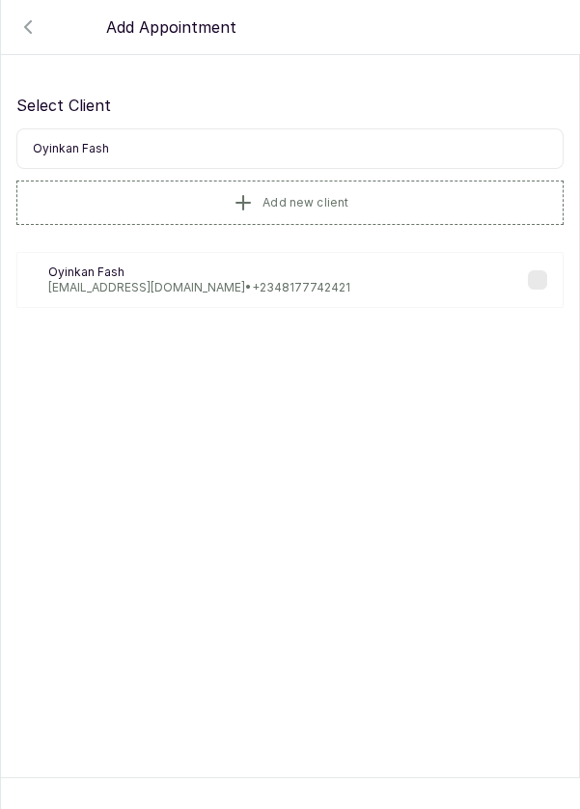
type input "Oyinkan Fash"
click at [275, 278] on div "OF Oyinkan Fash [EMAIL_ADDRESS][DOMAIN_NAME] • [PHONE_NUMBER]" at bounding box center [289, 280] width 547 height 56
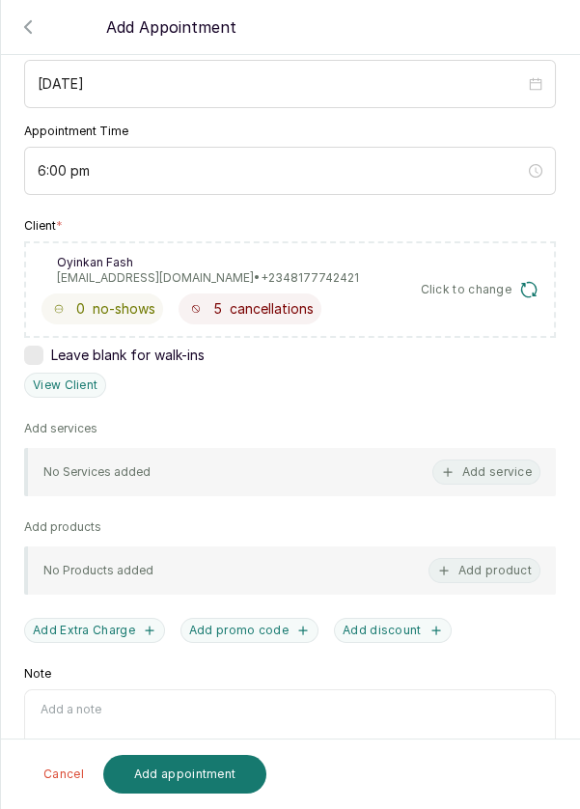
scroll to position [218, 0]
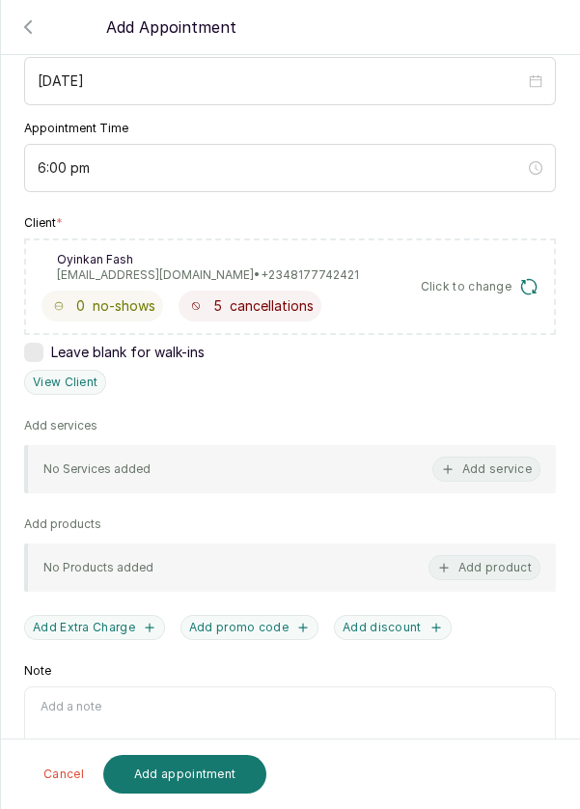
click at [467, 468] on button "Add service" at bounding box center [486, 468] width 108 height 25
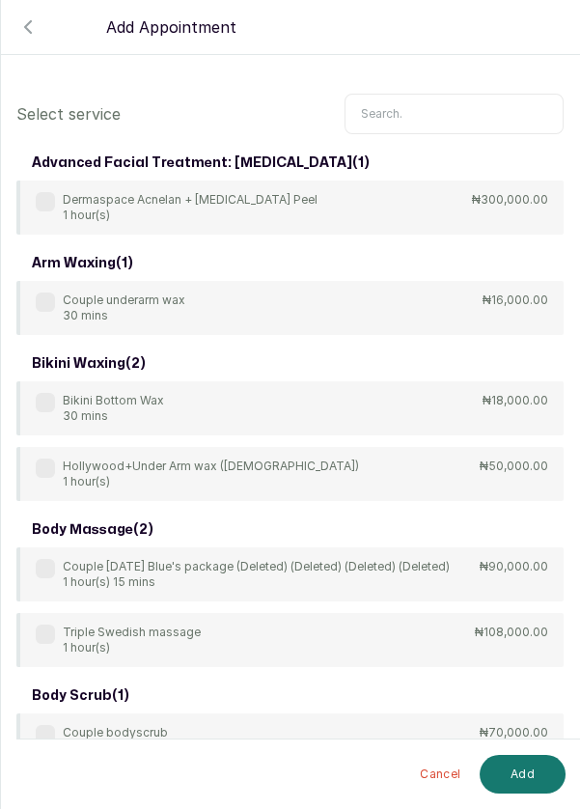
scroll to position [0, 0]
click at [423, 110] on input "text" at bounding box center [454, 114] width 219 height 41
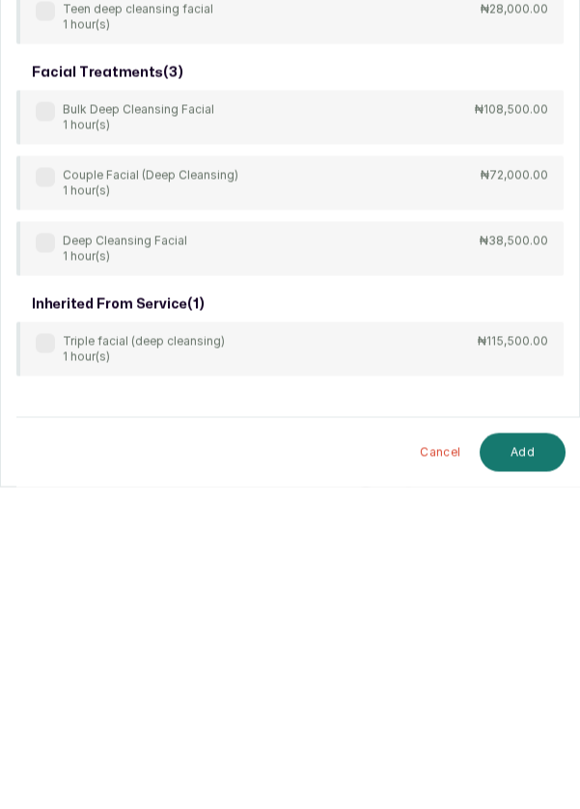
scroll to position [47, 0]
type input "Deep cleansing"
click at [32, 543] on div "Deep Cleansing Facial 1 hour(s) ₦38,500.00" at bounding box center [289, 570] width 547 height 54
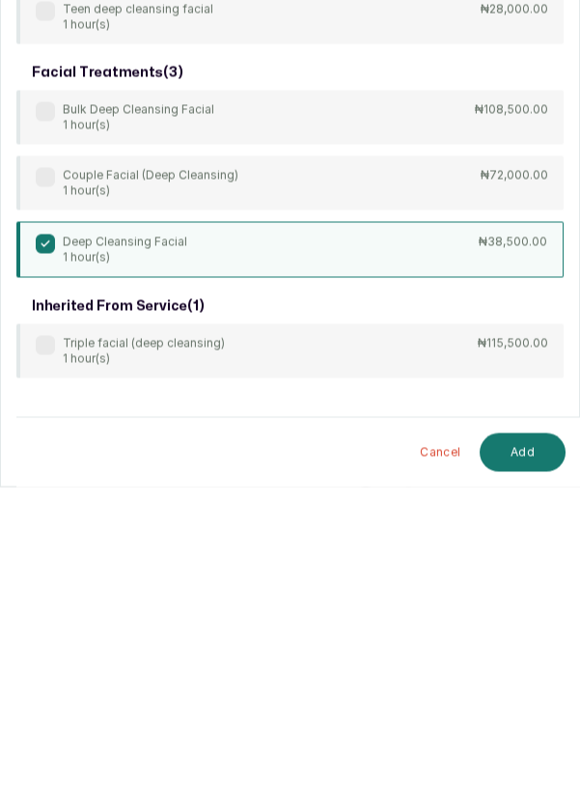
scroll to position [10, 0]
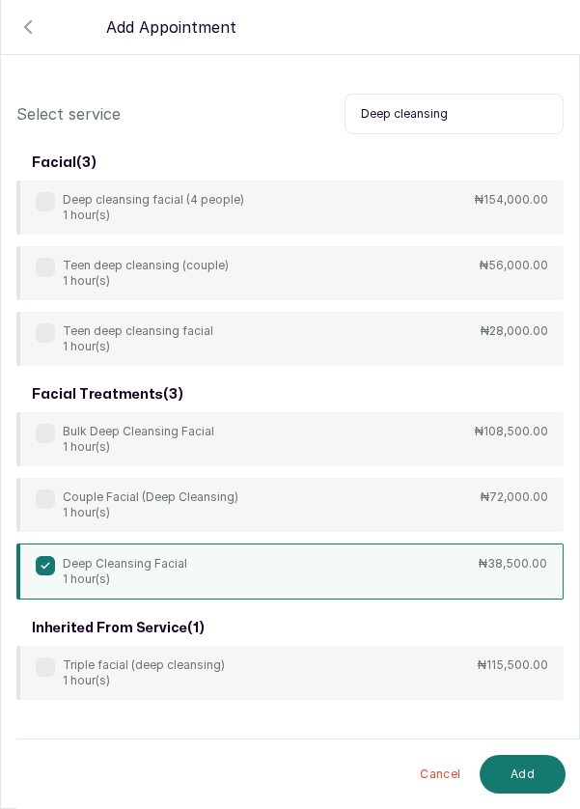
click at [533, 780] on button "Add" at bounding box center [523, 774] width 86 height 39
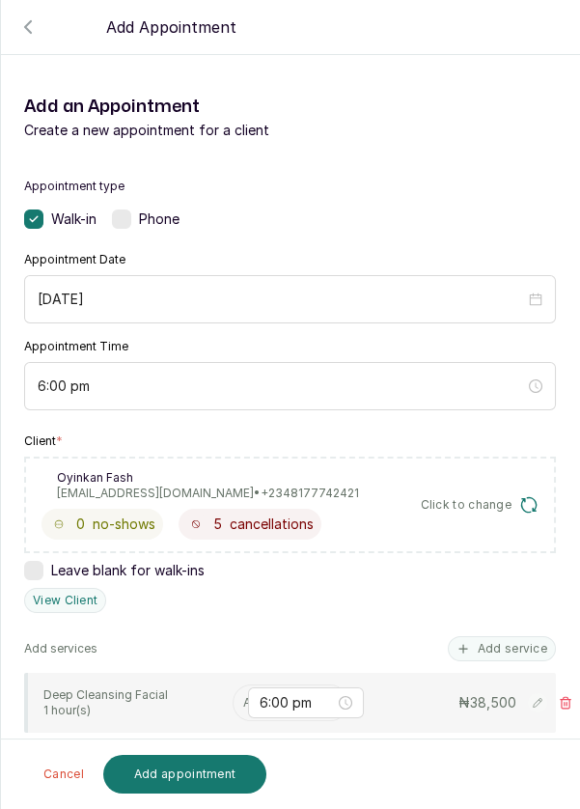
click at [243, 696] on input "text" at bounding box center [244, 703] width 3 height 14
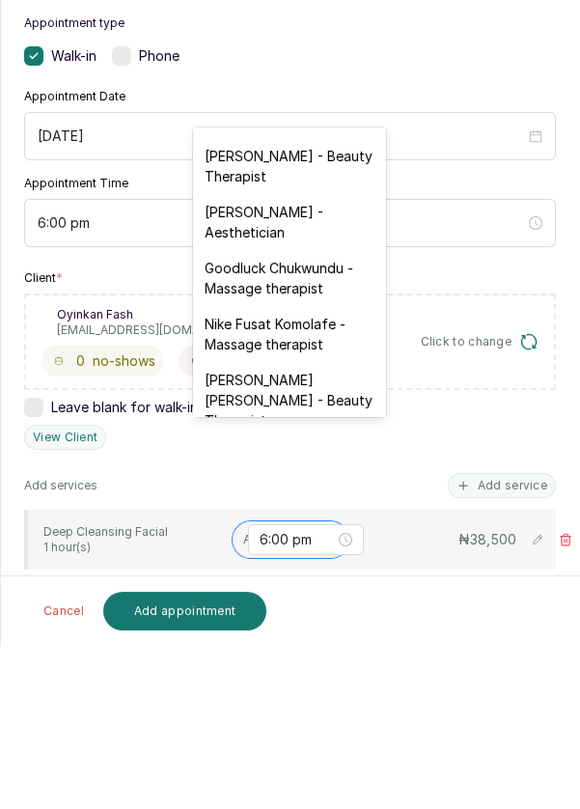
scroll to position [552, 0]
click at [265, 368] on div "[PERSON_NAME] - Aesthetician" at bounding box center [289, 386] width 193 height 56
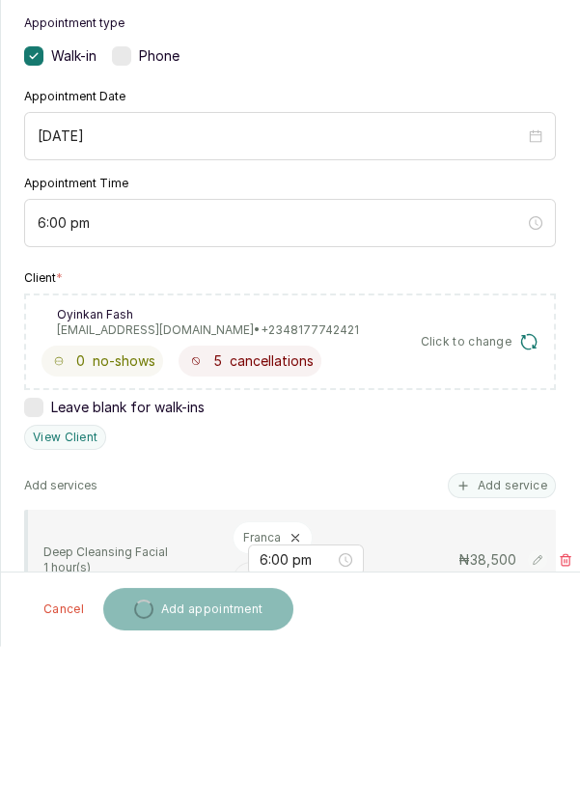
scroll to position [10, 0]
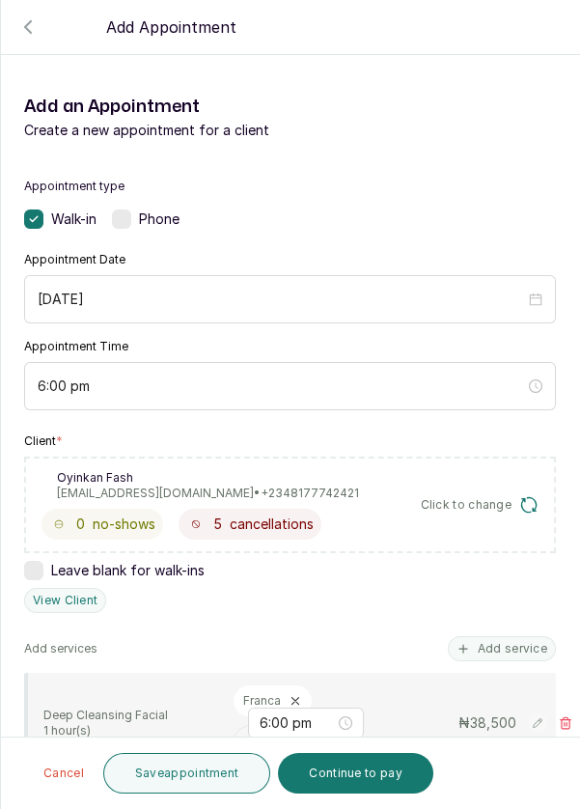
click at [198, 779] on button "Save appointment" at bounding box center [187, 773] width 168 height 41
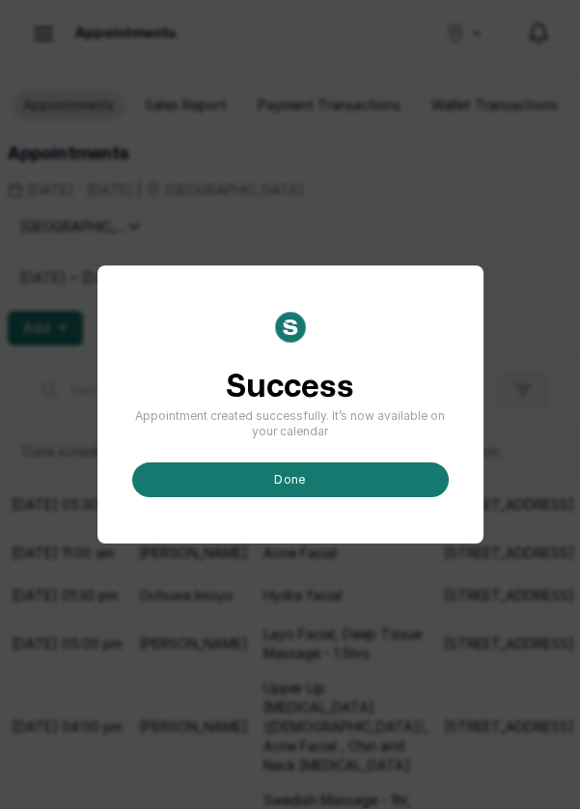
click at [344, 497] on button "done" at bounding box center [290, 479] width 317 height 35
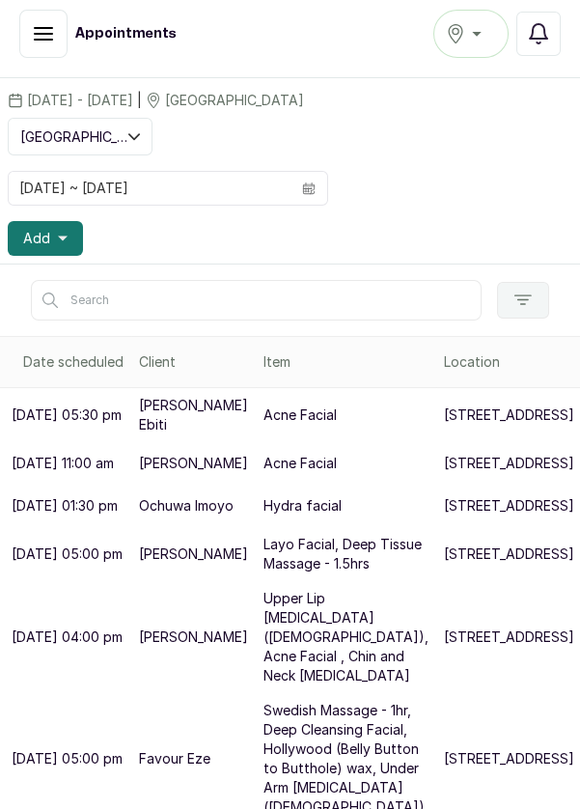
scroll to position [96, 0]
